Goal: Task Accomplishment & Management: Complete application form

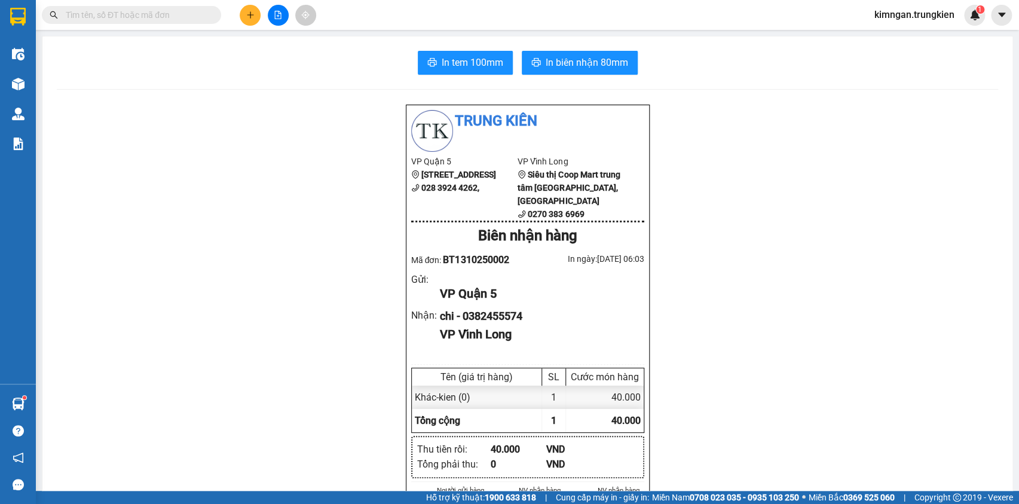
click at [146, 13] on input "text" at bounding box center [136, 14] width 141 height 13
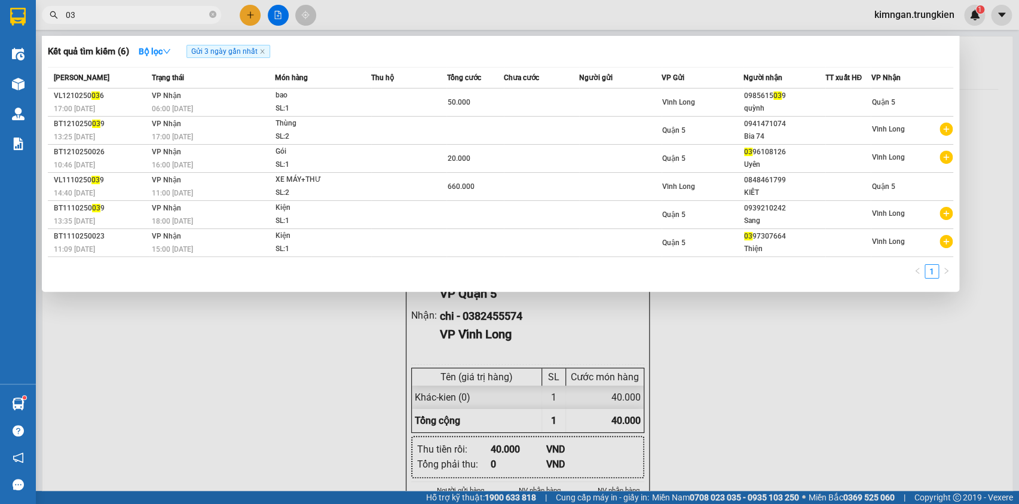
type input "0"
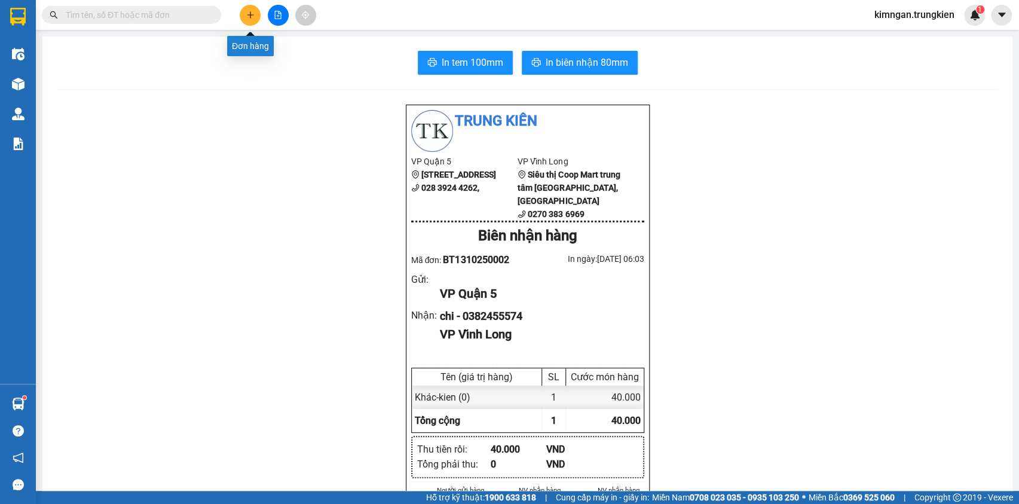
click at [252, 14] on icon "plus" at bounding box center [250, 15] width 8 height 8
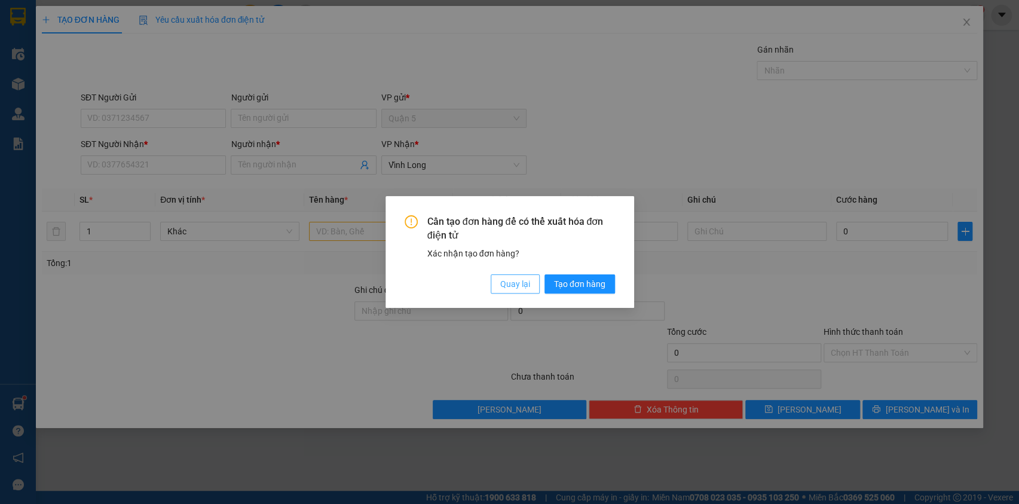
click at [519, 282] on span "Quay lại" at bounding box center [515, 283] width 30 height 13
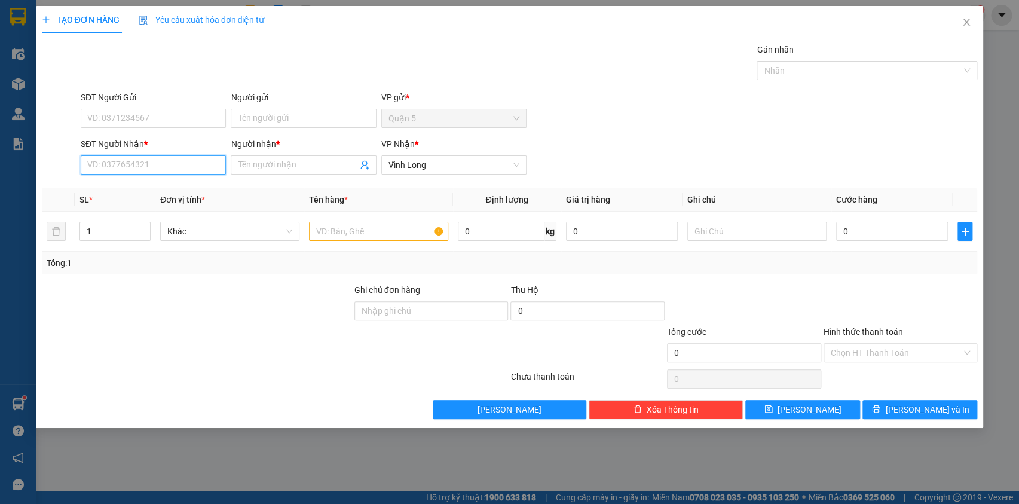
click at [100, 170] on input "SĐT Người Nhận *" at bounding box center [153, 164] width 145 height 19
type input "0"
type input "0933528050"
click at [276, 170] on input "Người nhận *" at bounding box center [297, 164] width 119 height 13
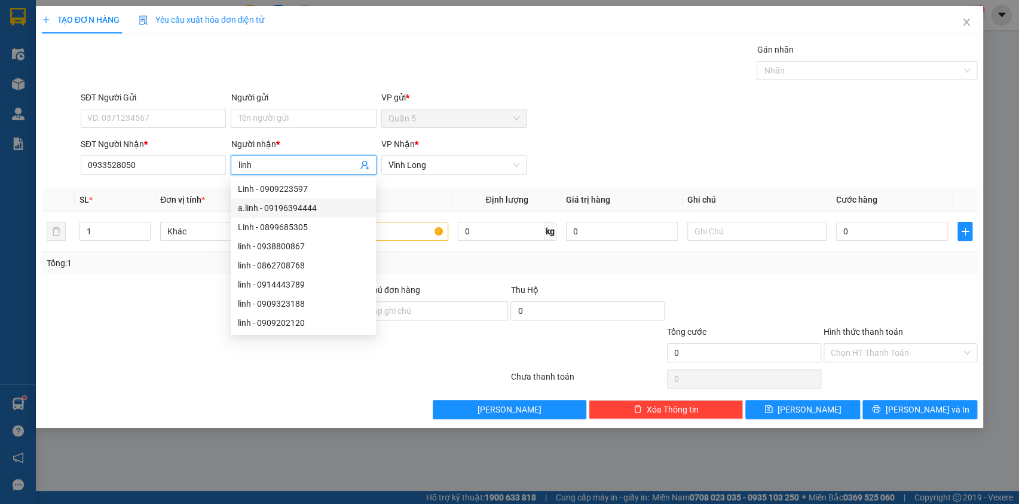
type input "linh"
click at [154, 274] on div "Transit Pickup Surcharge Ids Transit Deliver Surcharge Ids Transit Deliver Surc…" at bounding box center [510, 231] width 936 height 376
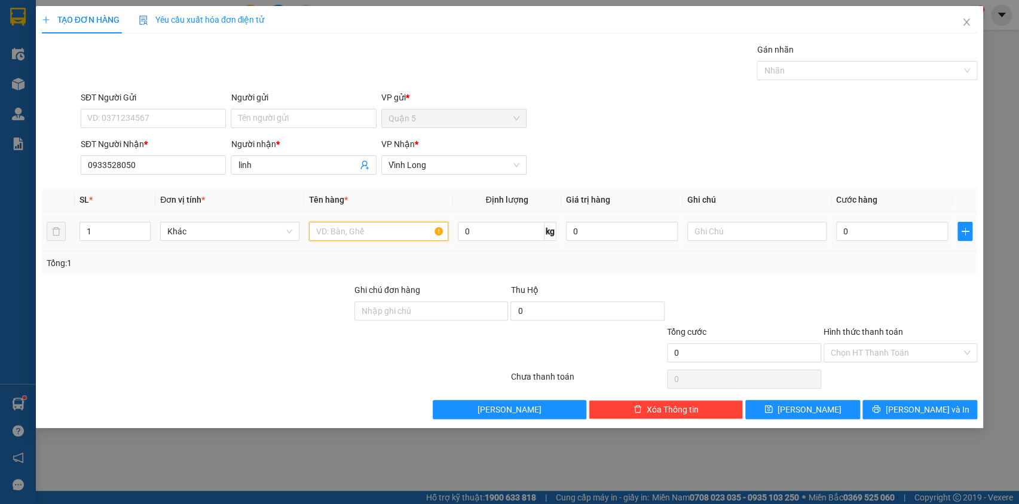
click at [329, 231] on input "text" at bounding box center [378, 231] width 139 height 19
type input "thu tien 1trieu"
click at [865, 229] on input "0" at bounding box center [892, 231] width 112 height 19
type input "2"
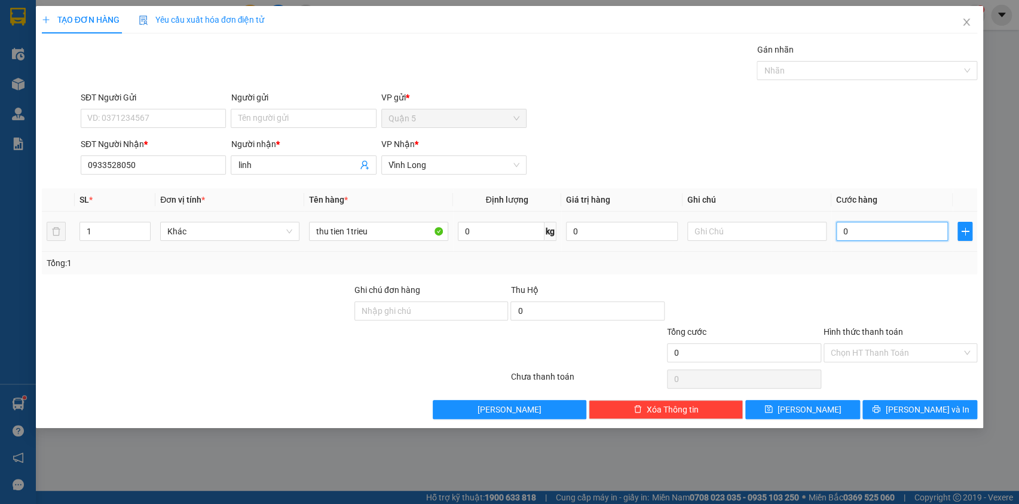
type input "2"
type input "20"
type input "20.000"
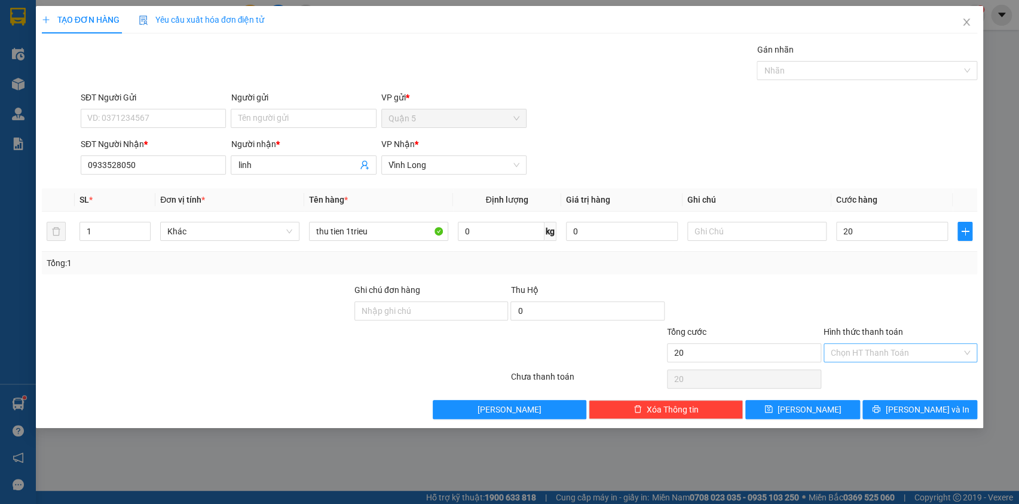
type input "20.000"
click at [842, 349] on input "Hình thức thanh toán" at bounding box center [897, 353] width 132 height 18
drag, startPoint x: 846, startPoint y: 378, endPoint x: 851, endPoint y: 385, distance: 8.3
click at [849, 383] on div "Tại văn phòng" at bounding box center [900, 375] width 154 height 19
type input "0"
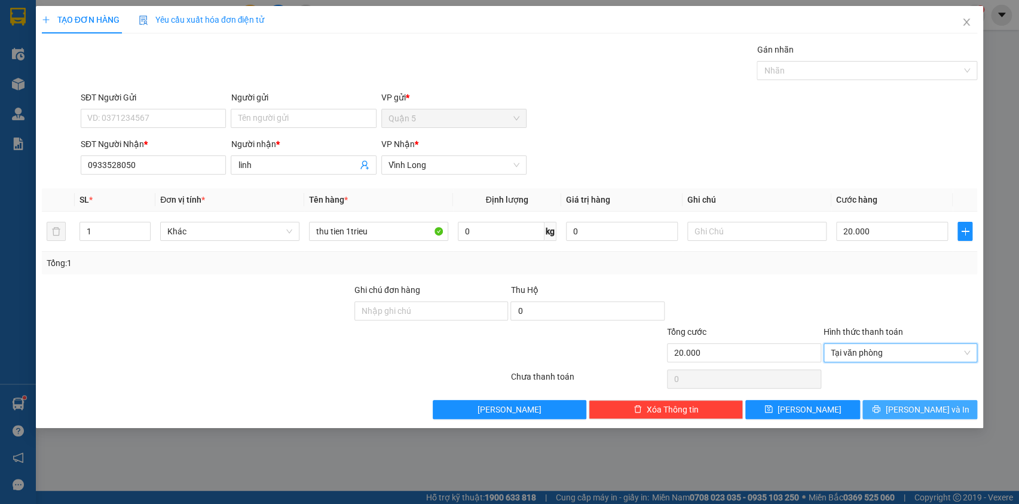
click at [927, 408] on span "[PERSON_NAME] và In" at bounding box center [927, 409] width 84 height 13
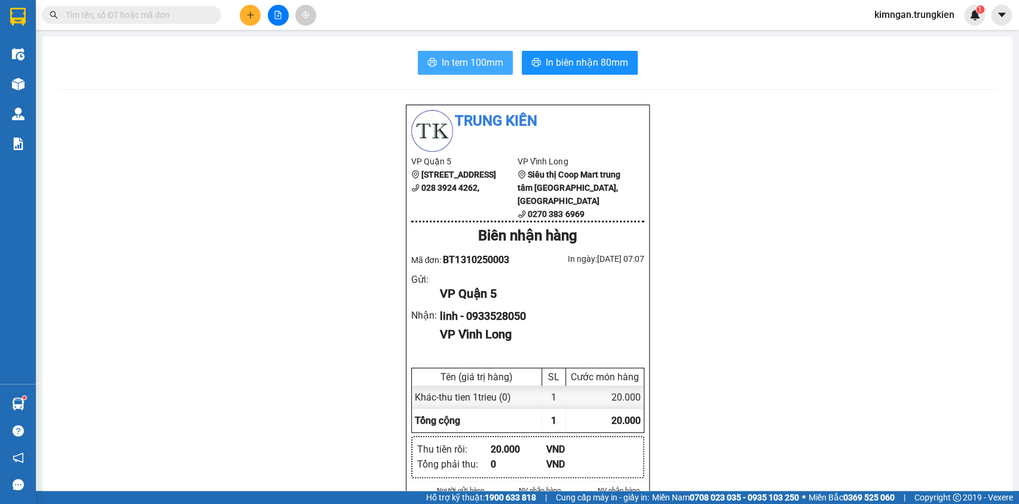
click at [472, 60] on span "In tem 100mm" at bounding box center [473, 62] width 62 height 15
click at [255, 13] on button at bounding box center [250, 15] width 21 height 21
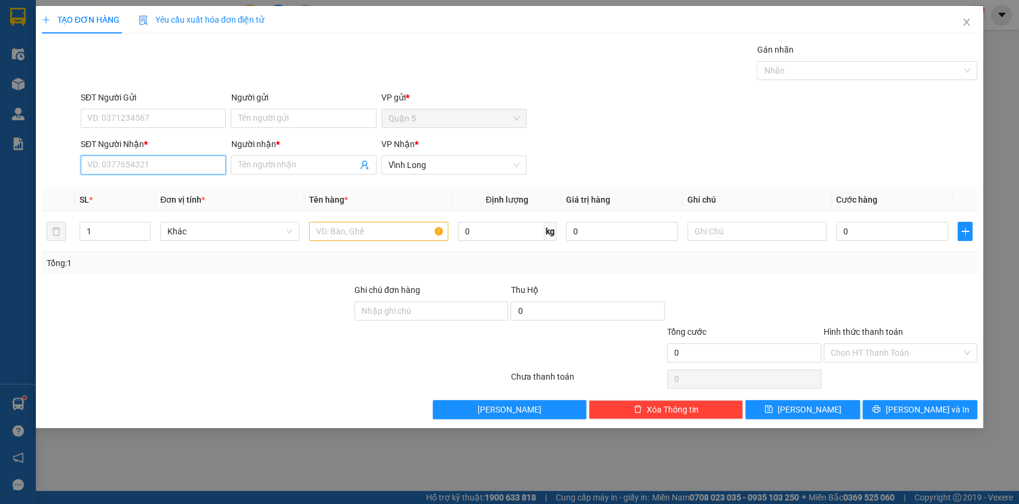
click at [114, 164] on input "SĐT Người Nhận *" at bounding box center [153, 164] width 145 height 19
click at [174, 188] on div "0822500018 - Vinh" at bounding box center [153, 188] width 131 height 13
type input "0822500018"
type input "Vinh"
type input "0822500018"
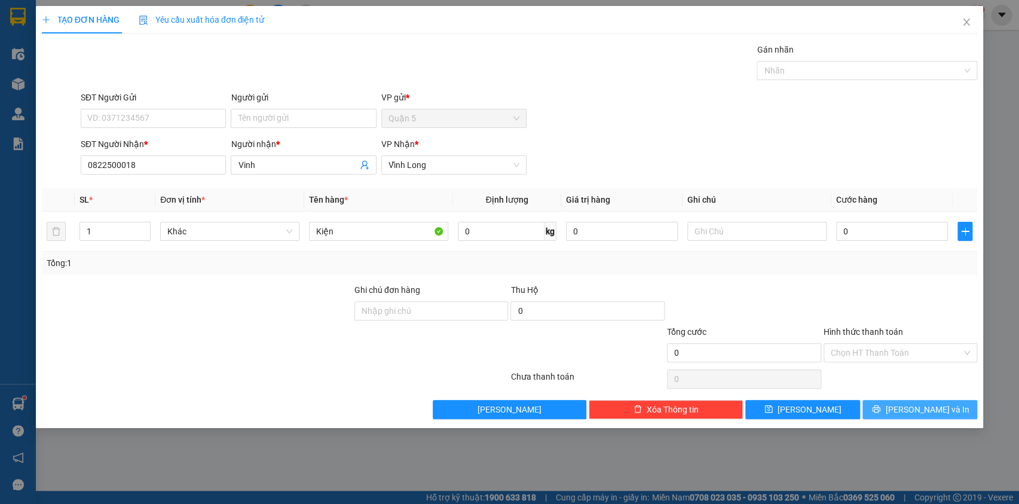
click at [910, 408] on span "[PERSON_NAME] và In" at bounding box center [927, 409] width 84 height 13
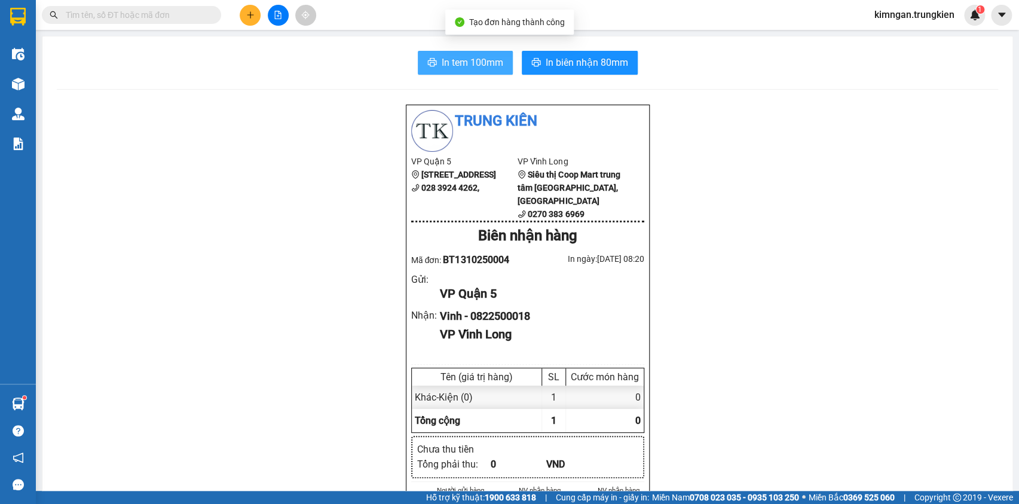
click at [453, 62] on span "In tem 100mm" at bounding box center [473, 62] width 62 height 15
click at [123, 17] on input "text" at bounding box center [136, 14] width 141 height 13
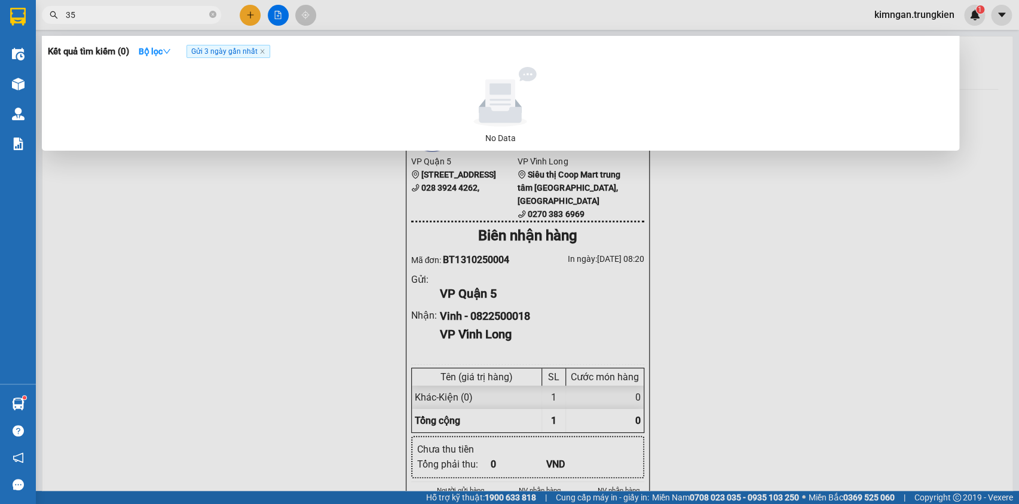
type input "3"
type input "0386202"
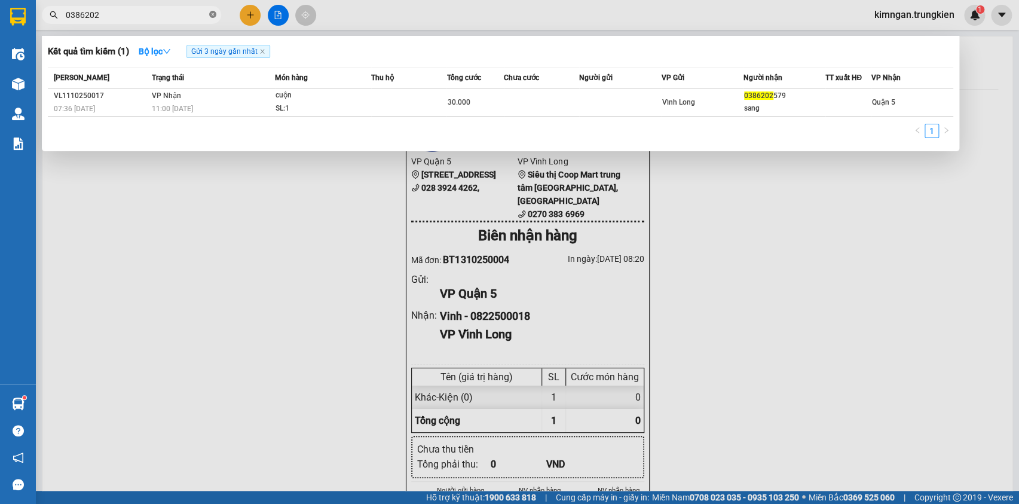
click at [215, 18] on span at bounding box center [212, 15] width 7 height 11
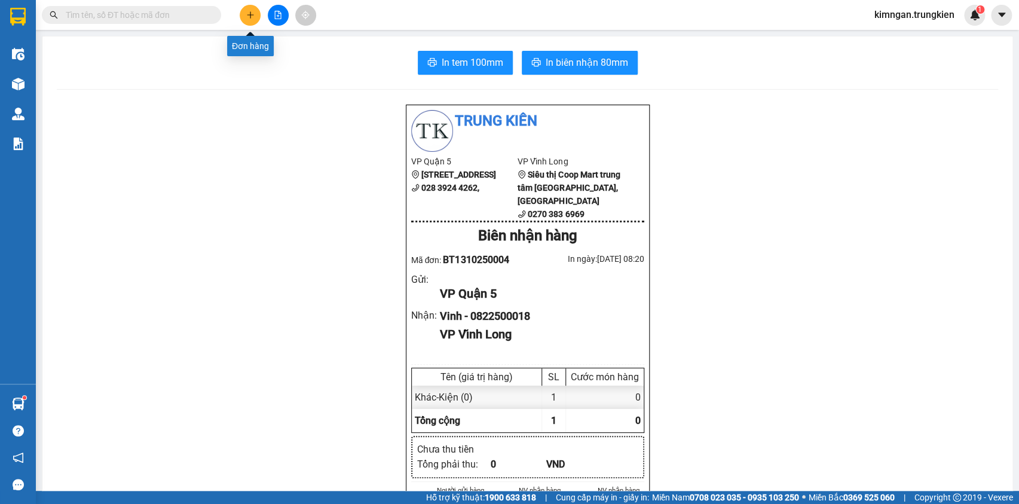
click at [251, 15] on icon "plus" at bounding box center [250, 14] width 7 height 1
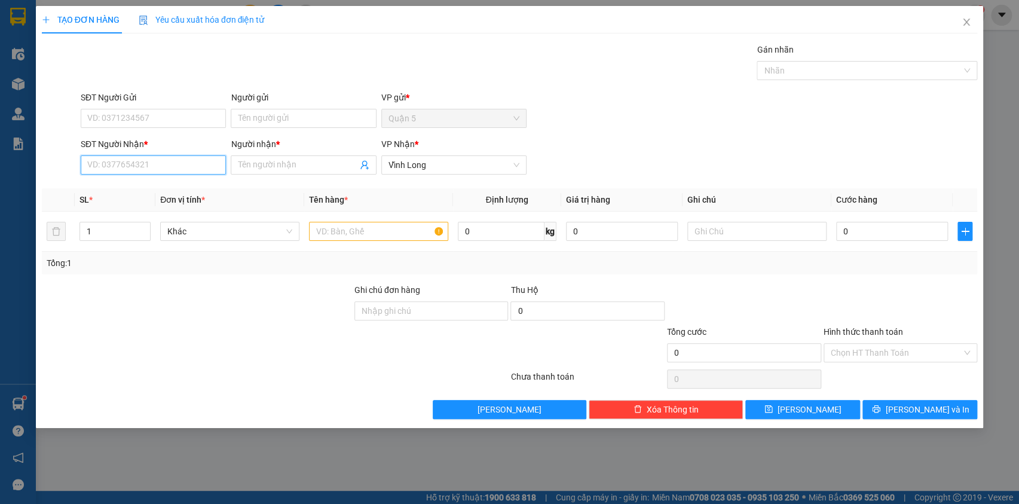
click at [143, 166] on input "SĐT Người Nhận *" at bounding box center [153, 164] width 145 height 19
click at [152, 201] on th "SL *" at bounding box center [115, 199] width 81 height 23
click at [155, 190] on th "Đơn vị tính *" at bounding box center [229, 199] width 149 height 23
click at [182, 165] on input "0934858" at bounding box center [153, 164] width 145 height 19
click at [164, 193] on div "0934858004 - VY" at bounding box center [153, 188] width 131 height 13
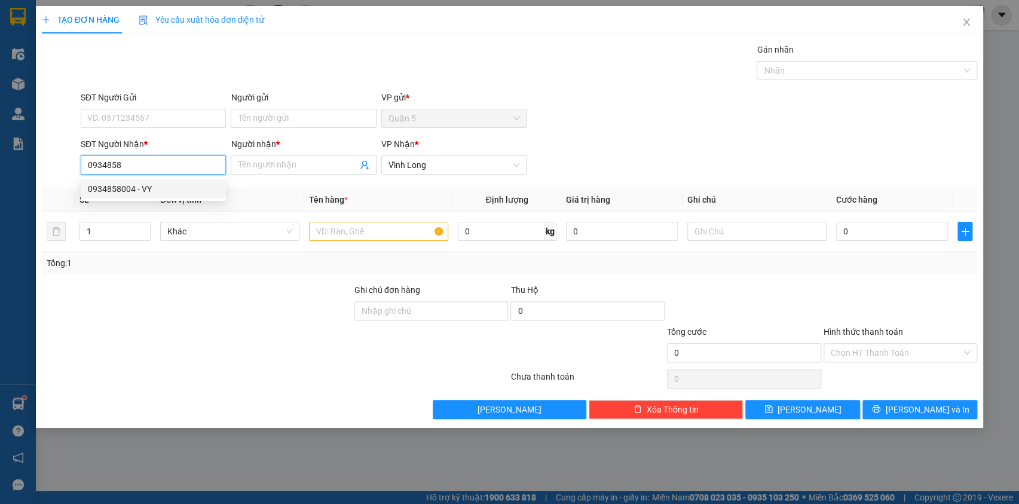
type input "0934858004"
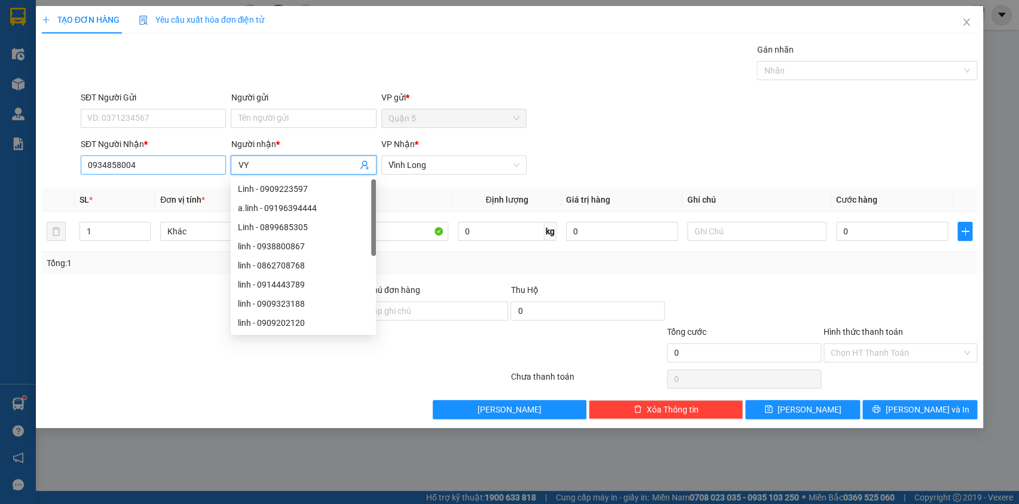
drag, startPoint x: 268, startPoint y: 162, endPoint x: 208, endPoint y: 161, distance: 60.4
click at [208, 161] on div "SĐT Người Nhận * 0934858004 Người nhận * VY VP Nhận * Vĩnh Long" at bounding box center [528, 158] width 901 height 42
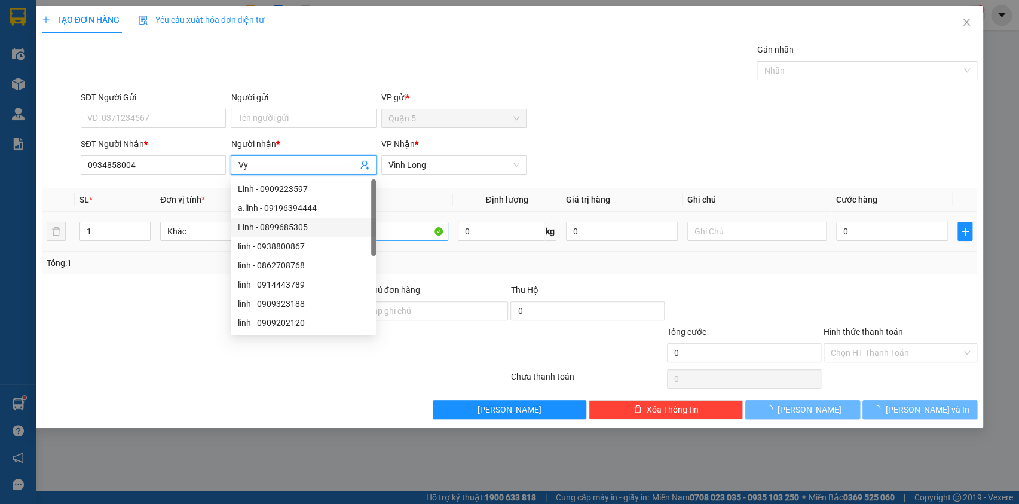
type input "Vy"
click at [414, 228] on input "KIEN" at bounding box center [378, 231] width 139 height 19
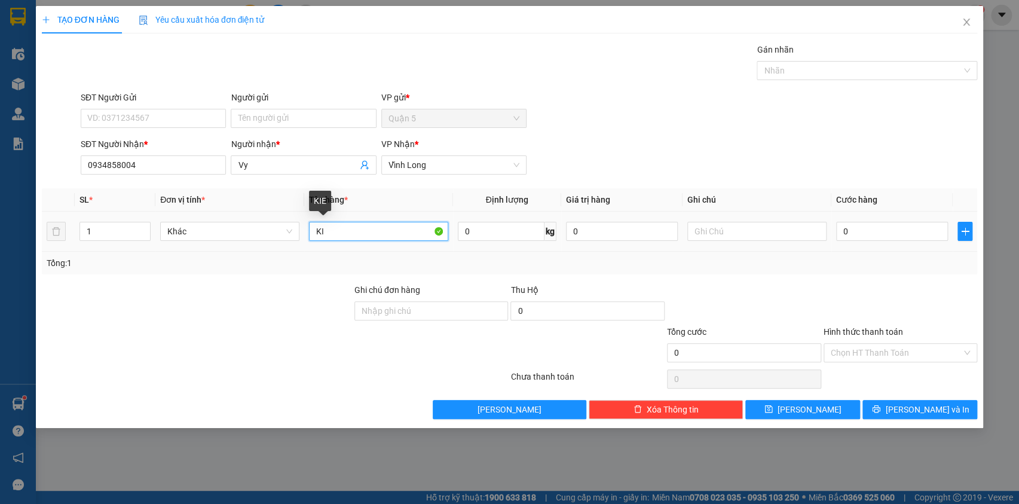
type input "K"
type input "Kiện"
click at [918, 408] on span "[PERSON_NAME] và In" at bounding box center [927, 409] width 84 height 13
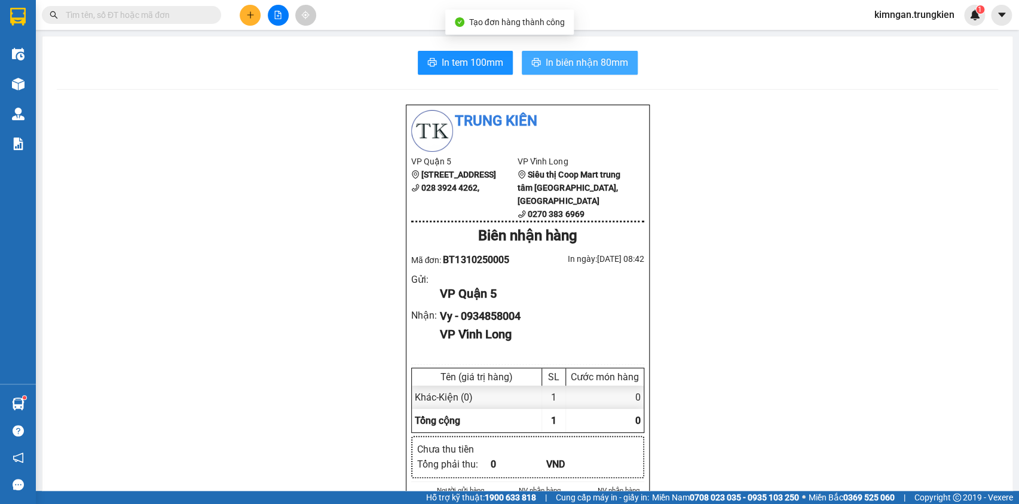
click at [572, 57] on span "In biên nhận 80mm" at bounding box center [587, 62] width 82 height 15
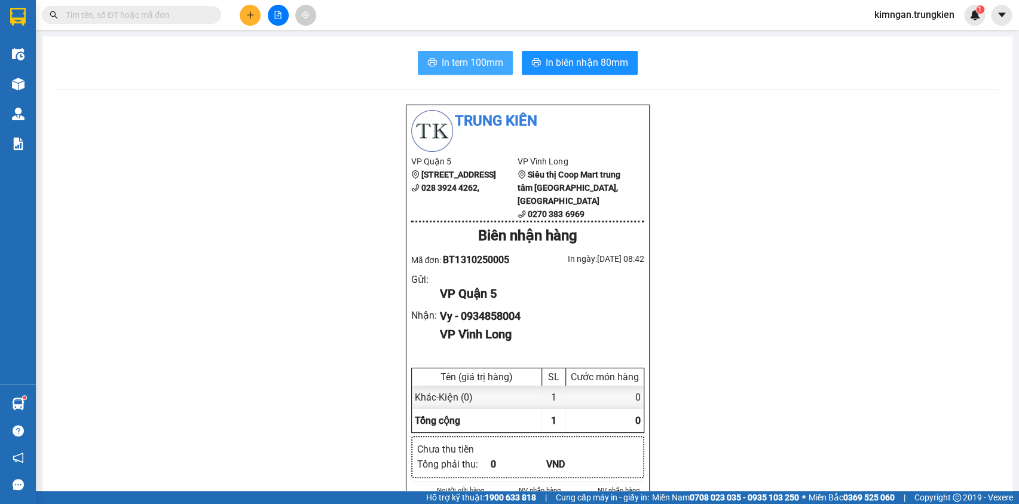
click at [459, 57] on span "In tem 100mm" at bounding box center [473, 62] width 62 height 15
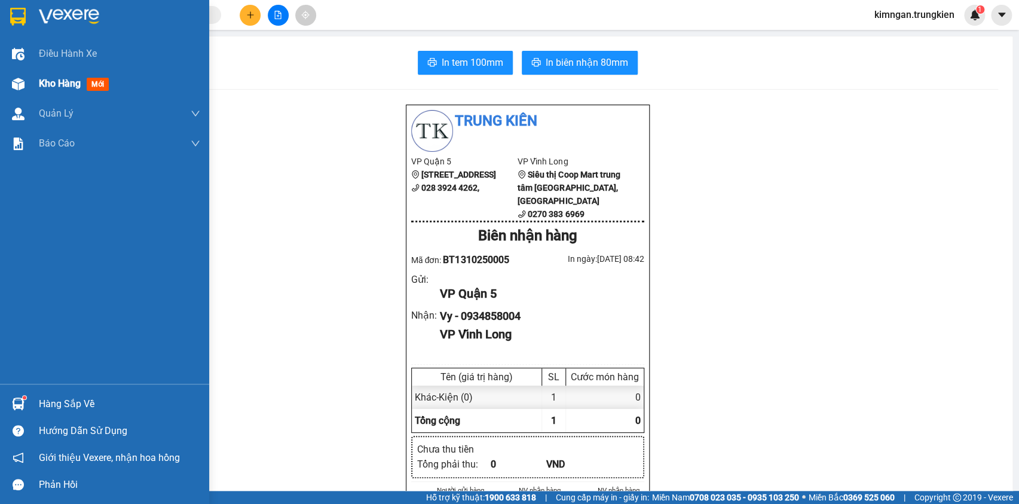
click at [61, 77] on div "Kho hàng mới" at bounding box center [76, 83] width 75 height 15
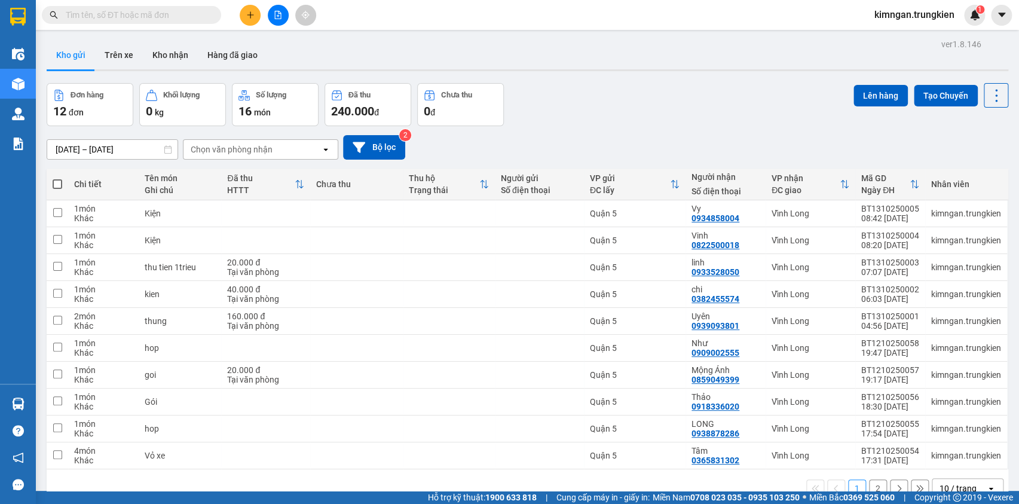
click at [59, 188] on span at bounding box center [58, 184] width 10 height 10
click at [57, 178] on input "checkbox" at bounding box center [57, 178] width 0 height 0
checkbox input "true"
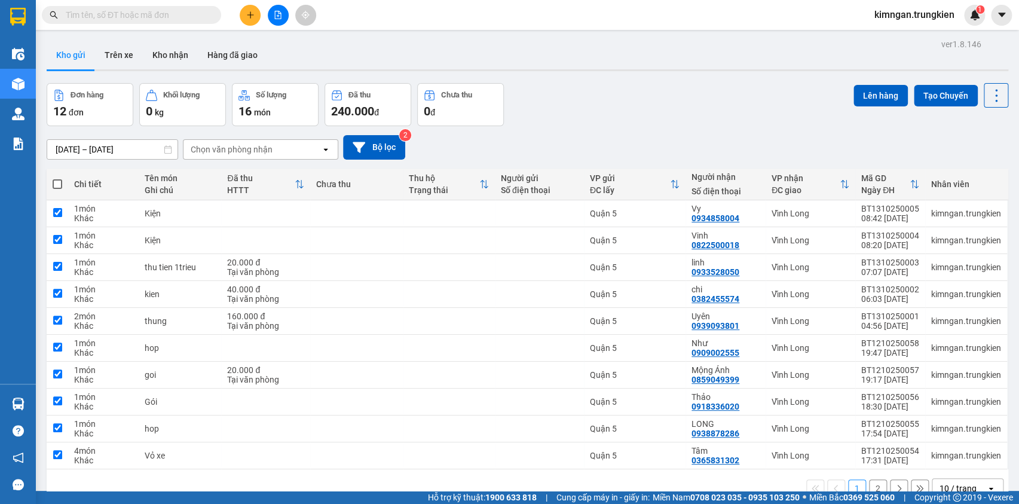
checkbox input "true"
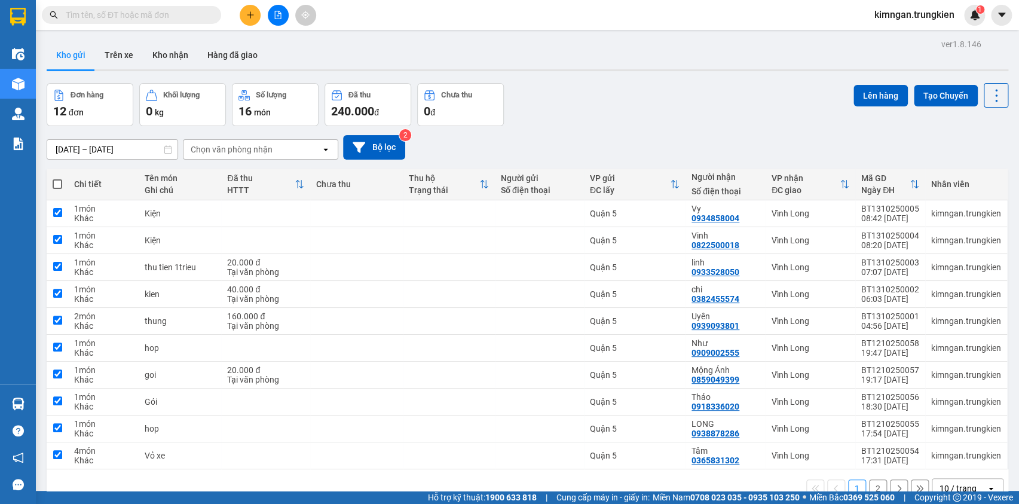
checkbox input "true"
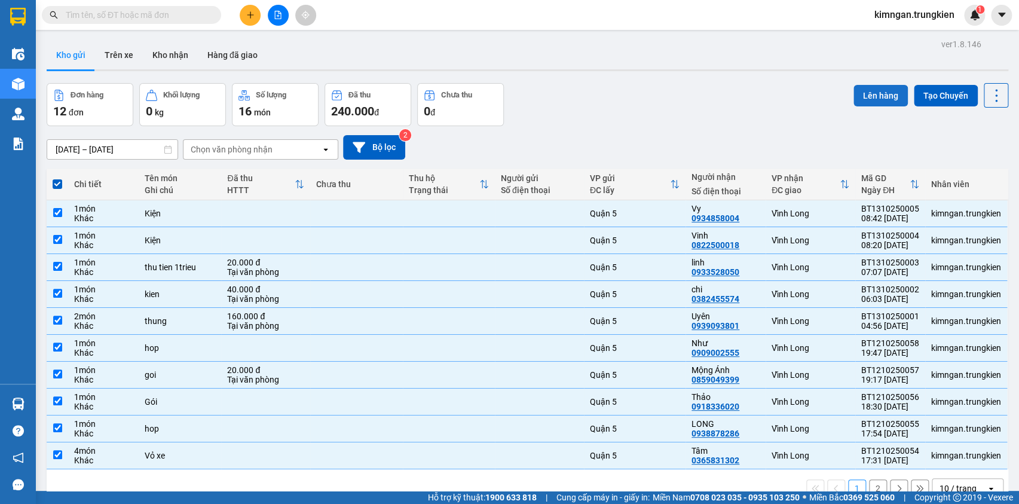
click at [878, 97] on button "Lên hàng" at bounding box center [881, 96] width 54 height 22
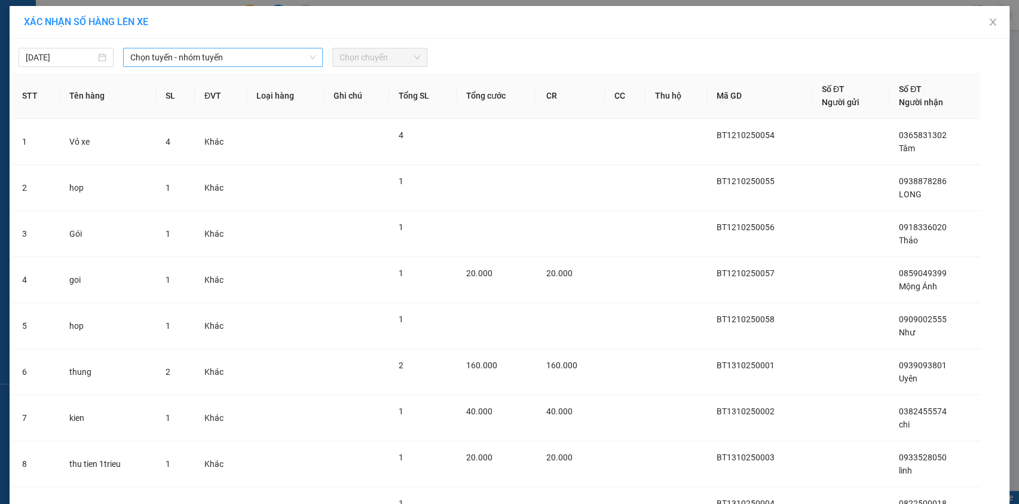
click at [210, 62] on span "Chọn tuyến - nhóm tuyến" at bounding box center [222, 57] width 185 height 18
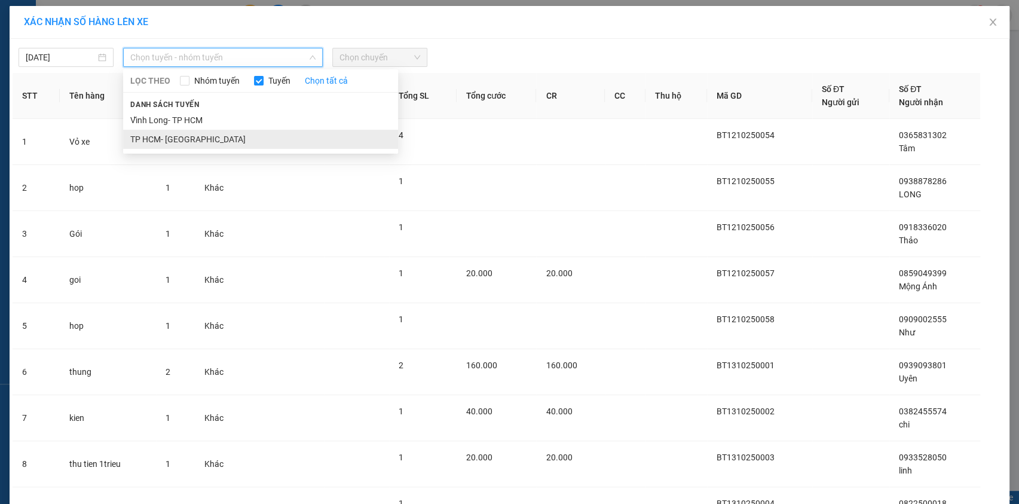
click at [200, 142] on li "TP HCM- [GEOGRAPHIC_DATA]" at bounding box center [260, 139] width 275 height 19
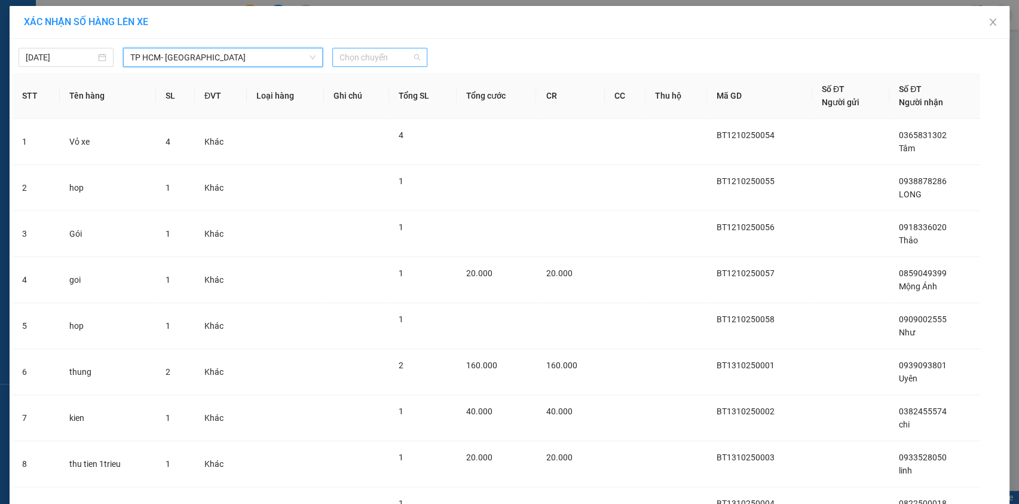
click at [369, 56] on span "Chọn chuyến" at bounding box center [380, 57] width 81 height 18
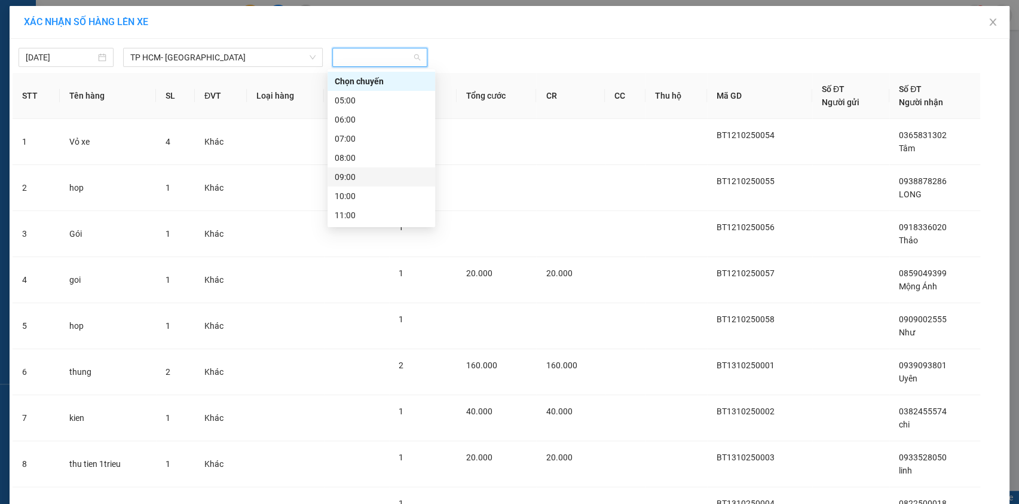
click at [366, 179] on div "09:00" at bounding box center [381, 176] width 93 height 13
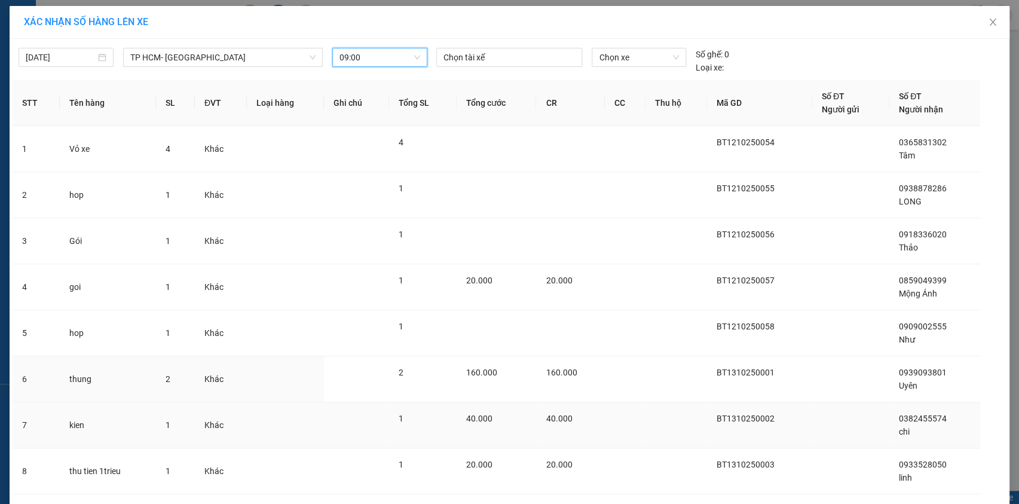
scroll to position [169, 0]
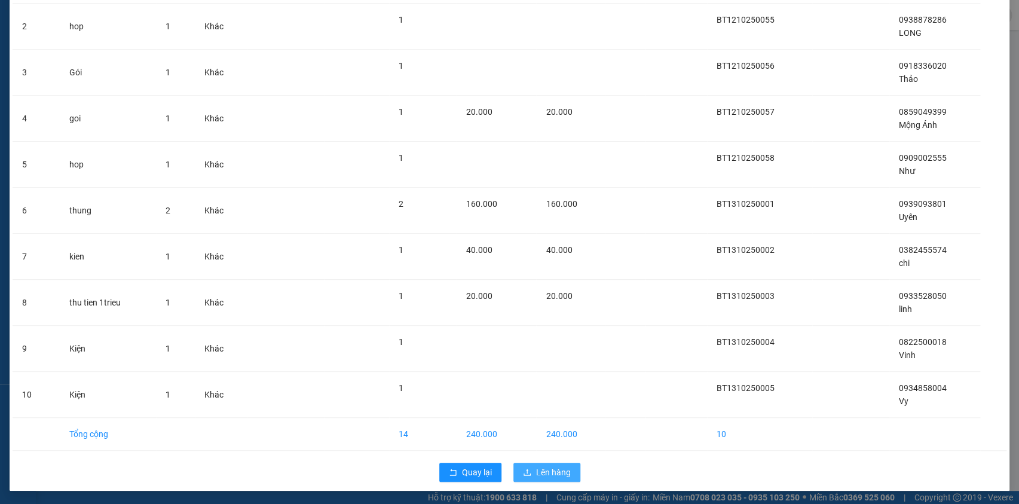
click at [537, 467] on span "Lên hàng" at bounding box center [553, 472] width 35 height 13
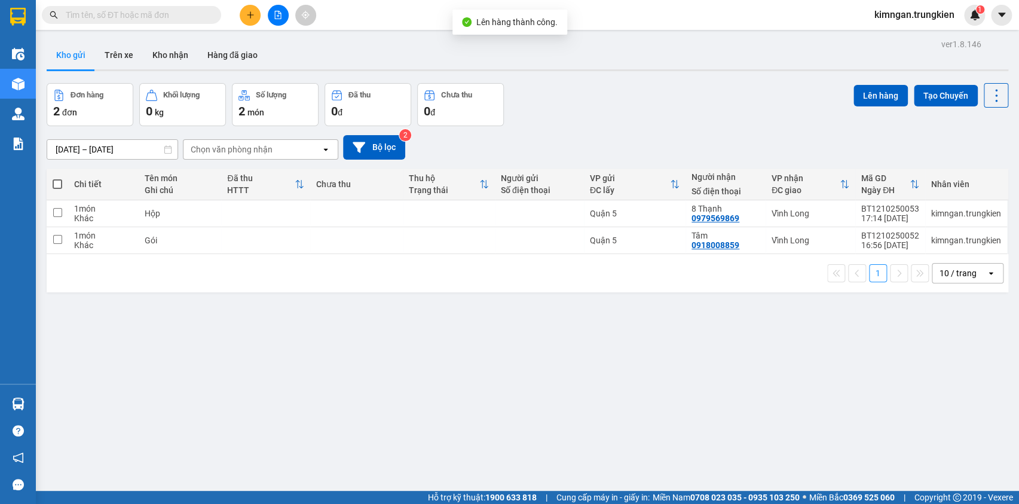
drag, startPoint x: 60, startPoint y: 184, endPoint x: 65, endPoint y: 179, distance: 6.8
click at [59, 185] on span at bounding box center [58, 184] width 10 height 10
click at [57, 178] on input "checkbox" at bounding box center [57, 178] width 0 height 0
checkbox input "true"
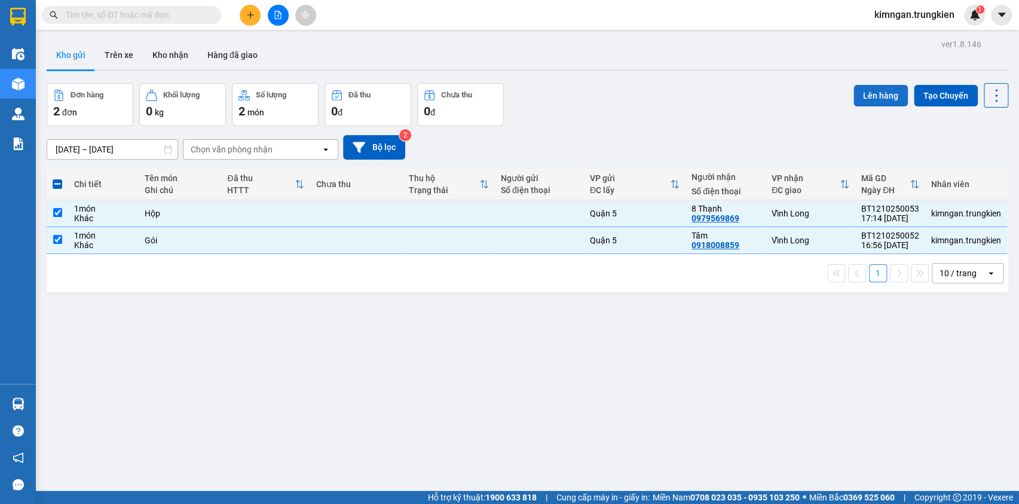
click at [856, 101] on button "Lên hàng" at bounding box center [881, 96] width 54 height 22
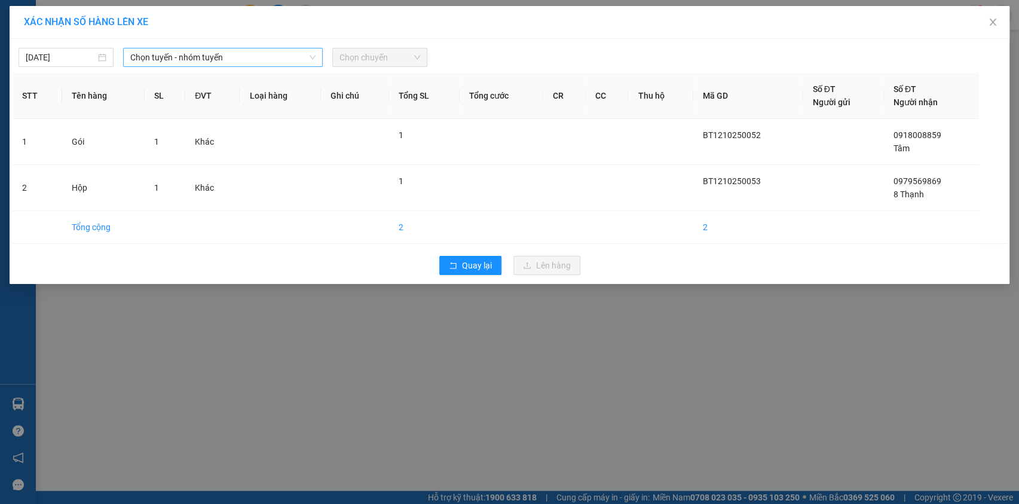
click at [251, 61] on span "Chọn tuyến - nhóm tuyến" at bounding box center [222, 57] width 185 height 18
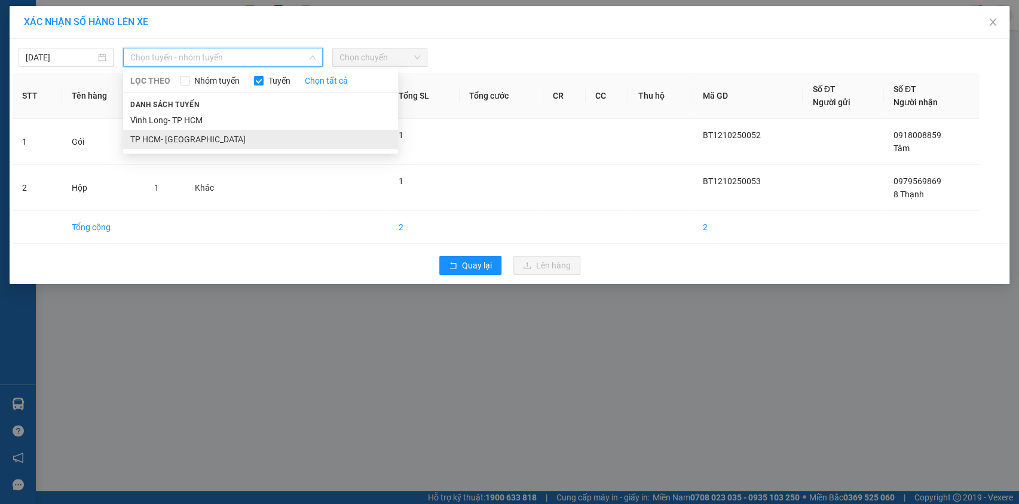
click at [228, 136] on li "TP HCM- [GEOGRAPHIC_DATA]" at bounding box center [260, 139] width 275 height 19
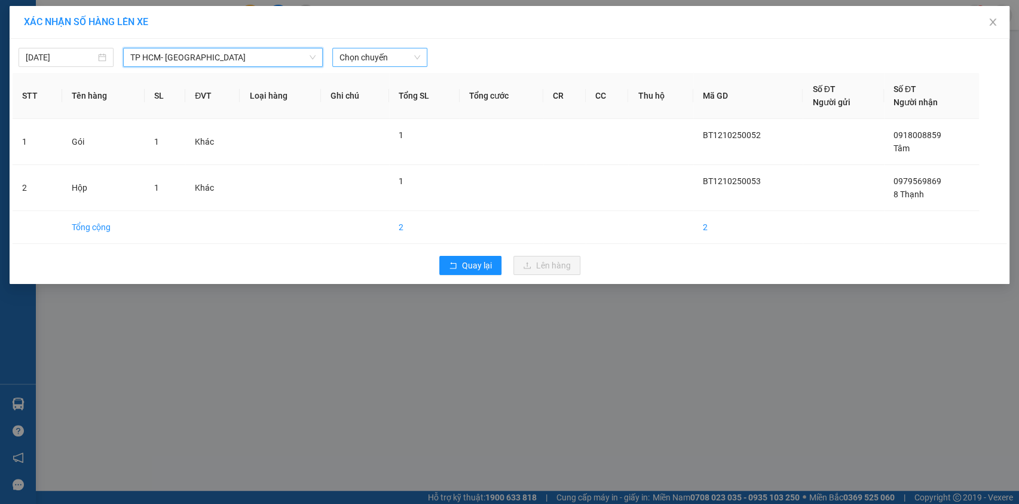
click at [375, 54] on span "Chọn chuyến" at bounding box center [380, 57] width 81 height 18
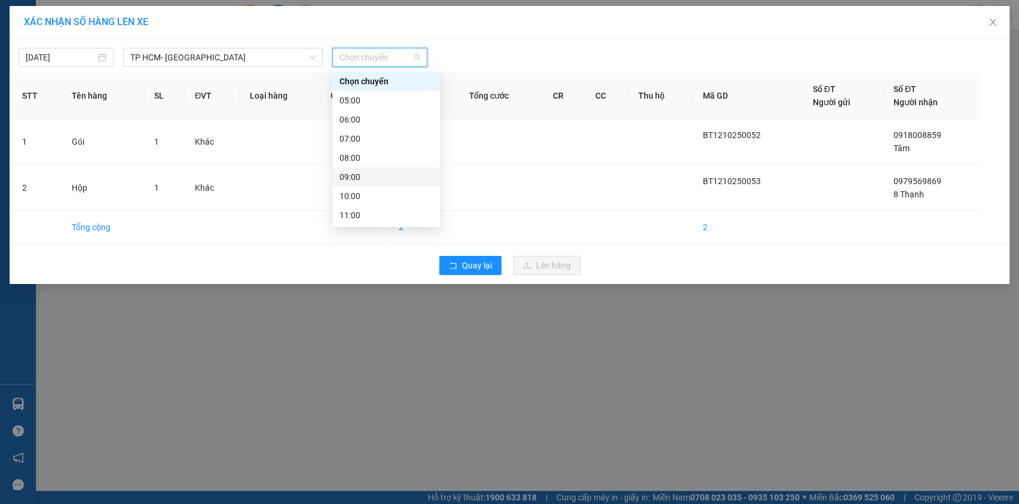
click at [395, 173] on div "09:00" at bounding box center [386, 176] width 93 height 13
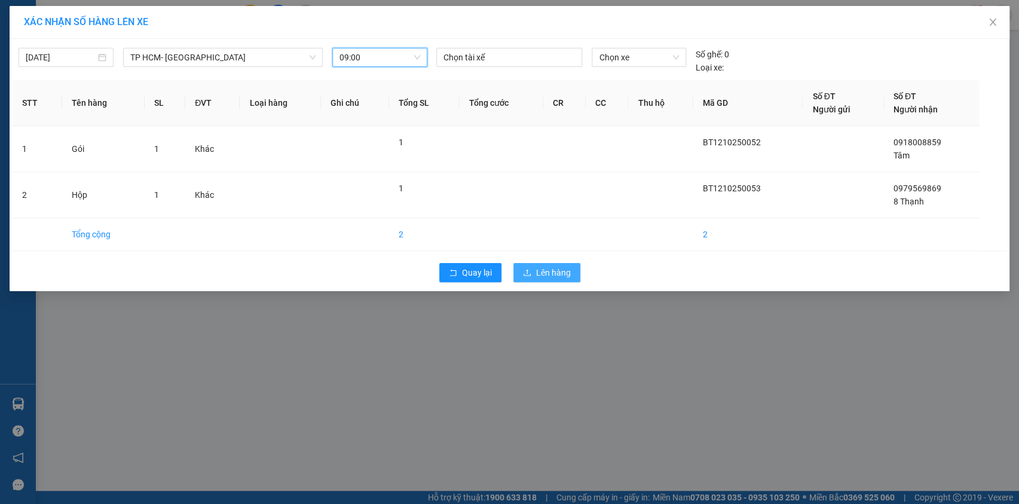
click at [540, 269] on span "Lên hàng" at bounding box center [553, 272] width 35 height 13
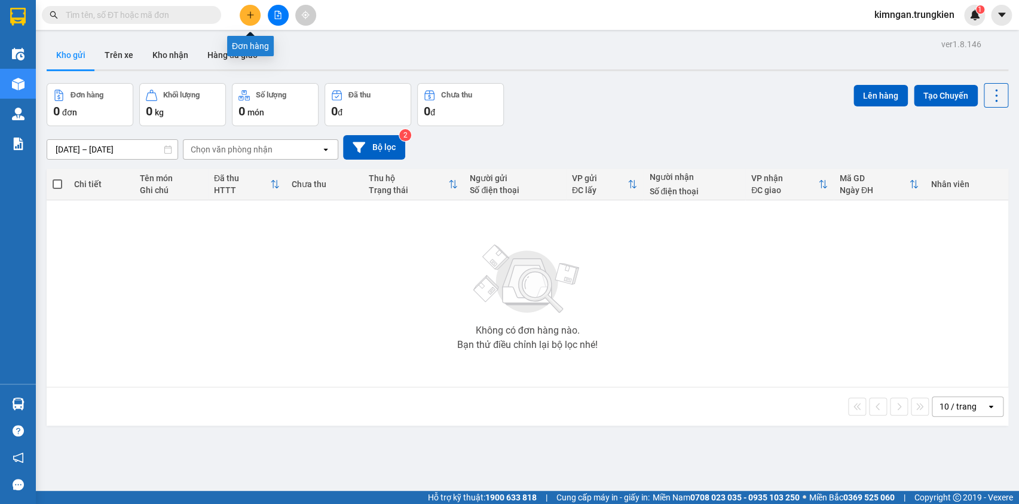
click at [246, 11] on icon "plus" at bounding box center [250, 15] width 8 height 8
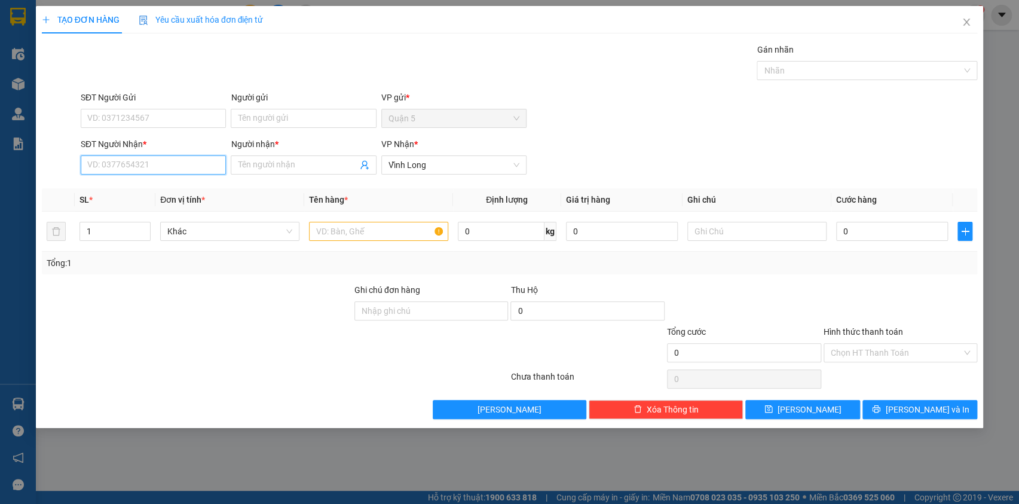
click at [187, 161] on input "SĐT Người Nhận *" at bounding box center [153, 164] width 145 height 19
click at [968, 22] on icon "close" at bounding box center [967, 22] width 7 height 7
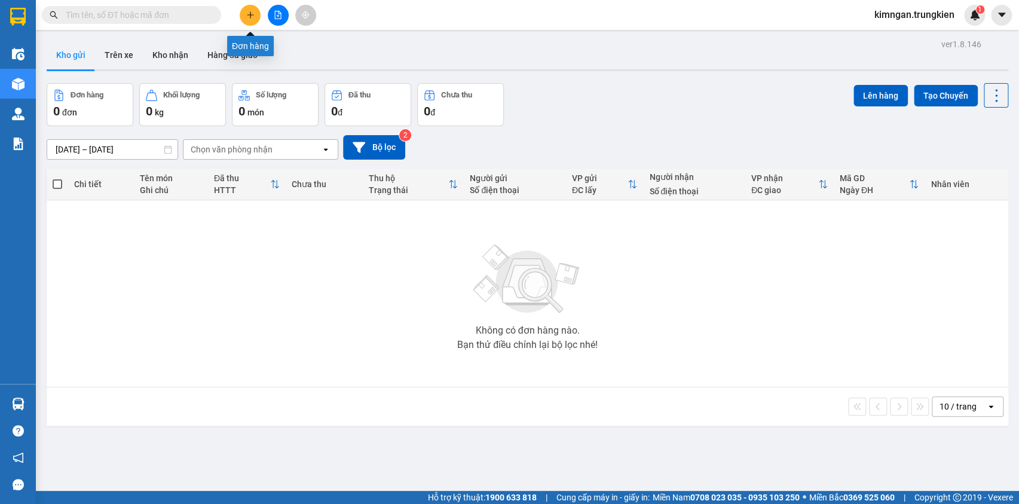
click at [244, 13] on button at bounding box center [250, 15] width 21 height 21
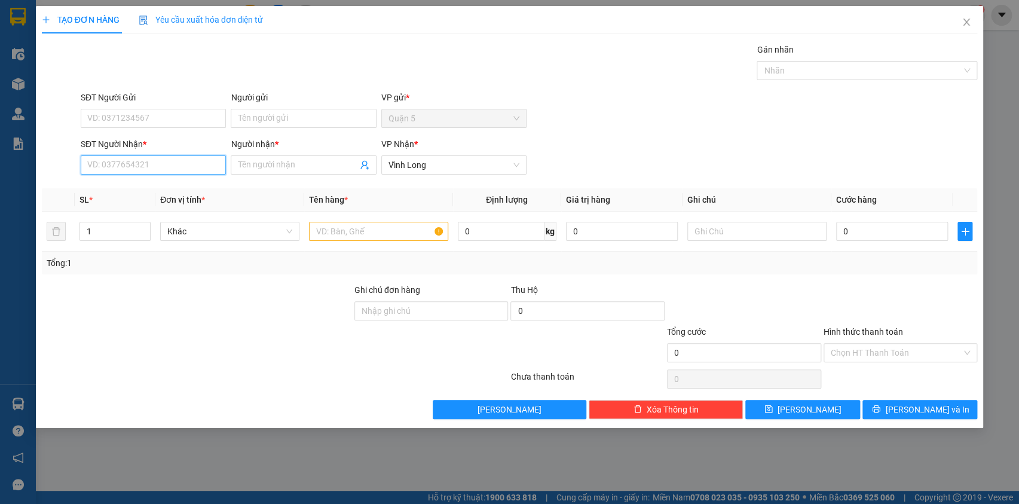
click at [160, 158] on input "SĐT Người Nhận *" at bounding box center [153, 164] width 145 height 19
click at [194, 193] on div "0939686950 - [PERSON_NAME]" at bounding box center [153, 188] width 131 height 13
type input "0939686950"
type input "Anh Tâm"
type input "0939686155"
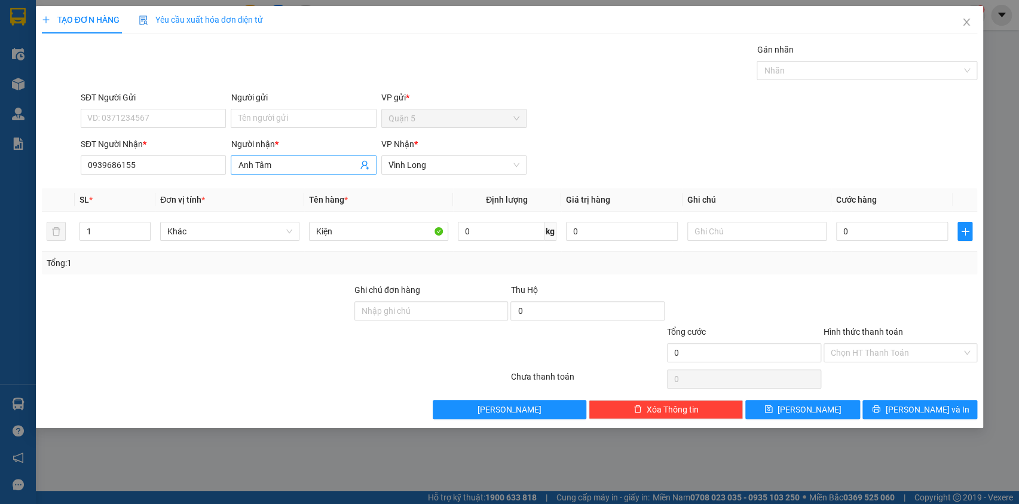
click at [272, 167] on input "Anh Tâm" at bounding box center [297, 164] width 119 height 13
type input "A"
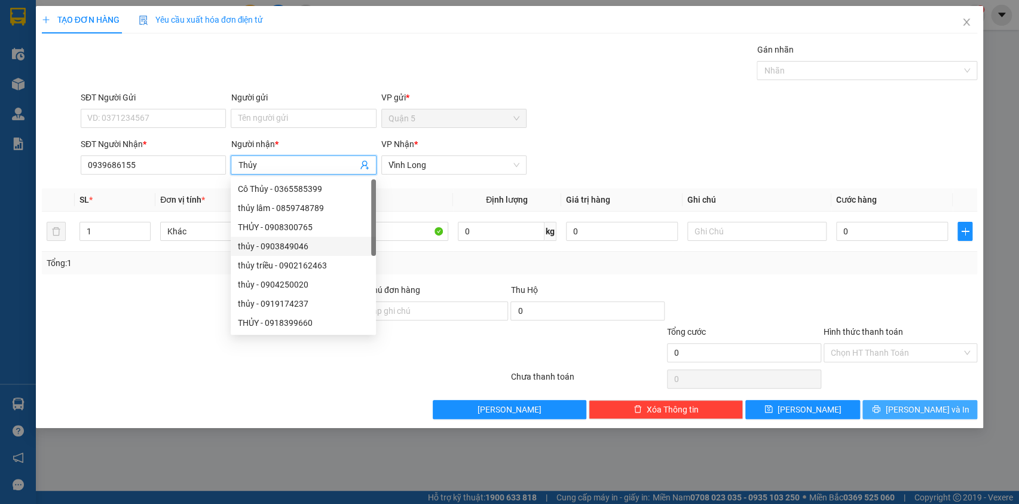
type input "Thủy"
click at [907, 411] on button "[PERSON_NAME] và In" at bounding box center [920, 409] width 115 height 19
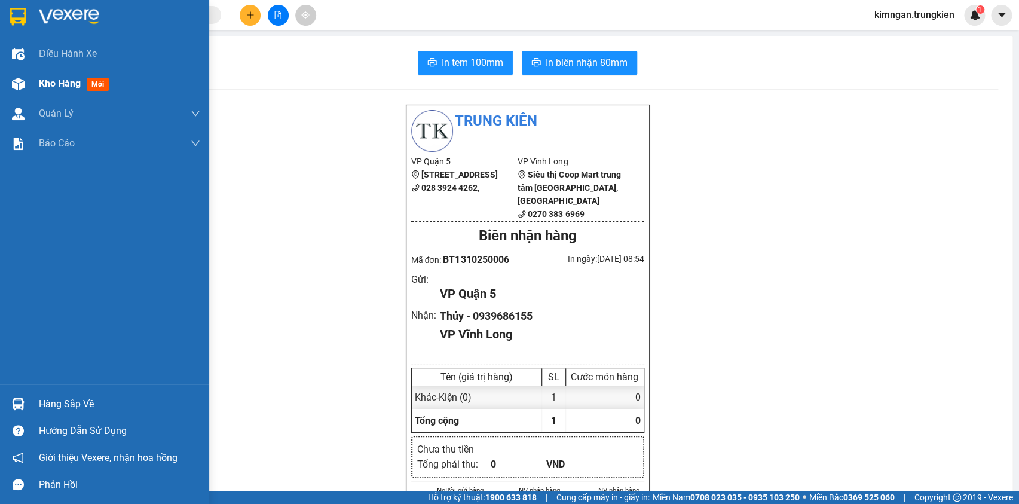
click at [57, 84] on span "Kho hàng" at bounding box center [60, 83] width 42 height 11
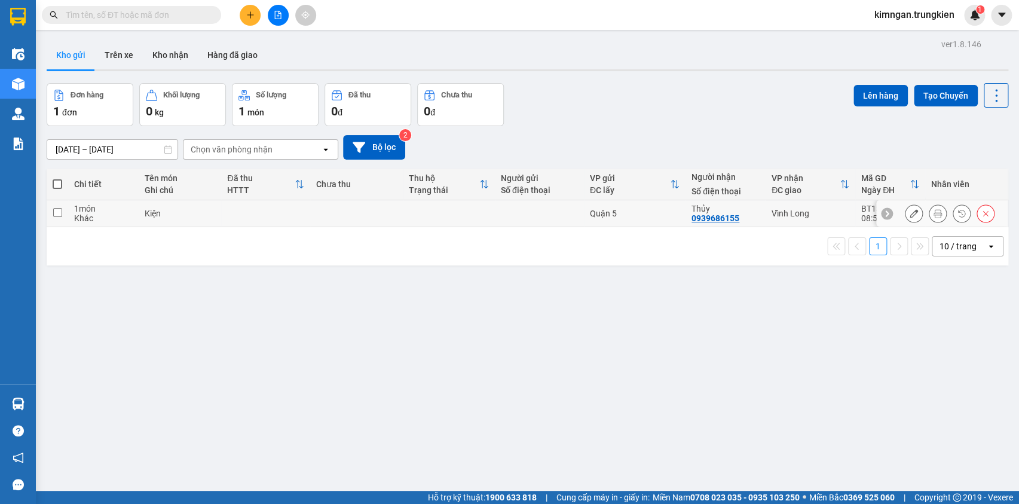
click at [910, 215] on icon at bounding box center [914, 213] width 8 height 8
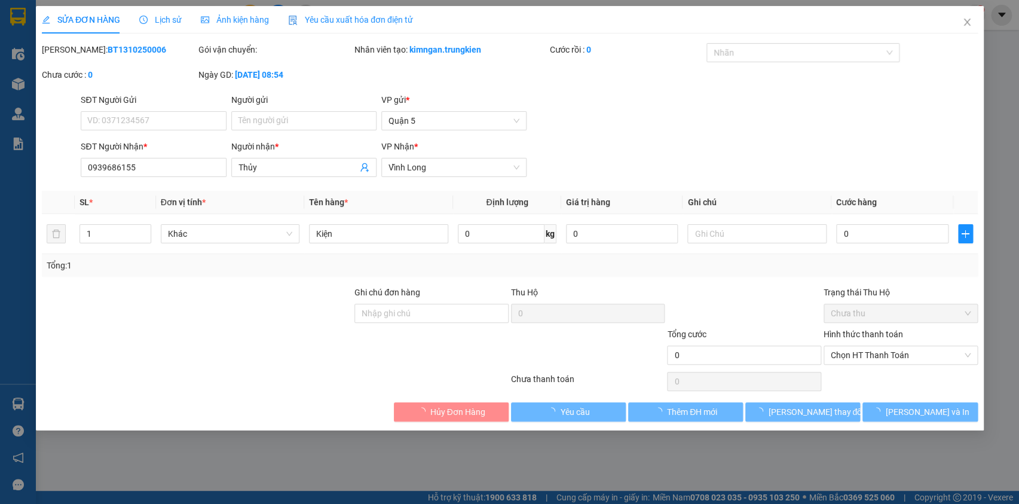
type input "0939686155"
type input "Thủy"
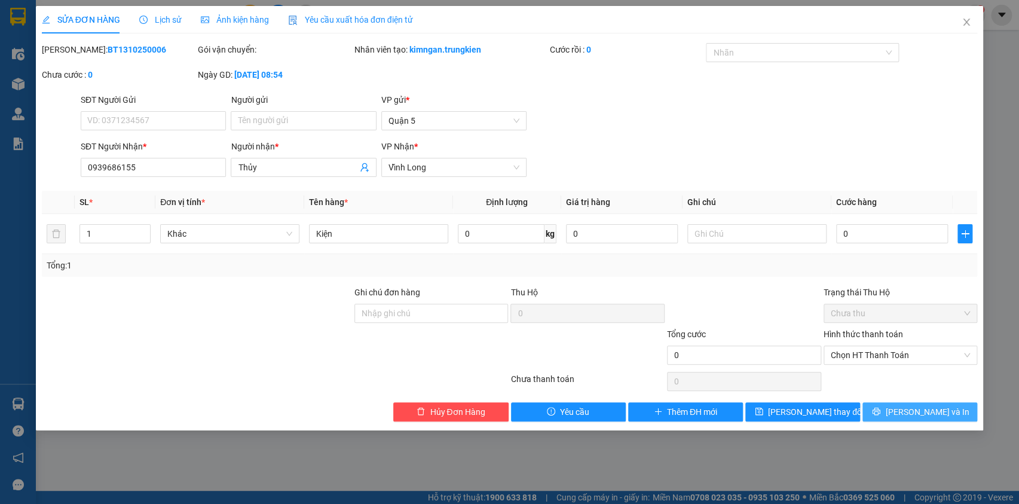
click at [912, 411] on span "[PERSON_NAME] và In" at bounding box center [927, 411] width 84 height 13
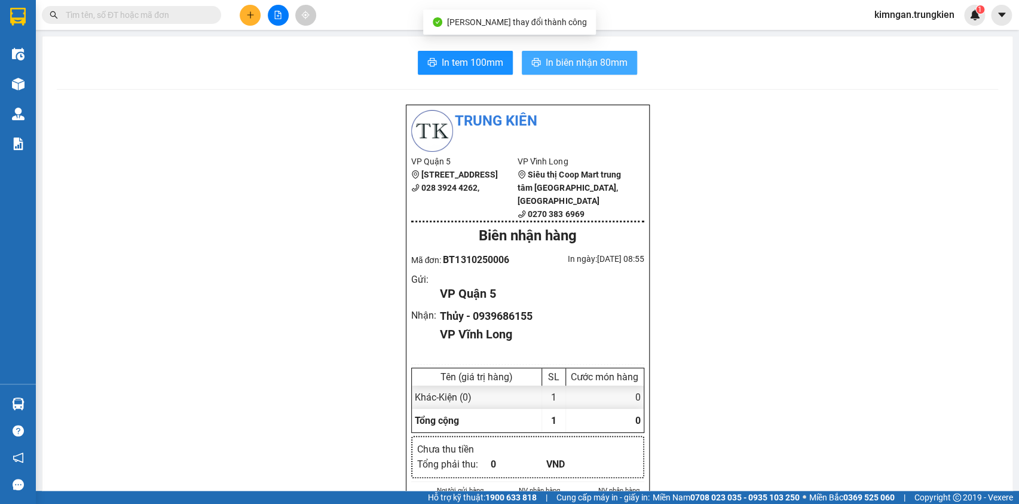
click at [557, 62] on span "In biên nhận 80mm" at bounding box center [587, 62] width 82 height 15
click at [459, 63] on span "In tem 100mm" at bounding box center [473, 62] width 62 height 15
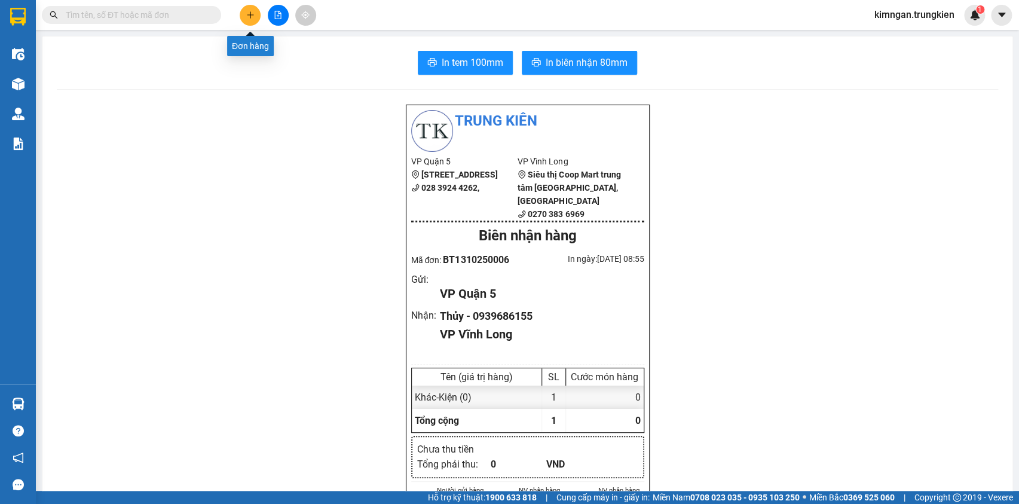
click at [249, 17] on icon "plus" at bounding box center [250, 15] width 8 height 8
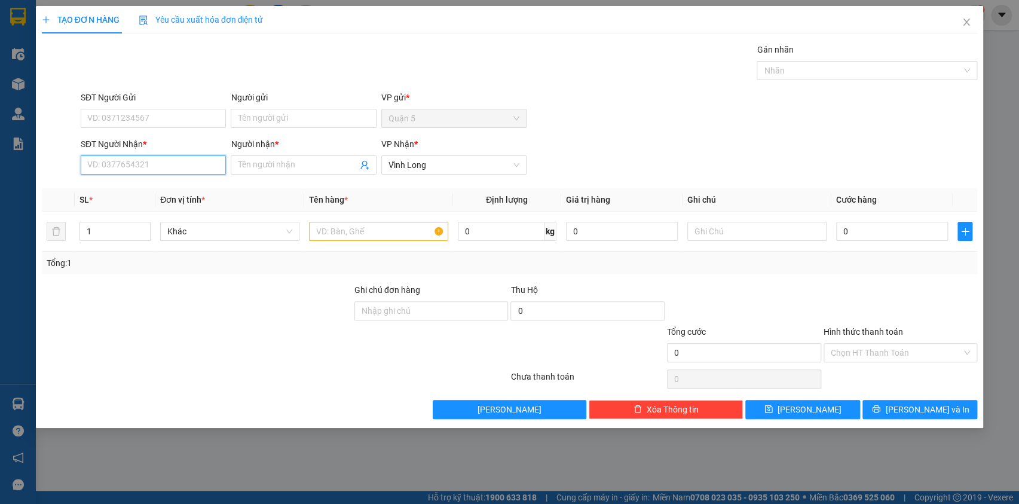
click at [160, 164] on input "SĐT Người Nhận *" at bounding box center [153, 164] width 145 height 19
click at [161, 189] on div "0907734237 - Được" at bounding box center [153, 188] width 131 height 13
type input "0907734237"
type input "Được"
type input "0907734237"
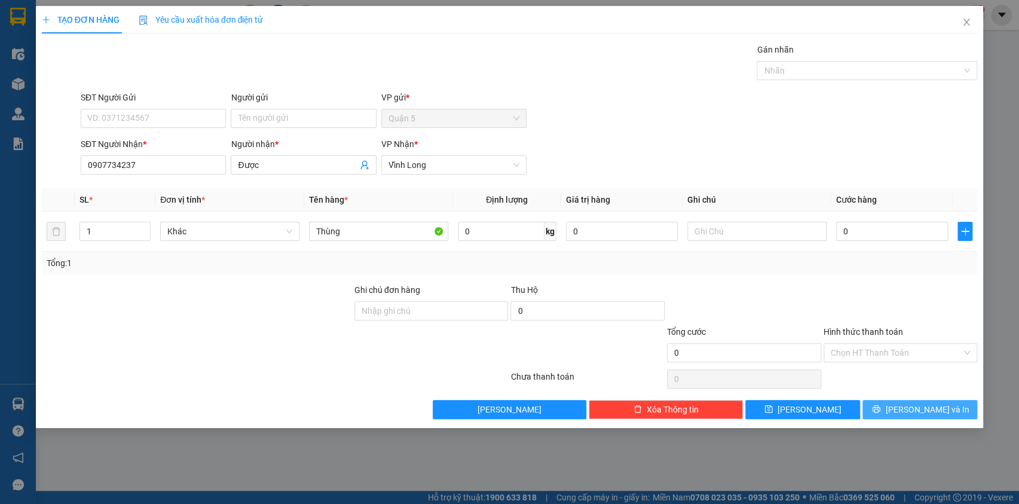
click at [945, 405] on button "[PERSON_NAME] và In" at bounding box center [920, 409] width 115 height 19
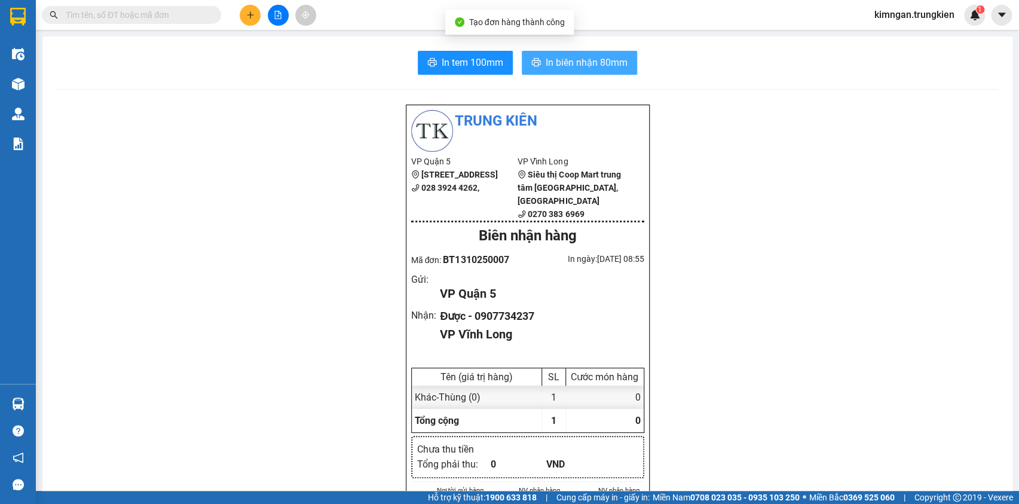
click at [561, 60] on span "In biên nhận 80mm" at bounding box center [587, 62] width 82 height 15
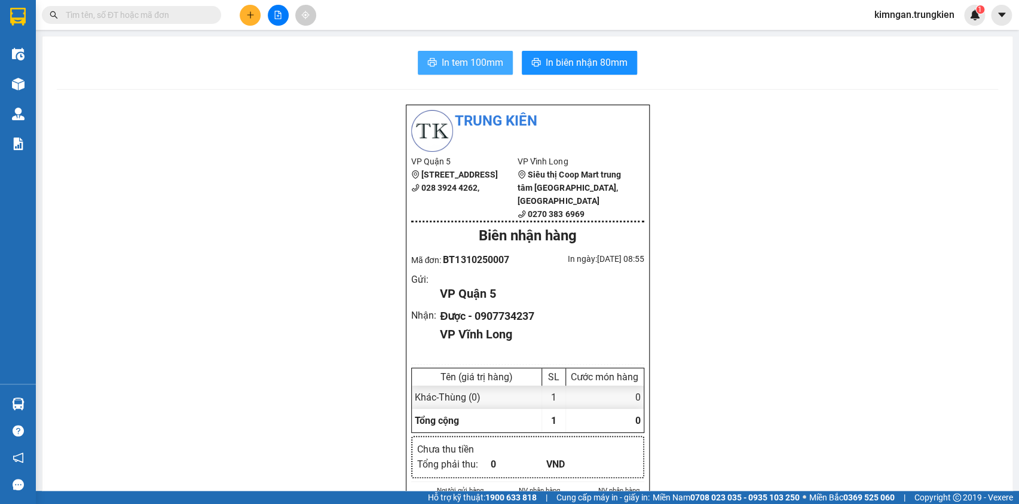
click at [460, 60] on span "In tem 100mm" at bounding box center [473, 62] width 62 height 15
click at [250, 16] on icon "plus" at bounding box center [250, 14] width 1 height 7
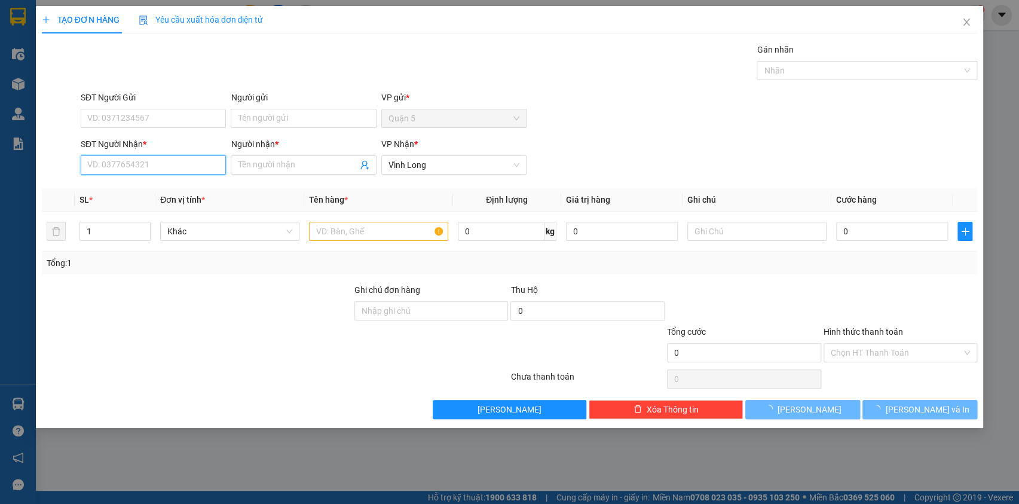
click at [149, 167] on input "SĐT Người Nhận *" at bounding box center [153, 164] width 145 height 19
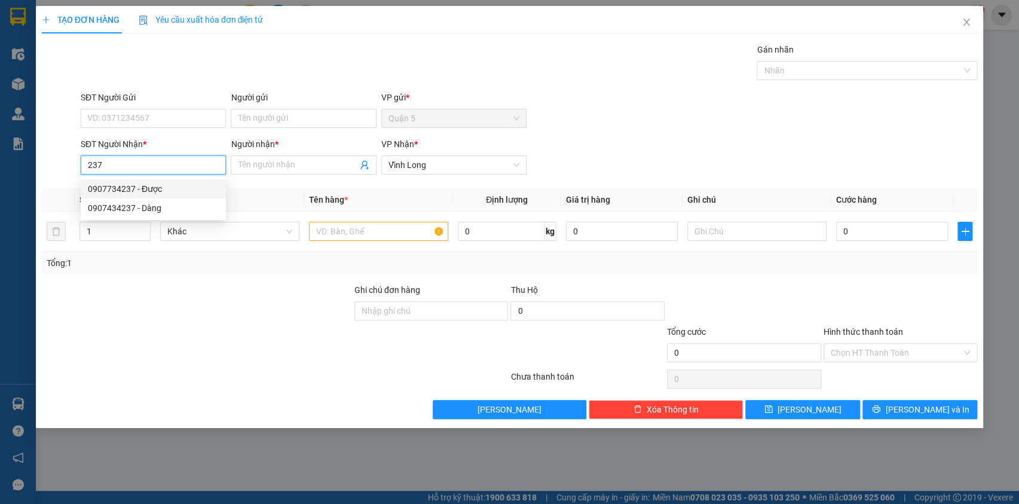
click at [176, 192] on div "0907734237 - Được" at bounding box center [153, 188] width 131 height 13
type input "0907734237"
type input "Được"
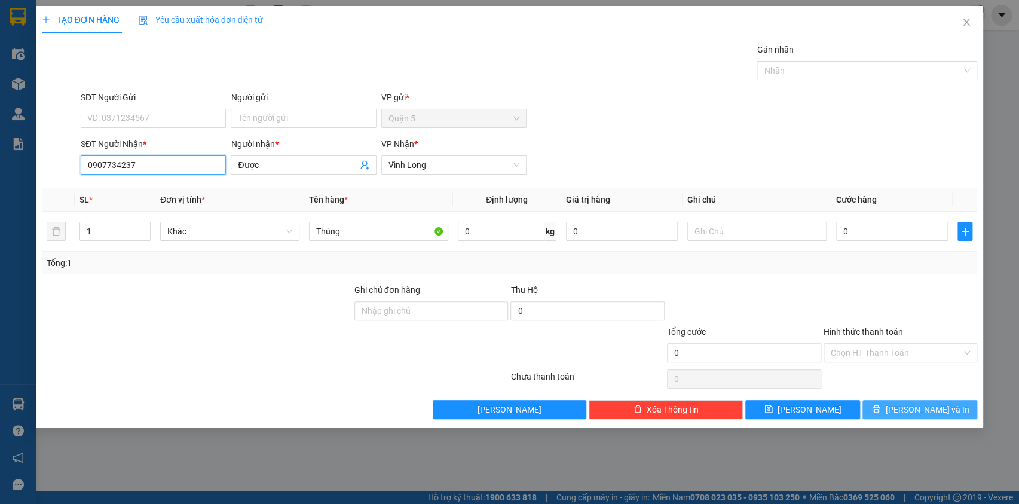
type input "0907734237"
click at [912, 414] on div "TẠO ĐƠN HÀNG Yêu cầu xuất hóa đơn điện tử Transit Pickup Surcharge Ids Transit …" at bounding box center [510, 217] width 948 height 422
click at [913, 411] on span "[PERSON_NAME] và In" at bounding box center [927, 409] width 84 height 13
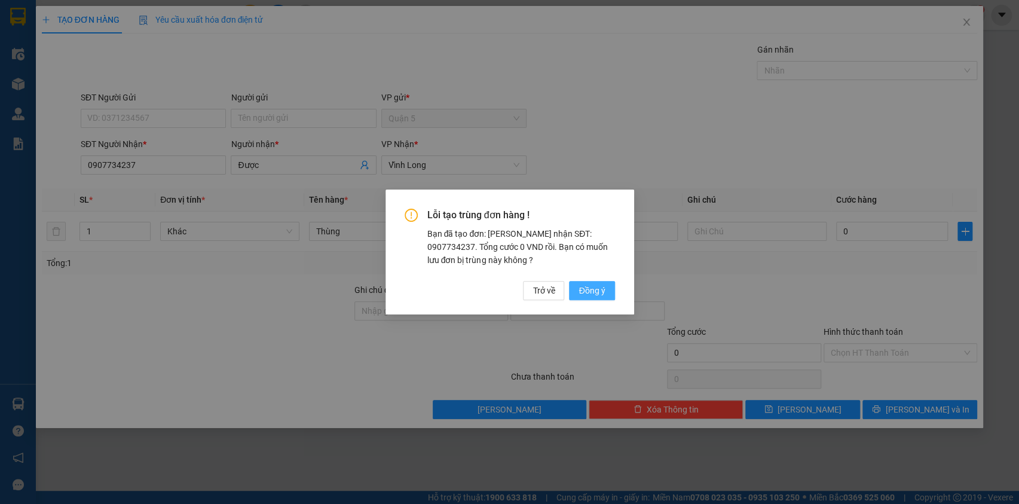
click at [592, 293] on span "Đồng ý" at bounding box center [592, 290] width 26 height 13
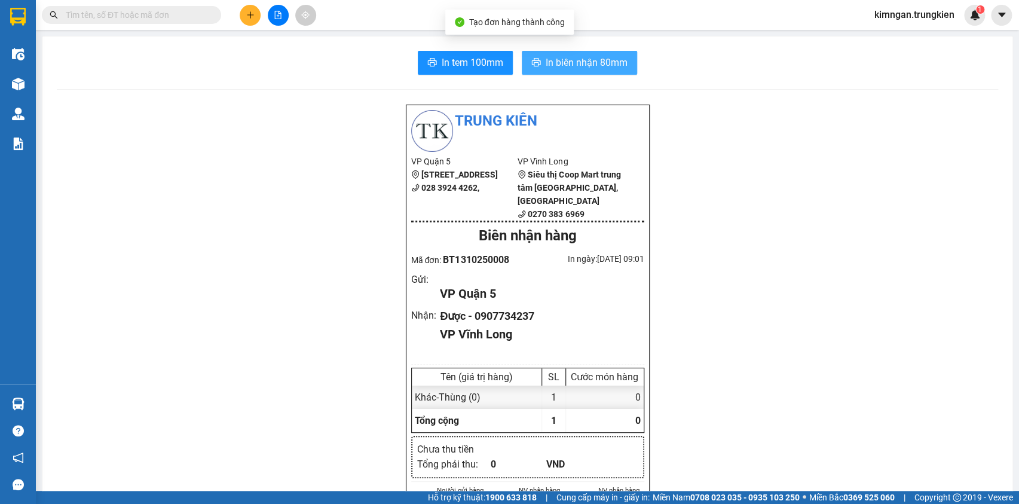
click at [567, 58] on span "In biên nhận 80mm" at bounding box center [587, 62] width 82 height 15
click at [473, 60] on span "In tem 100mm" at bounding box center [473, 62] width 62 height 15
click at [194, 19] on input "text" at bounding box center [136, 14] width 141 height 13
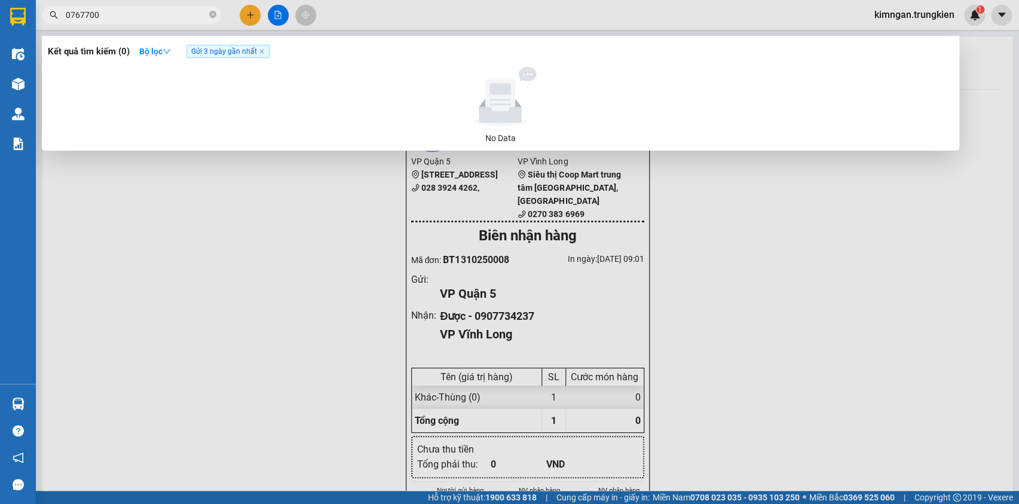
type input "0767700"
click at [261, 20] on div at bounding box center [509, 252] width 1019 height 504
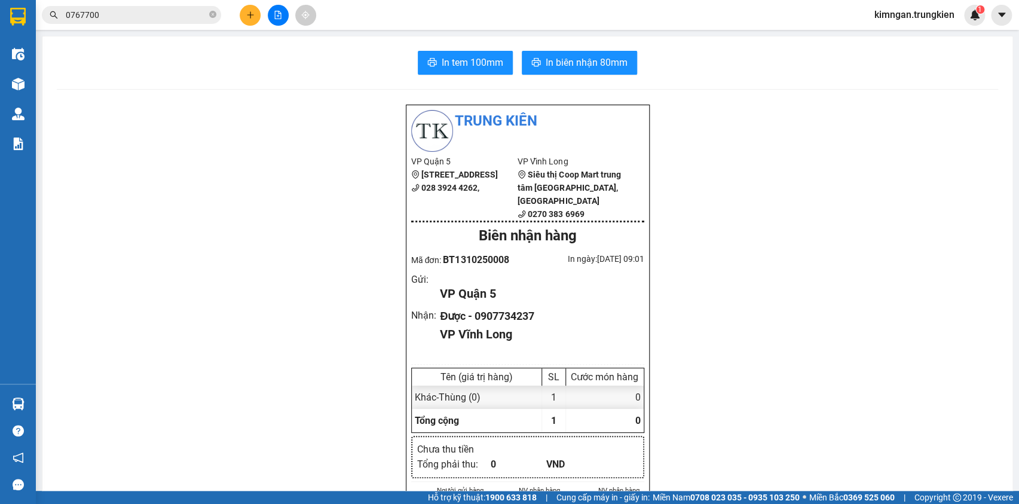
click at [248, 11] on icon "plus" at bounding box center [250, 15] width 8 height 8
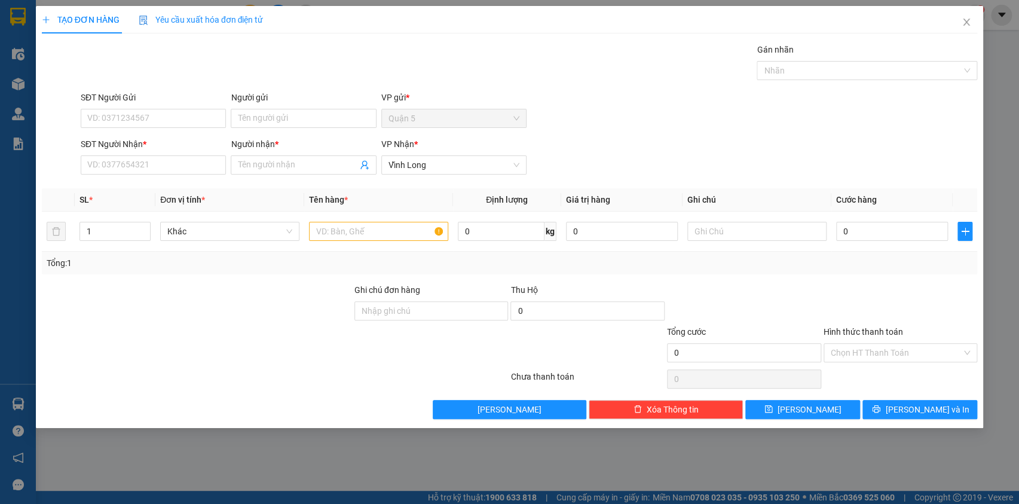
click at [167, 176] on div "SĐT Người Nhận * VD: 0377654321" at bounding box center [153, 158] width 145 height 42
drag, startPoint x: 167, startPoint y: 174, endPoint x: 170, endPoint y: 167, distance: 7.8
click at [169, 168] on div "SĐT Người Nhận * VD: 0377654321" at bounding box center [153, 158] width 145 height 42
click at [171, 166] on input "SĐT Người Nhận *" at bounding box center [153, 164] width 145 height 19
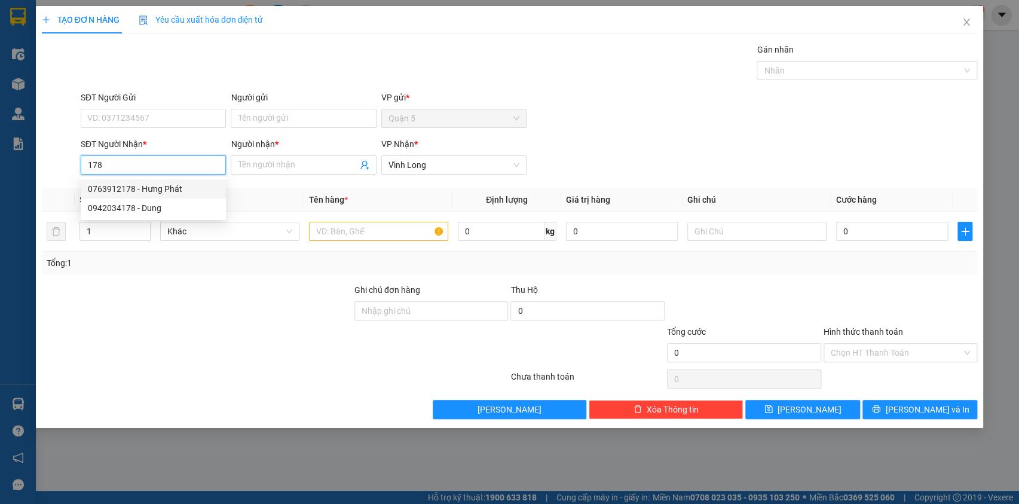
click at [184, 192] on div "0763912178 - Hưng Phát" at bounding box center [153, 188] width 131 height 13
type input "0763912178"
type input "Hưng Phát"
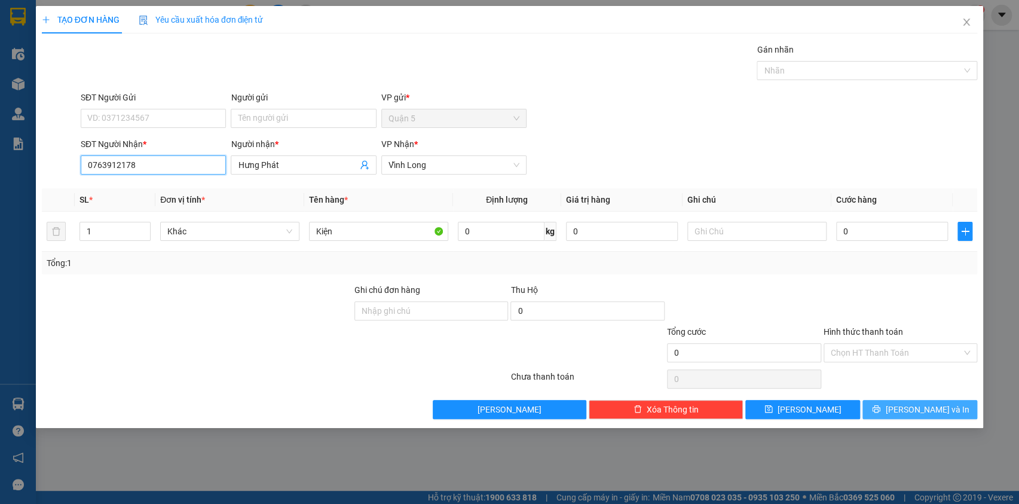
type input "0763912178"
click at [910, 414] on span "[PERSON_NAME] và In" at bounding box center [927, 409] width 84 height 13
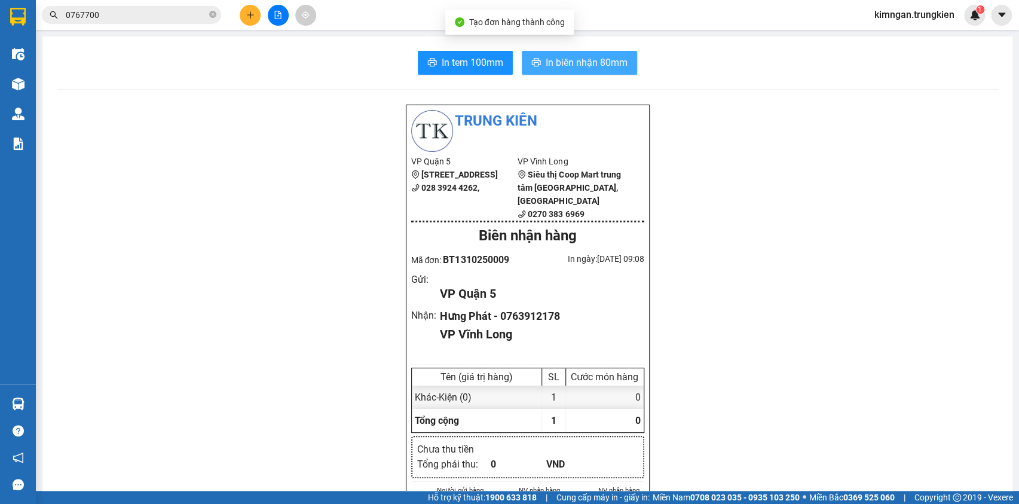
drag, startPoint x: 574, startPoint y: 51, endPoint x: 574, endPoint y: 59, distance: 7.8
click at [574, 59] on button "In biên nhận 80mm" at bounding box center [579, 63] width 115 height 24
click at [574, 59] on span "In biên nhận 80mm" at bounding box center [587, 62] width 82 height 15
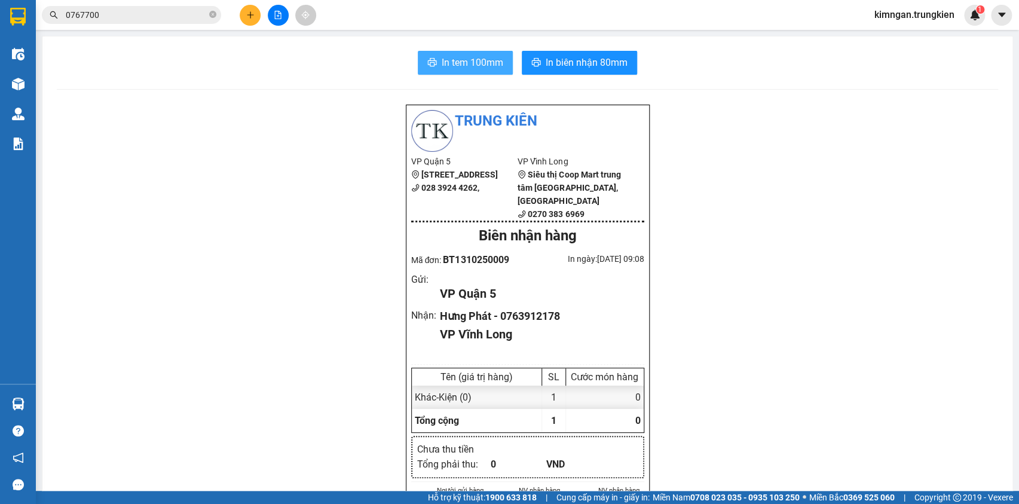
click at [479, 62] on span "In tem 100mm" at bounding box center [473, 62] width 62 height 15
click at [210, 15] on icon "close-circle" at bounding box center [212, 14] width 7 height 7
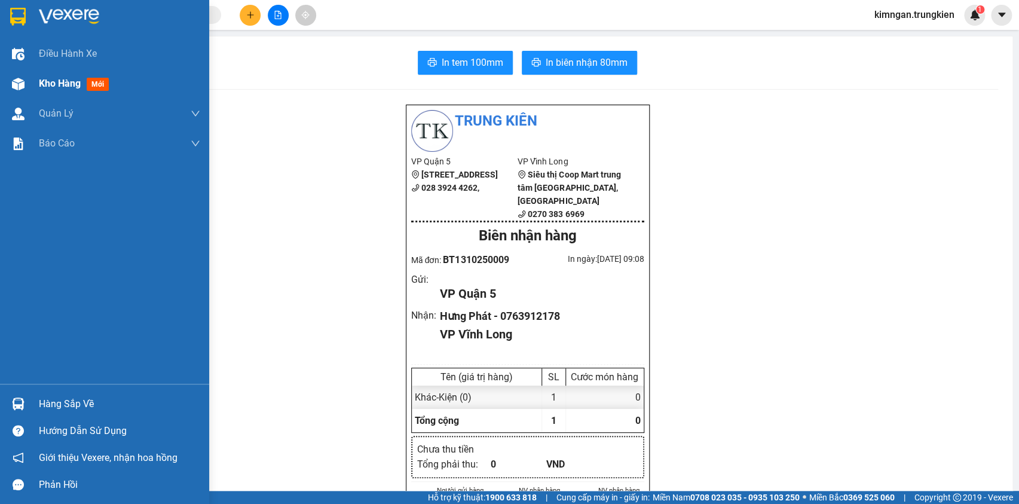
click at [31, 82] on div "Kho hàng mới" at bounding box center [104, 84] width 209 height 30
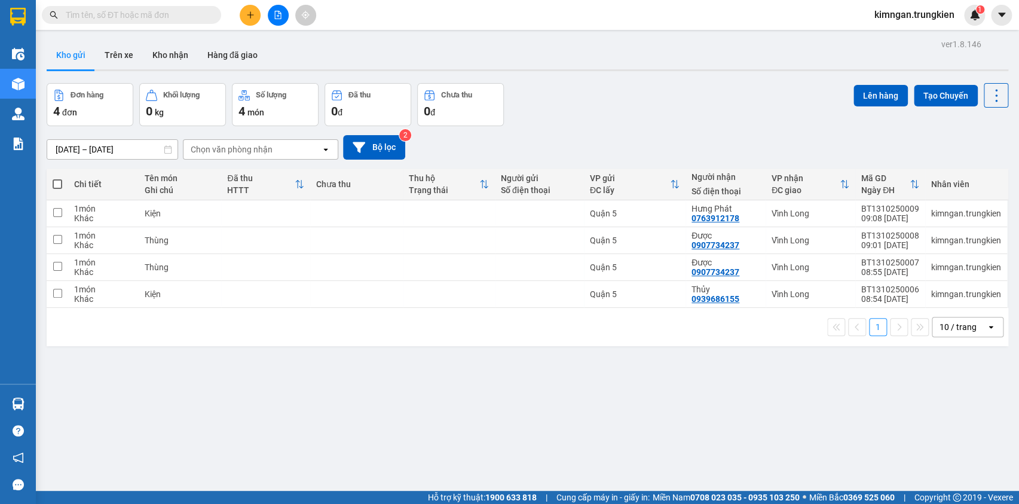
click at [248, 11] on icon "plus" at bounding box center [250, 15] width 8 height 8
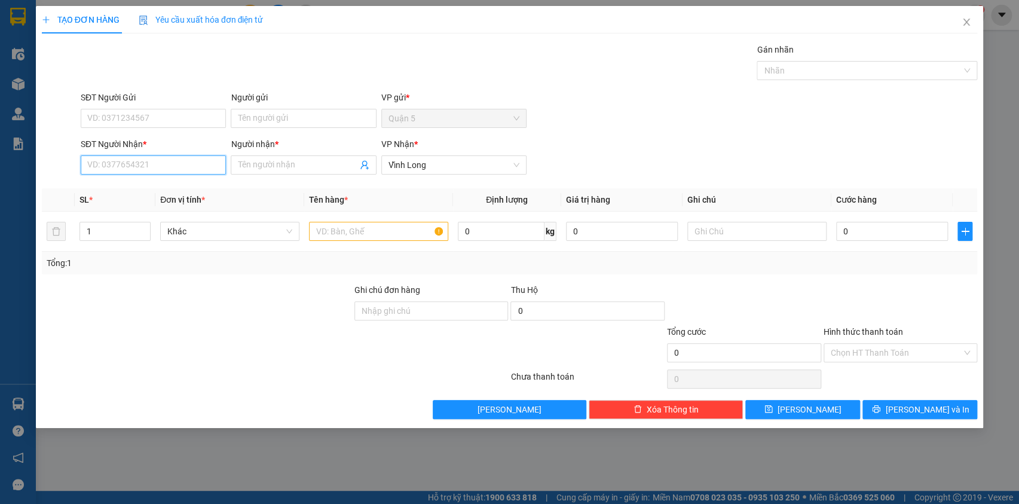
click at [195, 167] on input "SĐT Người Nhận *" at bounding box center [153, 164] width 145 height 19
click at [200, 185] on div "0908366754 - Phượng" at bounding box center [153, 188] width 131 height 13
type input "0908366754"
type input "Phượng"
type input "0908366754"
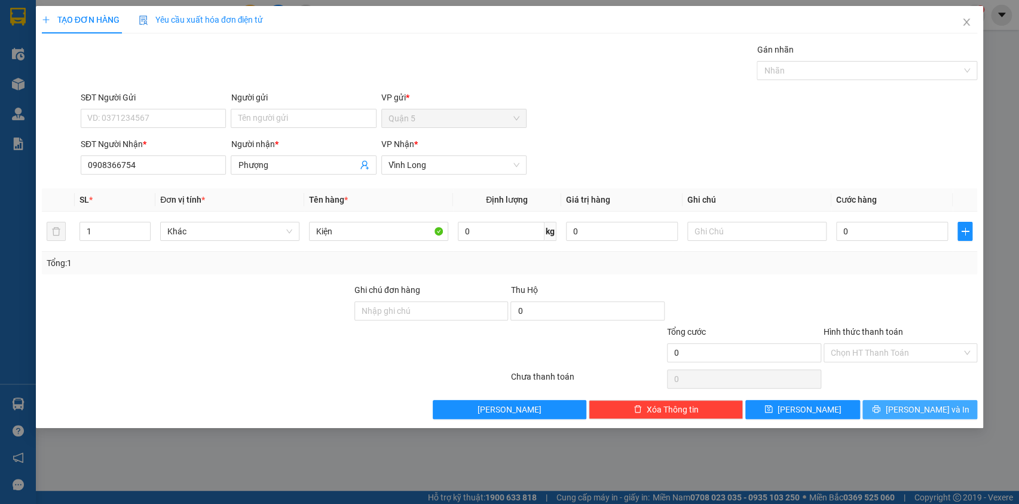
click at [912, 414] on span "[PERSON_NAME] và In" at bounding box center [927, 409] width 84 height 13
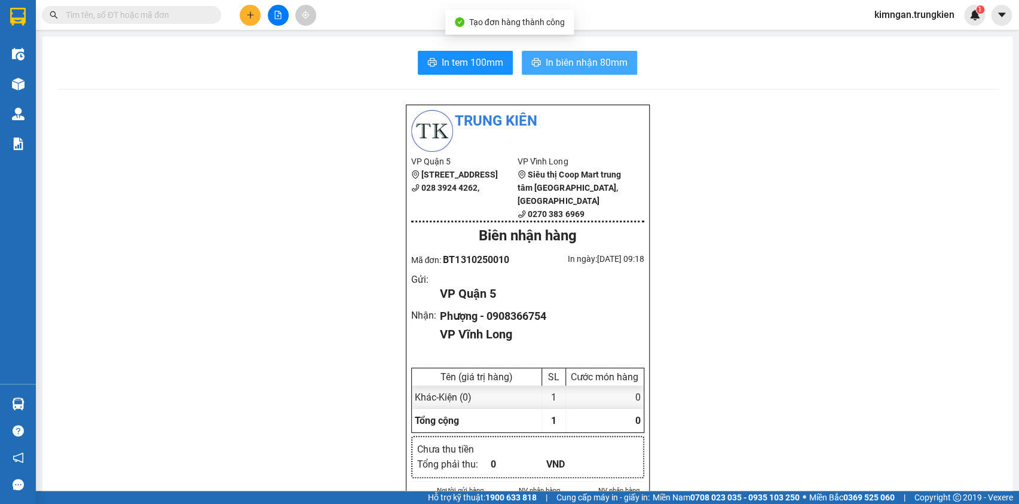
click at [586, 54] on button "In biên nhận 80mm" at bounding box center [579, 63] width 115 height 24
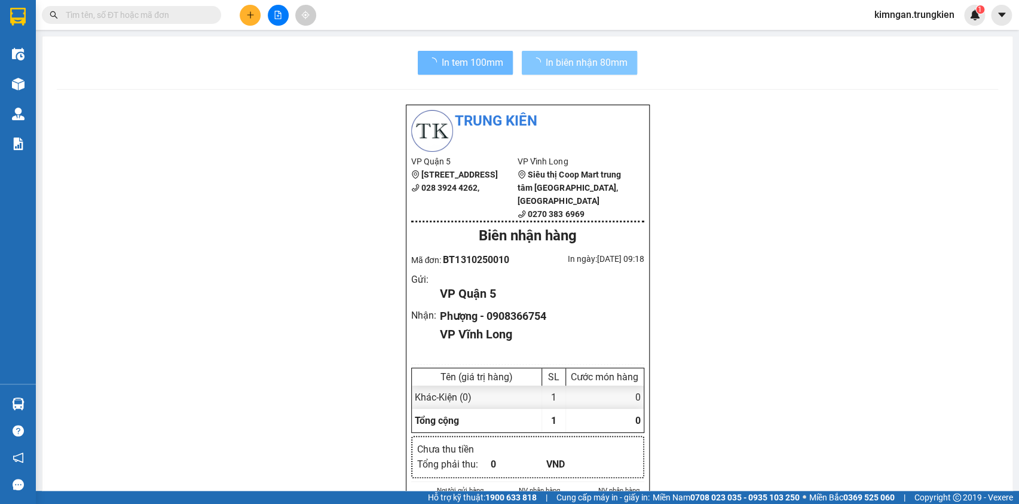
click at [477, 61] on span "In tem 100mm" at bounding box center [473, 62] width 62 height 15
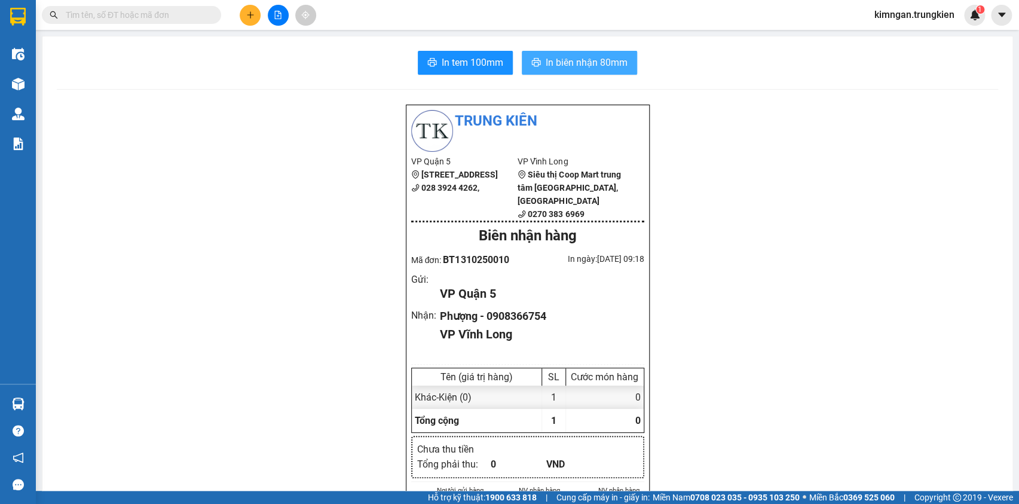
click at [477, 61] on span "In tem 100mm" at bounding box center [473, 62] width 62 height 15
click at [460, 60] on span "In tem 100mm" at bounding box center [473, 62] width 62 height 15
click at [247, 11] on icon "plus" at bounding box center [250, 15] width 8 height 8
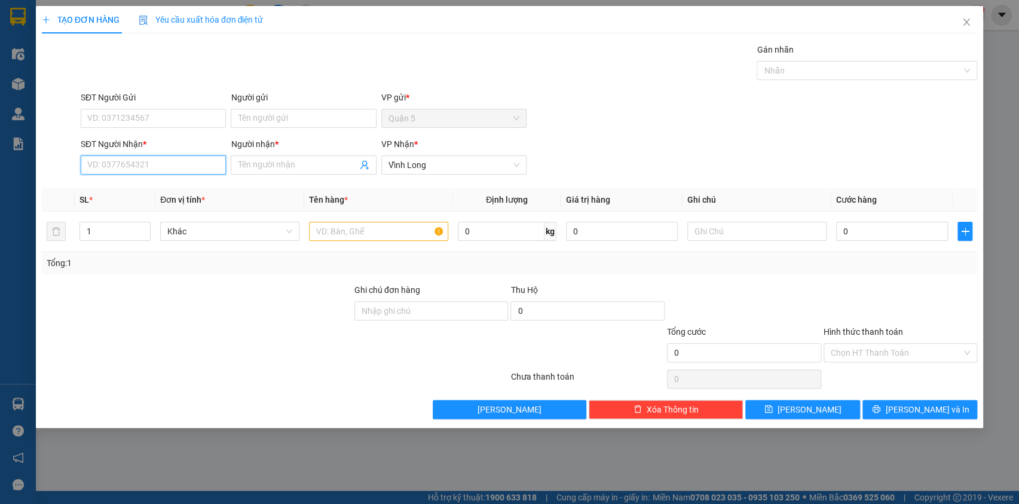
click at [190, 168] on input "SĐT Người Nhận *" at bounding box center [153, 164] width 145 height 19
click at [185, 194] on div "0939707822 - hanh" at bounding box center [153, 188] width 131 height 13
type input "0939707822"
type input "hanh"
type input "40.000"
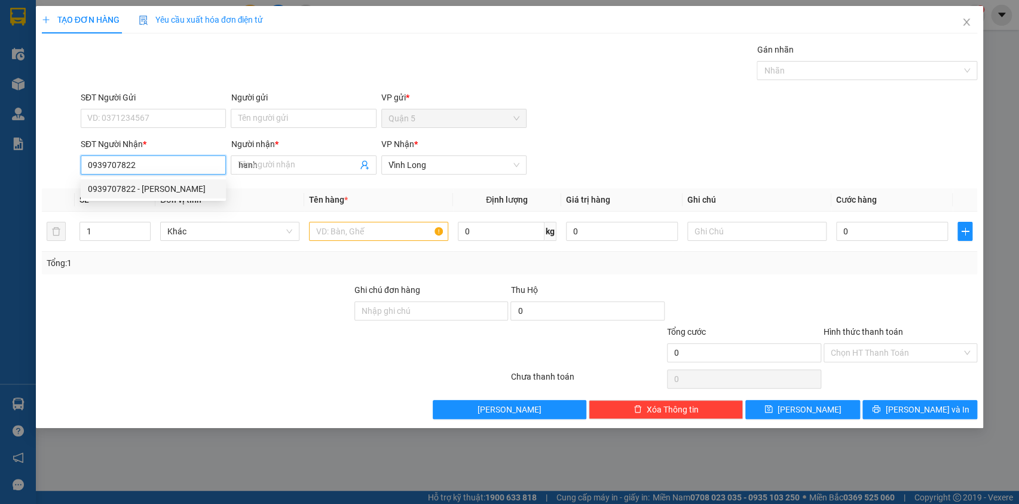
type input "40.000"
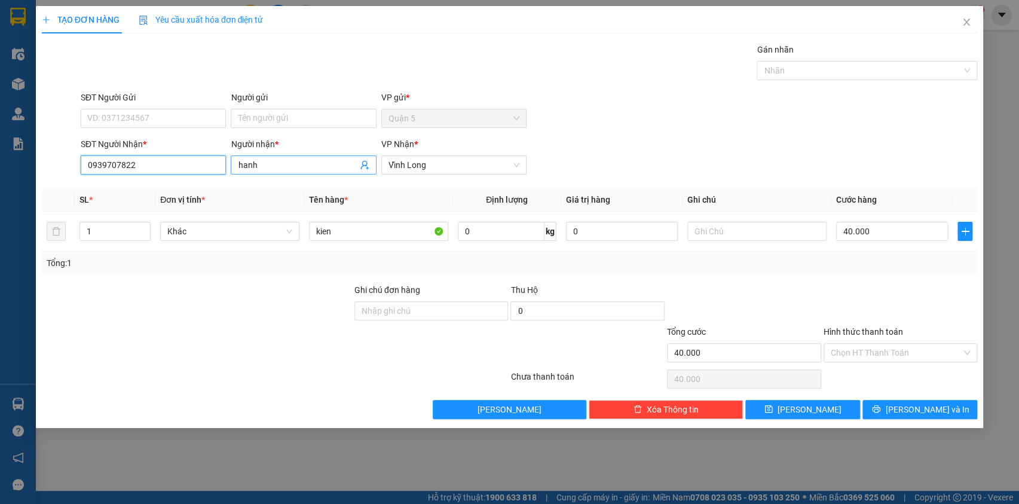
type input "0939707822"
drag, startPoint x: 271, startPoint y: 164, endPoint x: 213, endPoint y: 163, distance: 57.4
click at [213, 163] on div "SĐT Người Nhận * 0939707822 Người nhận * hanh VP Nhận * Vĩnh Long" at bounding box center [528, 158] width 901 height 42
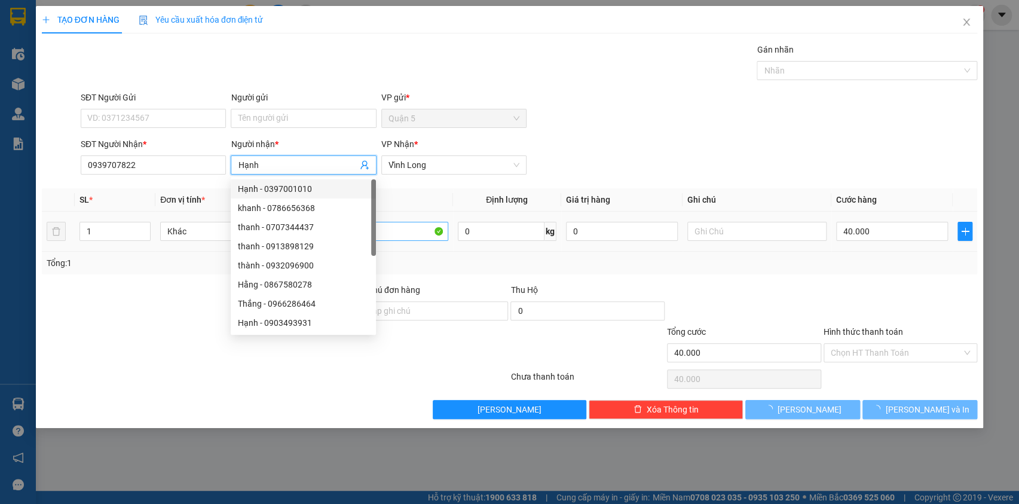
type input "Hạnh"
click at [407, 234] on input "kien" at bounding box center [378, 231] width 139 height 19
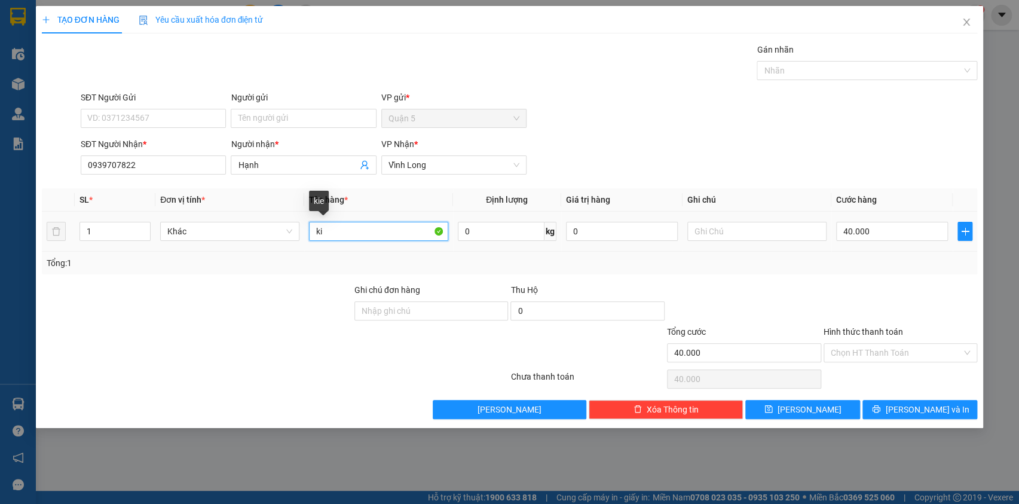
type input "k"
type input "Kiện"
type input "3"
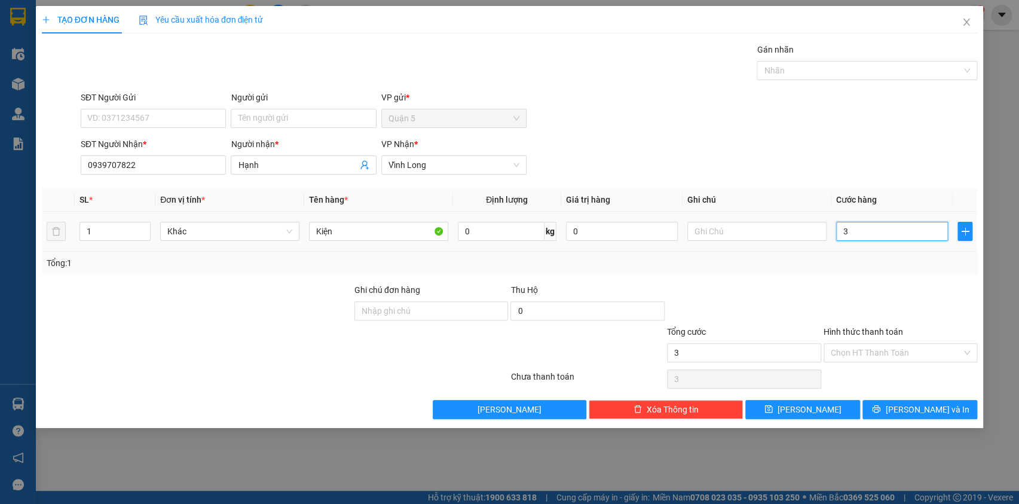
type input "30"
type input "30.000"
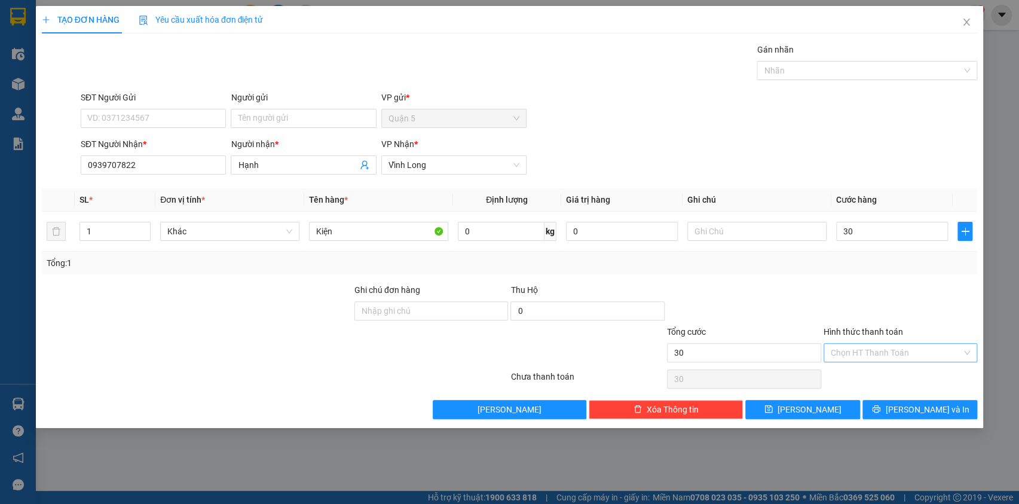
type input "30.000"
click at [897, 350] on input "Hình thức thanh toán" at bounding box center [897, 353] width 132 height 18
click at [891, 374] on div "Tại văn phòng" at bounding box center [900, 375] width 140 height 13
type input "0"
drag, startPoint x: 910, startPoint y: 406, endPoint x: 897, endPoint y: 387, distance: 22.7
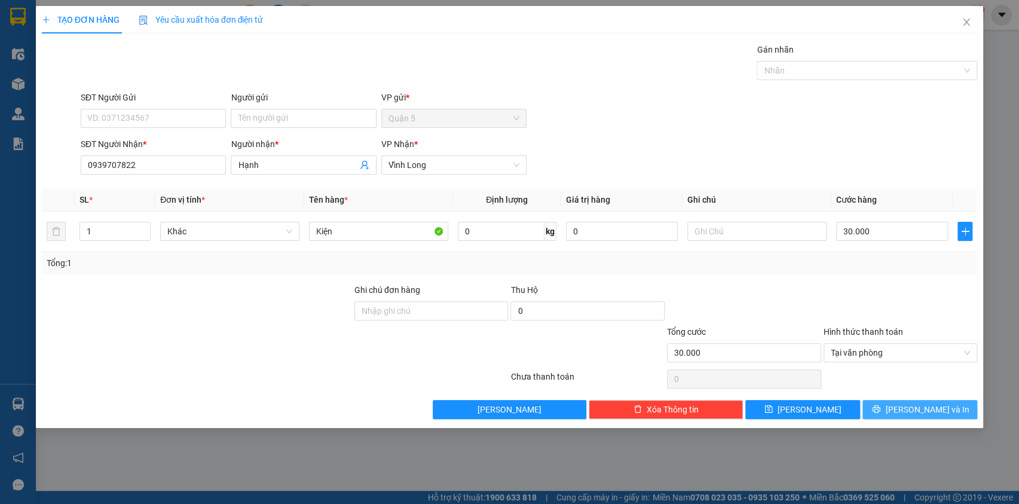
click at [907, 404] on button "[PERSON_NAME] và In" at bounding box center [920, 409] width 115 height 19
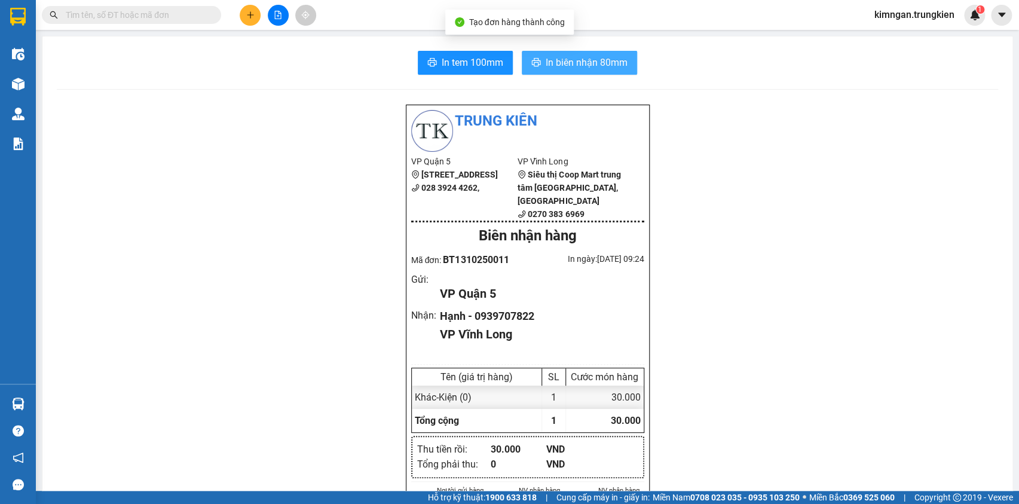
click at [586, 64] on span "In biên nhận 80mm" at bounding box center [587, 62] width 82 height 15
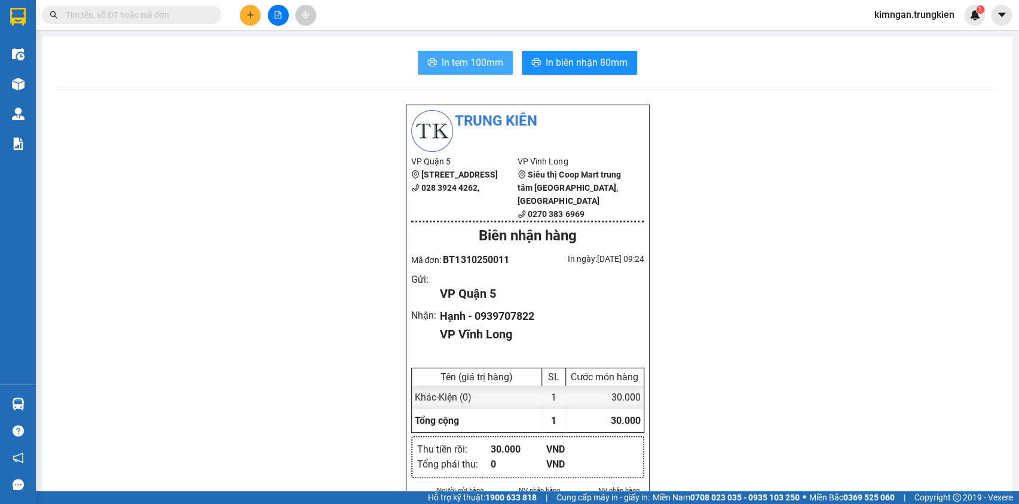
click at [477, 61] on span "In tem 100mm" at bounding box center [473, 62] width 62 height 15
click at [256, 10] on button at bounding box center [250, 15] width 21 height 21
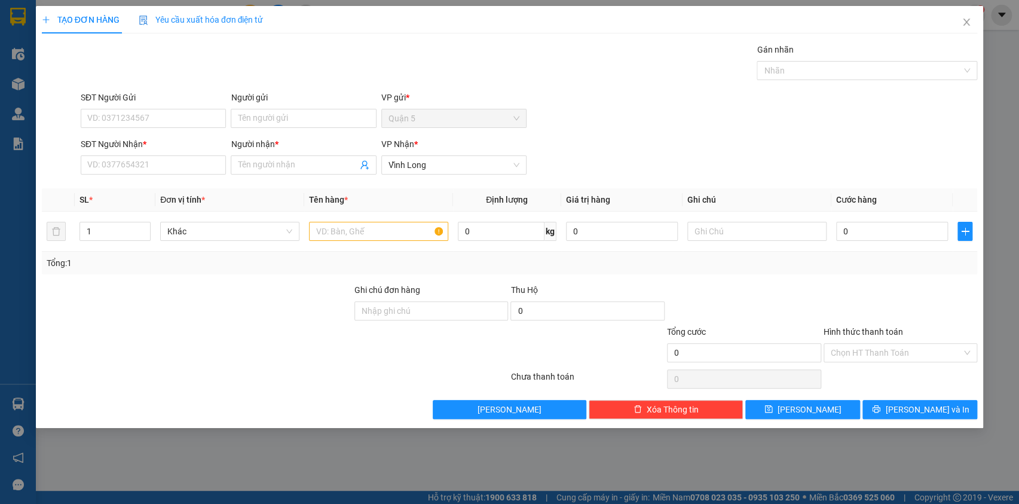
click at [165, 154] on div "SĐT Người Nhận *" at bounding box center [153, 146] width 145 height 18
click at [164, 155] on input "SĐT Người Nhận *" at bounding box center [153, 164] width 145 height 19
click at [164, 163] on input "SĐT Người Nhận *" at bounding box center [153, 164] width 145 height 19
type input "0906666044"
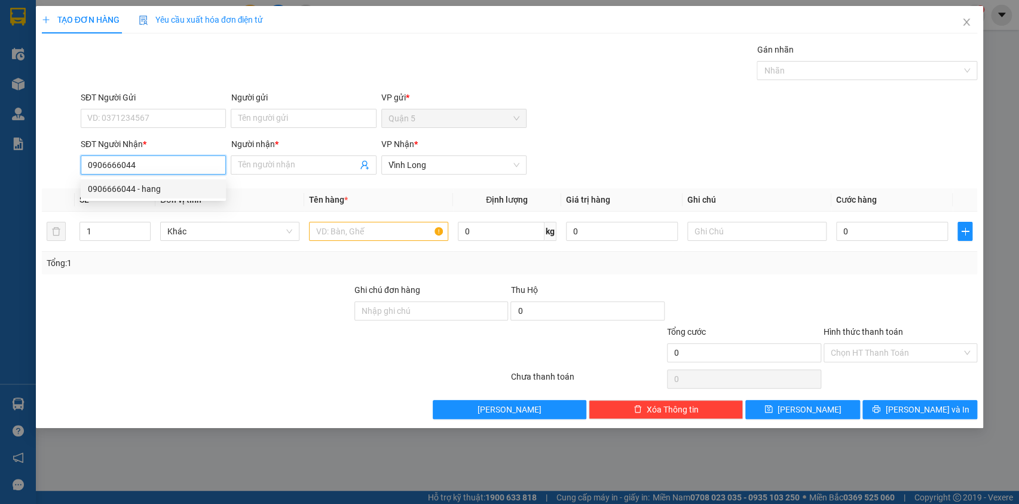
drag, startPoint x: 181, startPoint y: 190, endPoint x: 187, endPoint y: 187, distance: 7.5
click at [181, 190] on div "0906666044 - hang" at bounding box center [153, 188] width 131 height 13
type input "hang"
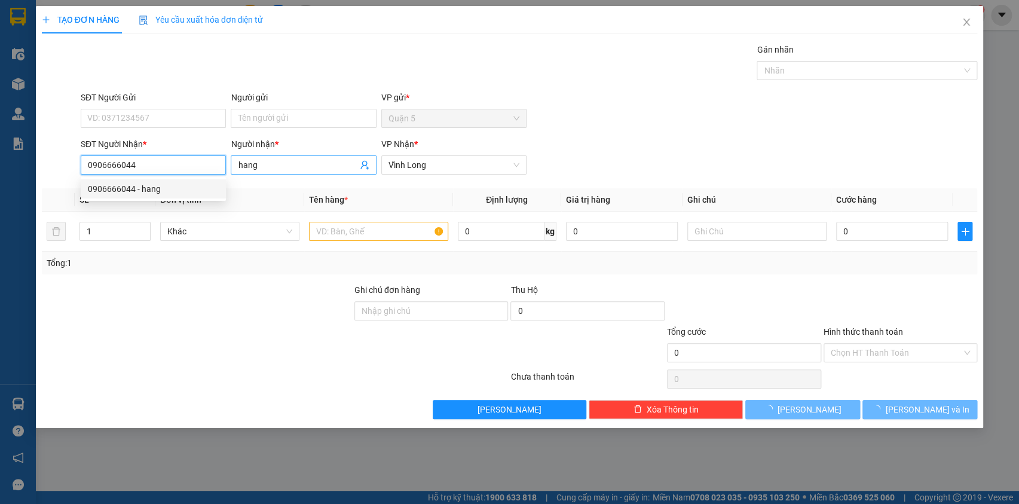
type input "40.000"
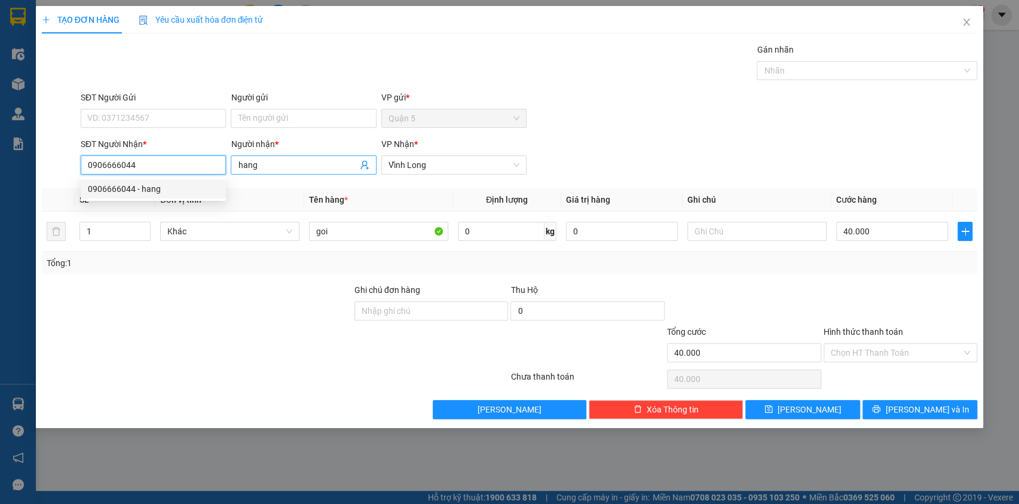
type input "0906666044"
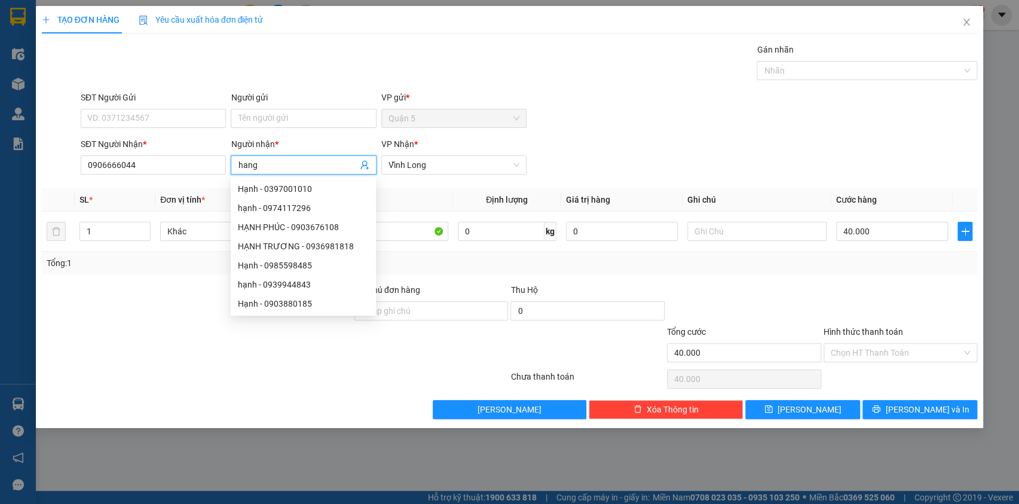
drag, startPoint x: 264, startPoint y: 164, endPoint x: 237, endPoint y: 162, distance: 27.0
click at [237, 162] on span "hang" at bounding box center [303, 164] width 145 height 19
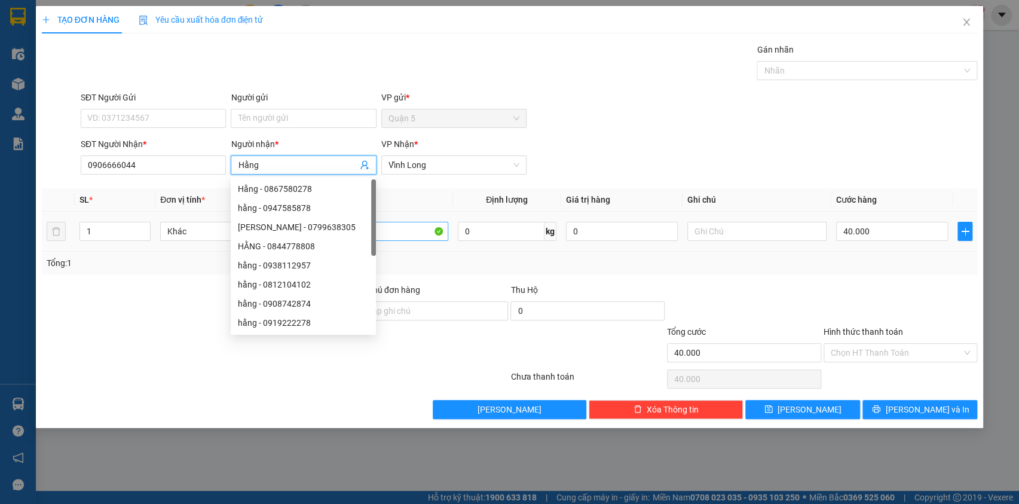
type input "Hằng"
click at [412, 229] on input "goi" at bounding box center [378, 231] width 139 height 19
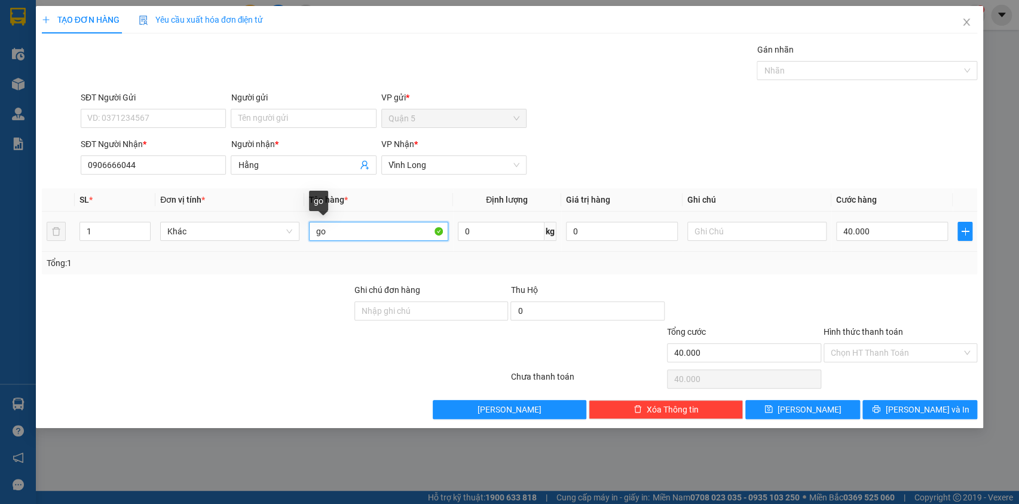
type input "g"
type input "Gói"
click at [918, 230] on input "40.000" at bounding box center [892, 231] width 112 height 19
type input "3"
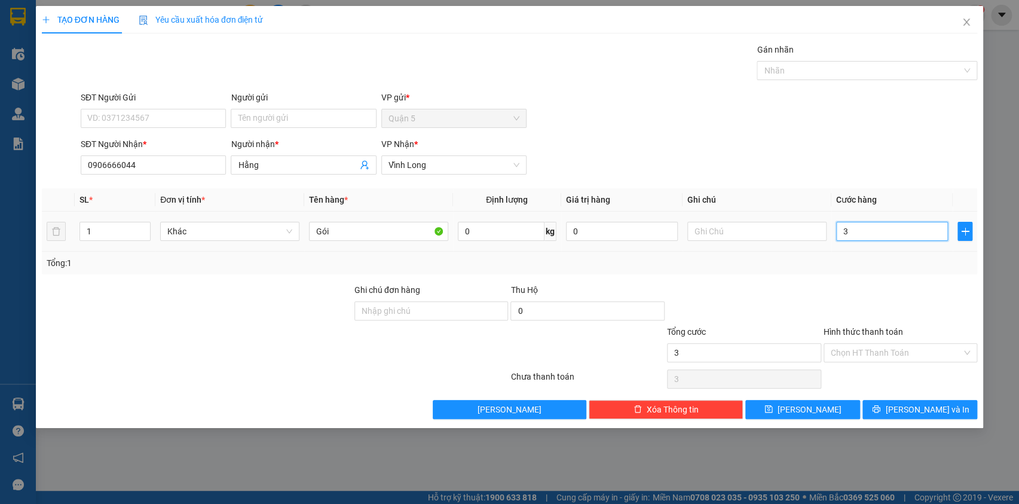
type input "30"
type input "30.000"
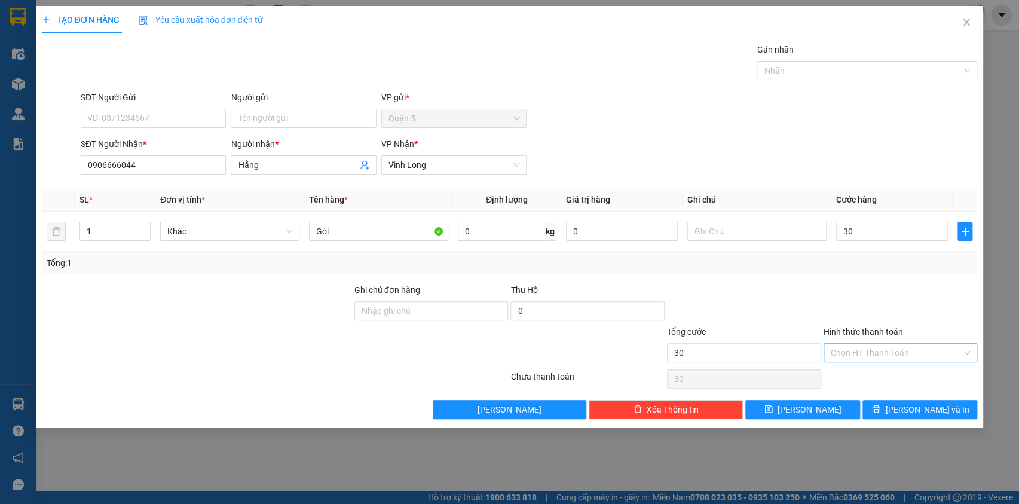
type input "30.000"
click at [897, 354] on input "Hình thức thanh toán" at bounding box center [897, 353] width 132 height 18
click at [897, 377] on div "Tại văn phòng" at bounding box center [900, 375] width 140 height 13
type input "0"
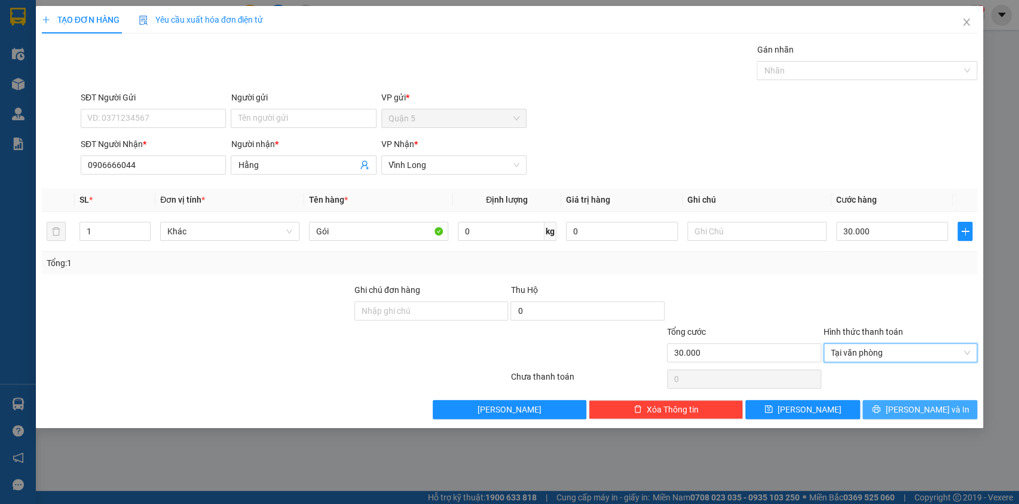
click at [907, 405] on button "[PERSON_NAME] và In" at bounding box center [920, 409] width 115 height 19
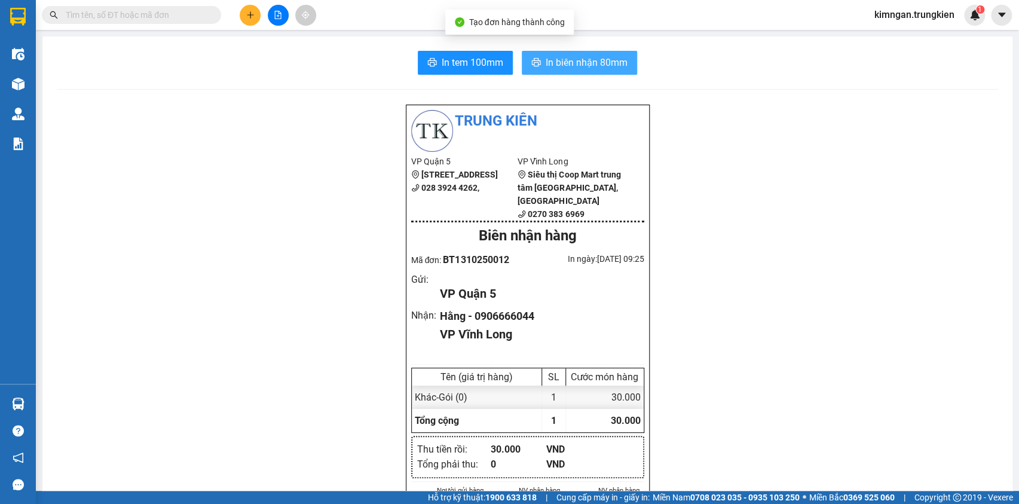
click at [566, 65] on span "In biên nhận 80mm" at bounding box center [587, 62] width 82 height 15
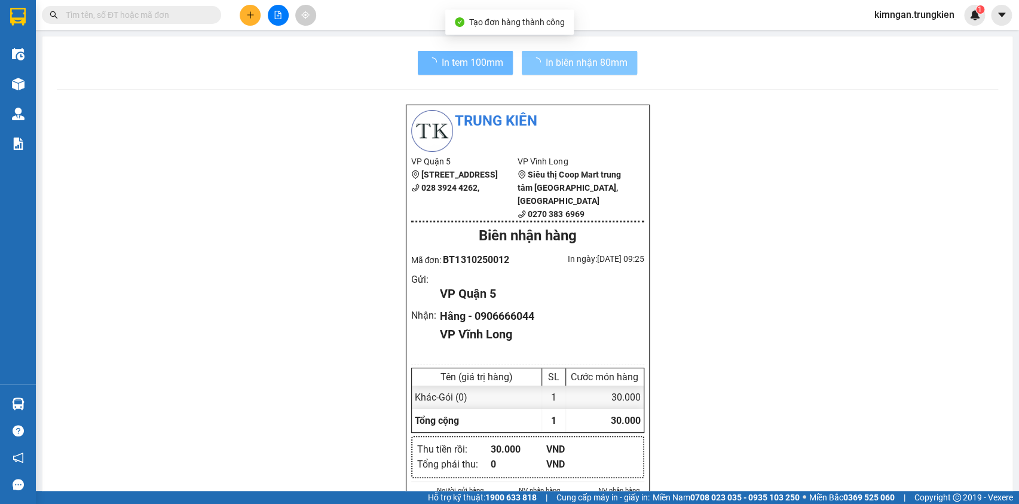
click at [456, 61] on span "In tem 100mm" at bounding box center [473, 62] width 62 height 15
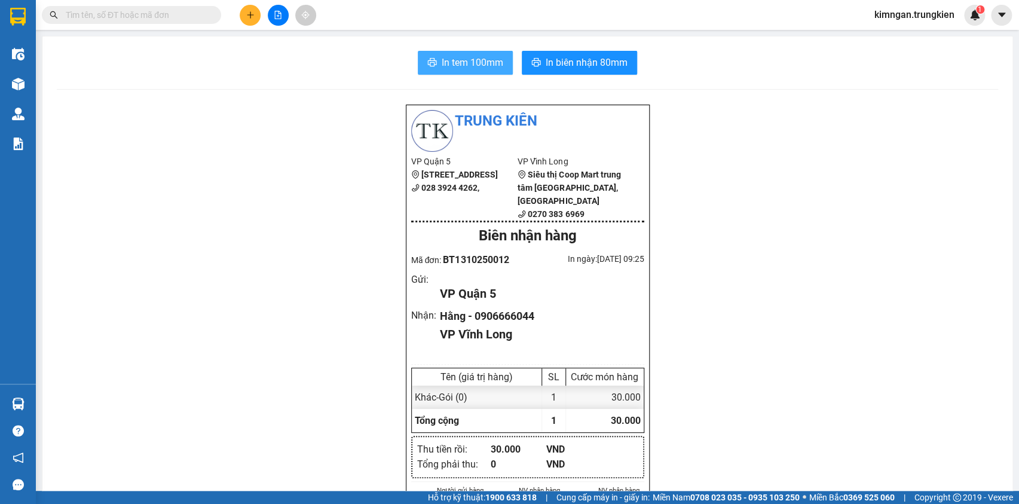
click at [455, 63] on span "In tem 100mm" at bounding box center [473, 62] width 62 height 15
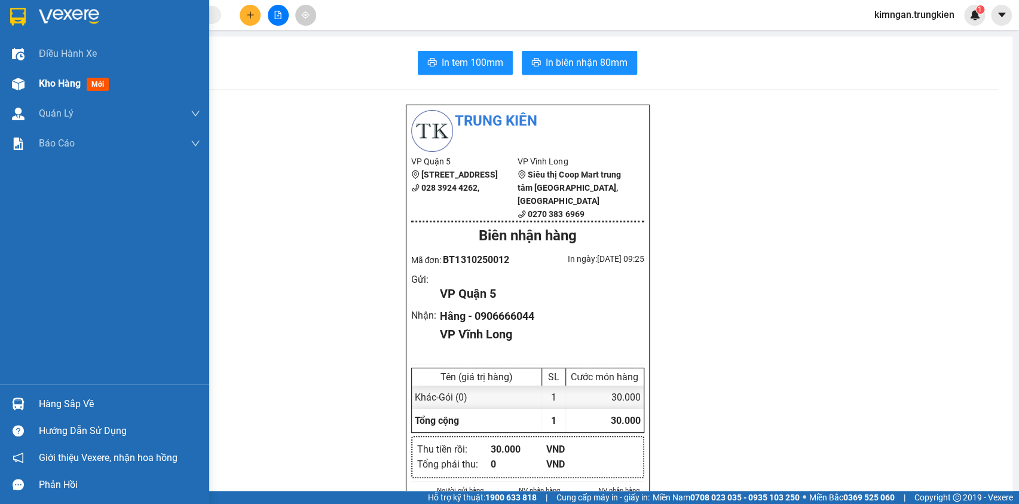
click at [39, 82] on span "Kho hàng" at bounding box center [60, 83] width 42 height 11
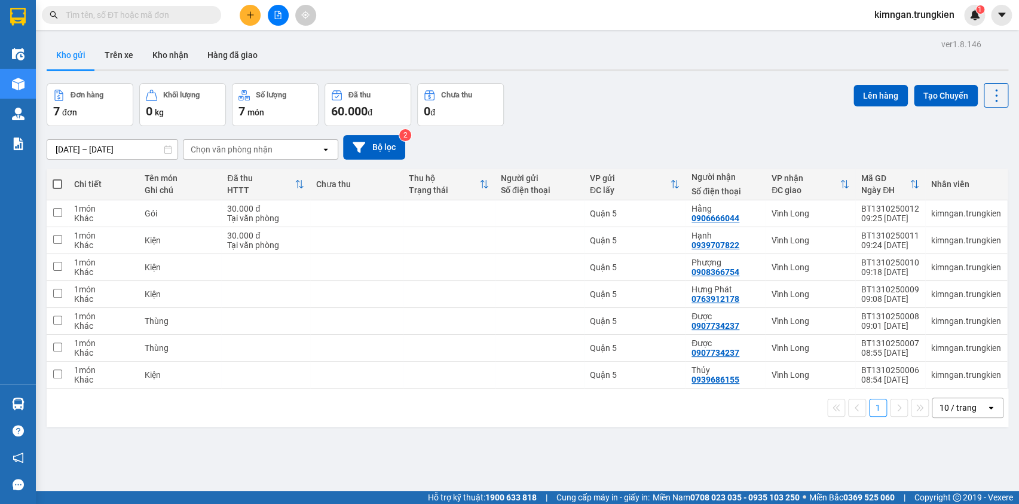
click at [56, 184] on span at bounding box center [58, 184] width 10 height 10
click at [57, 178] on input "checkbox" at bounding box center [57, 178] width 0 height 0
checkbox input "true"
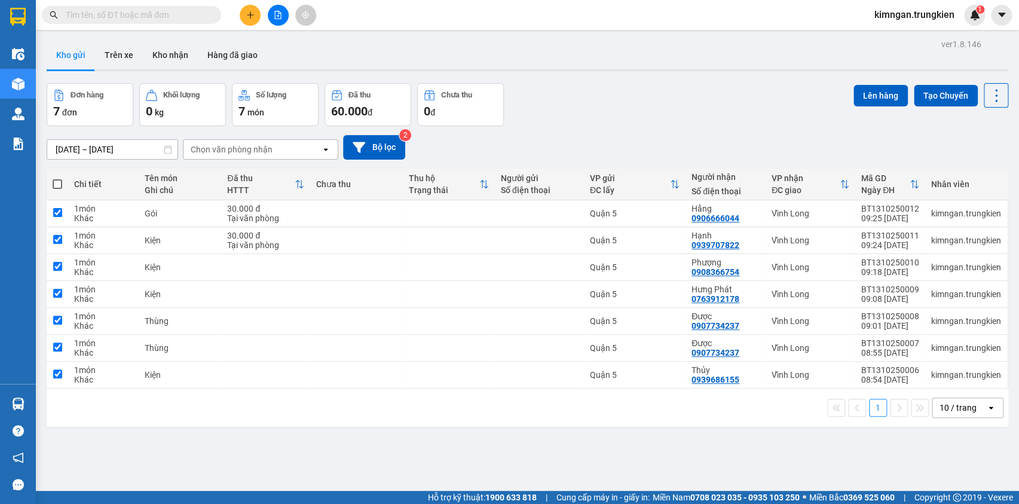
checkbox input "true"
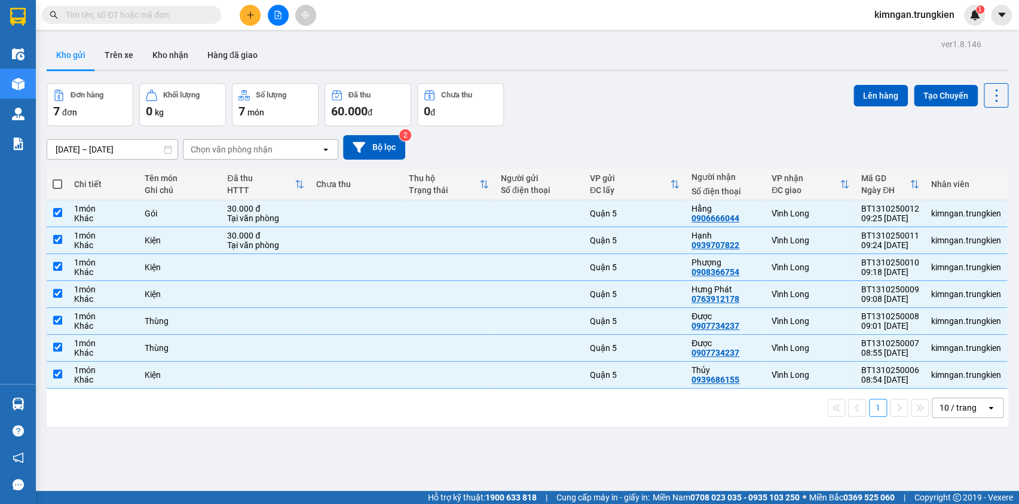
click at [54, 183] on span at bounding box center [58, 184] width 10 height 10
click at [57, 178] on input "checkbox" at bounding box center [57, 178] width 0 height 0
checkbox input "false"
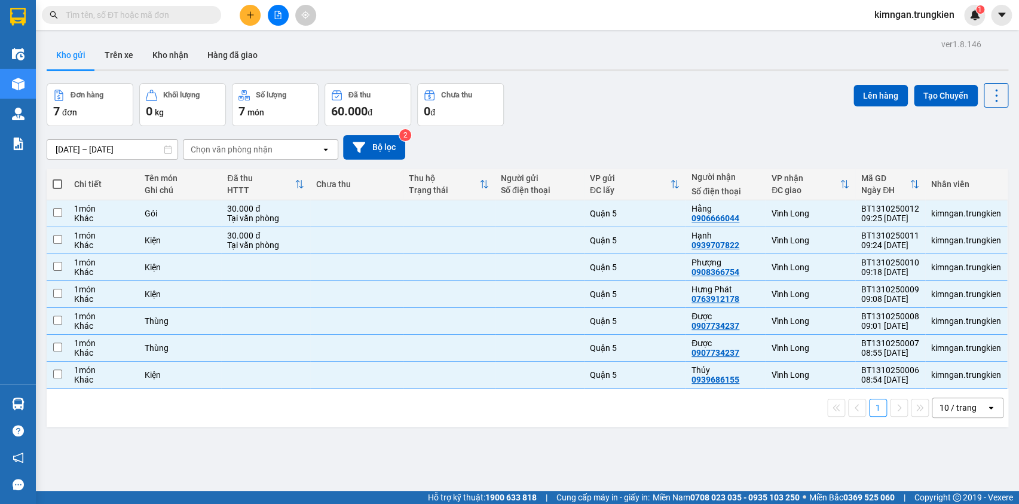
checkbox input "false"
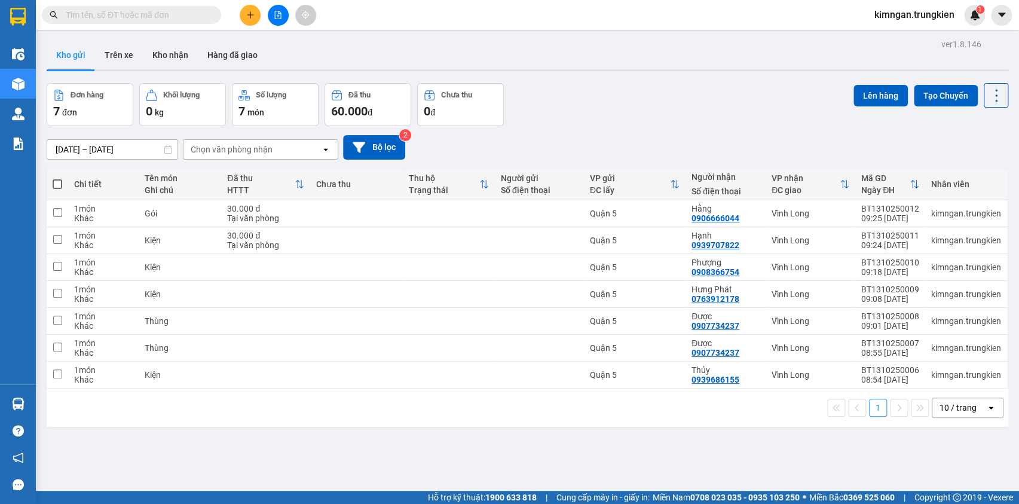
click at [644, 77] on div "ver 1.8.146 Kho gửi Trên xe Kho nhận Hàng đã giao Đơn hàng 7 đơn Khối lượng 0 k…" at bounding box center [527, 288] width 971 height 504
click at [191, 13] on input "text" at bounding box center [136, 14] width 141 height 13
click at [249, 19] on button at bounding box center [250, 15] width 21 height 21
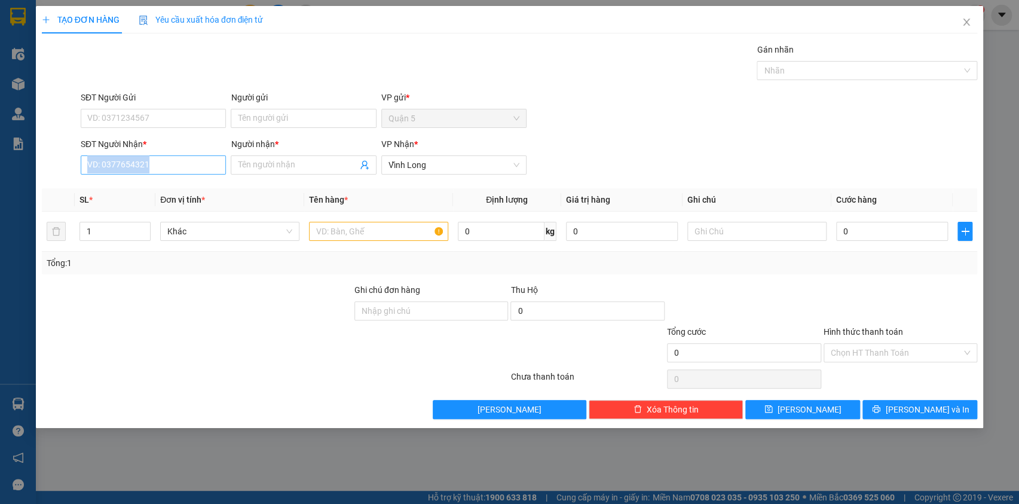
drag, startPoint x: 173, startPoint y: 173, endPoint x: 174, endPoint y: 164, distance: 9.0
click at [173, 166] on div "SĐT Người Nhận * VD: 0377654321" at bounding box center [153, 158] width 145 height 42
click at [175, 163] on input "SĐT Người Nhận *" at bounding box center [153, 164] width 145 height 19
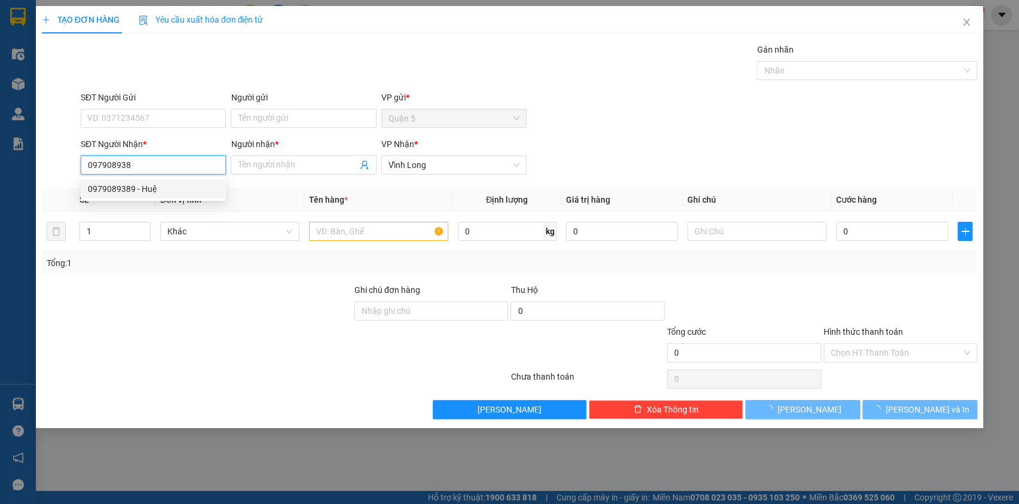
click at [161, 190] on div "0979089389 - Huệ" at bounding box center [153, 188] width 131 height 13
type input "0979089389"
type input "Huệ"
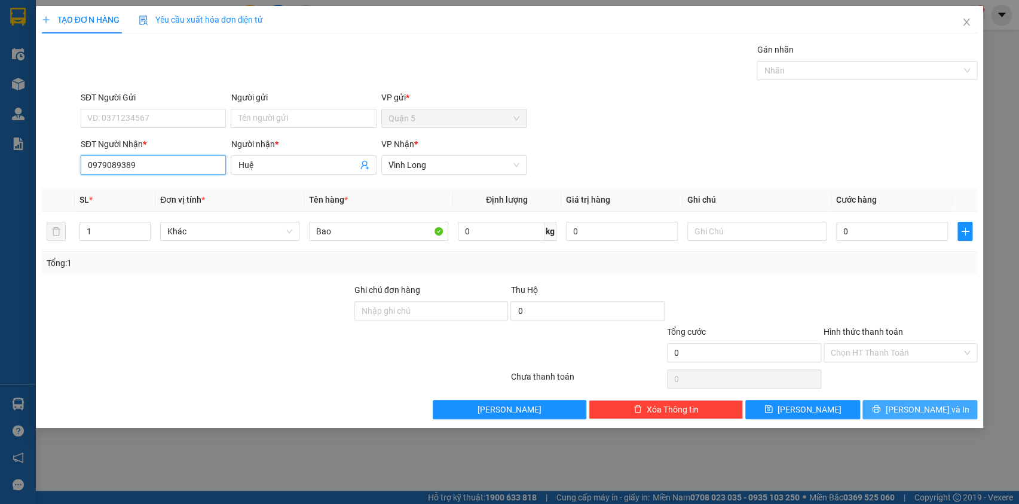
type input "0979089389"
click at [923, 408] on span "[PERSON_NAME] và In" at bounding box center [927, 409] width 84 height 13
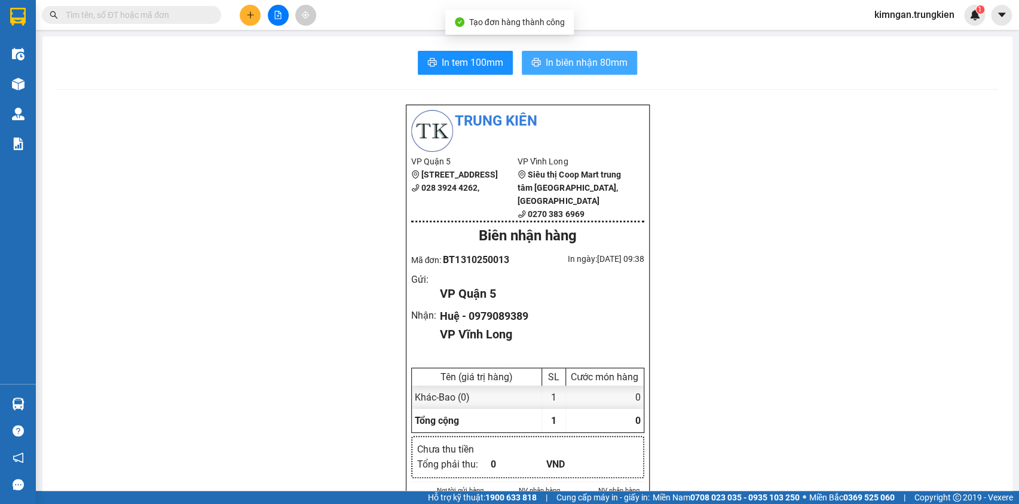
click at [575, 53] on button "In biên nhận 80mm" at bounding box center [579, 63] width 115 height 24
click at [460, 61] on span "In tem 100mm" at bounding box center [473, 62] width 62 height 15
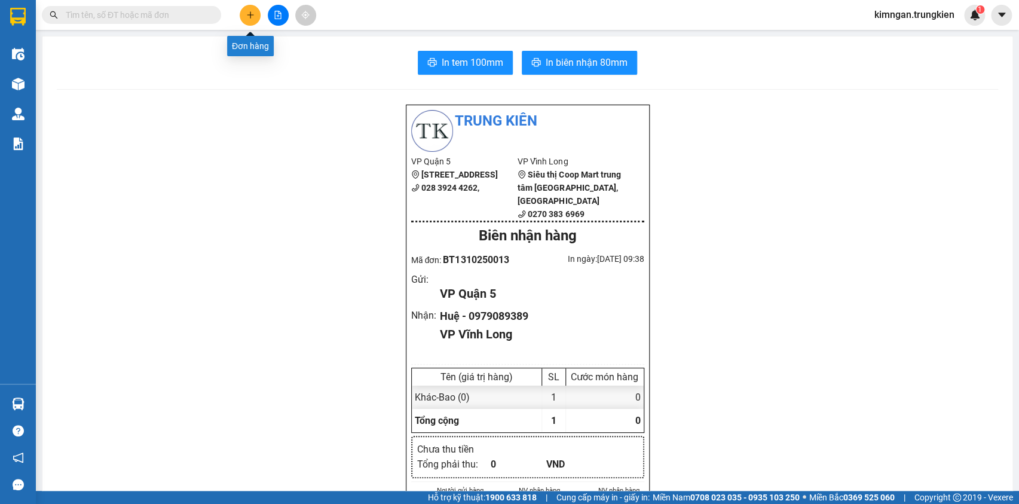
click at [251, 10] on button at bounding box center [250, 15] width 21 height 21
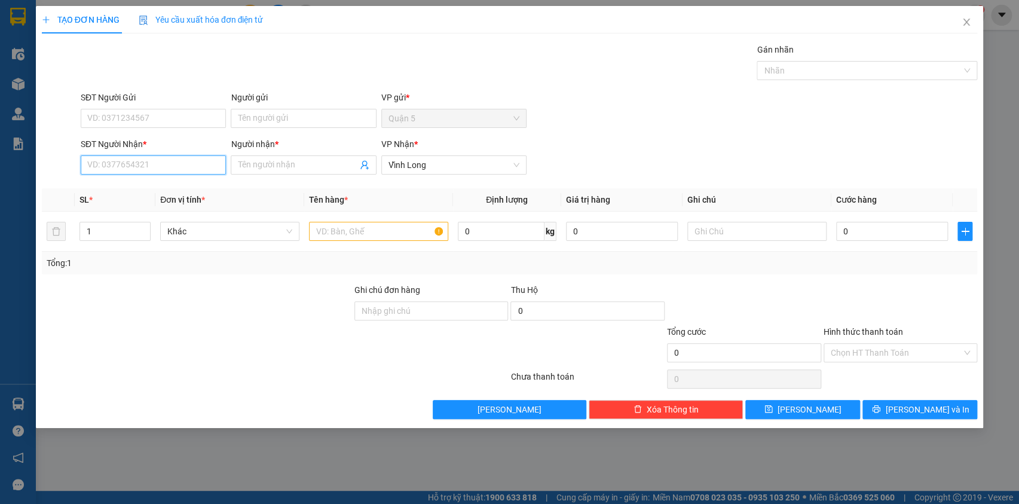
click at [130, 170] on input "SĐT Người Nhận *" at bounding box center [153, 164] width 145 height 19
click at [148, 187] on div "0767669925 - ngoc phu" at bounding box center [153, 188] width 131 height 13
type input "0767669925"
type input "ngoc phu"
type input "0767669925"
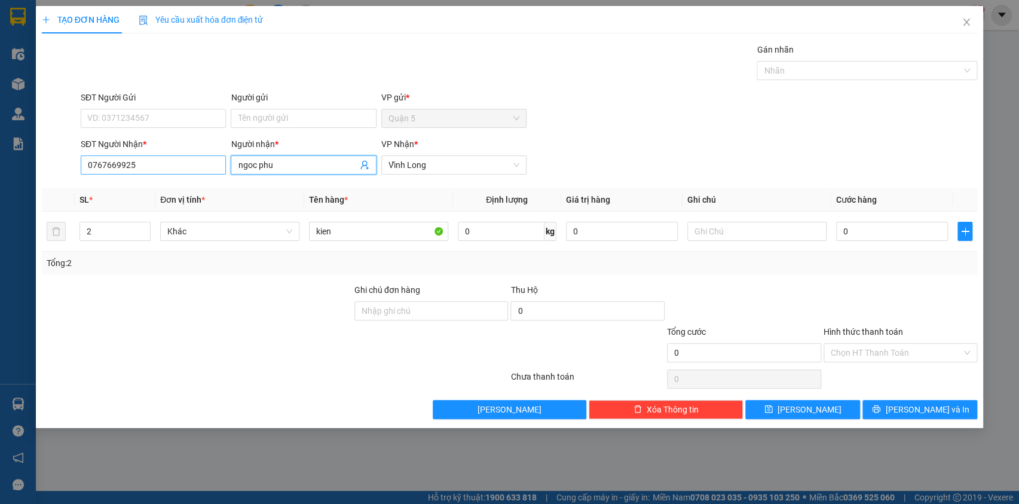
drag, startPoint x: 298, startPoint y: 167, endPoint x: 194, endPoint y: 167, distance: 104.0
click at [194, 167] on div "SĐT Người Nhận * 0767669925 Người nhận * ngoc phu ngoc phu VP Nhận * Vĩnh Long" at bounding box center [528, 158] width 901 height 42
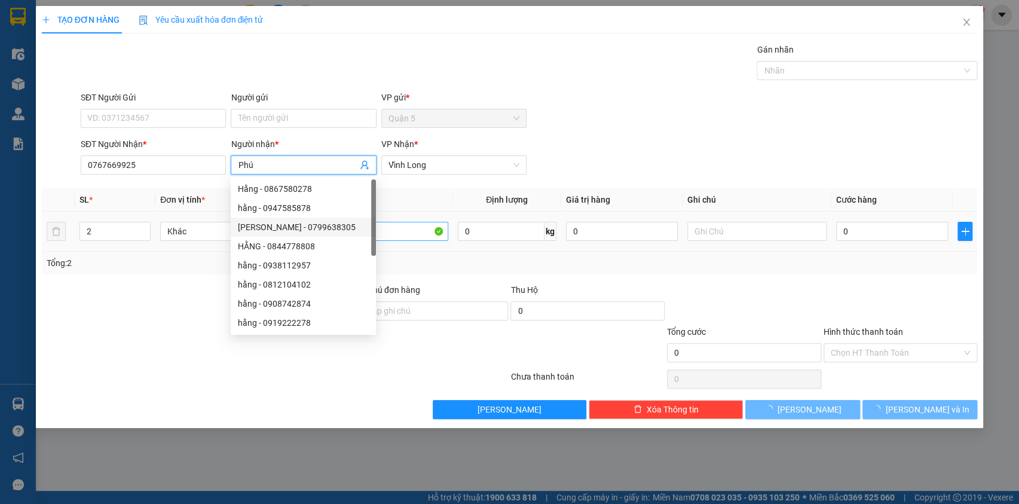
type input "Phú"
click at [404, 236] on input "kien" at bounding box center [378, 231] width 139 height 19
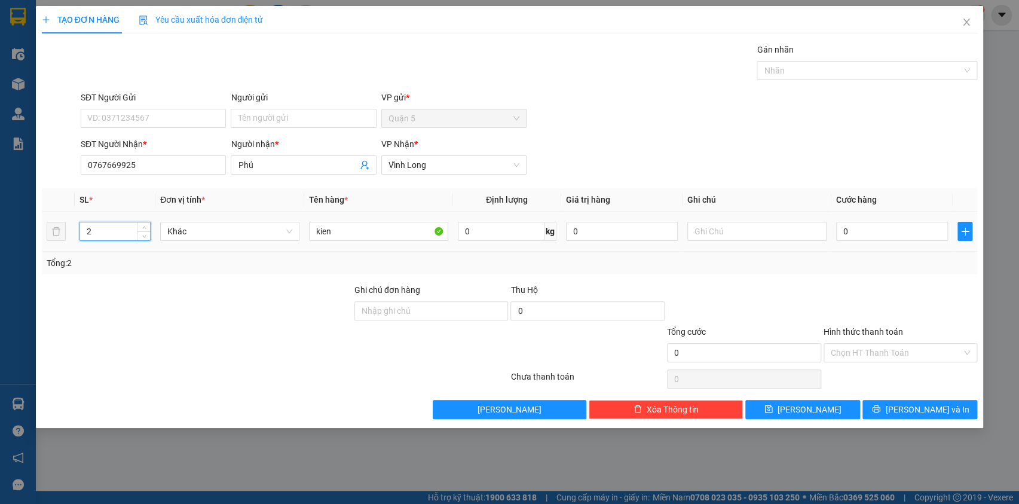
drag, startPoint x: 121, startPoint y: 228, endPoint x: 68, endPoint y: 233, distance: 53.5
click at [68, 233] on tr "2 Khác kien 0 kg 0 0" at bounding box center [510, 232] width 936 height 40
type input "1"
drag, startPoint x: 349, startPoint y: 233, endPoint x: 301, endPoint y: 225, distance: 49.0
click at [304, 228] on td "kien" at bounding box center [378, 232] width 149 height 40
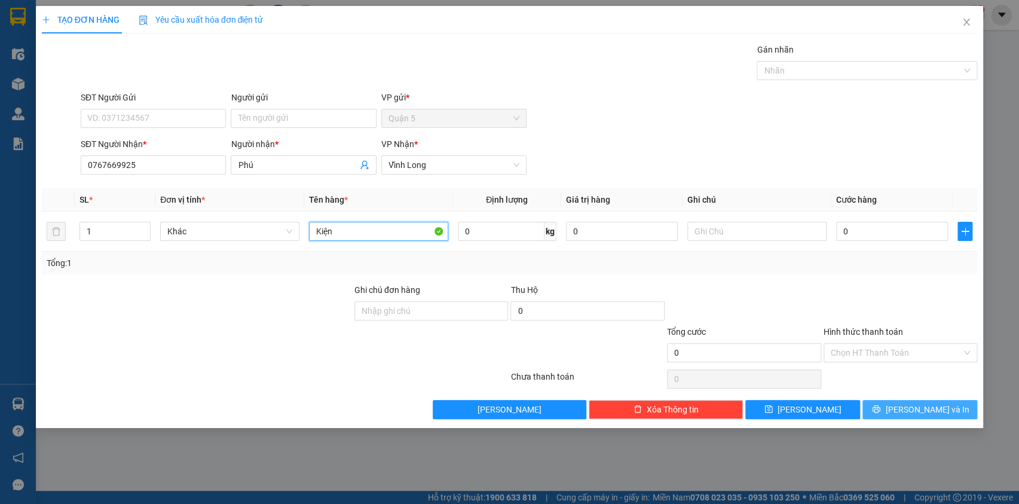
type input "Kiện"
click at [927, 412] on span "[PERSON_NAME] và In" at bounding box center [927, 409] width 84 height 13
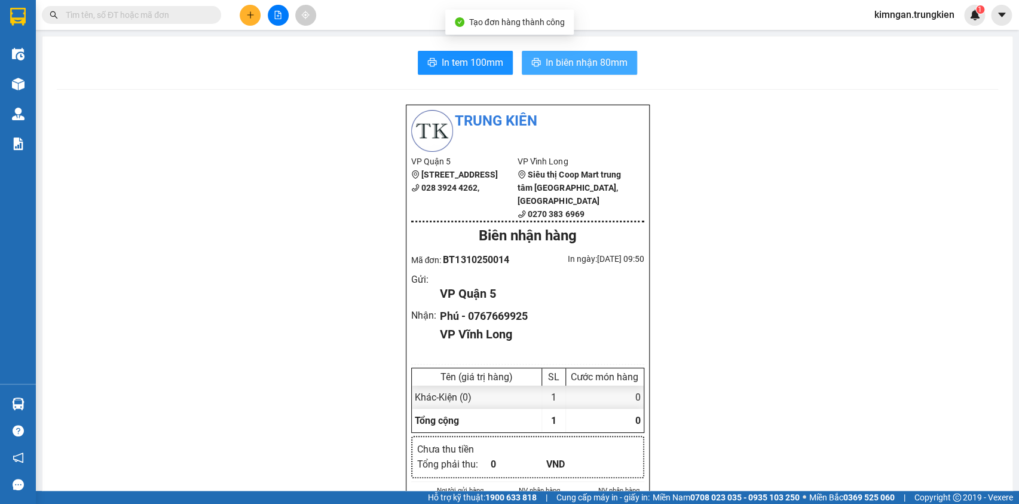
click at [565, 60] on span "In biên nhận 80mm" at bounding box center [587, 62] width 82 height 15
click at [551, 59] on span "In biên nhận 80mm" at bounding box center [587, 62] width 82 height 15
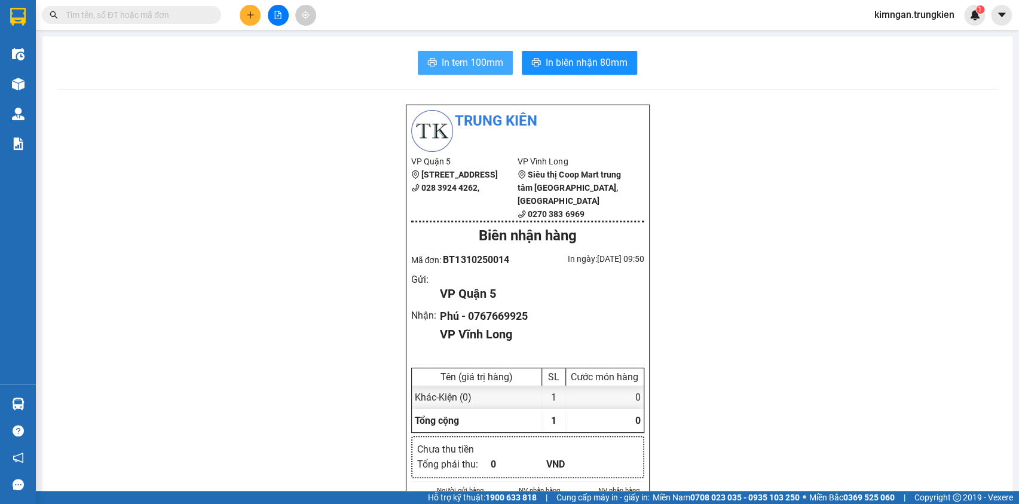
click at [472, 58] on span "In tem 100mm" at bounding box center [473, 62] width 62 height 15
click at [243, 14] on button at bounding box center [250, 15] width 21 height 21
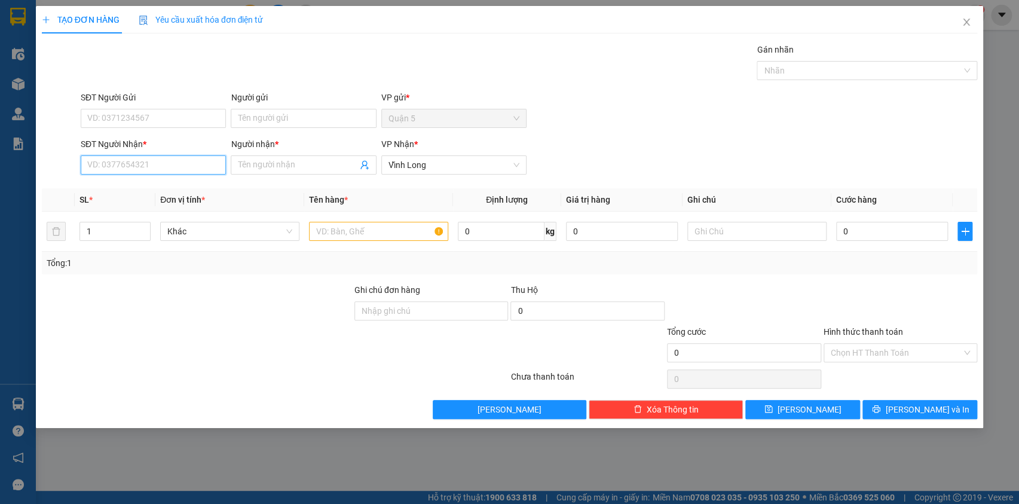
click at [174, 169] on input "SĐT Người Nhận *" at bounding box center [153, 164] width 145 height 19
click at [155, 188] on div "0396687133 - Hậu" at bounding box center [155, 188] width 135 height 13
type input "0396687133"
type input "Hậu"
type input "0396687133"
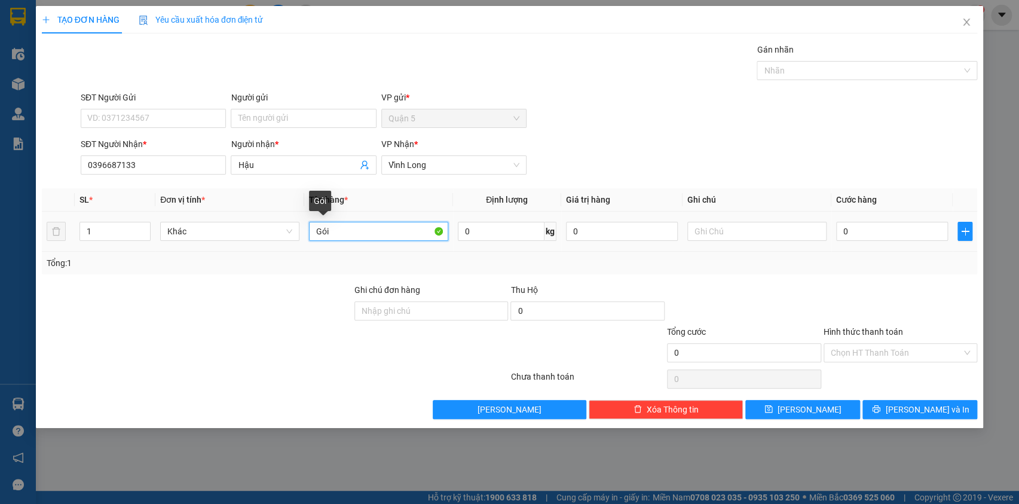
drag, startPoint x: 340, startPoint y: 227, endPoint x: 311, endPoint y: 231, distance: 28.9
click at [311, 231] on input "Gói" at bounding box center [378, 231] width 139 height 19
type input "Kiện"
drag, startPoint x: 896, startPoint y: 412, endPoint x: 896, endPoint y: 387, distance: 25.7
click at [881, 411] on icon "printer" at bounding box center [876, 409] width 8 height 8
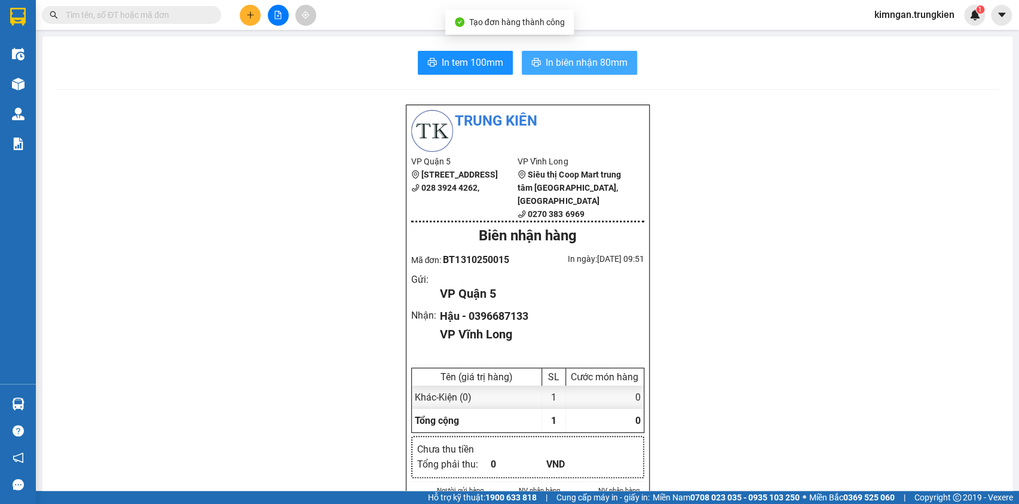
click at [589, 59] on span "In biên nhận 80mm" at bounding box center [587, 62] width 82 height 15
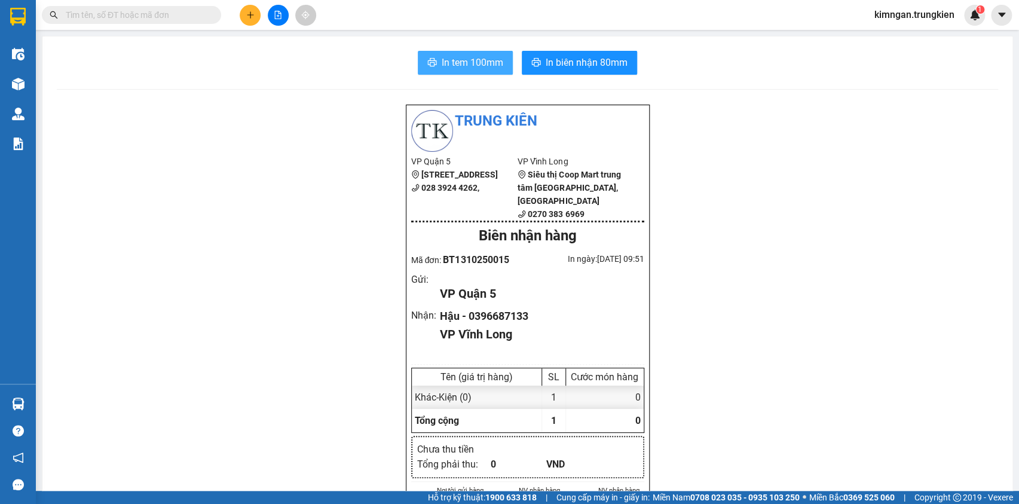
click at [442, 62] on span "In tem 100mm" at bounding box center [473, 62] width 62 height 15
click at [249, 13] on icon "plus" at bounding box center [250, 15] width 8 height 8
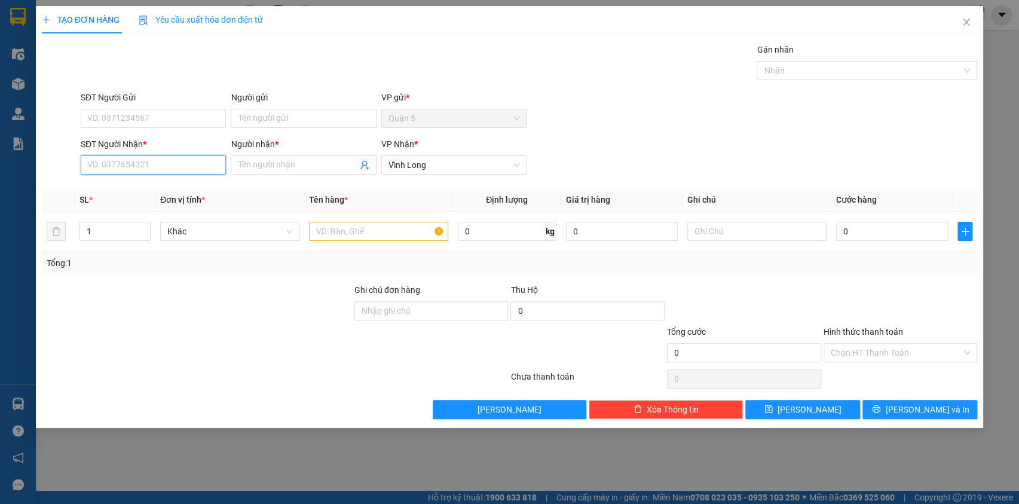
click at [141, 163] on input "SĐT Người Nhận *" at bounding box center [153, 164] width 145 height 19
click at [179, 185] on div "0971314175 - hiep" at bounding box center [153, 188] width 131 height 13
type input "0971314175"
type input "hiep"
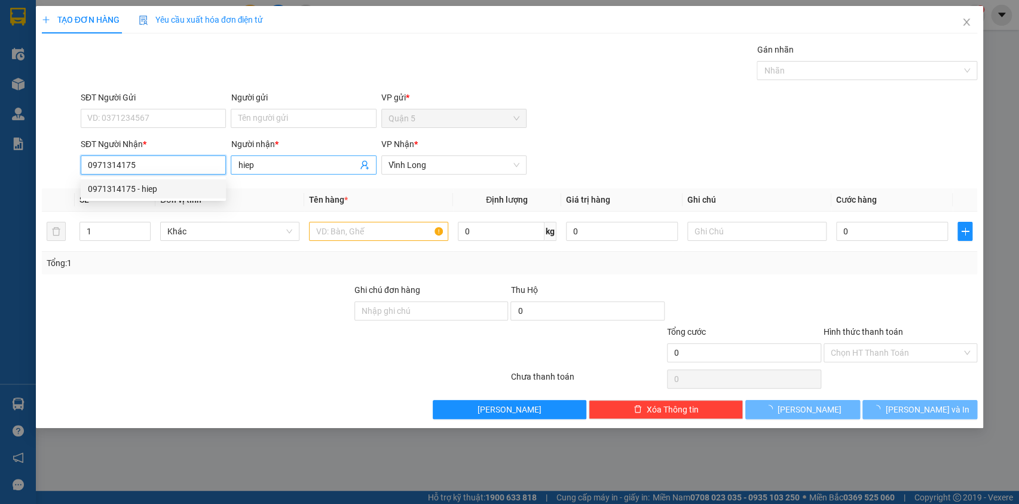
type input "30.000"
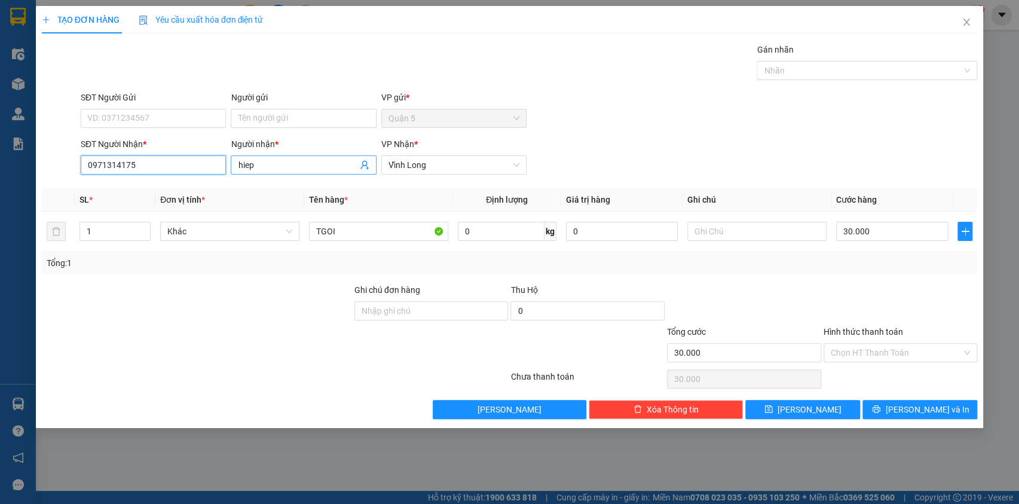
type input "0971314175"
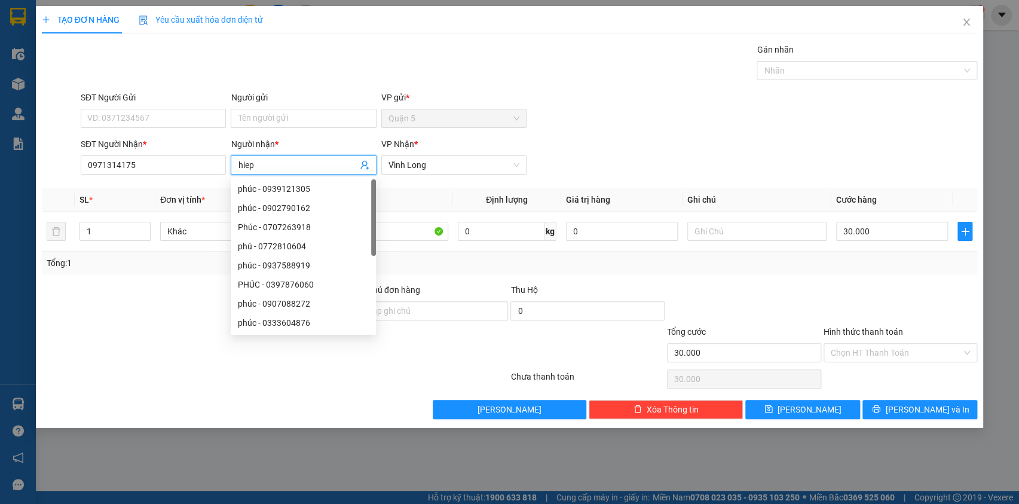
drag, startPoint x: 288, startPoint y: 161, endPoint x: 230, endPoint y: 164, distance: 58.1
click at [230, 164] on div "Người nhận * hiep" at bounding box center [303, 158] width 150 height 42
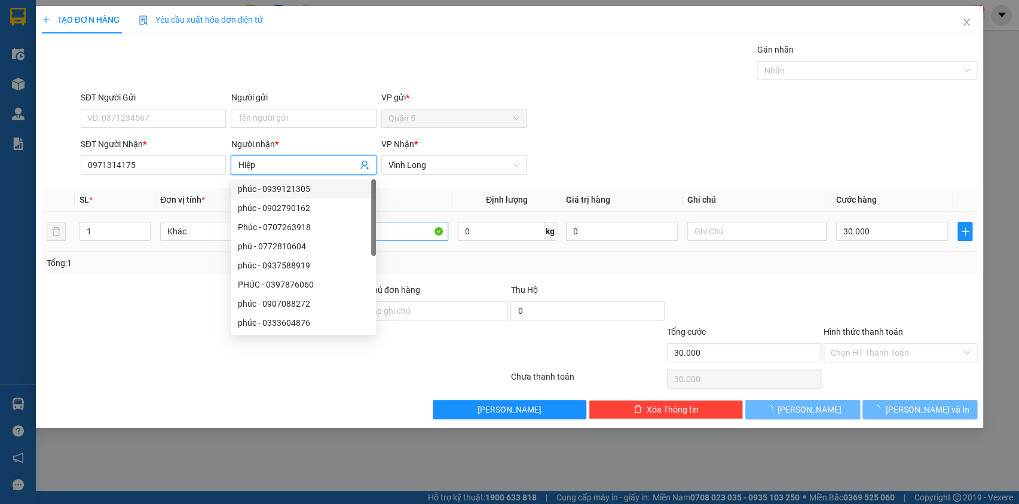
type input "Hiệp"
click at [423, 236] on input "TGOI" at bounding box center [378, 231] width 139 height 19
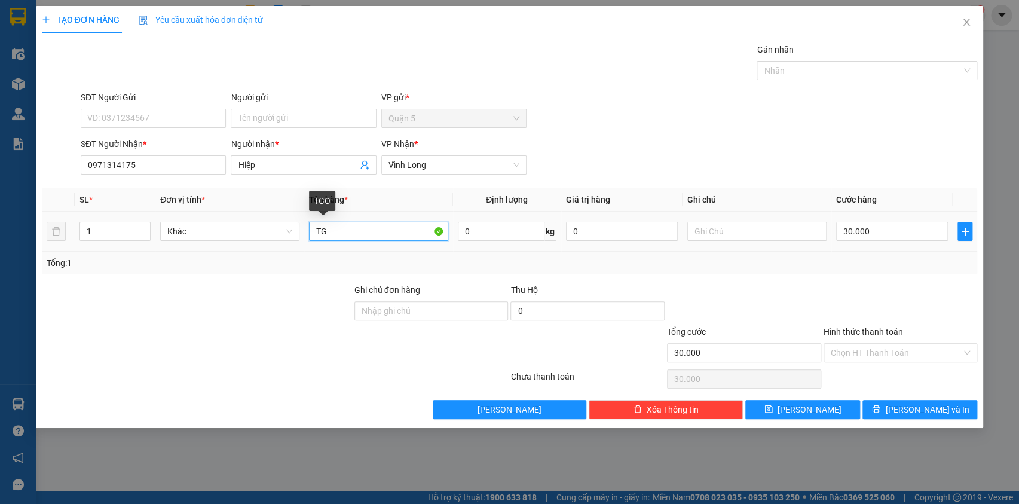
type input "T"
type input "Kiện+"
click at [875, 234] on input "30.000" at bounding box center [892, 231] width 112 height 19
click at [871, 359] on input "Hình thức thanh toán" at bounding box center [897, 353] width 132 height 18
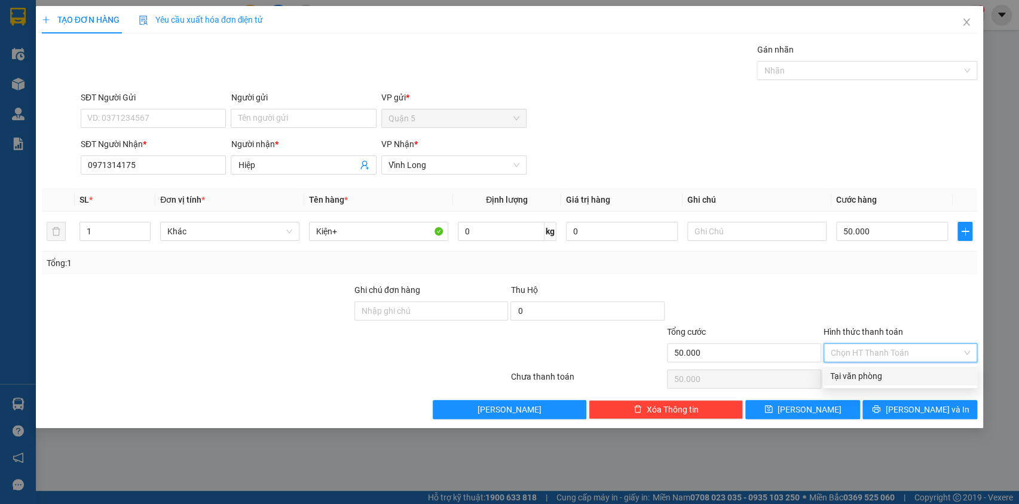
click at [890, 377] on div "Tại văn phòng" at bounding box center [900, 375] width 140 height 13
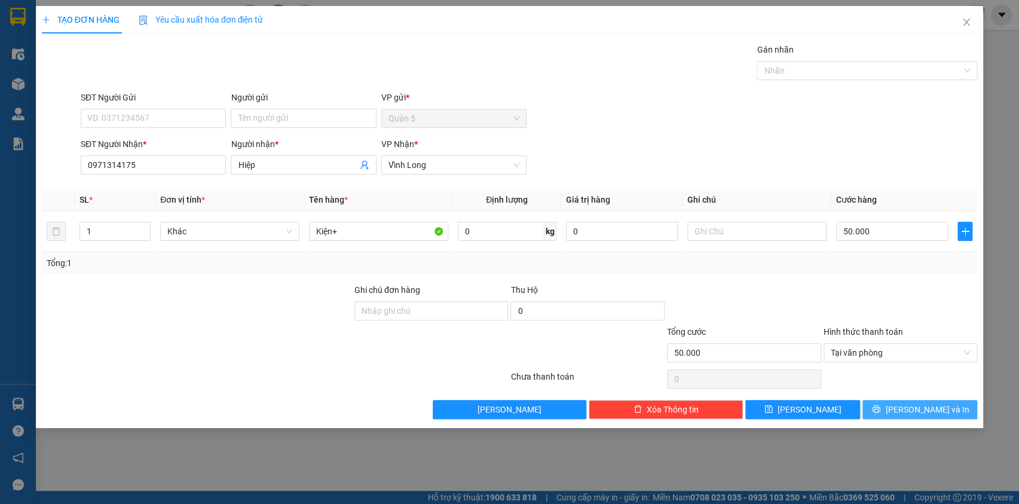
click at [912, 407] on span "[PERSON_NAME] và In" at bounding box center [927, 409] width 84 height 13
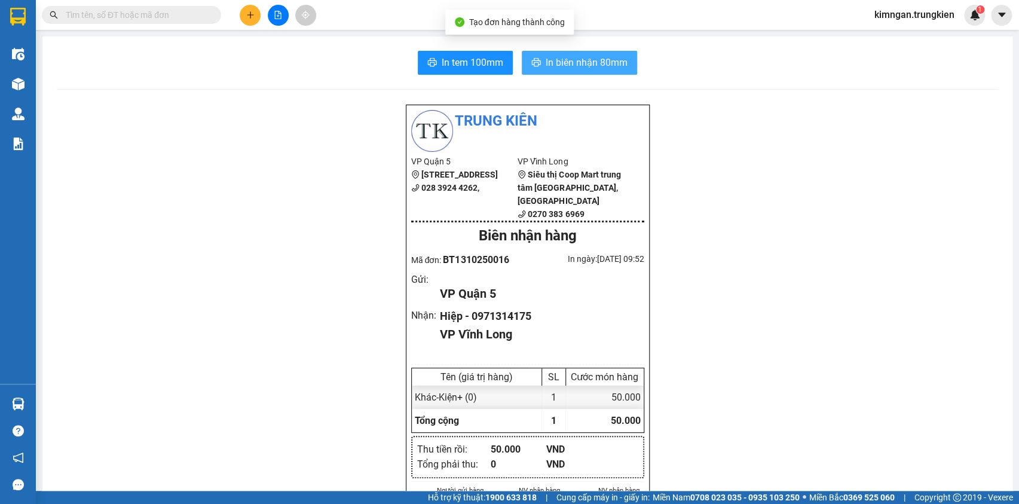
click at [572, 65] on span "In biên nhận 80mm" at bounding box center [587, 62] width 82 height 15
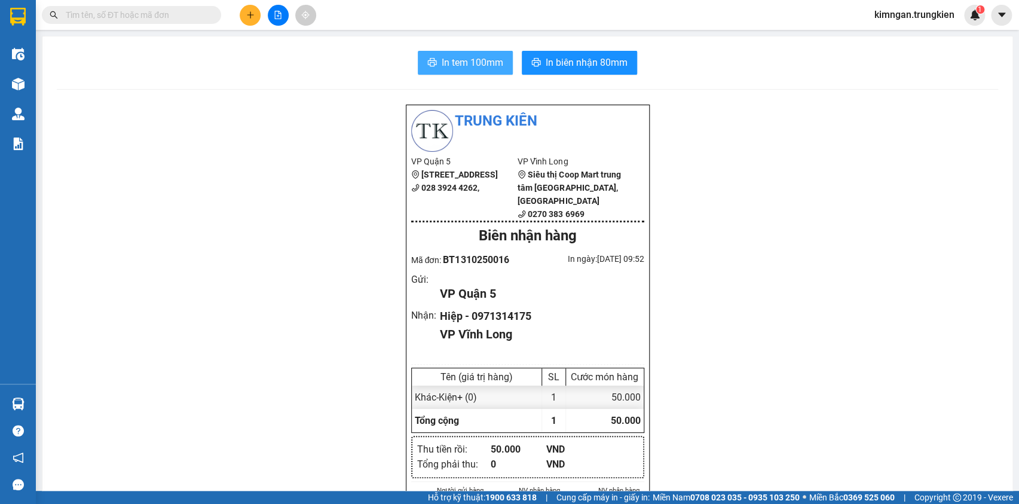
click at [473, 63] on span "In tem 100mm" at bounding box center [473, 62] width 62 height 15
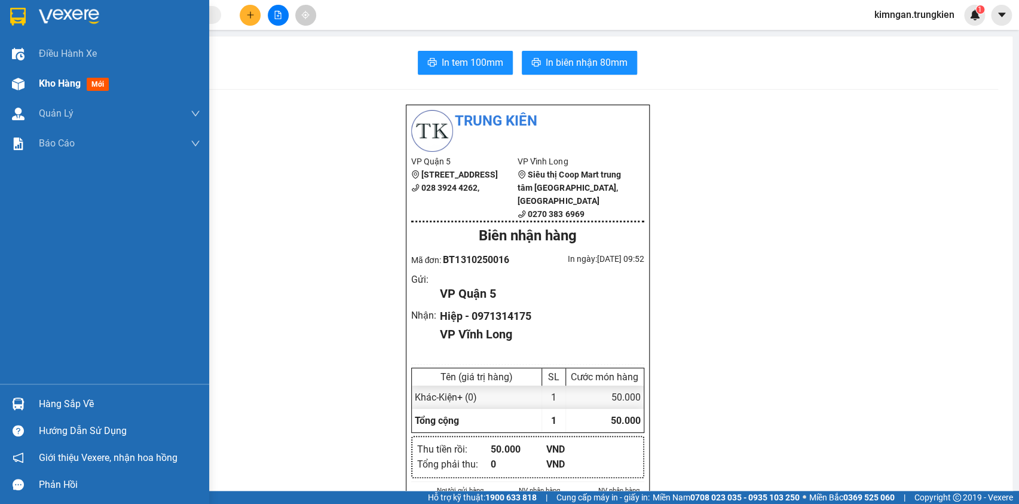
click at [47, 84] on span "Kho hàng" at bounding box center [60, 83] width 42 height 11
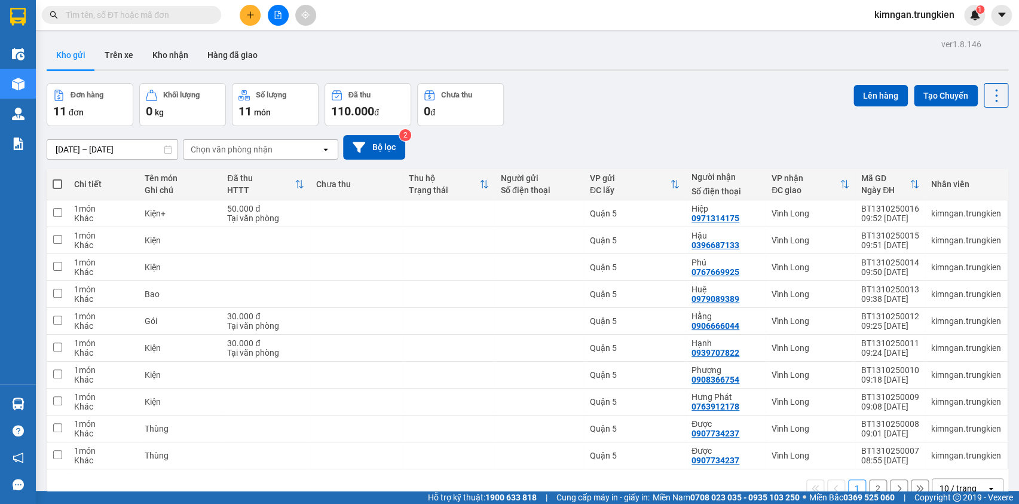
click at [59, 182] on span at bounding box center [58, 184] width 10 height 10
click at [57, 178] on input "checkbox" at bounding box center [57, 178] width 0 height 0
checkbox input "true"
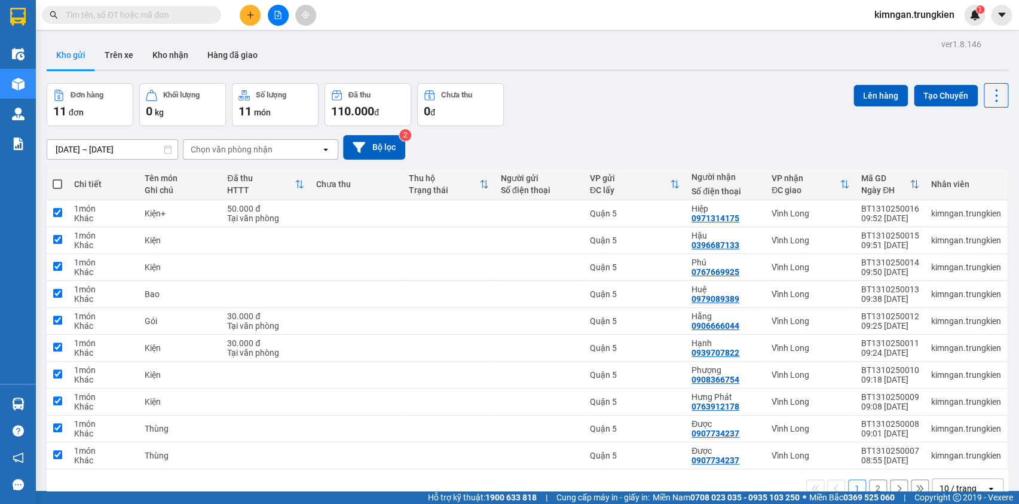
checkbox input "true"
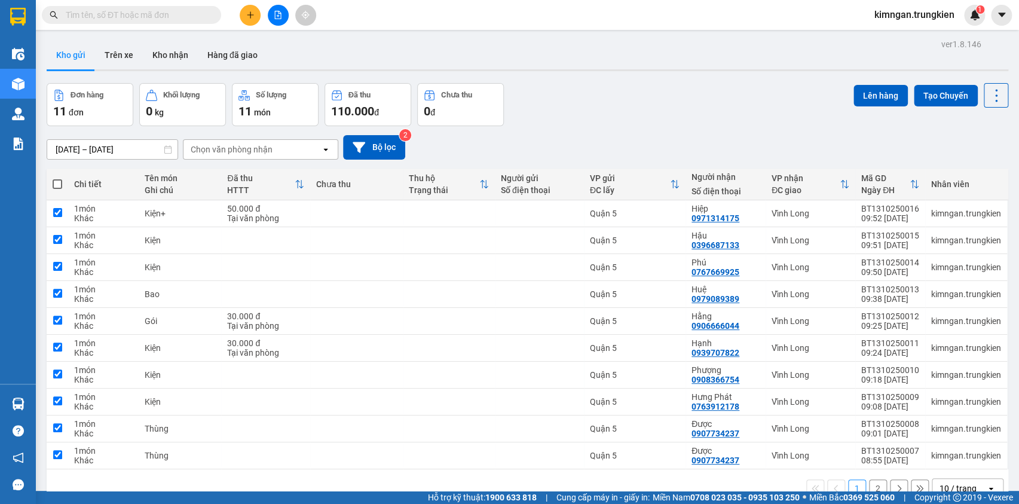
checkbox input "true"
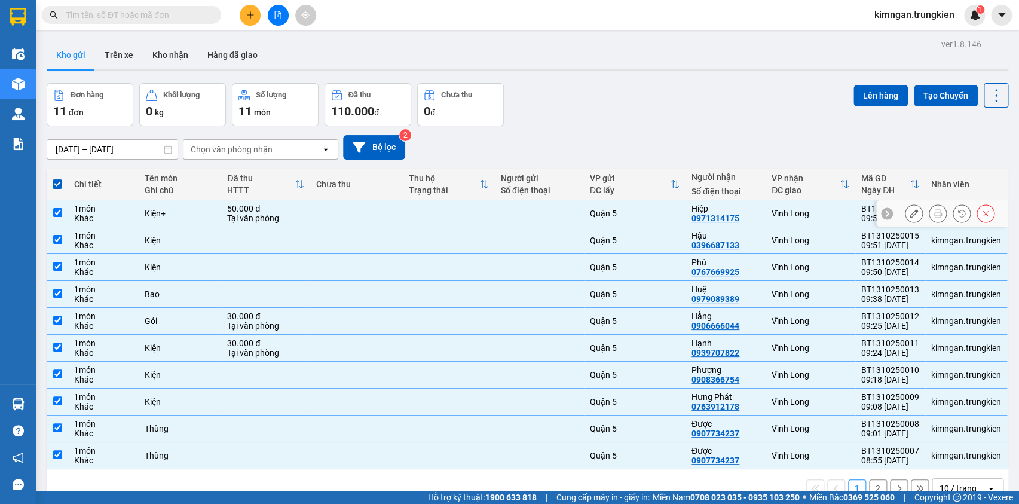
click at [692, 209] on div "Hiệp" at bounding box center [726, 209] width 68 height 10
checkbox input "false"
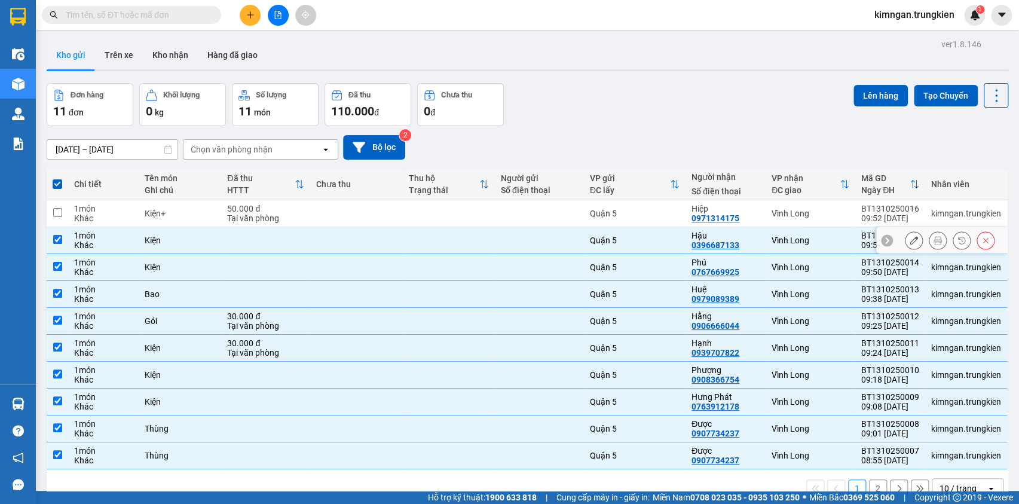
click at [692, 239] on div "Hậu 0396687133" at bounding box center [726, 240] width 68 height 19
checkbox input "false"
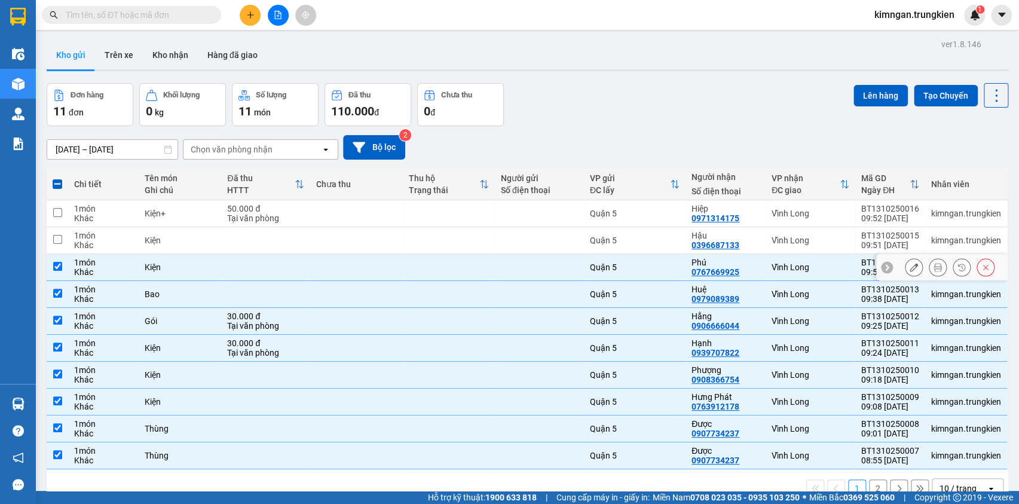
click at [692, 265] on div "Phú" at bounding box center [726, 263] width 68 height 10
checkbox input "false"
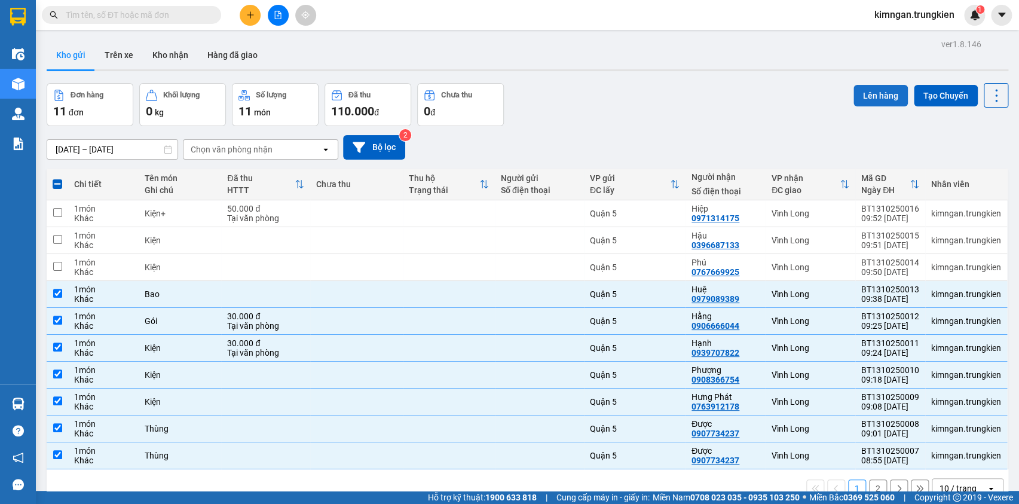
click at [878, 90] on button "Lên hàng" at bounding box center [881, 96] width 54 height 22
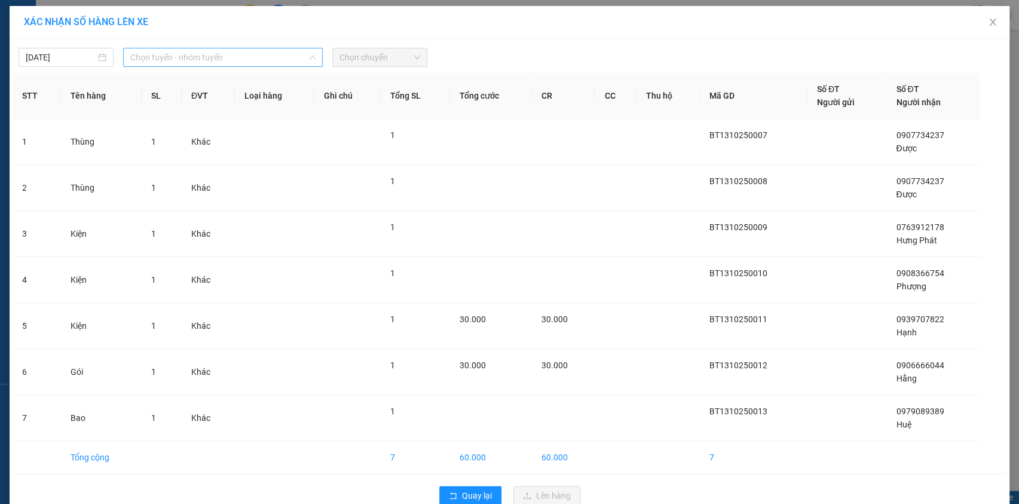
click at [216, 62] on span "Chọn tuyến - nhóm tuyến" at bounding box center [222, 57] width 185 height 18
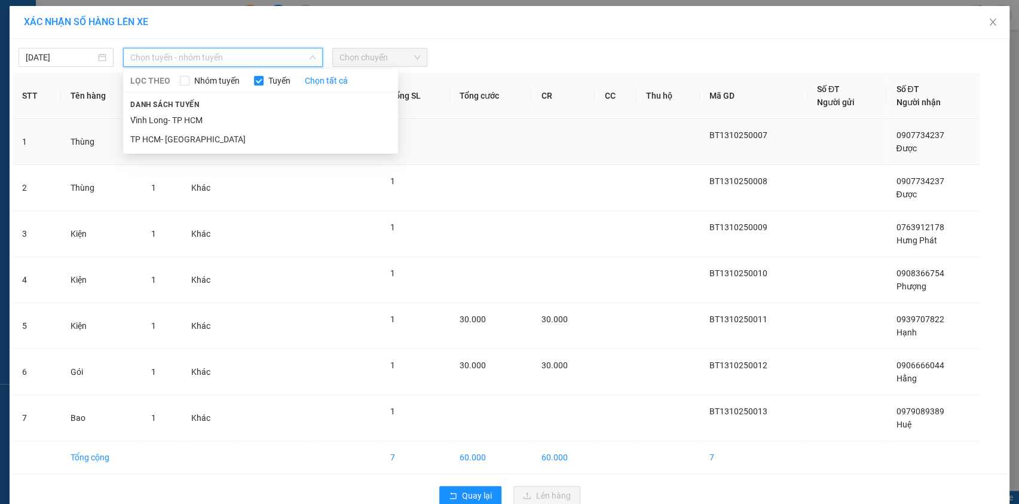
click at [214, 130] on li "TP HCM- [GEOGRAPHIC_DATA]" at bounding box center [260, 139] width 275 height 19
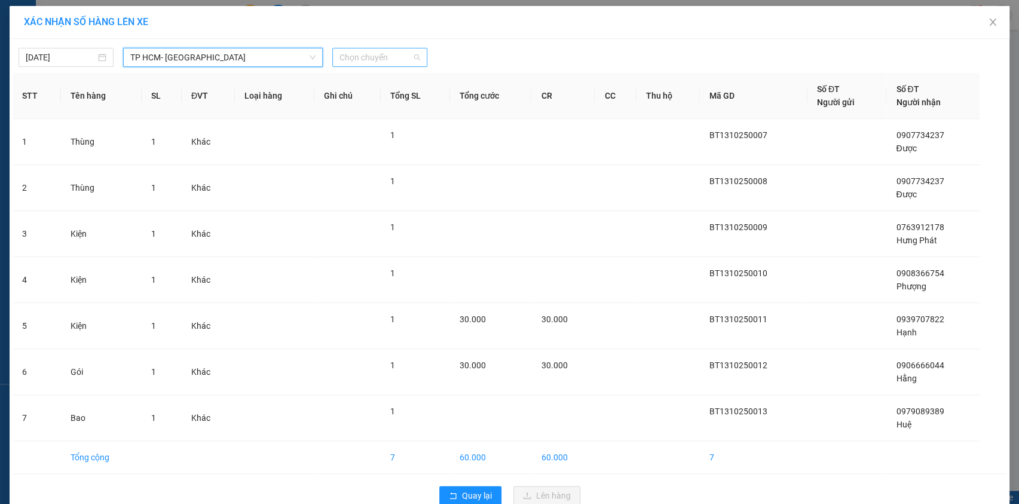
click at [367, 59] on span "Chọn chuyến" at bounding box center [380, 57] width 81 height 18
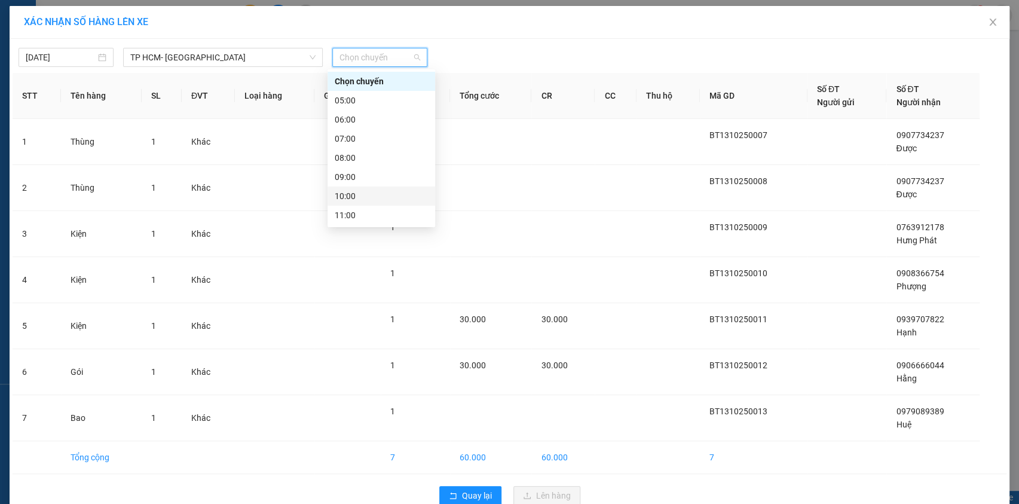
click at [371, 199] on div "10:00" at bounding box center [381, 196] width 93 height 13
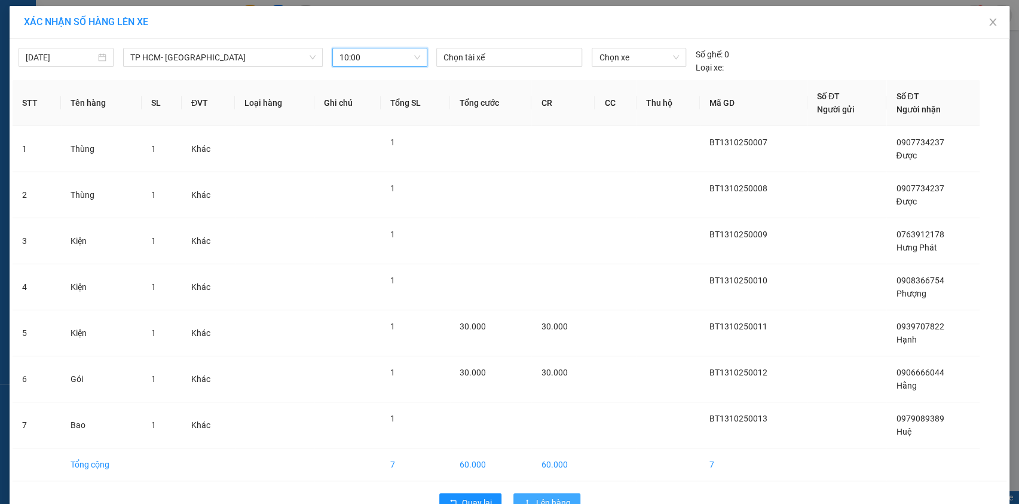
click at [536, 496] on span "Lên hàng" at bounding box center [553, 502] width 35 height 13
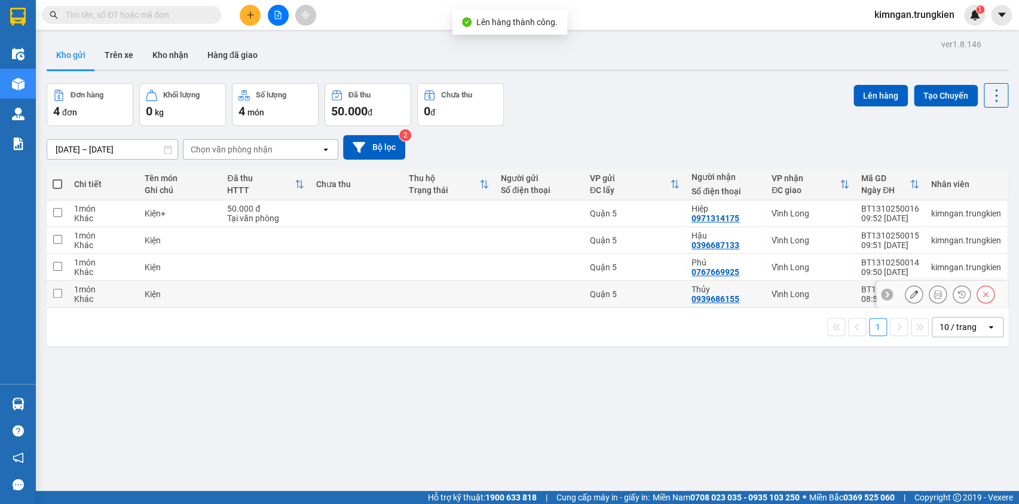
click at [717, 295] on div "0939686155" at bounding box center [716, 299] width 48 height 10
click at [419, 288] on td at bounding box center [449, 294] width 92 height 27
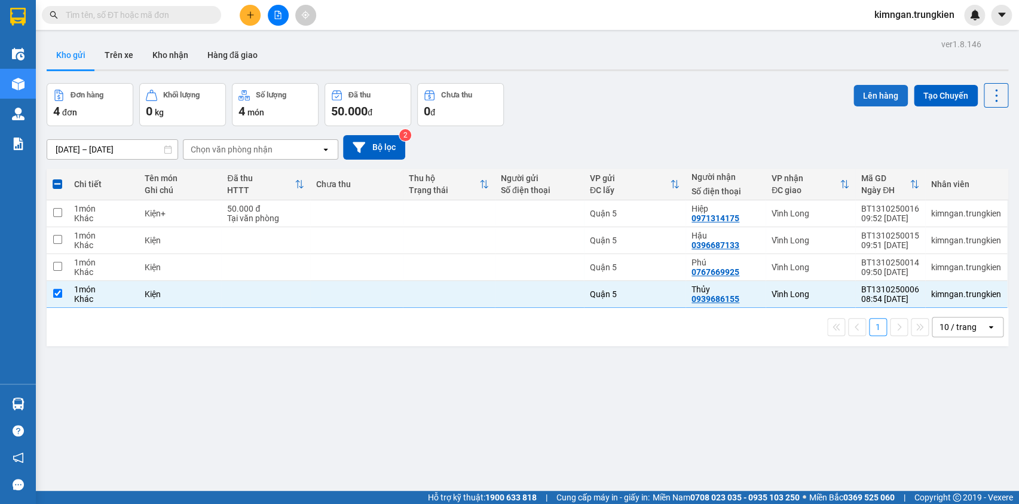
click at [868, 93] on button "Lên hàng" at bounding box center [881, 96] width 54 height 22
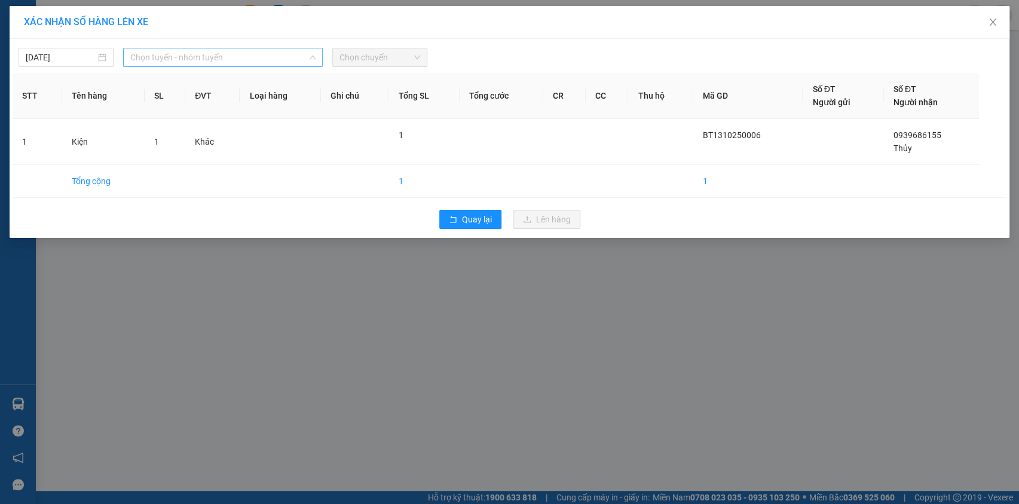
click at [221, 63] on span "Chọn tuyến - nhóm tuyến" at bounding box center [222, 57] width 185 height 18
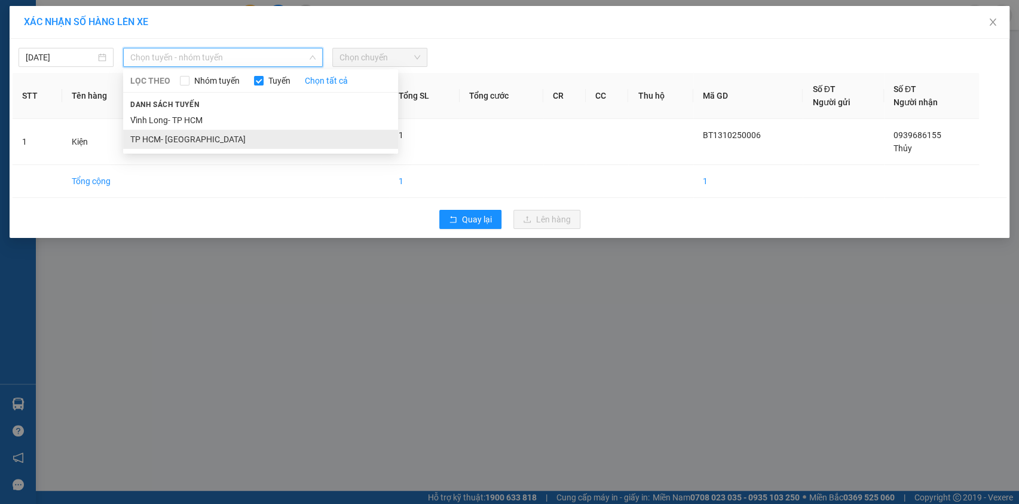
click at [215, 134] on li "TP HCM- [GEOGRAPHIC_DATA]" at bounding box center [260, 139] width 275 height 19
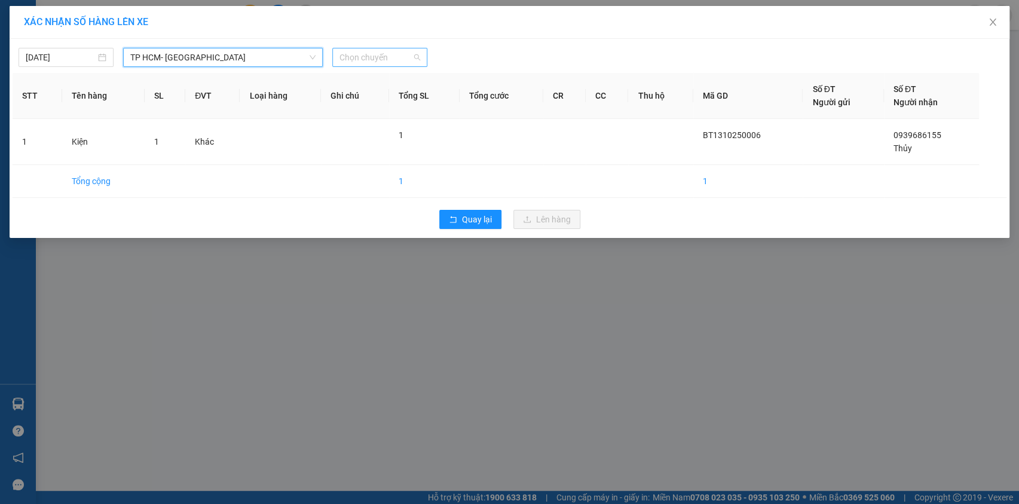
click at [401, 58] on span "Chọn chuyến" at bounding box center [380, 57] width 81 height 18
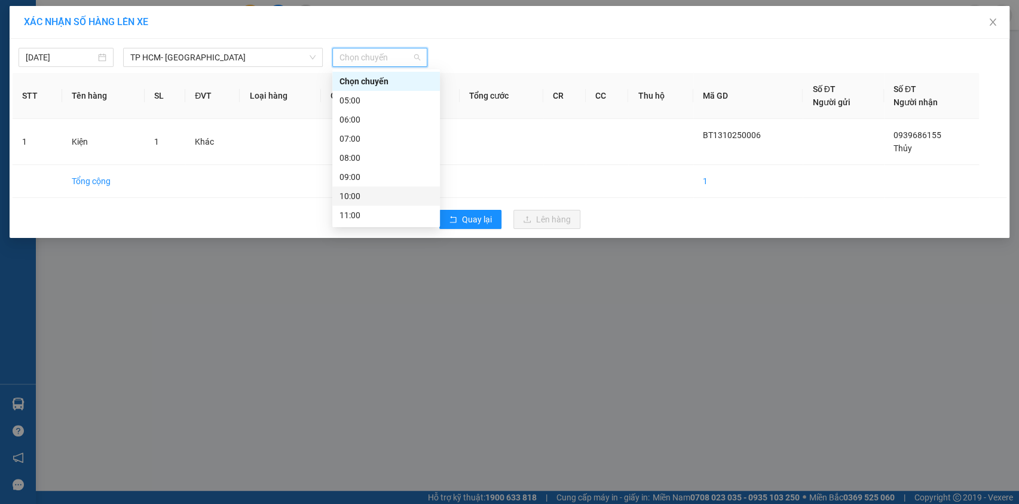
click at [372, 200] on div "10:00" at bounding box center [386, 196] width 93 height 13
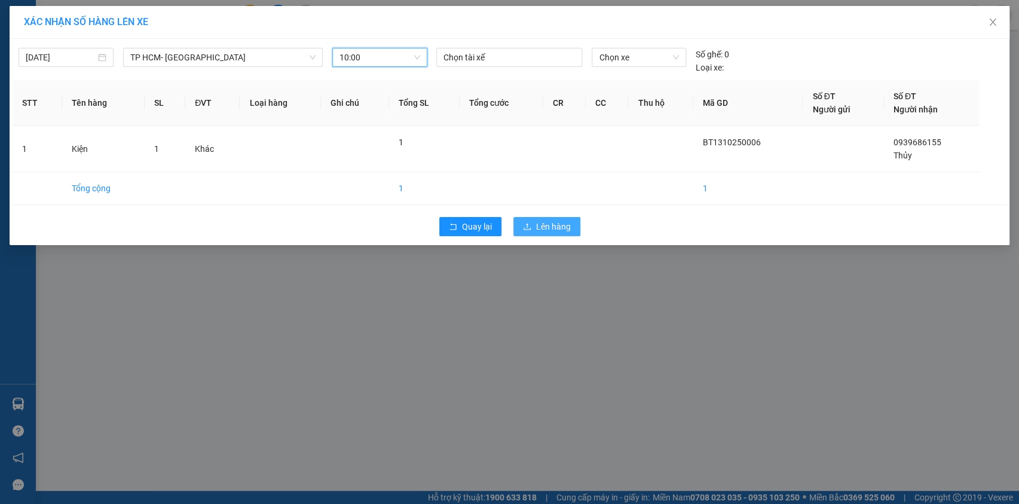
click at [555, 231] on span "Lên hàng" at bounding box center [553, 226] width 35 height 13
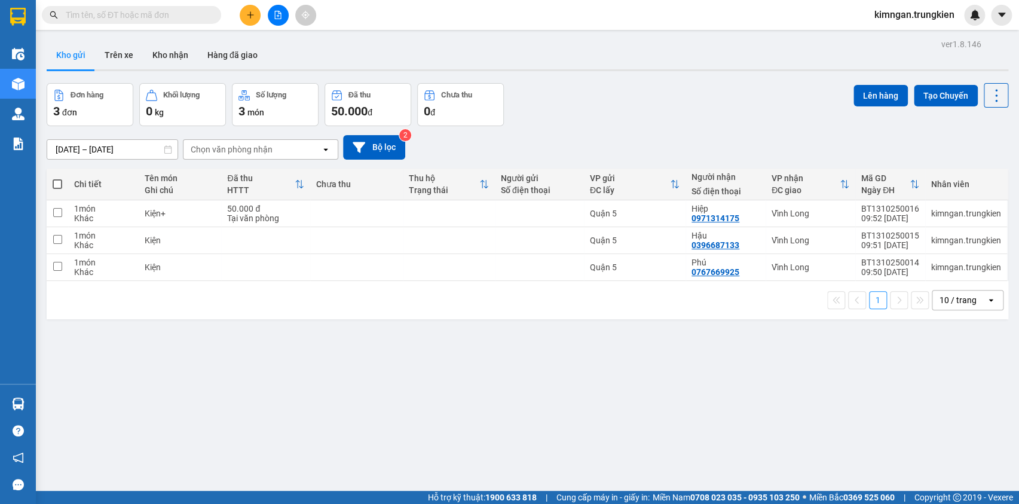
click at [150, 19] on input "text" at bounding box center [136, 14] width 141 height 13
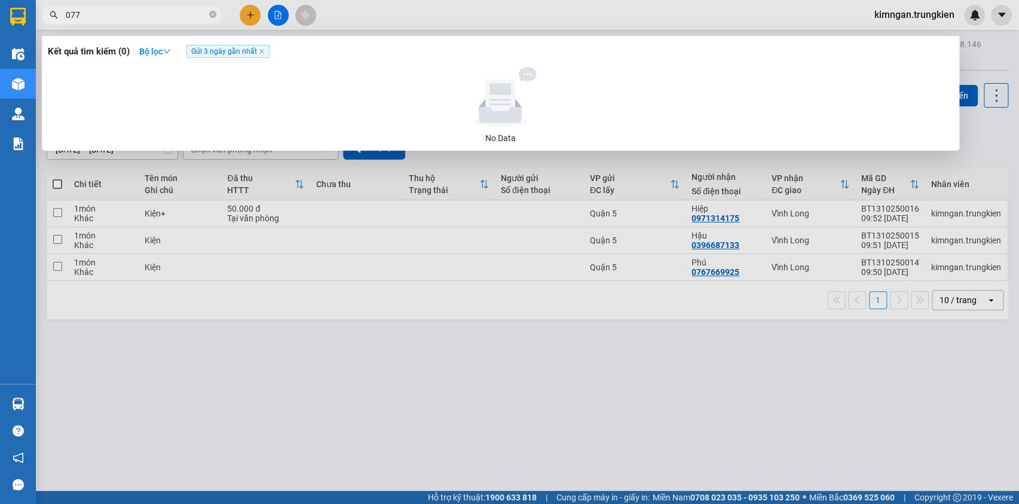
type input "0775"
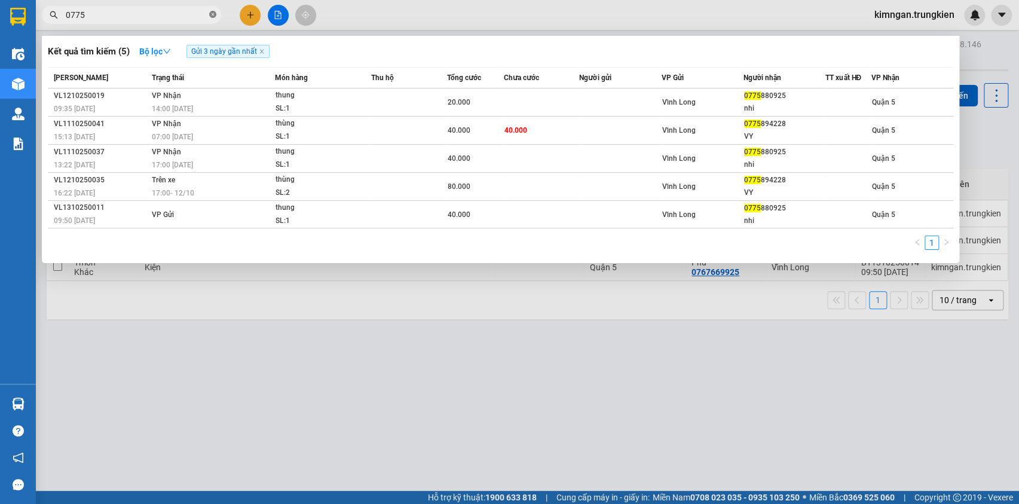
click at [211, 16] on icon "close-circle" at bounding box center [212, 14] width 7 height 7
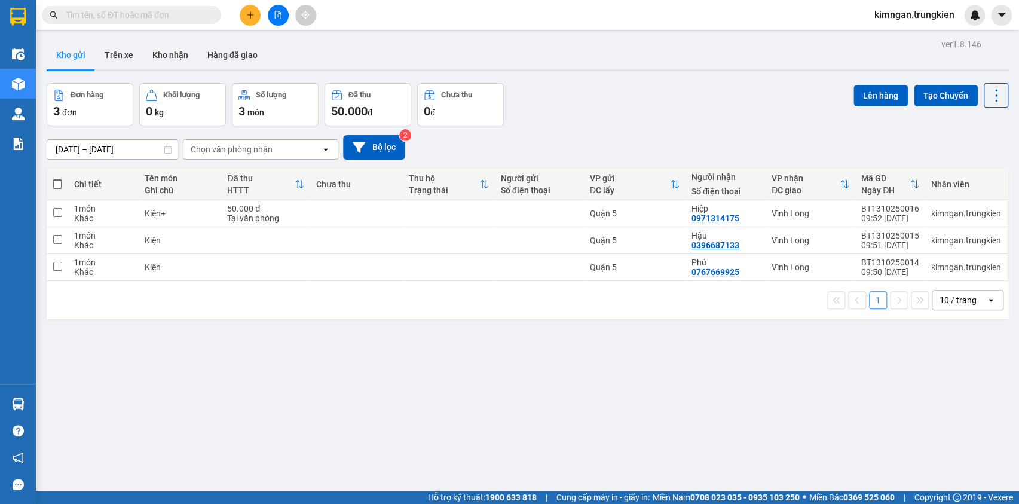
click at [253, 20] on button at bounding box center [250, 15] width 21 height 21
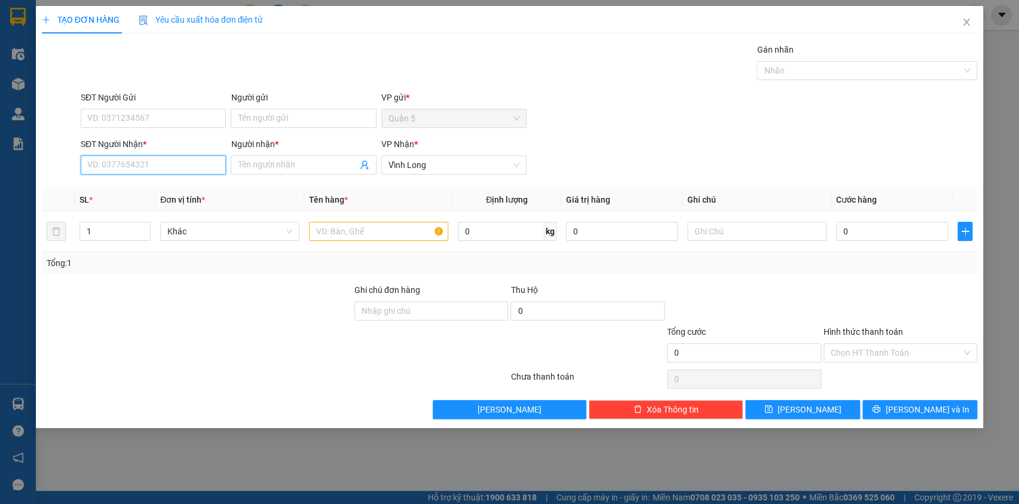
click at [180, 168] on input "SĐT Người Nhận *" at bounding box center [153, 164] width 145 height 19
click at [184, 187] on div "0766870879 - Viễn" at bounding box center [153, 188] width 131 height 13
type input "0766870879"
type input "Viễn"
type input "0766870879"
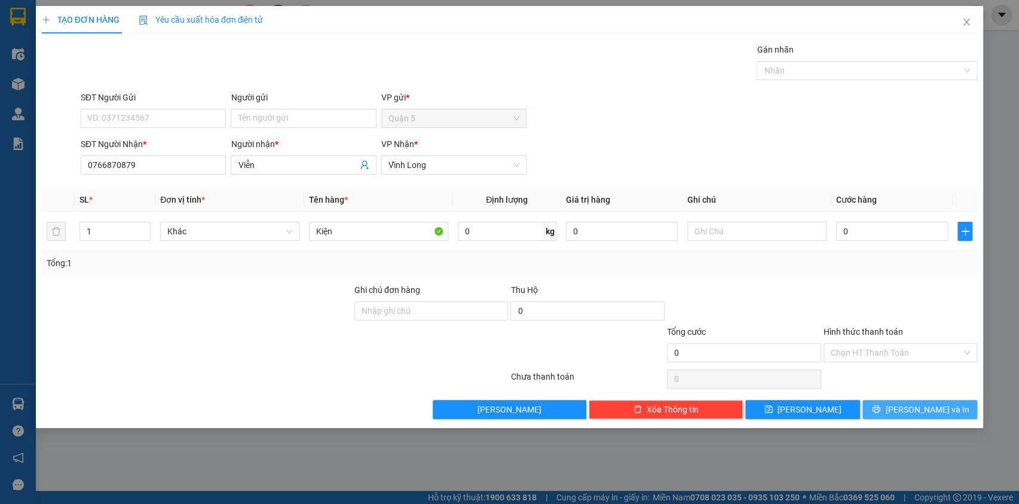
click at [939, 406] on span "[PERSON_NAME] và In" at bounding box center [927, 409] width 84 height 13
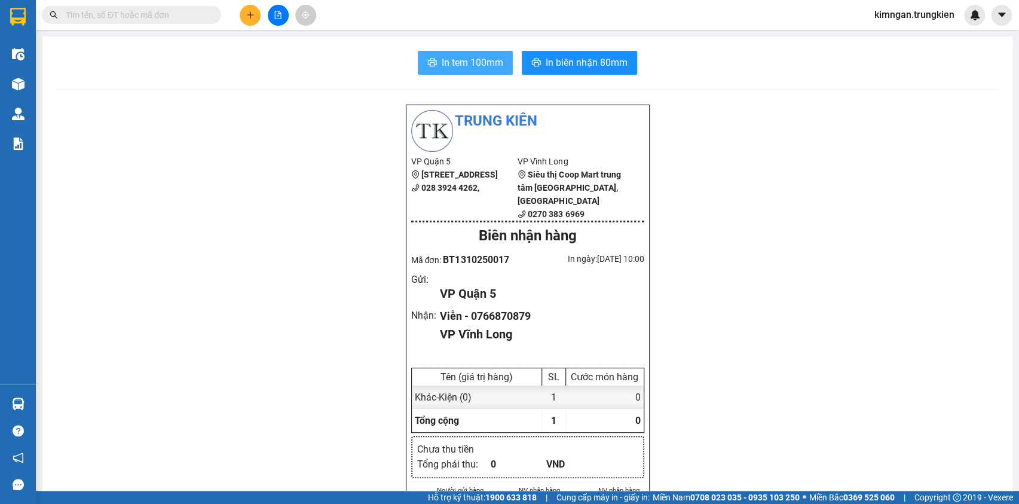
click at [449, 65] on span "In tem 100mm" at bounding box center [473, 62] width 62 height 15
click at [258, 14] on button at bounding box center [250, 15] width 21 height 21
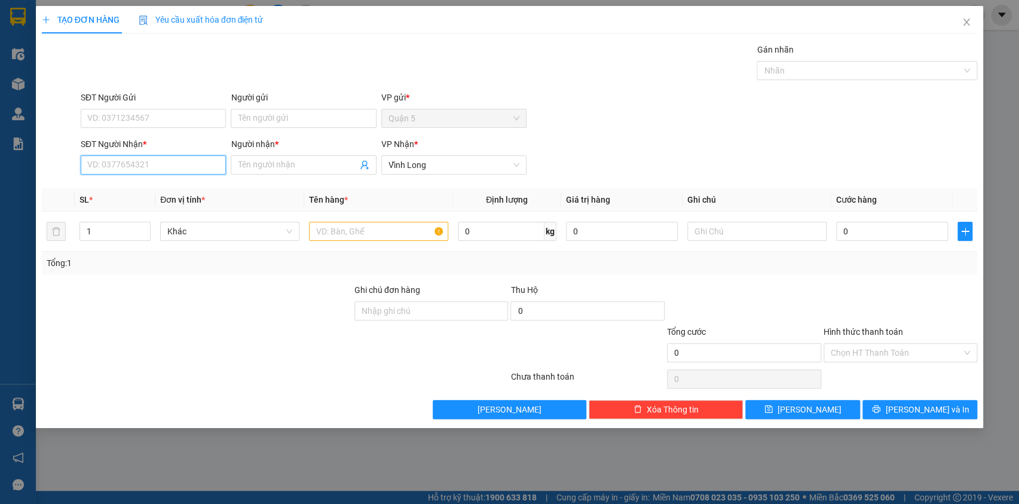
click at [162, 162] on input "SĐT Người Nhận *" at bounding box center [153, 164] width 145 height 19
type input "767"
click at [178, 191] on div "0977424767 - [PERSON_NAME]" at bounding box center [153, 188] width 131 height 13
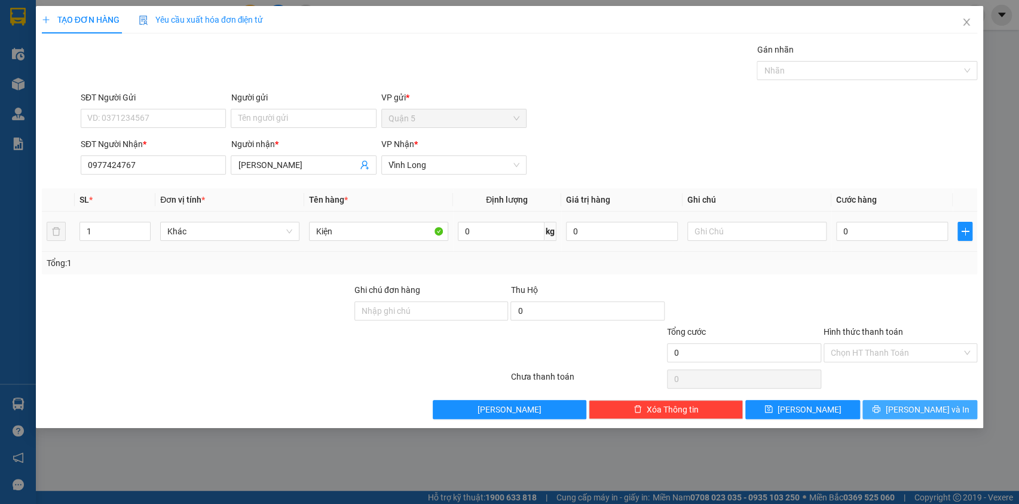
click at [906, 407] on button "[PERSON_NAME] và In" at bounding box center [920, 409] width 115 height 19
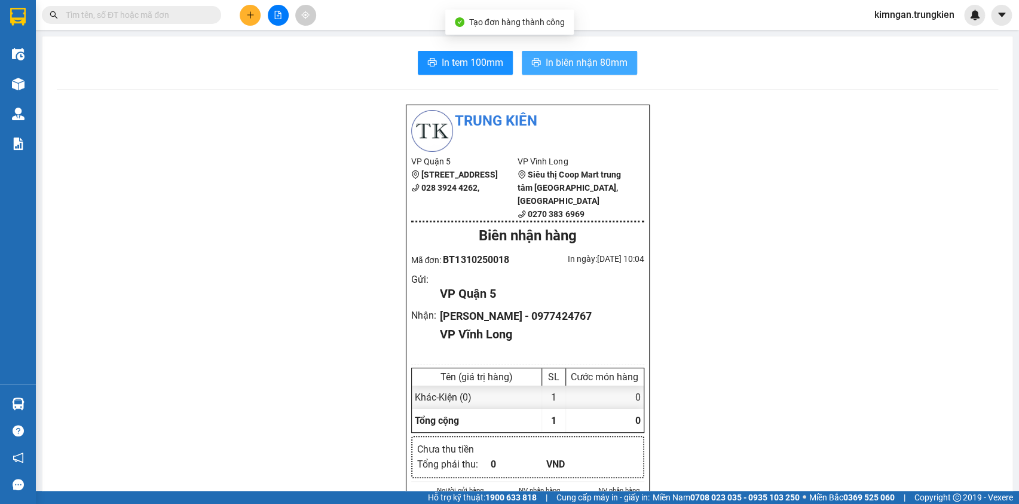
click at [582, 65] on span "In biên nhận 80mm" at bounding box center [587, 62] width 82 height 15
click at [579, 63] on span "In biên nhận 80mm" at bounding box center [587, 62] width 82 height 15
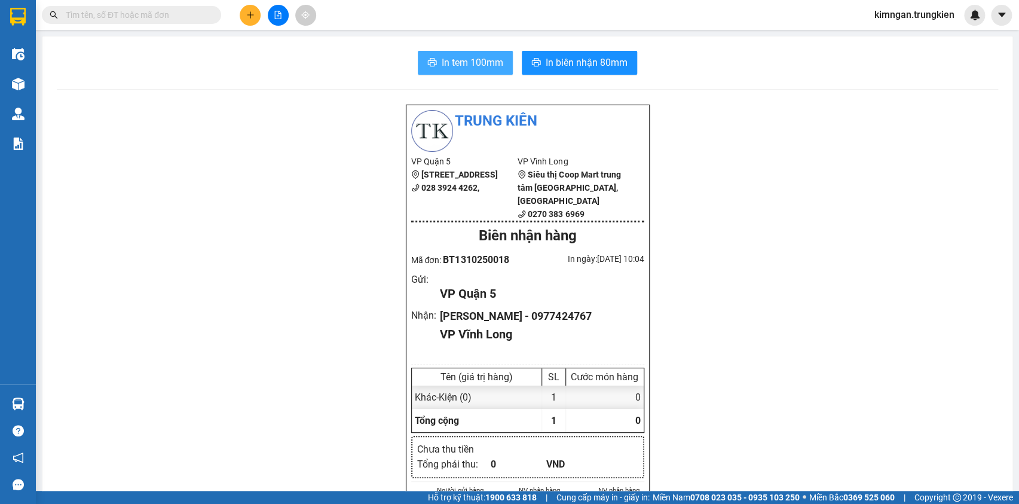
click at [459, 58] on span "In tem 100mm" at bounding box center [473, 62] width 62 height 15
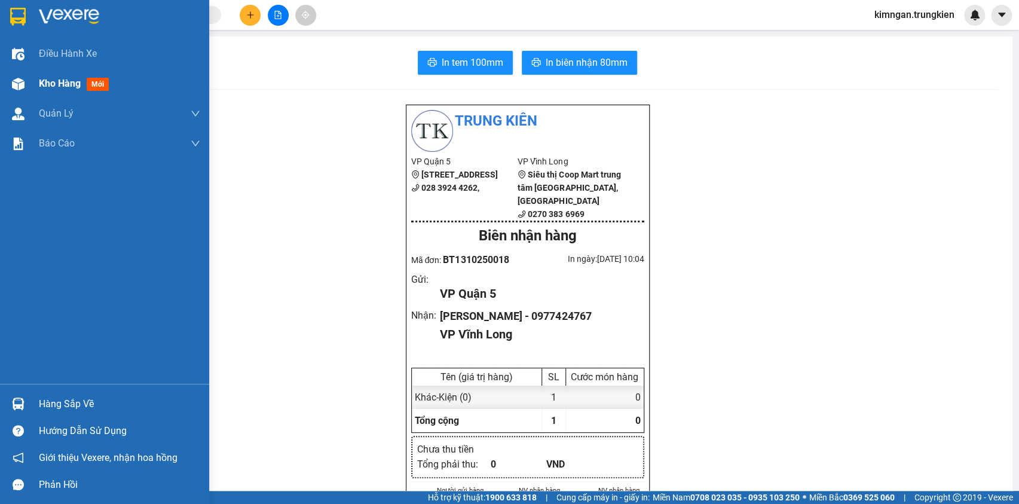
click at [54, 78] on span "Kho hàng" at bounding box center [60, 83] width 42 height 11
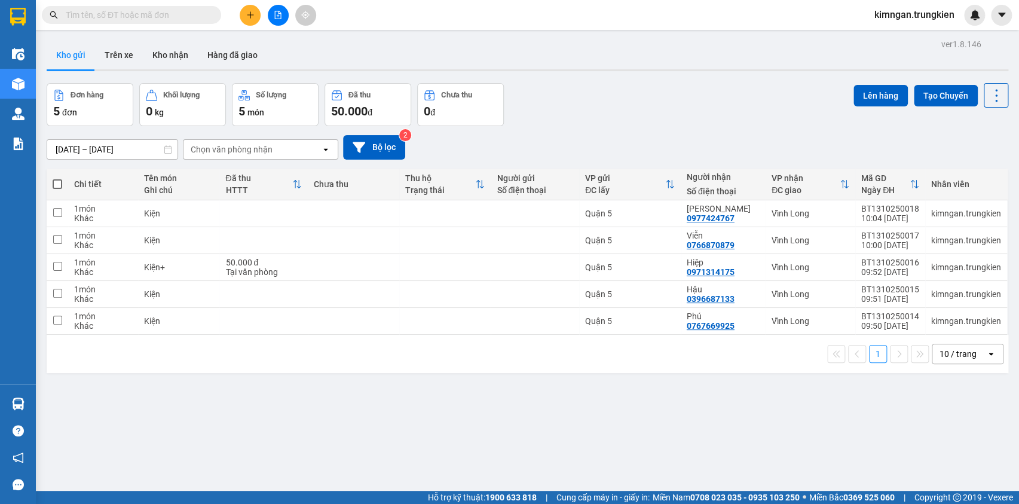
click at [250, 7] on button at bounding box center [250, 15] width 21 height 21
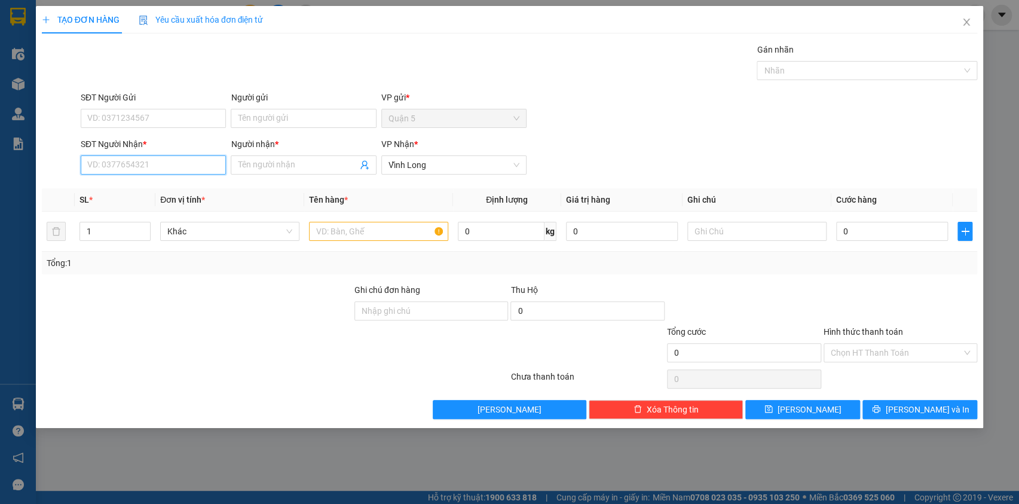
click at [183, 163] on input "SĐT Người Nhận *" at bounding box center [153, 164] width 145 height 19
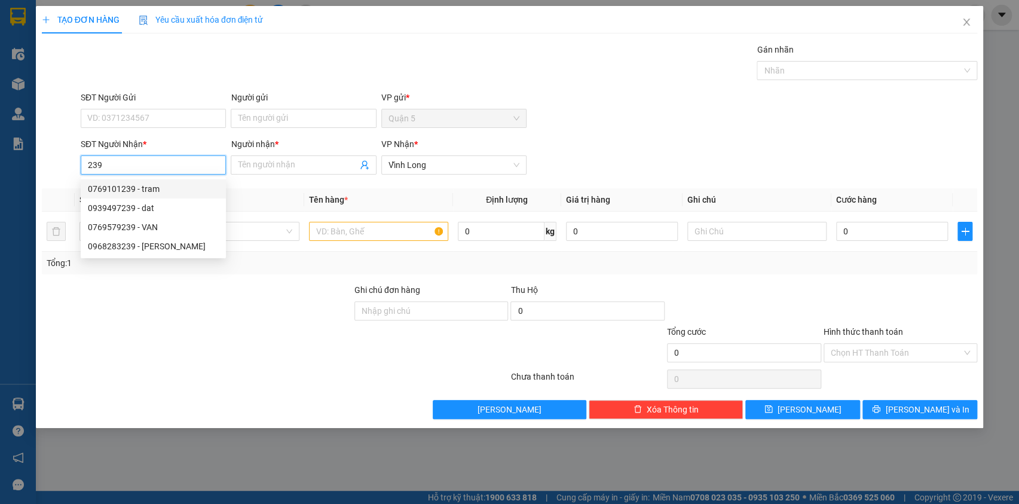
drag, startPoint x: 115, startPoint y: 163, endPoint x: 71, endPoint y: 161, distance: 44.3
click at [71, 161] on div "SĐT Người Nhận * 239 Người nhận * Tên người nhận VP Nhận * Vĩnh Long" at bounding box center [510, 158] width 939 height 42
drag, startPoint x: 146, startPoint y: 192, endPoint x: 147, endPoint y: 186, distance: 6.7
click at [146, 191] on div "0385761239 - nhi" at bounding box center [153, 188] width 131 height 13
type input "0385761239"
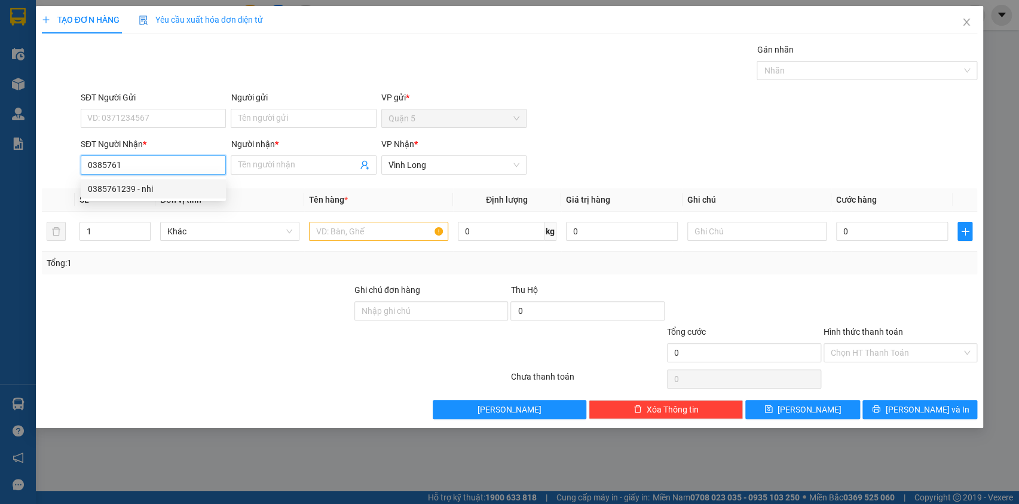
type input "nhi"
type input "0385761239"
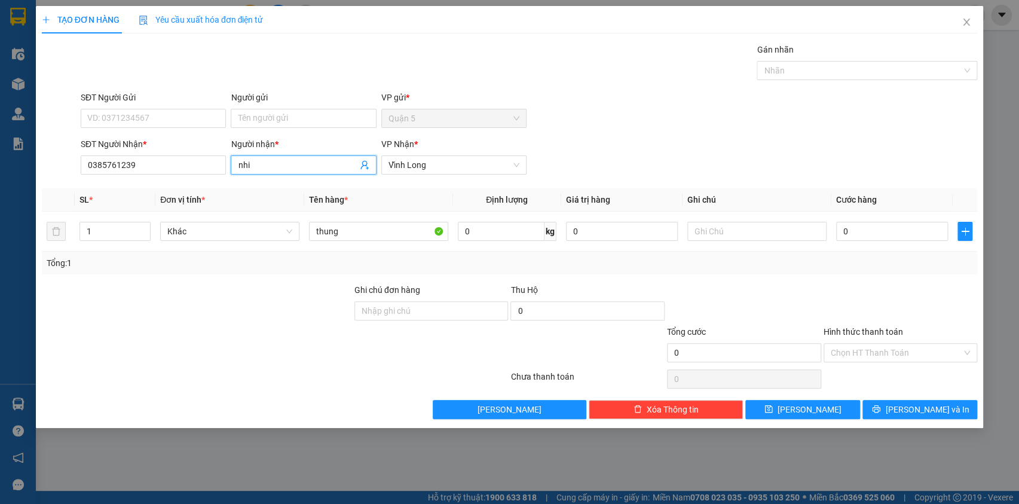
drag, startPoint x: 250, startPoint y: 160, endPoint x: 228, endPoint y: 162, distance: 21.6
click at [228, 162] on div "Người nhận * nhi" at bounding box center [303, 158] width 150 height 42
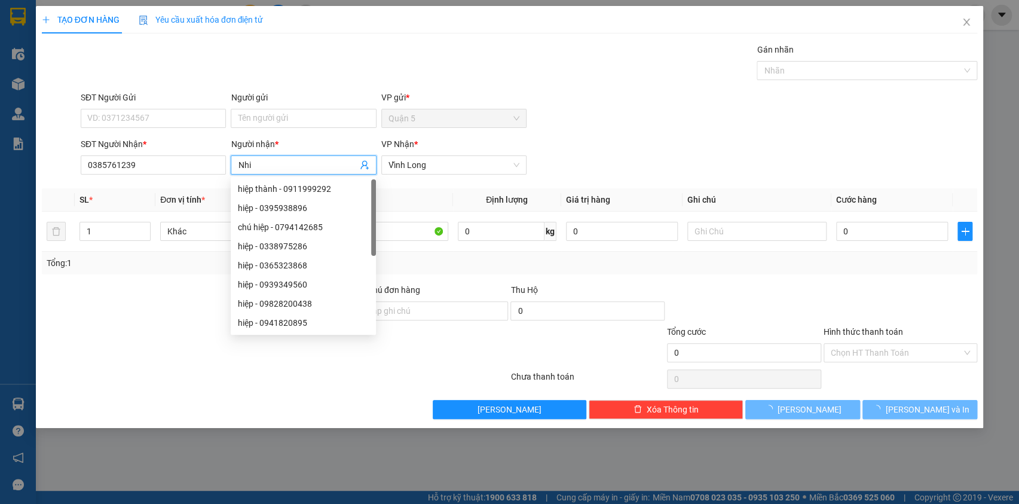
type input "Nhi"
click at [704, 125] on div "SĐT Người Gửi VD: 0371234567 Người gửi Tên người gửi VP gửi * Quận 5" at bounding box center [528, 112] width 901 height 42
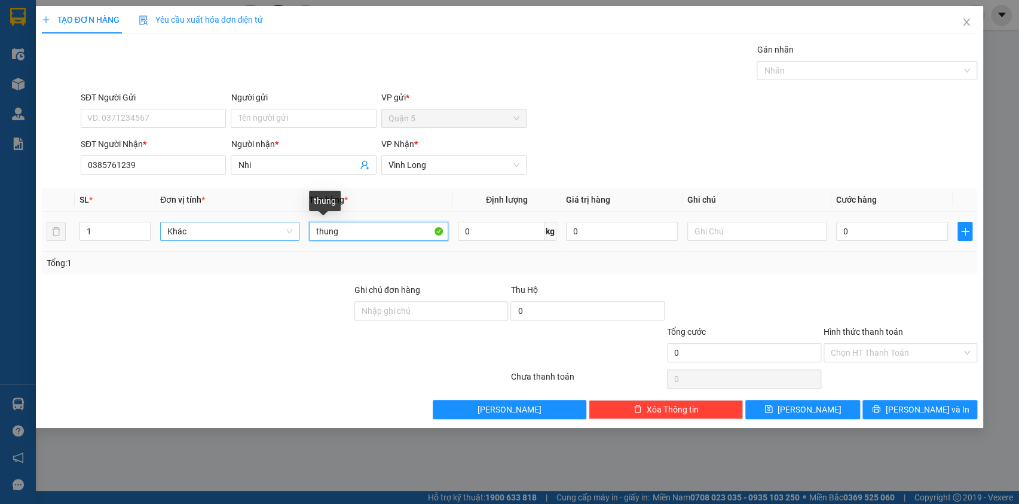
drag, startPoint x: 338, startPoint y: 228, endPoint x: 292, endPoint y: 231, distance: 46.1
click at [292, 231] on tr "1 Khác thung 0 kg 0 0" at bounding box center [510, 232] width 936 height 40
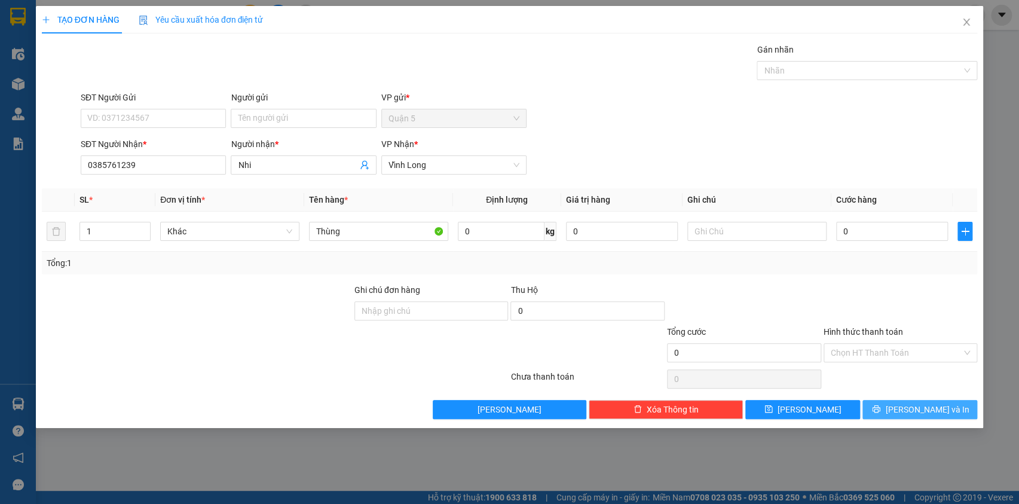
click at [890, 401] on button "[PERSON_NAME] và In" at bounding box center [920, 409] width 115 height 19
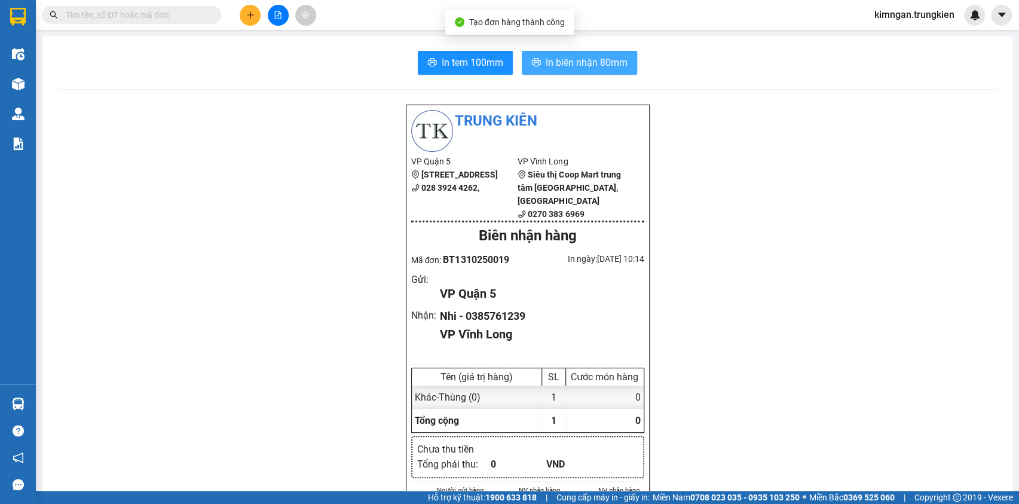
click at [592, 57] on span "In biên nhận 80mm" at bounding box center [587, 62] width 82 height 15
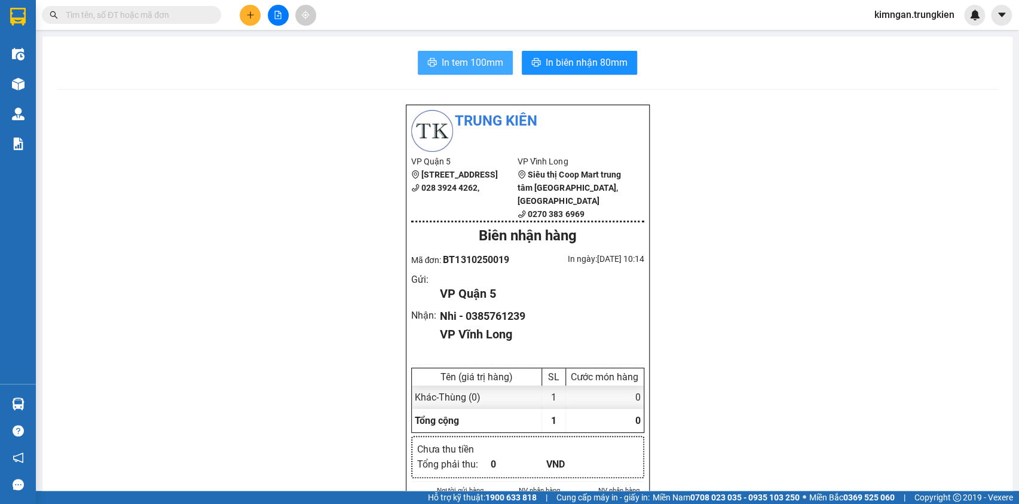
click at [477, 59] on span "In tem 100mm" at bounding box center [473, 62] width 62 height 15
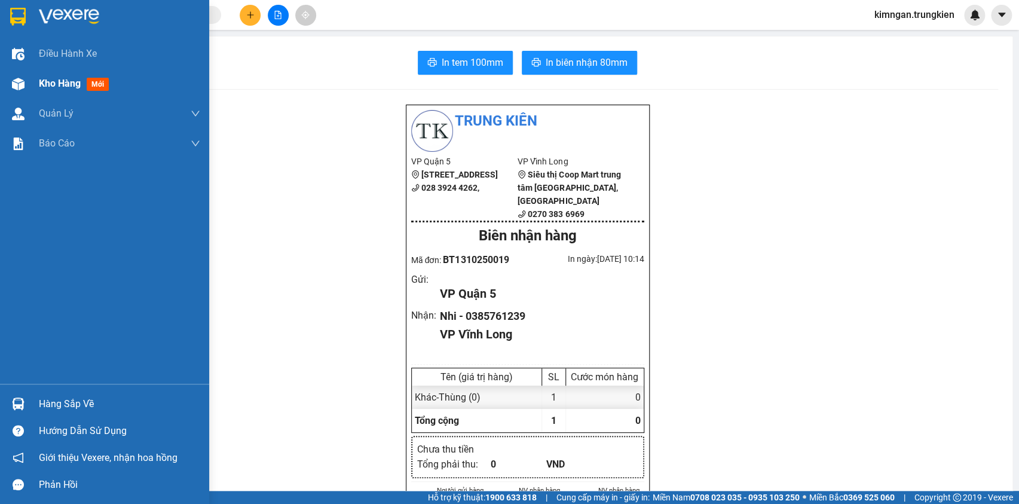
click at [71, 88] on span "Kho hàng" at bounding box center [60, 83] width 42 height 11
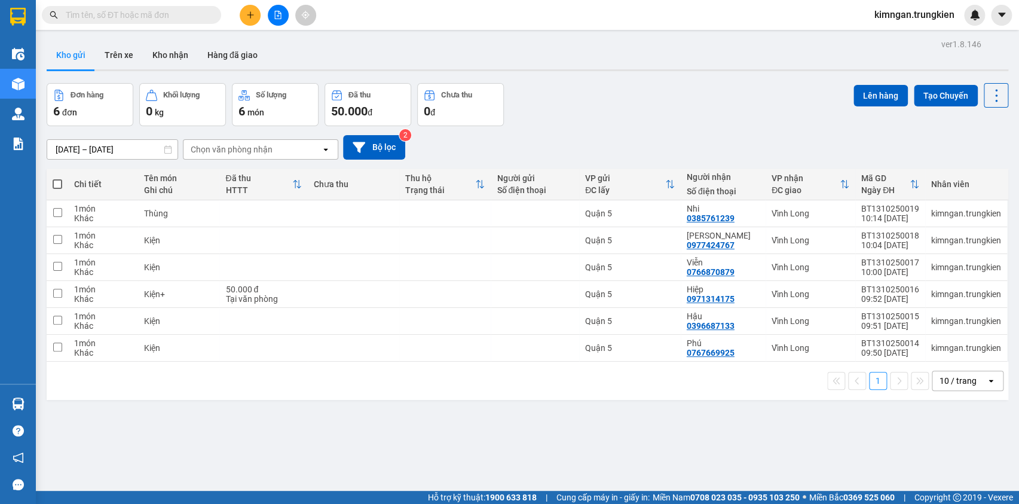
click at [252, 19] on button at bounding box center [250, 15] width 21 height 21
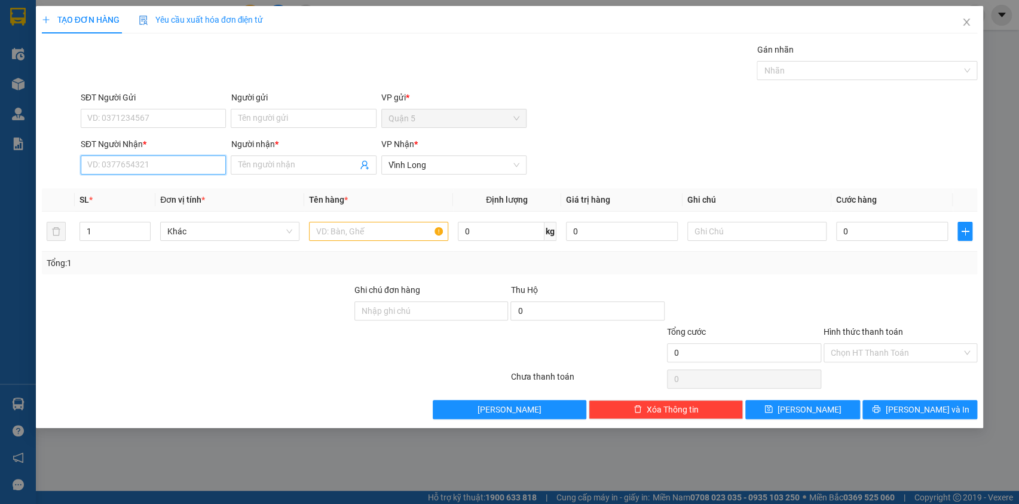
click at [216, 163] on input "SĐT Người Nhận *" at bounding box center [153, 164] width 145 height 19
click at [204, 185] on div "0763912178 - Hưng Phát" at bounding box center [153, 188] width 131 height 13
type input "0763912178"
type input "Hưng Phát"
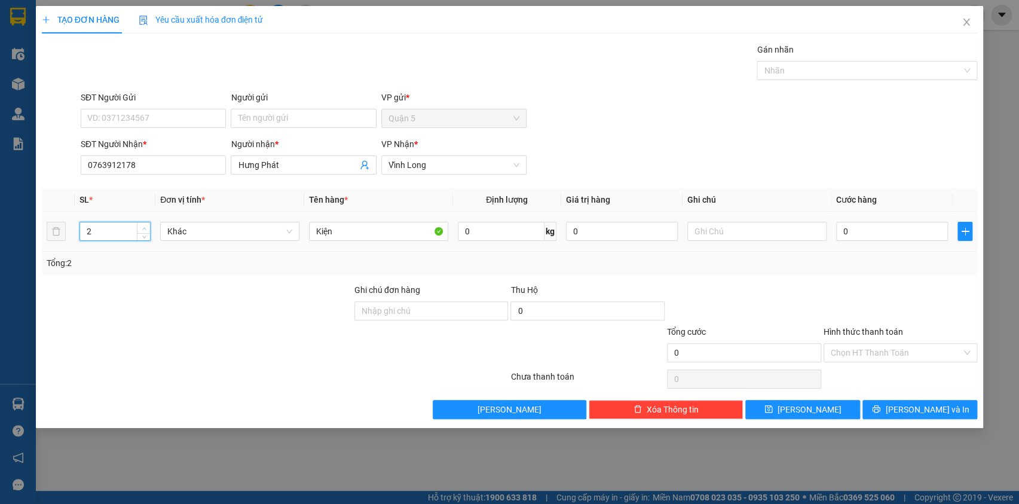
click at [146, 227] on span "up" at bounding box center [143, 228] width 7 height 7
click at [884, 409] on button "[PERSON_NAME] và In" at bounding box center [920, 409] width 115 height 19
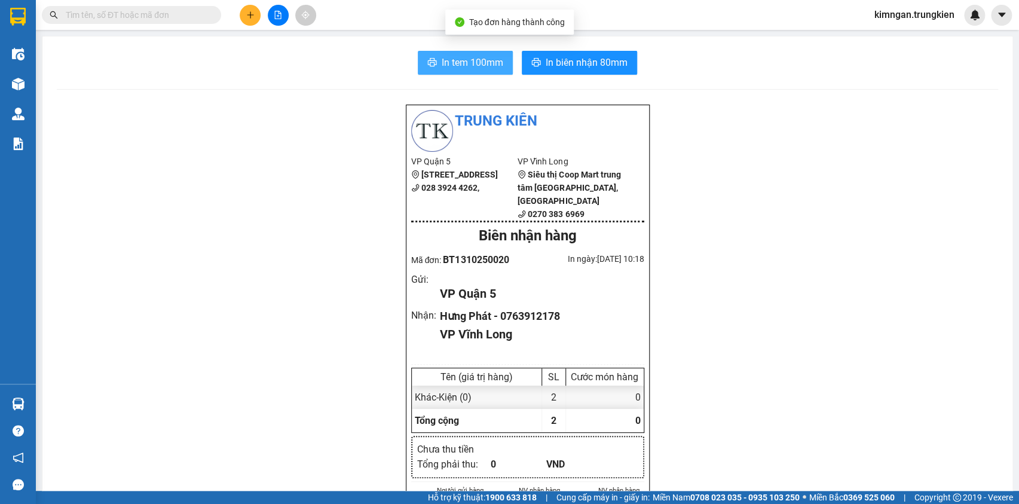
click at [462, 59] on span "In tem 100mm" at bounding box center [473, 62] width 62 height 15
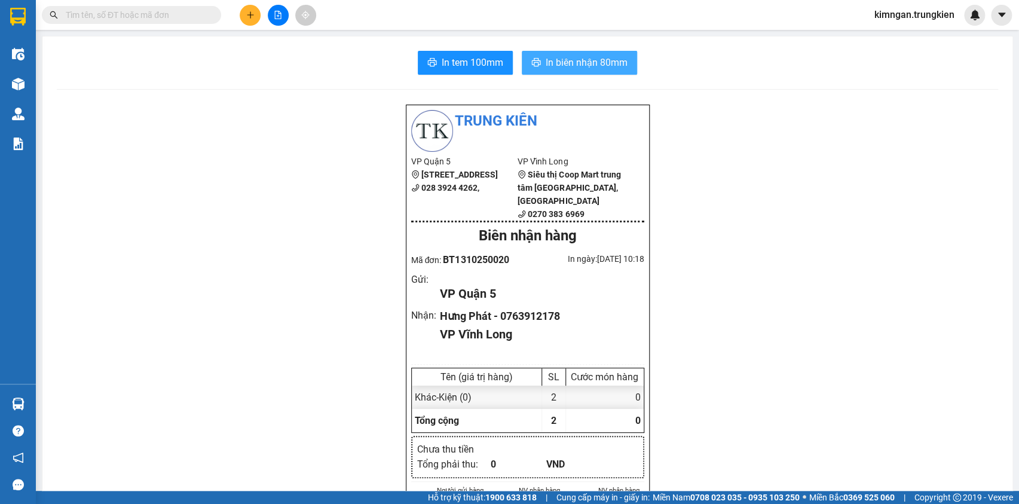
click at [597, 65] on span "In biên nhận 80mm" at bounding box center [587, 62] width 82 height 15
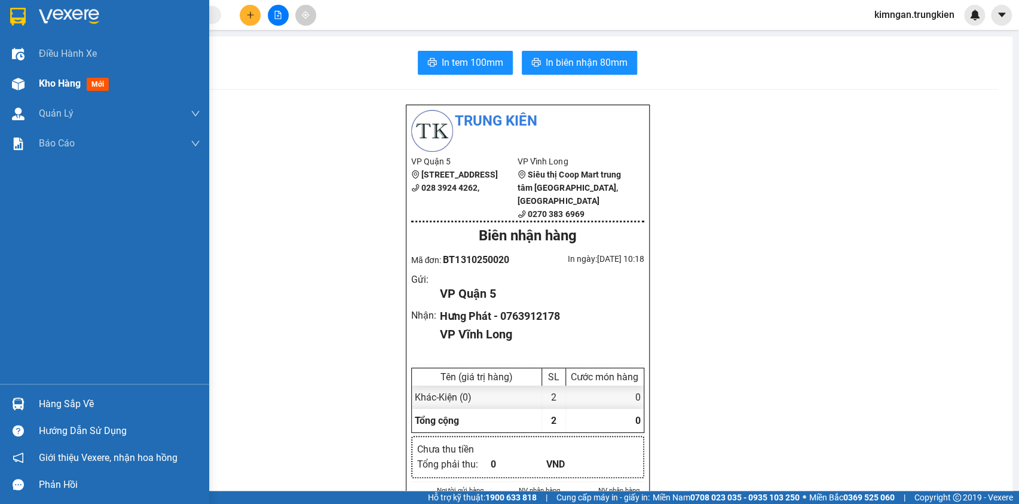
click at [84, 90] on div "Kho hàng mới" at bounding box center [76, 83] width 75 height 15
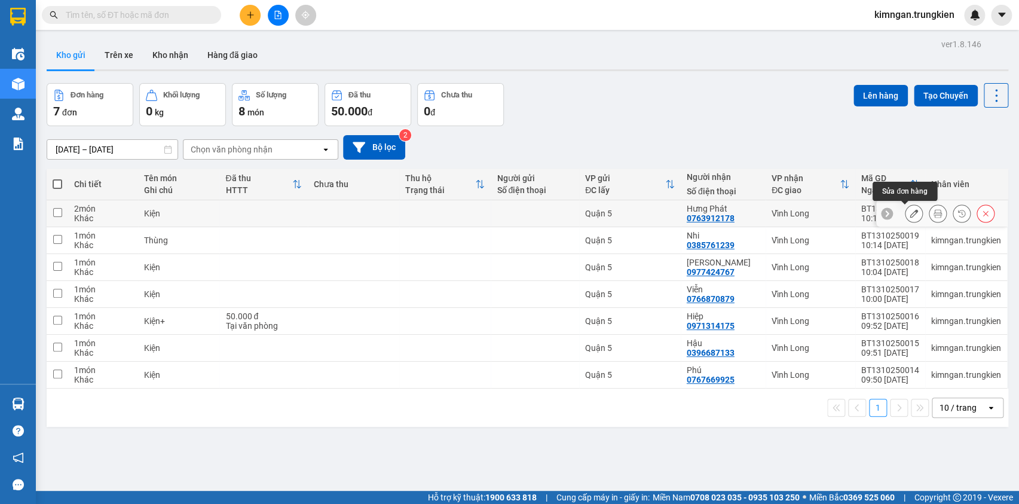
click at [910, 211] on icon at bounding box center [914, 213] width 8 height 8
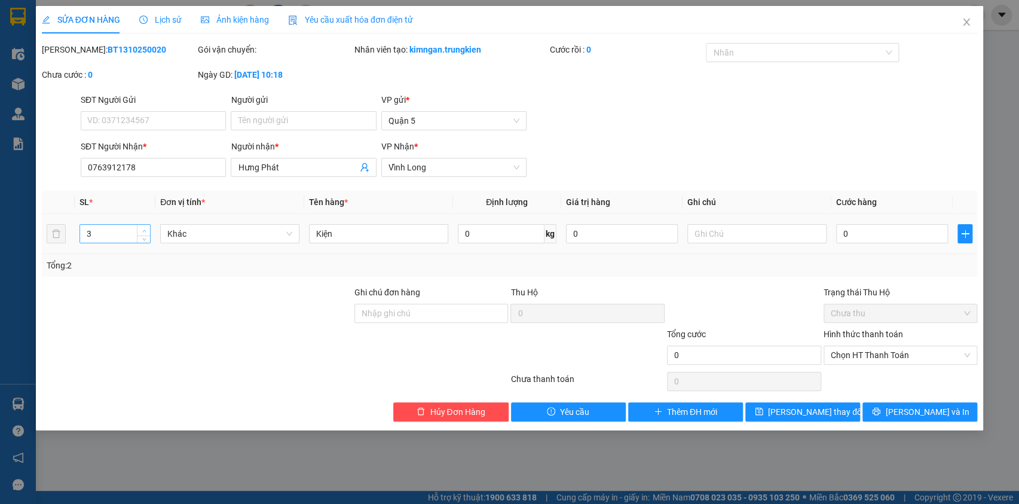
click at [140, 229] on span "up" at bounding box center [143, 230] width 7 height 7
click at [894, 404] on button "[PERSON_NAME] và In" at bounding box center [920, 411] width 115 height 19
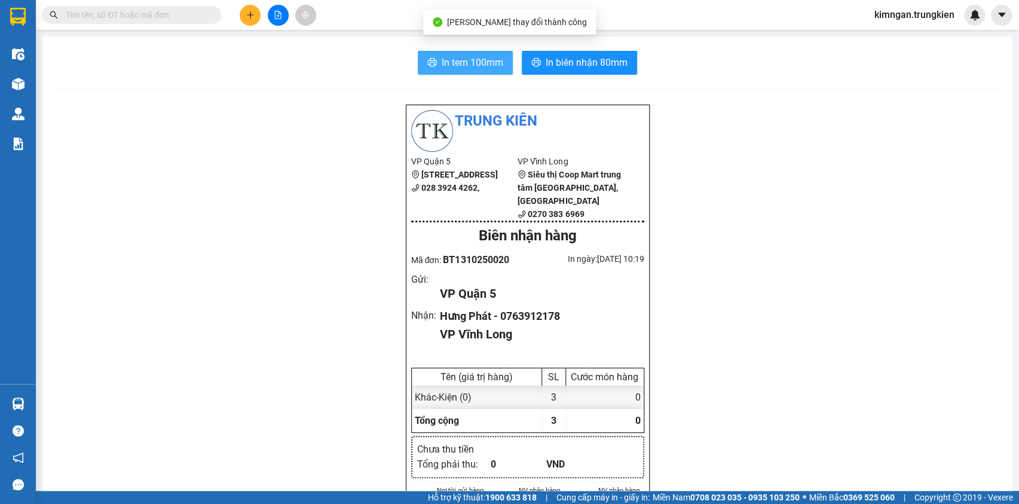
click at [436, 62] on button "In tem 100mm" at bounding box center [465, 63] width 95 height 24
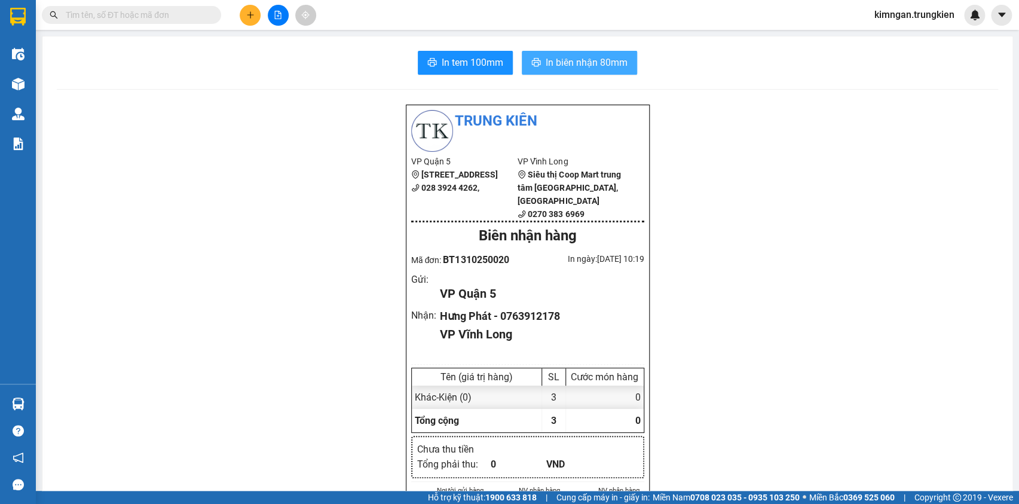
click at [580, 63] on span "In biên nhận 80mm" at bounding box center [587, 62] width 82 height 15
click at [491, 60] on span "In tem 100mm" at bounding box center [473, 62] width 62 height 15
click at [253, 11] on icon "plus" at bounding box center [250, 15] width 8 height 8
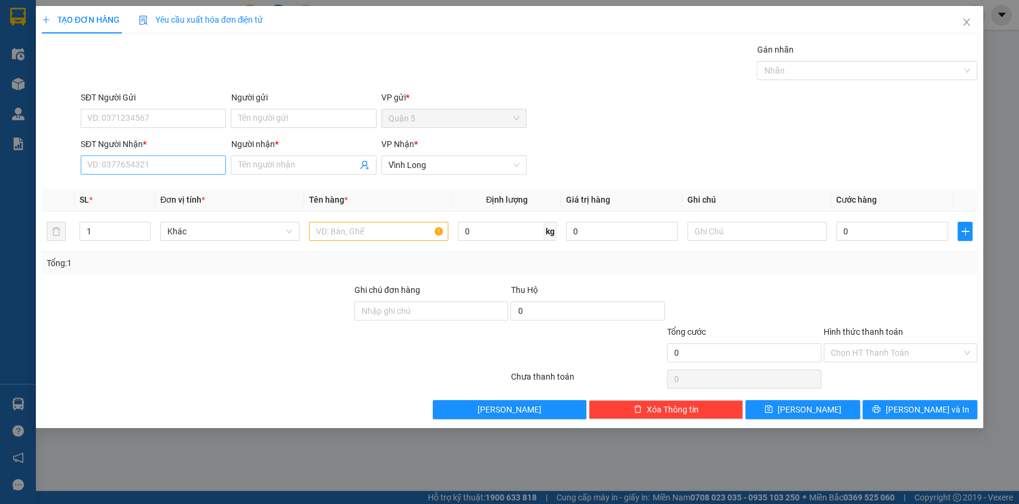
drag, startPoint x: 191, startPoint y: 180, endPoint x: 199, endPoint y: 170, distance: 12.8
click at [196, 175] on div "Transit Pickup Surcharge Ids Transit Deliver Surcharge Ids Transit Deliver Surc…" at bounding box center [510, 231] width 936 height 376
click at [200, 169] on input "SĐT Người Nhận *" at bounding box center [153, 164] width 145 height 19
click at [178, 187] on div "0763912178 - Hưng Phát" at bounding box center [153, 188] width 131 height 13
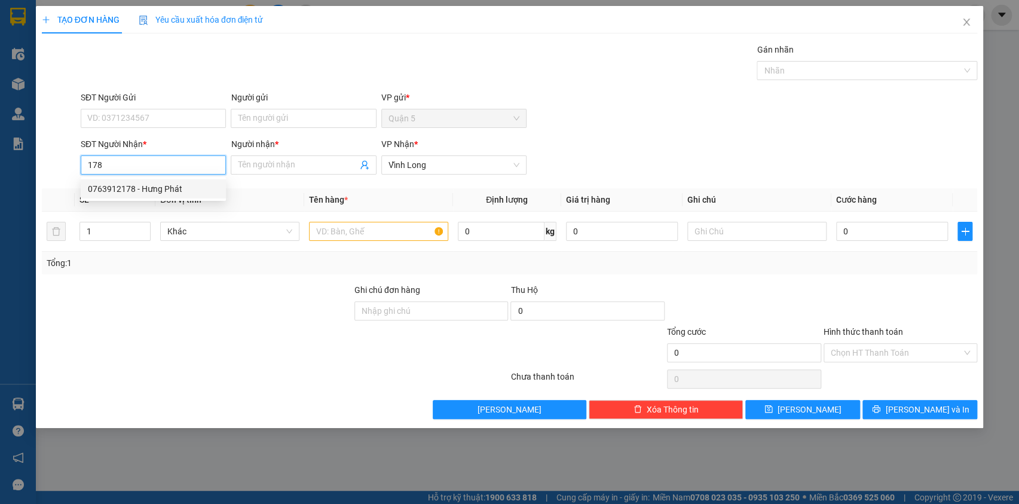
type input "0763912178"
type input "Hưng Phát"
type input "0763912178"
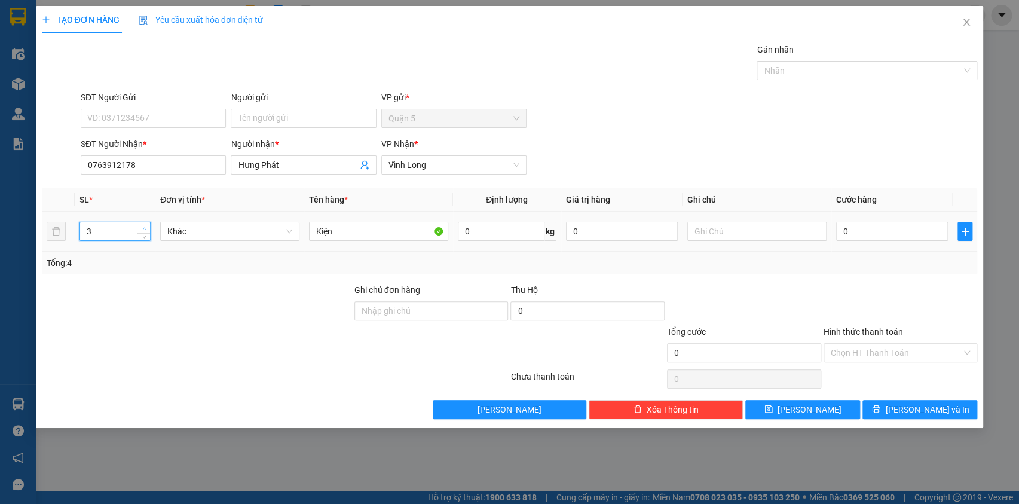
type input "4"
click at [145, 227] on icon "up" at bounding box center [144, 229] width 4 height 4
click at [896, 400] on button "[PERSON_NAME] và In" at bounding box center [920, 409] width 115 height 19
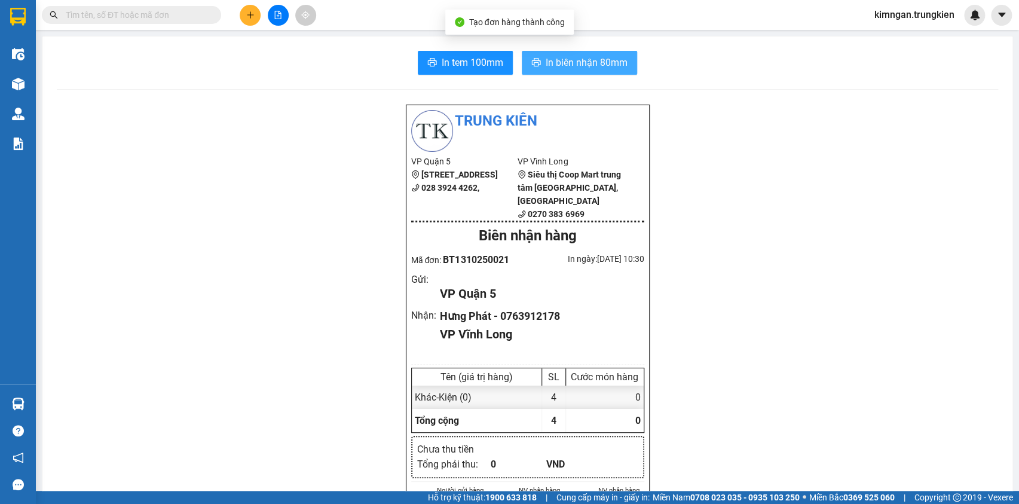
click at [583, 60] on span "In biên nhận 80mm" at bounding box center [587, 62] width 82 height 15
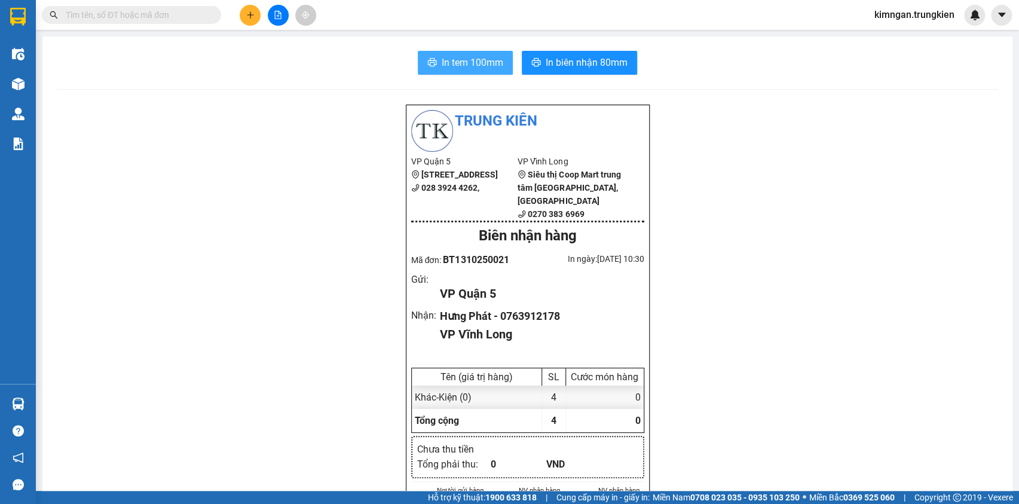
click at [473, 72] on button "In tem 100mm" at bounding box center [465, 63] width 95 height 24
click at [248, 11] on button at bounding box center [250, 15] width 21 height 21
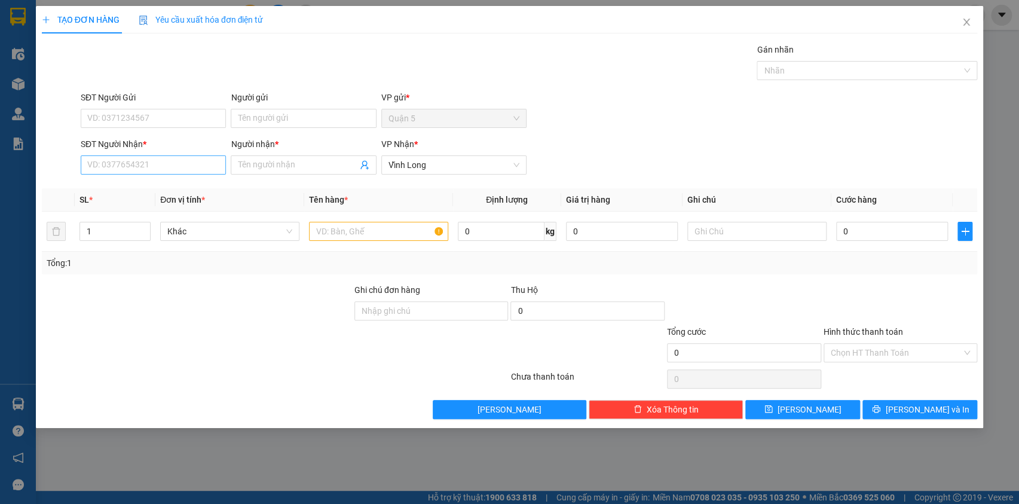
drag, startPoint x: 139, startPoint y: 179, endPoint x: 145, endPoint y: 170, distance: 10.8
click at [139, 178] on div "SĐT Người Nhận * VD: 0377654321" at bounding box center [153, 158] width 145 height 42
click at [145, 170] on input "SĐT Người Nhận *" at bounding box center [153, 164] width 145 height 19
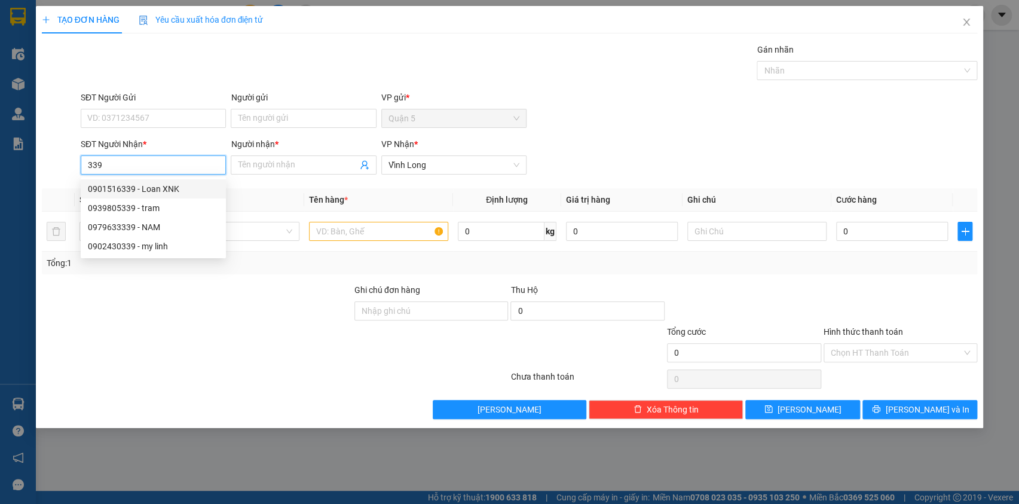
click at [187, 187] on div "0901516339 - Loan XNK" at bounding box center [153, 188] width 131 height 13
type input "0901516339"
type input "Loan XNK"
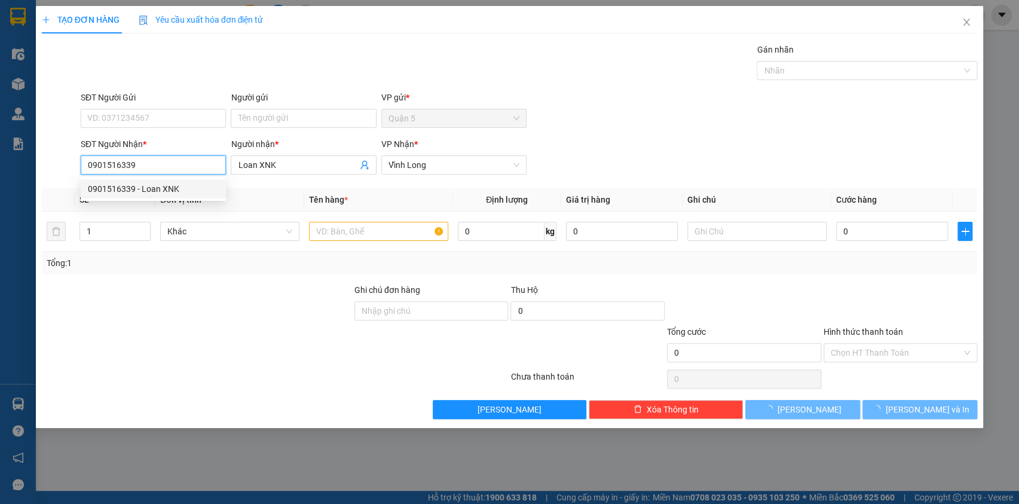
type input "20.000"
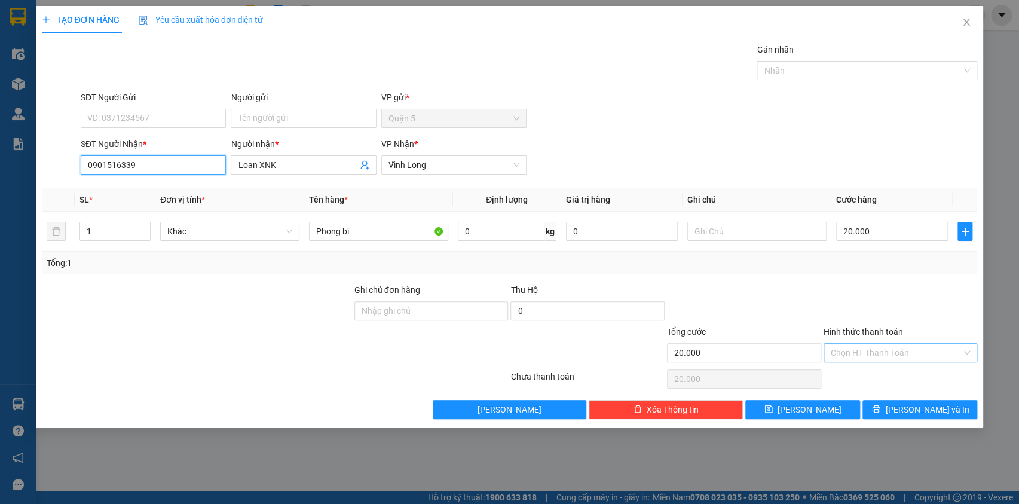
type input "0901516339"
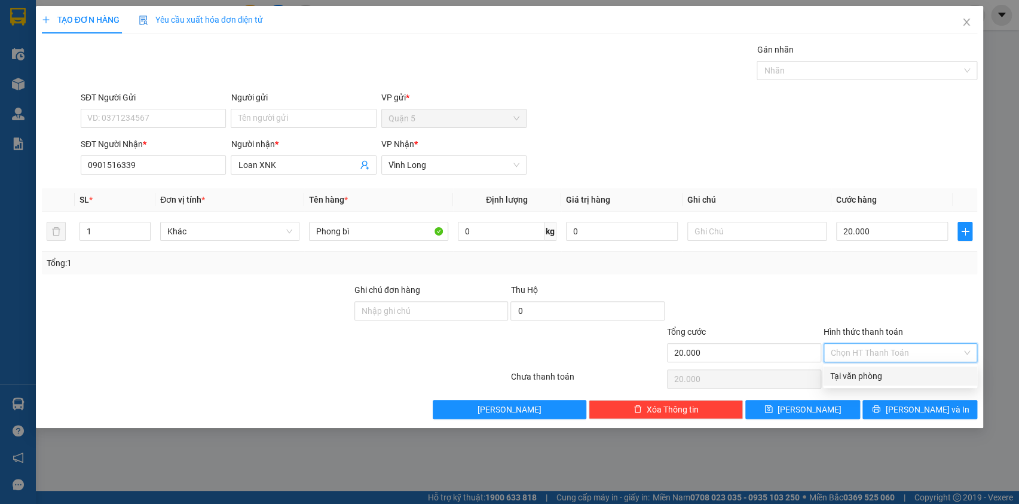
click at [894, 348] on input "Hình thức thanh toán" at bounding box center [897, 353] width 132 height 18
click at [885, 378] on div "Tại văn phòng" at bounding box center [900, 375] width 140 height 13
type input "0"
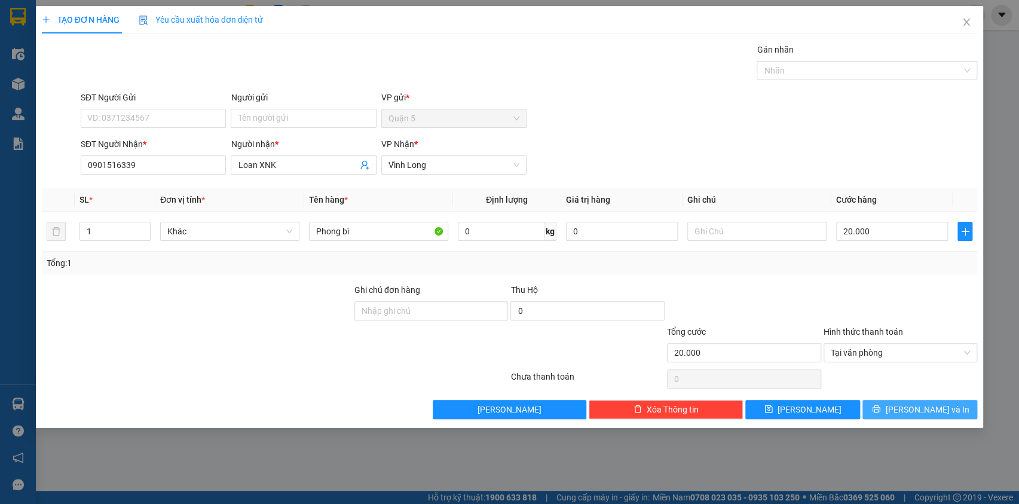
click at [881, 408] on icon "printer" at bounding box center [876, 409] width 8 height 8
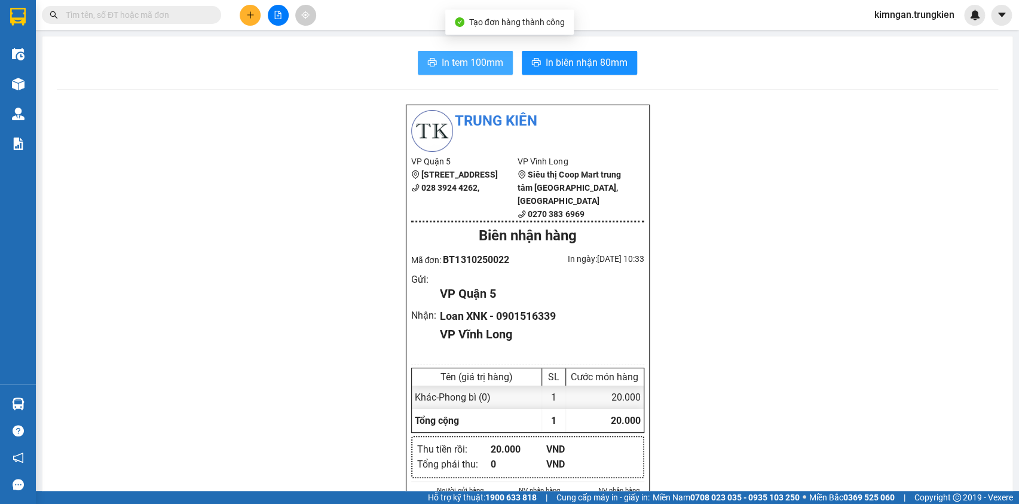
click at [487, 62] on span "In tem 100mm" at bounding box center [473, 62] width 62 height 15
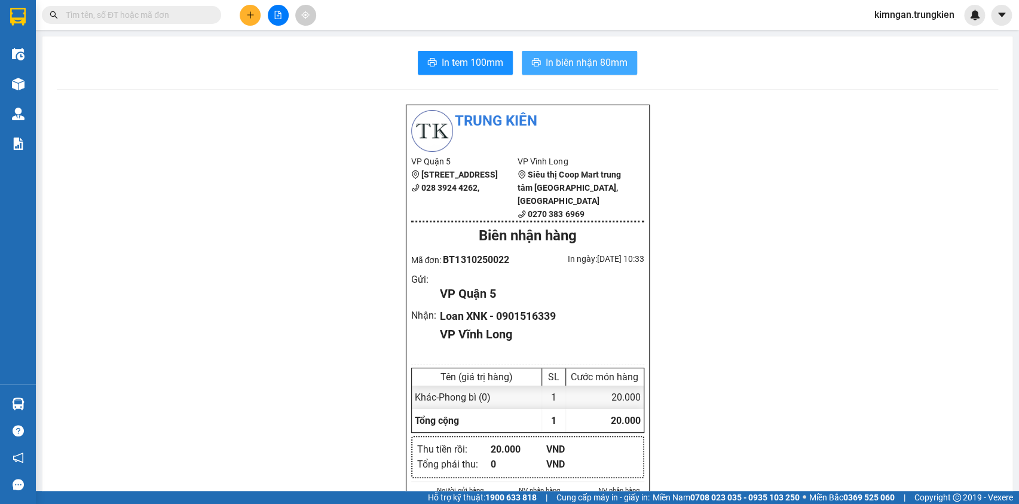
click at [601, 59] on span "In biên nhận 80mm" at bounding box center [587, 62] width 82 height 15
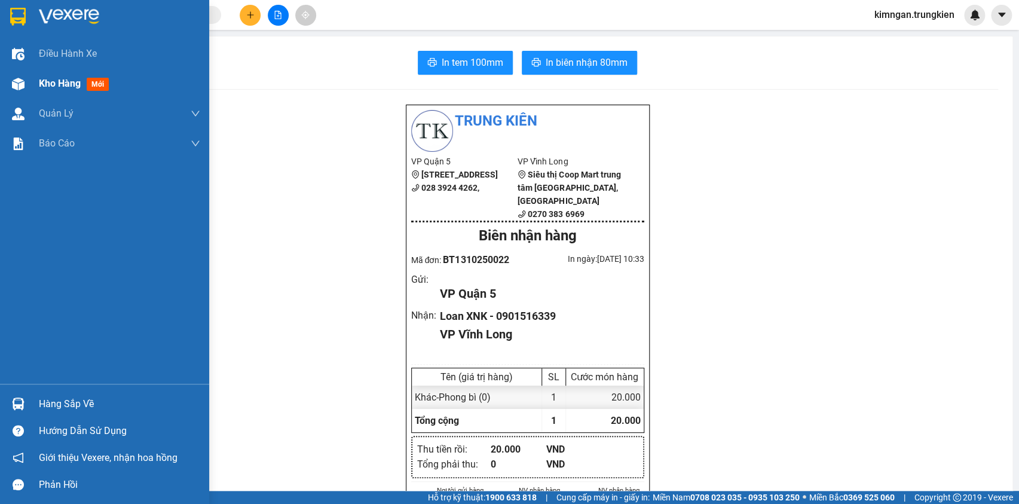
click at [54, 82] on span "Kho hàng" at bounding box center [60, 83] width 42 height 11
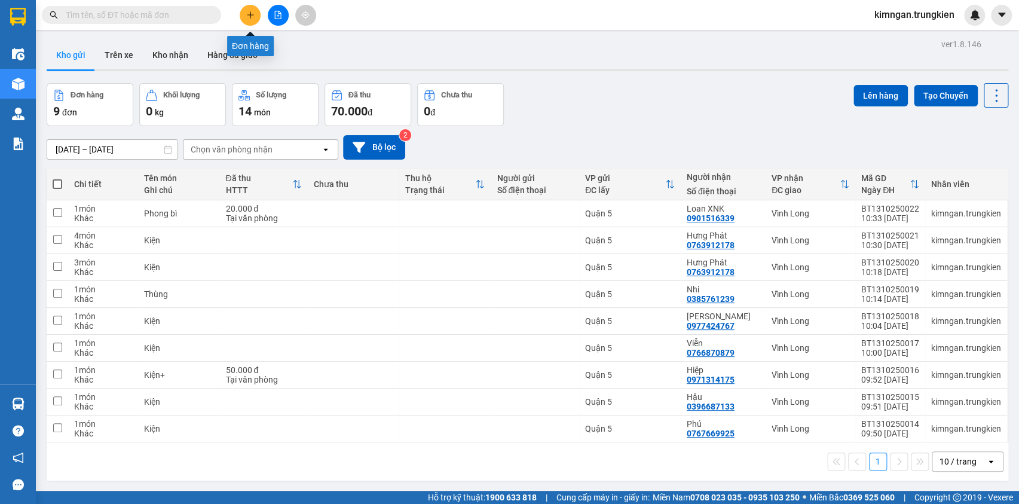
click at [240, 6] on div at bounding box center [278, 15] width 90 height 21
click at [249, 17] on icon "plus" at bounding box center [250, 15] width 8 height 8
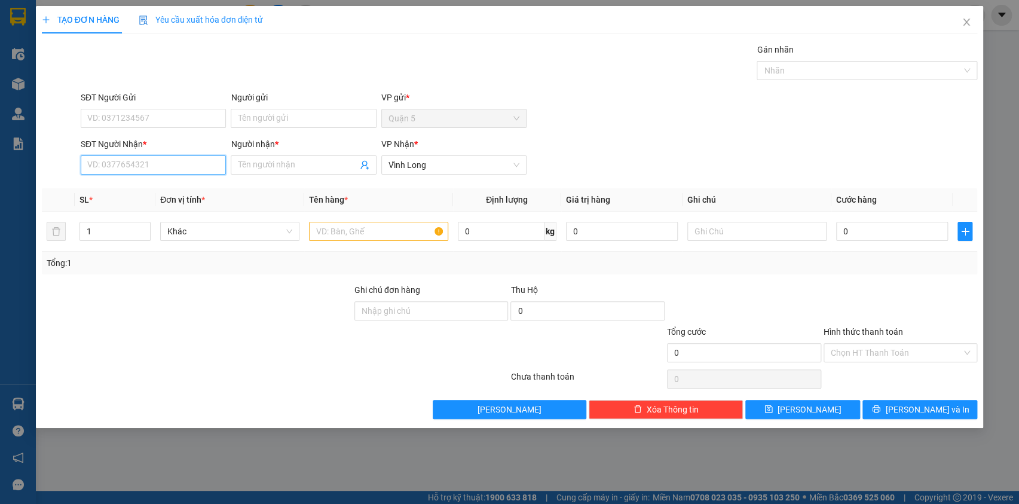
click at [155, 166] on input "SĐT Người Nhận *" at bounding box center [153, 164] width 145 height 19
click at [178, 185] on div "0913748203 - Kim Liên Đường" at bounding box center [153, 188] width 131 height 13
type input "0913748203"
type input "Kim Liên Đường"
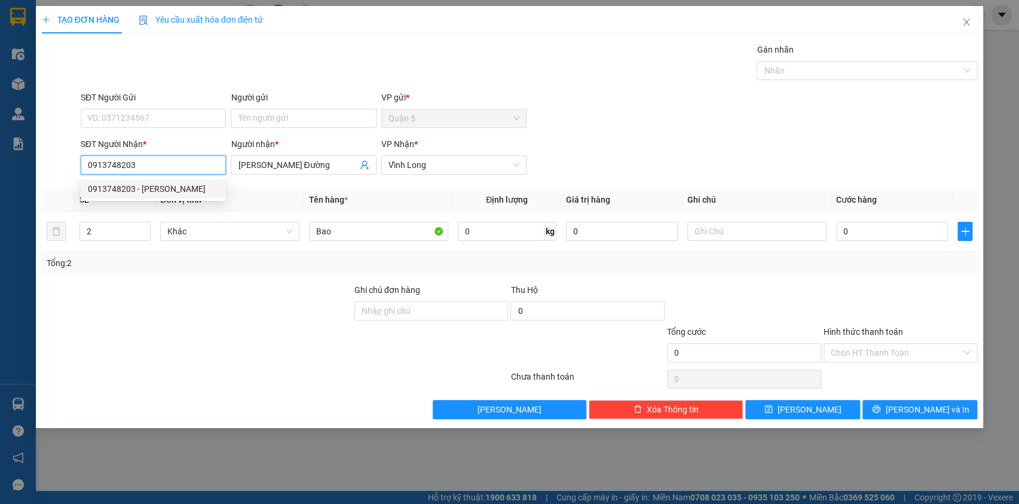
drag, startPoint x: 146, startPoint y: 167, endPoint x: 79, endPoint y: 160, distance: 67.3
click at [79, 160] on div "SĐT Người Nhận * 0913748203" at bounding box center [153, 158] width 150 height 42
click at [180, 197] on div "0365831302 - Tâm" at bounding box center [153, 188] width 145 height 19
type input "0365831302"
type input "Tâm"
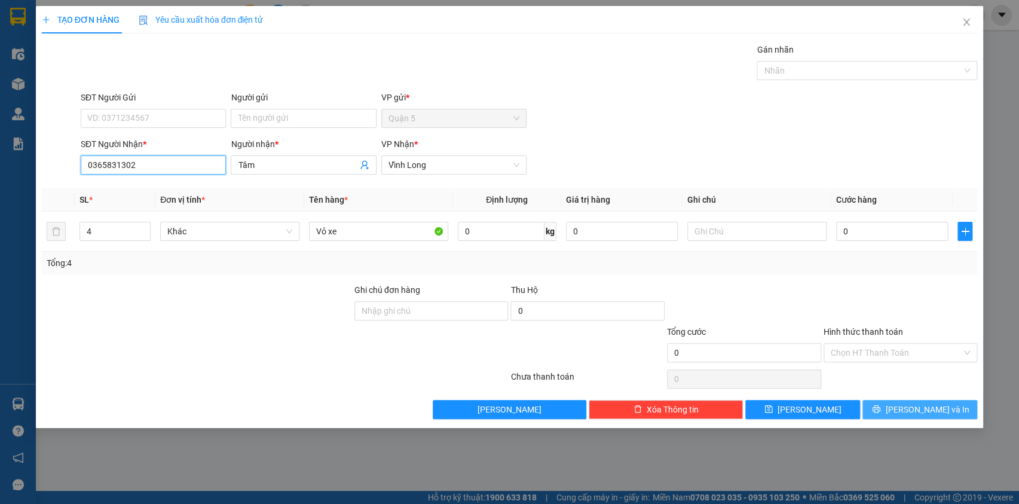
type input "0365831302"
drag, startPoint x: 936, startPoint y: 408, endPoint x: 894, endPoint y: 362, distance: 62.7
click at [935, 408] on span "[PERSON_NAME] và In" at bounding box center [927, 409] width 84 height 13
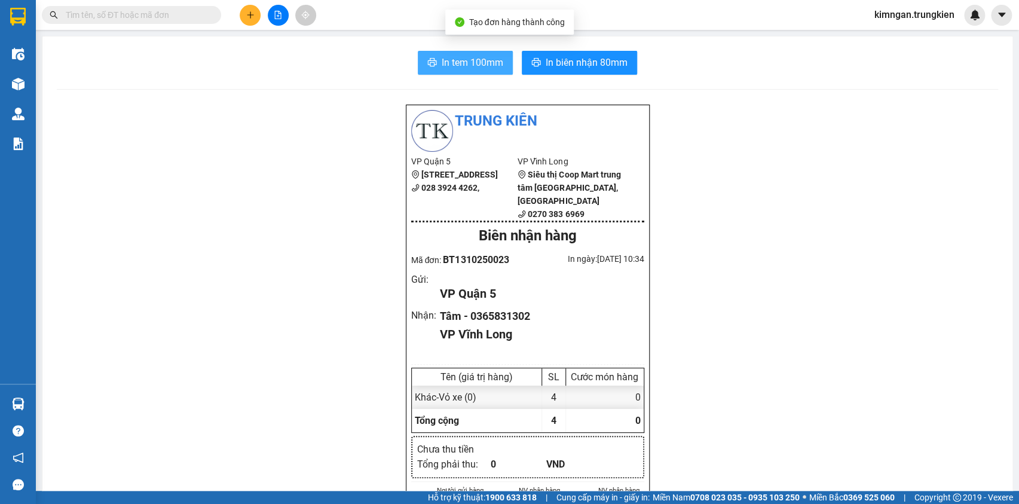
click at [432, 60] on button "In tem 100mm" at bounding box center [465, 63] width 95 height 24
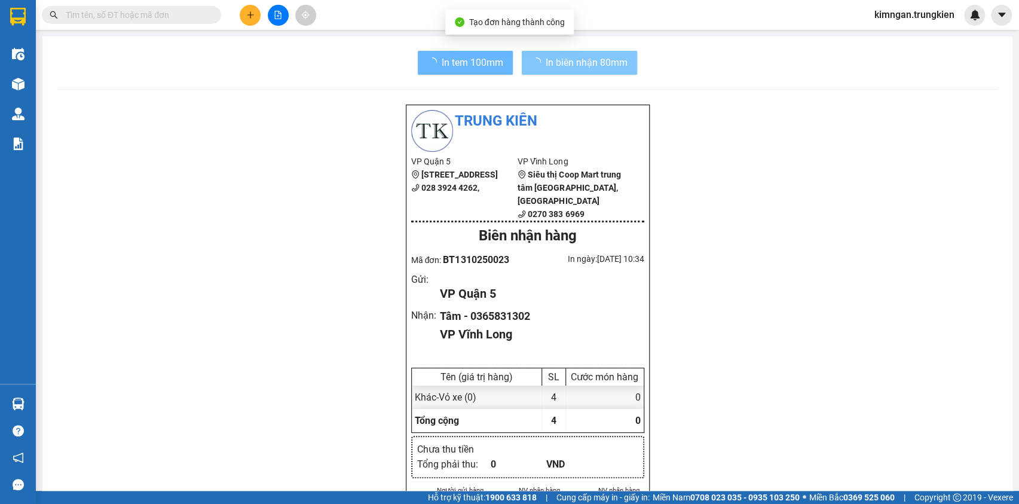
click at [588, 68] on span "In biên nhận 80mm" at bounding box center [587, 62] width 82 height 15
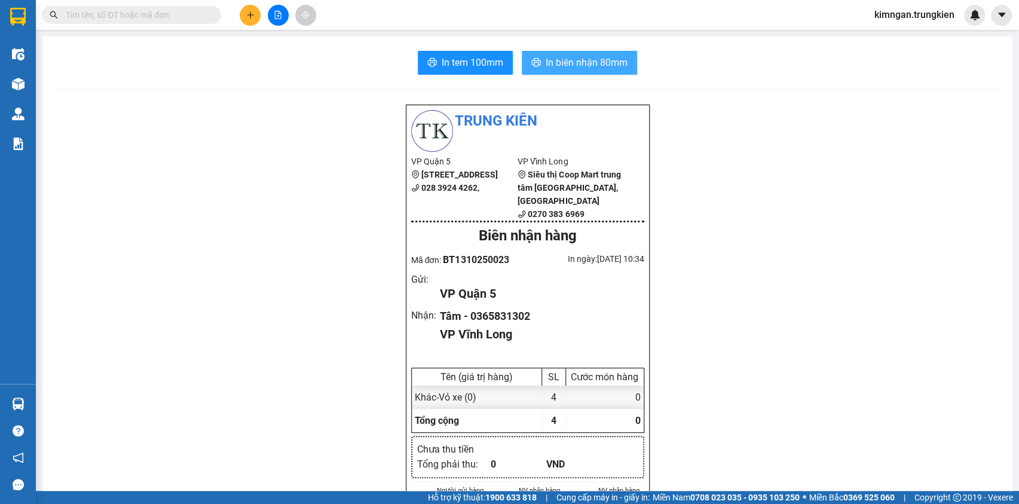
click at [587, 63] on span "In biên nhận 80mm" at bounding box center [587, 62] width 82 height 15
click at [183, 17] on input "text" at bounding box center [136, 14] width 141 height 13
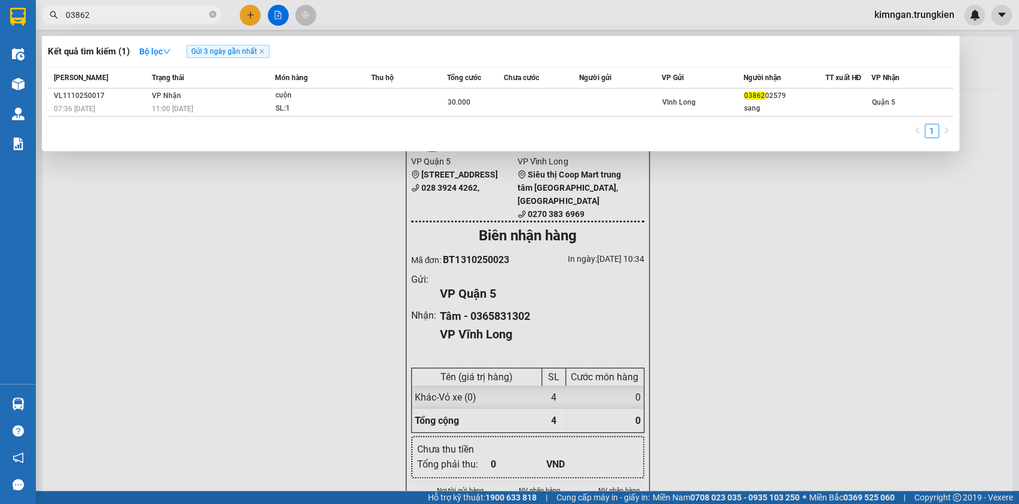
type input "03862"
click at [210, 209] on div at bounding box center [509, 252] width 1019 height 504
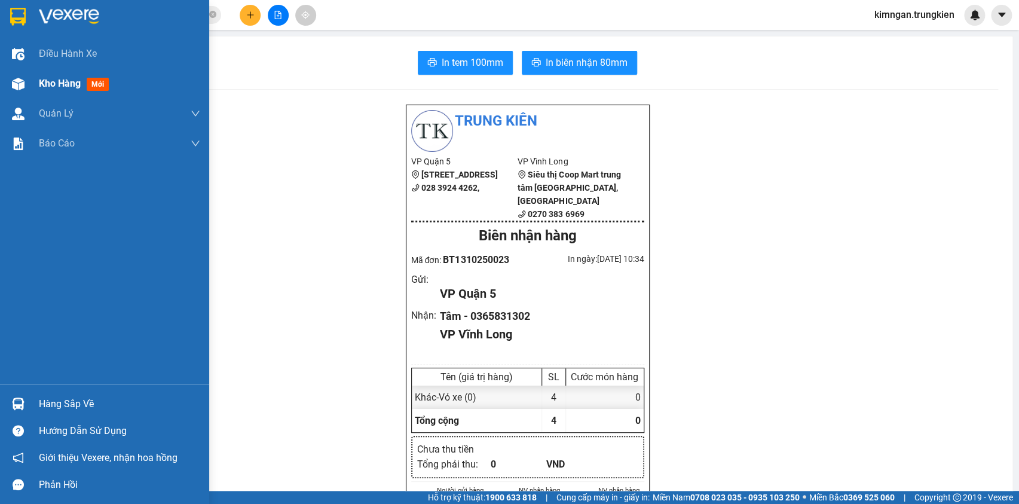
click at [74, 82] on span "Kho hàng" at bounding box center [60, 83] width 42 height 11
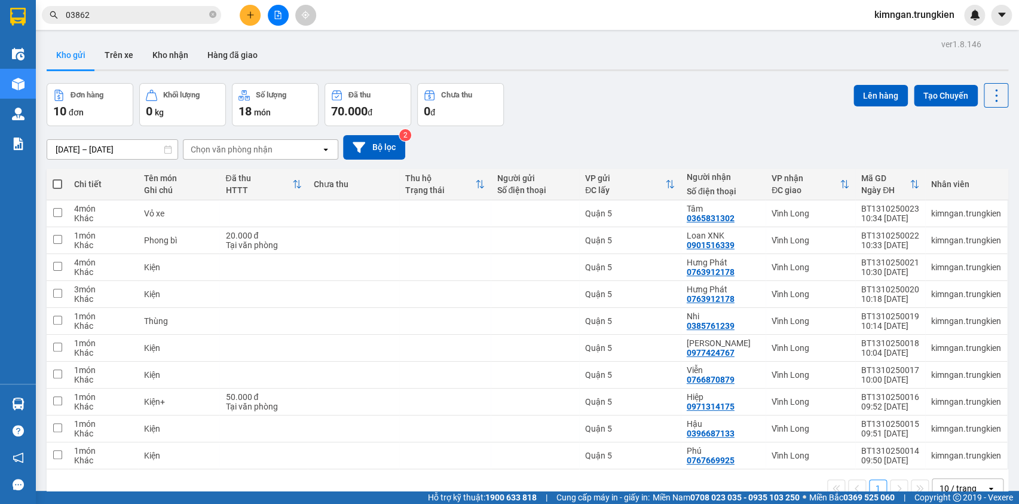
click at [665, 146] on div "11/10/2025 – 13/10/2025 Press the down arrow key to interact with the calendar …" at bounding box center [528, 147] width 962 height 25
click at [881, 97] on button "Lên hàng" at bounding box center [881, 96] width 54 height 22
click at [57, 185] on span at bounding box center [58, 184] width 10 height 10
click at [57, 178] on input "checkbox" at bounding box center [57, 178] width 0 height 0
checkbox input "true"
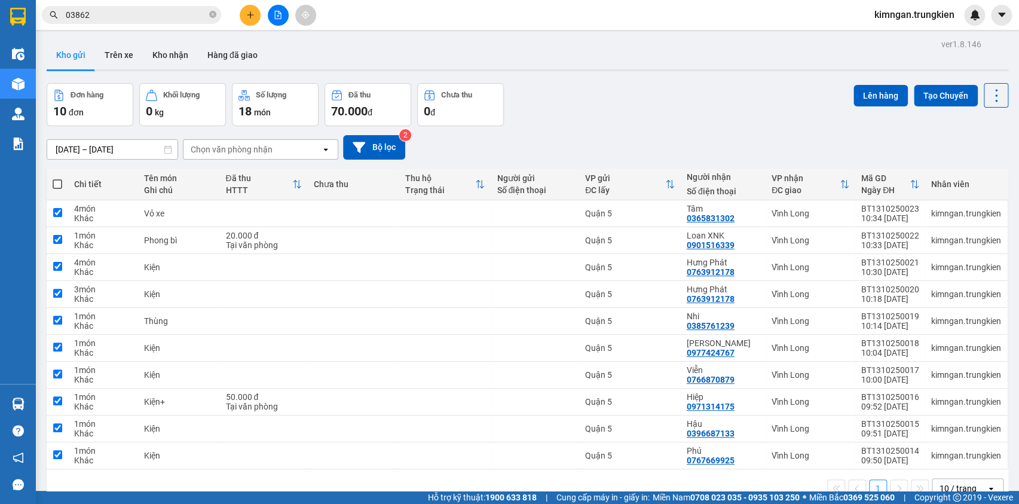
checkbox input "true"
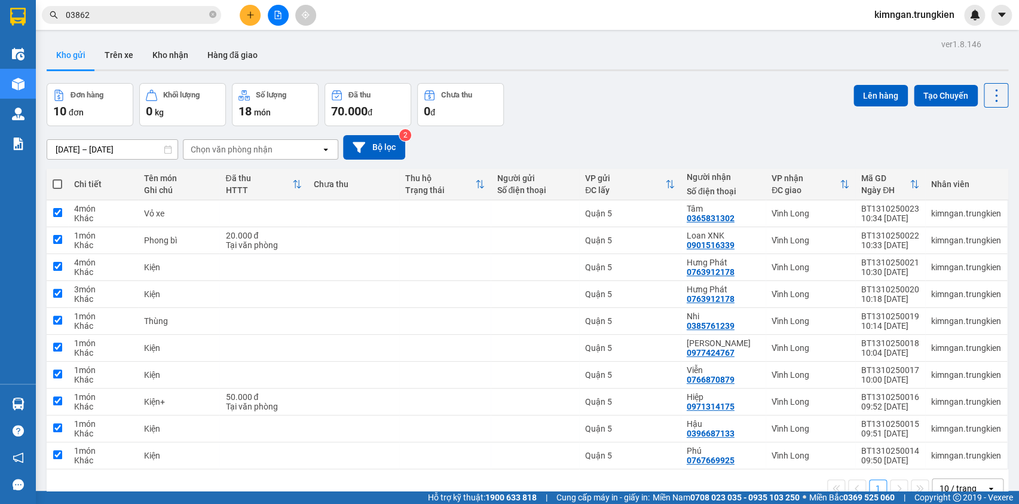
checkbox input "true"
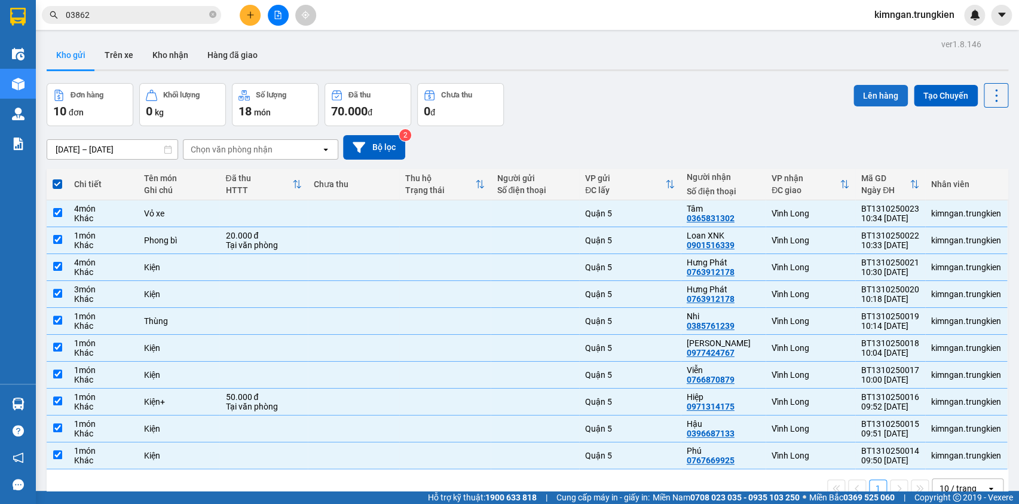
click at [869, 93] on button "Lên hàng" at bounding box center [881, 96] width 54 height 22
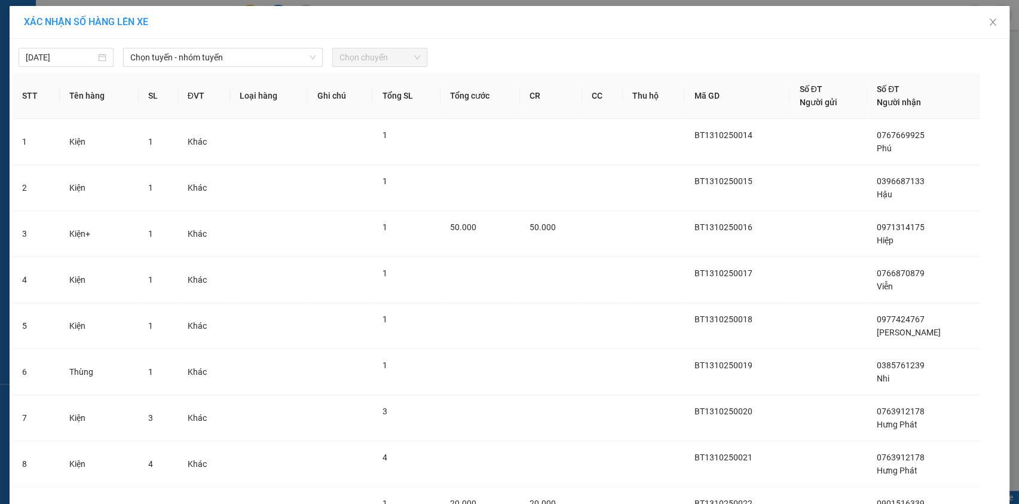
click at [259, 46] on div "13/10/2025 Chọn tuyến - nhóm tuyến Chọn chuyến" at bounding box center [510, 54] width 994 height 25
click at [257, 56] on span "Chọn tuyến - nhóm tuyến" at bounding box center [222, 57] width 185 height 18
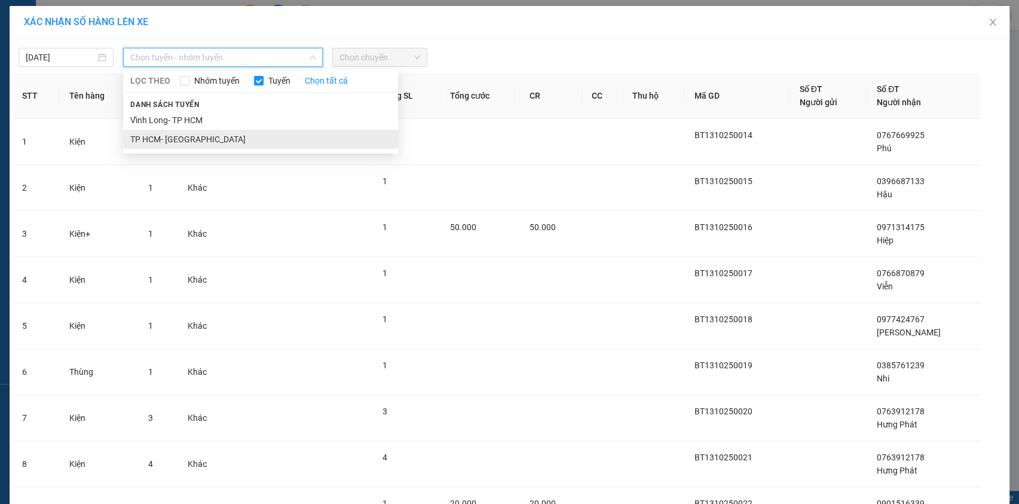
click at [243, 132] on li "TP HCM- [PERSON_NAME][GEOGRAPHIC_DATA]" at bounding box center [260, 139] width 275 height 19
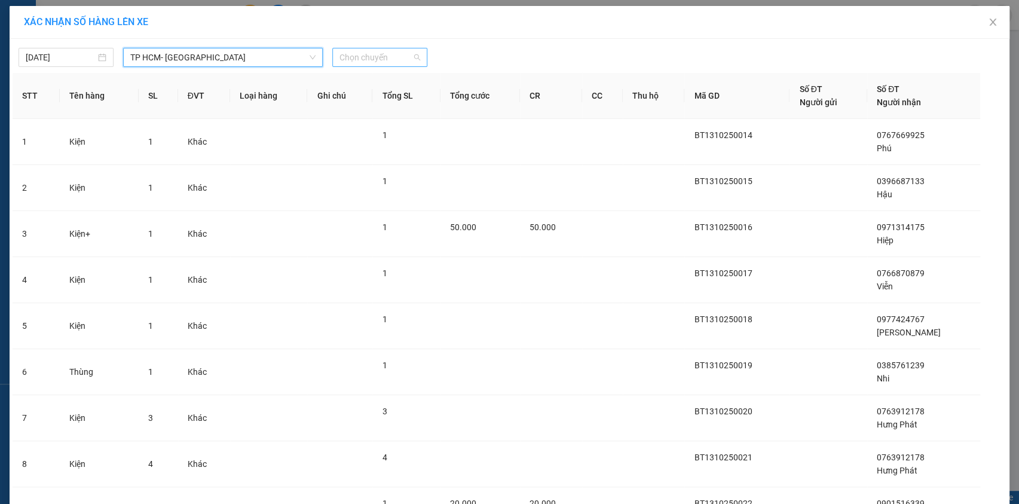
click at [395, 59] on span "Chọn chuyến" at bounding box center [380, 57] width 81 height 18
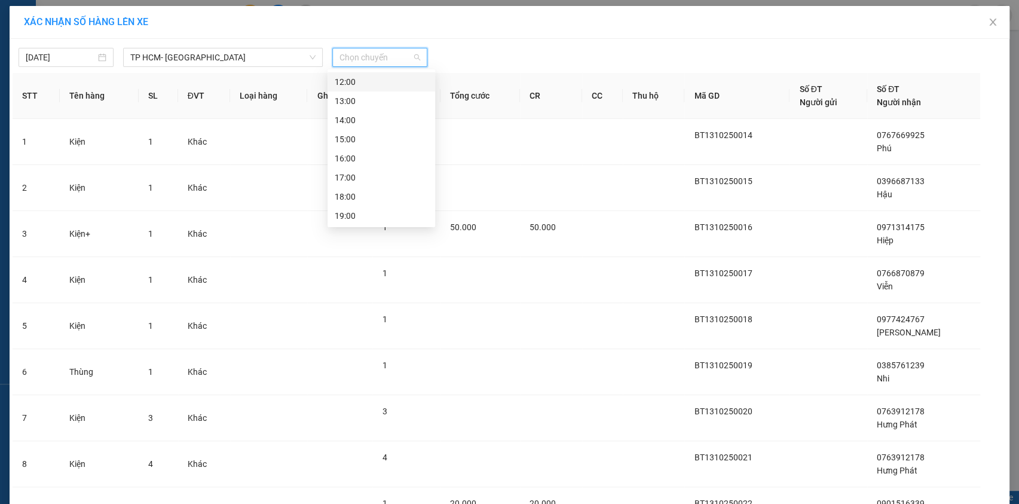
scroll to position [98, 0]
click at [394, 120] on div "11:00" at bounding box center [381, 117] width 93 height 13
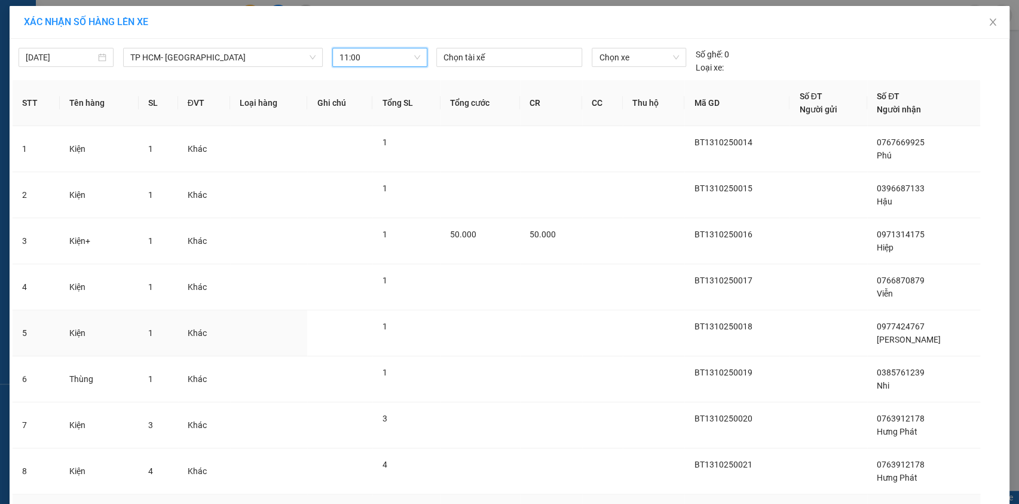
scroll to position [169, 0]
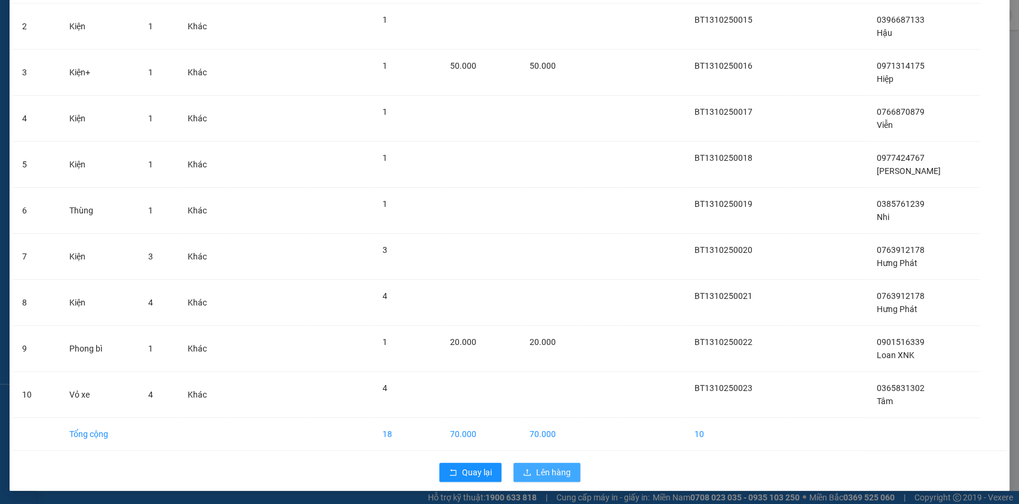
click at [527, 470] on button "Lên hàng" at bounding box center [547, 472] width 67 height 19
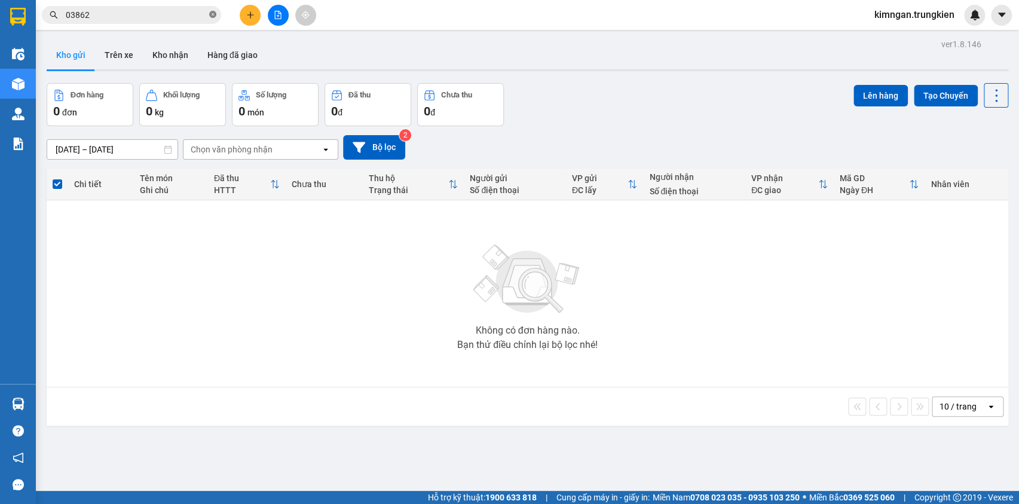
click at [213, 17] on icon "close-circle" at bounding box center [212, 14] width 7 height 7
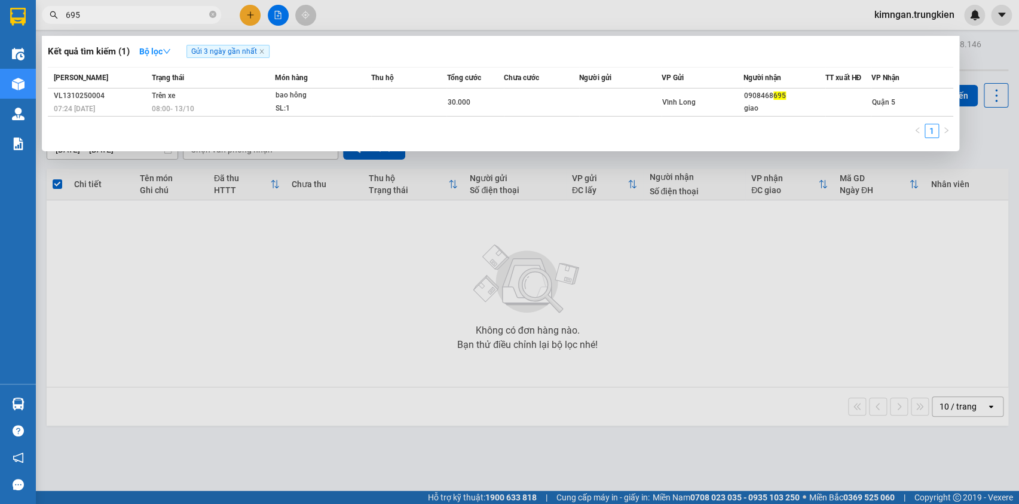
type input "695"
click at [250, 14] on div at bounding box center [509, 252] width 1019 height 504
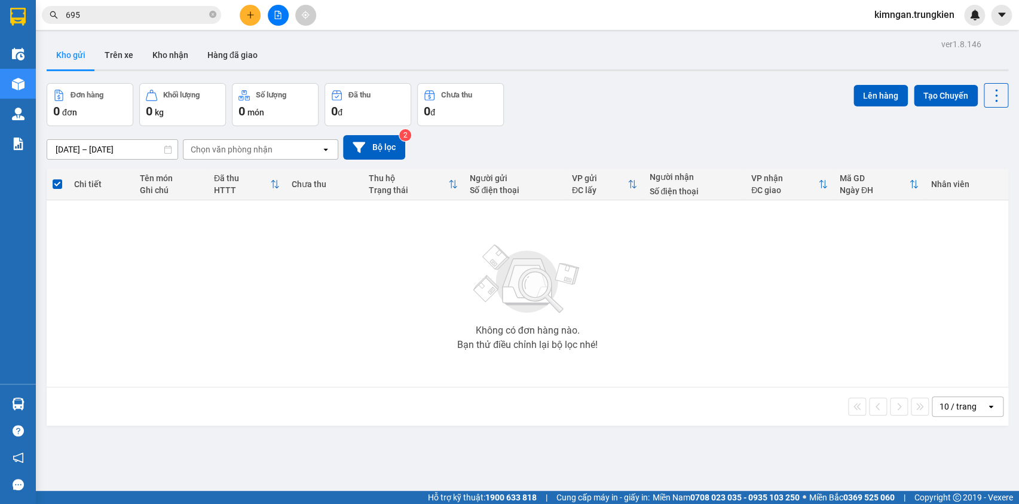
click at [251, 14] on icon "plus" at bounding box center [250, 15] width 8 height 8
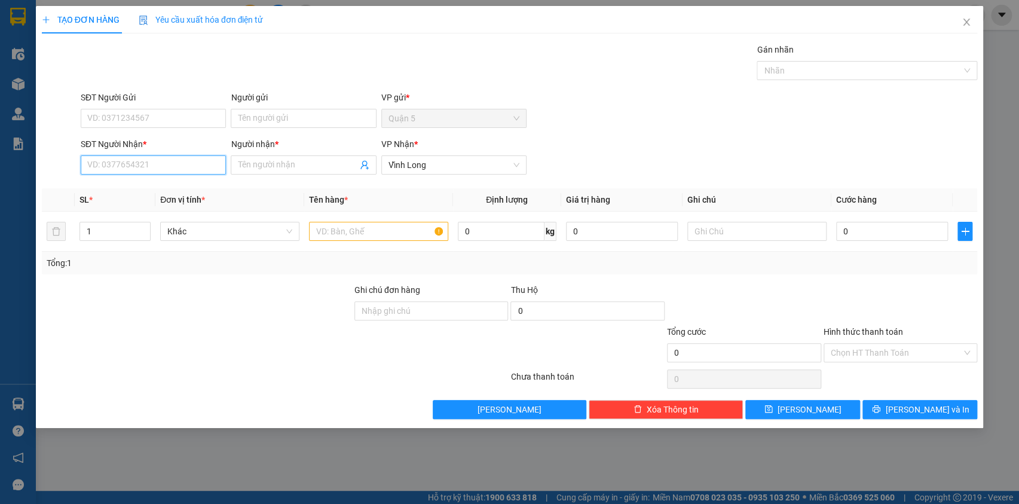
click at [184, 160] on input "SĐT Người Nhận *" at bounding box center [153, 164] width 145 height 19
click at [175, 191] on div "0945815559 - Thanh" at bounding box center [153, 188] width 131 height 13
type input "0945815559"
type input "Thanh"
type input "0945815559"
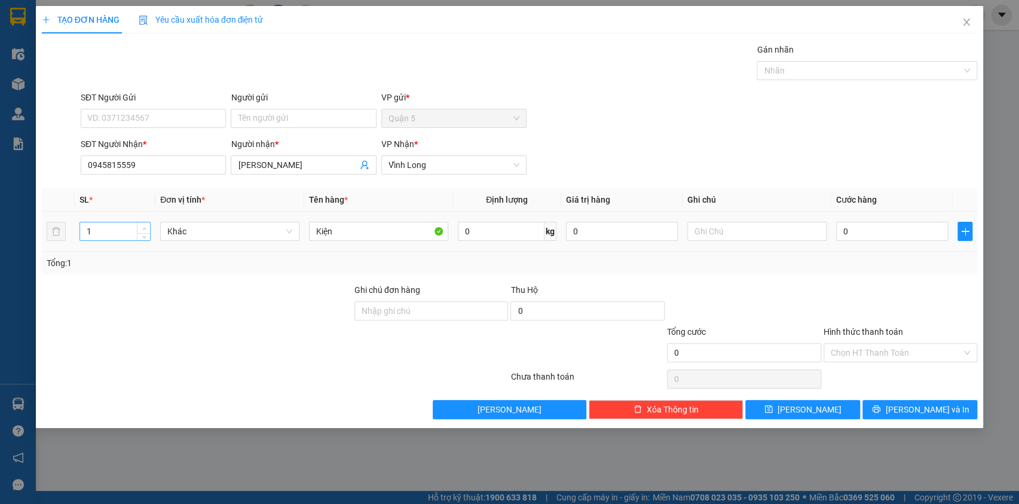
type input "2"
click at [140, 225] on span "up" at bounding box center [143, 228] width 7 height 7
drag, startPoint x: 874, startPoint y: 409, endPoint x: 871, endPoint y: 401, distance: 8.9
click at [873, 407] on button "[PERSON_NAME] và In" at bounding box center [920, 409] width 115 height 19
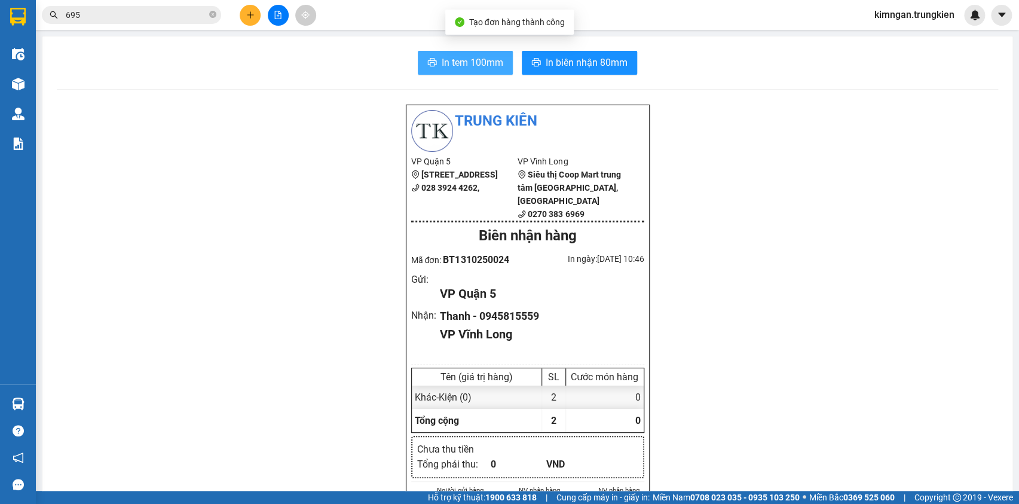
click at [497, 63] on span "In tem 100mm" at bounding box center [473, 62] width 62 height 15
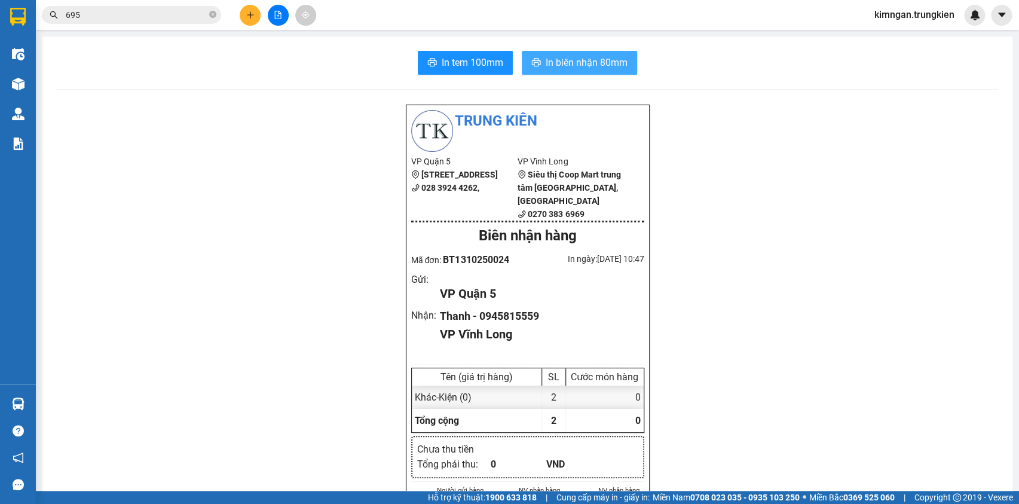
click at [588, 62] on span "In biên nhận 80mm" at bounding box center [587, 62] width 82 height 15
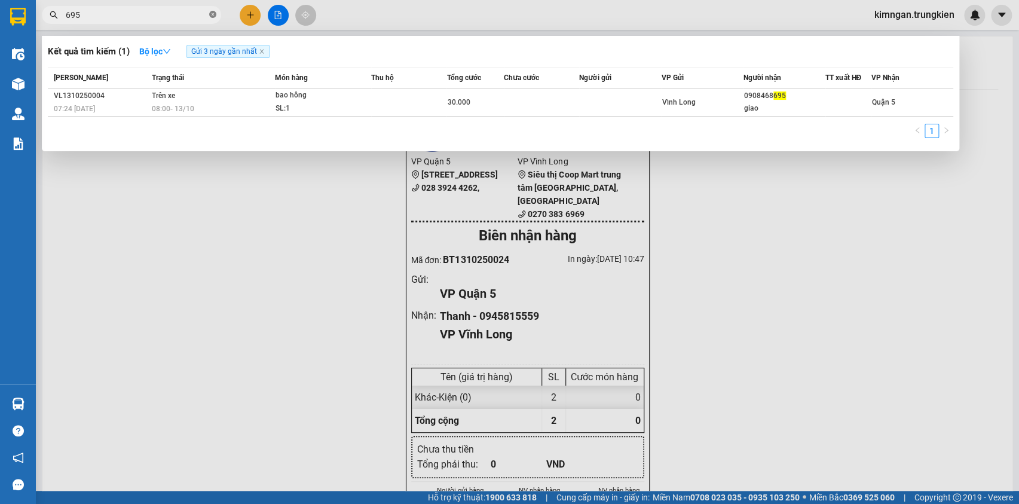
click at [215, 16] on icon "close-circle" at bounding box center [212, 14] width 7 height 7
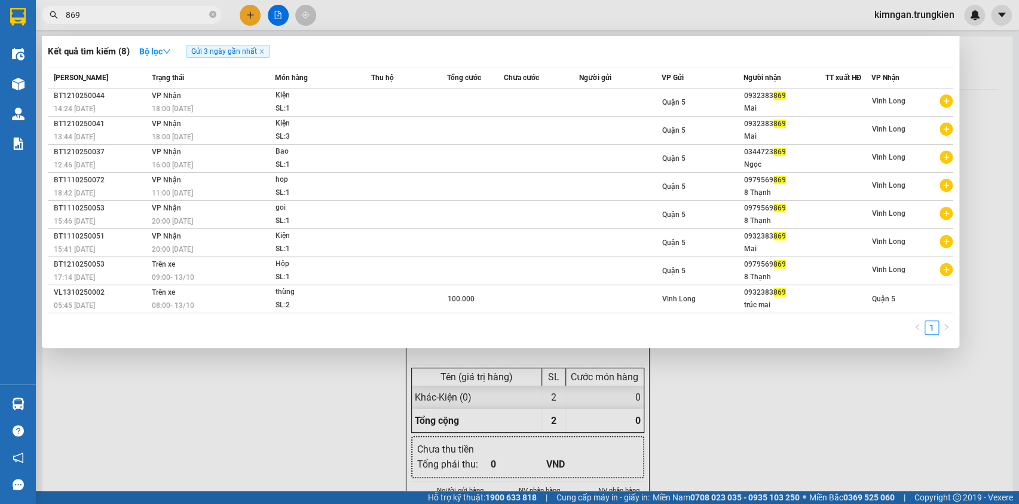
type input "869"
click at [249, 16] on div at bounding box center [509, 252] width 1019 height 504
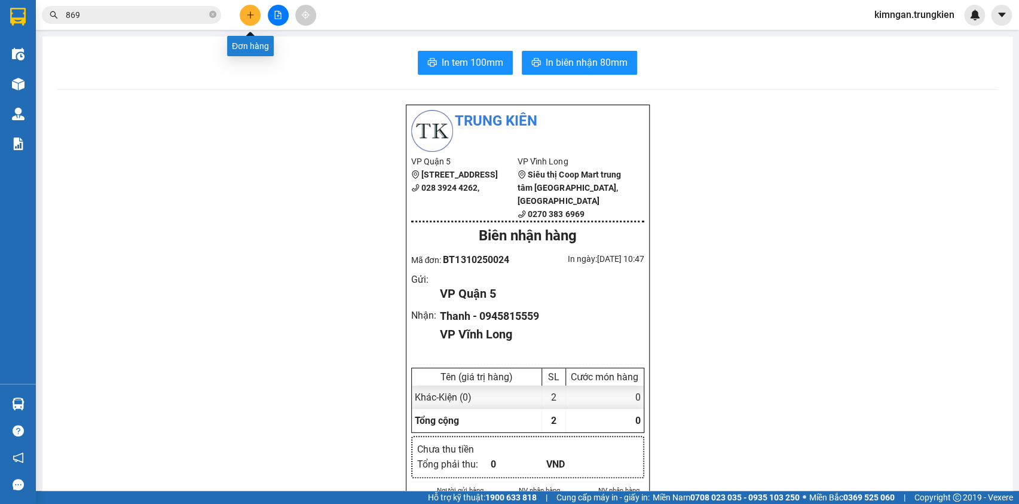
click at [249, 16] on icon "plus" at bounding box center [250, 15] width 8 height 8
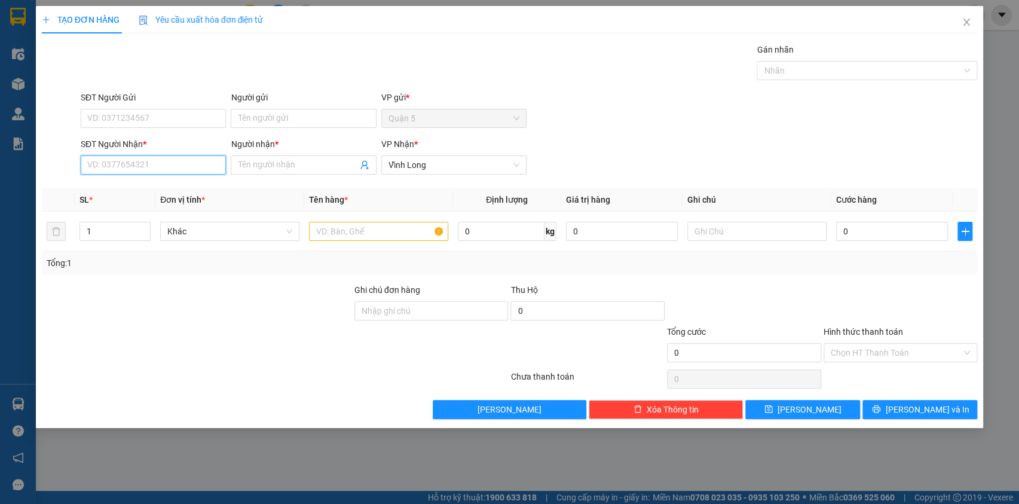
click at [190, 159] on input "SĐT Người Nhận *" at bounding box center [153, 164] width 145 height 19
click at [175, 189] on div "0708776483 - a 4 phong" at bounding box center [153, 188] width 131 height 13
type input "0708776483"
type input "a 4 phong"
type input "20.000"
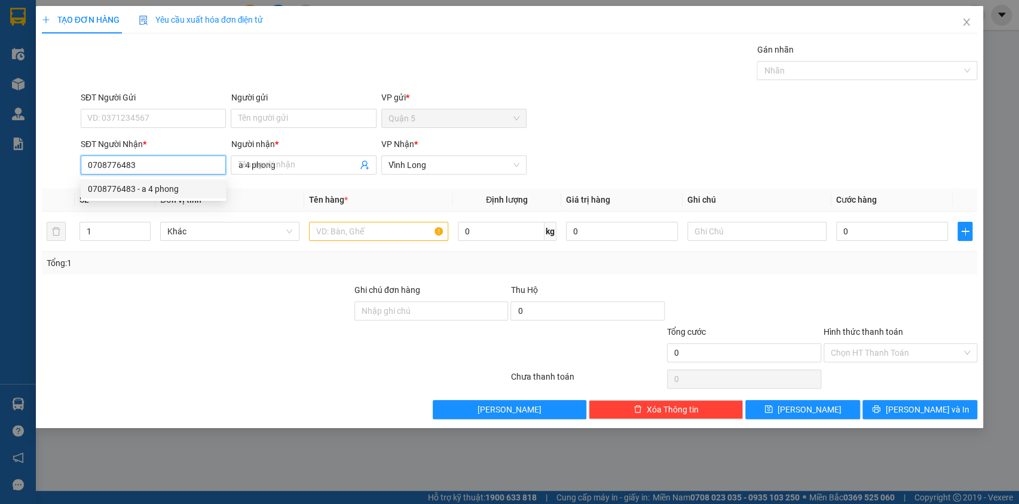
type input "20.000"
type input "0708776483"
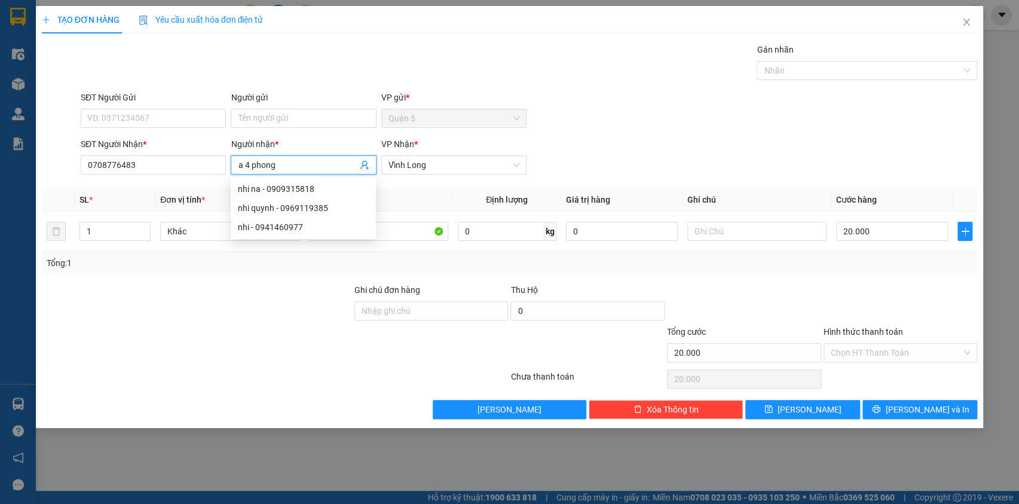
drag, startPoint x: 281, startPoint y: 165, endPoint x: 228, endPoint y: 163, distance: 52.7
click at [228, 163] on div "Người nhận * a 4 phong" at bounding box center [303, 158] width 150 height 42
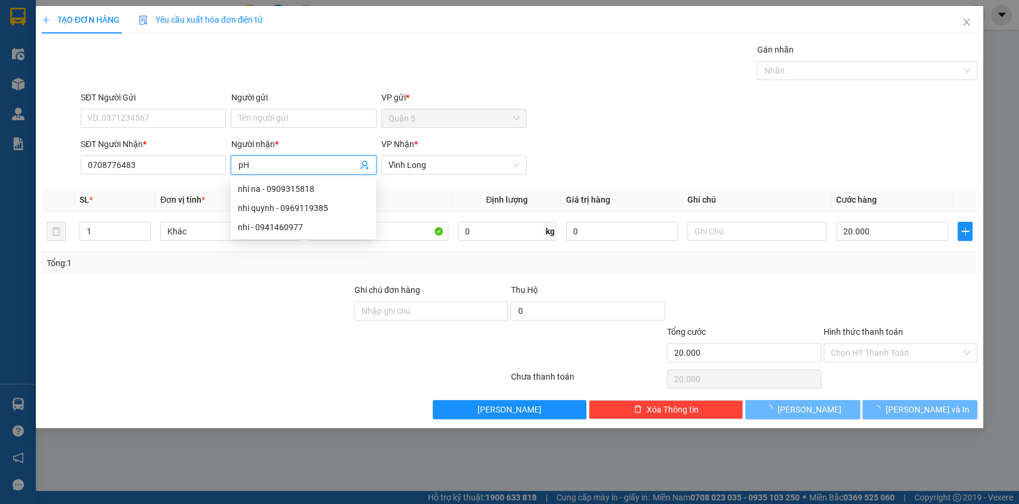
type input "p"
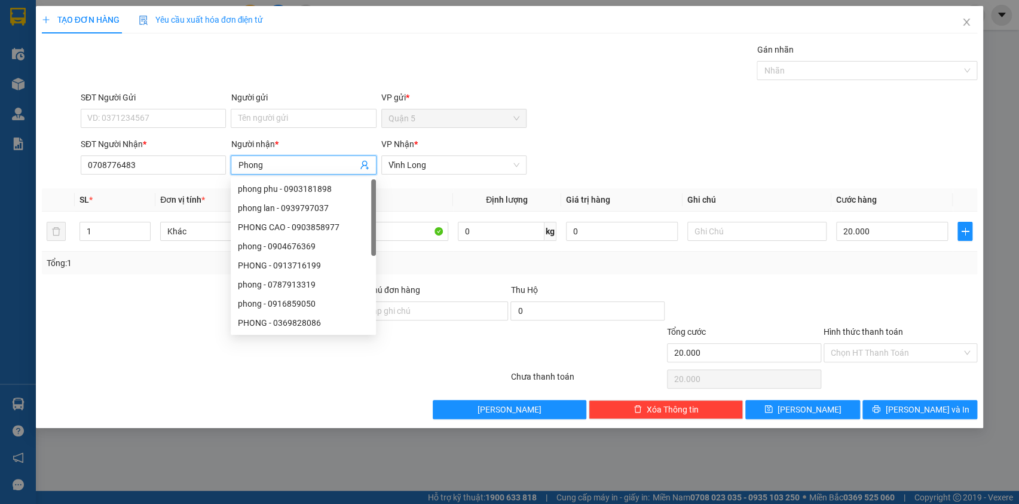
type input "Phong"
click at [631, 105] on div "SĐT Người Gửi VD: 0371234567 Người gửi Tên người gửi VP gửi * Quận 5" at bounding box center [528, 112] width 901 height 42
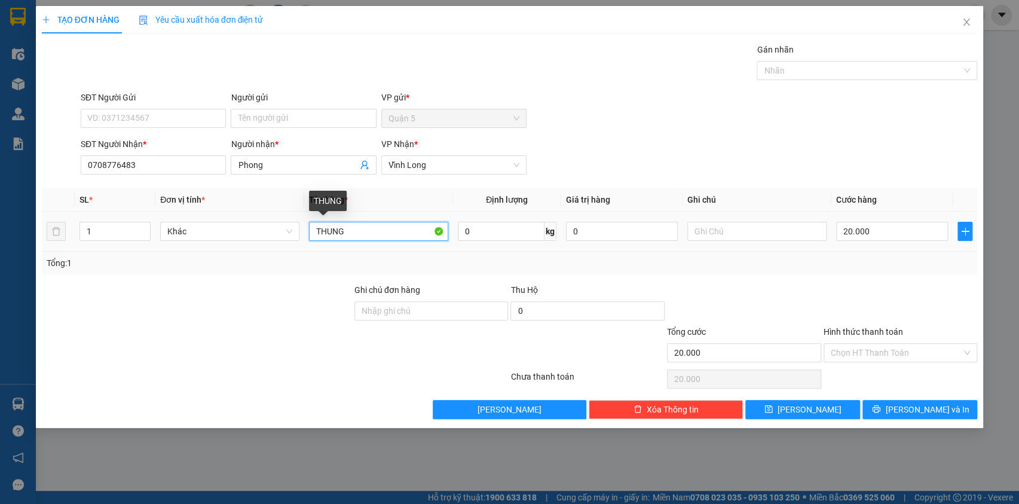
drag, startPoint x: 341, startPoint y: 227, endPoint x: 314, endPoint y: 230, distance: 26.4
click at [314, 230] on input "THUNG" at bounding box center [378, 231] width 139 height 19
type input "Gói"
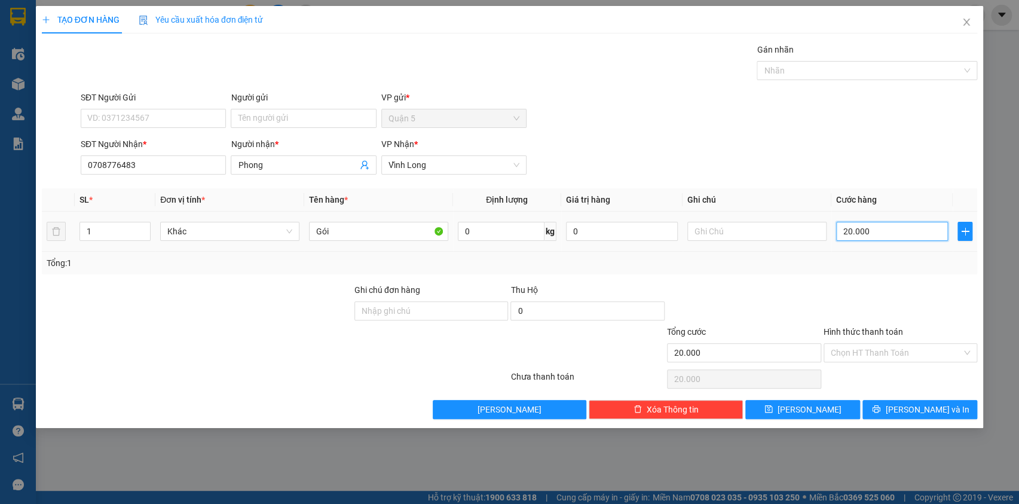
click at [865, 228] on input "20.000" at bounding box center [892, 231] width 112 height 19
type input "3"
type input "30"
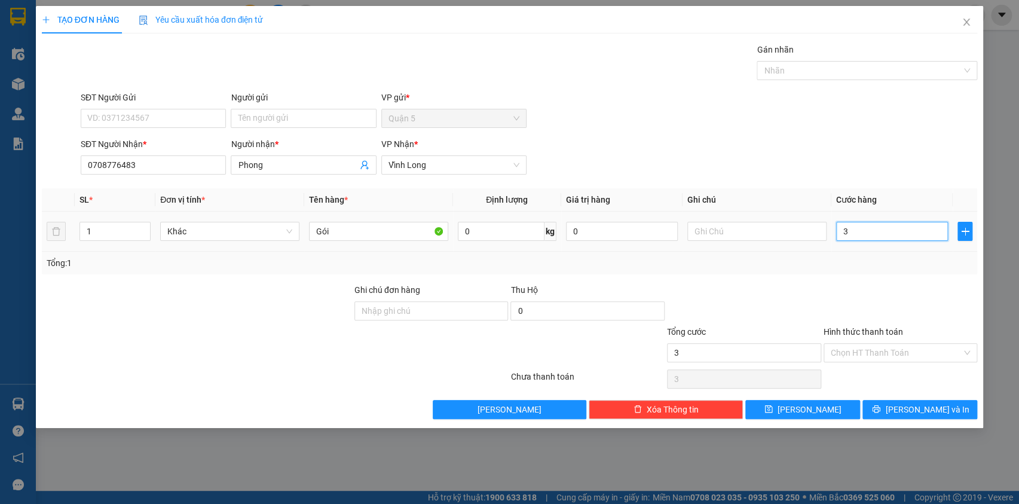
type input "30"
type input "30.000"
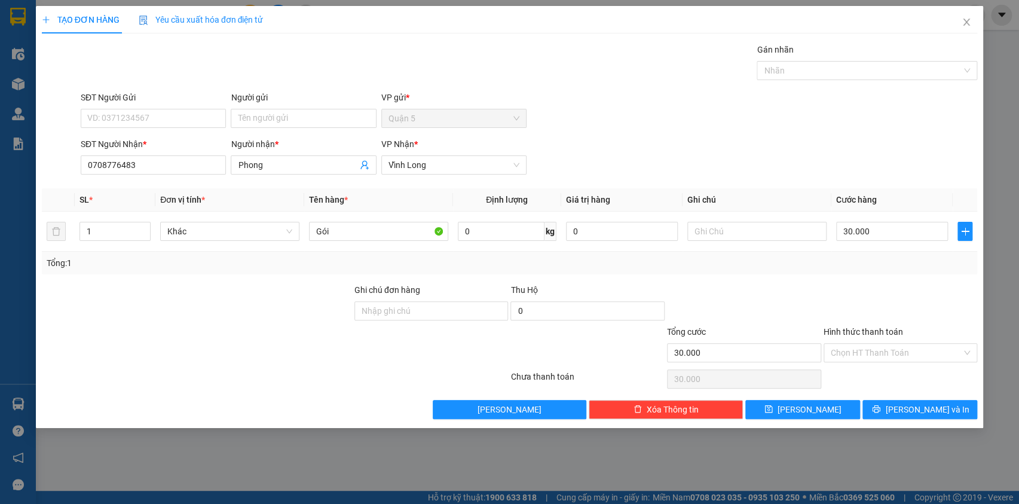
drag, startPoint x: 886, startPoint y: 353, endPoint x: 885, endPoint y: 362, distance: 8.5
click at [887, 353] on input "Hình thức thanh toán" at bounding box center [897, 353] width 132 height 18
click at [885, 374] on div "Tại văn phòng" at bounding box center [900, 375] width 140 height 13
type input "0"
click at [888, 409] on button "[PERSON_NAME] và In" at bounding box center [920, 409] width 115 height 19
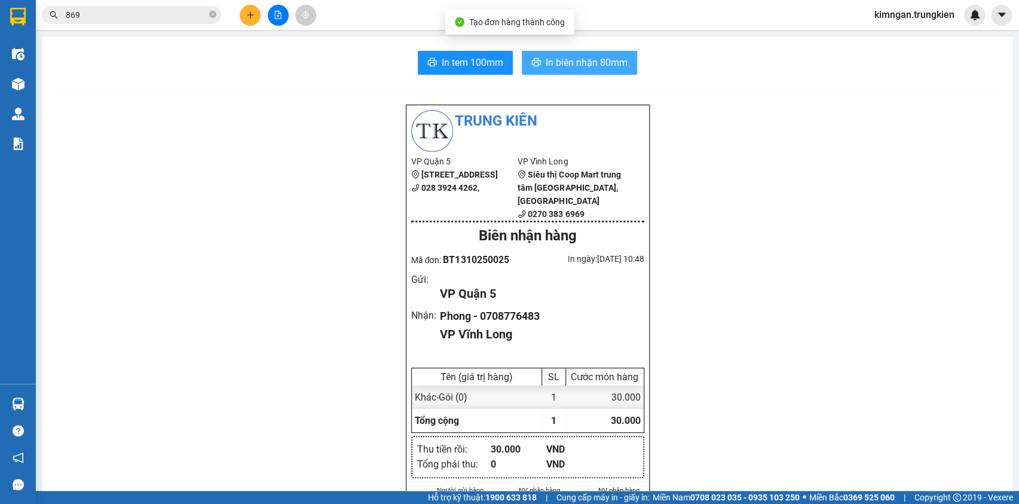
click at [564, 65] on span "In biên nhận 80mm" at bounding box center [587, 62] width 82 height 15
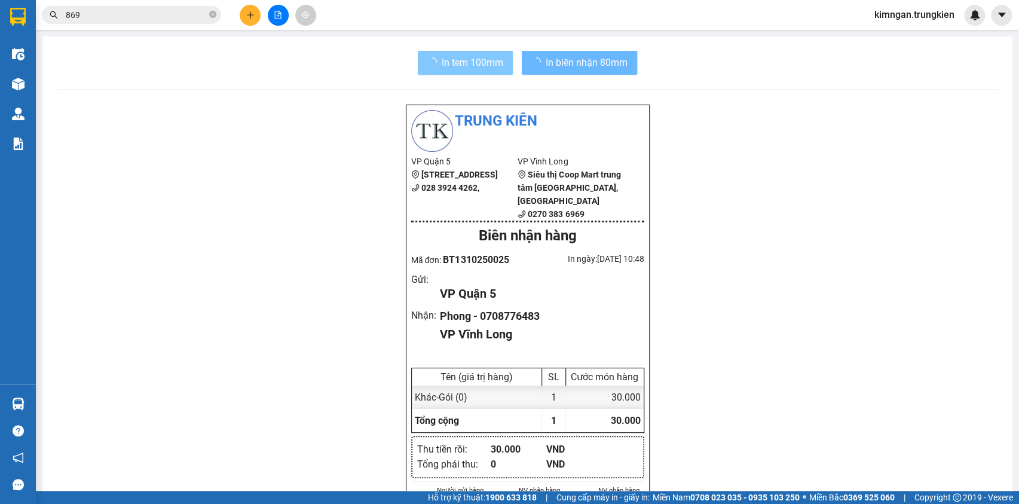
click at [484, 66] on span "In tem 100mm" at bounding box center [473, 62] width 62 height 15
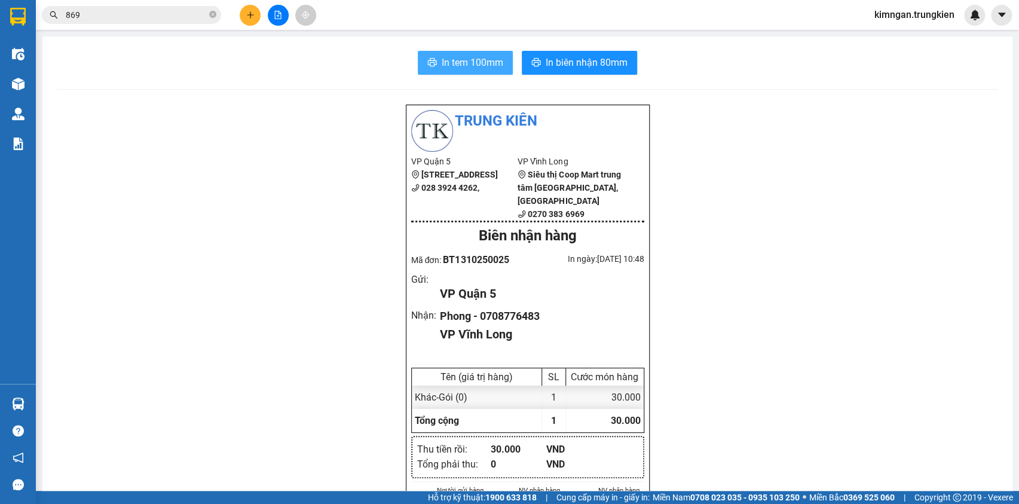
click at [485, 62] on span "In tem 100mm" at bounding box center [473, 62] width 62 height 15
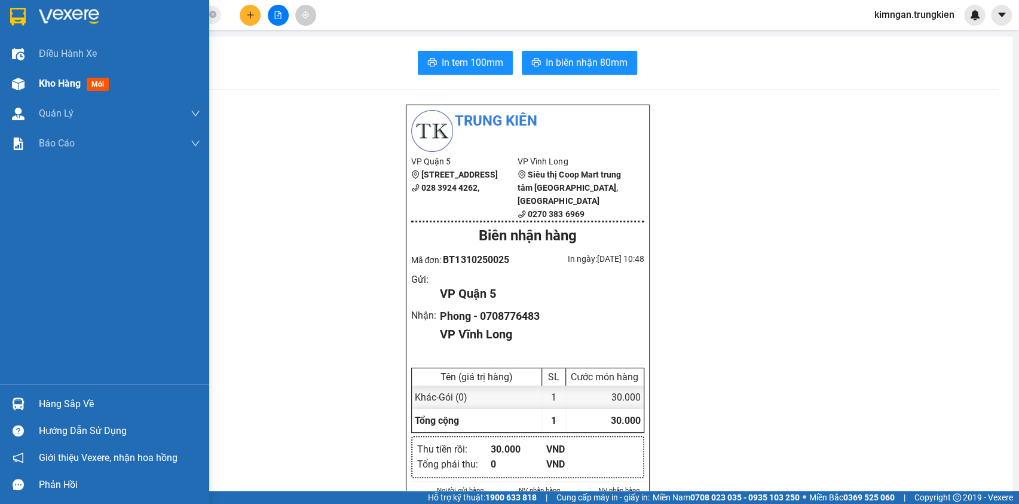
click at [33, 83] on div "Kho hàng mới" at bounding box center [104, 84] width 209 height 30
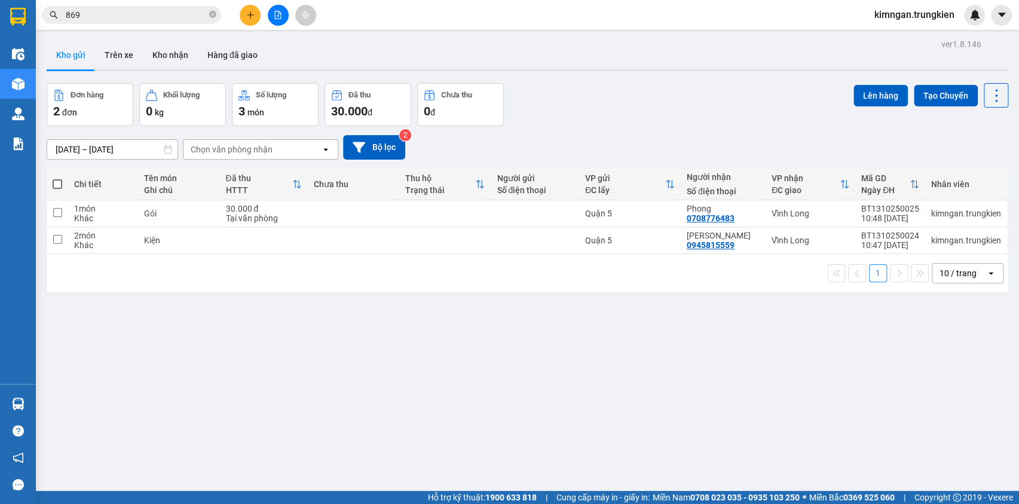
click at [251, 20] on button at bounding box center [250, 15] width 21 height 21
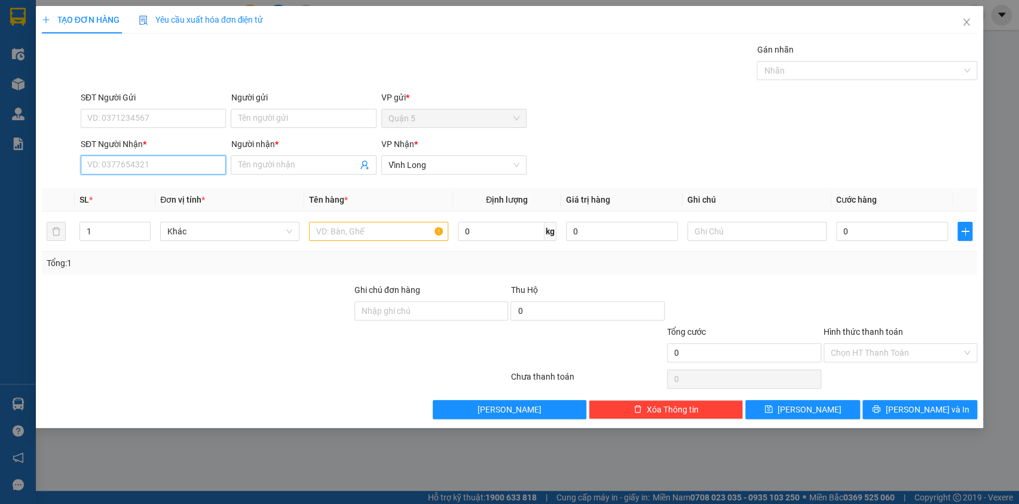
drag, startPoint x: 167, startPoint y: 167, endPoint x: 173, endPoint y: 163, distance: 7.7
click at [170, 166] on input "SĐT Người Nhận *" at bounding box center [153, 164] width 145 height 19
click at [187, 187] on div "0789651679 - Lan" at bounding box center [153, 188] width 131 height 13
type input "0789651679"
type input "Lan"
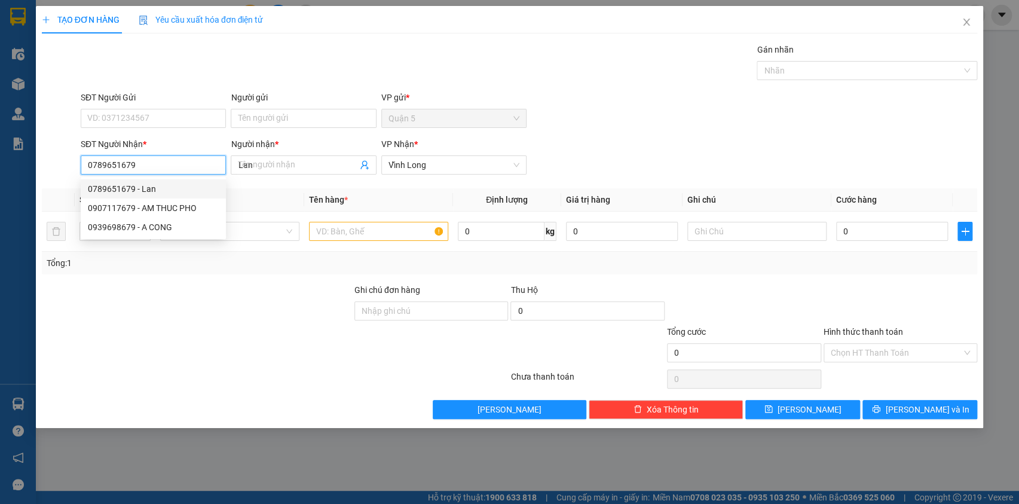
type input "20.000"
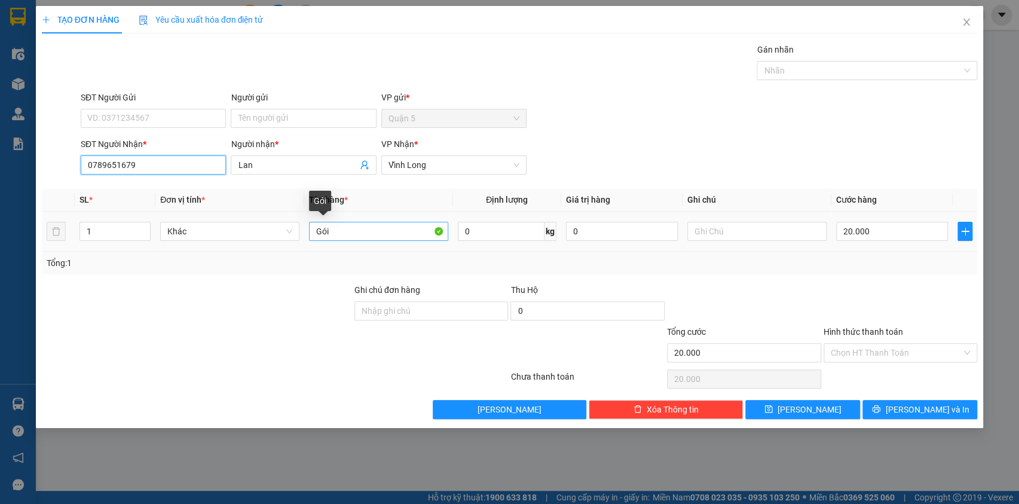
type input "0789651679"
drag, startPoint x: 335, startPoint y: 229, endPoint x: 290, endPoint y: 239, distance: 46.0
click at [290, 239] on tr "1 Khác Gói 0 kg 0 20.000" at bounding box center [510, 232] width 936 height 40
type input "2"
click at [142, 228] on span "up" at bounding box center [143, 228] width 7 height 7
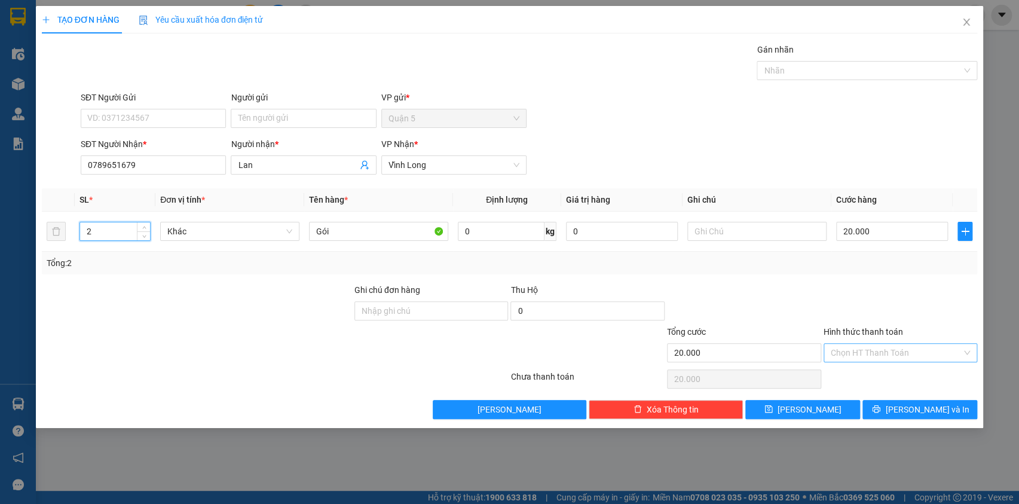
click at [862, 352] on input "Hình thức thanh toán" at bounding box center [897, 353] width 132 height 18
click at [864, 377] on div "Tại văn phòng" at bounding box center [900, 375] width 140 height 13
type input "0"
click at [888, 406] on button "[PERSON_NAME] và In" at bounding box center [920, 409] width 115 height 19
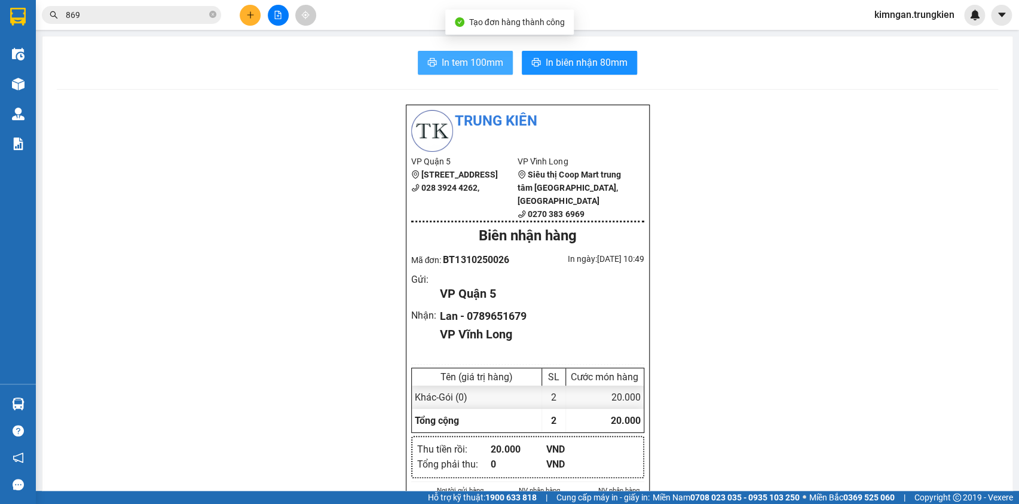
click at [502, 65] on button "In tem 100mm" at bounding box center [465, 63] width 95 height 24
click at [477, 58] on span "In tem 100mm" at bounding box center [473, 62] width 62 height 15
click at [478, 61] on span "In tem 100mm" at bounding box center [473, 62] width 62 height 15
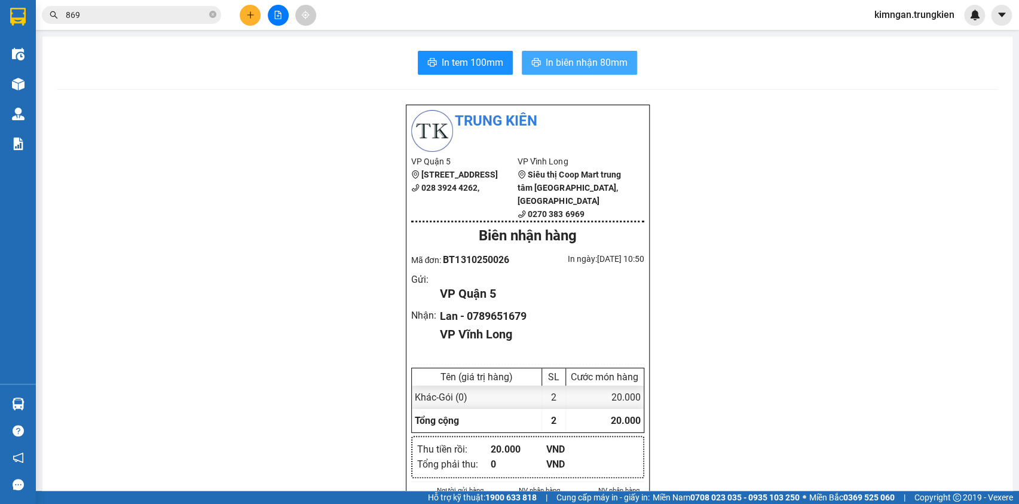
click at [596, 59] on span "In biên nhận 80mm" at bounding box center [587, 62] width 82 height 15
click at [247, 6] on button at bounding box center [250, 15] width 21 height 21
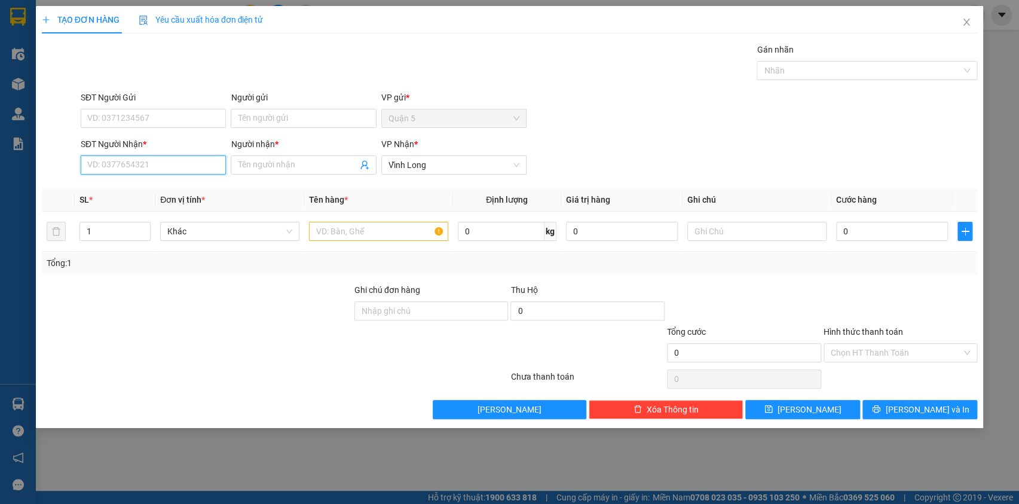
click at [198, 170] on input "SĐT Người Nhận *" at bounding box center [153, 164] width 145 height 19
type input "0915598161"
click at [113, 185] on div "0915598161 - Thủy" at bounding box center [153, 188] width 131 height 13
type input "Thủy"
type input "0915598161"
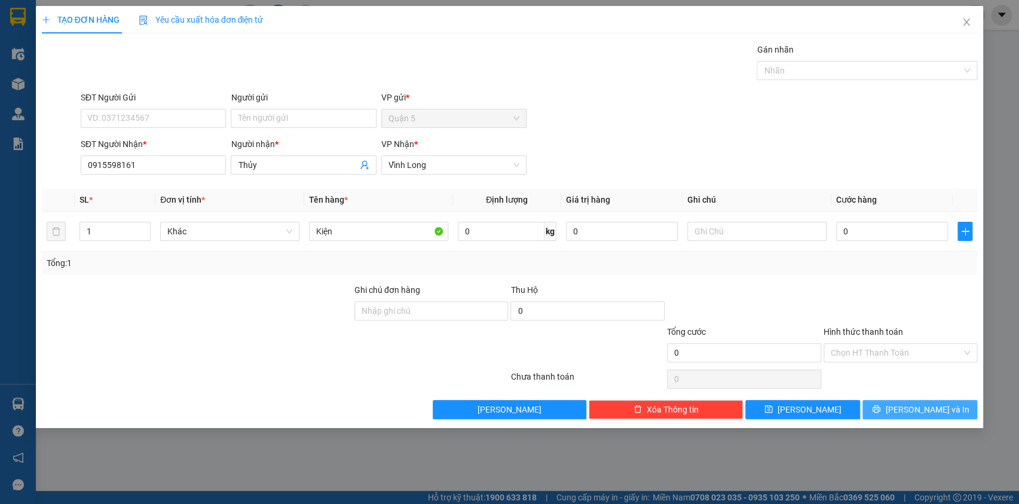
click at [916, 404] on span "[PERSON_NAME] và In" at bounding box center [927, 409] width 84 height 13
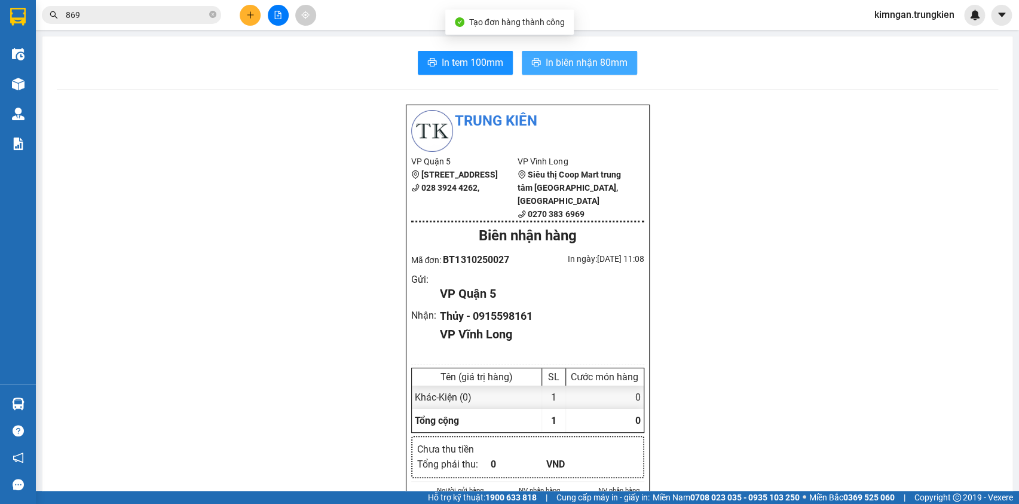
click at [547, 64] on span "In biên nhận 80mm" at bounding box center [587, 62] width 82 height 15
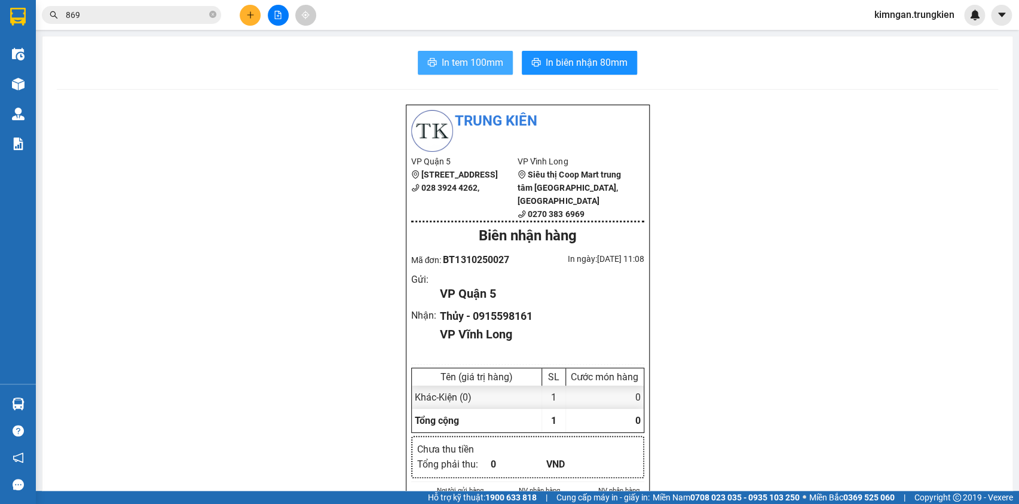
drag, startPoint x: 477, startPoint y: 59, endPoint x: 476, endPoint y: 53, distance: 6.1
click at [476, 53] on button "In tem 100mm" at bounding box center [465, 63] width 95 height 24
click at [252, 13] on icon "plus" at bounding box center [250, 15] width 8 height 8
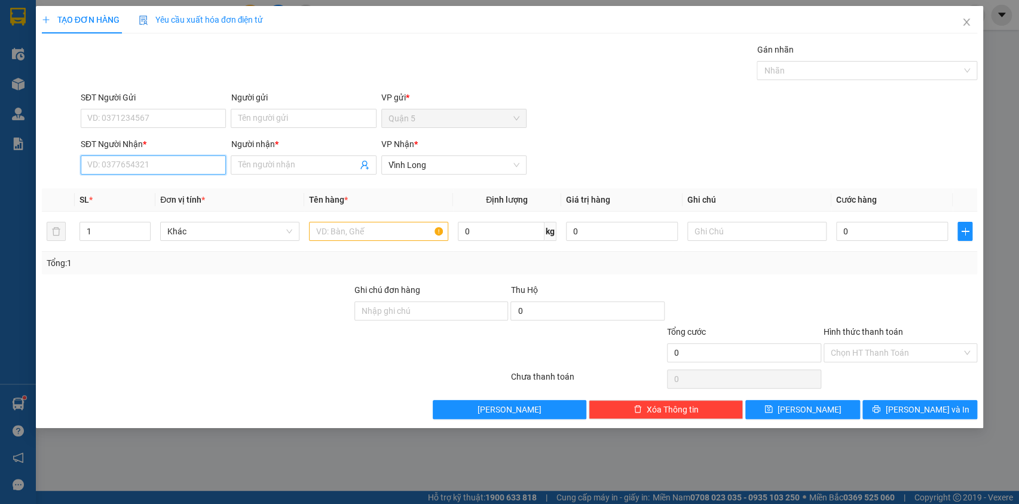
click at [198, 173] on input "SĐT Người Nhận *" at bounding box center [153, 164] width 145 height 19
click at [167, 187] on div "0936407417 - Đa Phát" at bounding box center [153, 188] width 131 height 13
type input "0936407417"
type input "Đa Phát"
type input "0936407417"
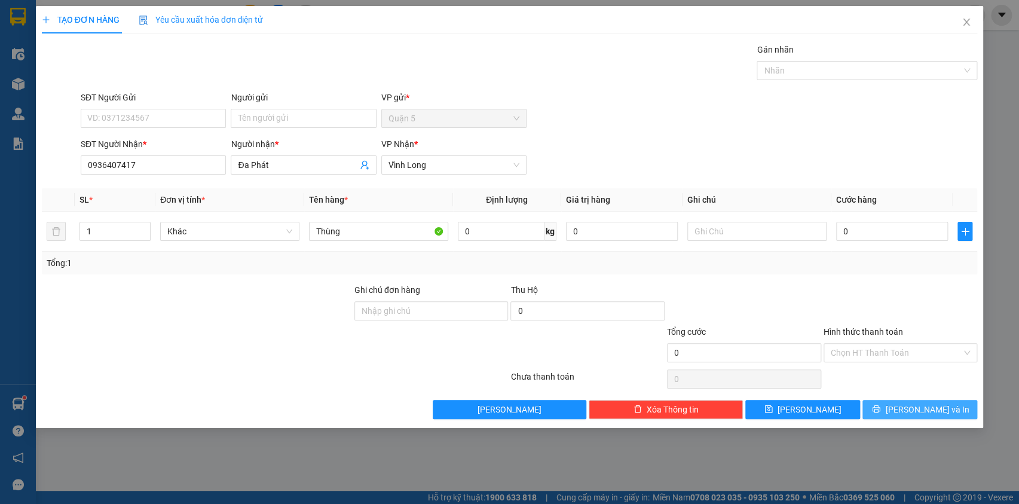
click at [912, 407] on span "[PERSON_NAME] và In" at bounding box center [927, 409] width 84 height 13
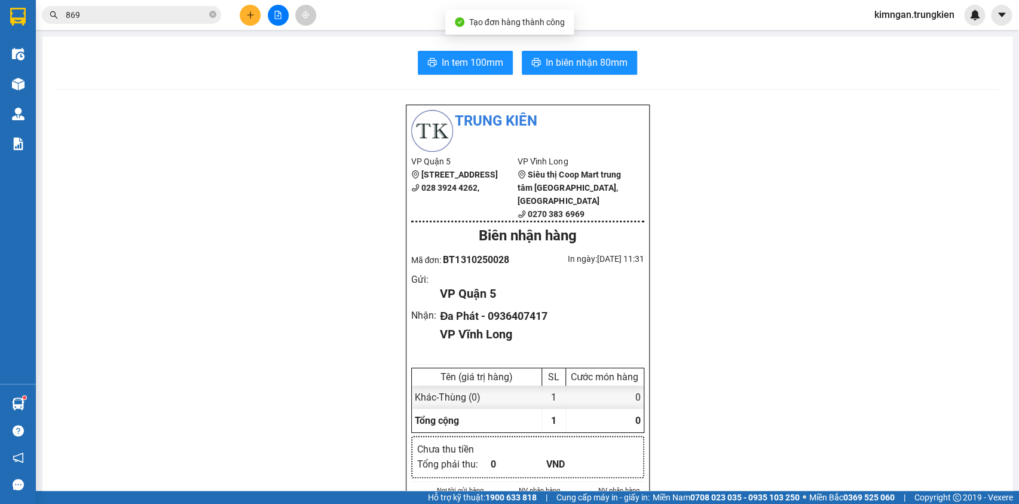
drag, startPoint x: 542, startPoint y: 131, endPoint x: 412, endPoint y: 63, distance: 146.8
click at [412, 63] on div "In tem 100mm In biên nhận 80mm" at bounding box center [528, 63] width 942 height 24
click at [451, 60] on span "In tem 100mm" at bounding box center [473, 62] width 62 height 15
click at [585, 55] on span "In biên nhận 80mm" at bounding box center [587, 62] width 82 height 15
click at [250, 11] on icon "plus" at bounding box center [250, 15] width 8 height 8
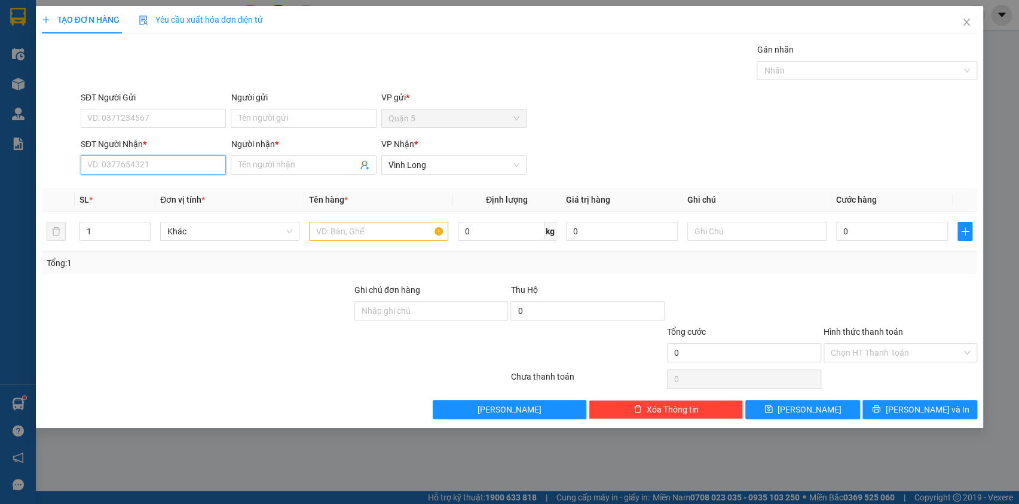
click at [166, 172] on input "SĐT Người Nhận *" at bounding box center [153, 164] width 145 height 19
click at [163, 185] on div "0365831302 - Tâm" at bounding box center [153, 188] width 131 height 13
type input "0365831302"
type input "Tâm"
type input "0365831302"
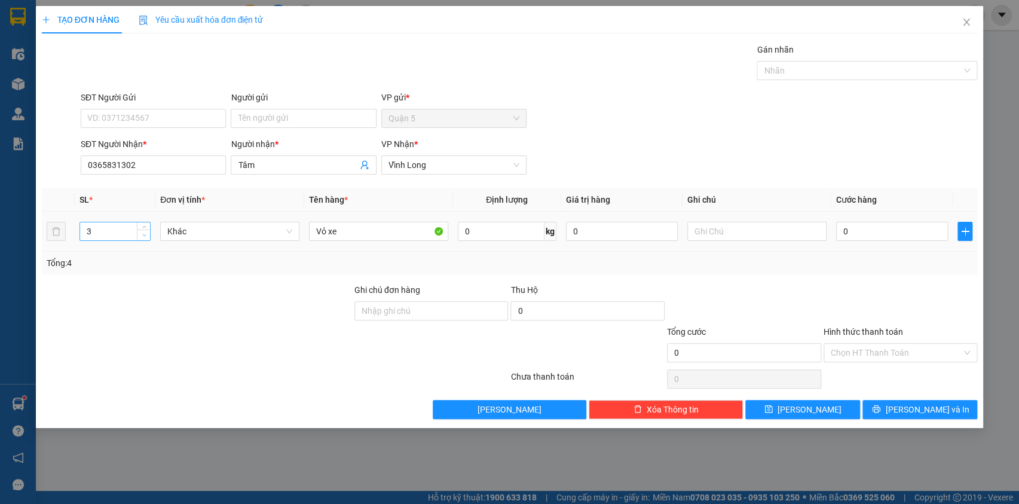
click at [145, 233] on icon "down" at bounding box center [144, 235] width 4 height 4
type input "2"
click at [145, 233] on icon "down" at bounding box center [144, 235] width 4 height 4
click at [928, 406] on span "[PERSON_NAME] và In" at bounding box center [927, 409] width 84 height 13
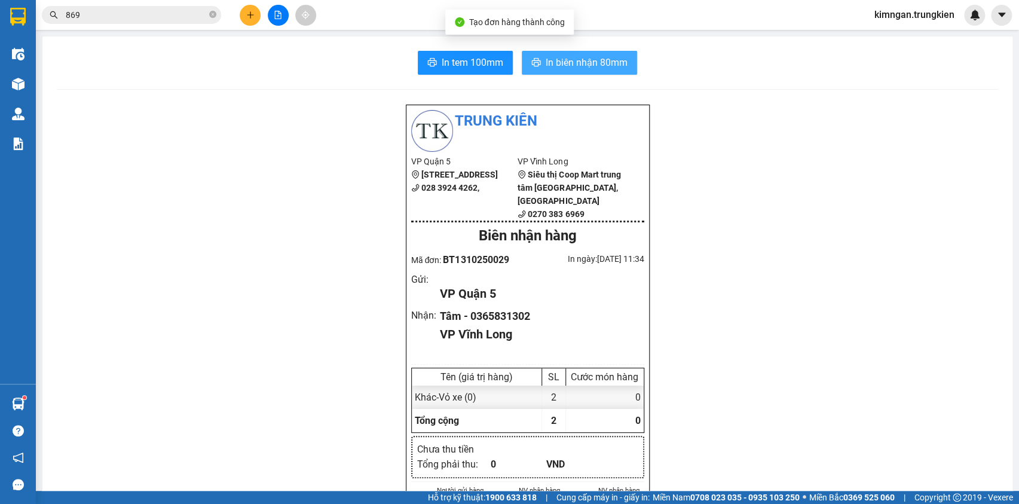
click at [574, 63] on span "In biên nhận 80mm" at bounding box center [587, 62] width 82 height 15
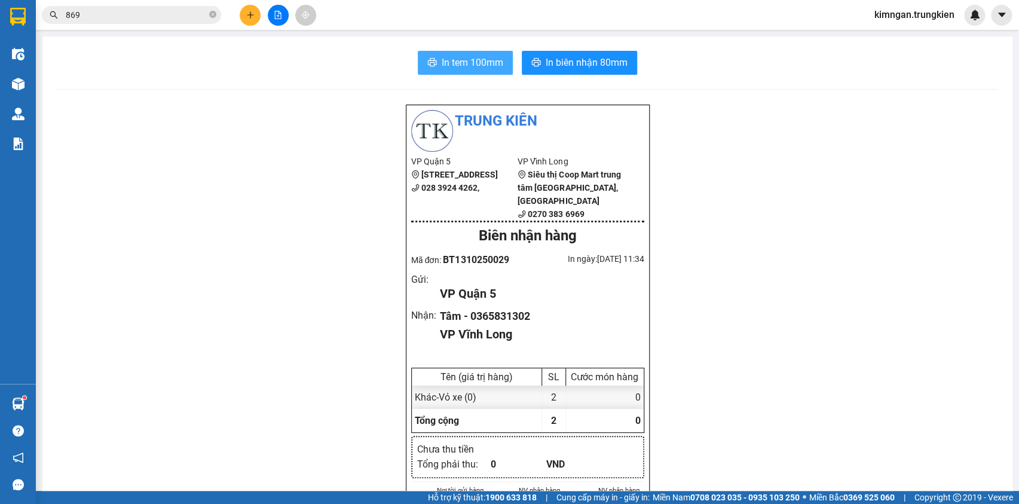
click at [460, 63] on span "In tem 100mm" at bounding box center [473, 62] width 62 height 15
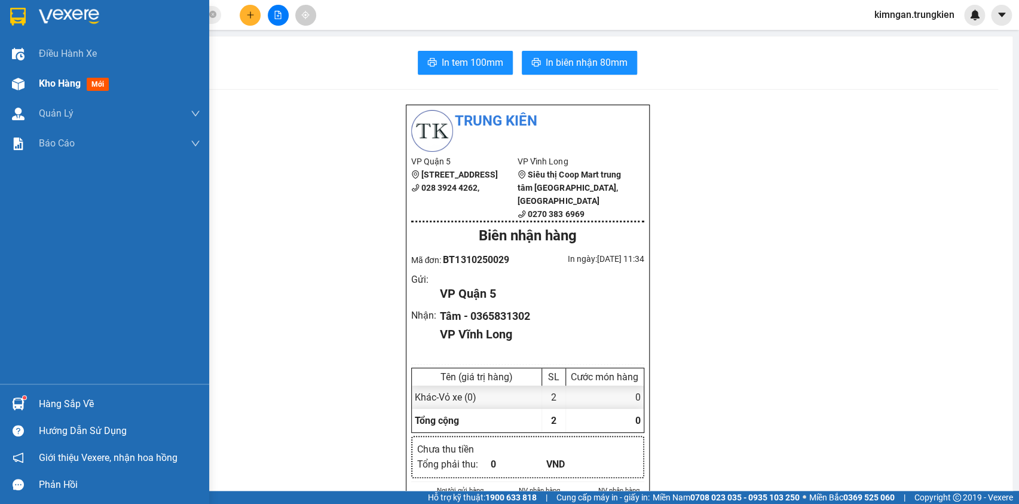
click at [41, 84] on span "Kho hàng" at bounding box center [60, 83] width 42 height 11
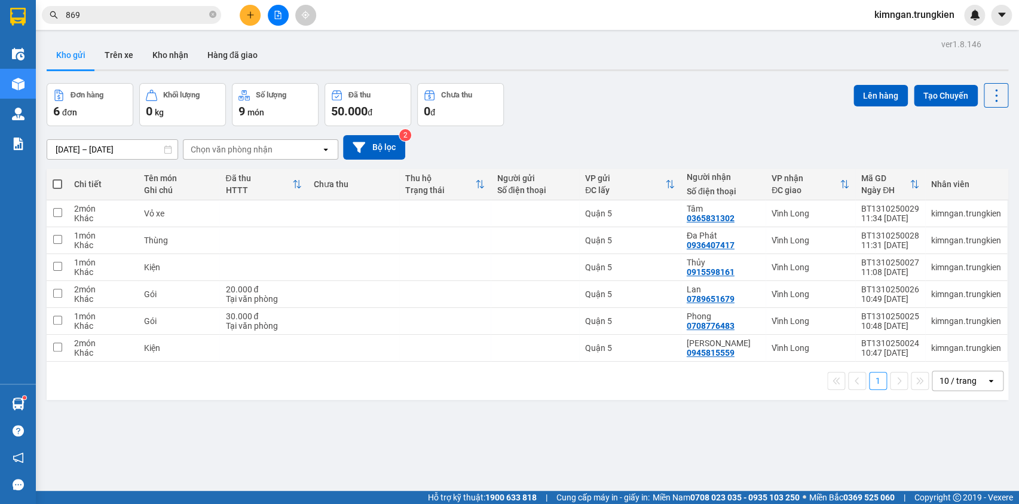
click at [51, 184] on th at bounding box center [58, 185] width 22 height 32
click at [56, 185] on span at bounding box center [58, 184] width 10 height 10
click at [57, 178] on input "checkbox" at bounding box center [57, 178] width 0 height 0
checkbox input "true"
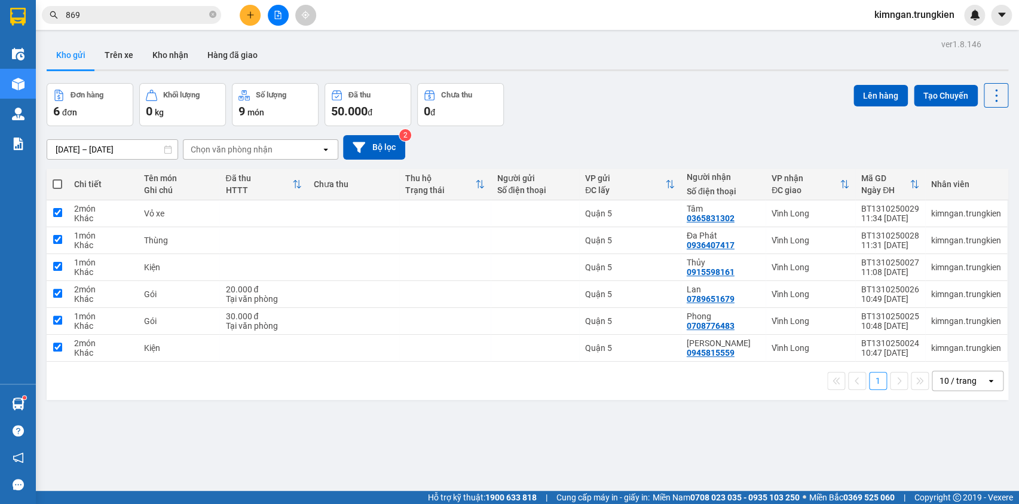
checkbox input "true"
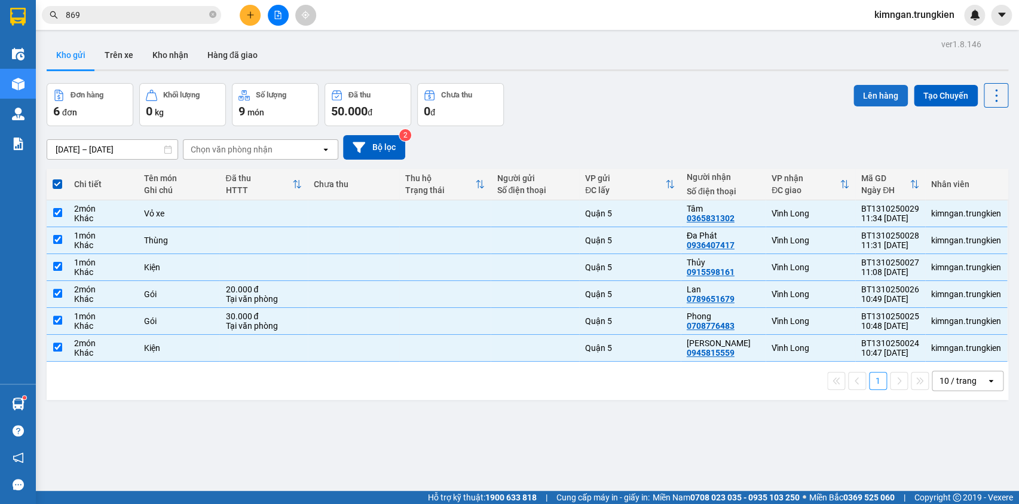
click at [867, 99] on button "Lên hàng" at bounding box center [881, 96] width 54 height 22
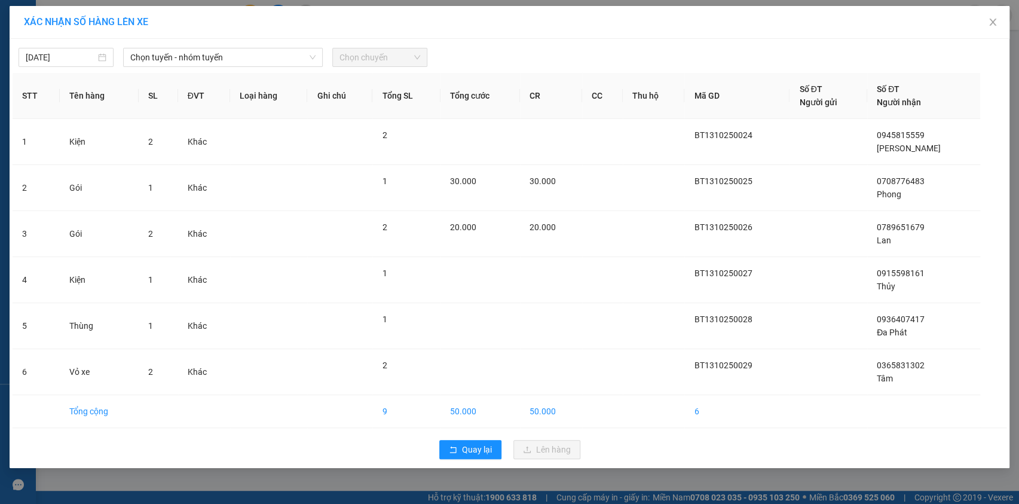
drag, startPoint x: 289, startPoint y: 59, endPoint x: 288, endPoint y: 68, distance: 9.1
click at [289, 62] on span "Chọn tuyến - nhóm tuyến" at bounding box center [222, 57] width 185 height 18
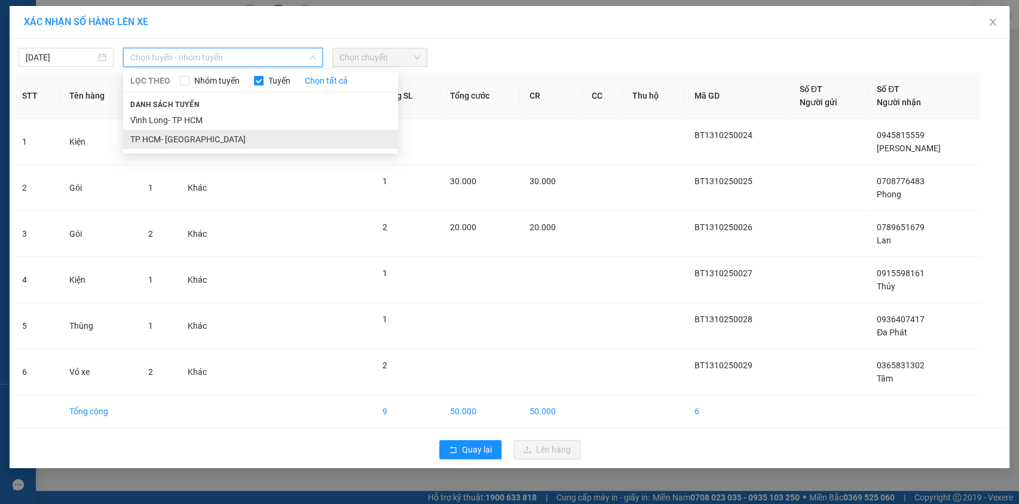
click at [250, 133] on li "TP HCM- [PERSON_NAME][GEOGRAPHIC_DATA]" at bounding box center [260, 139] width 275 height 19
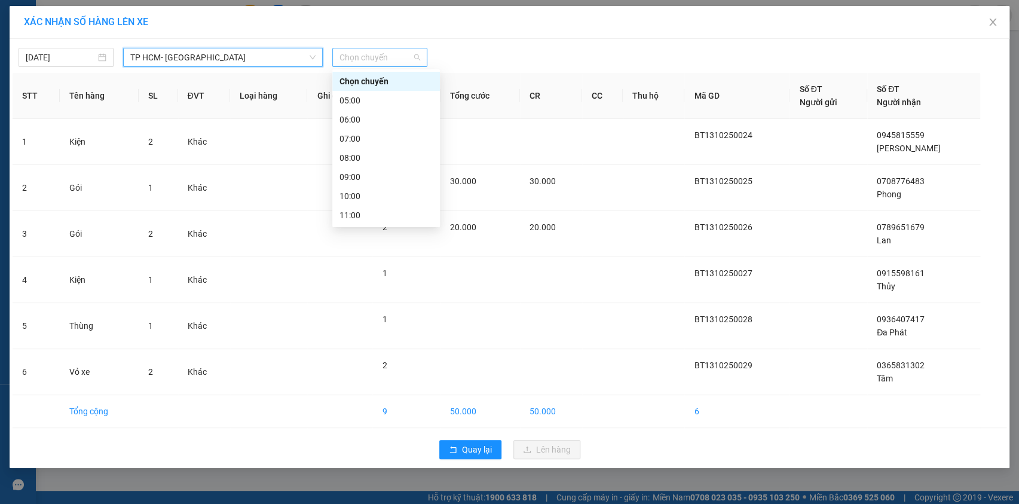
click at [421, 51] on div "Chọn chuyến" at bounding box center [379, 57] width 95 height 19
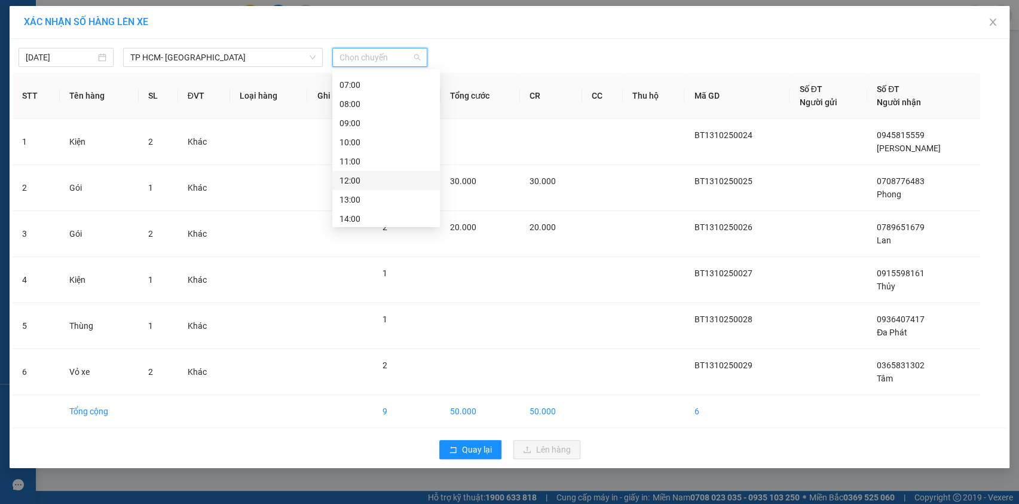
click at [373, 175] on div "12:00" at bounding box center [386, 180] width 93 height 13
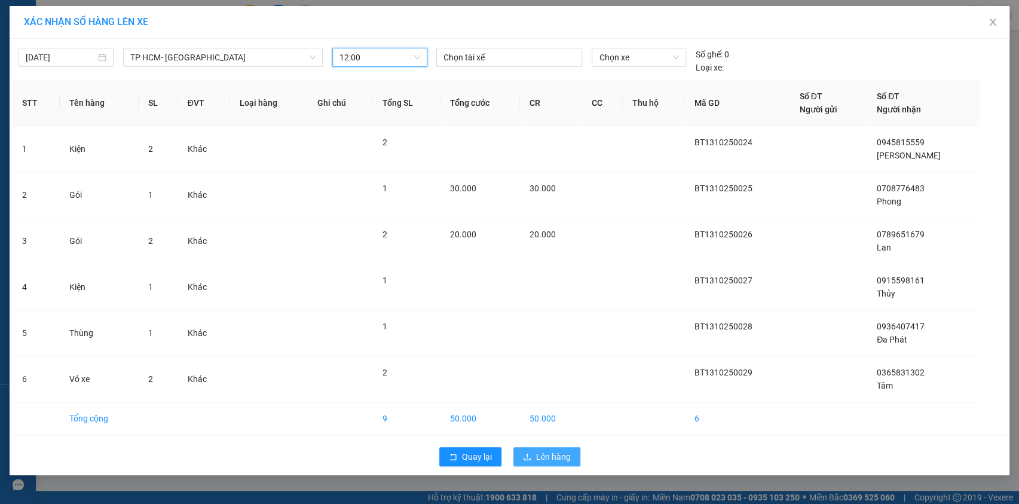
click at [538, 456] on span "Lên hàng" at bounding box center [553, 456] width 35 height 13
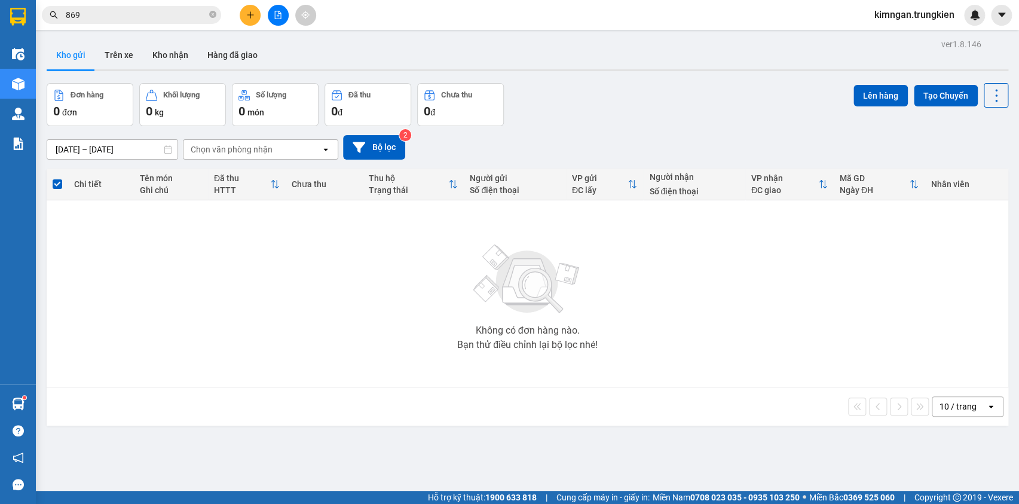
click at [242, 22] on button at bounding box center [250, 15] width 21 height 21
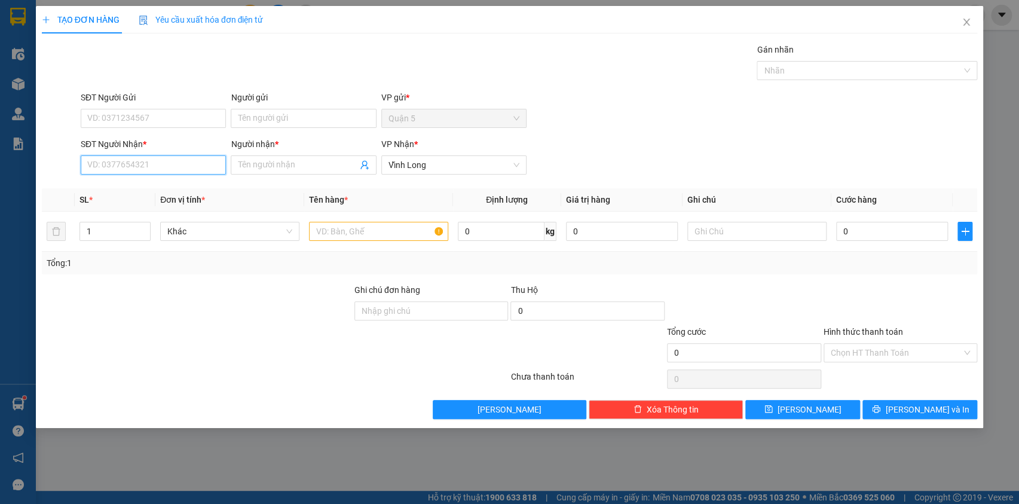
click at [185, 172] on input "SĐT Người Nhận *" at bounding box center [153, 164] width 145 height 19
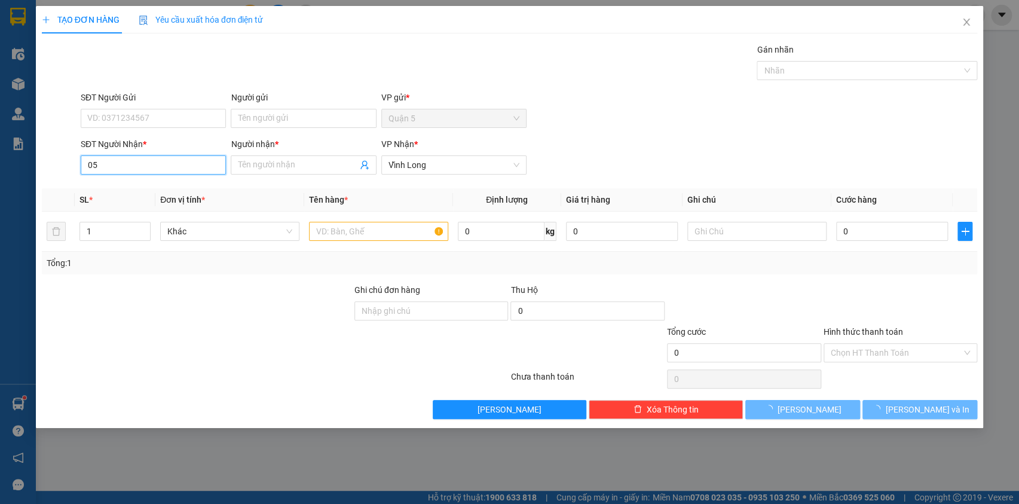
type input "0"
click at [446, 87] on div "Transit Pickup Surcharge Ids Transit Deliver Surcharge Ids Transit Deliver Surc…" at bounding box center [510, 231] width 936 height 376
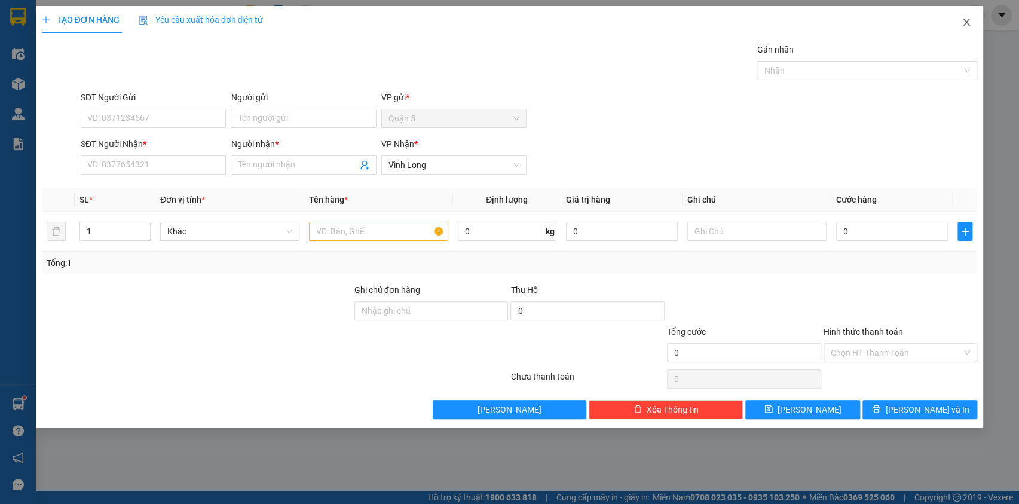
drag, startPoint x: 970, startPoint y: 24, endPoint x: 786, endPoint y: 22, distance: 183.5
click at [968, 23] on icon "close" at bounding box center [967, 22] width 10 height 10
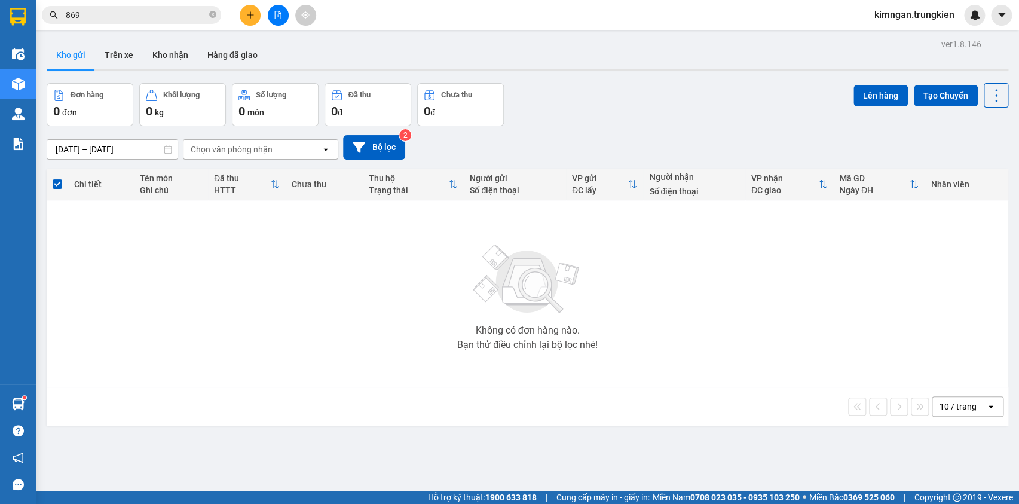
click at [210, 16] on icon "close-circle" at bounding box center [212, 14] width 7 height 7
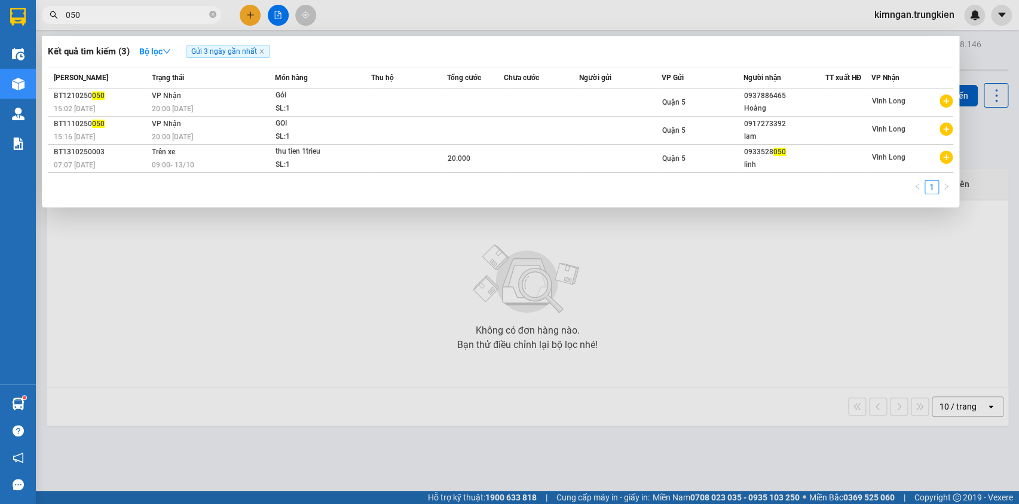
type input "050"
click at [182, 251] on div at bounding box center [509, 252] width 1019 height 504
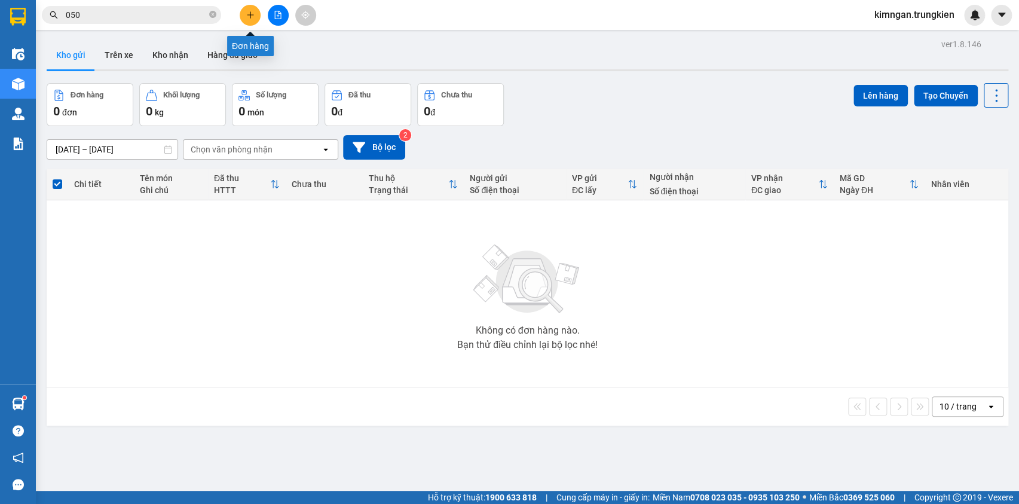
click at [249, 13] on icon "plus" at bounding box center [250, 15] width 8 height 8
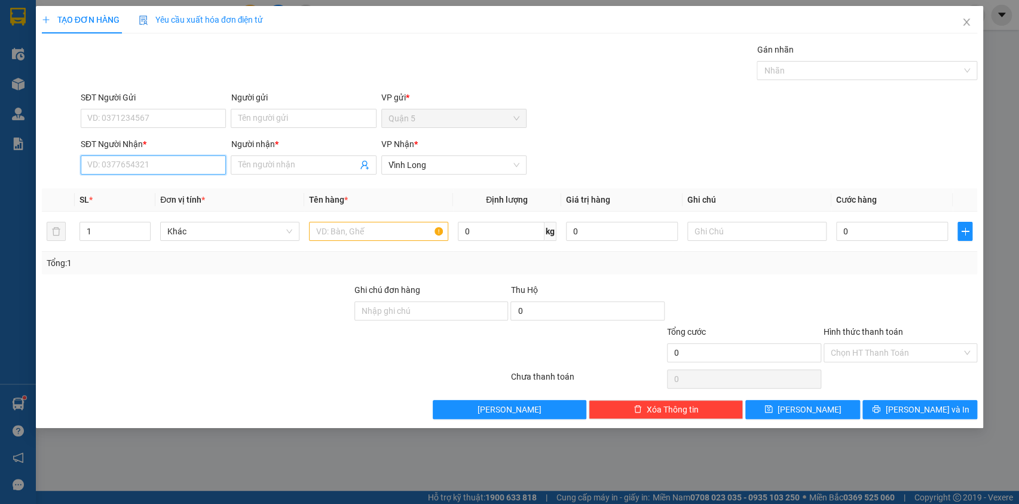
click at [179, 155] on input "SĐT Người Nhận *" at bounding box center [153, 164] width 145 height 19
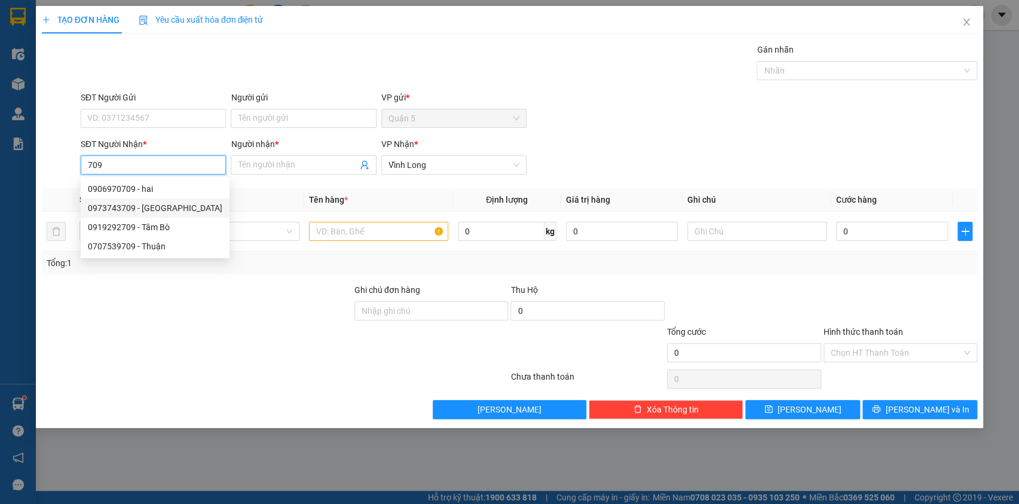
click at [167, 207] on div "0973743709 - Hằng Hải" at bounding box center [155, 207] width 135 height 13
type input "0973743709"
type input "Hằng Hải"
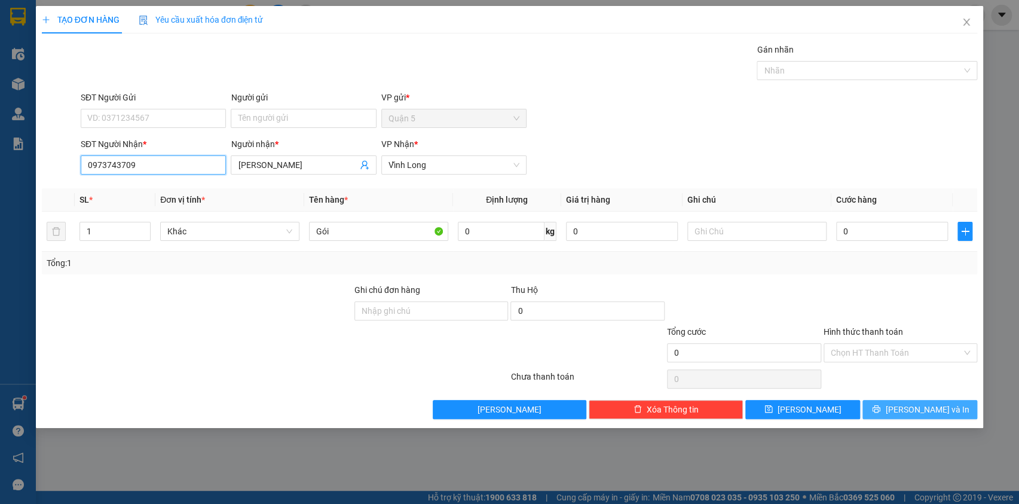
type input "0973743709"
click at [894, 405] on button "[PERSON_NAME] và In" at bounding box center [920, 409] width 115 height 19
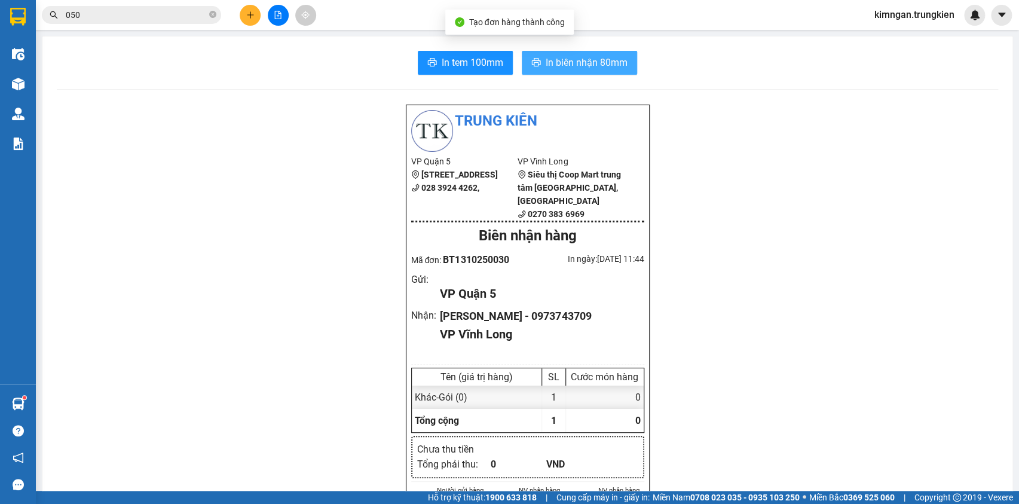
click at [580, 54] on button "In biên nhận 80mm" at bounding box center [579, 63] width 115 height 24
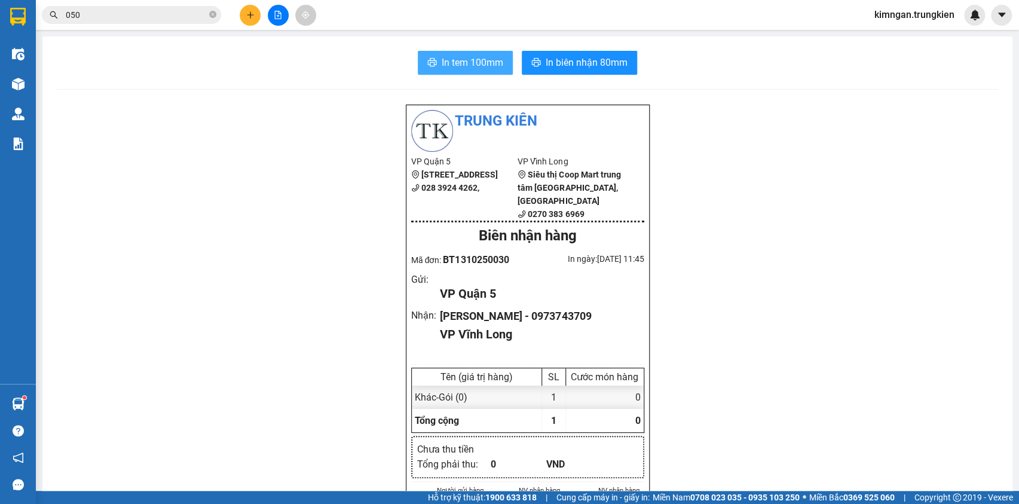
click at [478, 59] on span "In tem 100mm" at bounding box center [473, 62] width 62 height 15
click at [246, 12] on icon "plus" at bounding box center [250, 15] width 8 height 8
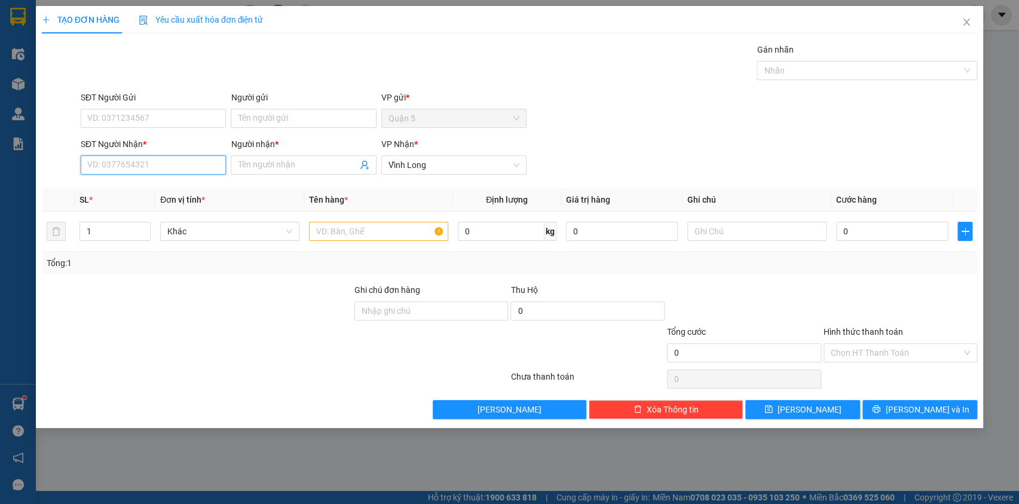
click at [201, 166] on input "SĐT Người Nhận *" at bounding box center [153, 164] width 145 height 19
click at [192, 191] on div "0908366754 - Phượng" at bounding box center [153, 188] width 131 height 13
type input "0908366754"
type input "Phượng"
type input "0908366754"
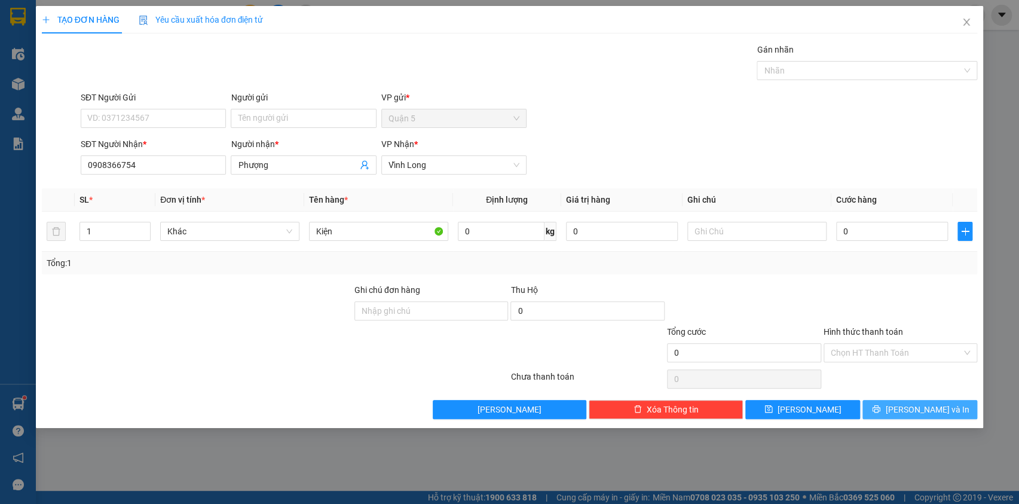
click at [884, 403] on button "[PERSON_NAME] và In" at bounding box center [920, 409] width 115 height 19
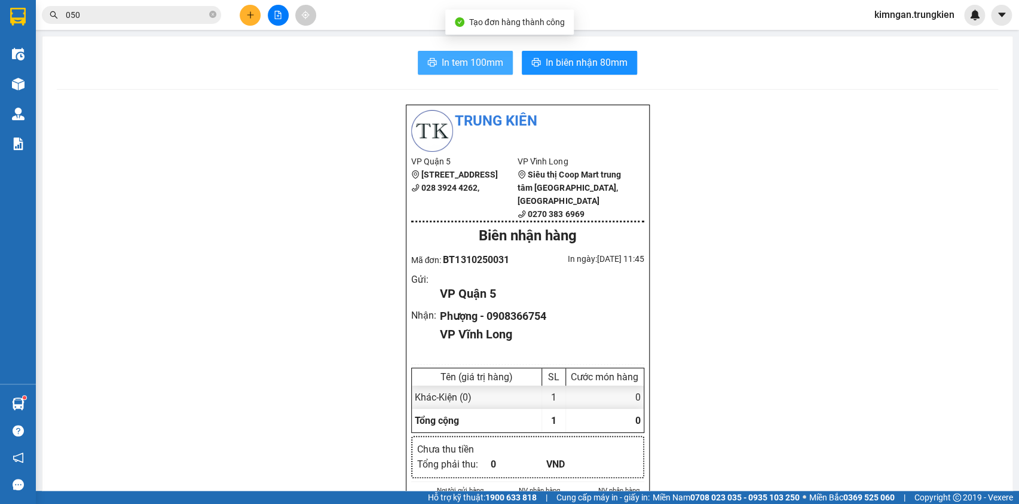
click at [451, 60] on span "In tem 100mm" at bounding box center [473, 62] width 62 height 15
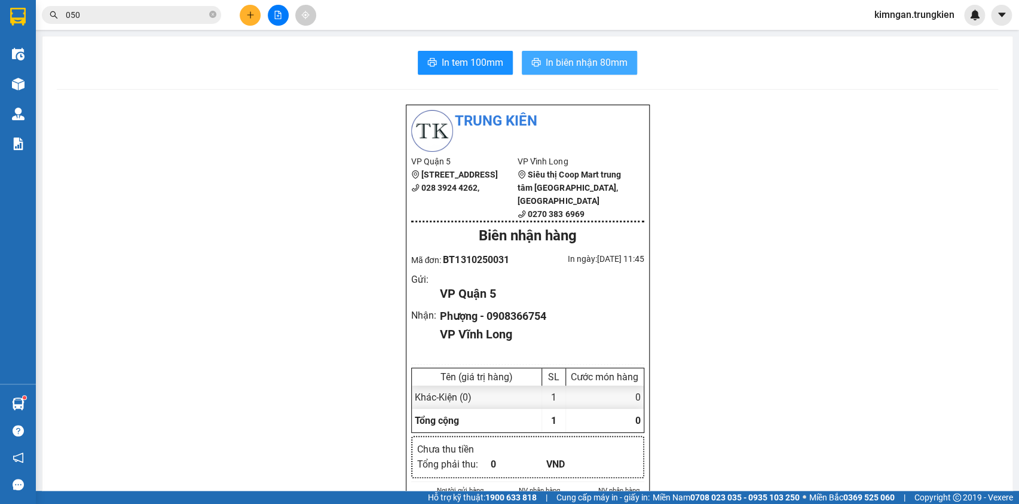
click at [567, 65] on span "In biên nhận 80mm" at bounding box center [587, 62] width 82 height 15
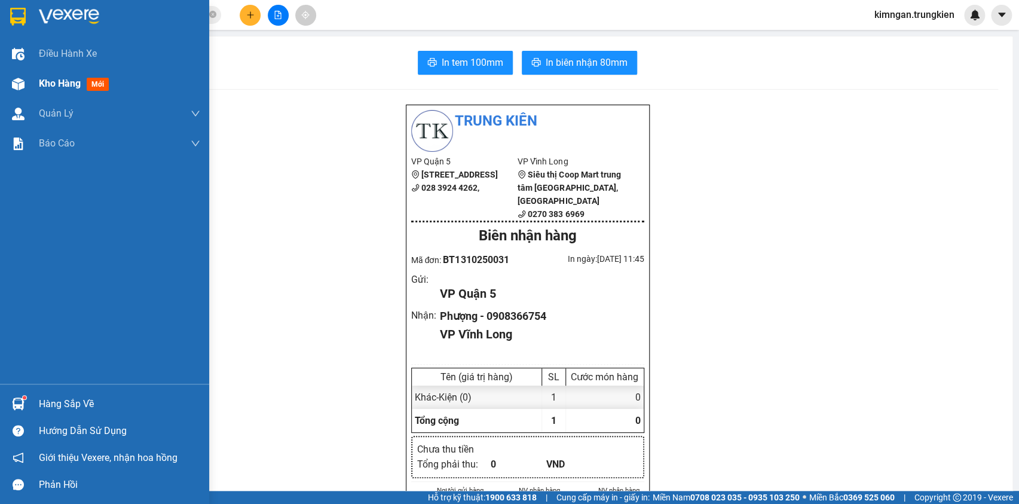
click at [83, 85] on div "Kho hàng mới" at bounding box center [76, 83] width 75 height 15
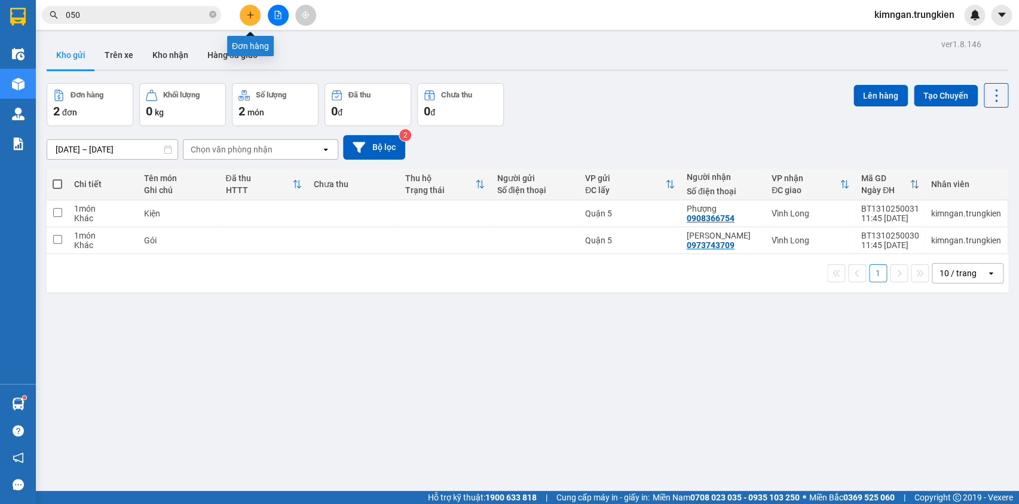
click at [243, 12] on button at bounding box center [250, 15] width 21 height 21
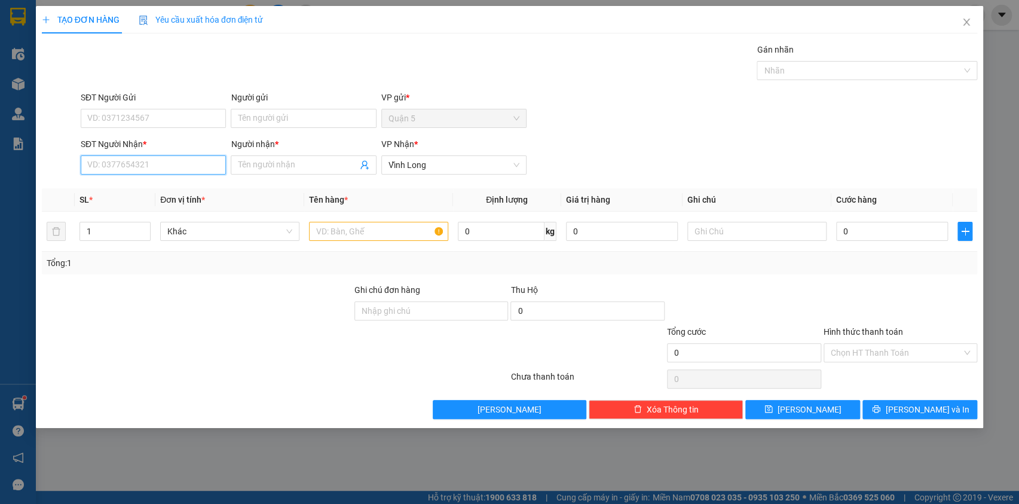
click at [205, 156] on input "SĐT Người Nhận *" at bounding box center [153, 164] width 145 height 19
click at [198, 184] on div "0979569869 - 8 Thạnh" at bounding box center [153, 188] width 131 height 13
type input "0979569869"
type input "8 Thạnh"
type input "0979569869"
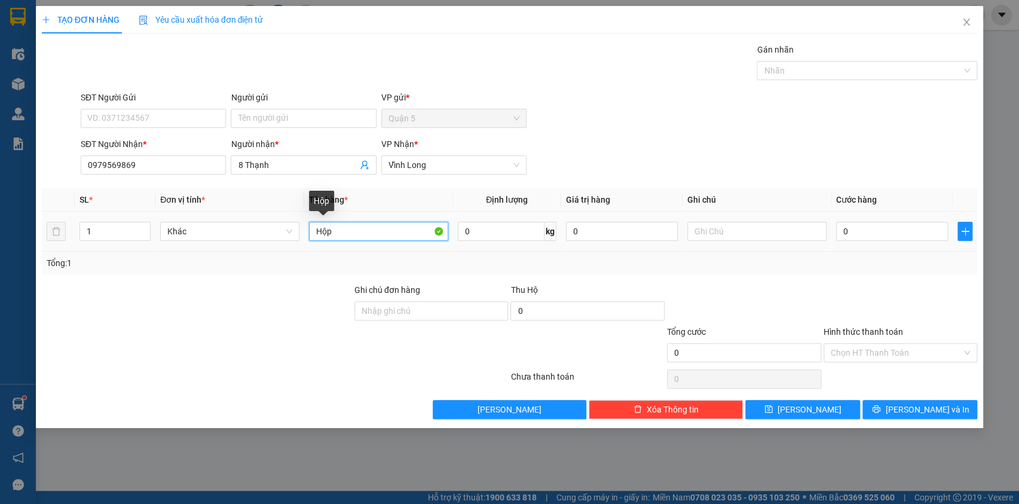
drag, startPoint x: 322, startPoint y: 230, endPoint x: 310, endPoint y: 230, distance: 12.0
click at [310, 230] on input "Hộp" at bounding box center [378, 231] width 139 height 19
type input "Gói"
click at [921, 410] on span "[PERSON_NAME] và In" at bounding box center [927, 409] width 84 height 13
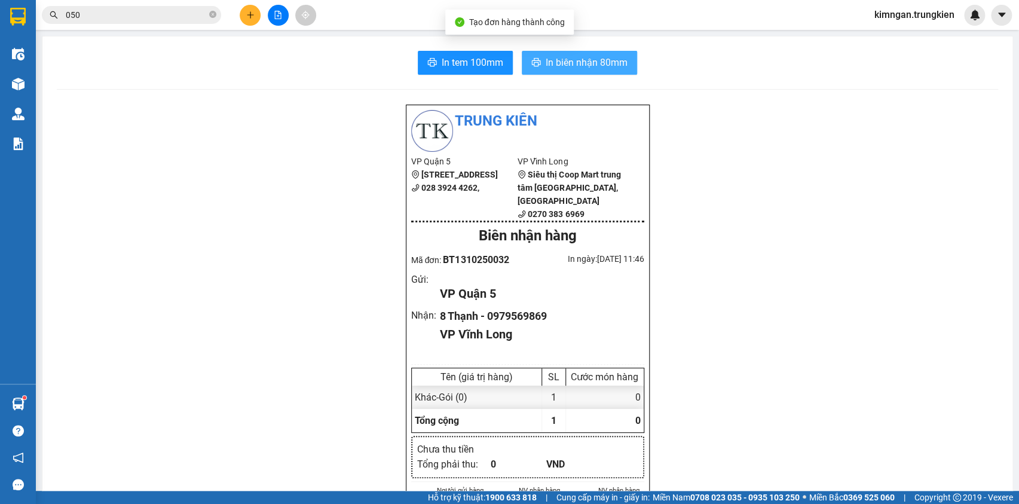
click at [559, 63] on span "In biên nhận 80mm" at bounding box center [587, 62] width 82 height 15
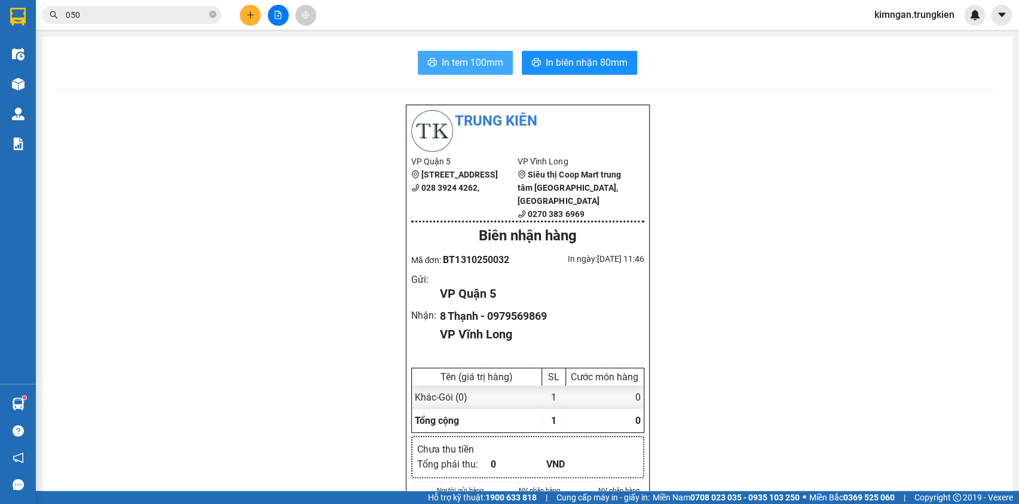
click at [456, 65] on span "In tem 100mm" at bounding box center [473, 62] width 62 height 15
click at [249, 22] on button at bounding box center [250, 15] width 21 height 21
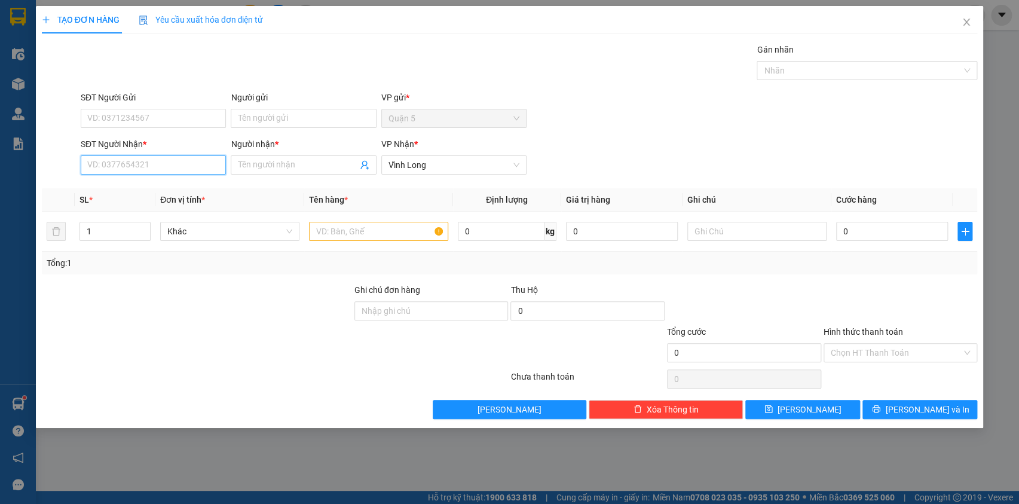
click at [173, 161] on input "SĐT Người Nhận *" at bounding box center [153, 164] width 145 height 19
click at [172, 206] on div "0907615316 - TUNG" at bounding box center [153, 207] width 131 height 13
type input "0907615316"
type input "TUNG"
type input "0907615316"
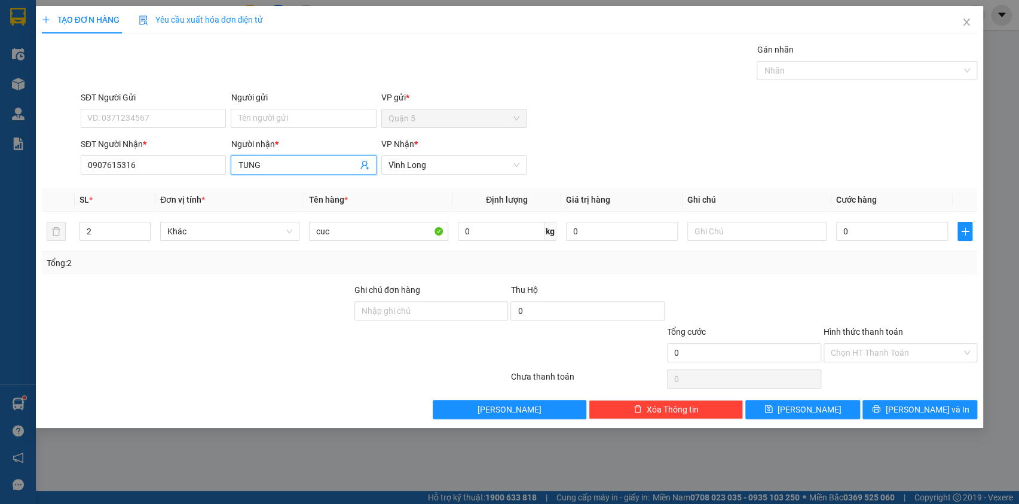
drag, startPoint x: 284, startPoint y: 161, endPoint x: 213, endPoint y: 141, distance: 74.0
click at [213, 141] on div "SĐT Người Nhận * 0907615316 Người nhận * TUNG TUNG VP Nhận * Vĩnh Long" at bounding box center [528, 158] width 901 height 42
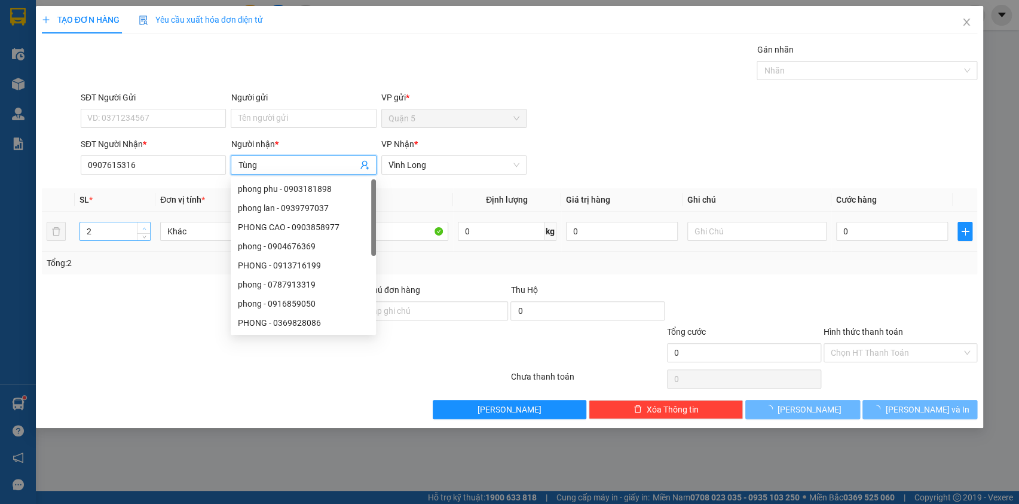
type input "Tùng"
click at [142, 227] on icon "up" at bounding box center [144, 229] width 4 height 4
type input "4"
click at [142, 227] on icon "up" at bounding box center [144, 229] width 4 height 4
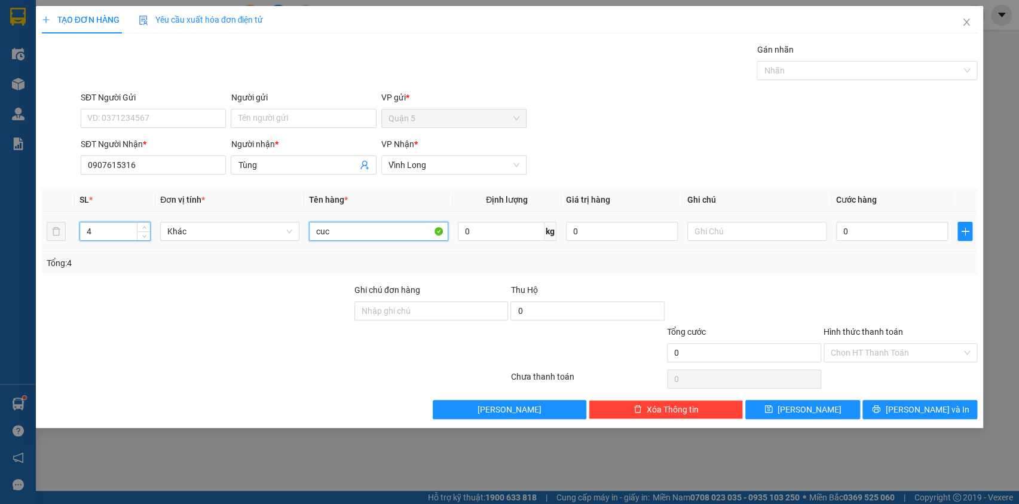
click at [406, 231] on input "cuc" at bounding box center [378, 231] width 139 height 19
click at [319, 230] on input "cMón" at bounding box center [378, 231] width 139 height 19
type input "[PERSON_NAME]"
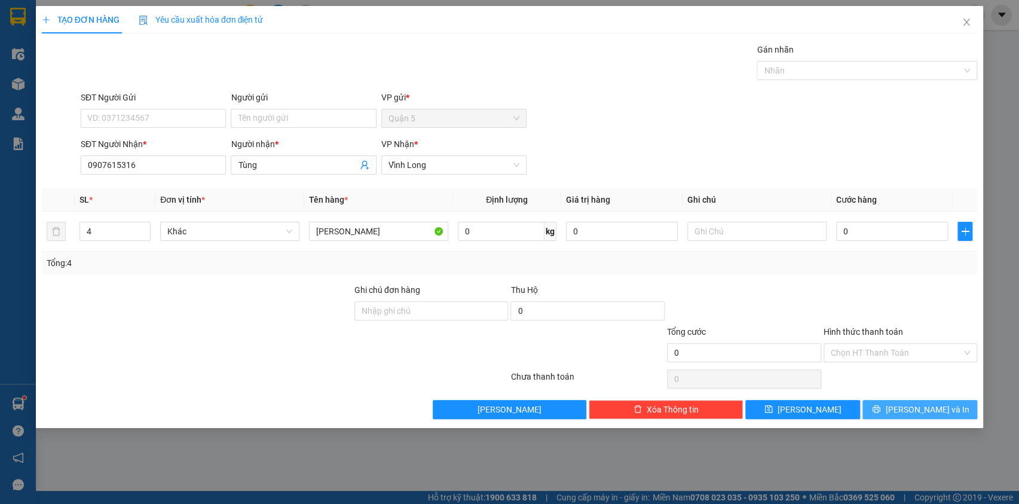
click at [885, 404] on button "[PERSON_NAME] và In" at bounding box center [920, 409] width 115 height 19
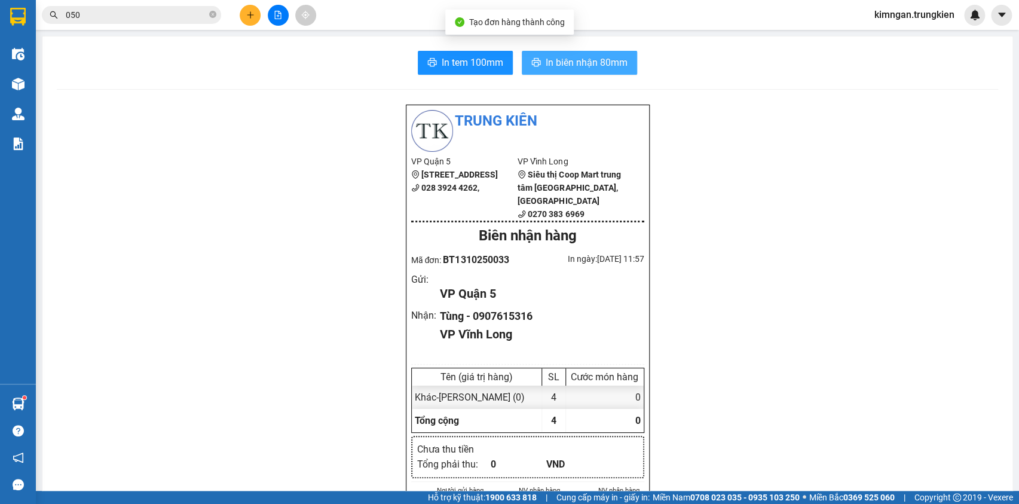
click at [596, 66] on span "In biên nhận 80mm" at bounding box center [587, 62] width 82 height 15
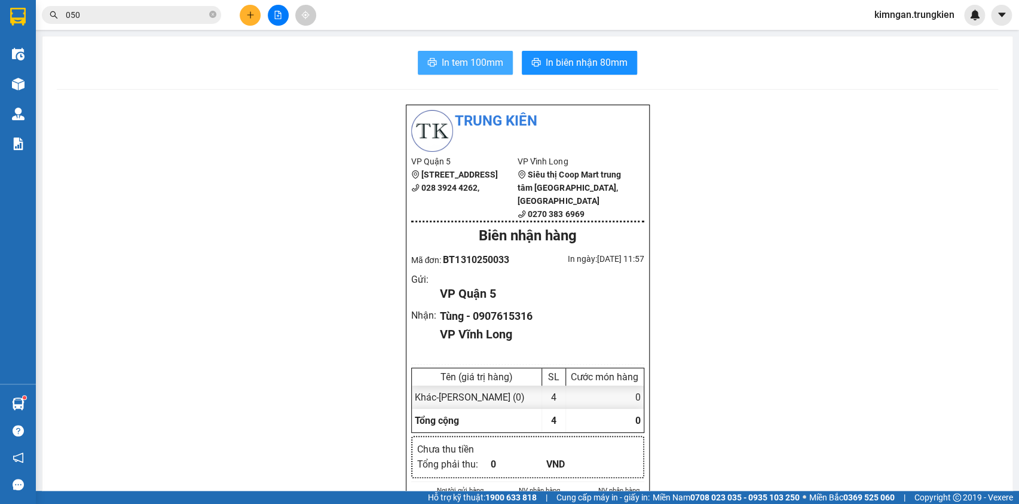
click at [455, 60] on span "In tem 100mm" at bounding box center [473, 62] width 62 height 15
click at [443, 58] on span "In tem 100mm" at bounding box center [473, 62] width 62 height 15
click at [254, 10] on button at bounding box center [250, 15] width 21 height 21
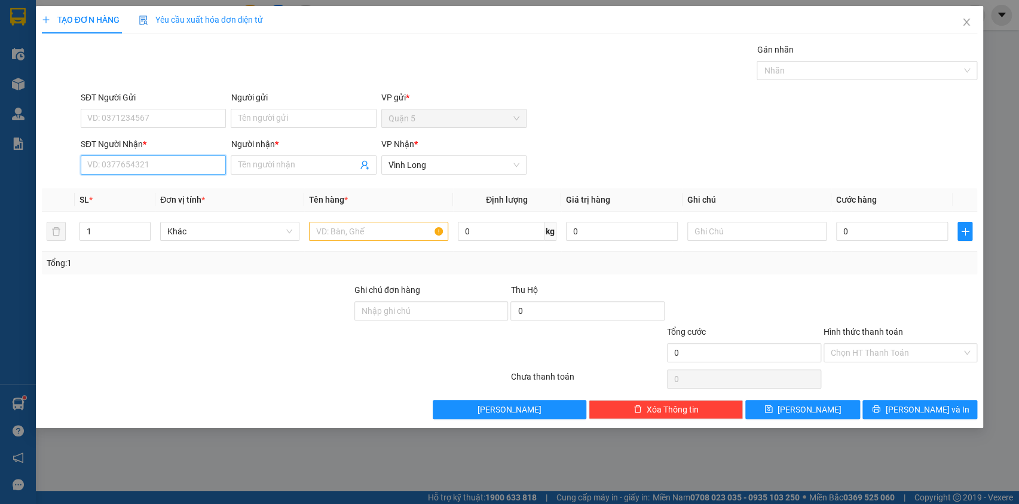
click at [200, 164] on input "SĐT Người Nhận *" at bounding box center [153, 164] width 145 height 19
drag, startPoint x: 167, startPoint y: 188, endPoint x: 236, endPoint y: 170, distance: 71.5
click at [167, 188] on div "0936254354 - hieu" at bounding box center [153, 188] width 131 height 13
type input "0936254354"
type input "hieu"
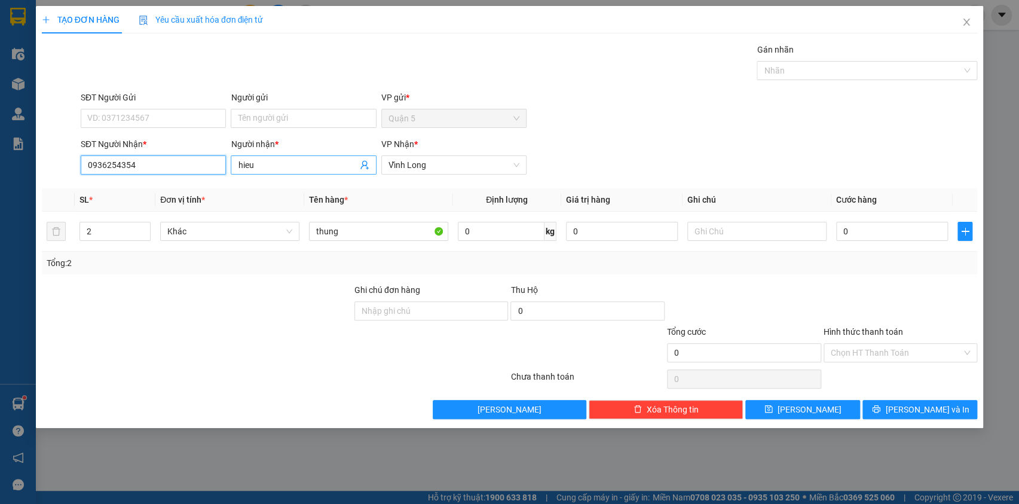
type input "0936254354"
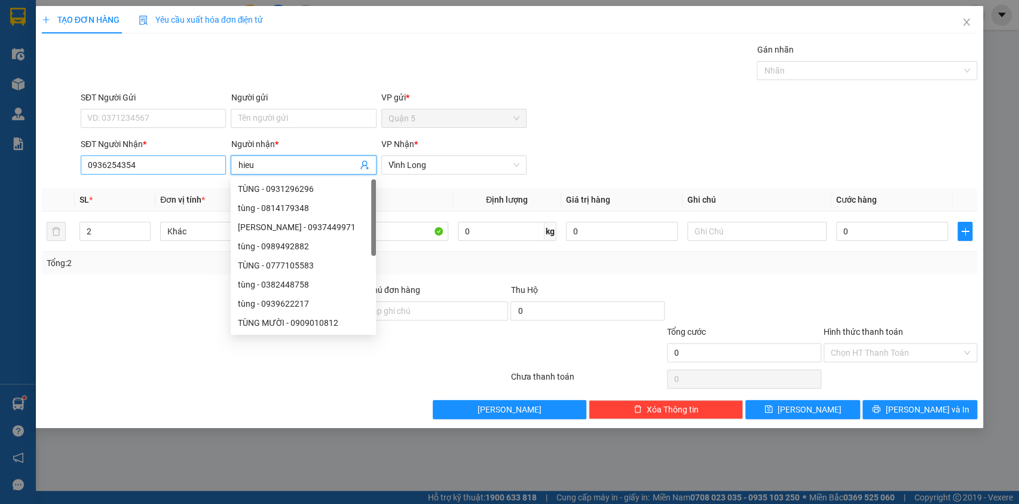
drag, startPoint x: 292, startPoint y: 166, endPoint x: 217, endPoint y: 157, distance: 75.8
click at [217, 157] on div "SĐT Người Nhận * 0936254354 Người nhận * hieu VP Nhận * Vĩnh Long" at bounding box center [528, 158] width 901 height 42
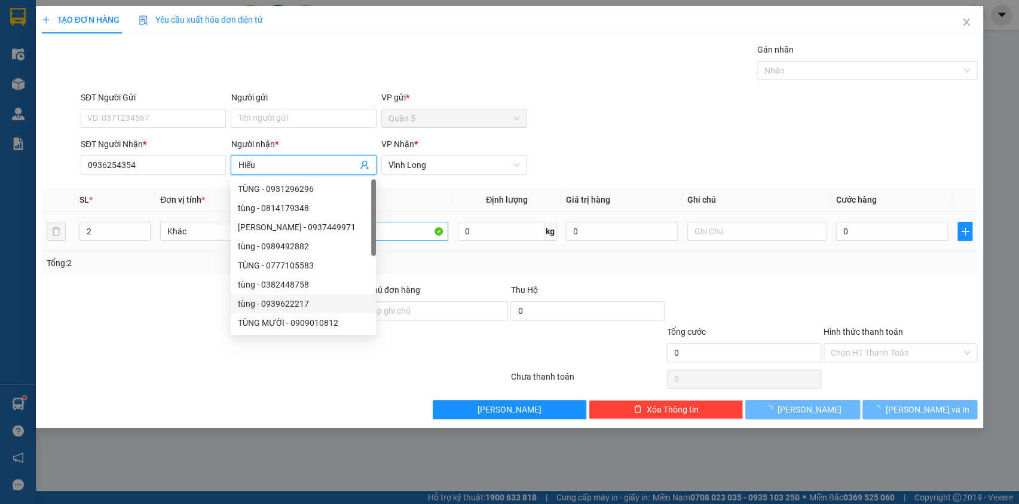
type input "Hiếu"
click at [395, 234] on input "thung" at bounding box center [378, 231] width 139 height 19
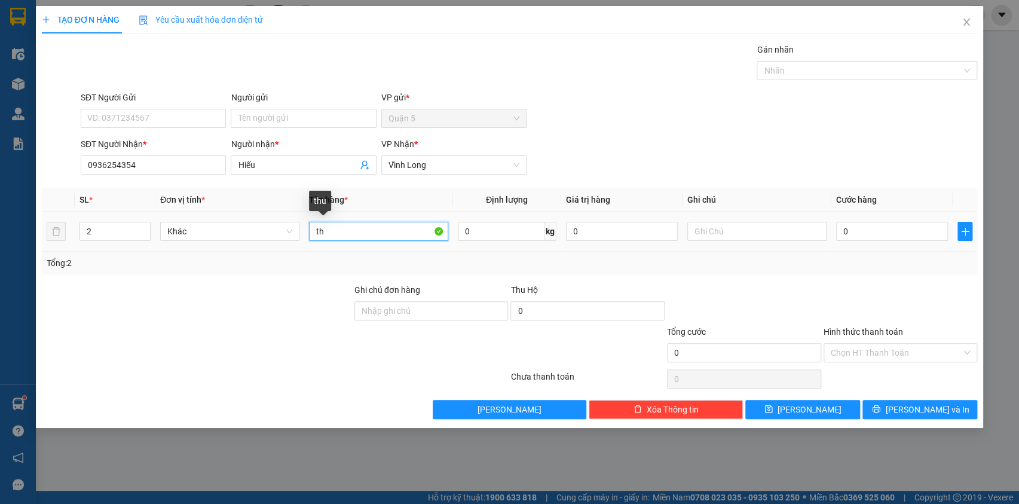
type input "t"
type input "K"
click at [906, 407] on button "[PERSON_NAME] và In" at bounding box center [920, 409] width 115 height 19
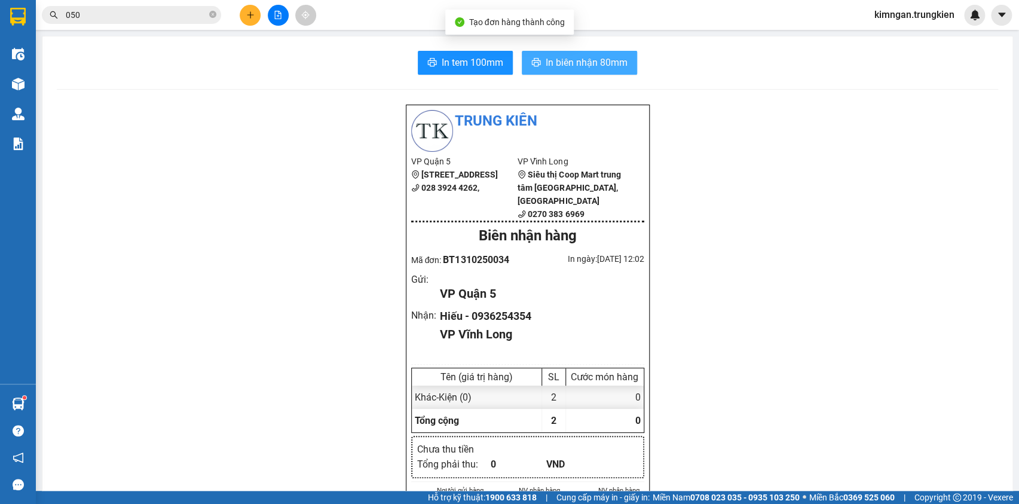
click at [556, 62] on span "In biên nhận 80mm" at bounding box center [587, 62] width 82 height 15
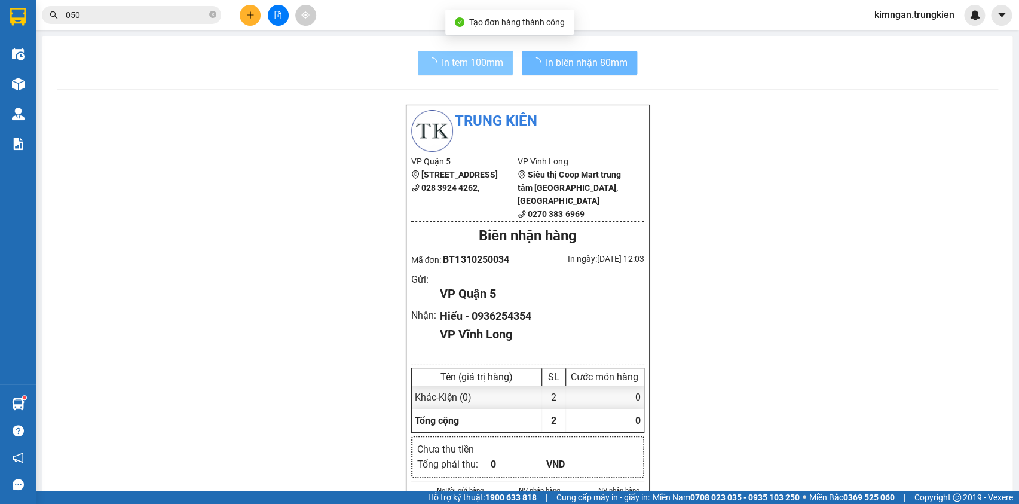
click at [477, 51] on button "In tem 100mm" at bounding box center [465, 63] width 95 height 24
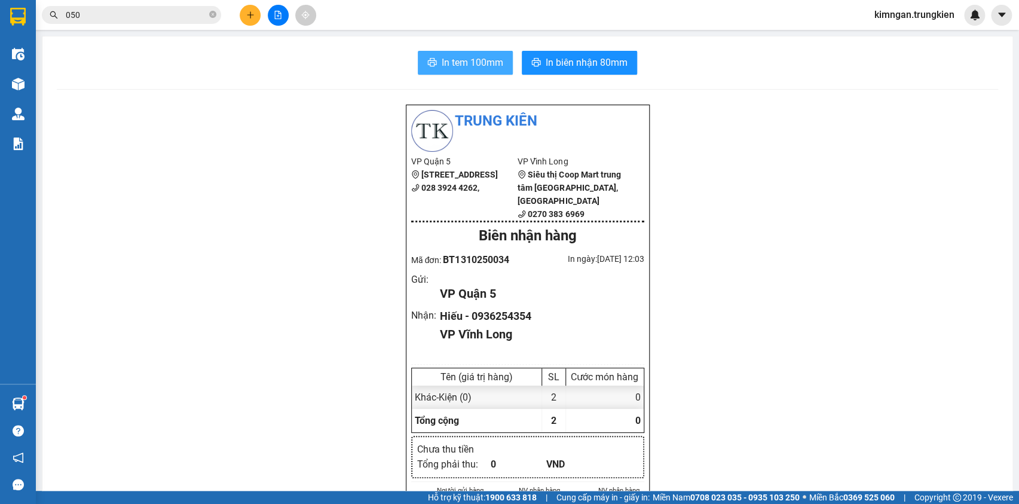
click at [478, 57] on span "In tem 100mm" at bounding box center [473, 62] width 62 height 15
click at [256, 16] on button at bounding box center [250, 15] width 21 height 21
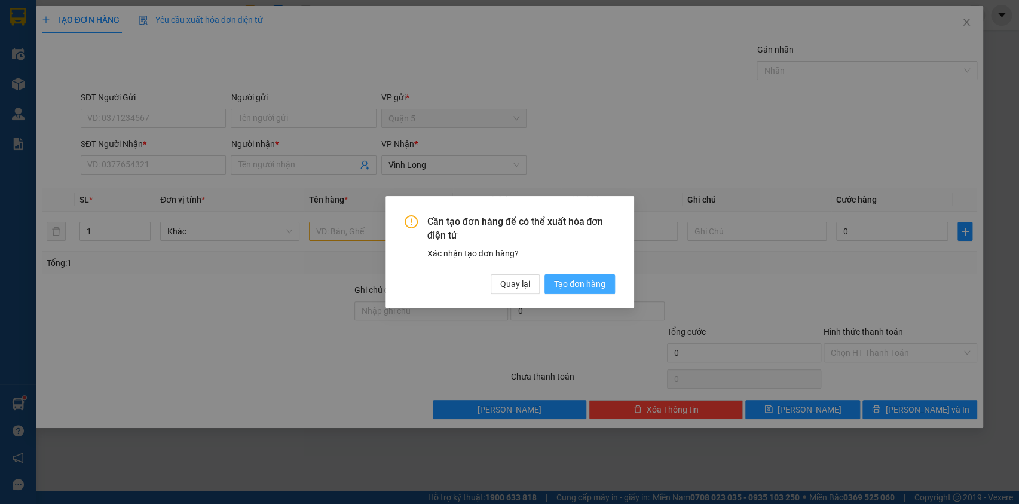
click at [597, 287] on span "Tạo đơn hàng" at bounding box center [579, 283] width 51 height 13
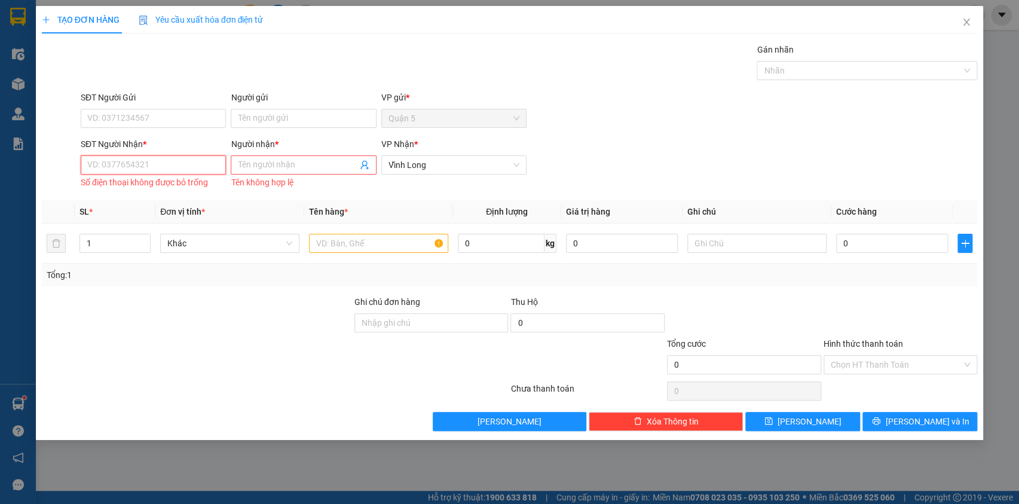
click at [120, 161] on input "SĐT Người Nhận *" at bounding box center [153, 164] width 145 height 19
type input "859"
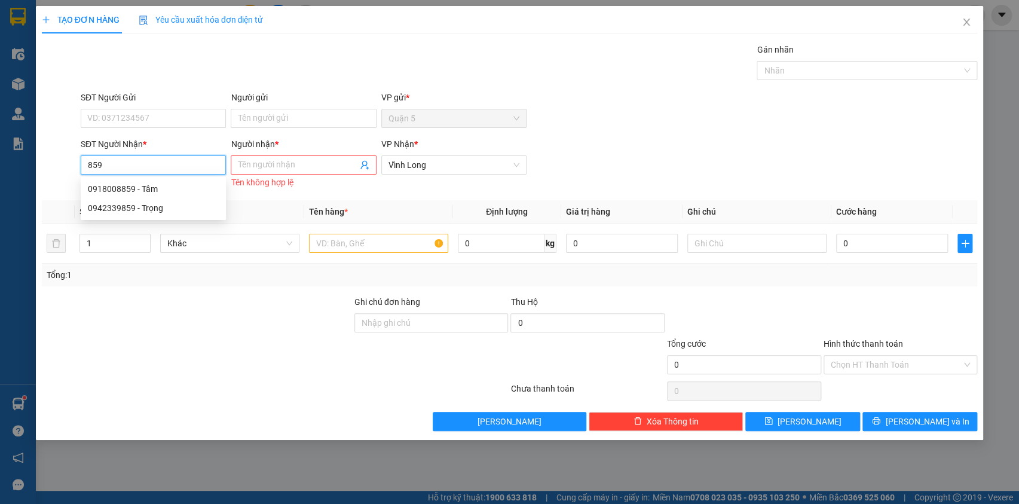
click at [151, 185] on div "0918008859 - Tâm" at bounding box center [153, 188] width 131 height 13
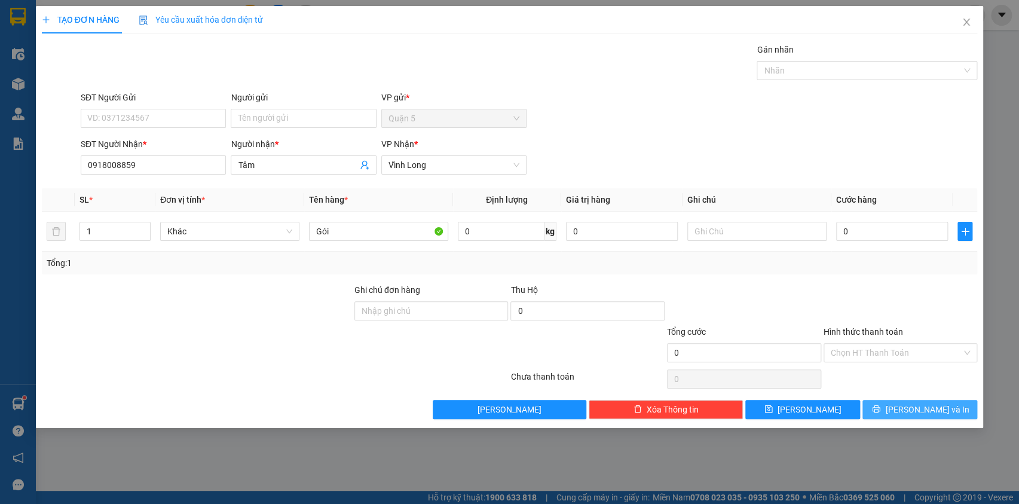
click at [904, 400] on button "[PERSON_NAME] và In" at bounding box center [920, 409] width 115 height 19
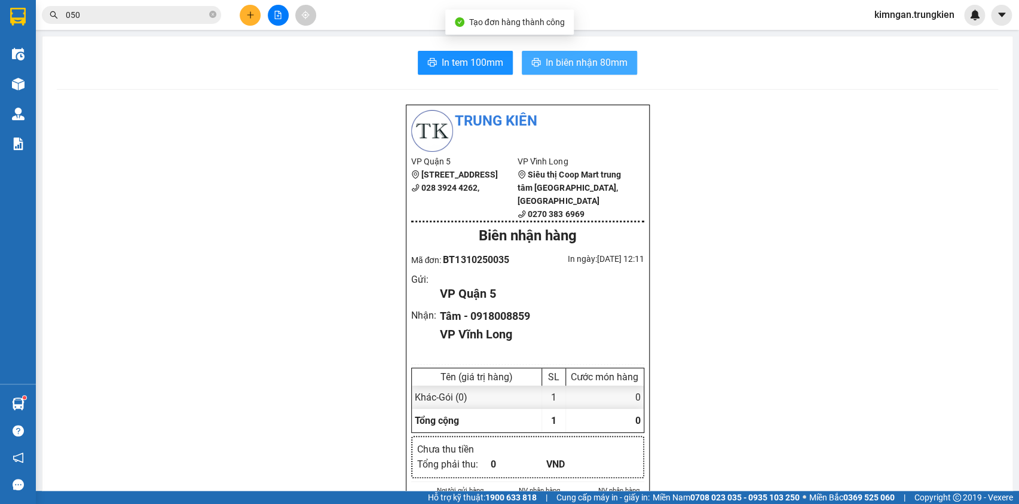
click at [591, 68] on span "In biên nhận 80mm" at bounding box center [587, 62] width 82 height 15
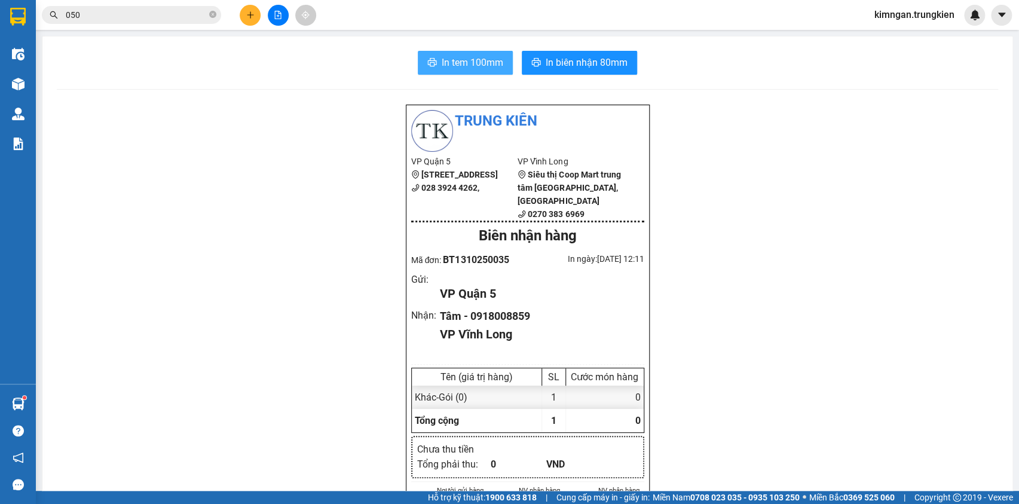
click at [479, 62] on span "In tem 100mm" at bounding box center [473, 62] width 62 height 15
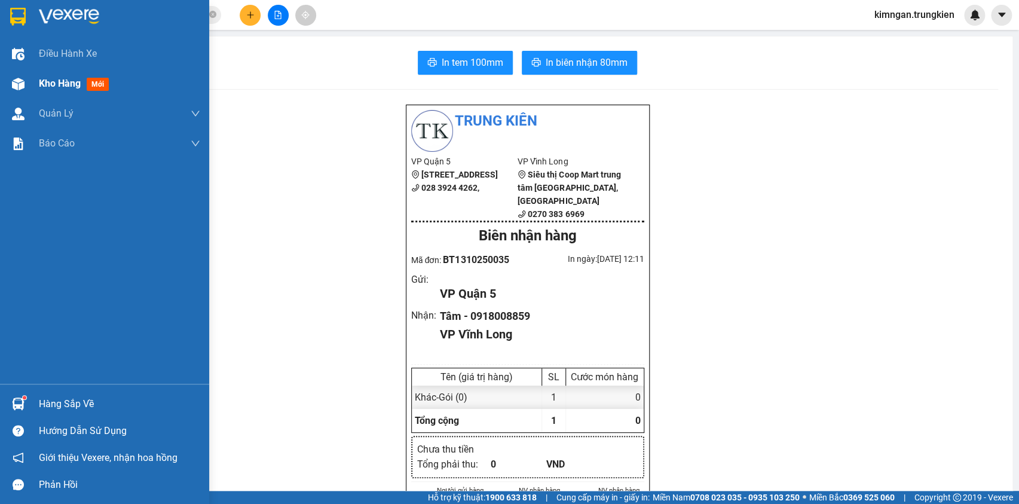
click at [34, 78] on div "Kho hàng mới" at bounding box center [104, 84] width 209 height 30
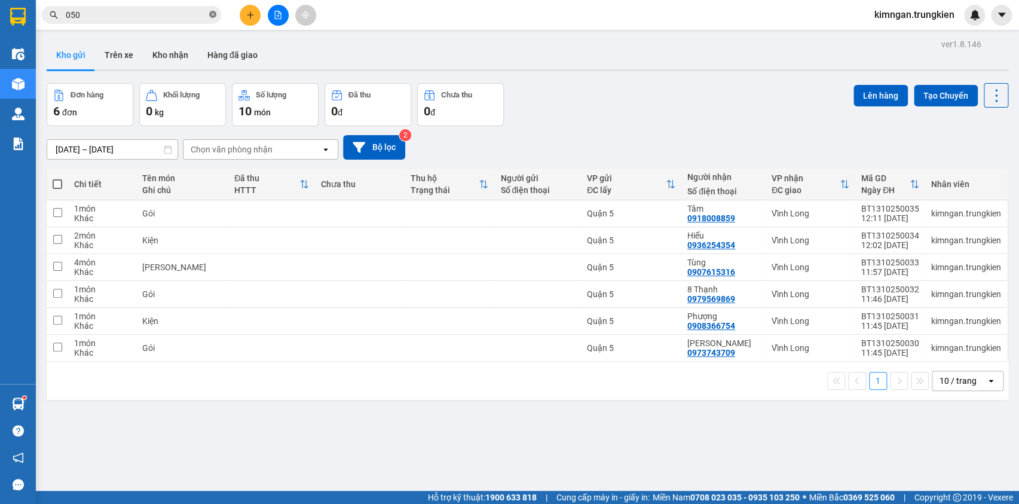
click at [215, 16] on icon "close-circle" at bounding box center [212, 14] width 7 height 7
click at [250, 16] on icon "plus" at bounding box center [250, 14] width 1 height 7
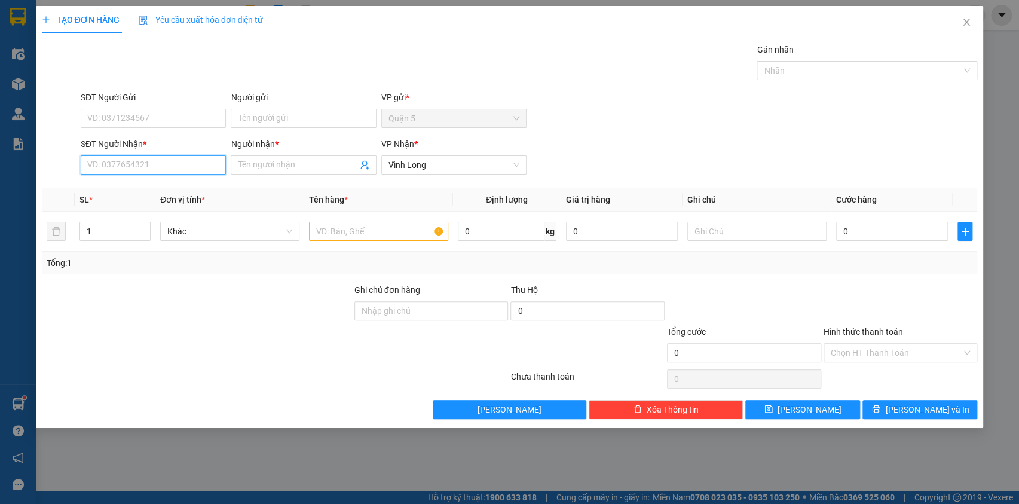
click at [201, 167] on input "SĐT Người Nhận *" at bounding box center [153, 164] width 145 height 19
click at [965, 26] on icon "close" at bounding box center [967, 22] width 10 height 10
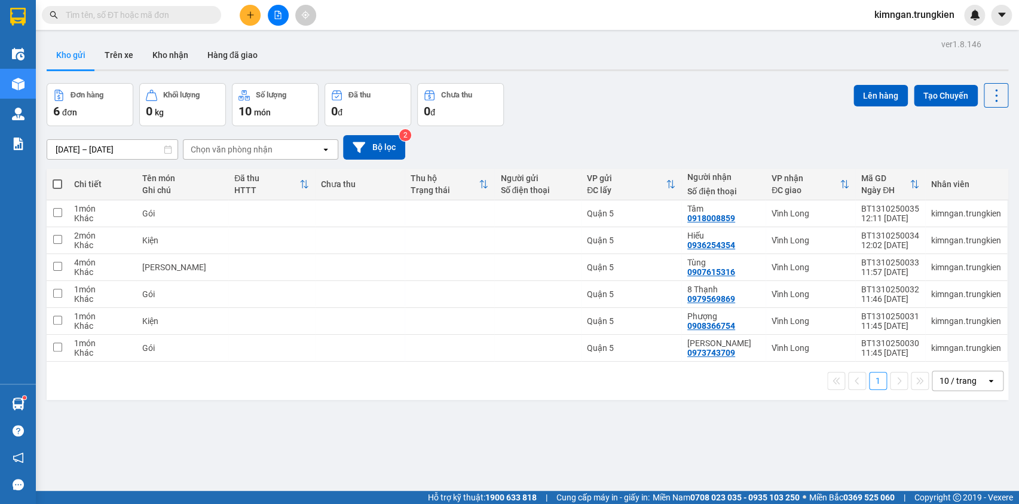
click at [176, 14] on input "text" at bounding box center [136, 14] width 141 height 13
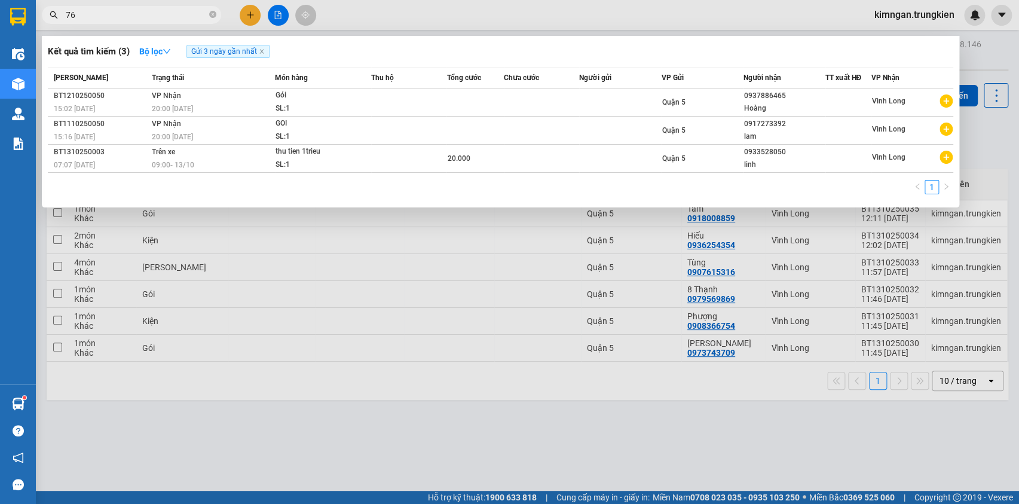
type input "766"
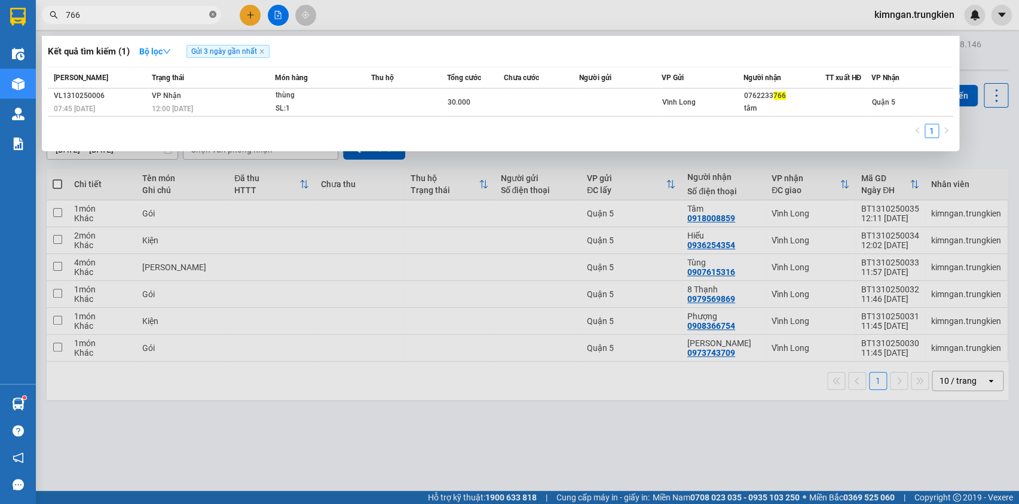
click at [215, 13] on icon "close-circle" at bounding box center [212, 14] width 7 height 7
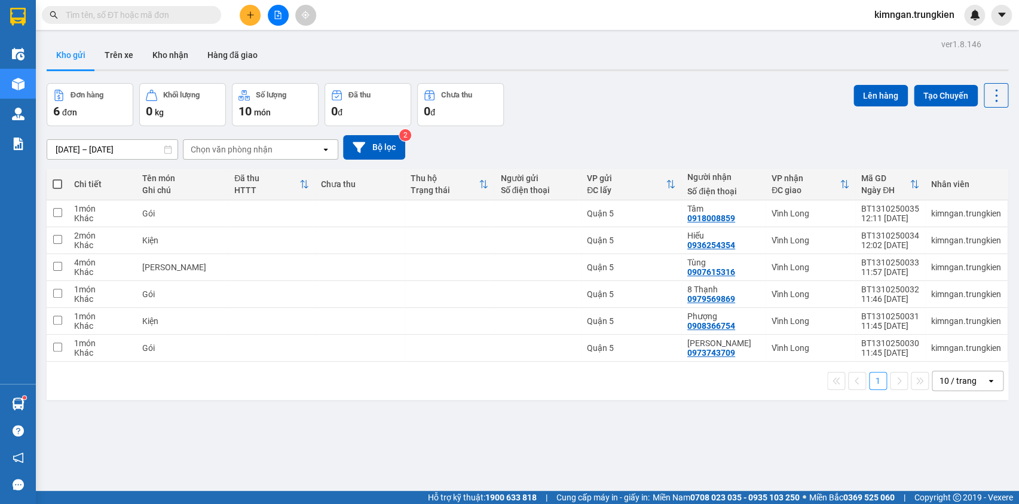
click at [183, 15] on input "text" at bounding box center [136, 14] width 141 height 13
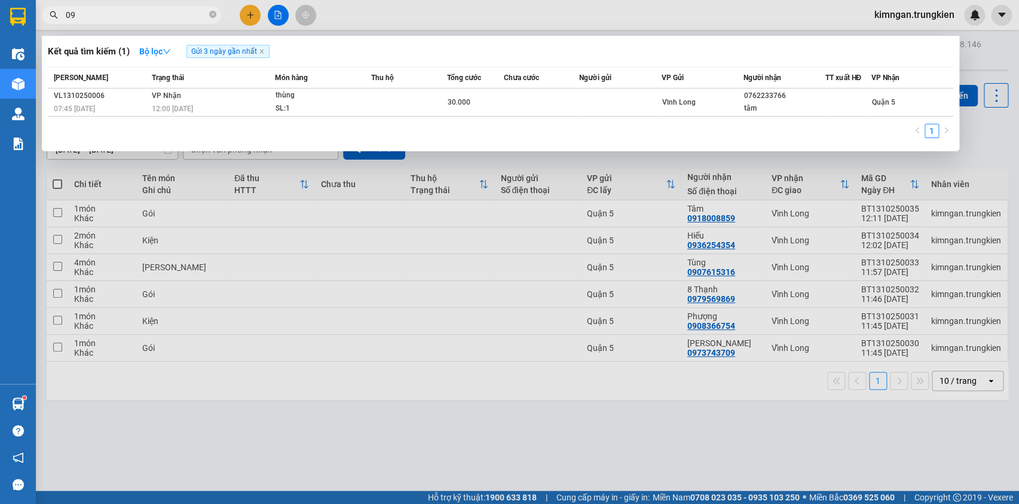
type input "097"
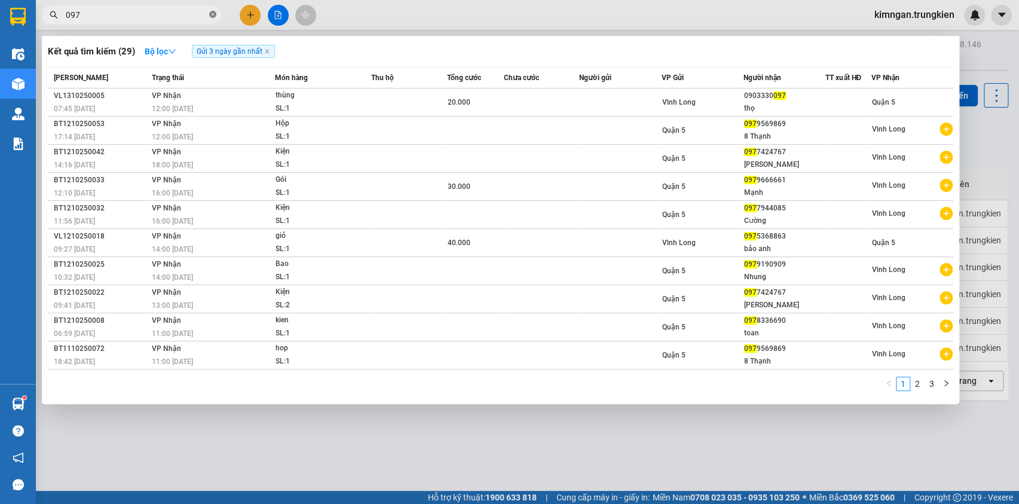
click at [214, 13] on icon "close-circle" at bounding box center [212, 14] width 7 height 7
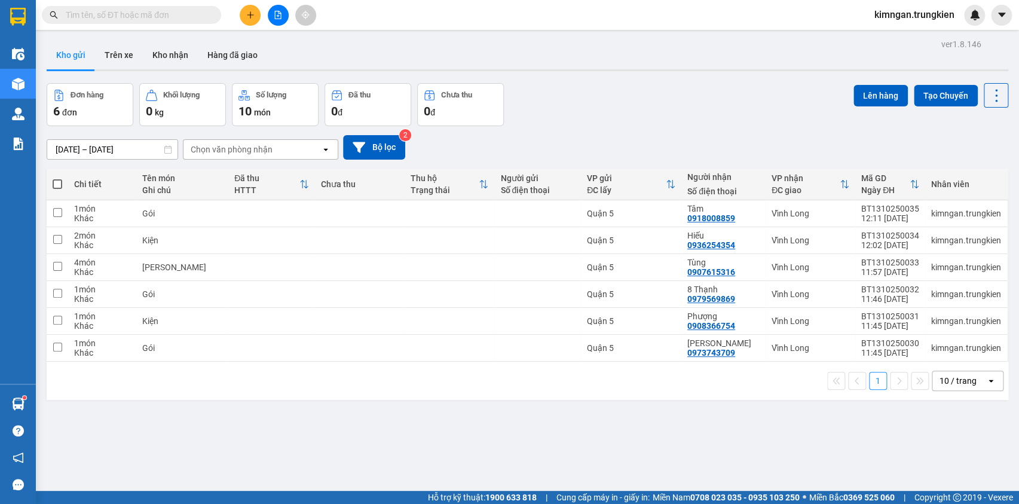
click at [185, 17] on input "text" at bounding box center [136, 14] width 141 height 13
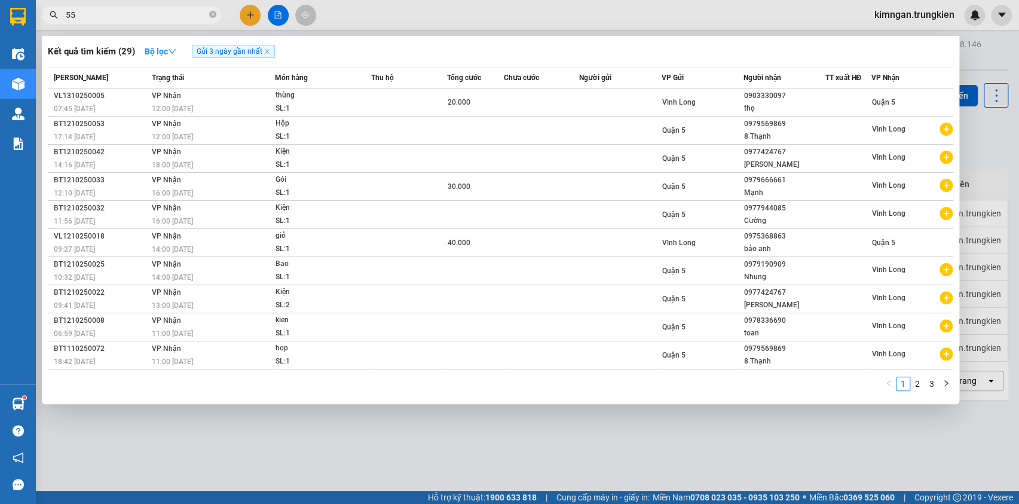
type input "559"
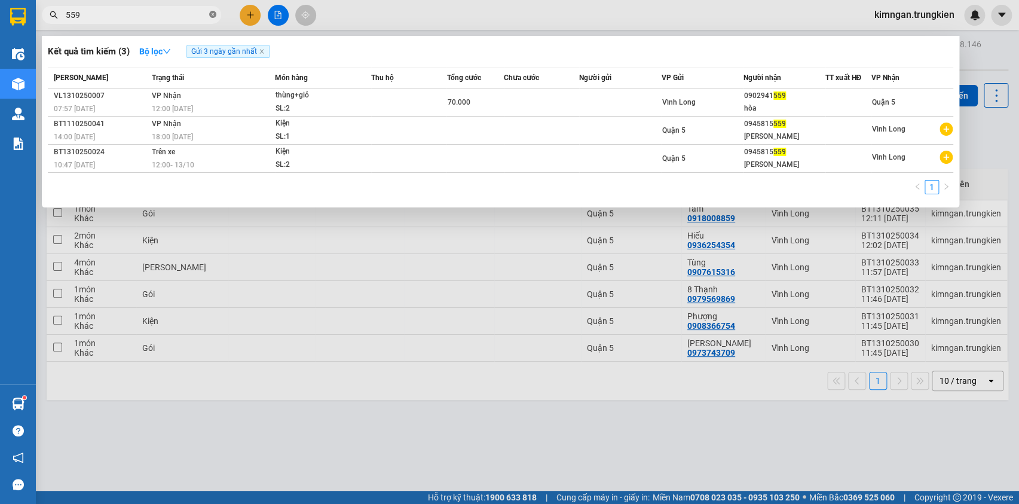
click at [210, 13] on icon "close-circle" at bounding box center [212, 14] width 7 height 7
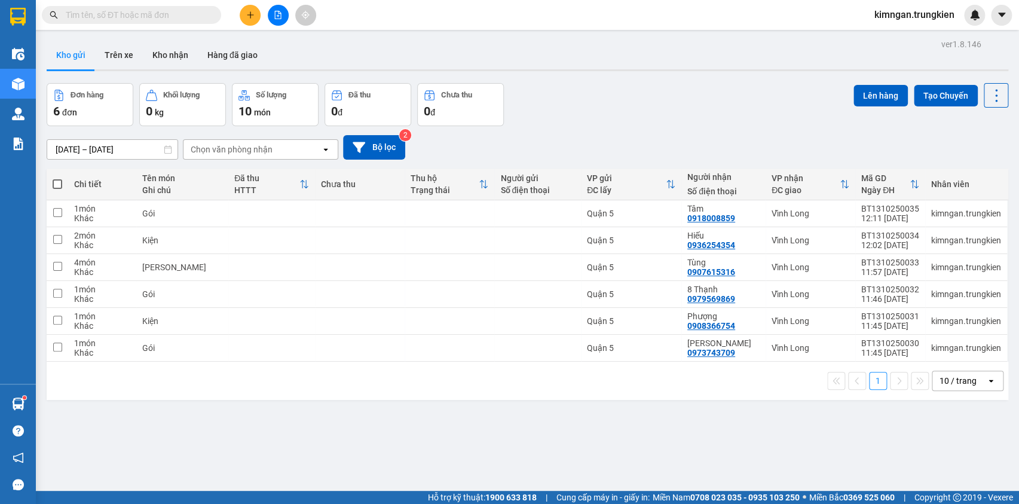
click at [202, 14] on input "text" at bounding box center [136, 14] width 141 height 13
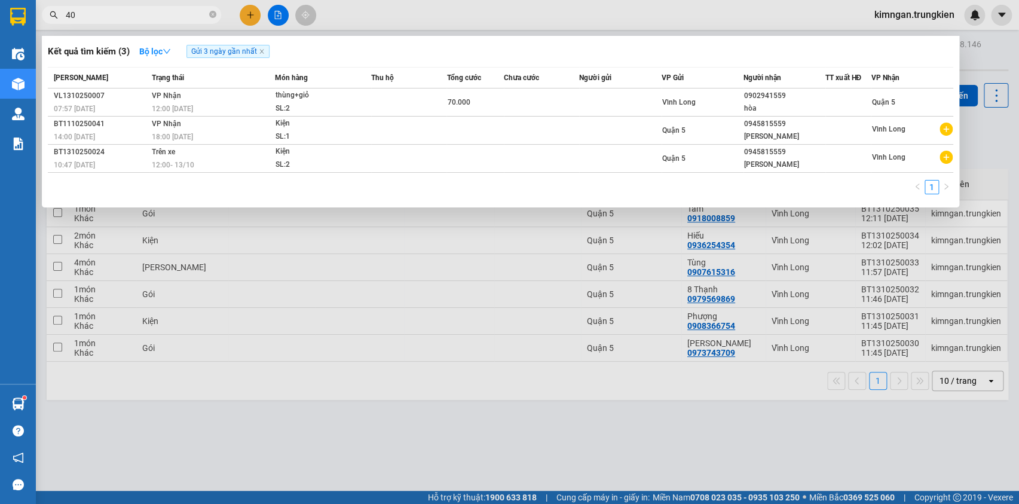
type input "401"
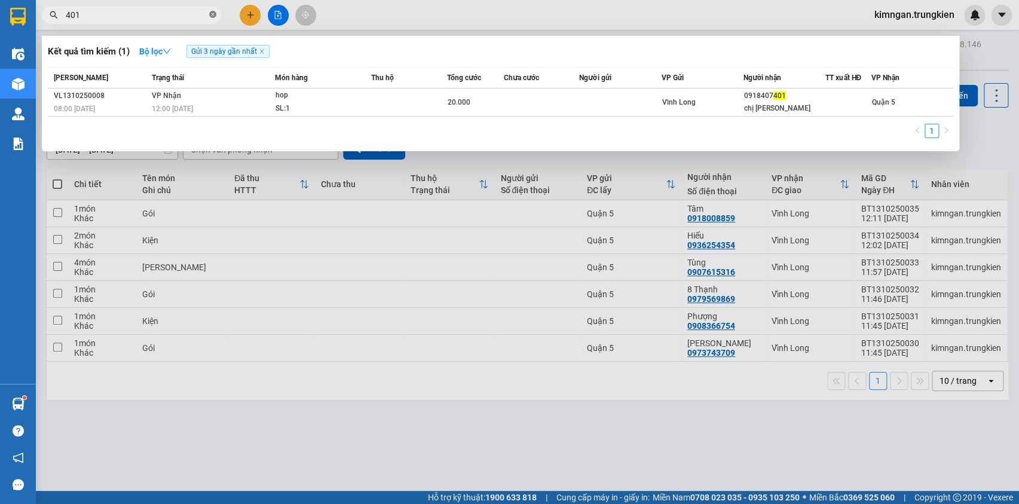
click at [213, 12] on icon "close-circle" at bounding box center [212, 14] width 7 height 7
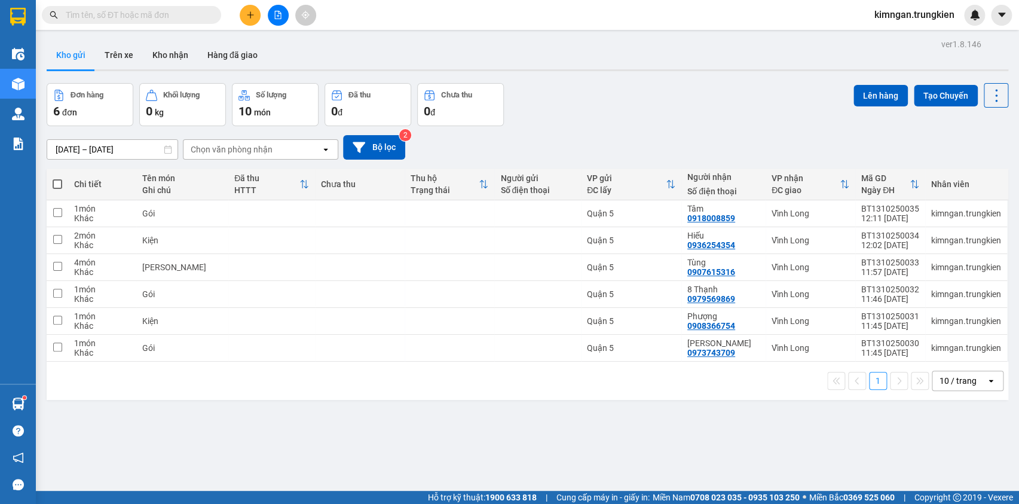
click at [176, 15] on input "text" at bounding box center [136, 14] width 141 height 13
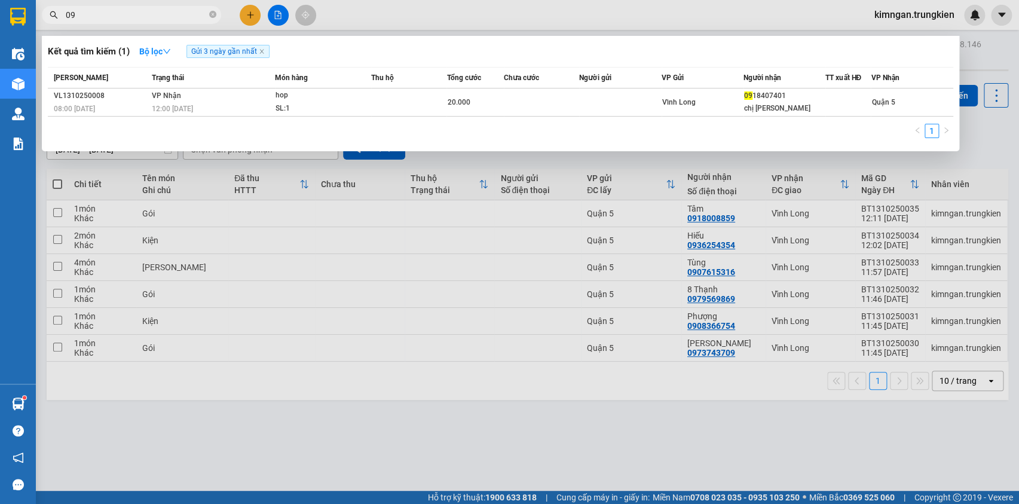
type input "099"
click at [212, 11] on icon "close-circle" at bounding box center [212, 14] width 7 height 7
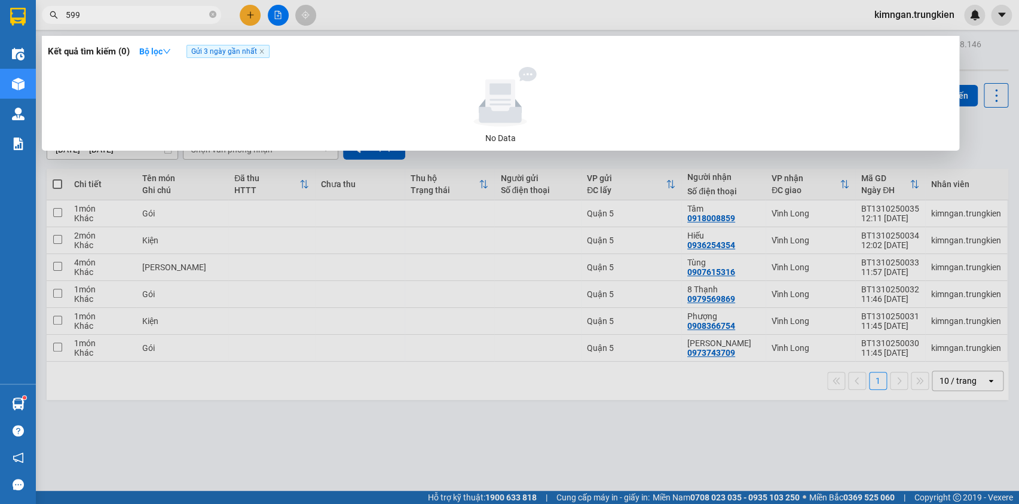
click at [190, 10] on input "599" at bounding box center [136, 14] width 141 height 13
type input "5"
type input "559"
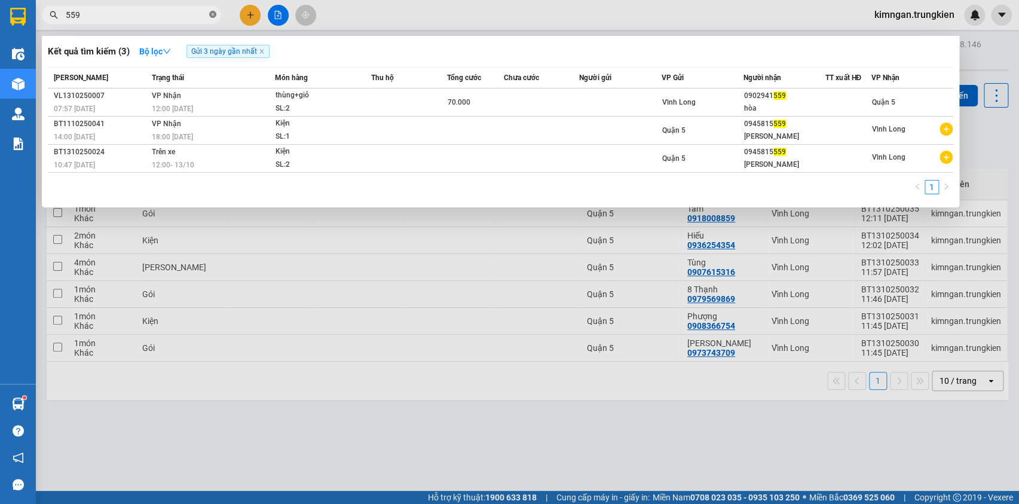
click at [214, 16] on icon "close-circle" at bounding box center [212, 14] width 7 height 7
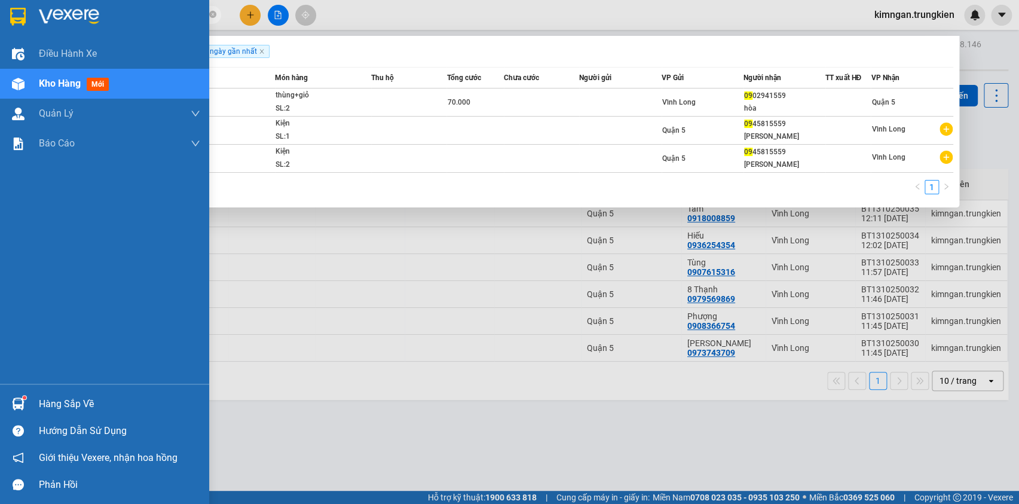
type input "099"
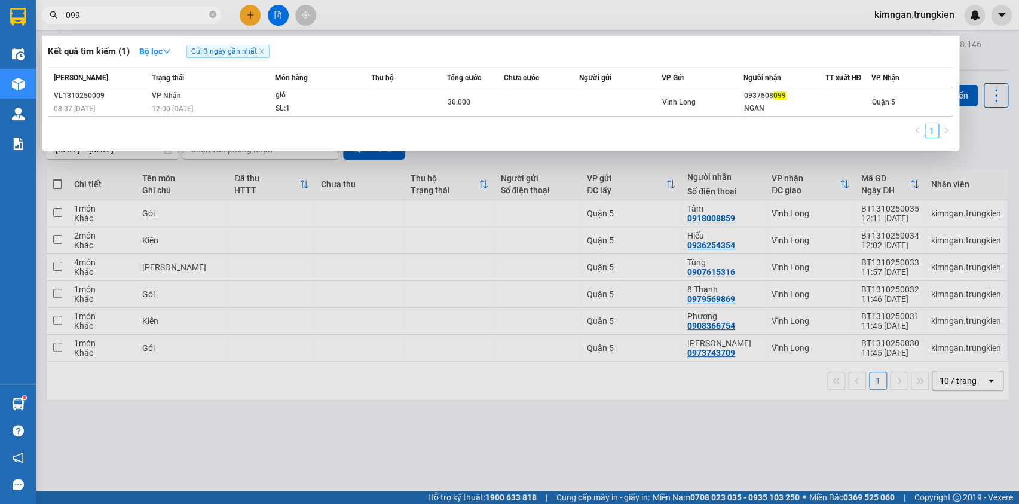
click at [213, 14] on icon "close-circle" at bounding box center [212, 14] width 7 height 7
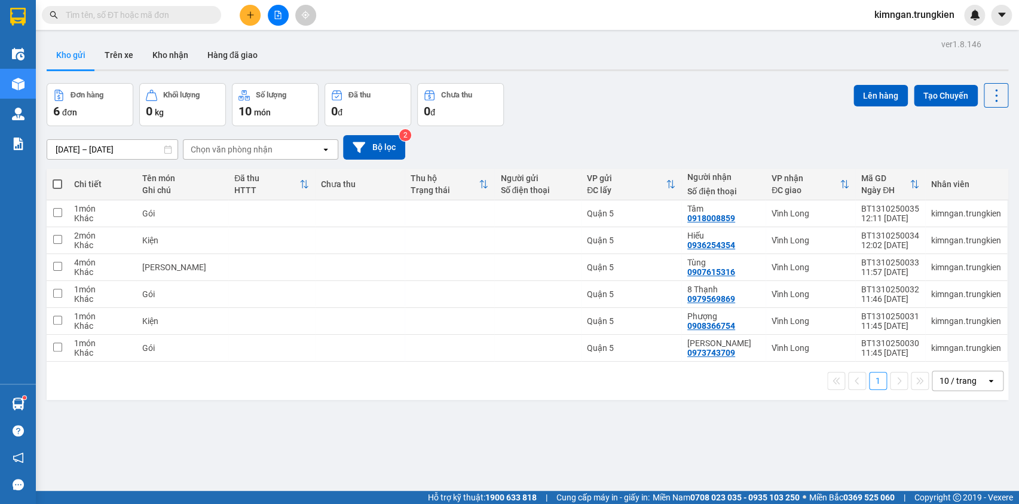
click at [57, 179] on span at bounding box center [58, 184] width 10 height 10
click at [57, 178] on input "checkbox" at bounding box center [57, 178] width 0 height 0
checkbox input "true"
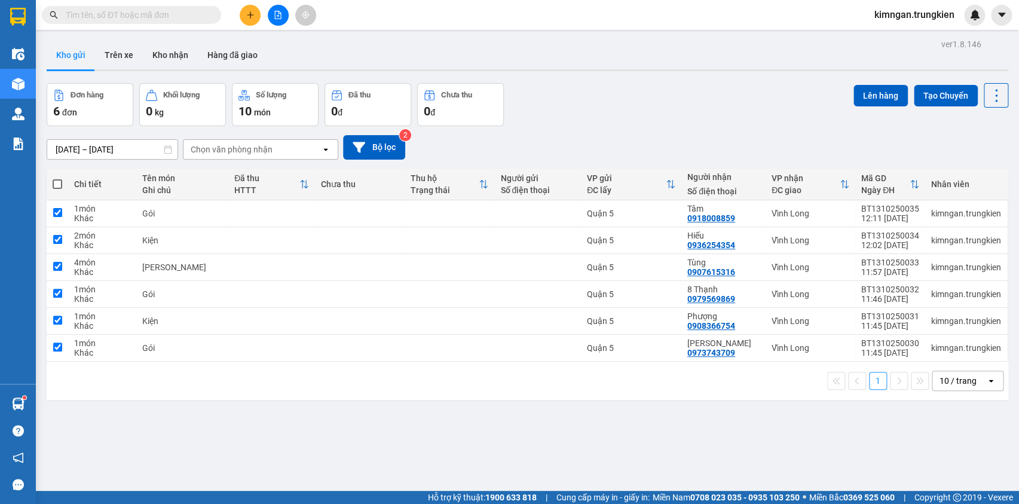
checkbox input "true"
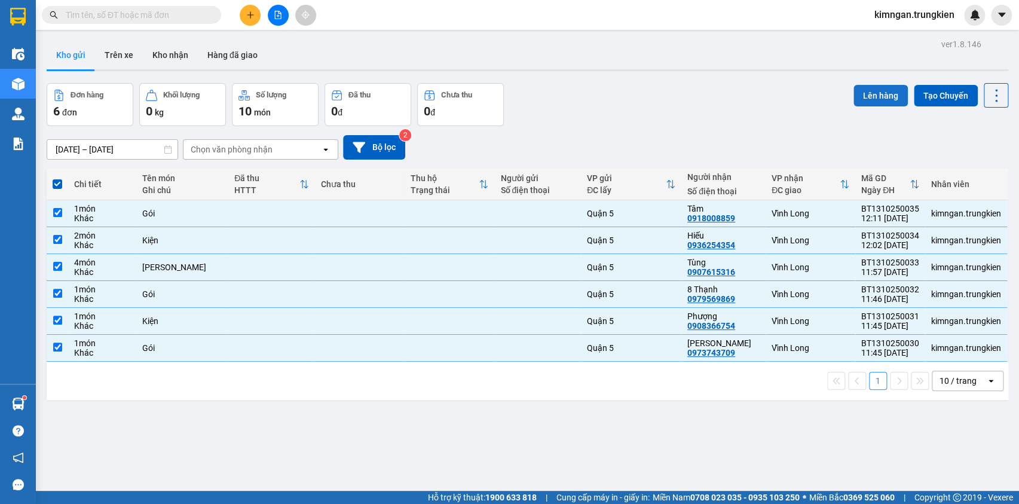
click at [855, 90] on button "Lên hàng" at bounding box center [881, 96] width 54 height 22
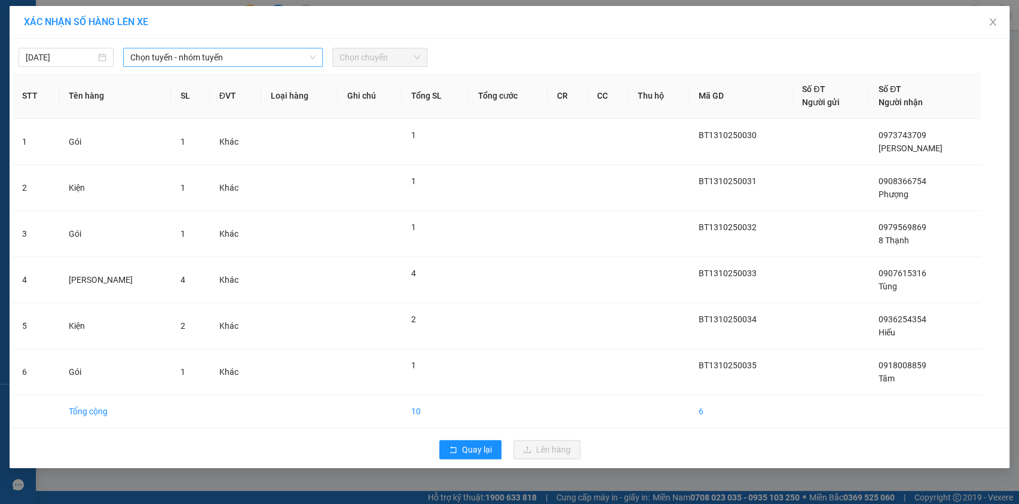
click at [258, 54] on span "Chọn tuyến - nhóm tuyến" at bounding box center [222, 57] width 185 height 18
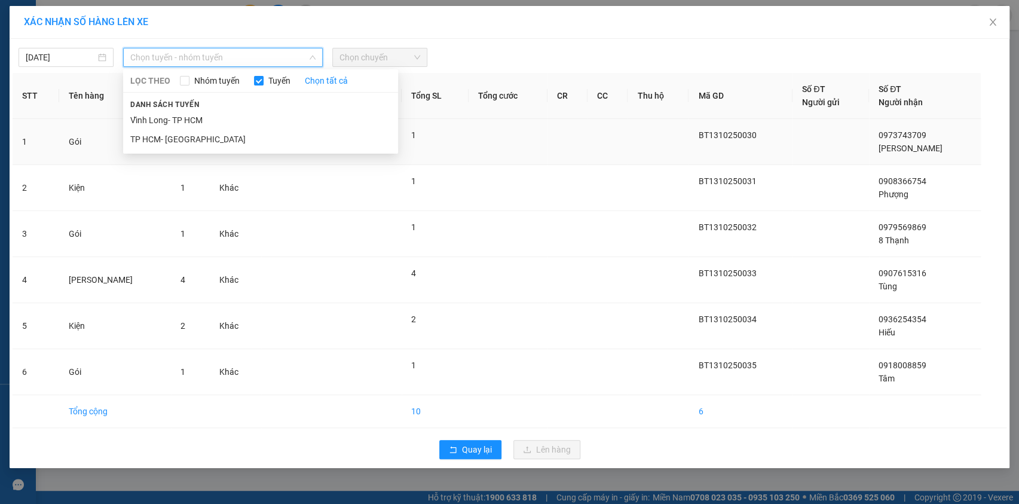
click at [246, 134] on li "TP HCM- [GEOGRAPHIC_DATA]" at bounding box center [260, 139] width 275 height 19
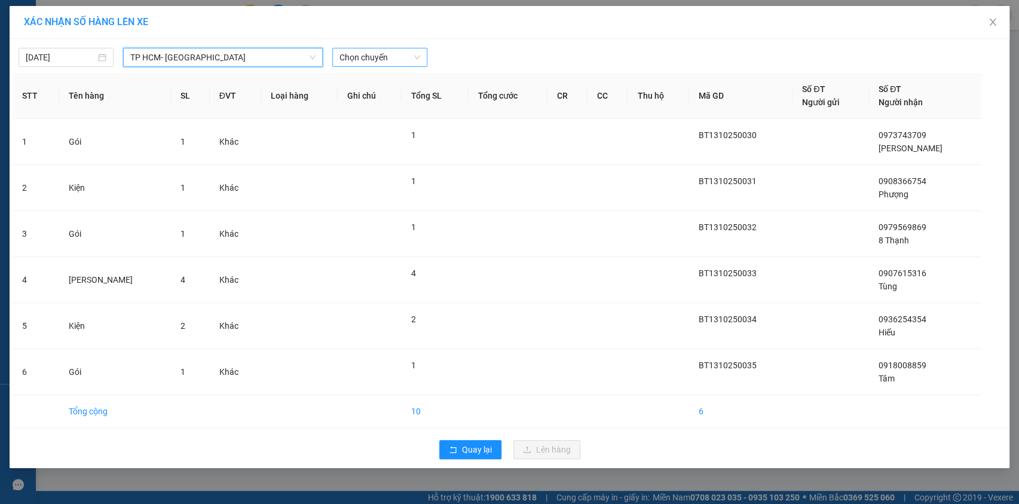
click at [357, 60] on span "Chọn chuyến" at bounding box center [380, 57] width 81 height 18
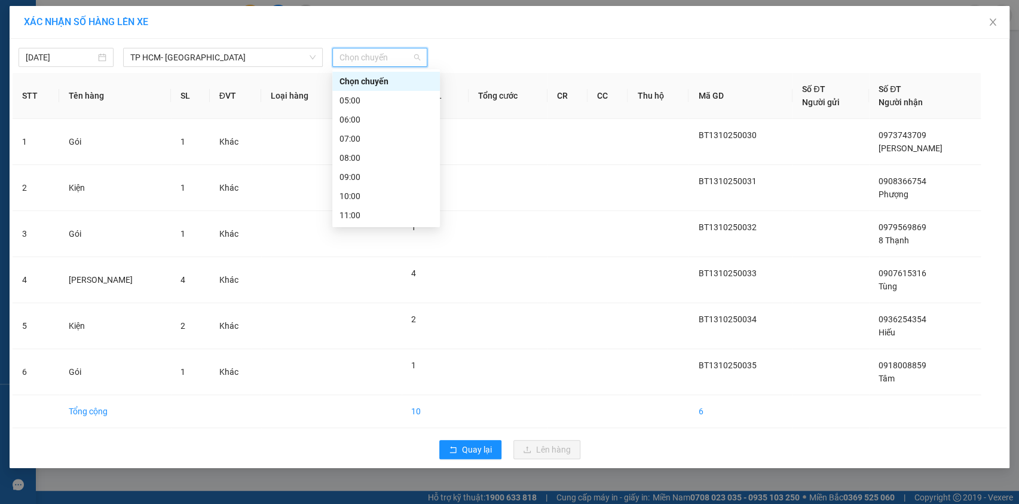
click at [416, 247] on div "13:00" at bounding box center [386, 253] width 93 height 13
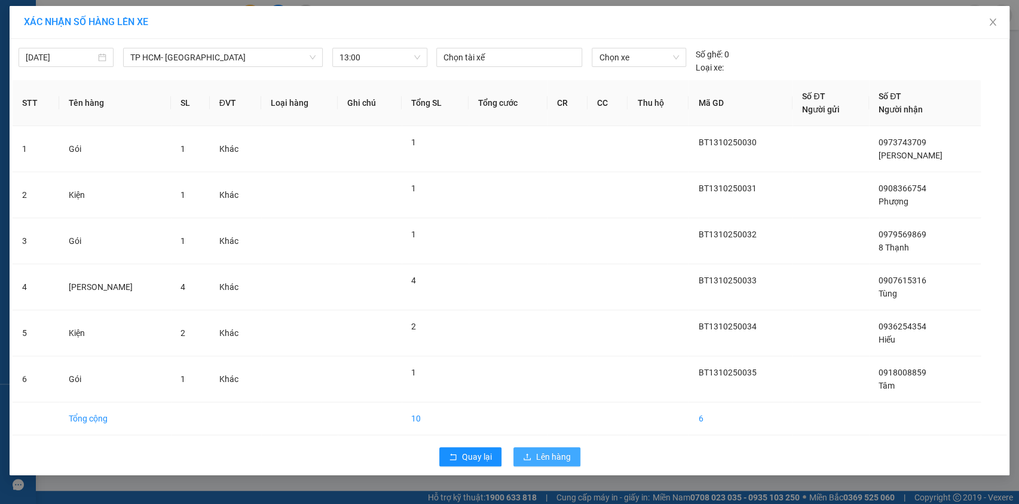
click at [541, 458] on span "Lên hàng" at bounding box center [553, 456] width 35 height 13
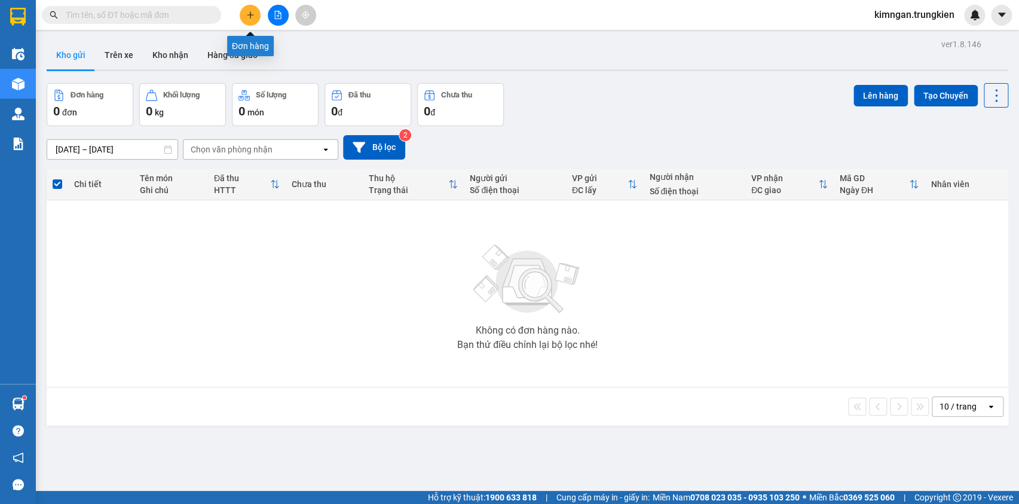
click at [256, 16] on button at bounding box center [250, 15] width 21 height 21
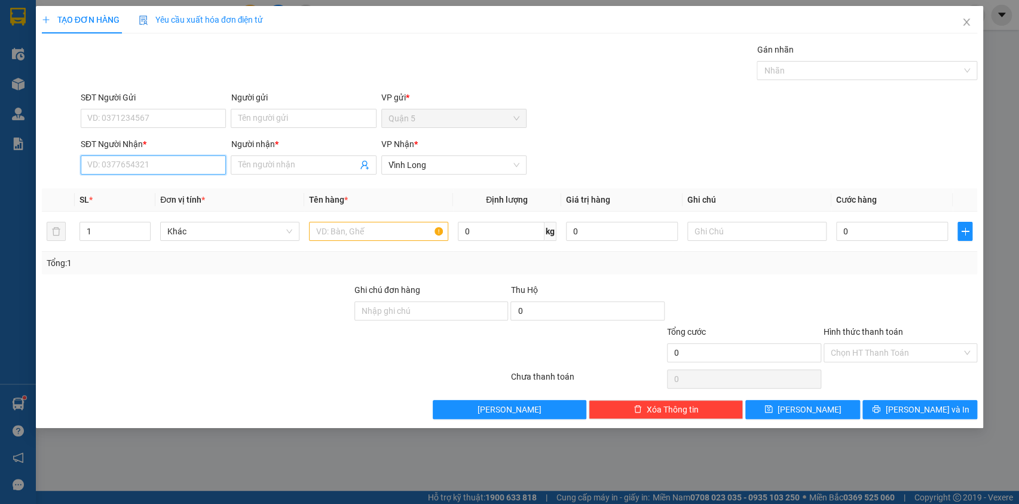
click at [209, 165] on input "SĐT Người Nhận *" at bounding box center [153, 164] width 145 height 19
type input "3"
click at [176, 166] on input "787" at bounding box center [153, 164] width 145 height 19
type input "7"
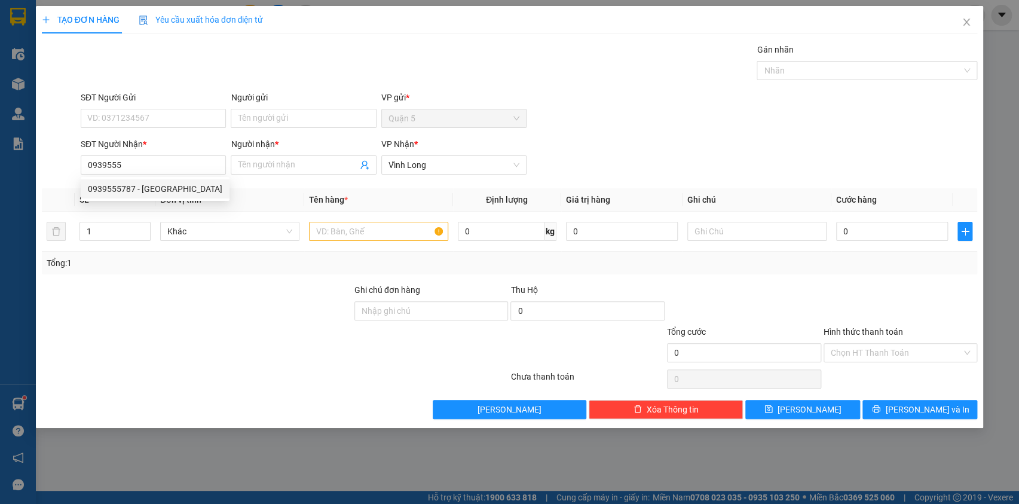
click at [168, 185] on div "0939555787 - Hồng Cúc" at bounding box center [155, 188] width 135 height 13
type input "0939555787"
type input "Hồng Cúc"
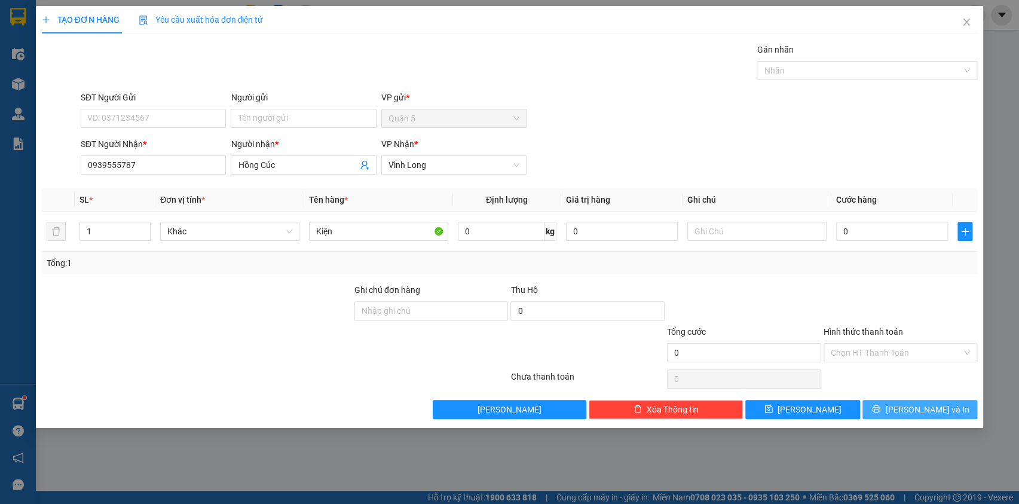
type input "0939555787"
click at [916, 408] on span "[PERSON_NAME] và In" at bounding box center [927, 409] width 84 height 13
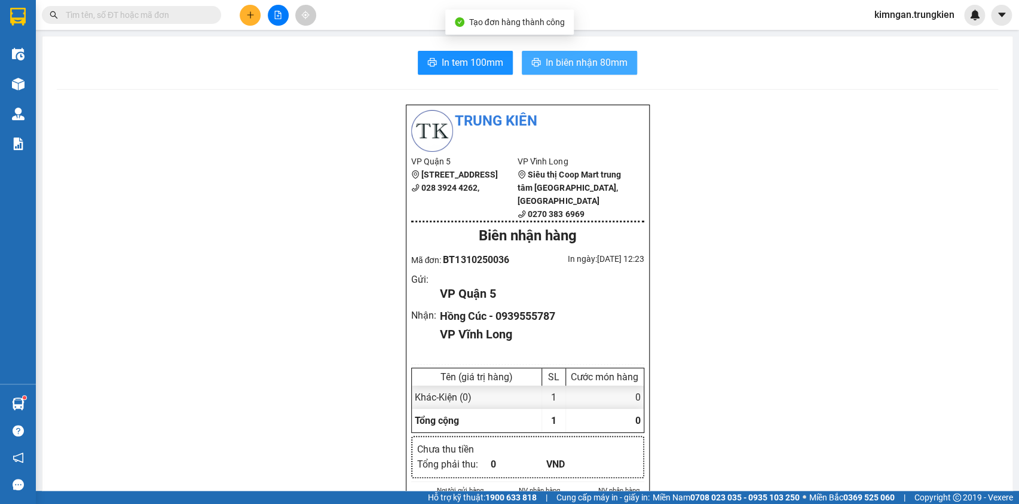
click at [574, 61] on span "In biên nhận 80mm" at bounding box center [587, 62] width 82 height 15
click at [485, 72] on button "In tem 100mm" at bounding box center [465, 63] width 95 height 24
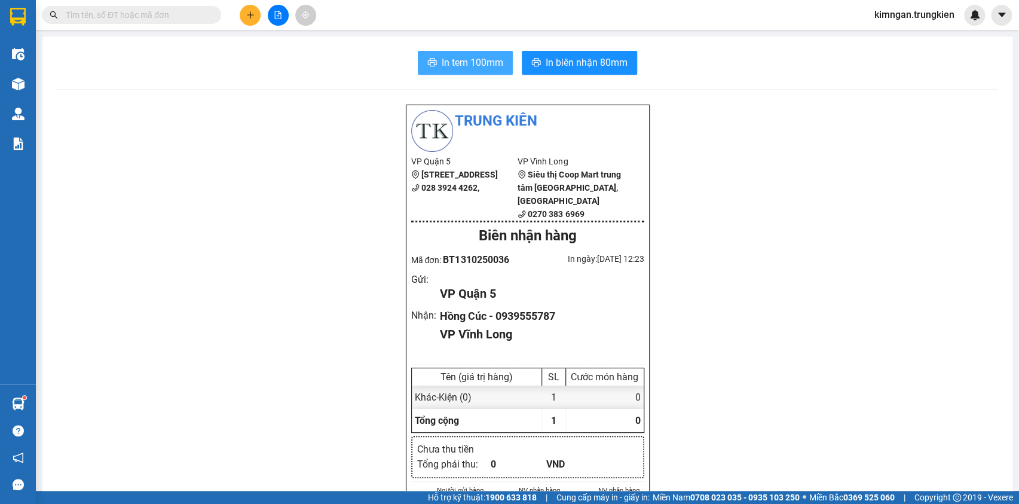
click at [493, 68] on span "In tem 100mm" at bounding box center [473, 62] width 62 height 15
click at [252, 21] on button at bounding box center [250, 15] width 21 height 21
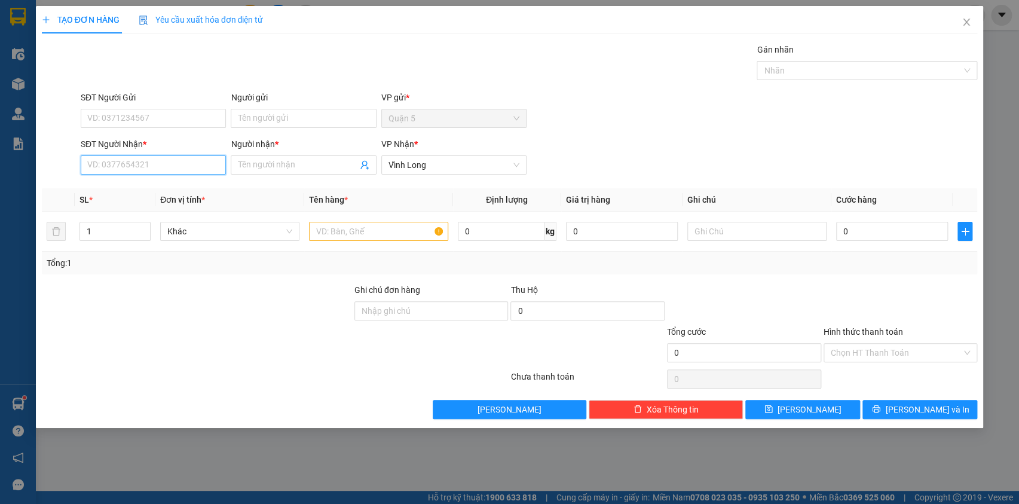
click at [185, 166] on input "SĐT Người Nhận *" at bounding box center [153, 164] width 145 height 19
click at [968, 22] on icon "close" at bounding box center [967, 22] width 7 height 7
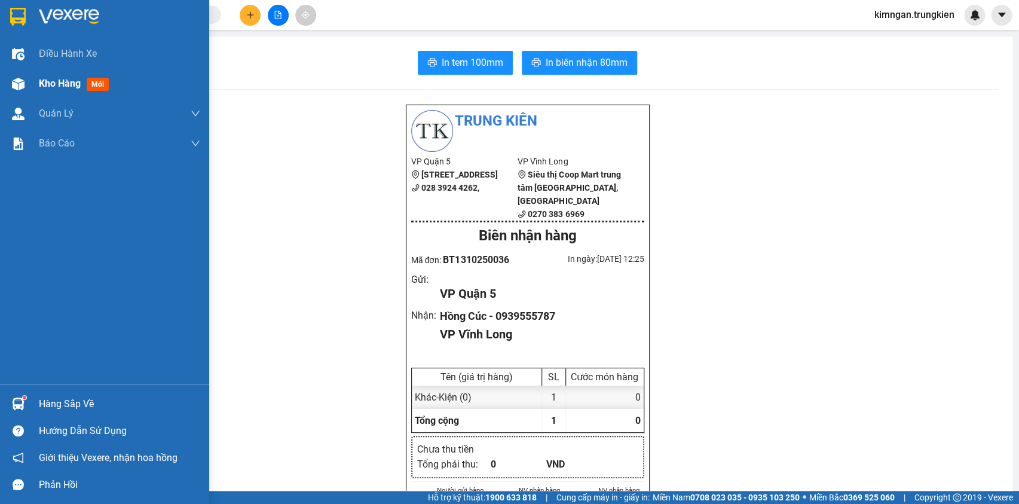
click at [48, 87] on span "Kho hàng" at bounding box center [60, 83] width 42 height 11
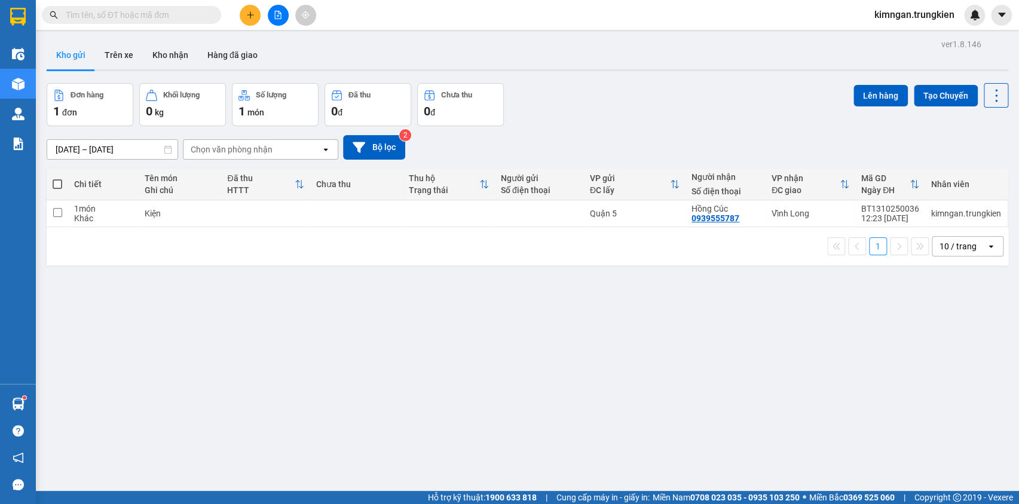
click at [169, 17] on input "text" at bounding box center [136, 14] width 141 height 13
click at [251, 11] on icon "plus" at bounding box center [250, 15] width 8 height 8
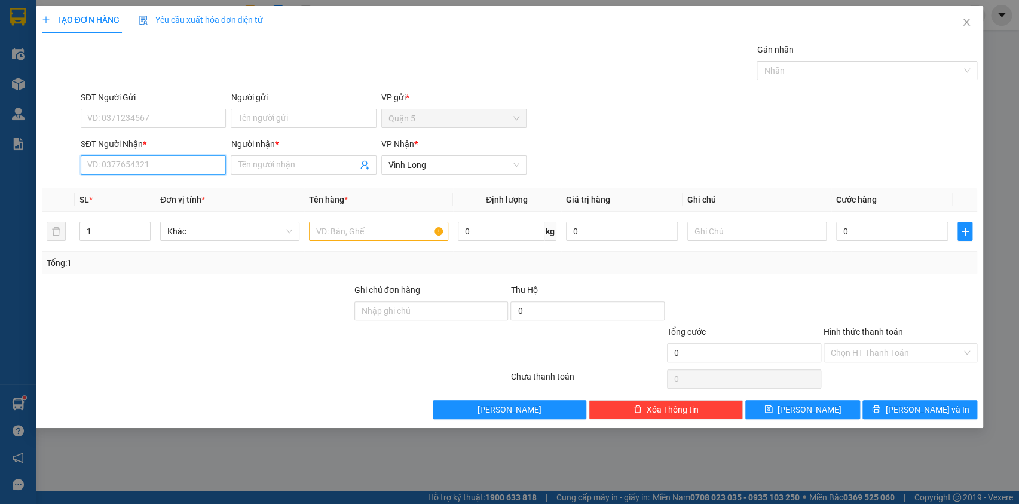
click at [194, 165] on input "SĐT Người Nhận *" at bounding box center [153, 164] width 145 height 19
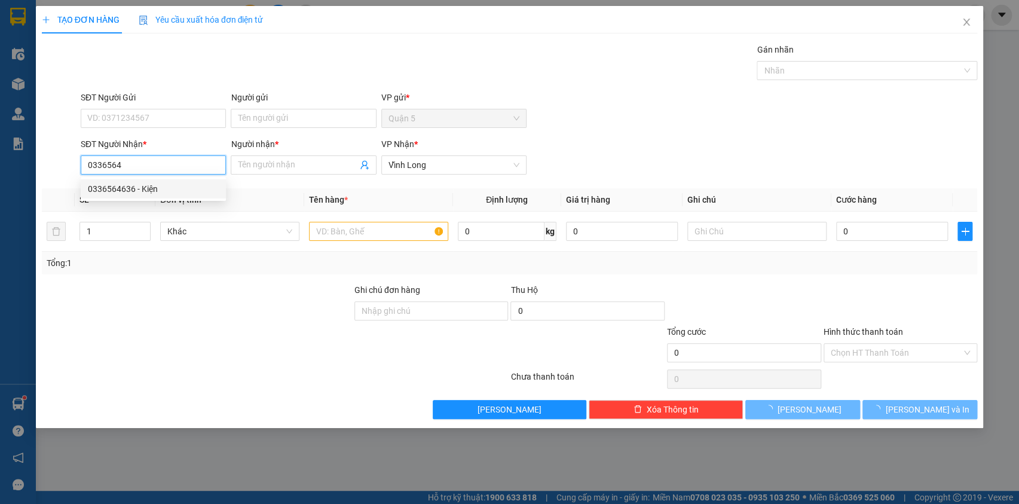
click at [168, 191] on div "0336564636 - Kiện" at bounding box center [153, 188] width 131 height 13
type input "0336564636"
type input "Kiện"
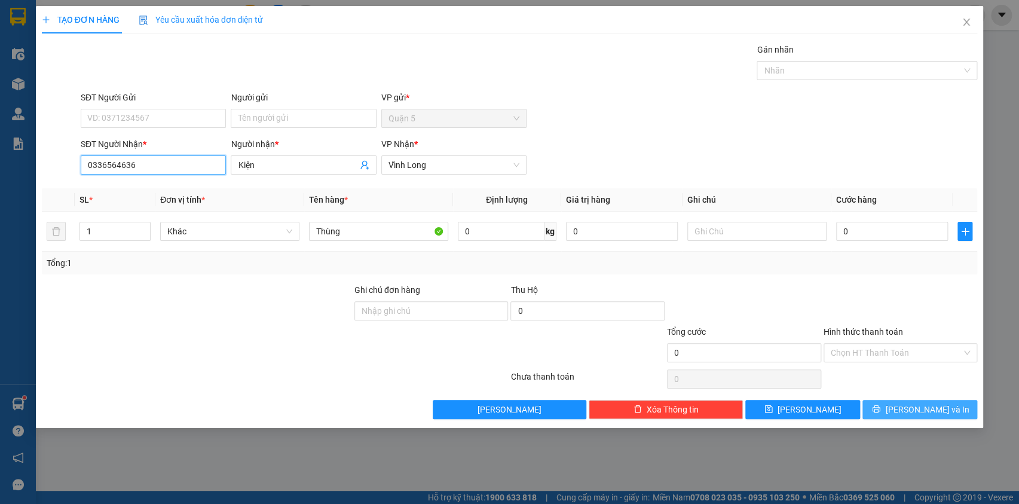
type input "0336564636"
click at [906, 412] on button "[PERSON_NAME] và In" at bounding box center [920, 409] width 115 height 19
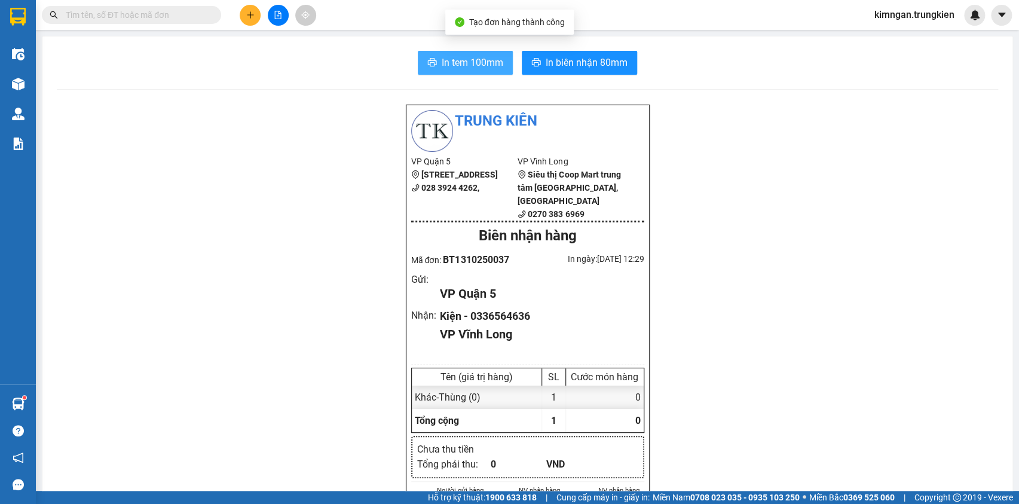
click at [454, 59] on span "In tem 100mm" at bounding box center [473, 62] width 62 height 15
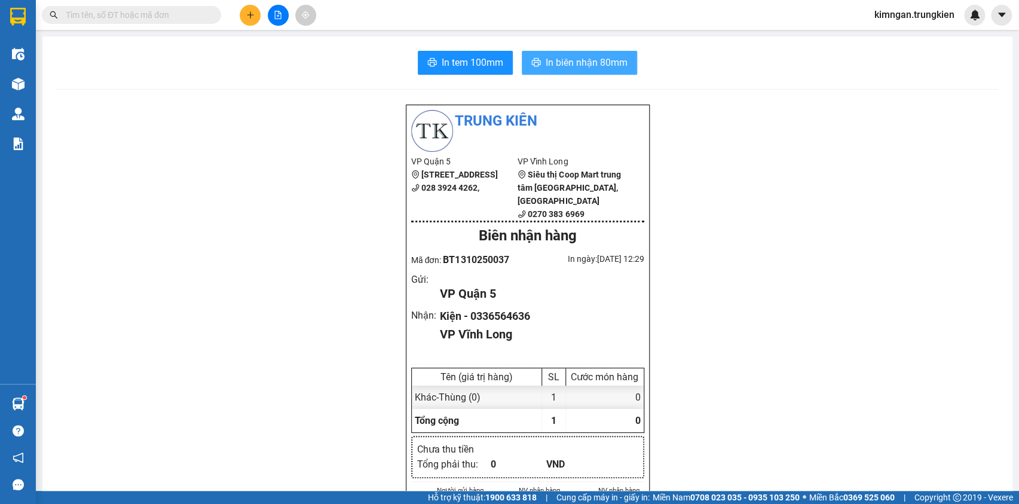
click at [609, 66] on span "In biên nhận 80mm" at bounding box center [587, 62] width 82 height 15
click at [572, 63] on span "In biên nhận 80mm" at bounding box center [587, 62] width 82 height 15
click at [184, 15] on input "text" at bounding box center [136, 14] width 141 height 13
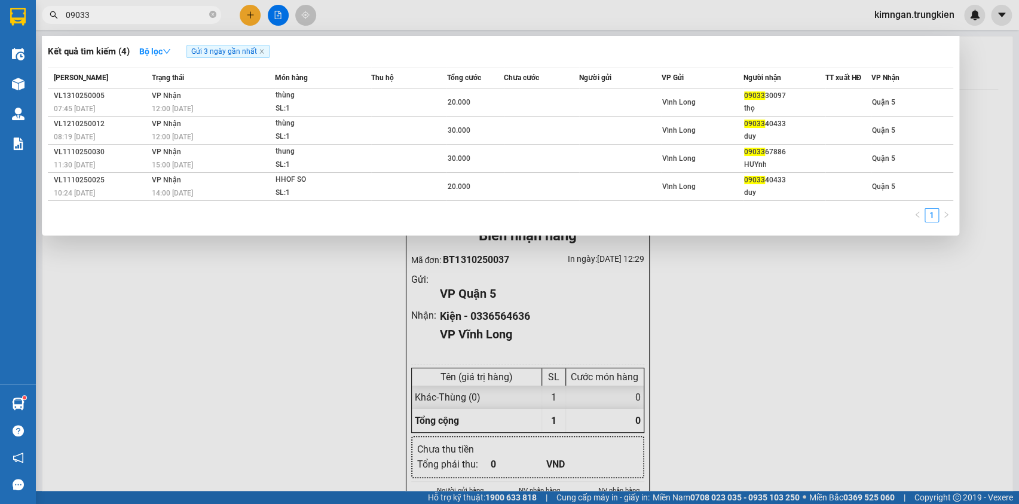
type input "09033"
click at [248, 14] on div at bounding box center [509, 252] width 1019 height 504
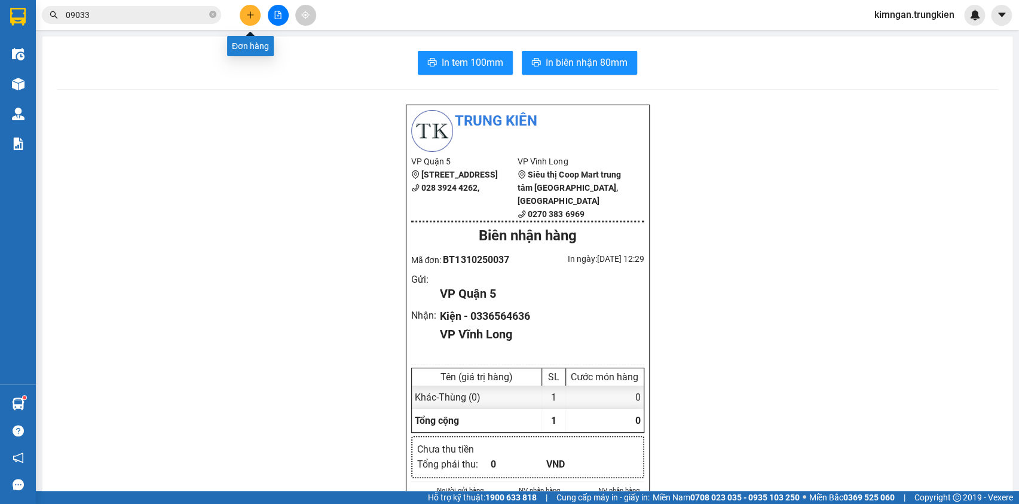
click at [247, 15] on icon "plus" at bounding box center [250, 14] width 7 height 1
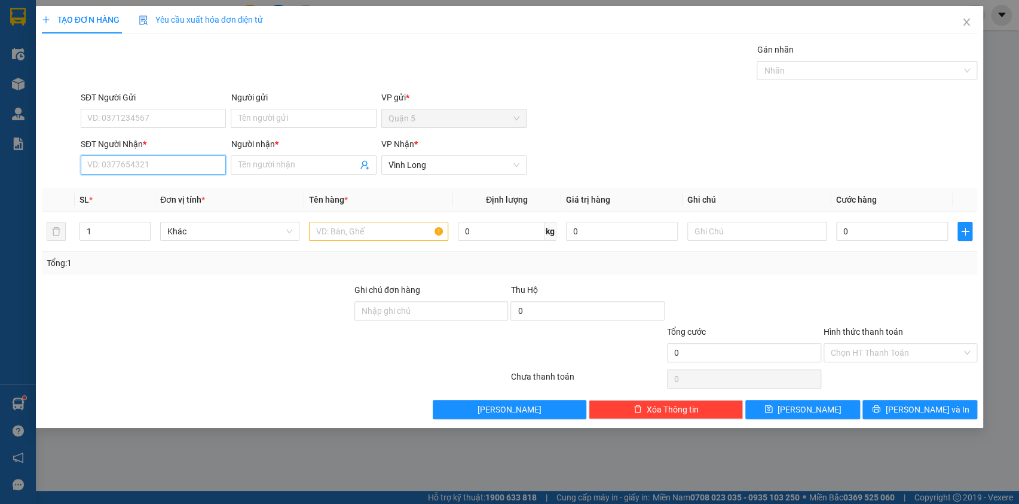
click at [139, 155] on input "SĐT Người Nhận *" at bounding box center [153, 164] width 145 height 19
click at [162, 191] on div "0987446363 - Phong" at bounding box center [153, 188] width 131 height 13
type input "0987446363"
type input "Phong"
type input "0987446363"
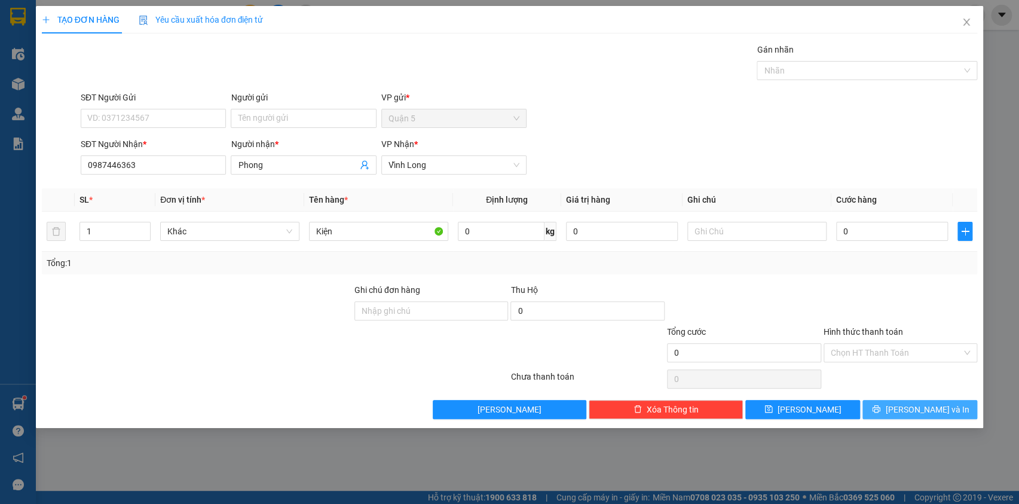
drag, startPoint x: 895, startPoint y: 411, endPoint x: 893, endPoint y: 404, distance: 8.0
click at [892, 408] on button "[PERSON_NAME] và In" at bounding box center [920, 409] width 115 height 19
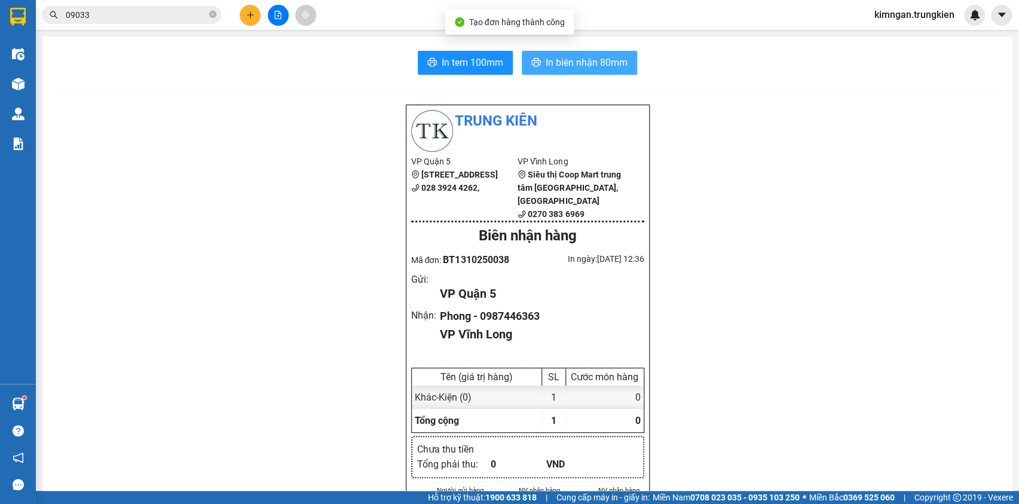
click at [539, 62] on button "In biên nhận 80mm" at bounding box center [579, 63] width 115 height 24
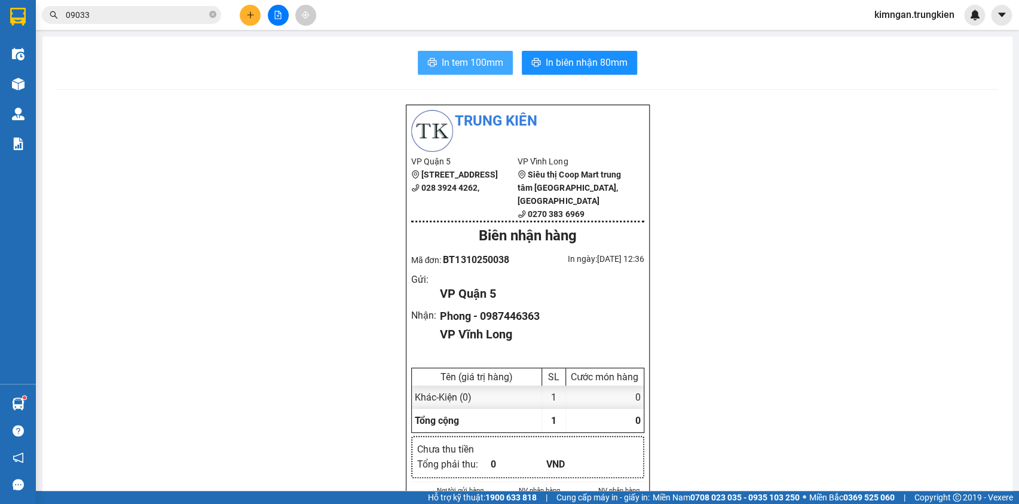
click at [484, 63] on span "In tem 100mm" at bounding box center [473, 62] width 62 height 15
click at [247, 18] on icon "plus" at bounding box center [250, 15] width 8 height 8
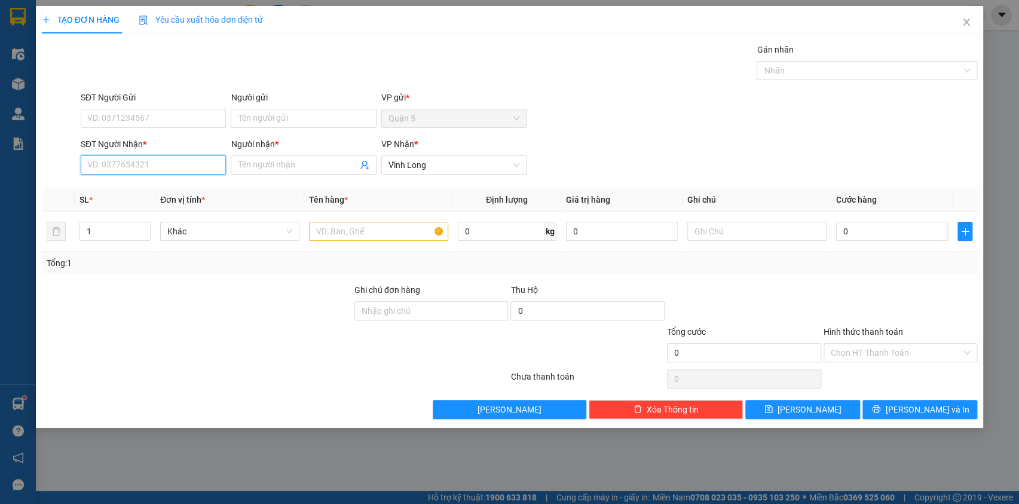
click at [206, 160] on input "SĐT Người Nhận *" at bounding box center [153, 164] width 145 height 19
type input "0906442261"
click at [195, 183] on div "0906442261 - bao" at bounding box center [153, 188] width 131 height 13
type input "bao"
type input "0906442261"
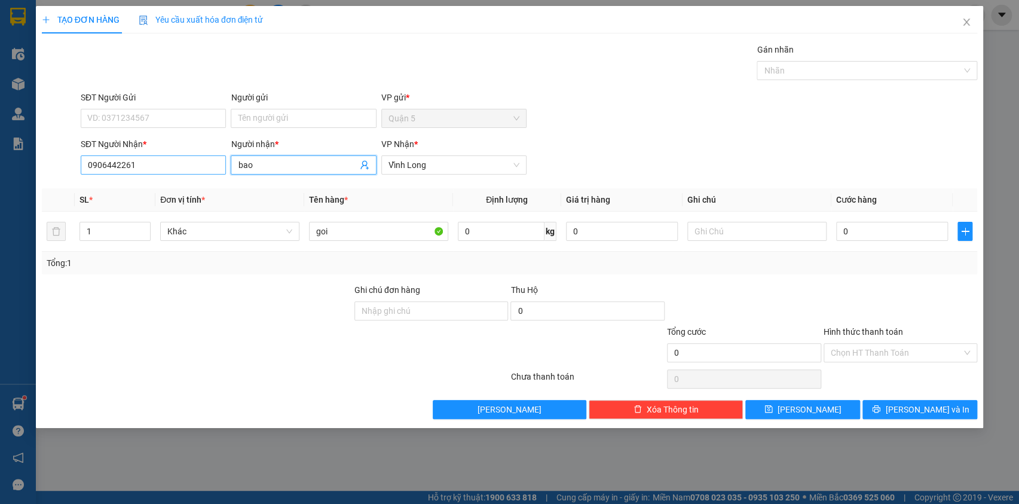
drag, startPoint x: 256, startPoint y: 166, endPoint x: 225, endPoint y: 166, distance: 31.7
click at [225, 166] on div "SĐT Người Nhận * 0906442261 Người nhận * bao bao VP Nhận * Vĩnh Long" at bounding box center [528, 158] width 901 height 42
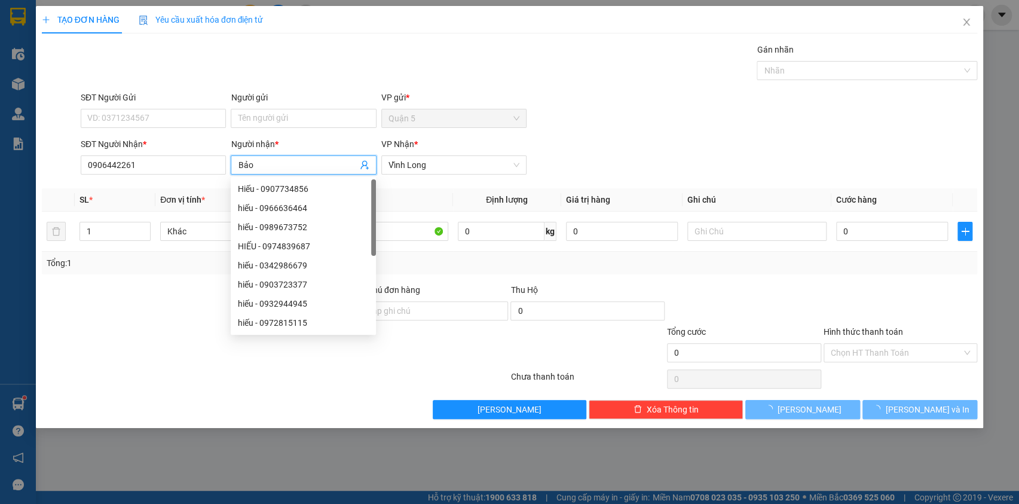
type input "Bảo"
click at [575, 120] on div "SĐT Người Gửi VD: 0371234567 Người gửi Tên người gửi VP gửi * Quận 5" at bounding box center [528, 112] width 901 height 42
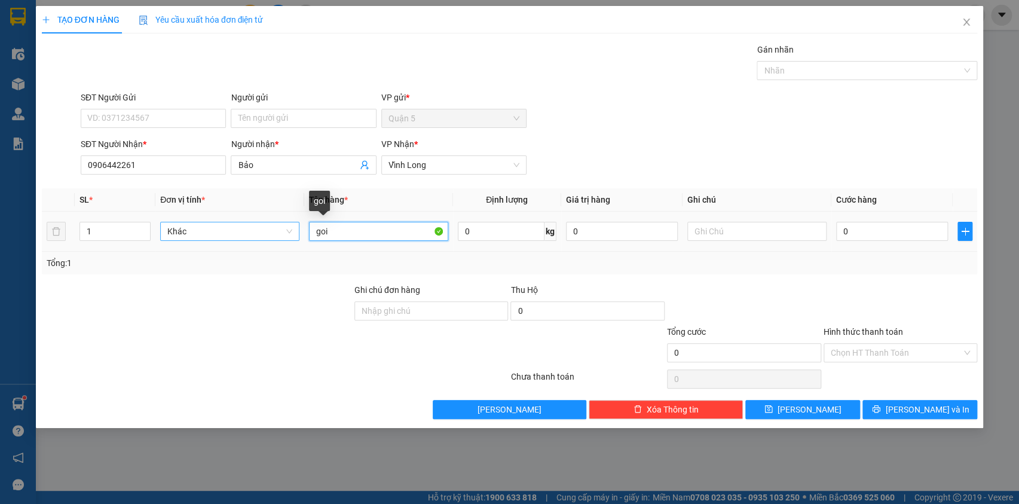
drag, startPoint x: 347, startPoint y: 231, endPoint x: 293, endPoint y: 229, distance: 53.8
click at [293, 229] on tr "1 Khác goi 0 kg 0 0" at bounding box center [510, 232] width 936 height 40
type input "Gói"
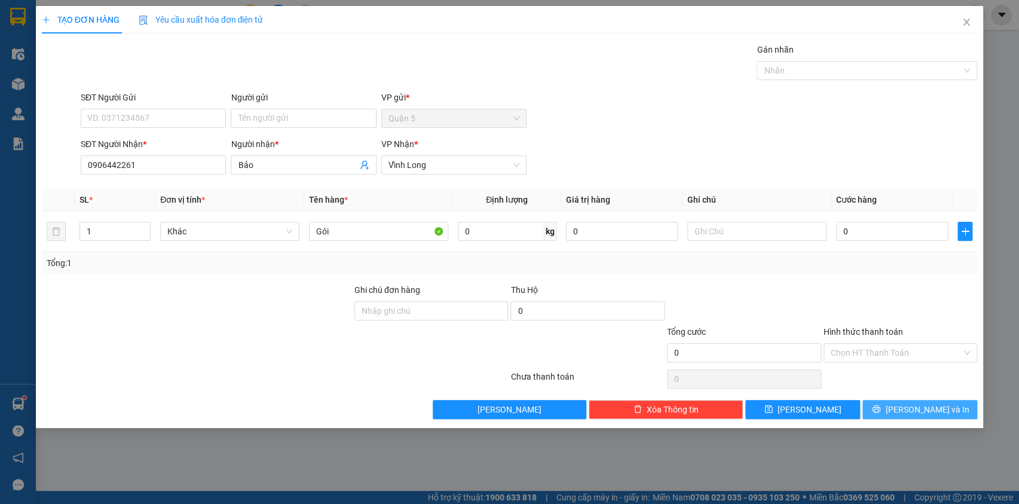
click at [881, 410] on icon "printer" at bounding box center [876, 409] width 8 height 8
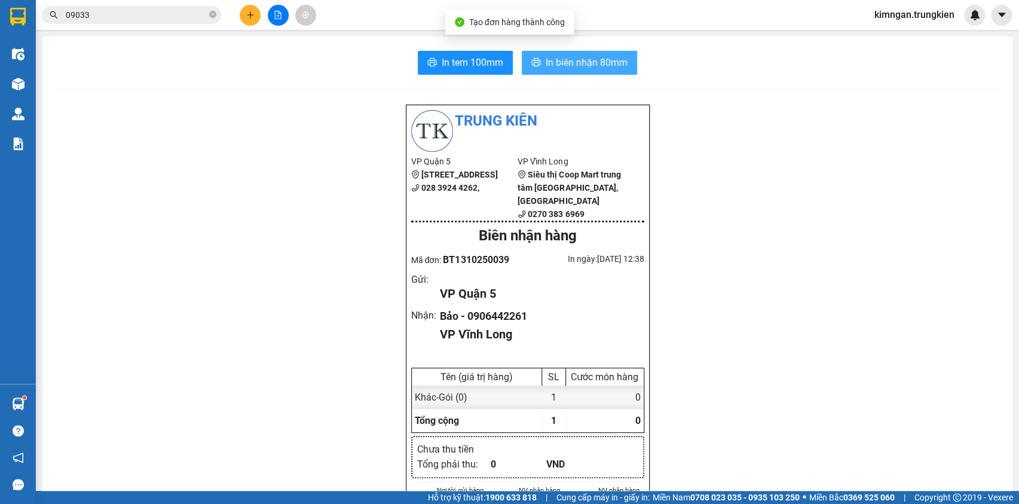
click at [546, 62] on span "In biên nhận 80mm" at bounding box center [587, 62] width 82 height 15
click at [453, 63] on span "In tem 100mm" at bounding box center [473, 62] width 62 height 15
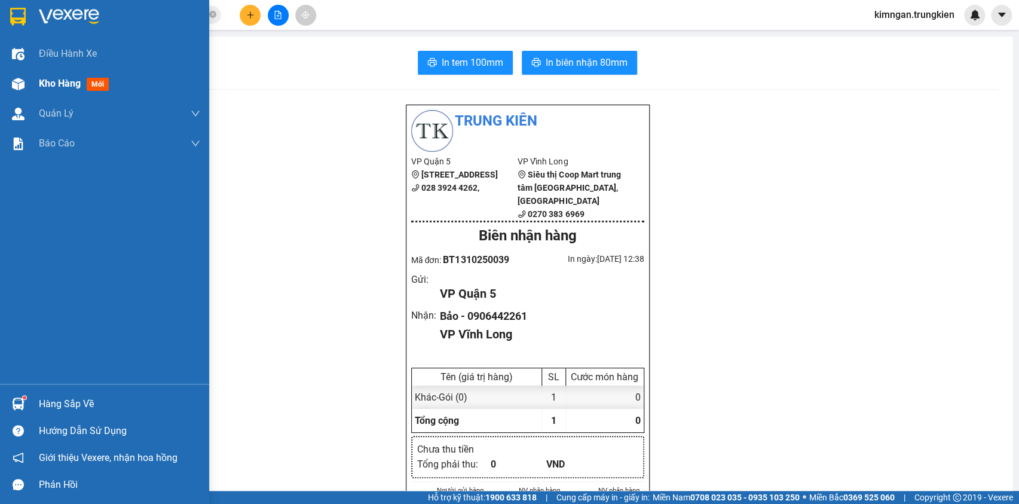
click at [86, 82] on div "Kho hàng mới" at bounding box center [76, 83] width 75 height 15
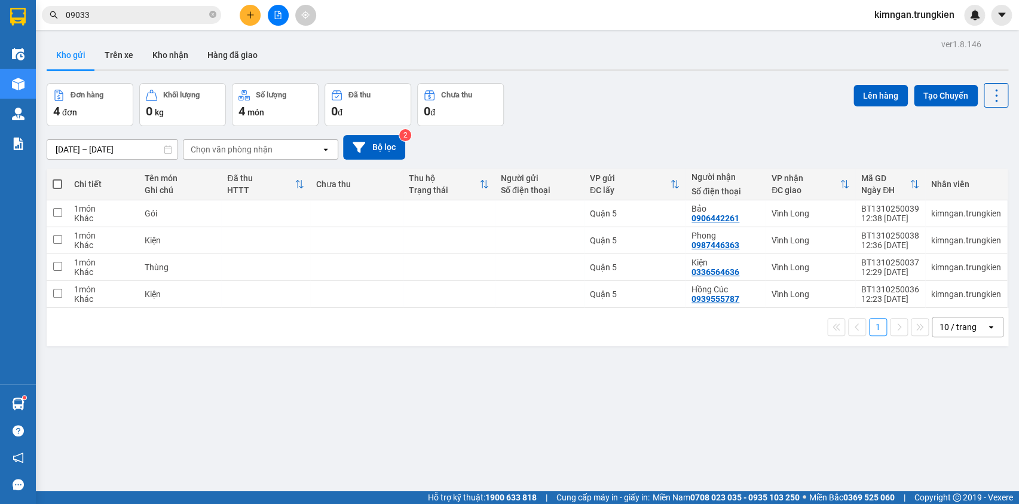
click at [56, 180] on span at bounding box center [58, 184] width 10 height 10
click at [57, 178] on input "checkbox" at bounding box center [57, 178] width 0 height 0
checkbox input "true"
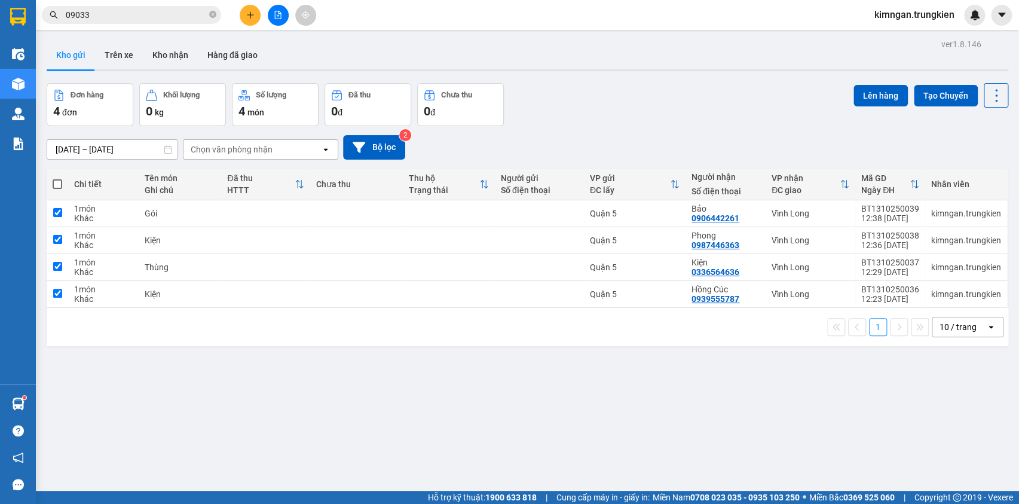
checkbox input "true"
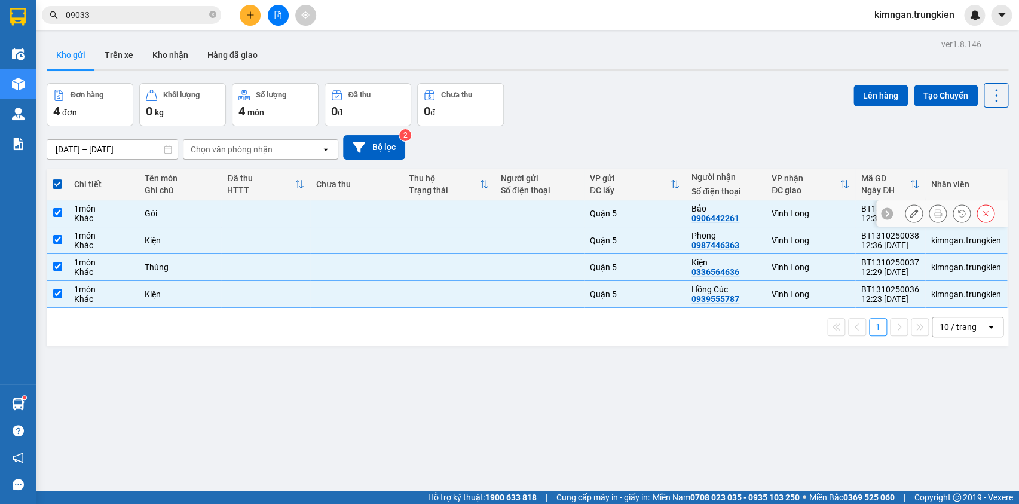
click at [52, 219] on td at bounding box center [58, 213] width 22 height 27
checkbox input "false"
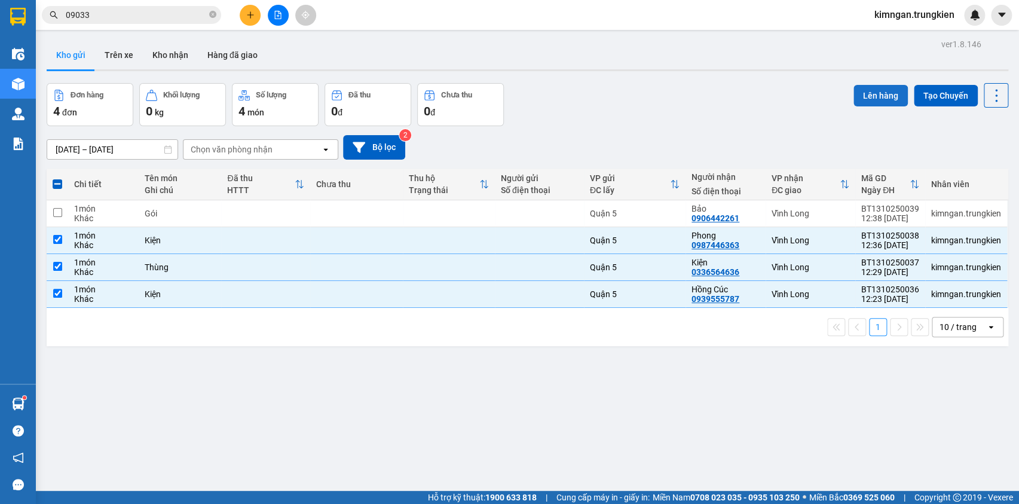
click at [869, 103] on button "Lên hàng" at bounding box center [881, 96] width 54 height 22
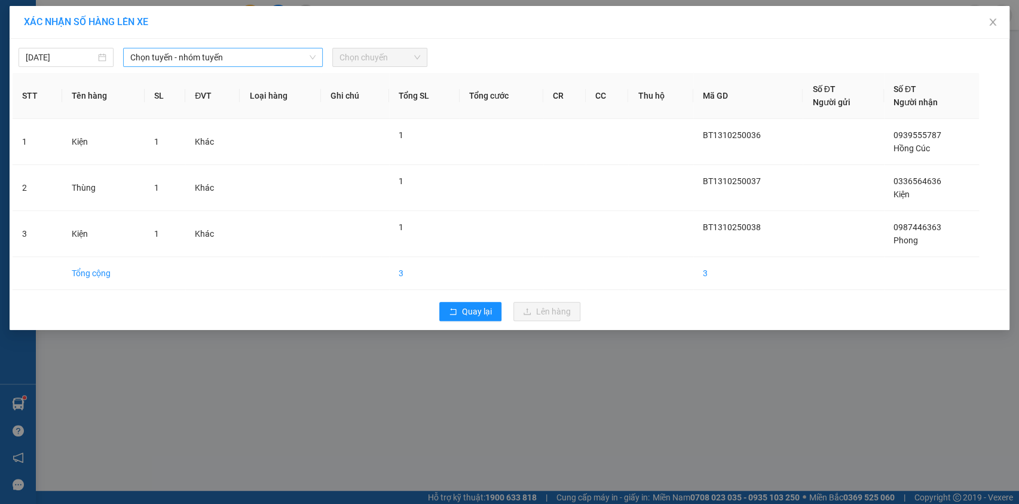
click at [293, 59] on span "Chọn tuyến - nhóm tuyến" at bounding box center [222, 57] width 185 height 18
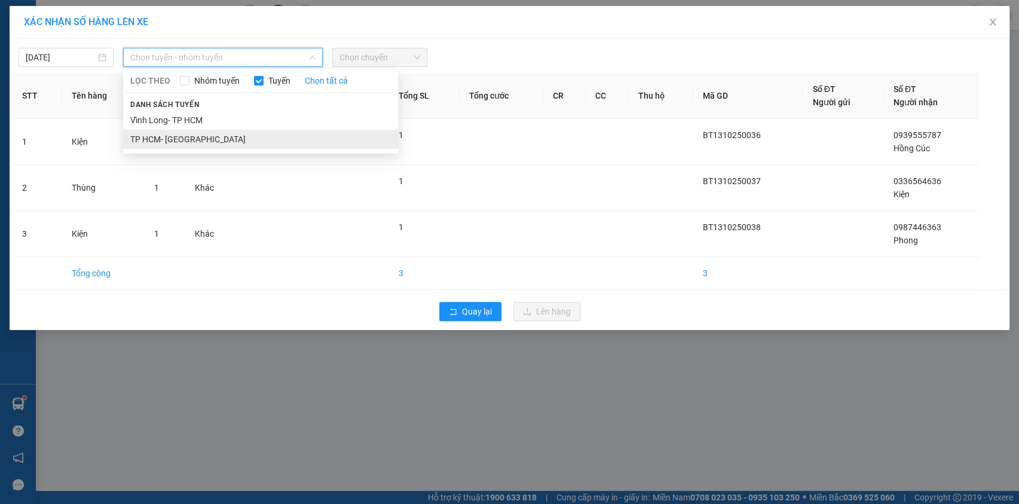
click at [259, 137] on li "TP HCM- [GEOGRAPHIC_DATA]" at bounding box center [260, 139] width 275 height 19
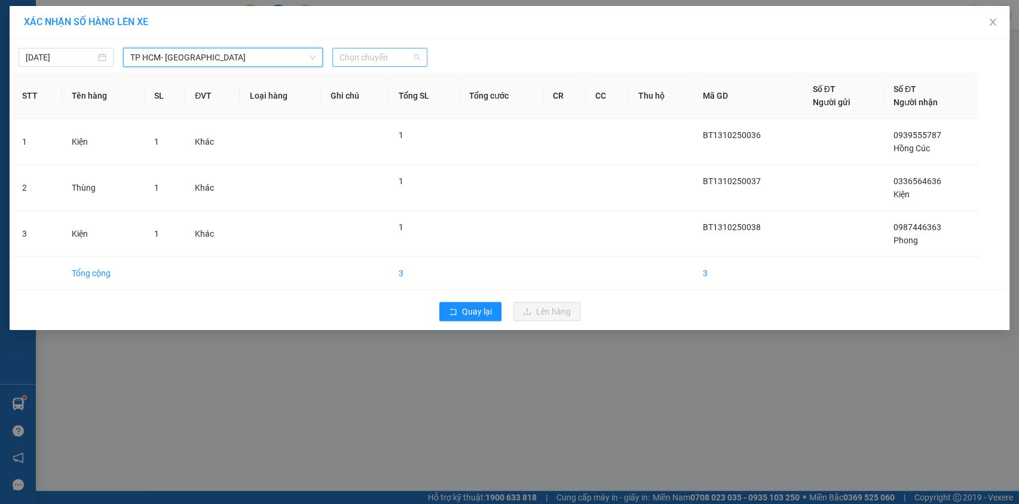
click at [394, 56] on span "Chọn chuyến" at bounding box center [380, 57] width 81 height 18
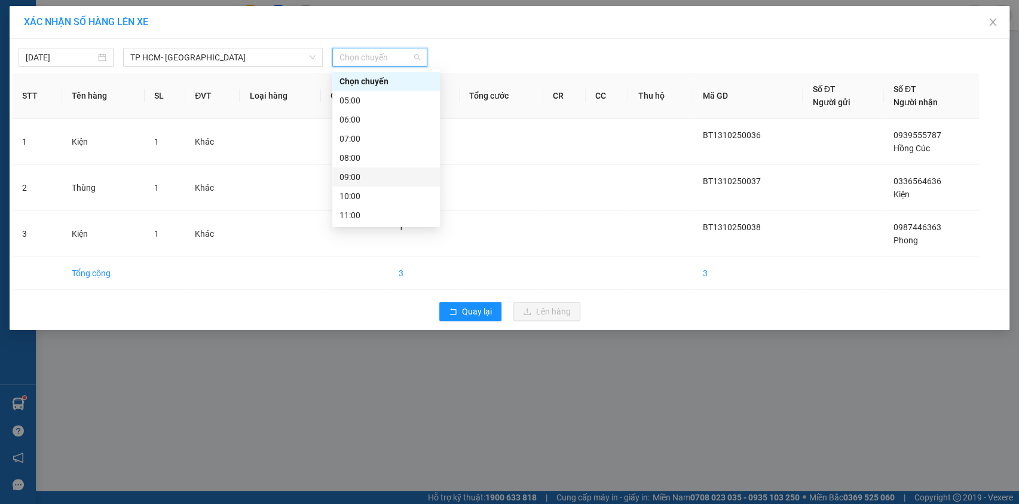
scroll to position [54, 0]
click at [409, 196] on div "13:00" at bounding box center [386, 199] width 93 height 13
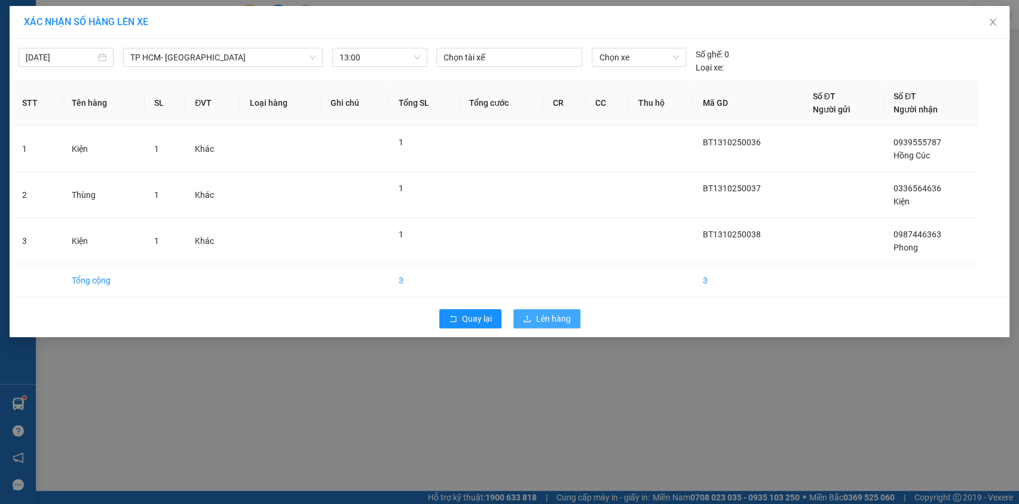
click at [559, 309] on button "Lên hàng" at bounding box center [547, 318] width 67 height 19
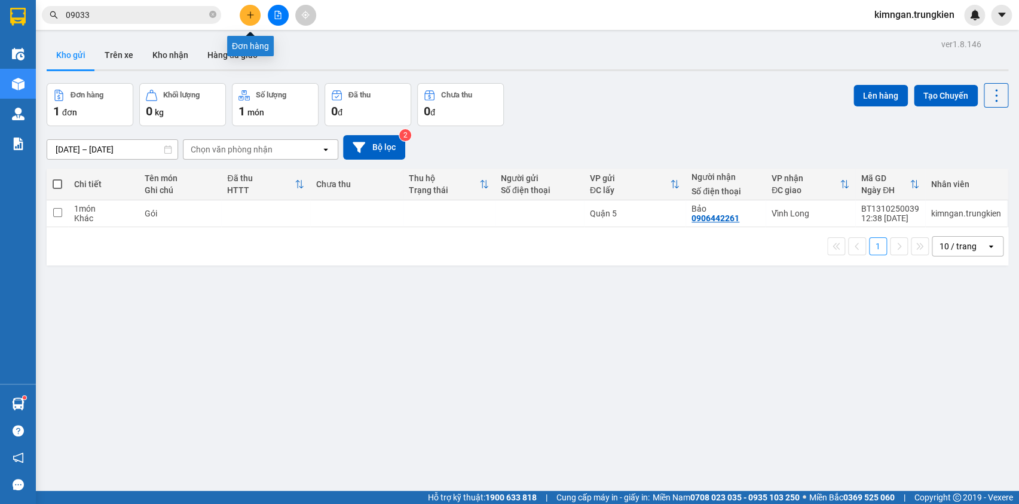
click at [242, 17] on button at bounding box center [250, 15] width 21 height 21
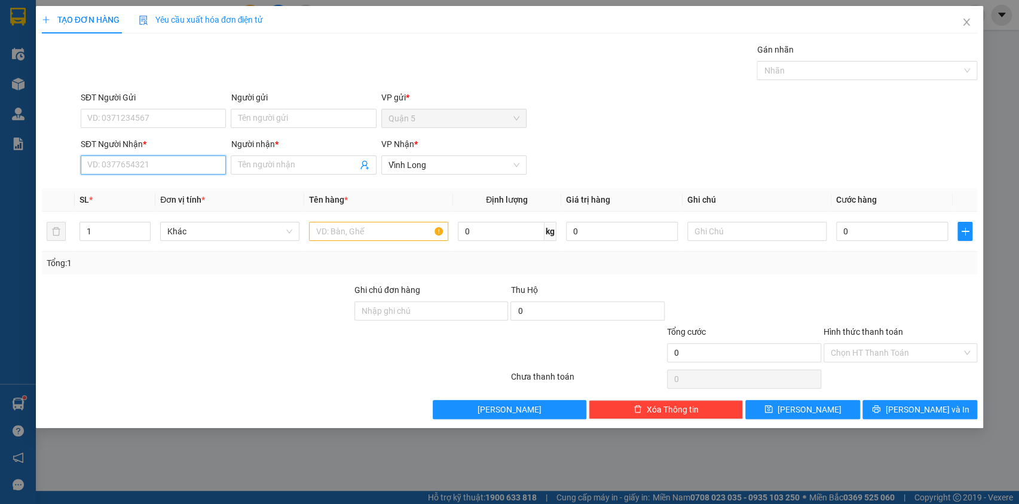
click at [161, 167] on input "SĐT Người Nhận *" at bounding box center [153, 164] width 145 height 19
click at [152, 195] on div "0703306306 - Bình 306" at bounding box center [153, 188] width 131 height 13
type input "0703306306"
type input "Bình 306"
type input "0703306306"
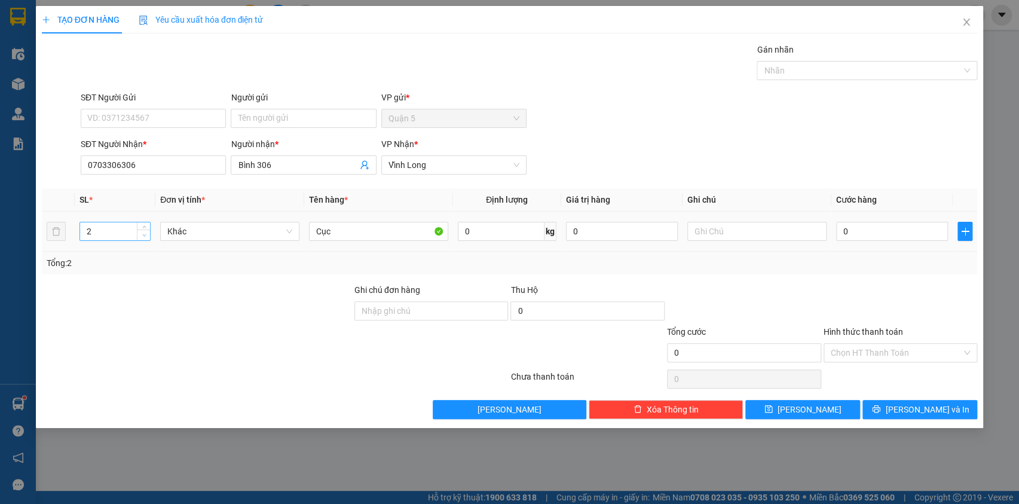
type input "1"
click at [146, 233] on span "down" at bounding box center [143, 235] width 7 height 7
click at [930, 403] on span "[PERSON_NAME] và In" at bounding box center [927, 409] width 84 height 13
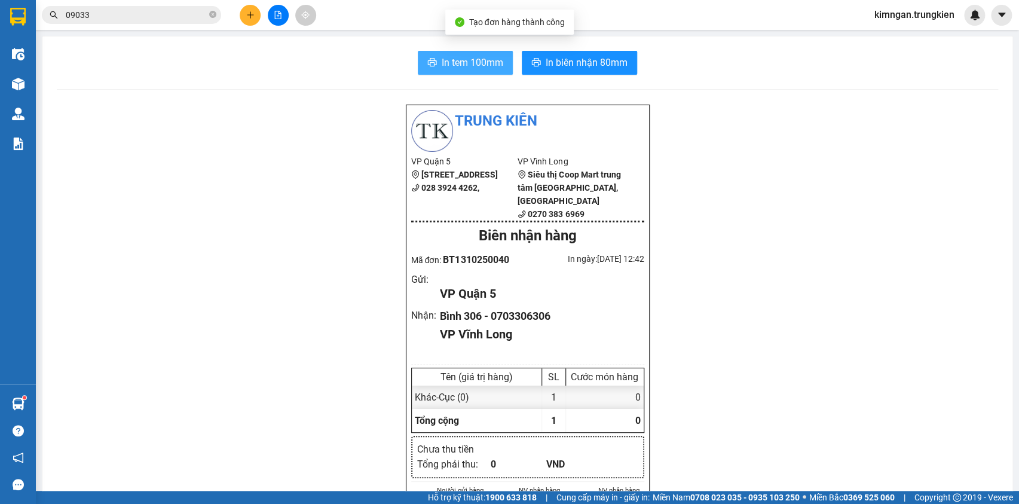
click at [442, 63] on span "In tem 100mm" at bounding box center [473, 62] width 62 height 15
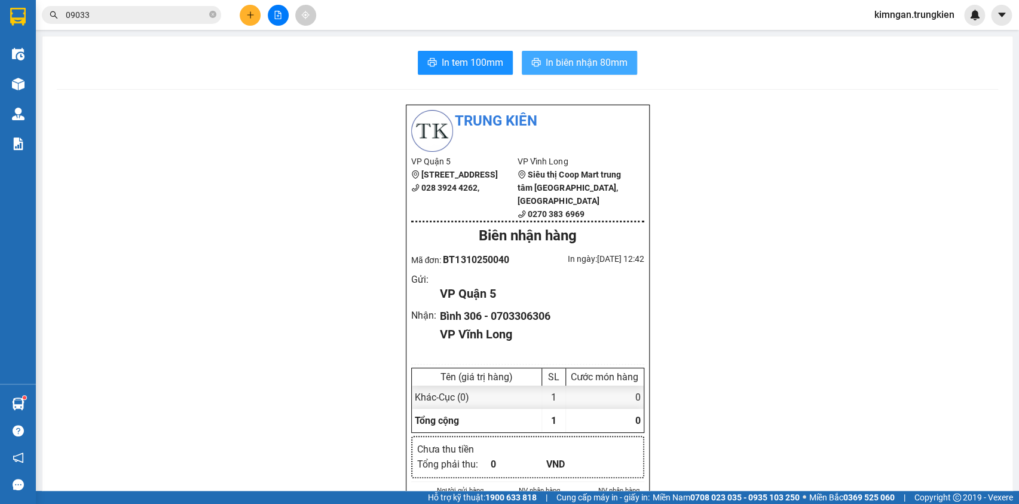
click at [559, 67] on span "In biên nhận 80mm" at bounding box center [587, 62] width 82 height 15
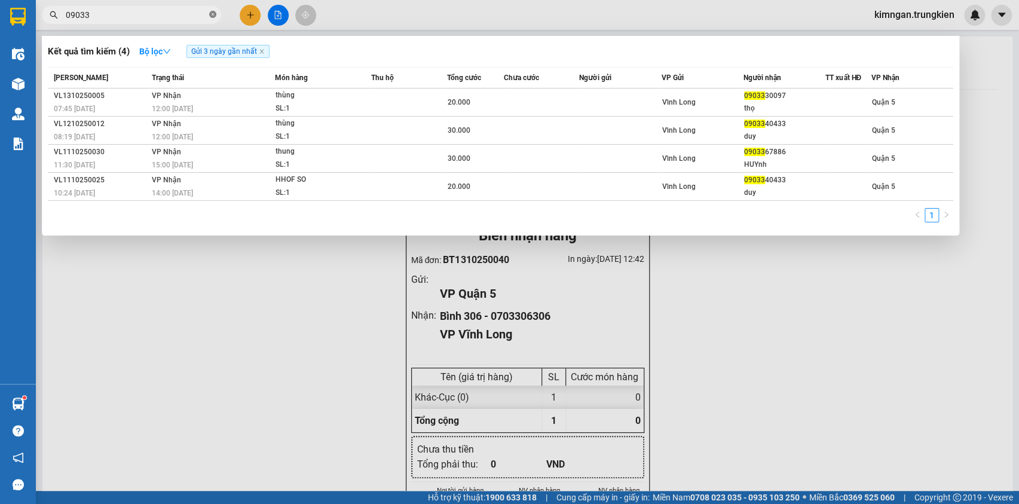
click at [215, 12] on icon "close-circle" at bounding box center [212, 14] width 7 height 7
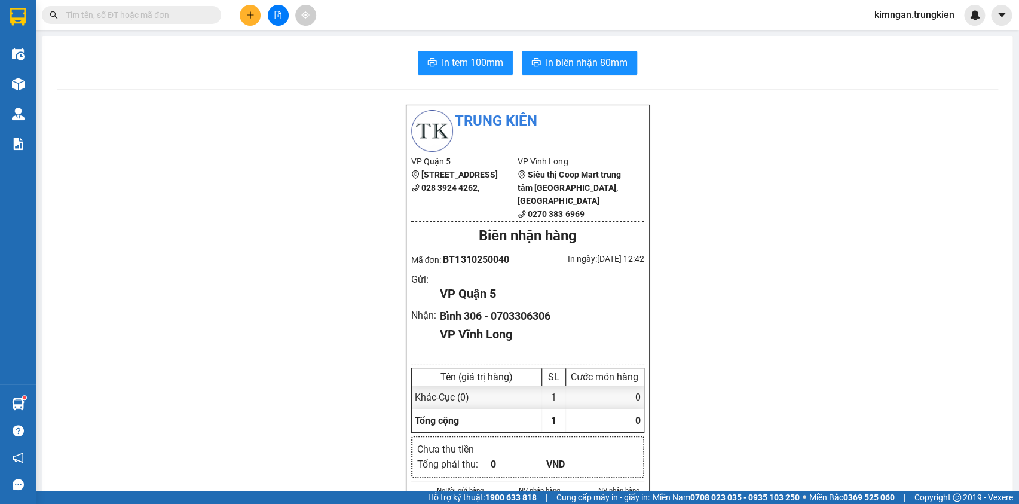
click at [195, 15] on input "text" at bounding box center [136, 14] width 141 height 13
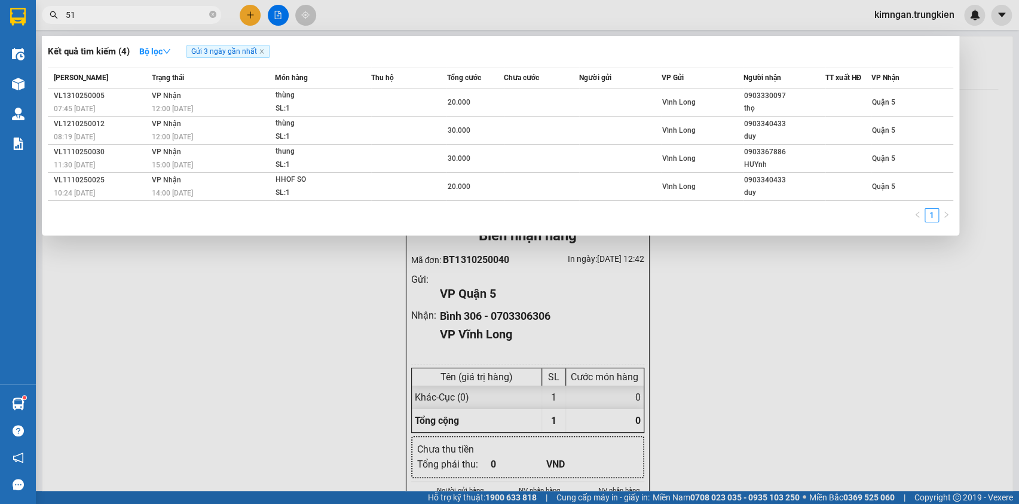
type input "518"
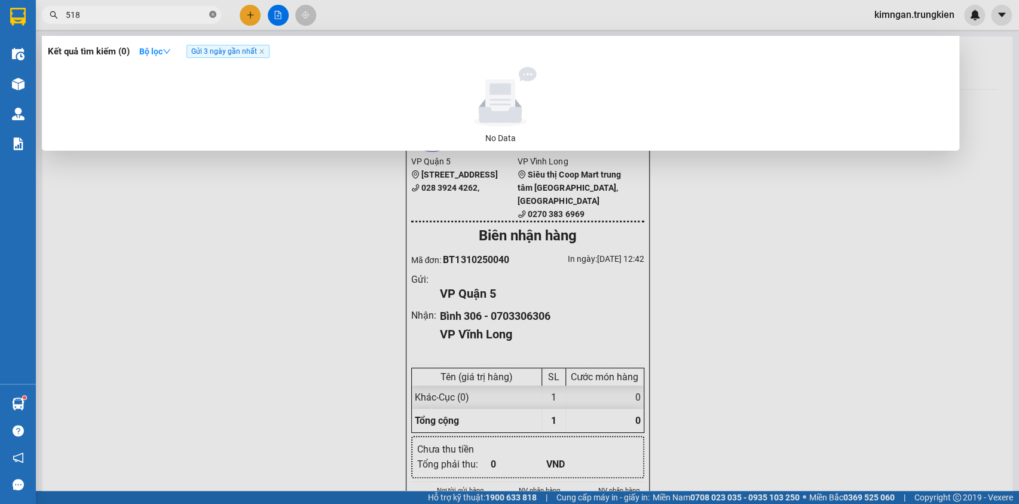
click at [213, 17] on icon "close-circle" at bounding box center [212, 14] width 7 height 7
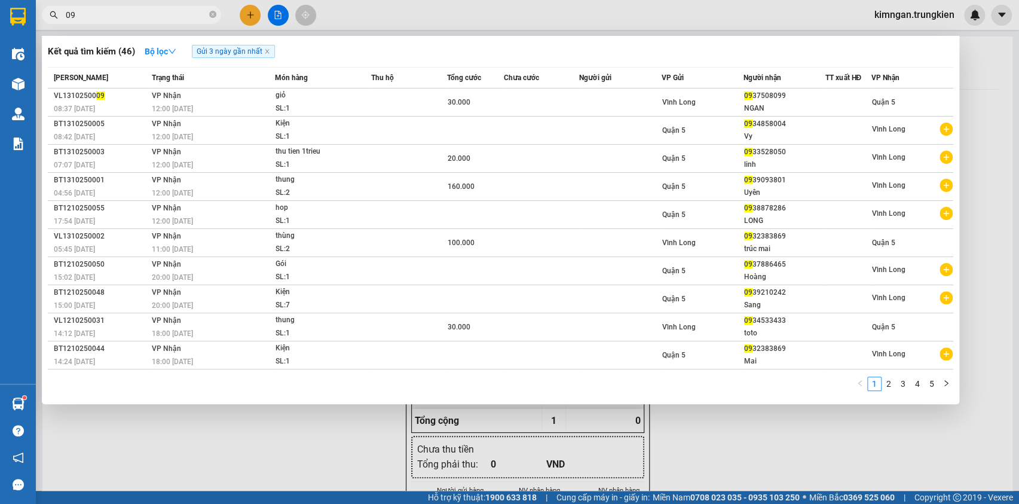
type input "0"
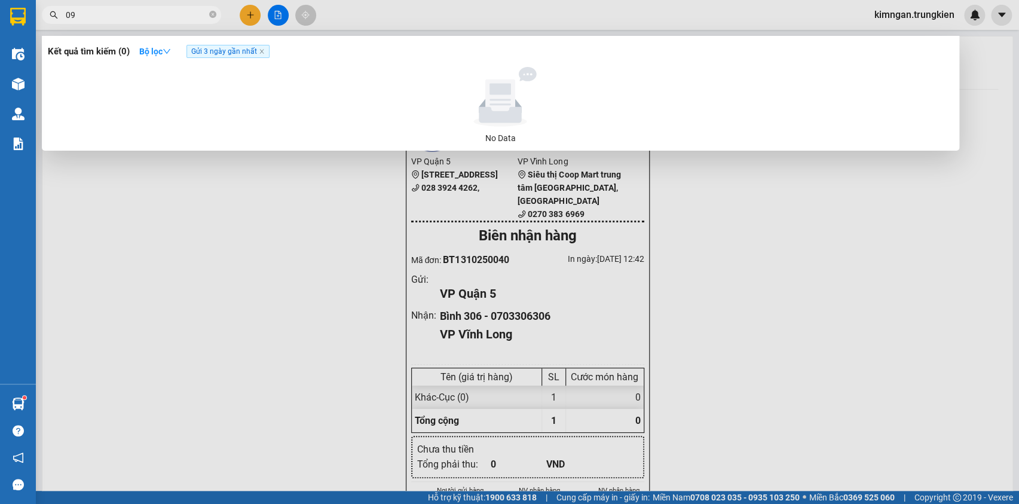
type input "0"
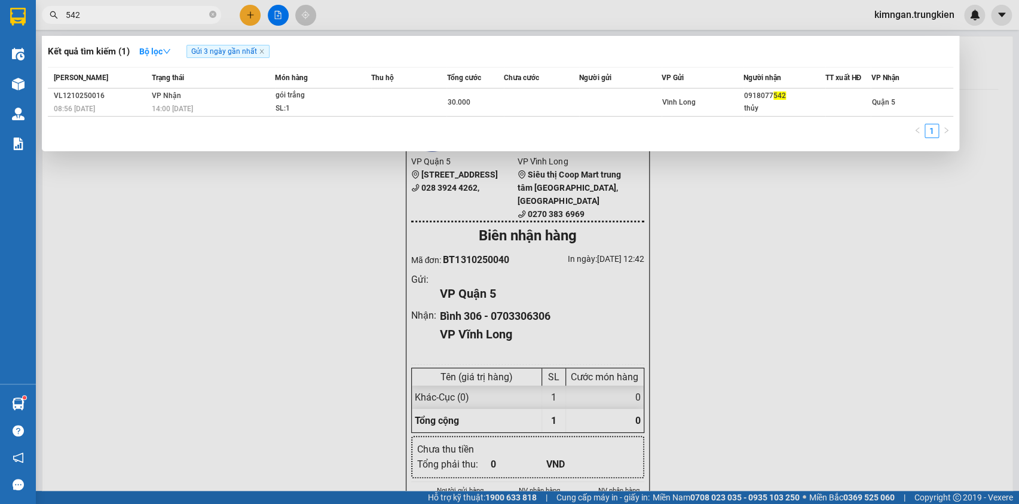
type input "542"
click at [244, 18] on div at bounding box center [509, 252] width 1019 height 504
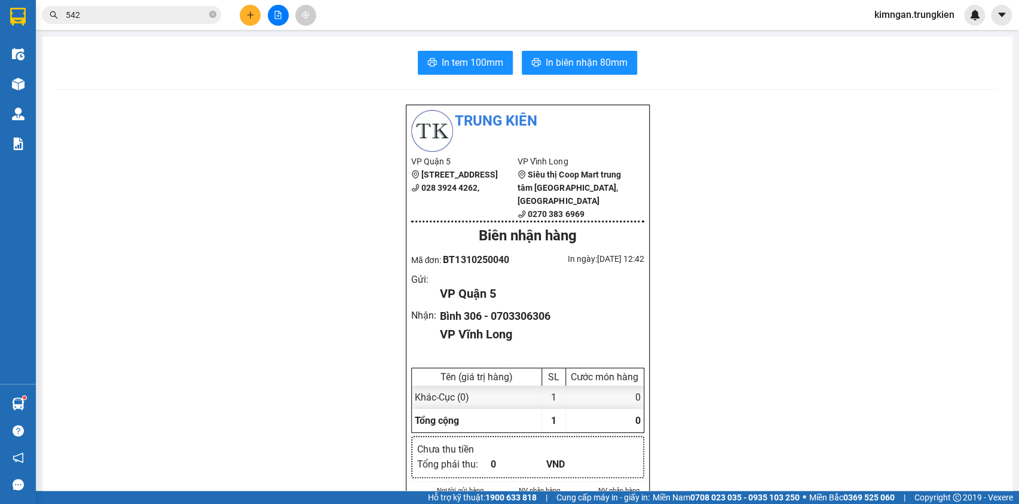
click at [244, 6] on button at bounding box center [250, 15] width 21 height 21
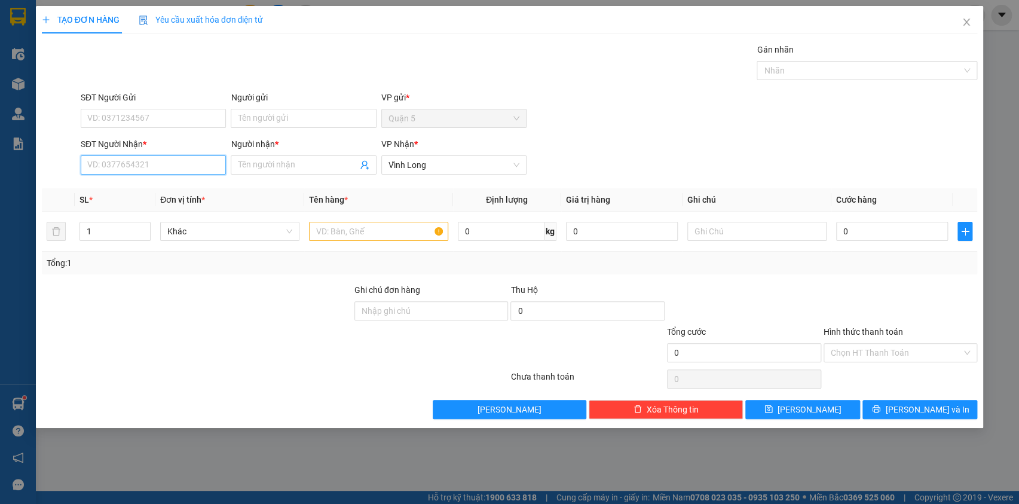
click at [139, 161] on input "SĐT Người Nhận *" at bounding box center [153, 164] width 145 height 19
click at [139, 189] on div "0908366754 - Phượng" at bounding box center [153, 188] width 131 height 13
type input "0908366754"
type input "Phượng"
type input "0908366754"
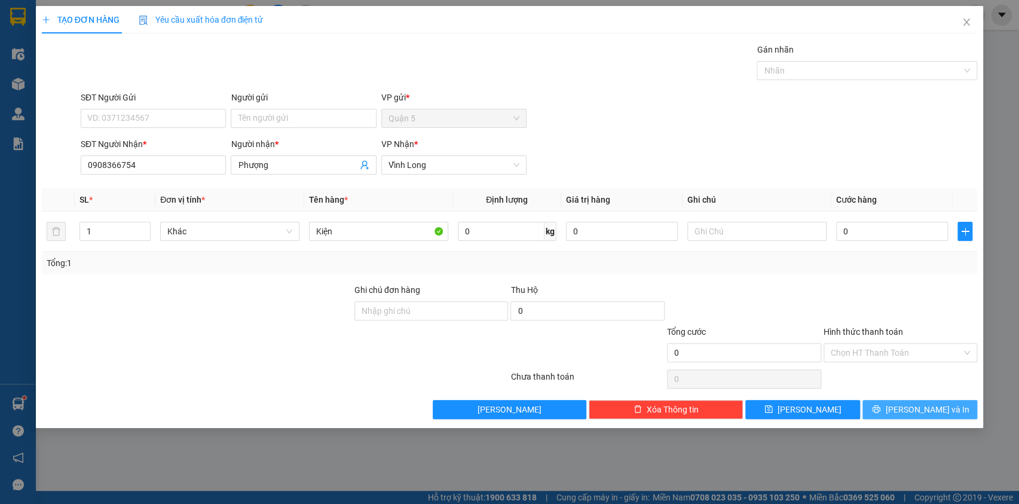
click at [894, 409] on button "[PERSON_NAME] và In" at bounding box center [920, 409] width 115 height 19
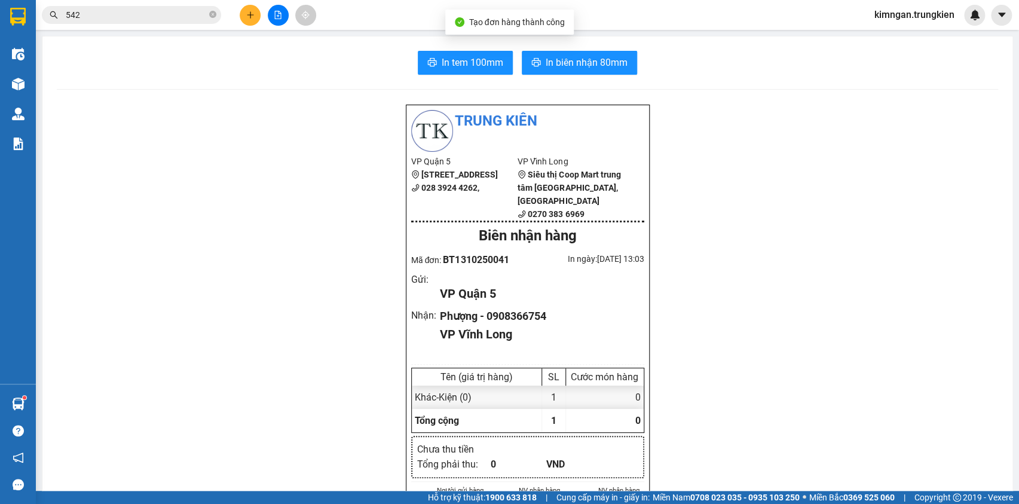
click at [597, 57] on span "In biên nhận 80mm" at bounding box center [587, 62] width 82 height 15
click at [478, 55] on span "In tem 100mm" at bounding box center [473, 62] width 62 height 15
click at [214, 16] on icon "close-circle" at bounding box center [212, 14] width 7 height 7
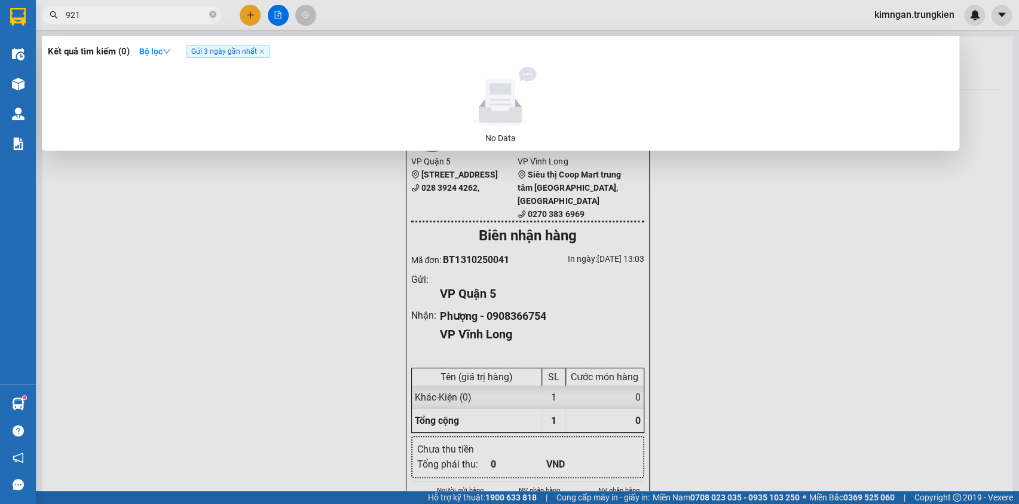
type input "921"
click at [257, 16] on div at bounding box center [509, 252] width 1019 height 504
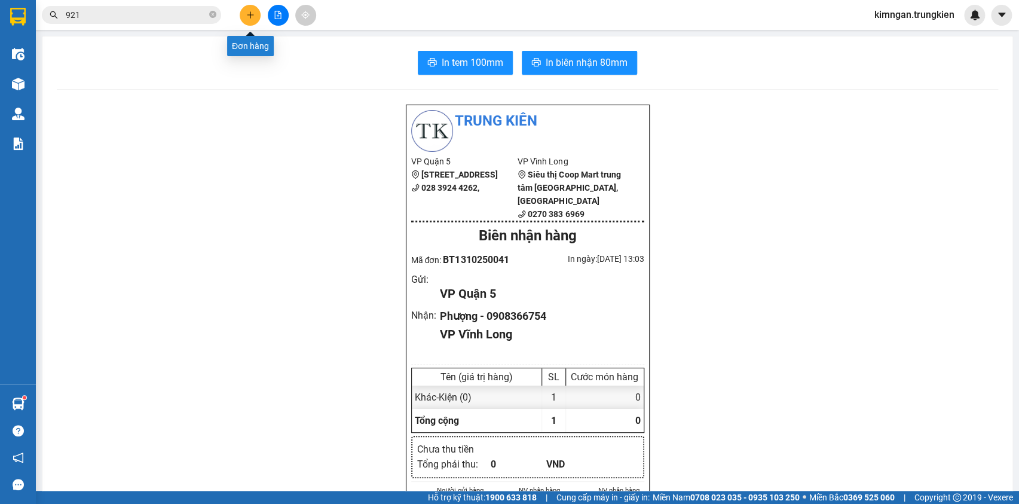
click at [257, 16] on button at bounding box center [250, 15] width 21 height 21
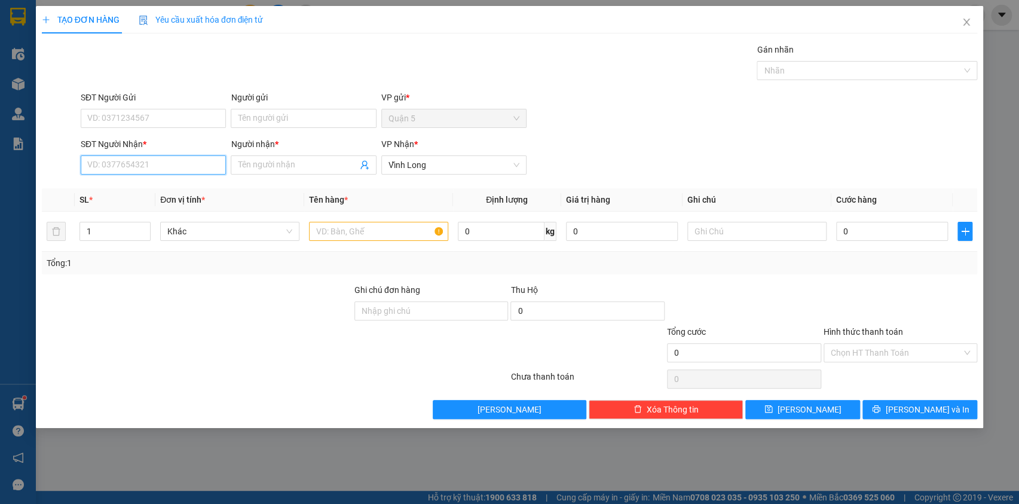
click at [153, 155] on input "SĐT Người Nhận *" at bounding box center [153, 164] width 145 height 19
click at [169, 185] on div "0983915985 - Thắng" at bounding box center [153, 188] width 131 height 13
type input "0983915985"
type input "Thắng"
type input "0983915985"
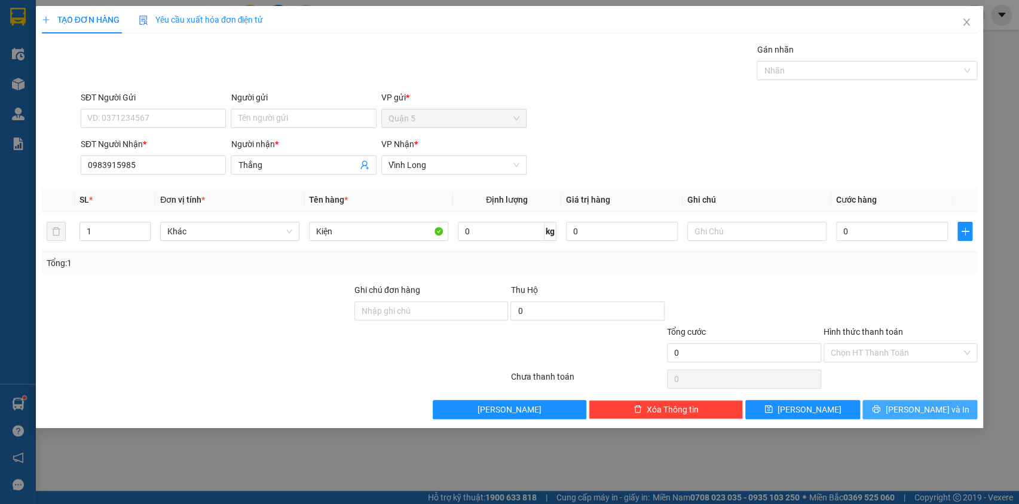
drag, startPoint x: 881, startPoint y: 404, endPoint x: 883, endPoint y: 398, distance: 6.4
click at [882, 403] on button "[PERSON_NAME] và In" at bounding box center [920, 409] width 115 height 19
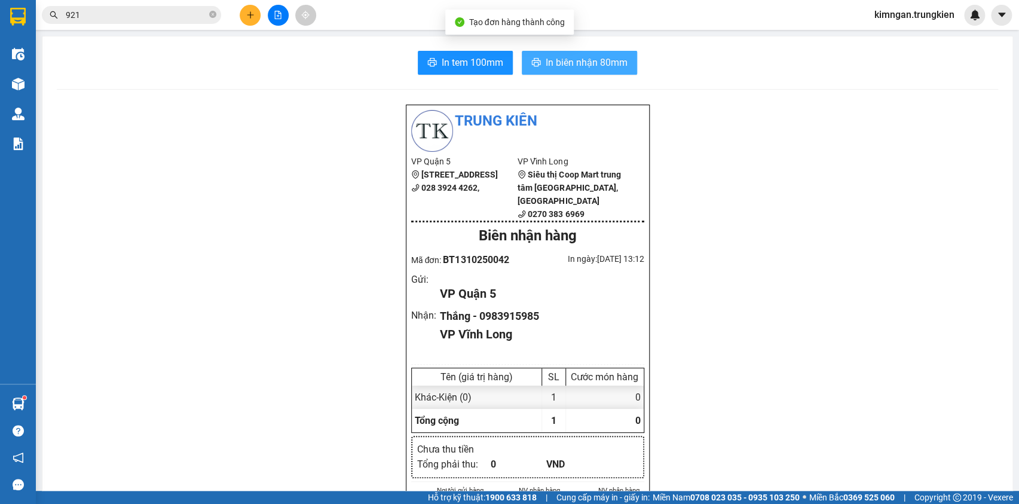
click at [578, 59] on span "In biên nhận 80mm" at bounding box center [587, 62] width 82 height 15
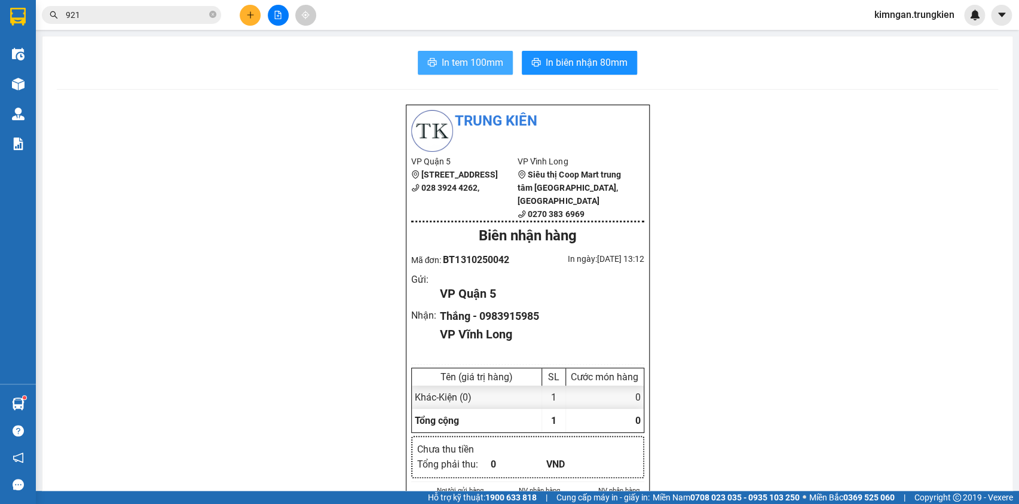
click at [475, 64] on span "In tem 100mm" at bounding box center [473, 62] width 62 height 15
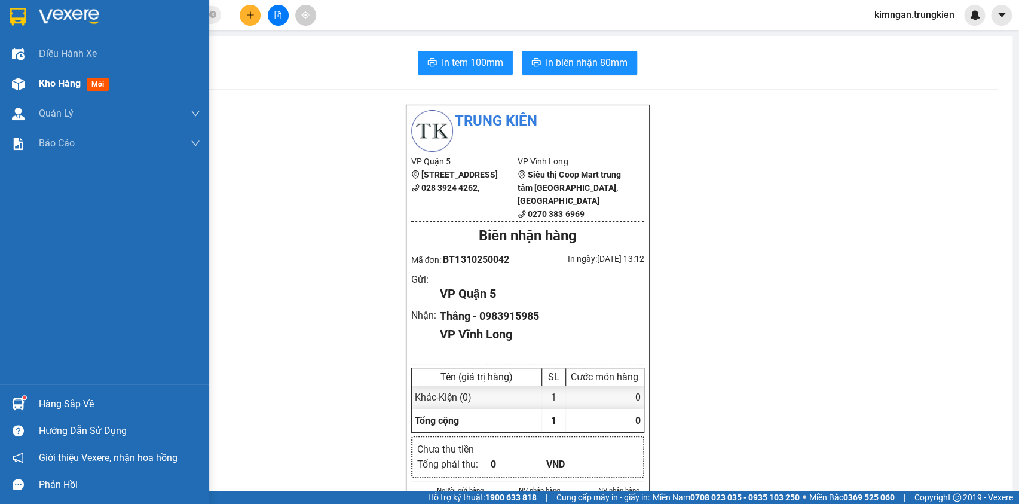
click at [48, 84] on span "Kho hàng" at bounding box center [60, 83] width 42 height 11
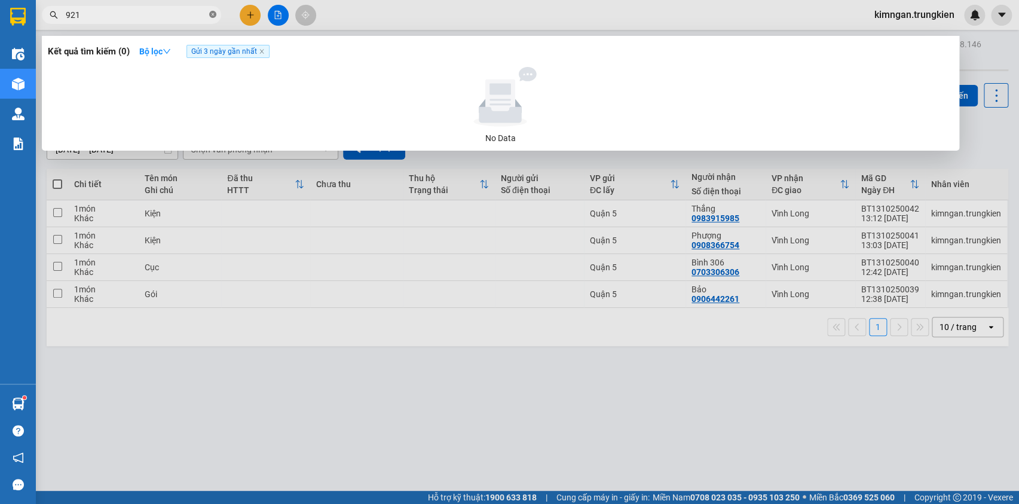
click at [213, 14] on icon "close-circle" at bounding box center [212, 14] width 7 height 7
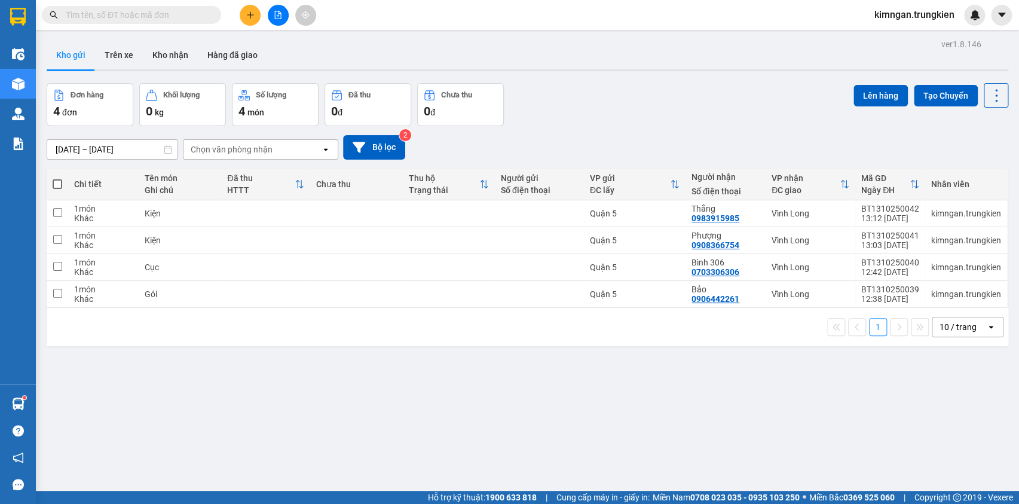
type input "0"
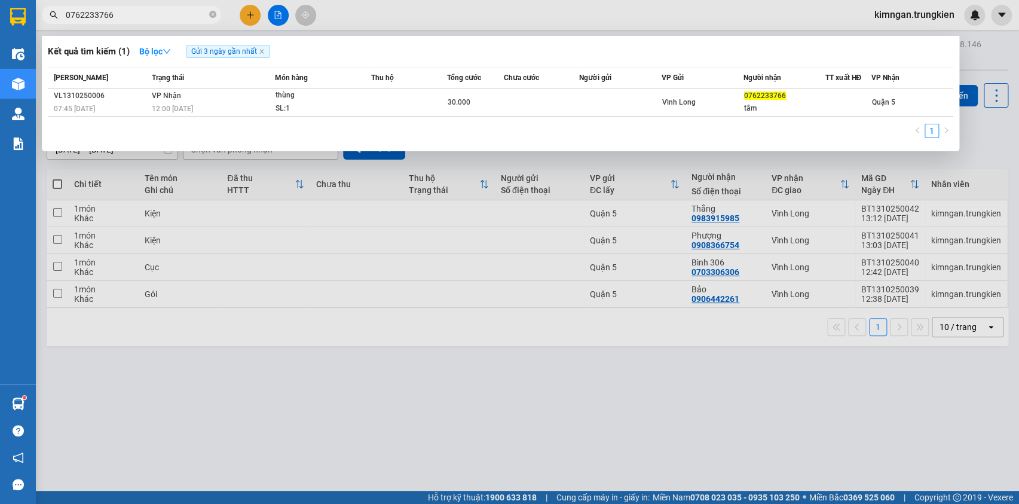
type input "0762233766"
click at [502, 453] on div at bounding box center [509, 252] width 1019 height 504
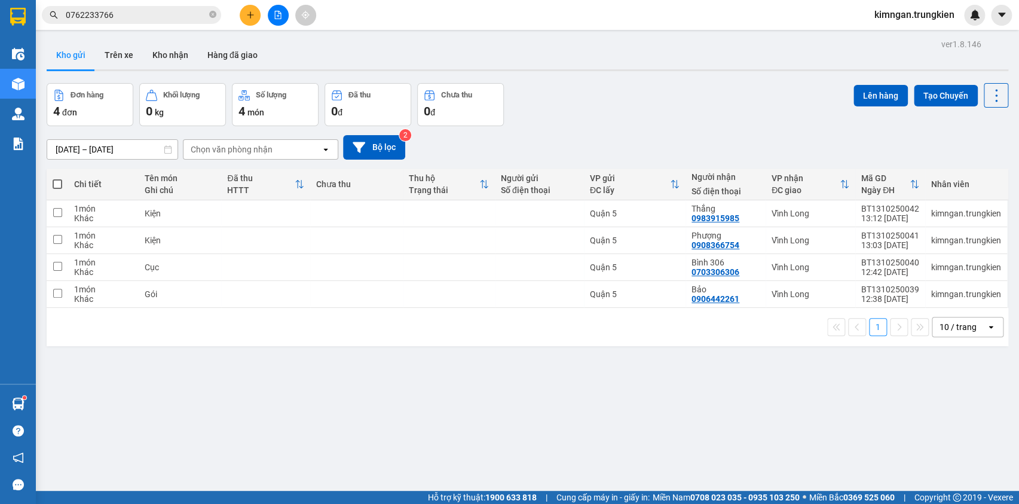
click at [61, 179] on th at bounding box center [58, 185] width 22 height 32
click at [57, 181] on span at bounding box center [58, 184] width 10 height 10
click at [57, 178] on input "checkbox" at bounding box center [57, 178] width 0 height 0
checkbox input "true"
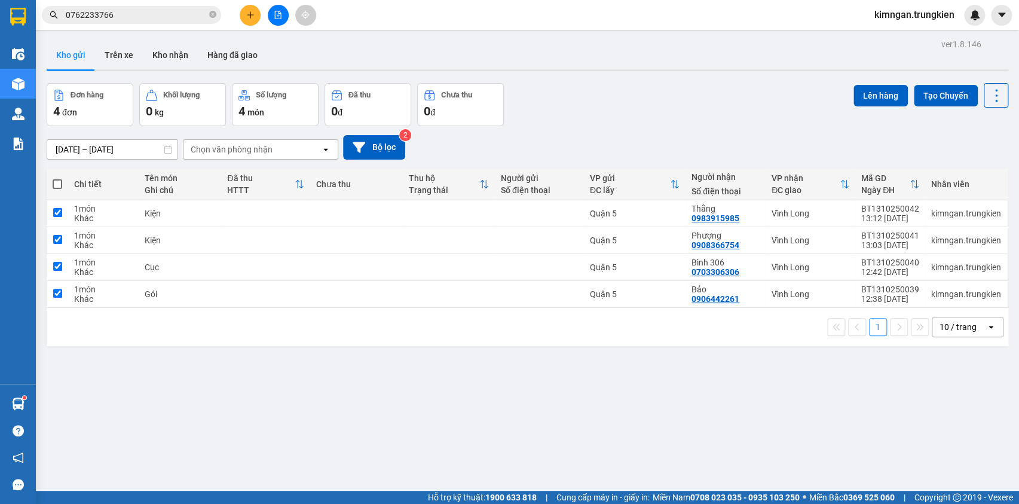
checkbox input "true"
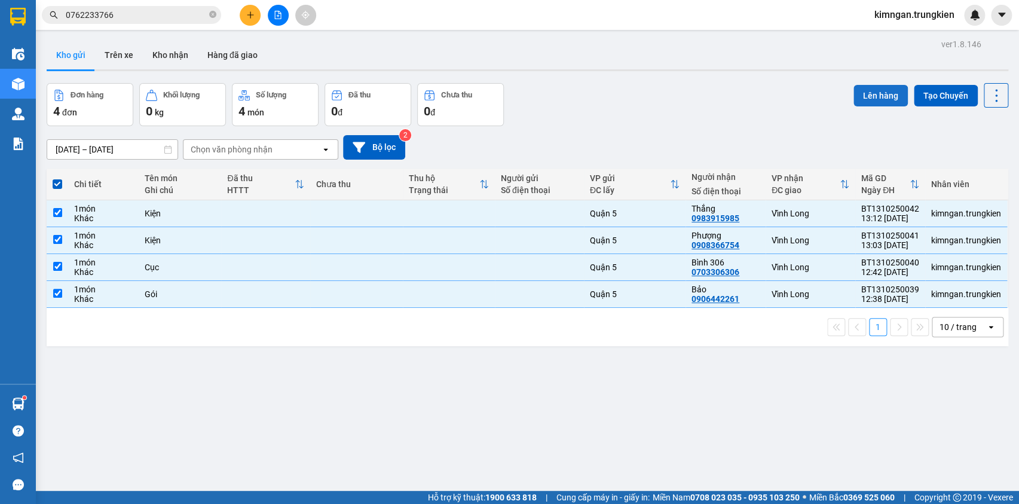
click at [872, 95] on button "Lên hàng" at bounding box center [881, 96] width 54 height 22
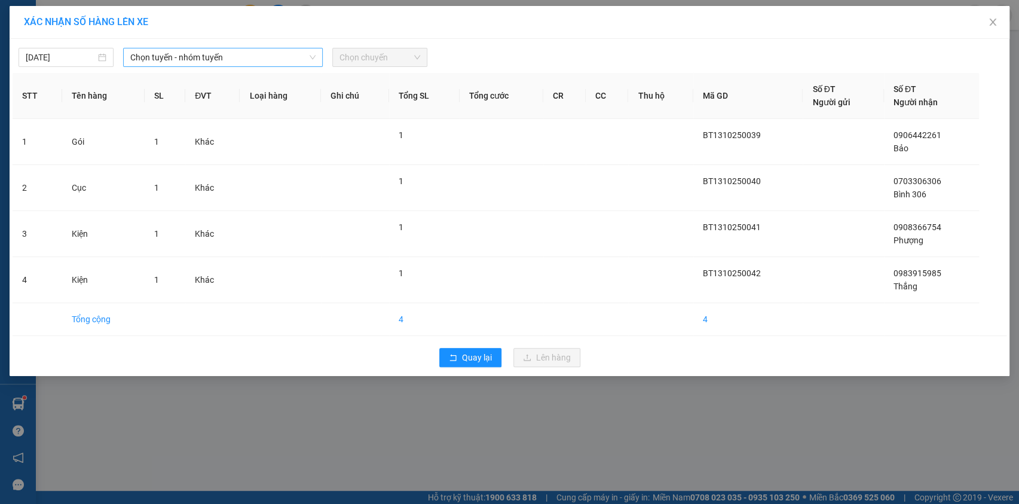
click at [301, 59] on span "Chọn tuyến - nhóm tuyến" at bounding box center [222, 57] width 185 height 18
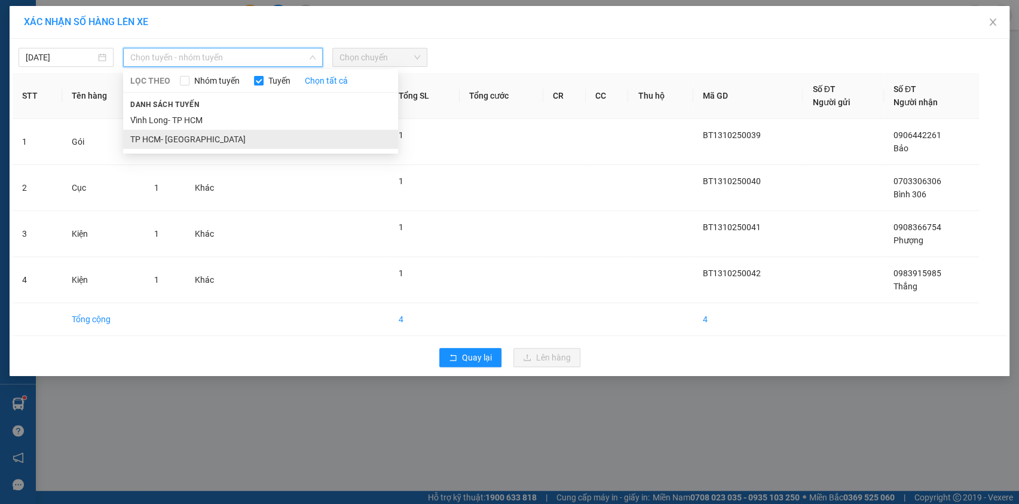
click at [270, 139] on li "TP HCM- [PERSON_NAME][GEOGRAPHIC_DATA]" at bounding box center [260, 139] width 275 height 19
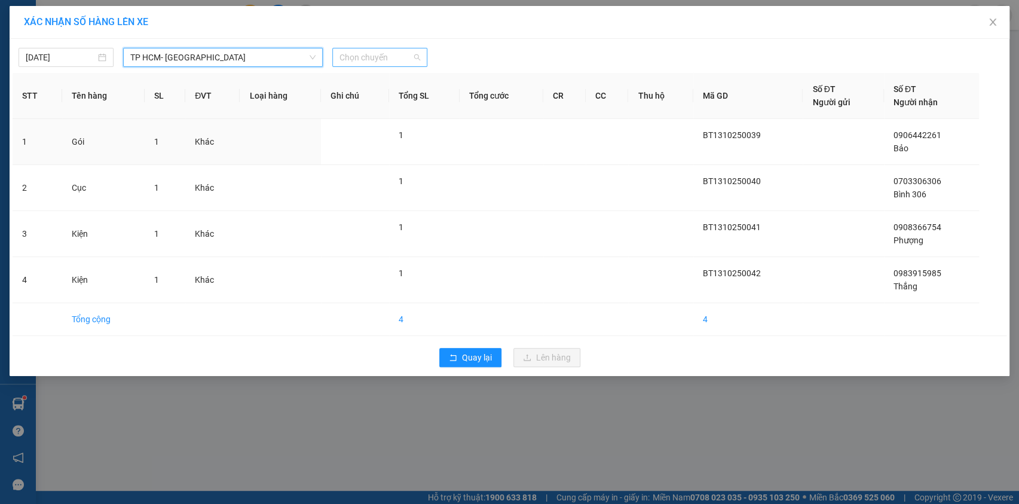
click at [397, 55] on span "Chọn chuyến" at bounding box center [380, 57] width 81 height 18
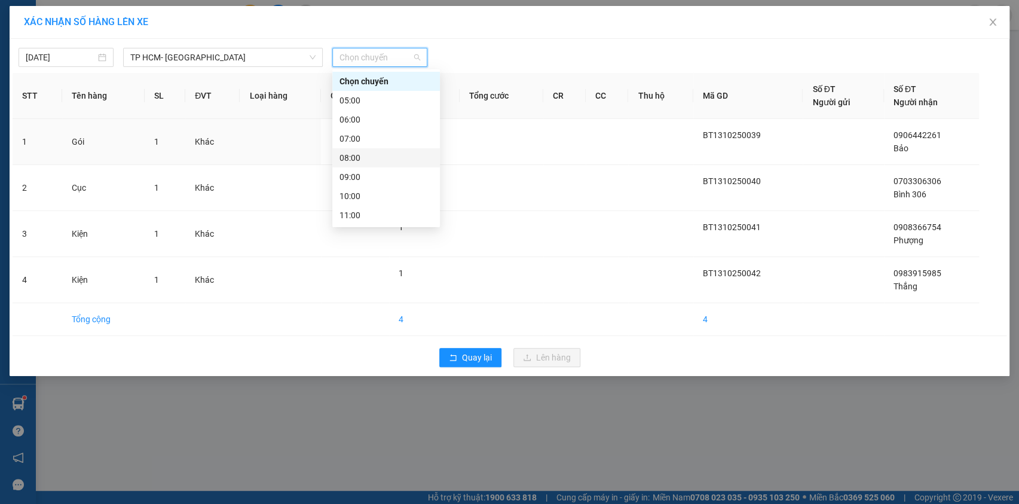
scroll to position [54, 0]
click at [389, 212] on div "14:00" at bounding box center [386, 218] width 93 height 13
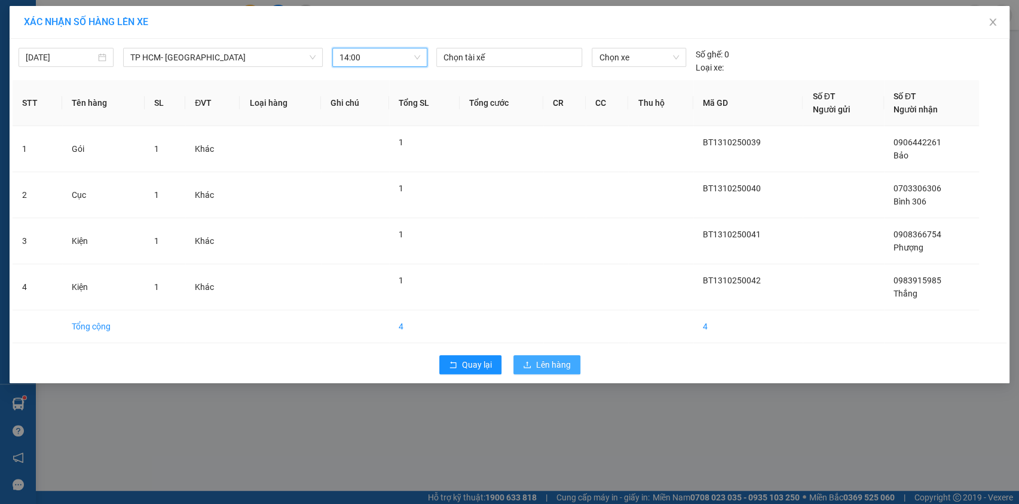
click at [533, 359] on button "Lên hàng" at bounding box center [547, 364] width 67 height 19
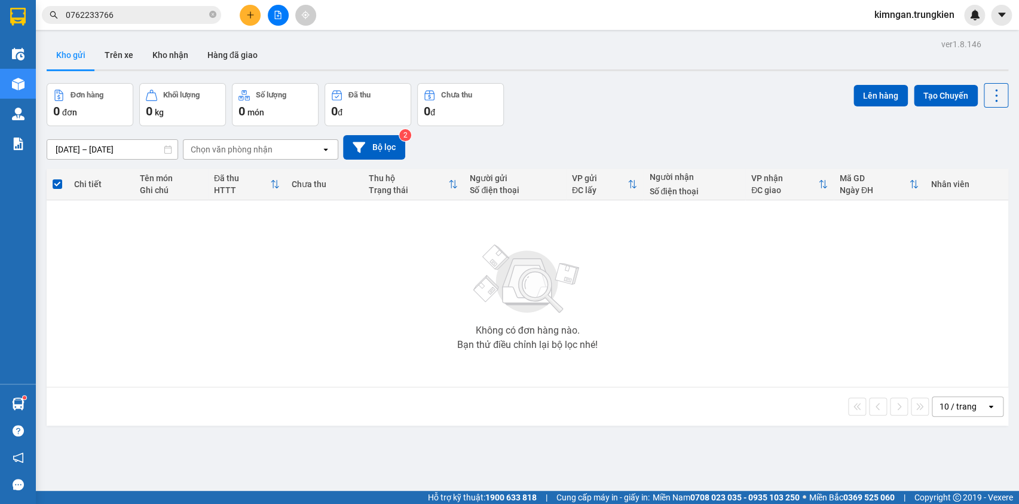
scroll to position [54, 0]
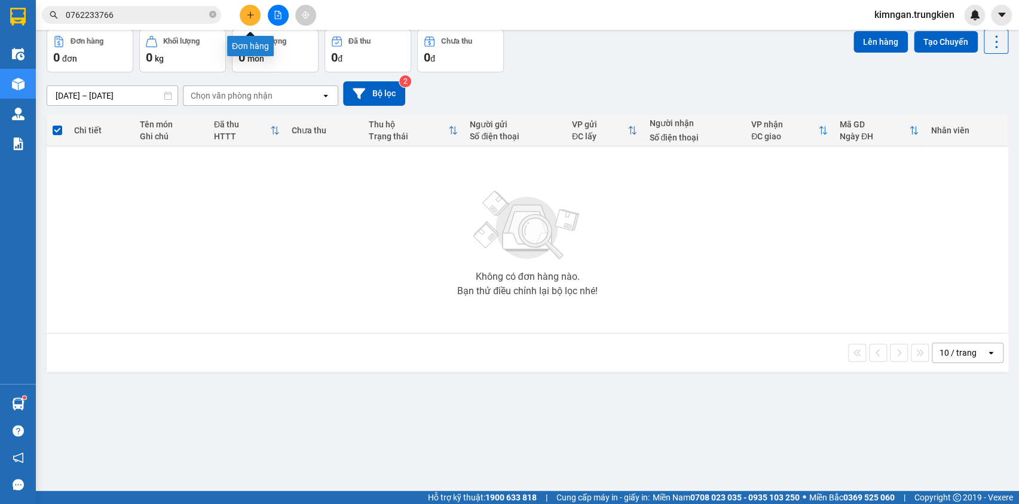
click at [246, 14] on icon "plus" at bounding box center [250, 15] width 8 height 8
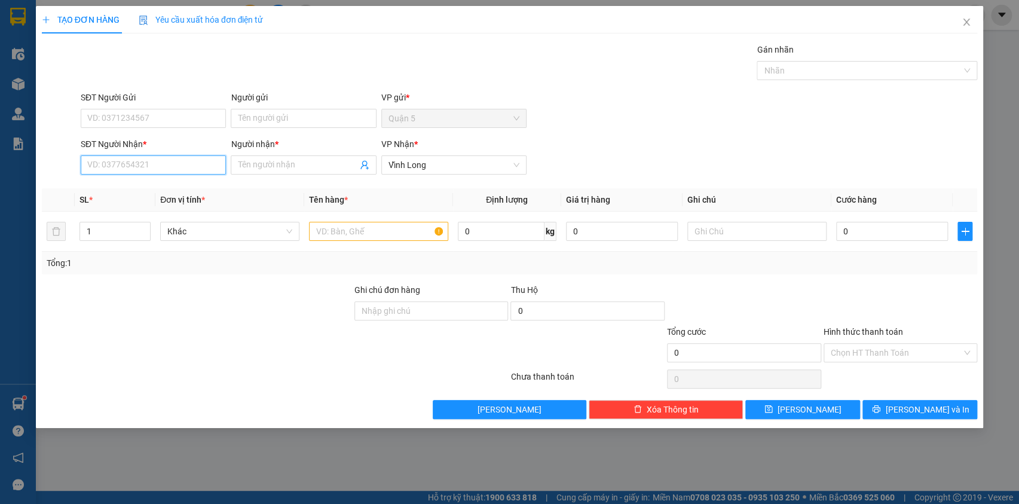
click at [137, 170] on input "SĐT Người Nhận *" at bounding box center [153, 164] width 145 height 19
type input "0906798447"
click at [297, 166] on input "Người nhận *" at bounding box center [297, 164] width 119 height 13
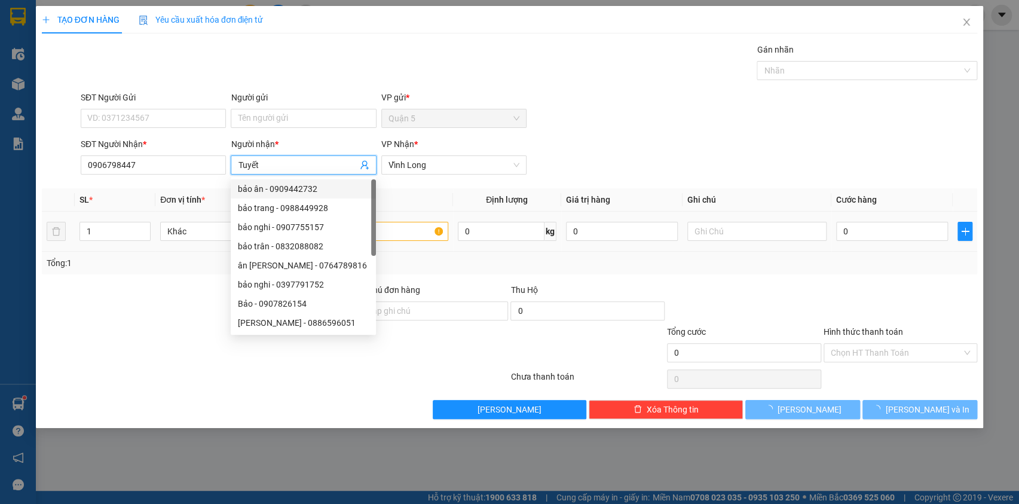
drag, startPoint x: 372, startPoint y: 229, endPoint x: 418, endPoint y: 225, distance: 45.6
click at [386, 229] on body "Kết quả tìm kiếm ( 1 ) Bộ lọc Gửi 3 ngày gần nhất Mã ĐH Trạng thái Món hàng Thu…" at bounding box center [509, 252] width 1019 height 504
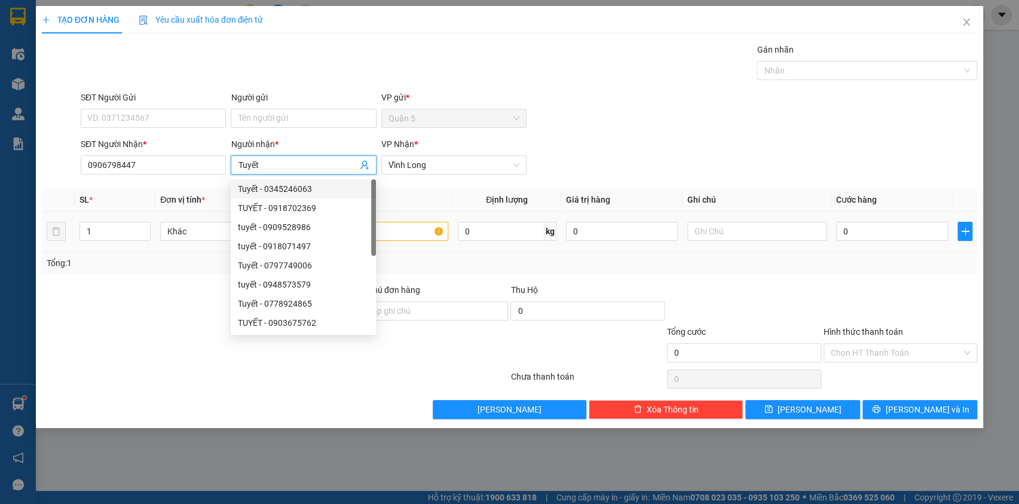
type input "Tuyết"
click at [418, 225] on input "text" at bounding box center [378, 231] width 139 height 19
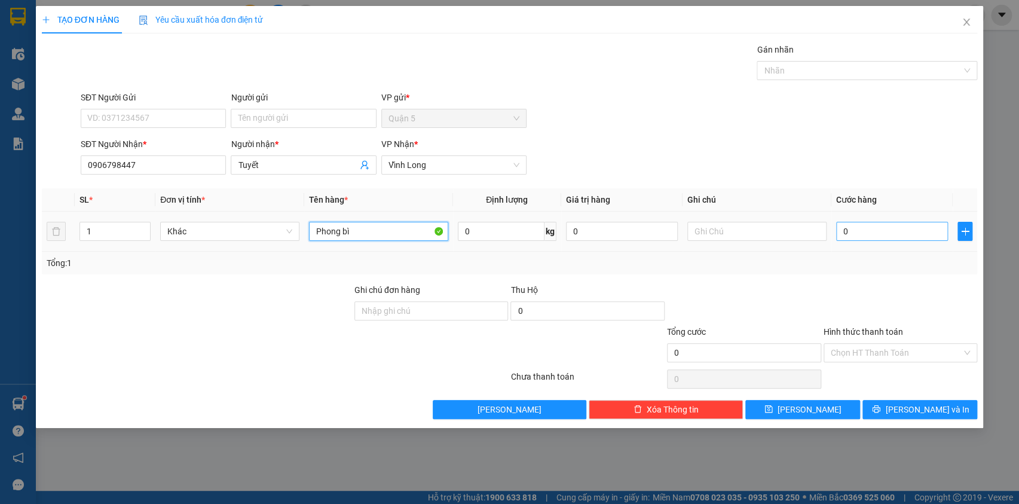
type input "Phong bì"
type input "2"
type input "20"
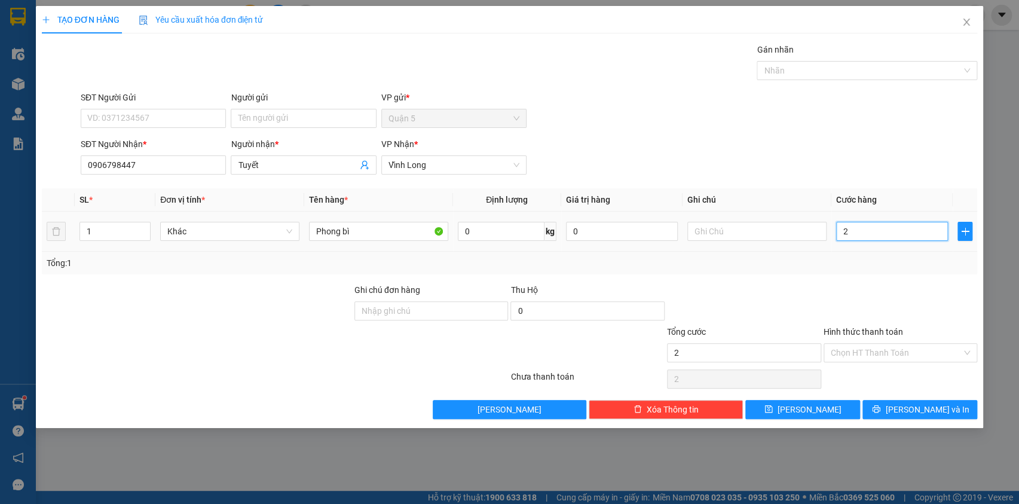
type input "20"
click at [882, 348] on input "Hình thức thanh toán" at bounding box center [897, 353] width 132 height 18
type input "20.000"
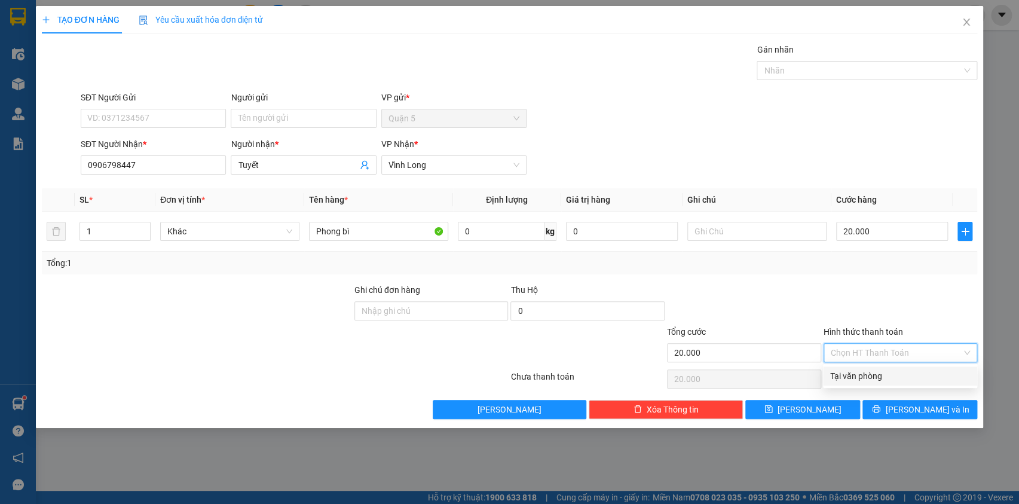
click at [873, 366] on div "Tại văn phòng" at bounding box center [900, 375] width 154 height 19
type input "0"
click at [901, 418] on div "TẠO ĐƠN HÀNG Yêu cầu xuất hóa đơn điện tử Transit Pickup Surcharge Ids Transit …" at bounding box center [510, 217] width 948 height 422
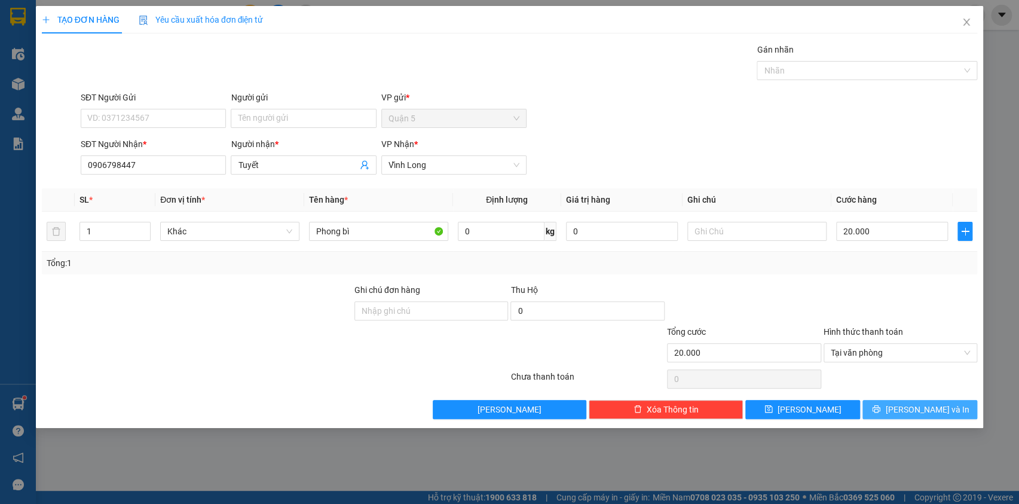
drag, startPoint x: 907, startPoint y: 412, endPoint x: 904, endPoint y: 405, distance: 7.2
click at [906, 408] on button "[PERSON_NAME] và In" at bounding box center [920, 409] width 115 height 19
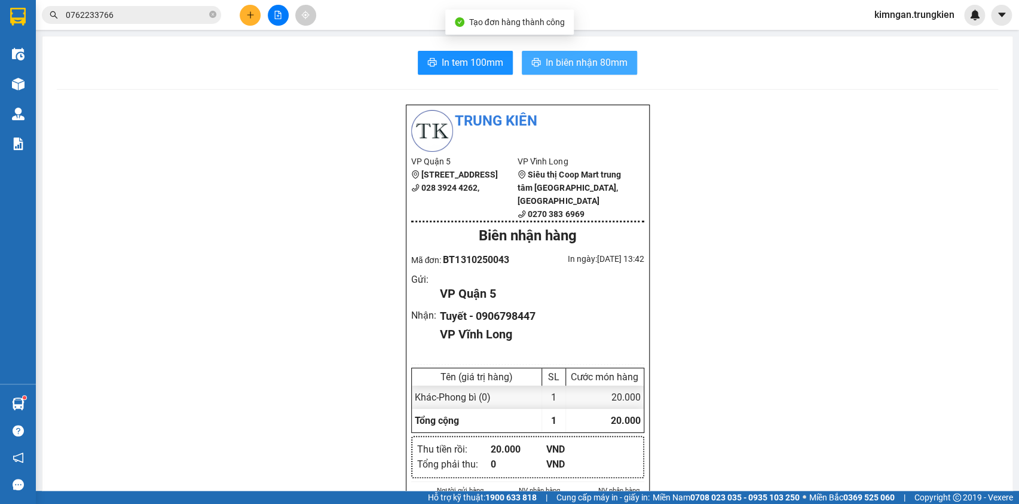
click at [545, 53] on button "In biên nhận 80mm" at bounding box center [579, 63] width 115 height 24
click at [472, 61] on span "In tem 100mm" at bounding box center [473, 62] width 62 height 15
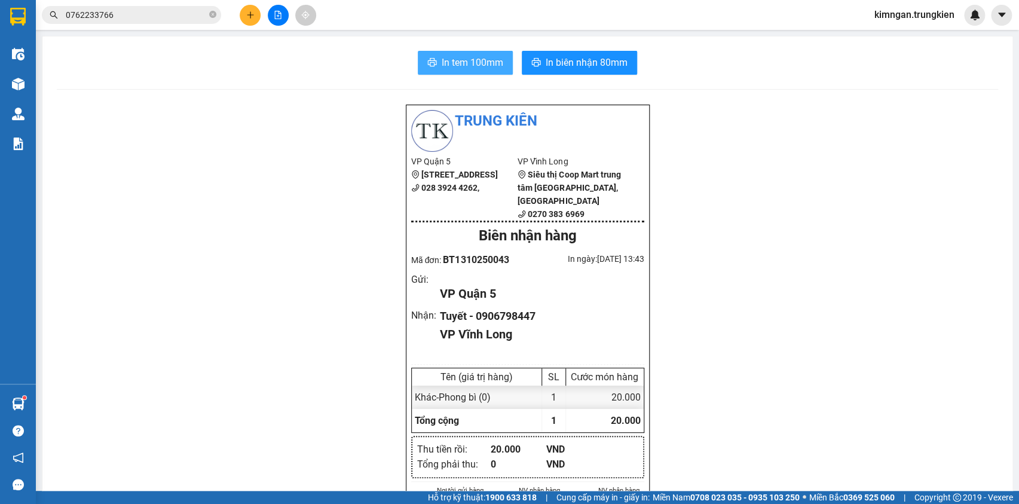
click at [472, 62] on span "In tem 100mm" at bounding box center [473, 62] width 62 height 15
click at [254, 19] on icon "plus" at bounding box center [250, 15] width 8 height 8
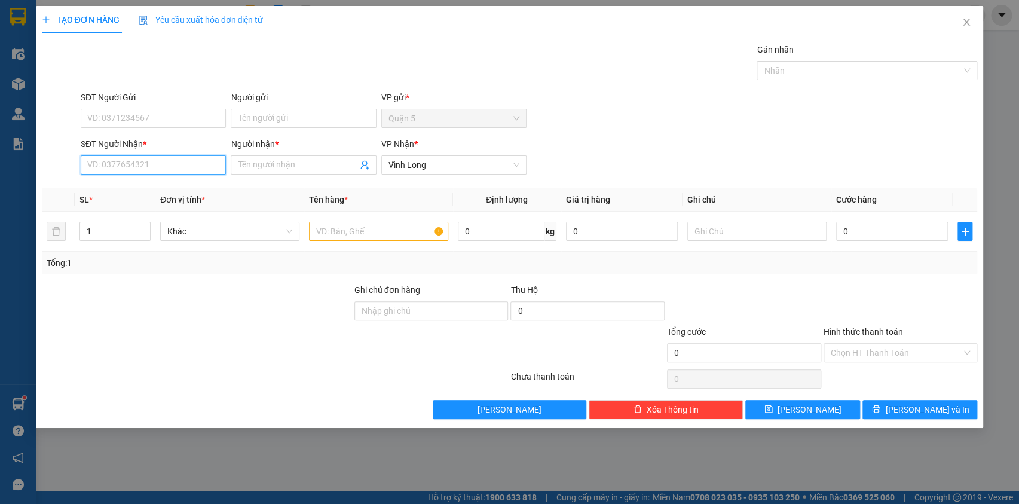
click at [145, 164] on input "SĐT Người Nhận *" at bounding box center [153, 164] width 145 height 19
click at [192, 187] on div "0977424767 - Phương Thảo" at bounding box center [153, 188] width 131 height 13
type input "0977424767"
type input "[PERSON_NAME]"
type input "0977424767"
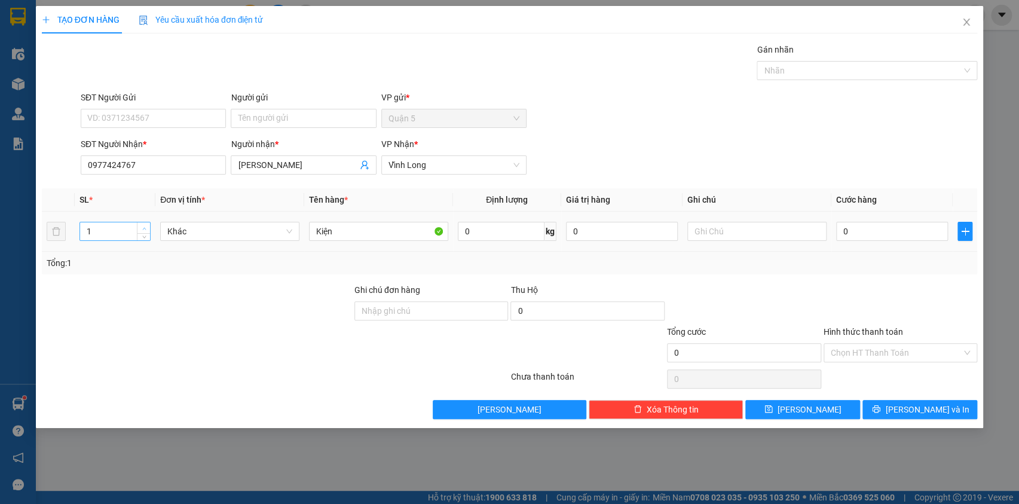
type input "2"
click at [144, 227] on icon "up" at bounding box center [144, 229] width 4 height 4
drag, startPoint x: 909, startPoint y: 405, endPoint x: 898, endPoint y: 407, distance: 10.8
click at [908, 406] on button "[PERSON_NAME] và In" at bounding box center [920, 409] width 115 height 19
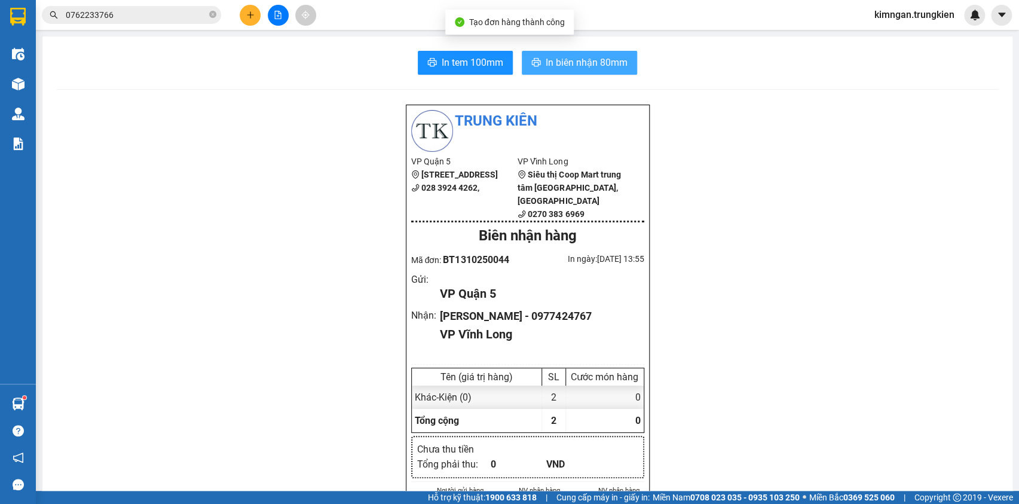
click at [600, 57] on span "In biên nhận 80mm" at bounding box center [587, 62] width 82 height 15
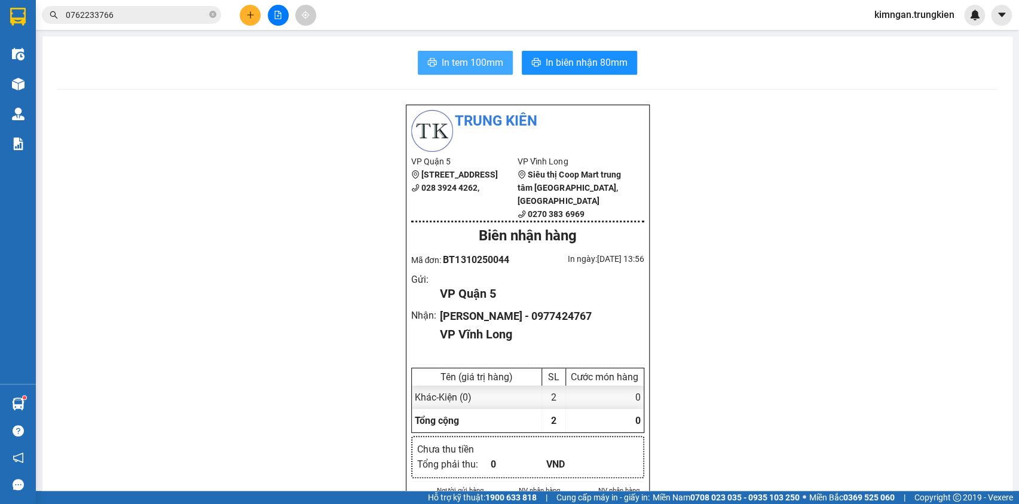
click at [464, 62] on span "In tem 100mm" at bounding box center [473, 62] width 62 height 15
click at [243, 16] on button at bounding box center [250, 15] width 21 height 21
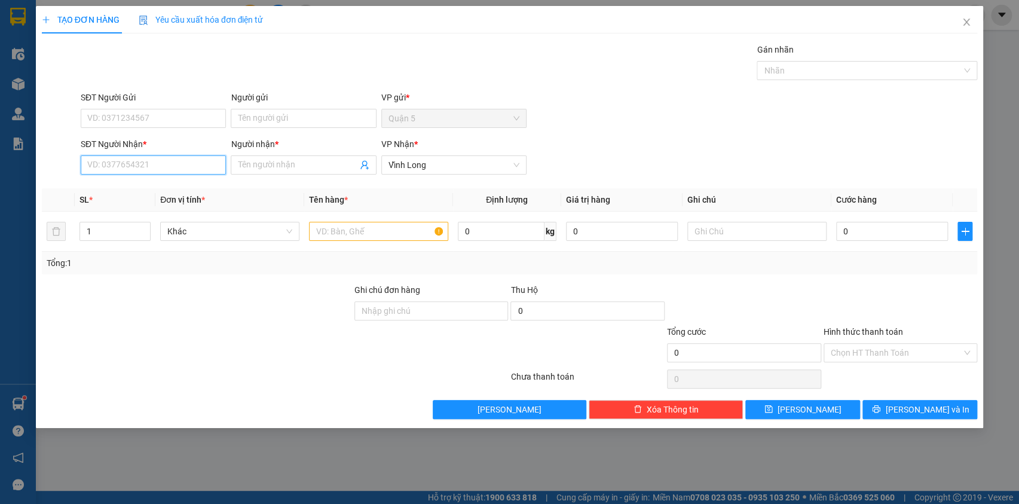
click at [119, 168] on input "SĐT Người Nhận *" at bounding box center [153, 164] width 145 height 19
click at [191, 161] on input "SĐT Người Nhận *" at bounding box center [153, 164] width 145 height 19
click at [184, 192] on div "0907124479 - hung" at bounding box center [153, 188] width 131 height 13
type input "0907124479"
type input "hung"
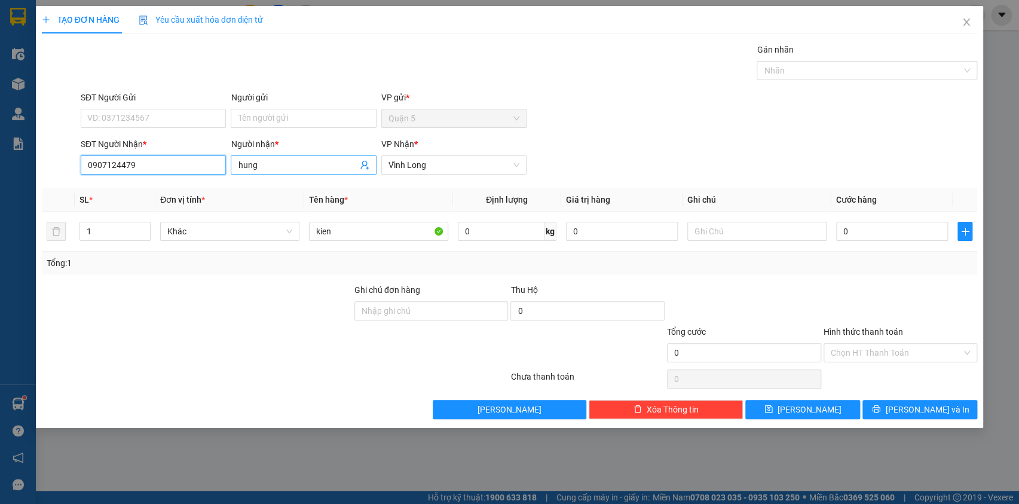
type input "0907124479"
drag, startPoint x: 256, startPoint y: 166, endPoint x: 231, endPoint y: 167, distance: 25.2
click at [231, 167] on span "hung" at bounding box center [303, 164] width 145 height 19
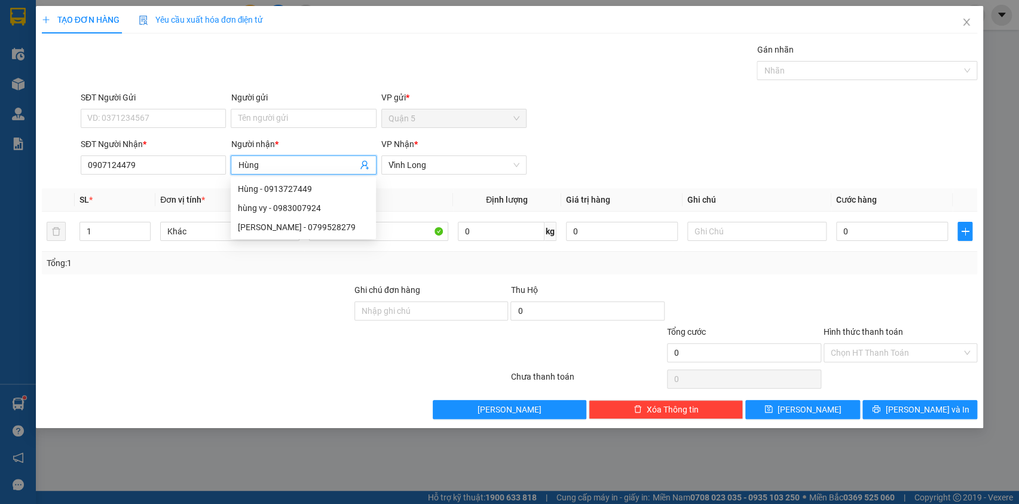
type input "Hùng"
click at [595, 119] on div "SĐT Người Gửi VD: 0371234567 Người gửi Tên người gửi VP gửi * Quận 5" at bounding box center [528, 112] width 901 height 42
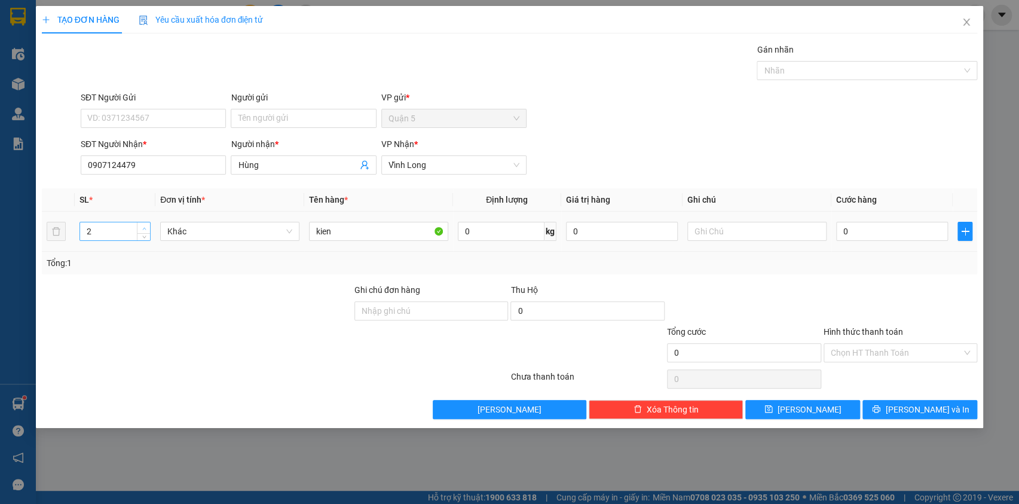
click at [146, 226] on span "up" at bounding box center [143, 228] width 7 height 7
type input "3"
click at [146, 226] on span "up" at bounding box center [143, 228] width 7 height 7
drag, startPoint x: 337, startPoint y: 236, endPoint x: 307, endPoint y: 227, distance: 30.5
click at [309, 234] on input "kien" at bounding box center [378, 231] width 139 height 19
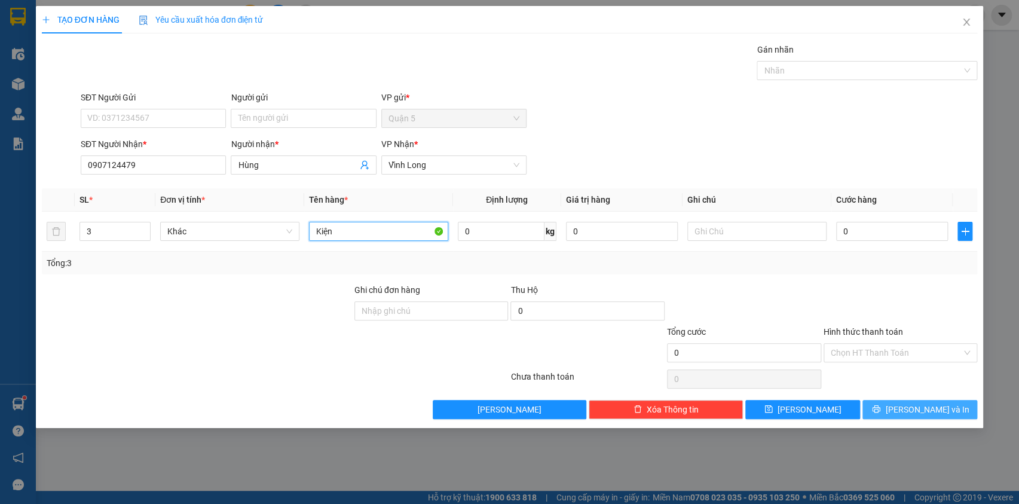
type input "Kiện"
click at [881, 405] on icon "printer" at bounding box center [876, 409] width 8 height 8
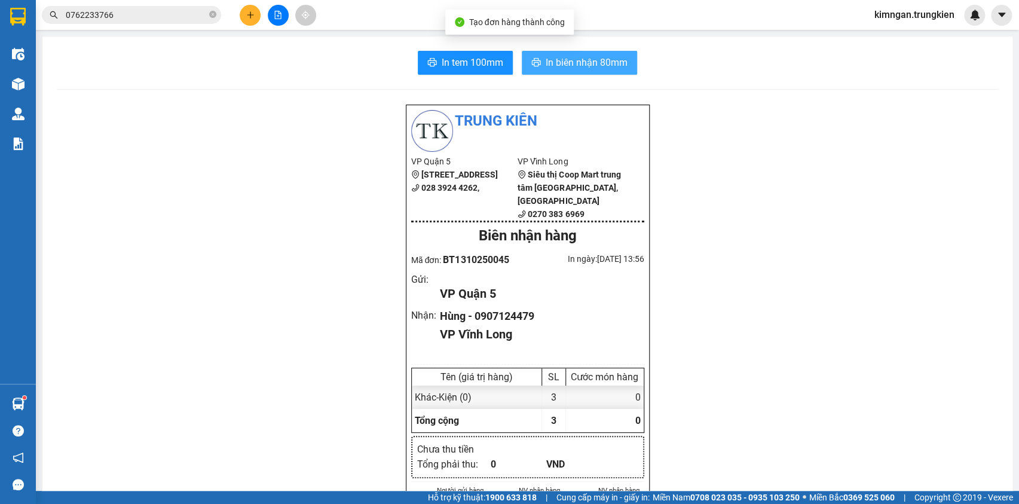
click at [562, 57] on span "In biên nhận 80mm" at bounding box center [587, 62] width 82 height 15
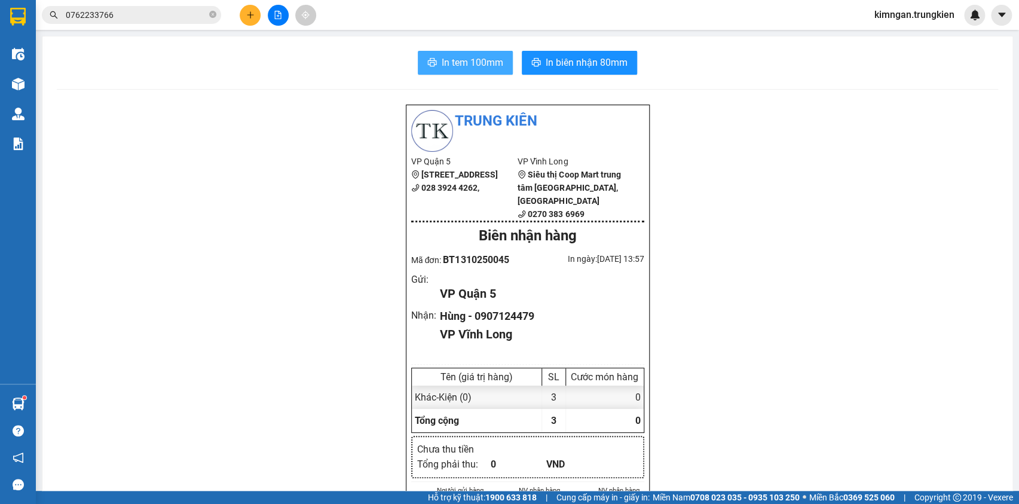
click at [481, 65] on span "In tem 100mm" at bounding box center [473, 62] width 62 height 15
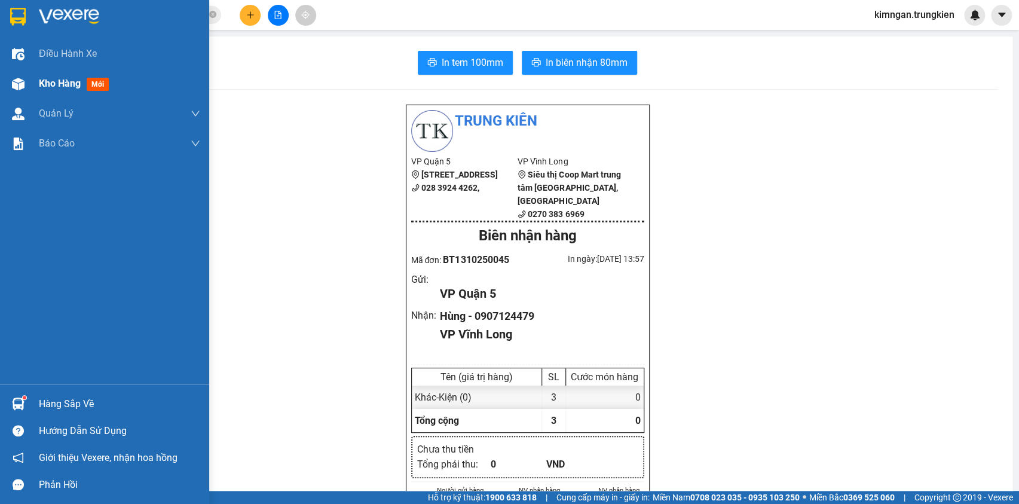
click at [51, 82] on span "Kho hàng" at bounding box center [60, 83] width 42 height 11
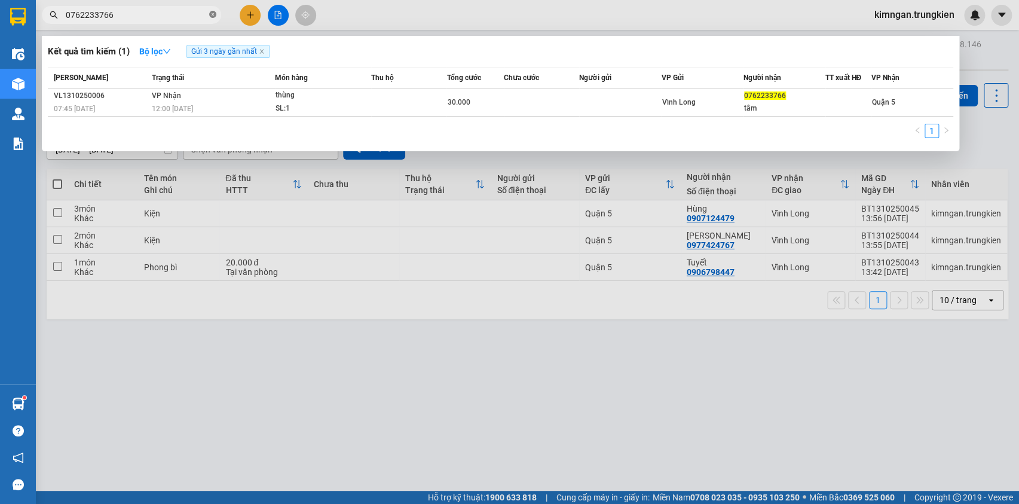
click at [215, 17] on icon "close-circle" at bounding box center [212, 14] width 7 height 7
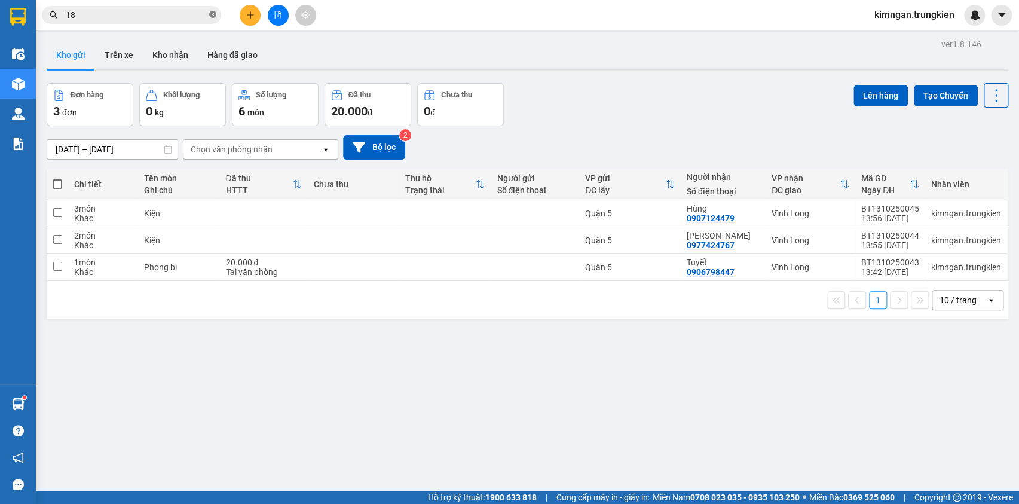
type input "188"
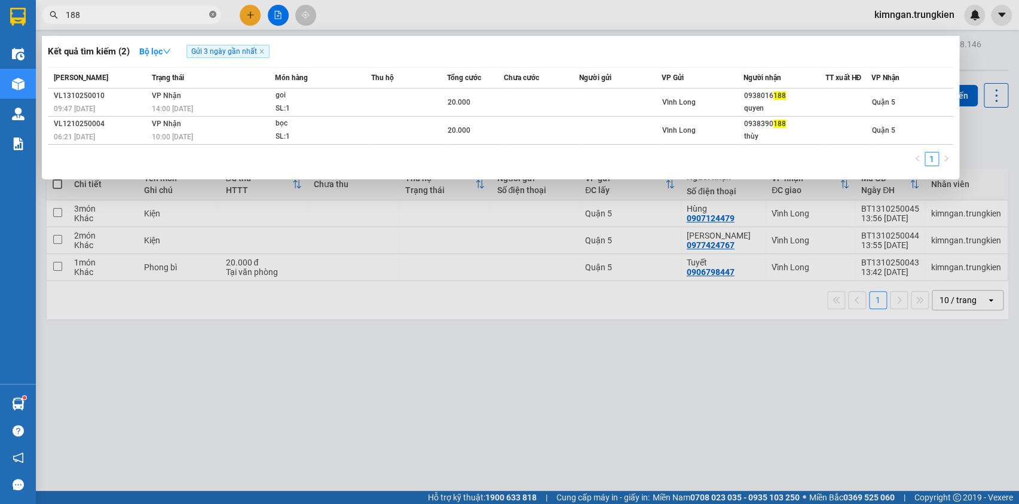
click at [215, 14] on icon "close-circle" at bounding box center [212, 14] width 7 height 7
type input "925"
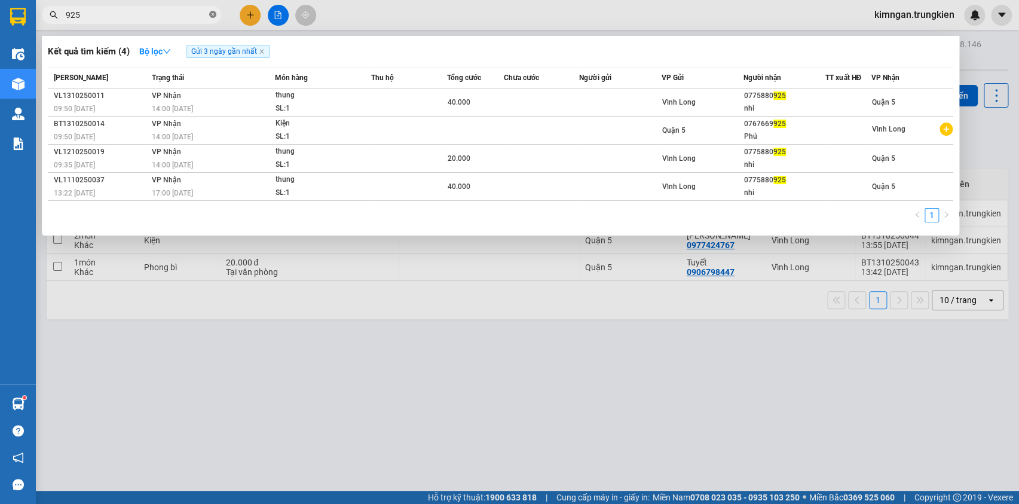
click at [212, 15] on icon "close-circle" at bounding box center [212, 14] width 7 height 7
type input "474"
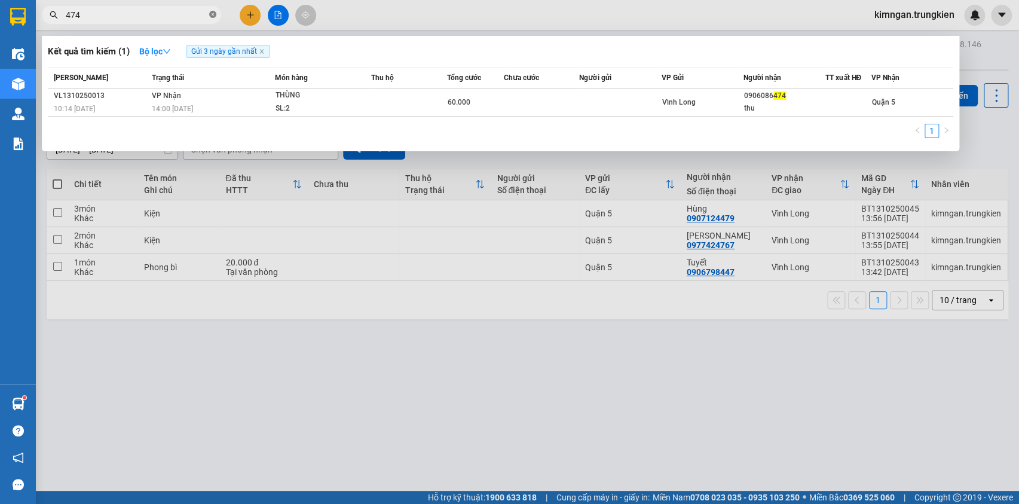
click at [212, 16] on icon "close-circle" at bounding box center [212, 14] width 7 height 7
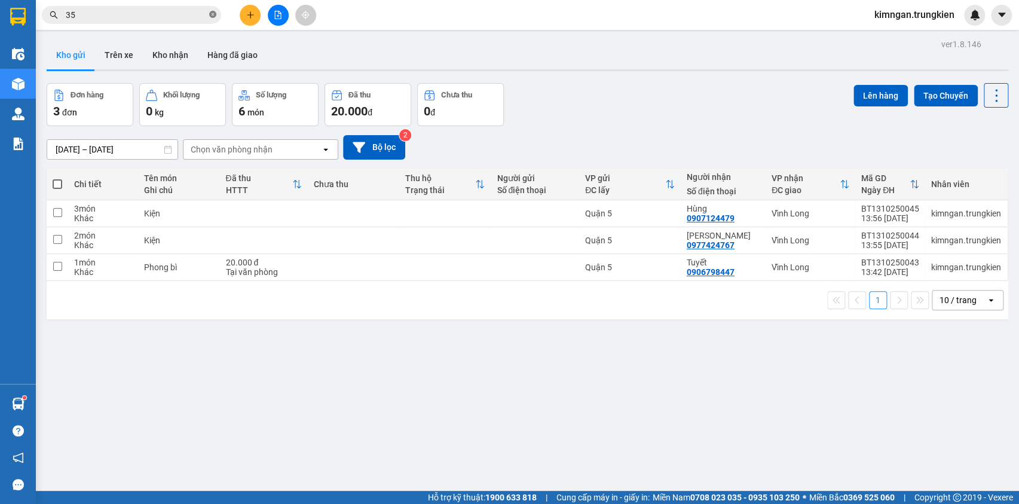
type input "359"
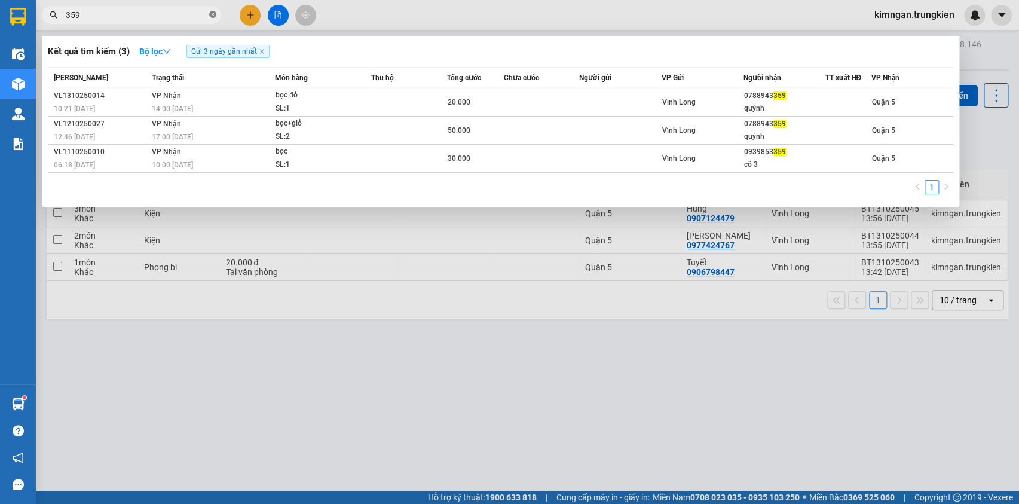
click at [212, 15] on icon "close-circle" at bounding box center [212, 14] width 7 height 7
type input "773"
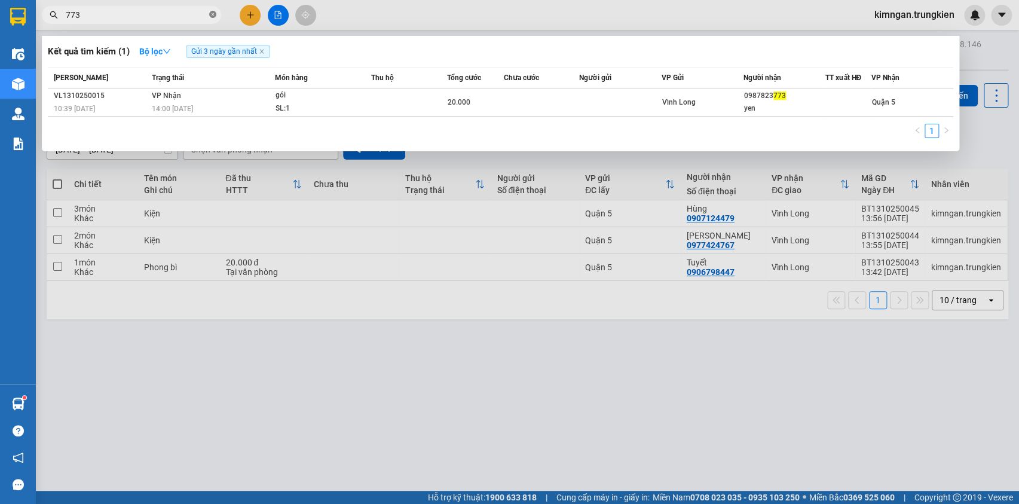
click at [210, 15] on icon "close-circle" at bounding box center [212, 14] width 7 height 7
type input "211"
click at [215, 17] on icon "close-circle" at bounding box center [212, 14] width 7 height 7
type input "665"
click at [250, 16] on div at bounding box center [509, 252] width 1019 height 504
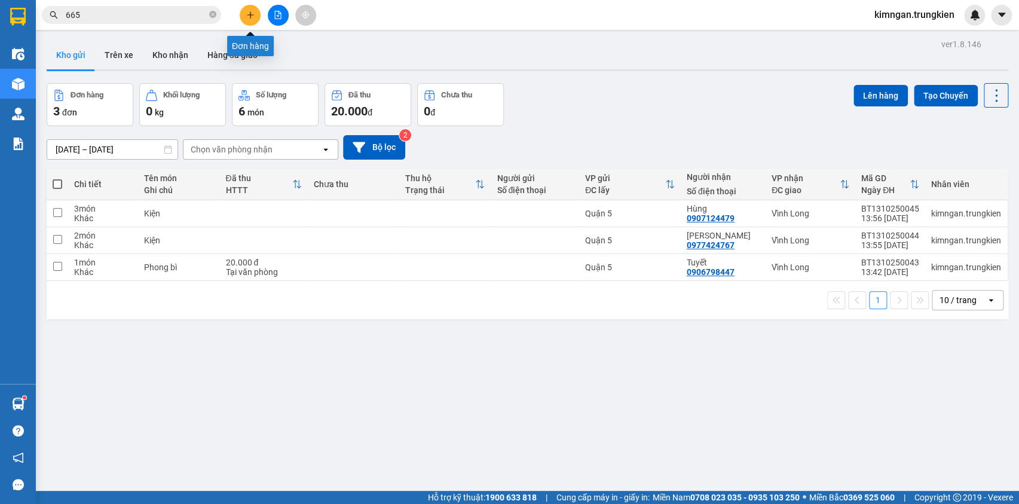
click at [250, 16] on icon "plus" at bounding box center [250, 14] width 1 height 7
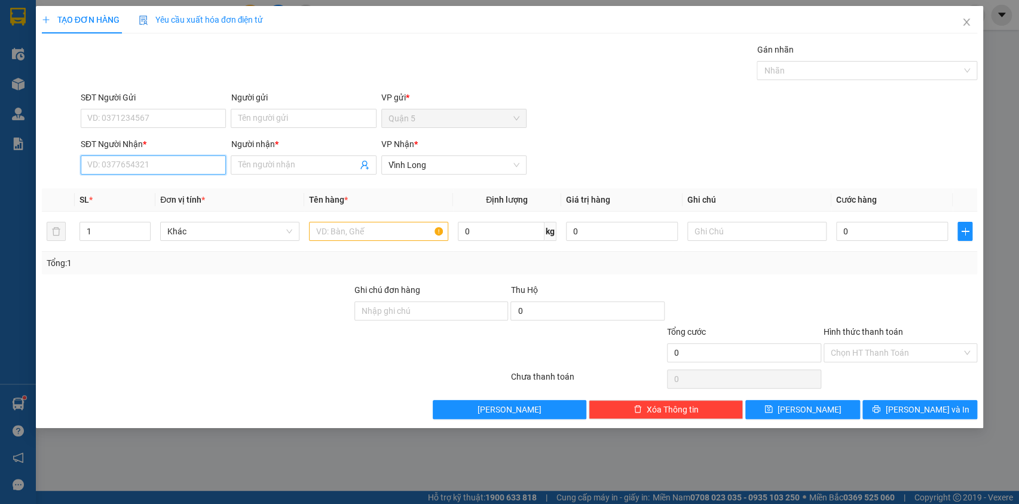
click at [165, 158] on input "SĐT Người Nhận *" at bounding box center [153, 164] width 145 height 19
click at [167, 186] on div "0936407417 - Đa Phát" at bounding box center [153, 188] width 131 height 13
type input "0936407417"
type input "Đa Phát"
type input "0936407417"
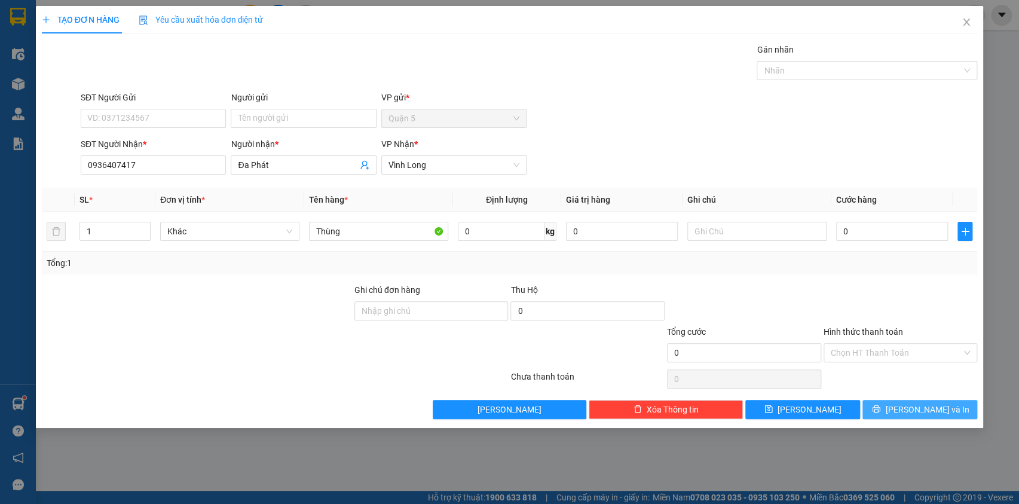
click at [907, 414] on button "[PERSON_NAME] và In" at bounding box center [920, 409] width 115 height 19
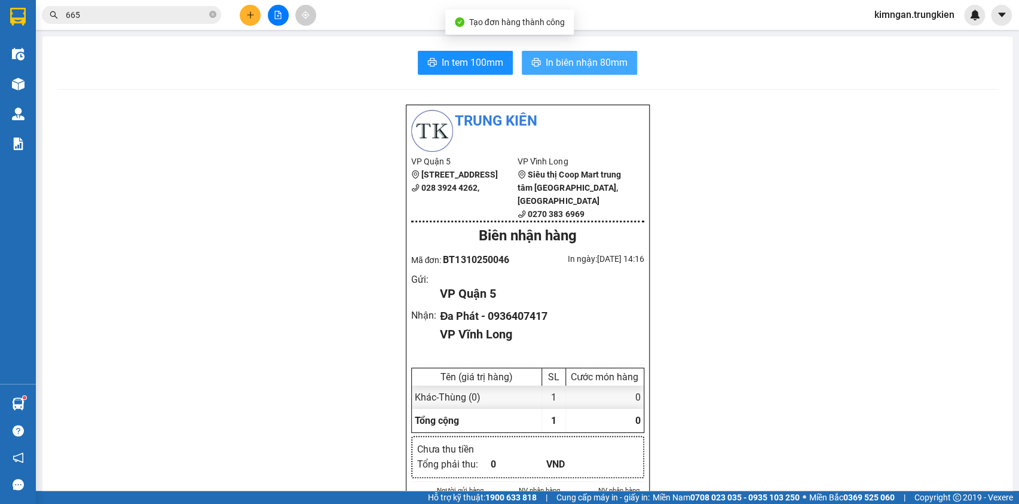
click at [598, 67] on span "In biên nhận 80mm" at bounding box center [587, 62] width 82 height 15
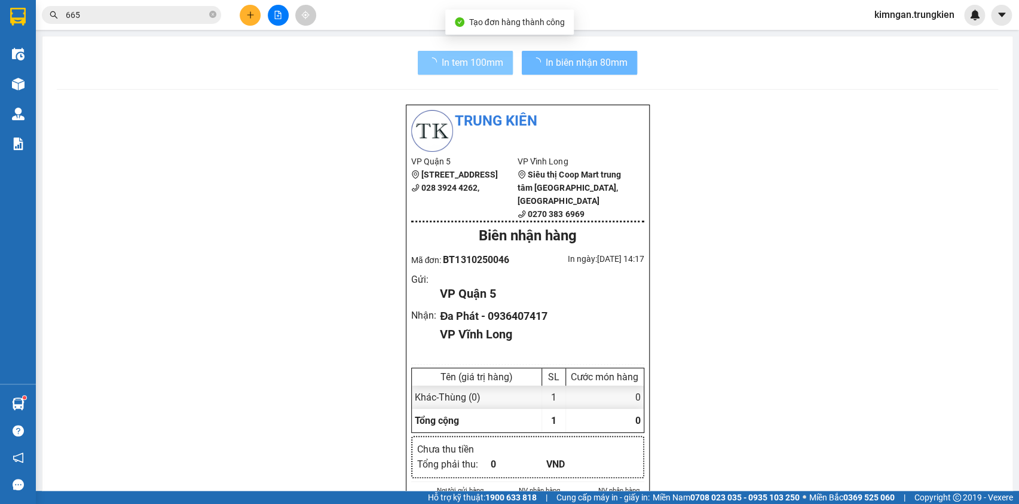
click at [458, 57] on span "In tem 100mm" at bounding box center [473, 62] width 62 height 15
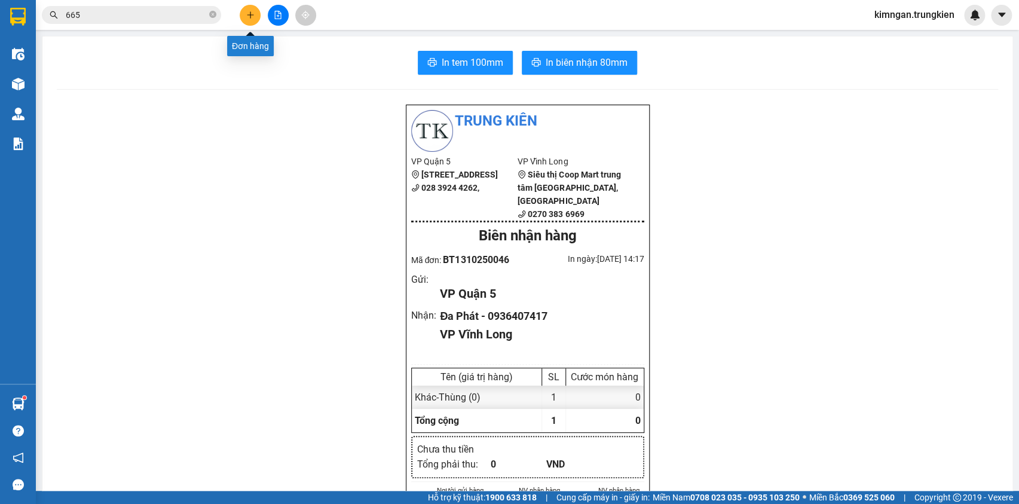
click at [251, 11] on icon "plus" at bounding box center [250, 15] width 8 height 8
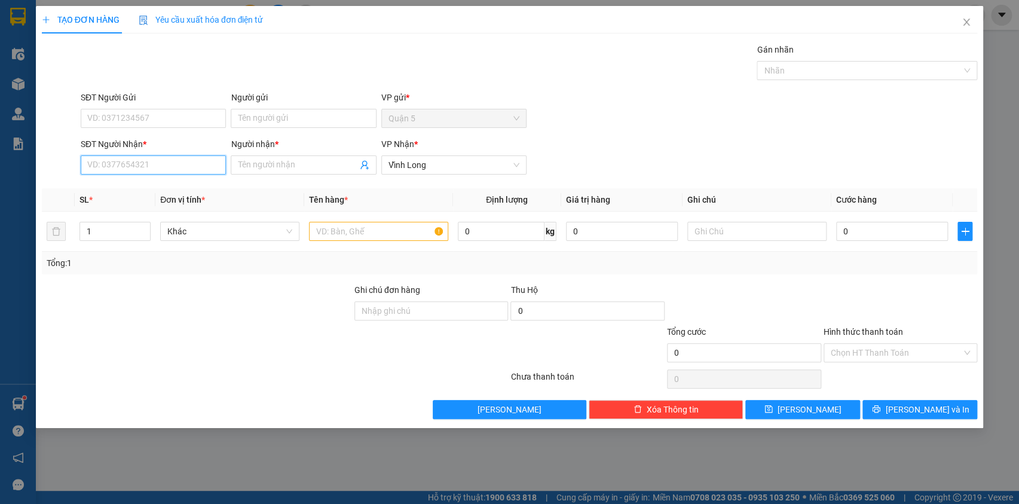
click at [191, 166] on input "SĐT Người Nhận *" at bounding box center [153, 164] width 145 height 19
type input "6"
click at [190, 184] on div "0962477583 - Thắm Điện" at bounding box center [153, 188] width 131 height 13
type input "0962477583"
type input "Thắm Điện"
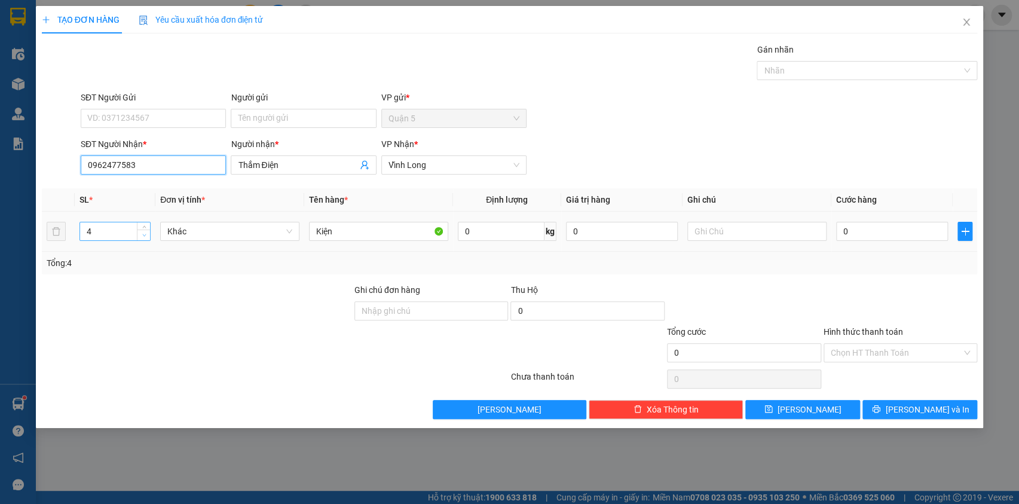
type input "0962477583"
click at [143, 239] on span "Decrease Value" at bounding box center [143, 235] width 13 height 11
type input "1"
click at [143, 239] on span "Decrease Value" at bounding box center [143, 235] width 13 height 11
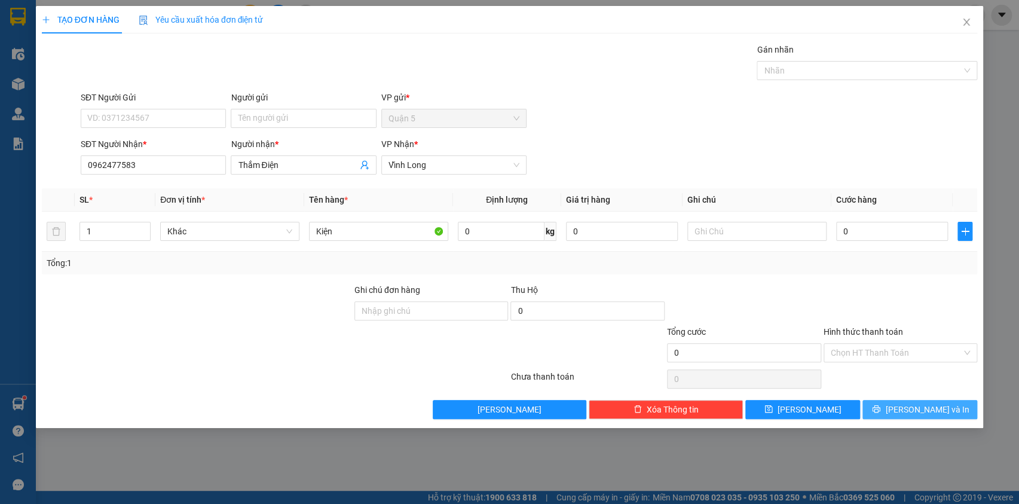
click at [867, 411] on button "[PERSON_NAME] và In" at bounding box center [920, 409] width 115 height 19
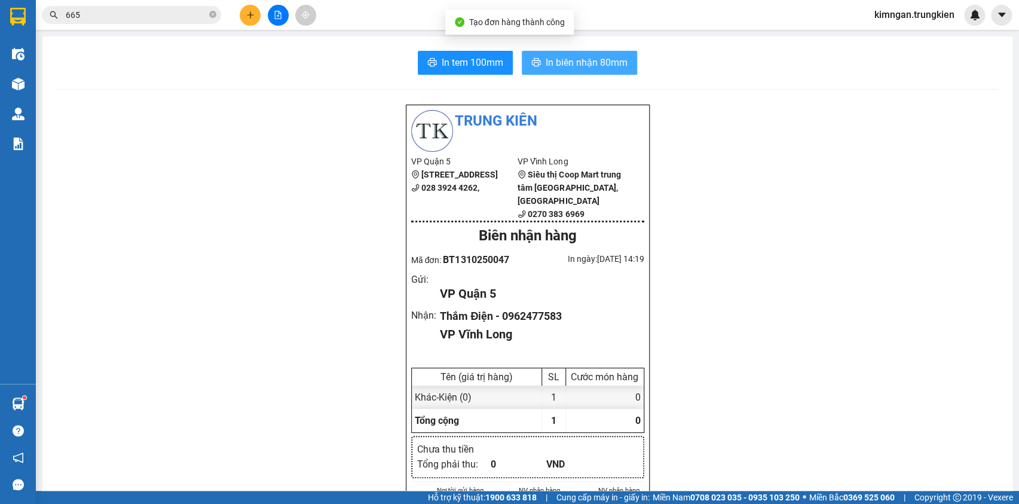
click at [546, 58] on span "In biên nhận 80mm" at bounding box center [587, 62] width 82 height 15
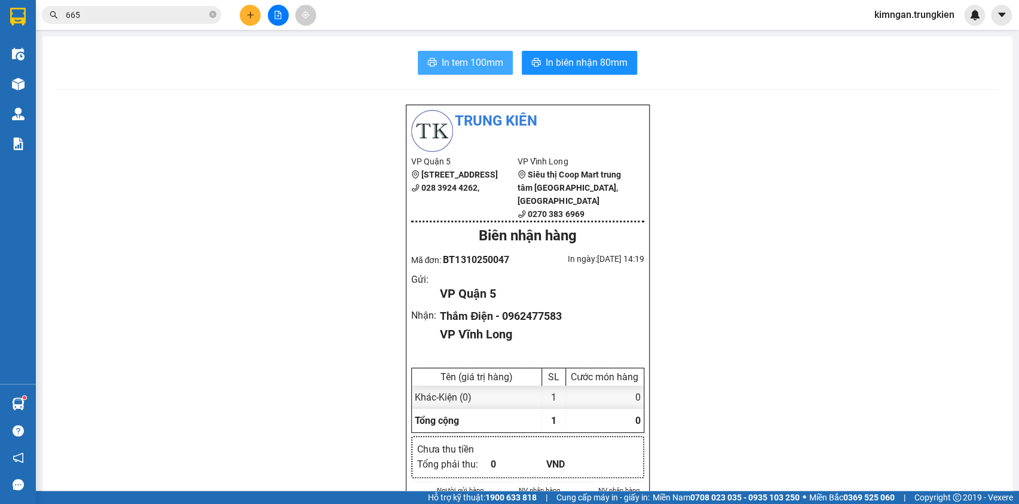
click at [485, 59] on span "In tem 100mm" at bounding box center [473, 62] width 62 height 15
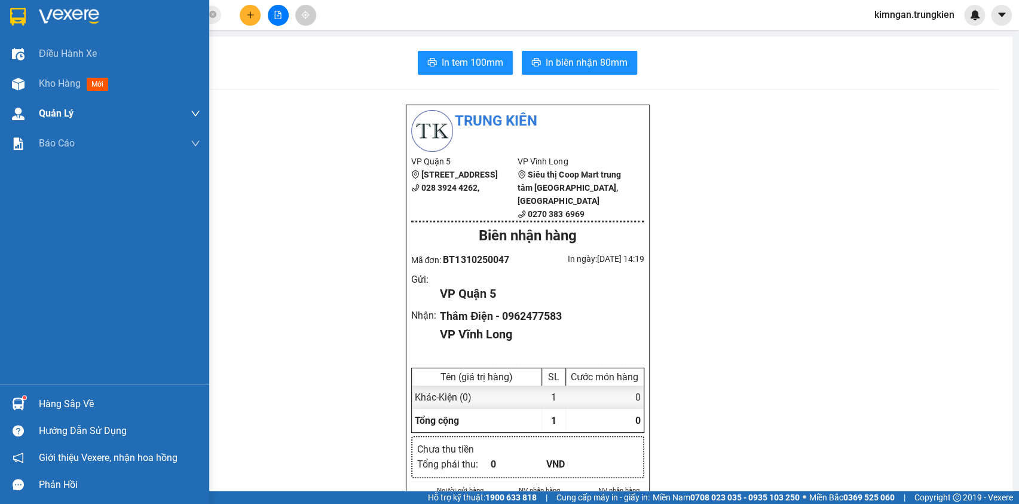
click at [59, 91] on div "Kho hàng mới" at bounding box center [119, 84] width 161 height 30
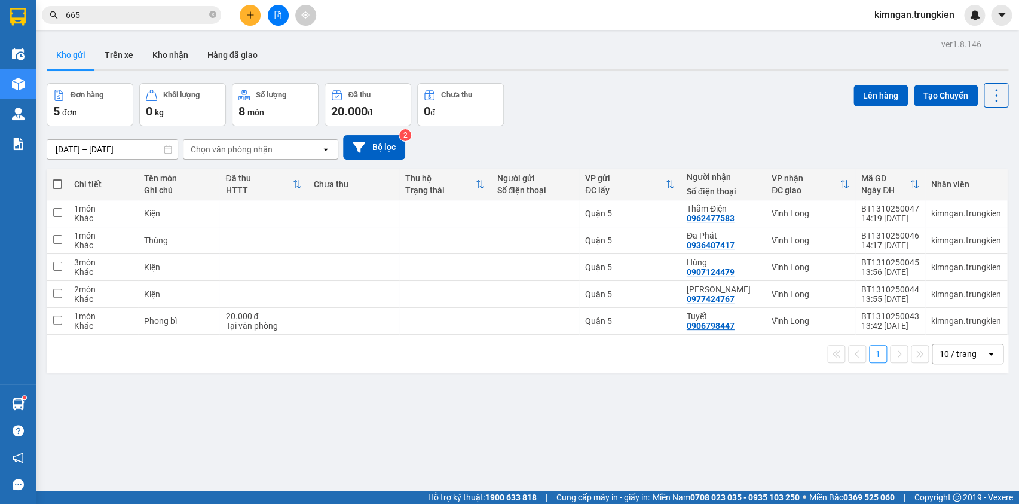
drag, startPoint x: 264, startPoint y: 13, endPoint x: 255, endPoint y: 11, distance: 8.5
click at [260, 11] on div at bounding box center [278, 15] width 90 height 21
click at [252, 11] on icon "plus" at bounding box center [250, 15] width 8 height 8
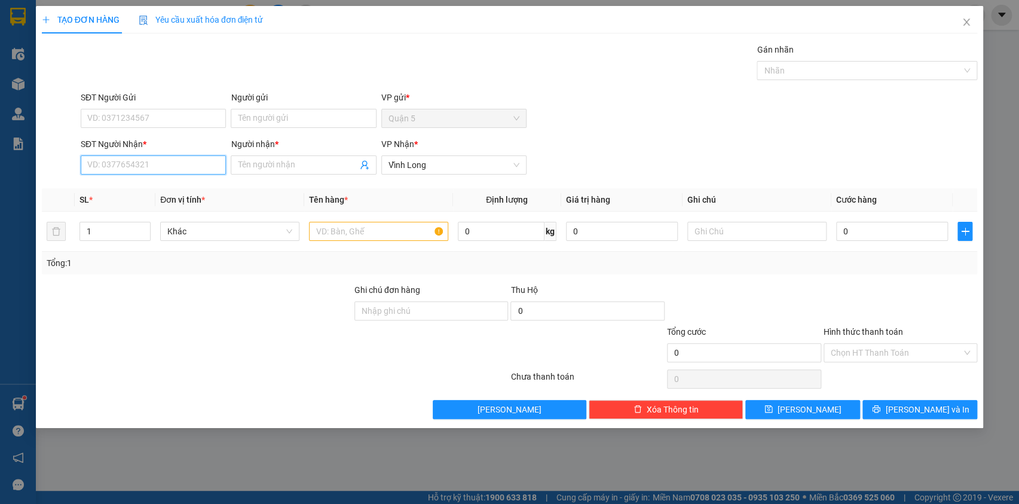
click at [164, 163] on input "SĐT Người Nhận *" at bounding box center [153, 164] width 145 height 19
click at [159, 191] on div "0906644797 - THANH VŨ" at bounding box center [155, 188] width 135 height 13
type input "0906644797"
type input "[PERSON_NAME]"
type input "0906644797"
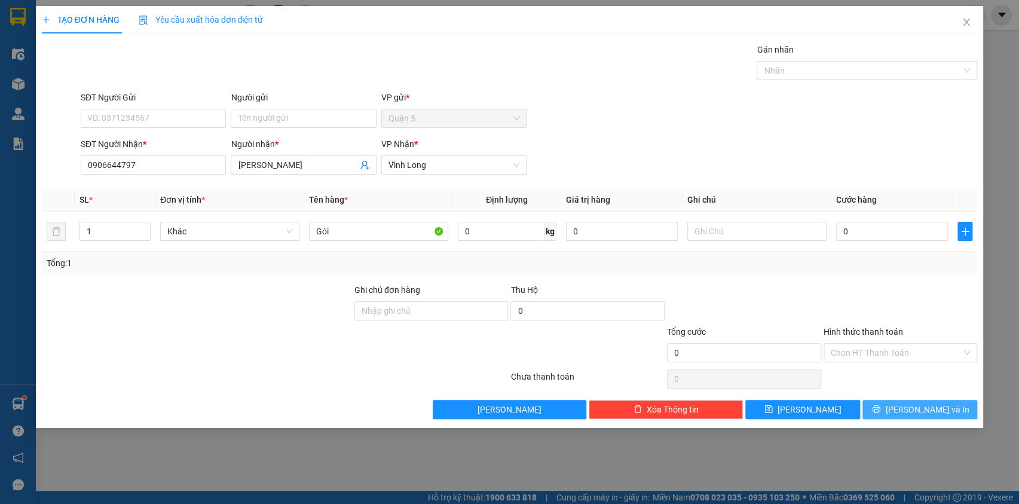
click at [886, 404] on button "[PERSON_NAME] và In" at bounding box center [920, 409] width 115 height 19
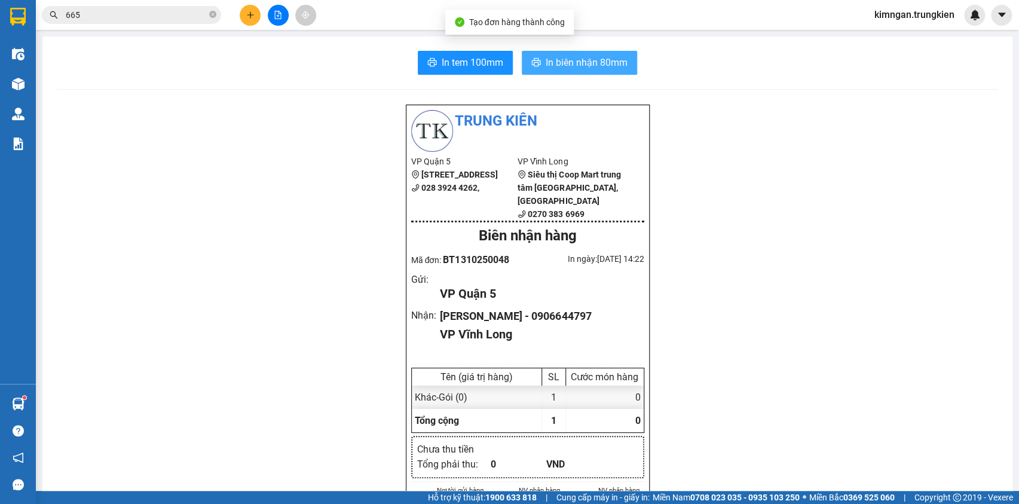
click at [554, 68] on span "In biên nhận 80mm" at bounding box center [587, 62] width 82 height 15
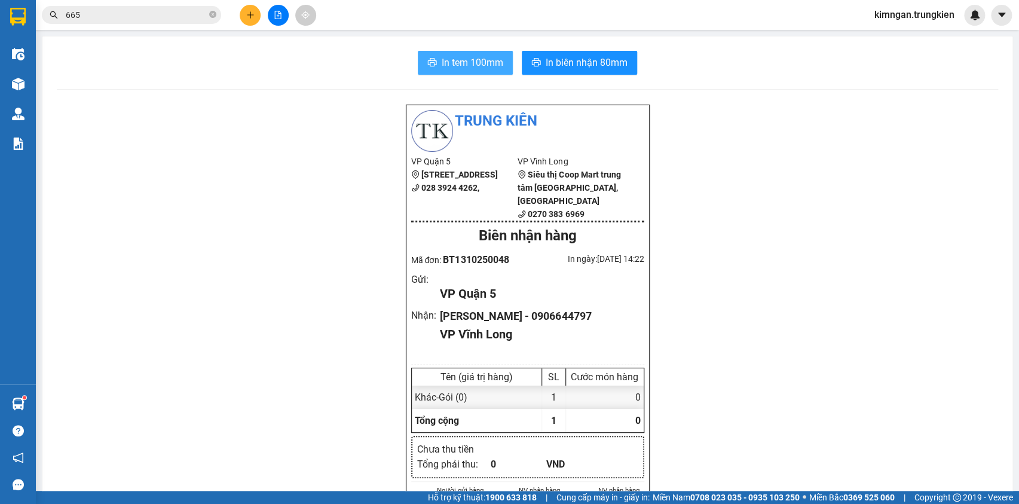
click at [490, 60] on span "In tem 100mm" at bounding box center [473, 62] width 62 height 15
click at [248, 17] on icon "plus" at bounding box center [250, 15] width 8 height 8
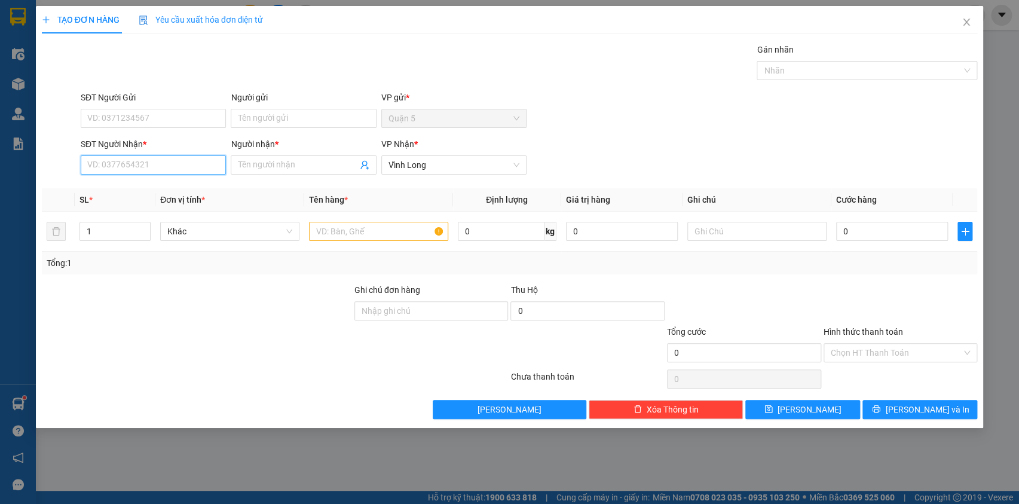
click at [170, 172] on input "SĐT Người Nhận *" at bounding box center [153, 164] width 145 height 19
click at [178, 212] on div "0989720631 - Phương" at bounding box center [153, 207] width 131 height 13
type input "0989720631"
type input "Phương"
type input "0989720631"
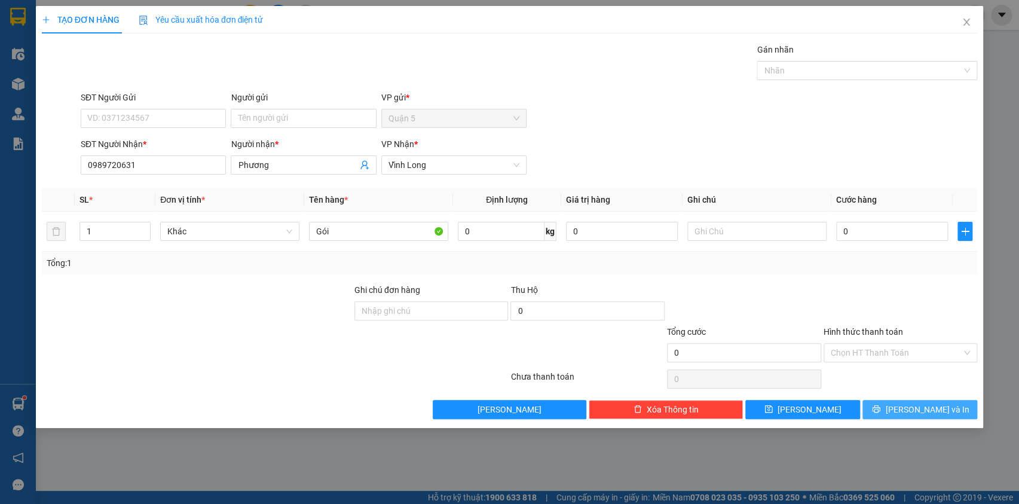
click at [895, 400] on button "[PERSON_NAME] và In" at bounding box center [920, 409] width 115 height 19
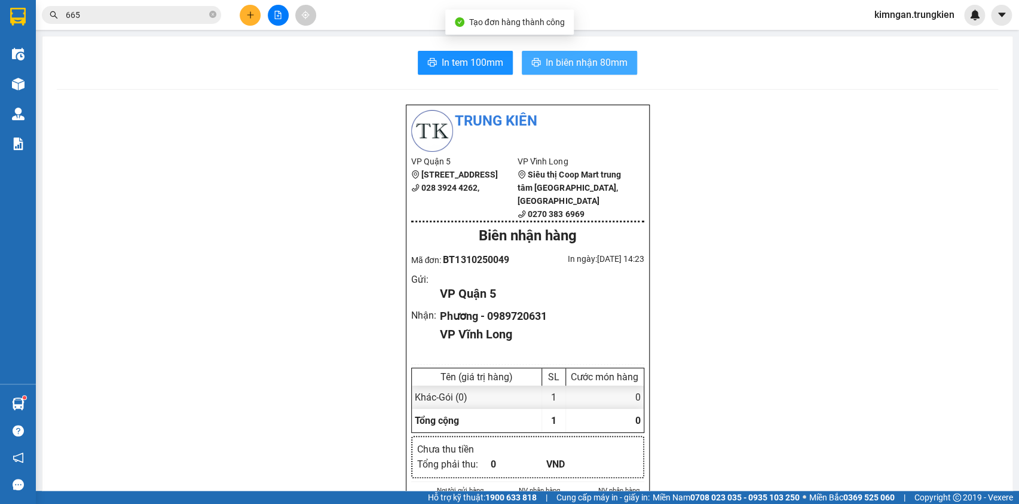
click at [594, 55] on span "In biên nhận 80mm" at bounding box center [587, 62] width 82 height 15
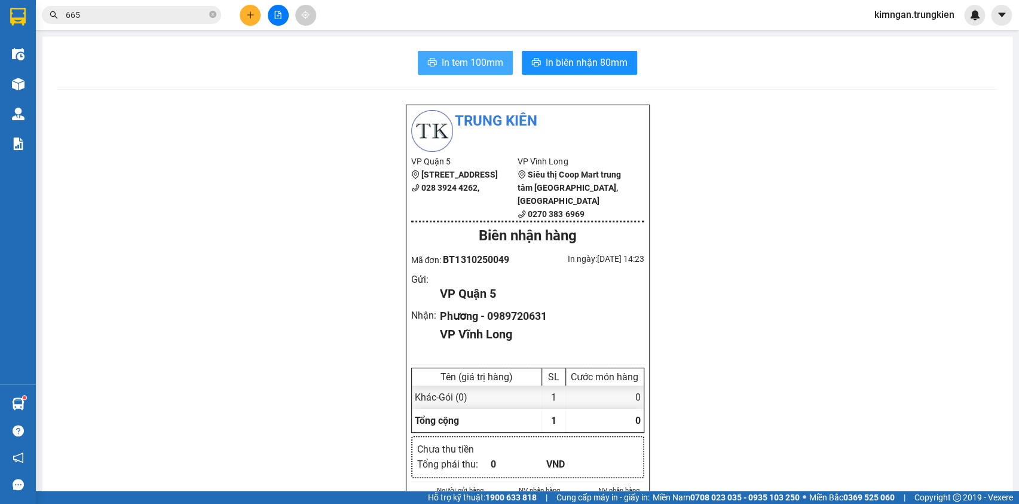
click at [472, 63] on span "In tem 100mm" at bounding box center [473, 62] width 62 height 15
click at [256, 1] on div "Kết quả tìm kiếm ( 1 ) Bộ lọc Gửi 3 ngày gần nhất Mã ĐH Trạng thái Món hàng Thu…" at bounding box center [509, 15] width 1019 height 30
click at [253, 12] on icon "plus" at bounding box center [250, 15] width 8 height 8
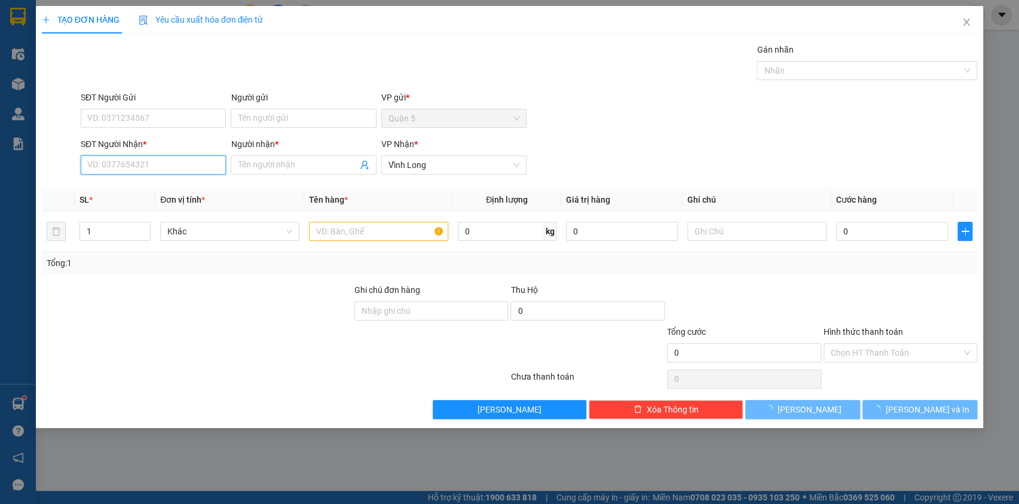
click at [152, 167] on input "SĐT Người Nhận *" at bounding box center [153, 164] width 145 height 19
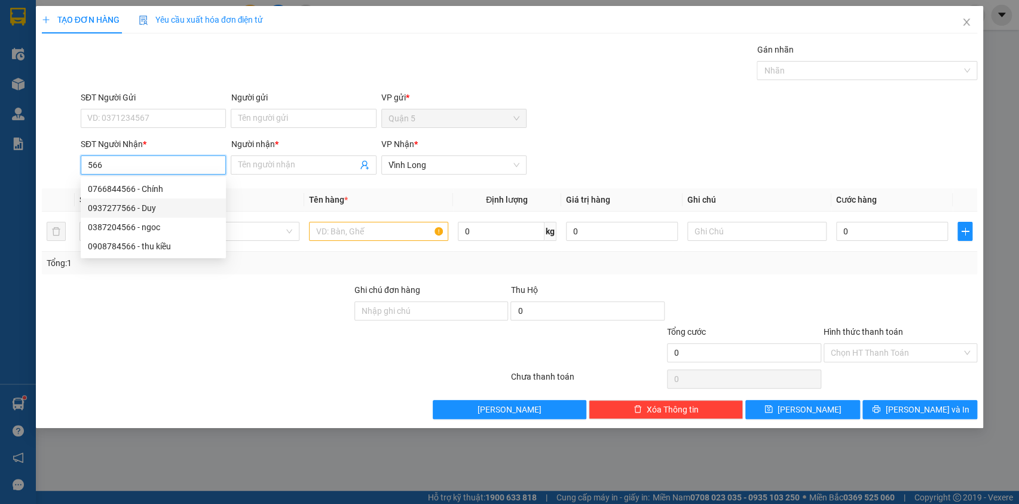
click at [158, 207] on div "0937277566 - Duy" at bounding box center [153, 207] width 131 height 13
type input "0937277566"
type input "Duy"
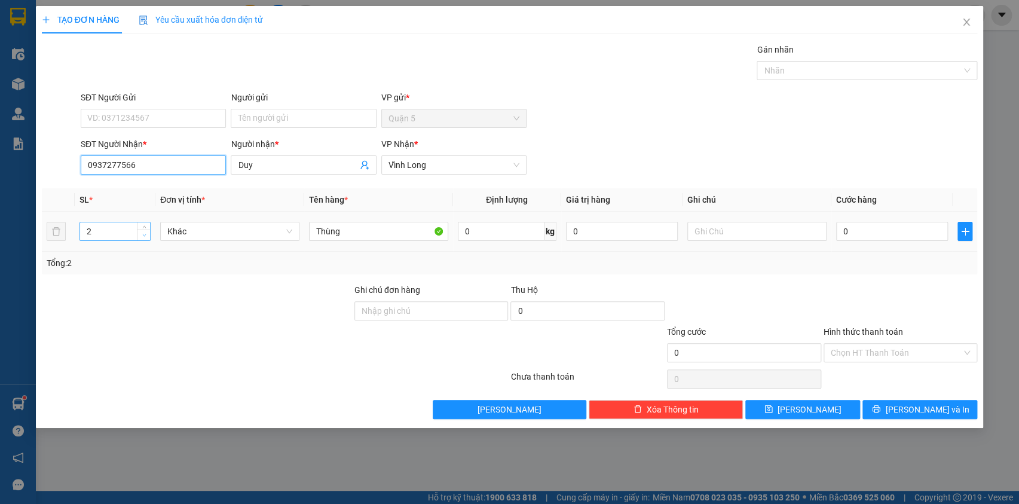
type input "0937277566"
type input "1"
click at [143, 234] on icon "down" at bounding box center [144, 235] width 4 height 4
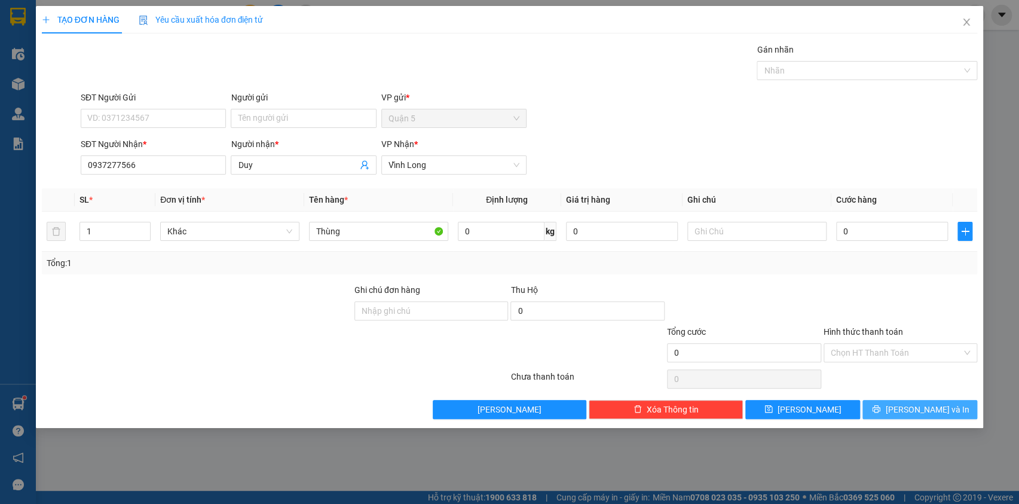
click at [887, 402] on button "[PERSON_NAME] và In" at bounding box center [920, 409] width 115 height 19
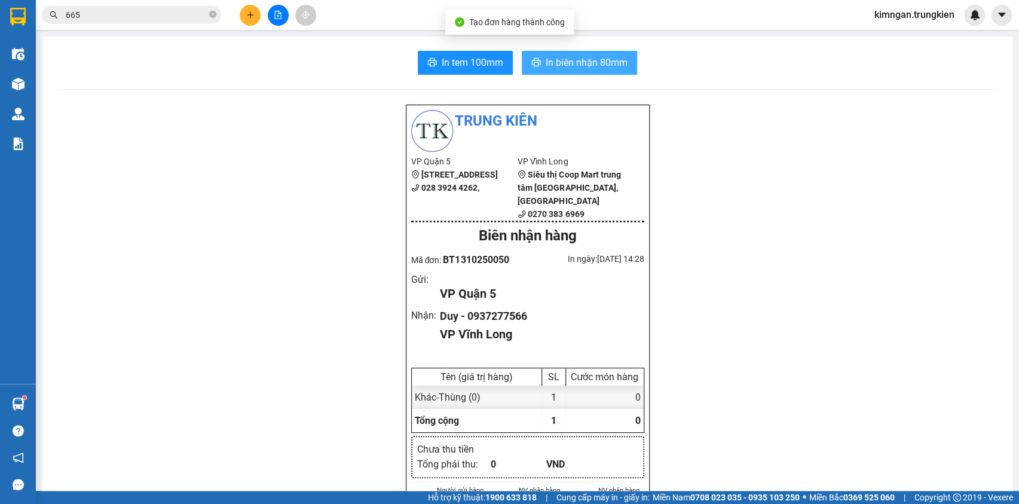
click at [604, 54] on button "In biên nhận 80mm" at bounding box center [579, 63] width 115 height 24
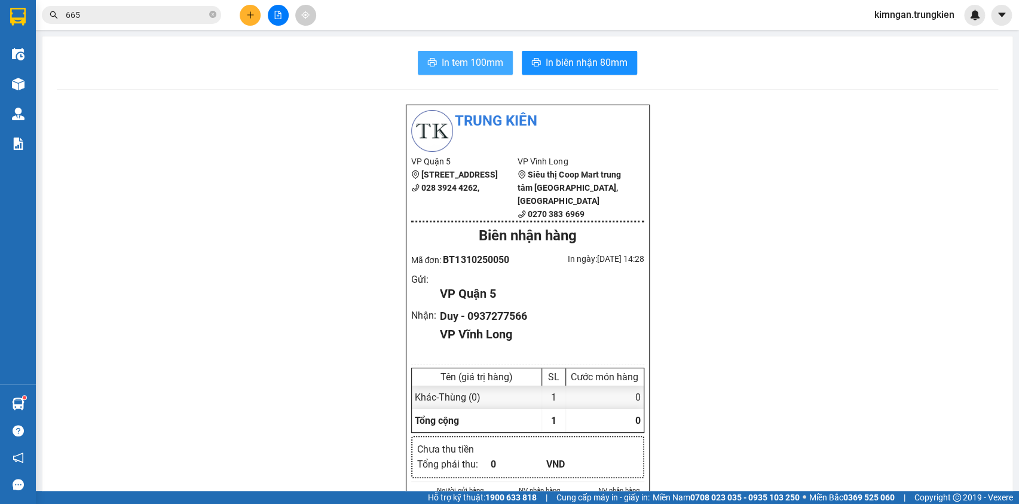
drag, startPoint x: 674, startPoint y: 65, endPoint x: 491, endPoint y: 62, distance: 183.5
click at [491, 62] on span "In tem 100mm" at bounding box center [473, 62] width 62 height 15
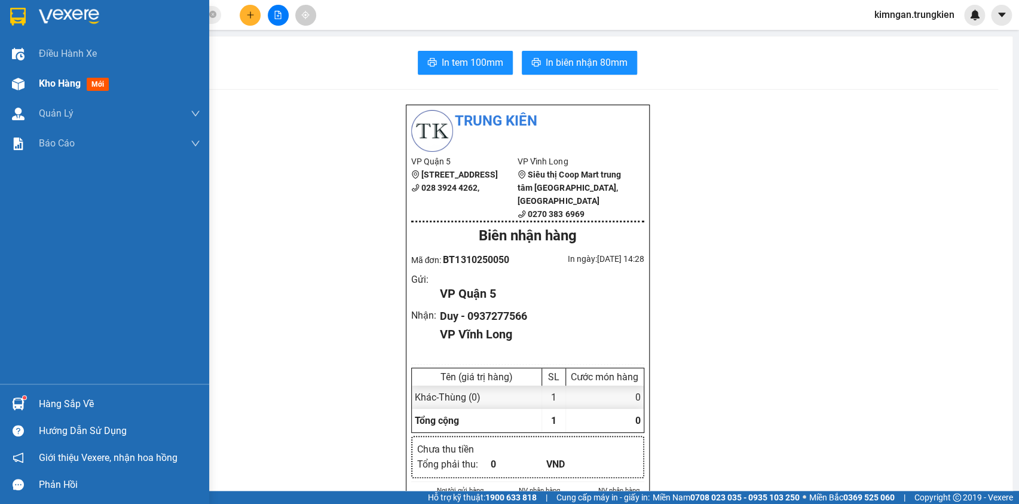
click at [39, 86] on span "Kho hàng" at bounding box center [60, 83] width 42 height 11
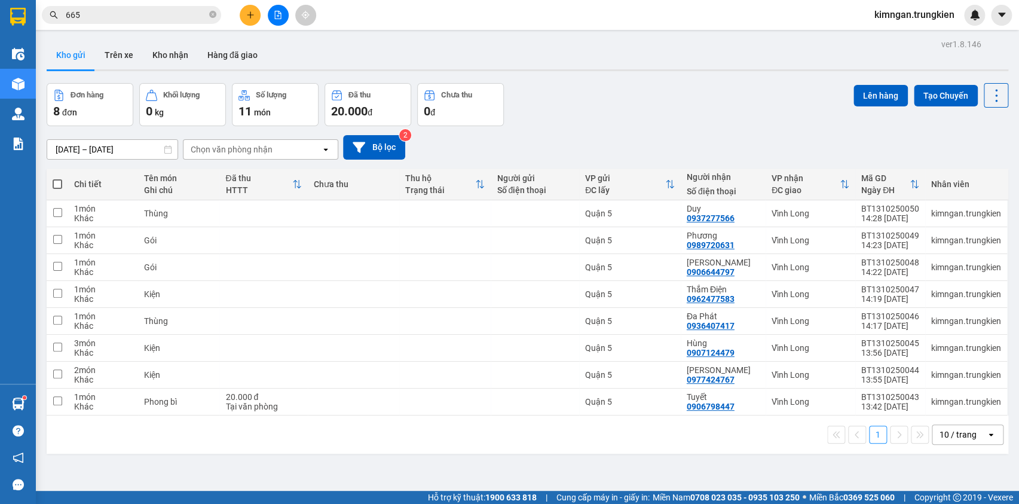
drag, startPoint x: 53, startPoint y: 187, endPoint x: 45, endPoint y: 189, distance: 8.1
click at [53, 187] on span at bounding box center [58, 184] width 10 height 10
click at [57, 178] on input "checkbox" at bounding box center [57, 178] width 0 height 0
checkbox input "true"
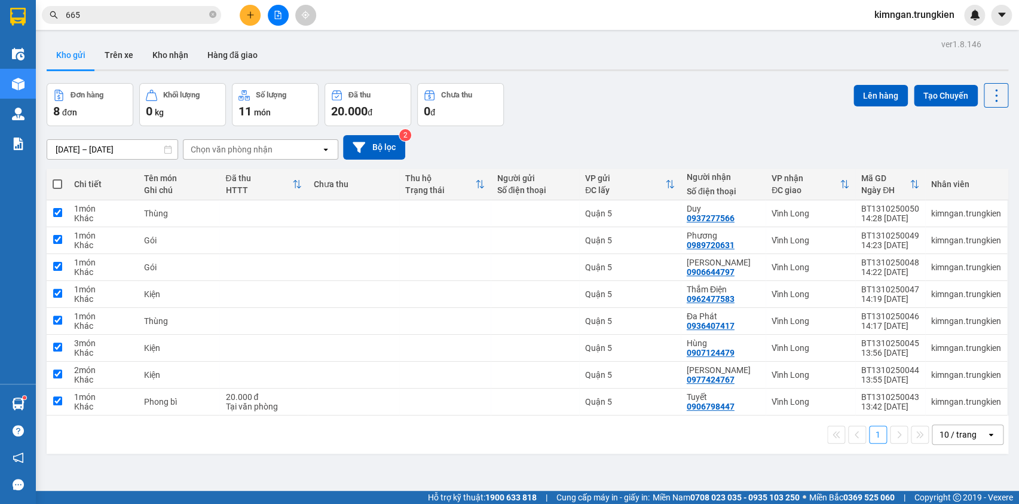
checkbox input "true"
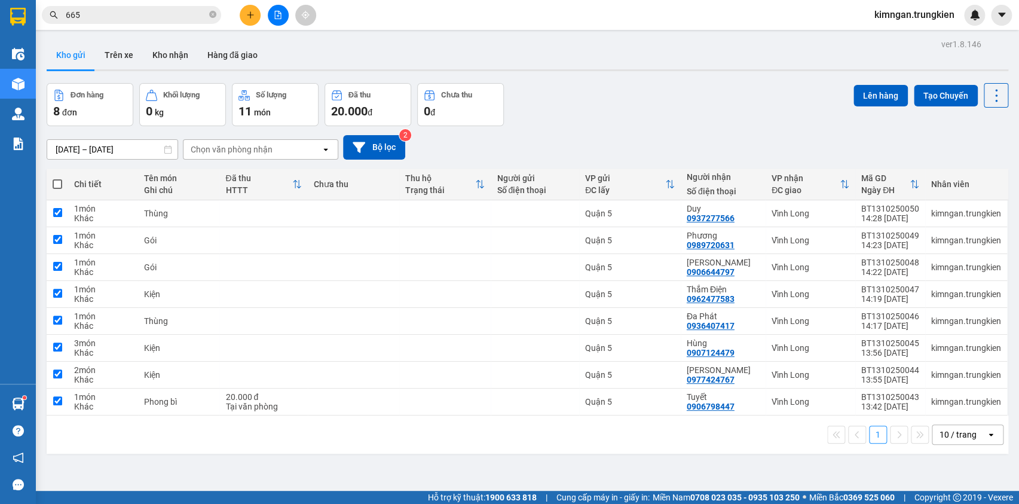
checkbox input "true"
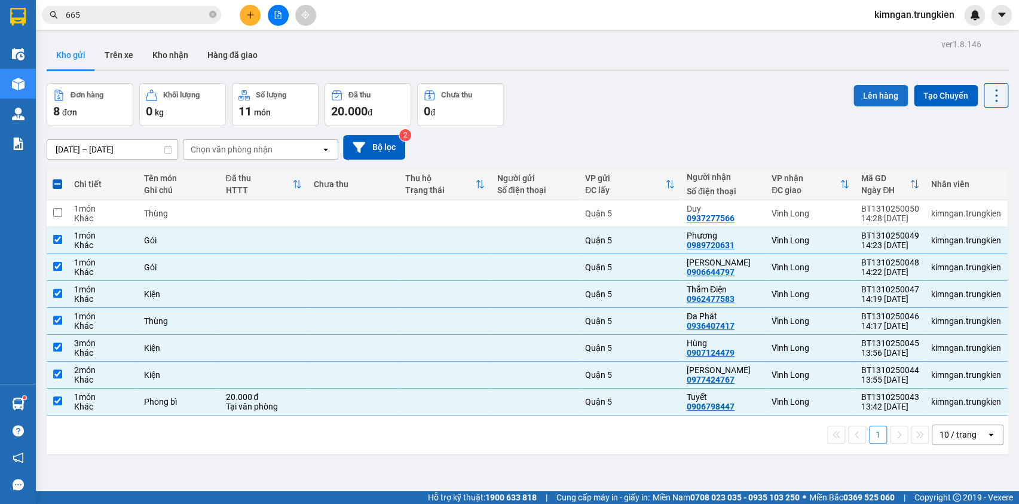
click at [858, 93] on button "Lên hàng" at bounding box center [881, 96] width 54 height 22
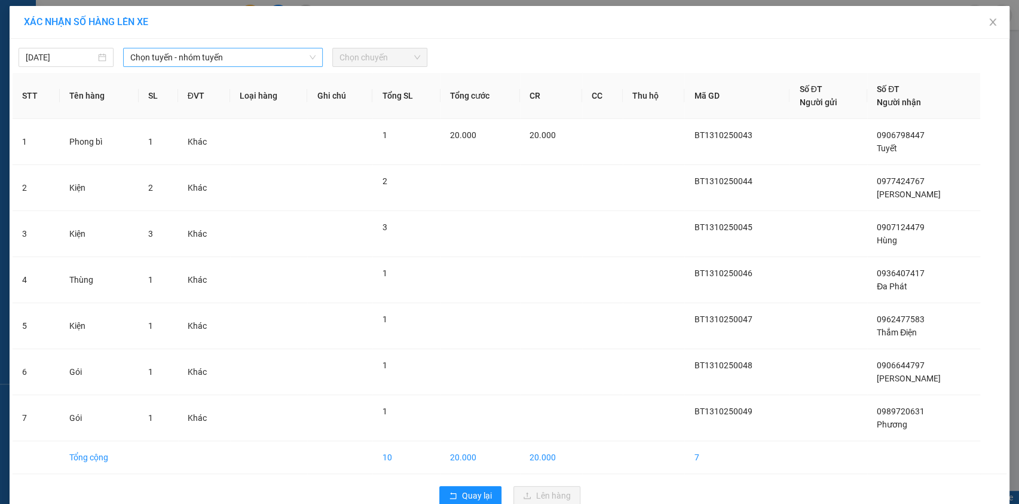
click at [243, 53] on span "Chọn tuyến - nhóm tuyến" at bounding box center [222, 57] width 185 height 18
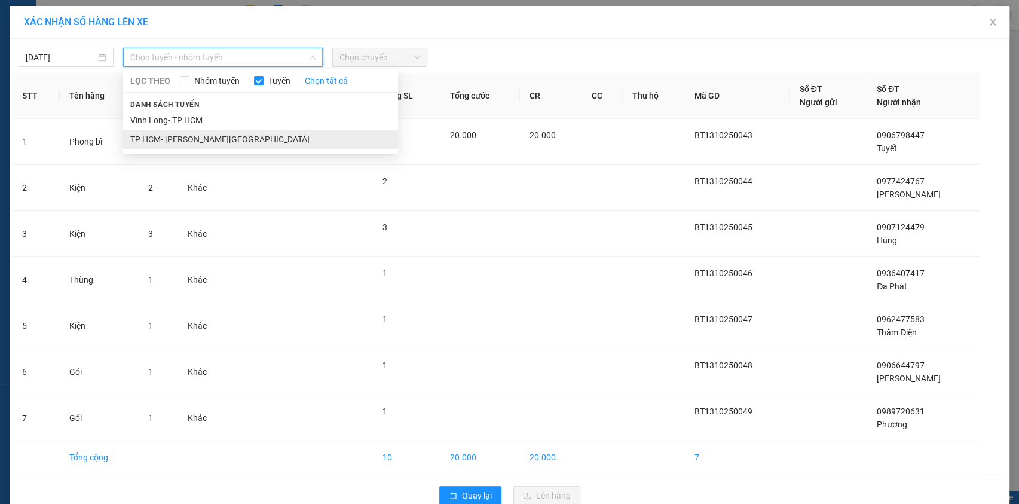
click at [231, 137] on li "TP HCM- [PERSON_NAME][GEOGRAPHIC_DATA]" at bounding box center [260, 139] width 275 height 19
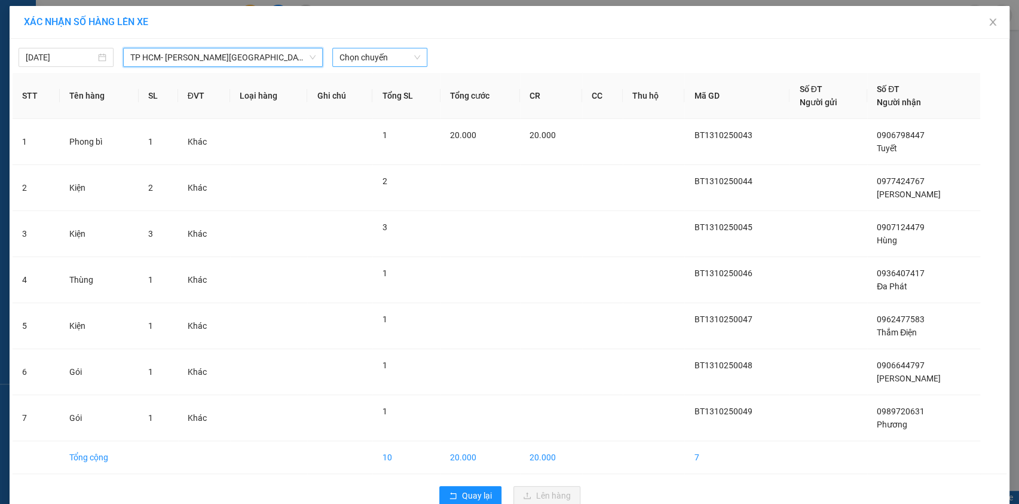
click at [388, 59] on span "Chọn chuyến" at bounding box center [380, 57] width 81 height 18
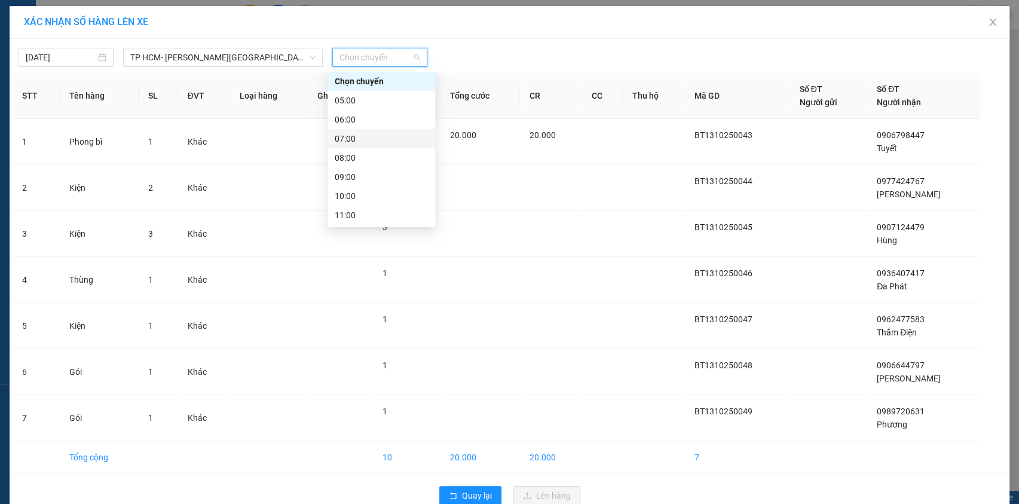
scroll to position [108, 0]
click at [393, 185] on div "15:00" at bounding box center [381, 183] width 93 height 13
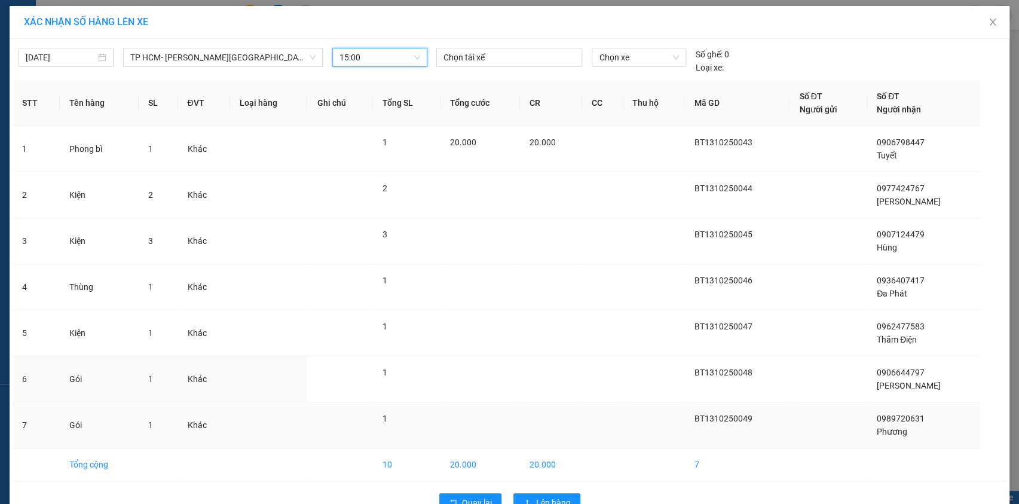
scroll to position [31, 0]
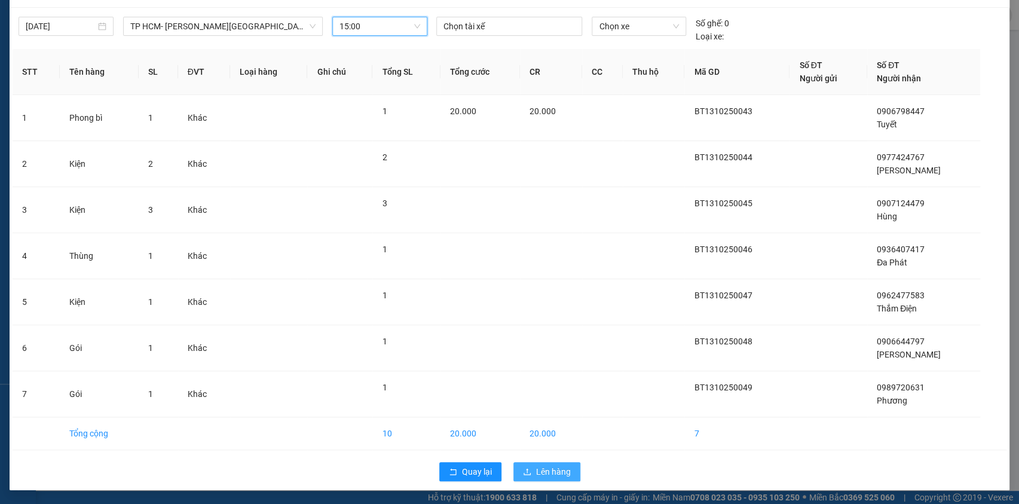
click at [536, 472] on span "Lên hàng" at bounding box center [553, 471] width 35 height 13
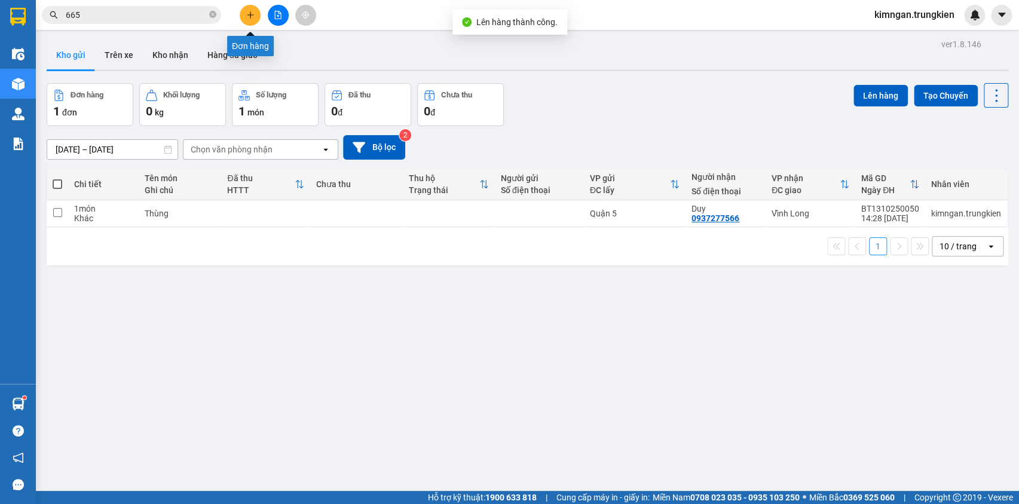
click at [250, 17] on icon "plus" at bounding box center [250, 15] width 8 height 8
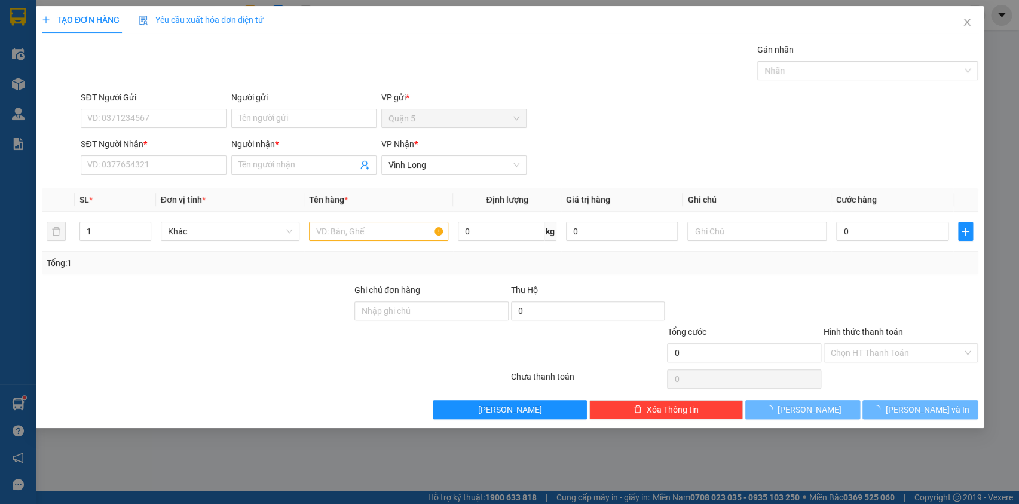
click at [247, 16] on span "Yêu cầu xuất hóa đơn điện tử" at bounding box center [201, 20] width 125 height 10
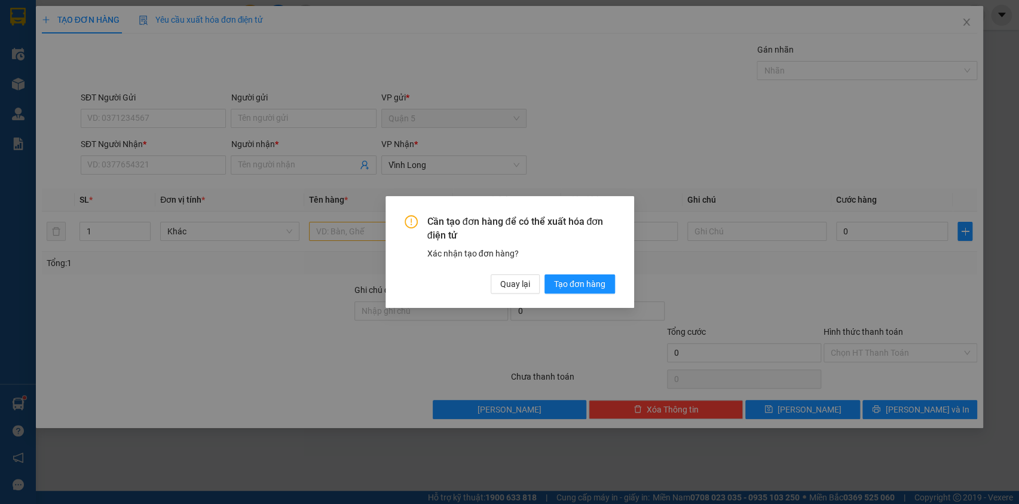
drag, startPoint x: 161, startPoint y: 150, endPoint x: 435, endPoint y: 210, distance: 280.2
click at [271, 182] on div "Cần tạo đơn hàng để có thể xuất hóa đơn điện tử Xác nhận tạo đơn hàng? Quay lại…" at bounding box center [509, 252] width 1019 height 504
drag, startPoint x: 577, startPoint y: 283, endPoint x: 570, endPoint y: 286, distance: 7.0
click at [577, 284] on span "Tạo đơn hàng" at bounding box center [579, 283] width 51 height 13
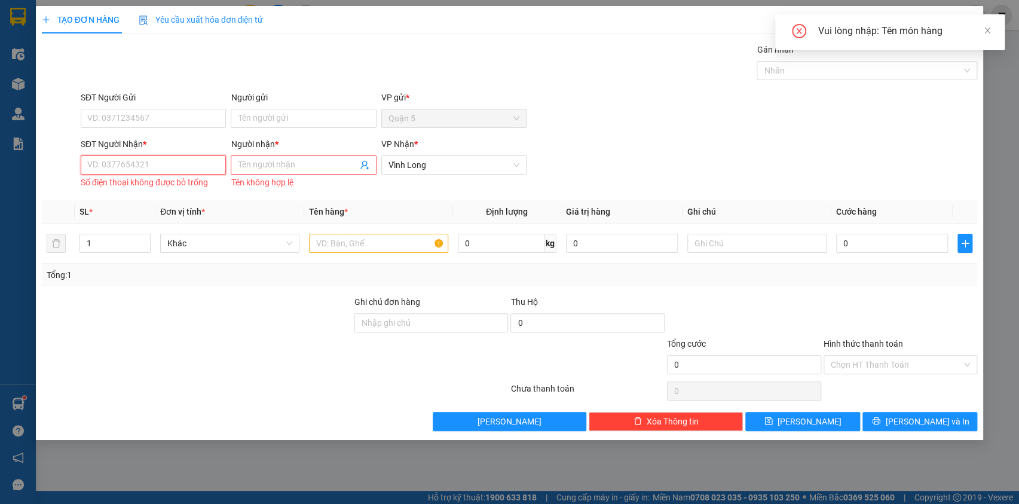
click at [139, 166] on input "SĐT Người Nhận *" at bounding box center [153, 164] width 145 height 19
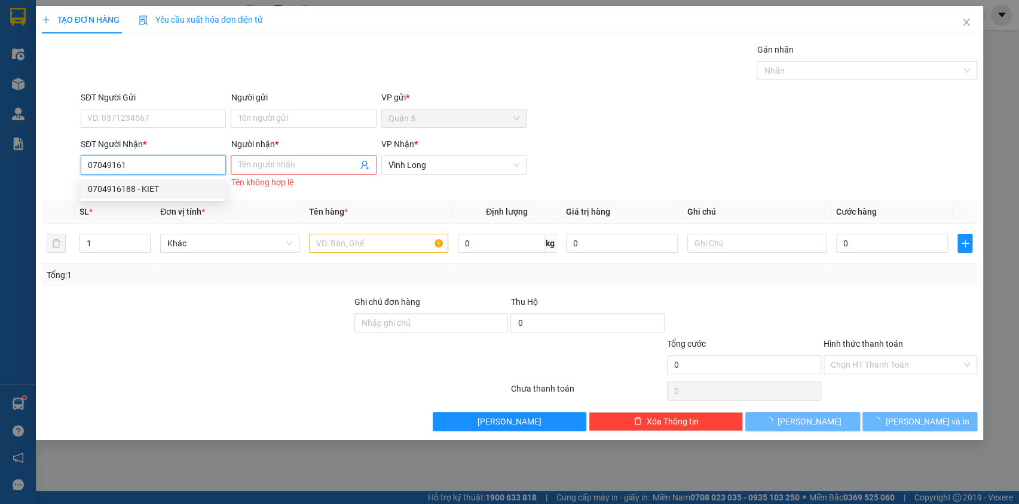
click at [120, 179] on div "0704916188 - KIET" at bounding box center [153, 188] width 145 height 19
type input "0704916188"
type input "KIET"
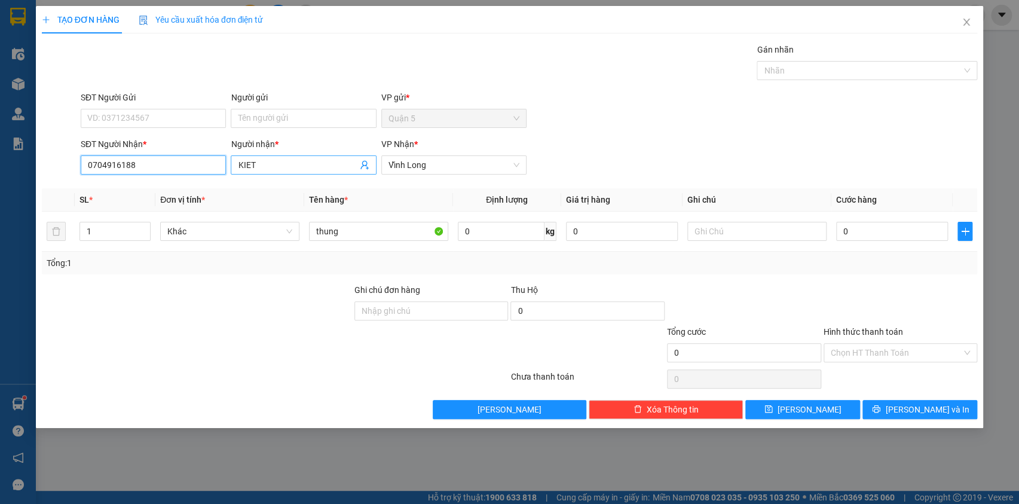
type input "0704916188"
drag, startPoint x: 271, startPoint y: 158, endPoint x: 227, endPoint y: 161, distance: 43.7
click at [226, 159] on div "SĐT Người [PERSON_NAME] * 0704916188 Người [PERSON_NAME] * [PERSON_NAME] [PERSO…" at bounding box center [528, 158] width 901 height 42
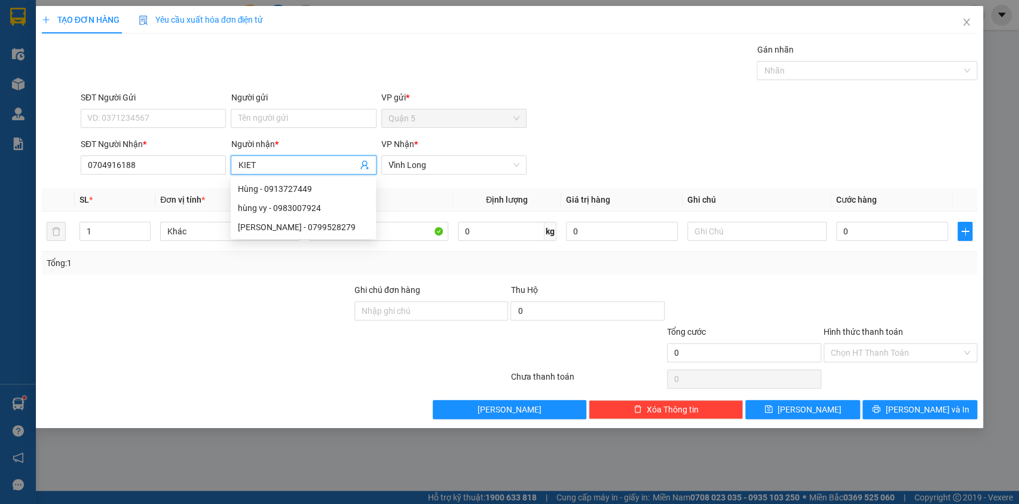
drag, startPoint x: 260, startPoint y: 160, endPoint x: 232, endPoint y: 164, distance: 28.4
click at [232, 164] on span "KIET" at bounding box center [303, 164] width 145 height 19
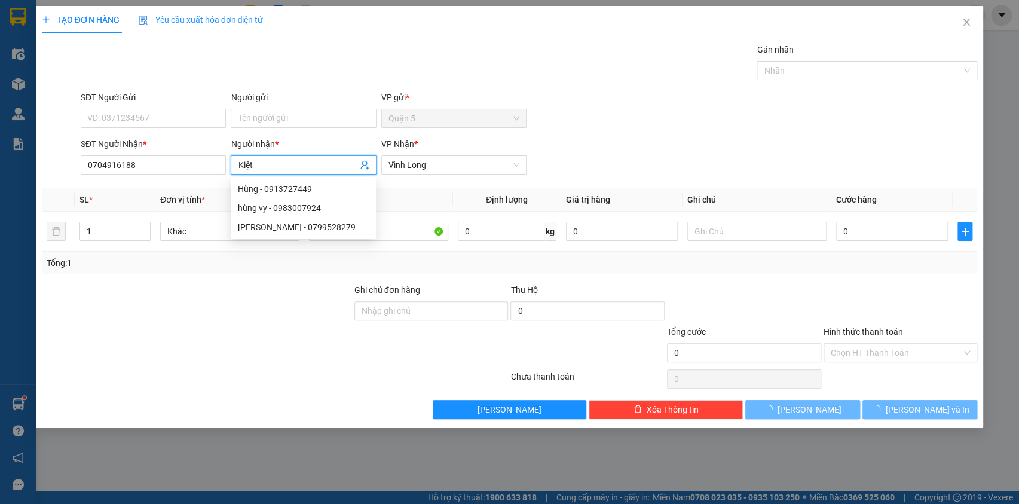
type input "Kiệt"
click at [626, 102] on div "SĐT Người Gửi VD: 0371234567 Người gửi Tên người gửi VP gửi * Quận 5" at bounding box center [528, 112] width 901 height 42
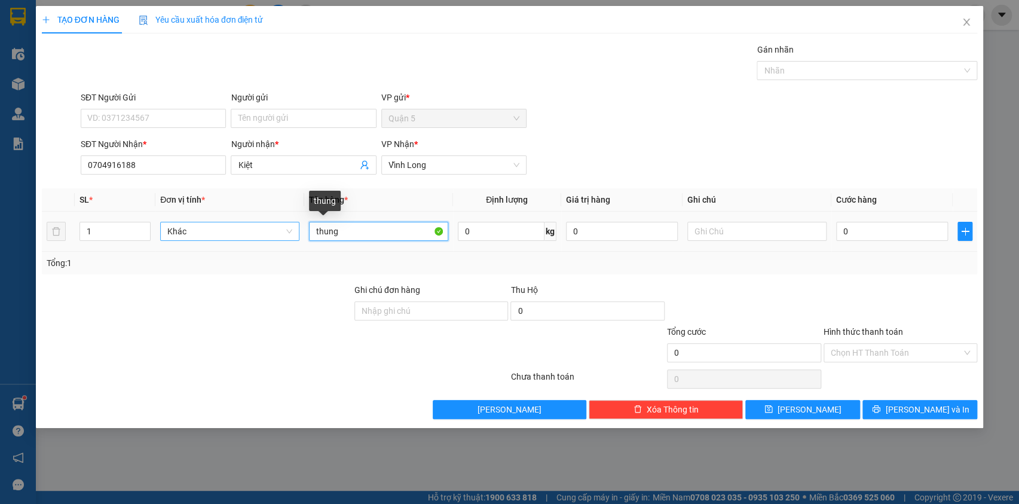
drag, startPoint x: 315, startPoint y: 229, endPoint x: 292, endPoint y: 233, distance: 23.1
click at [292, 233] on tr "1 Khác thung 0 kg 0 0" at bounding box center [510, 232] width 936 height 40
drag, startPoint x: 347, startPoint y: 235, endPoint x: 307, endPoint y: 236, distance: 40.1
click at [307, 236] on td "thung" at bounding box center [378, 232] width 149 height 40
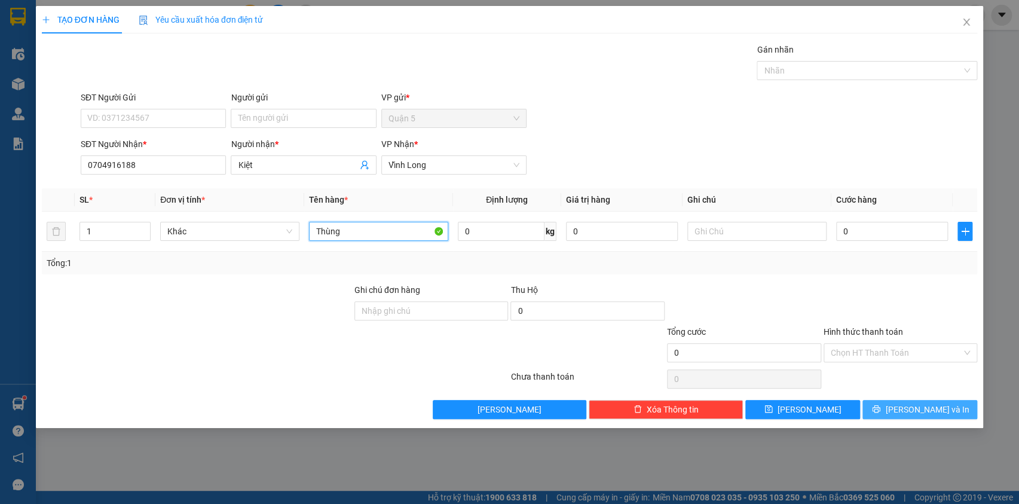
type input "Thùng"
click at [943, 406] on button "[PERSON_NAME] và In" at bounding box center [920, 409] width 115 height 19
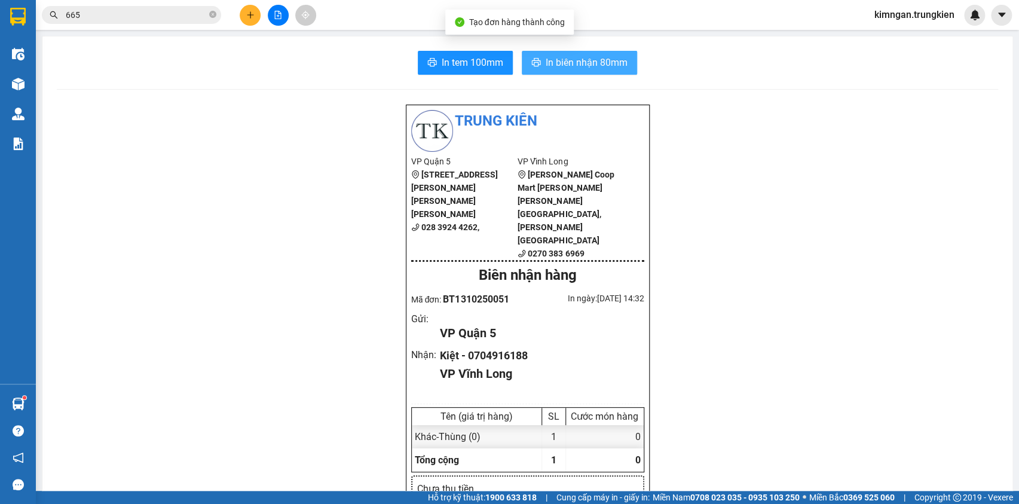
click at [559, 56] on span "In biên nhận 80mm" at bounding box center [587, 62] width 82 height 15
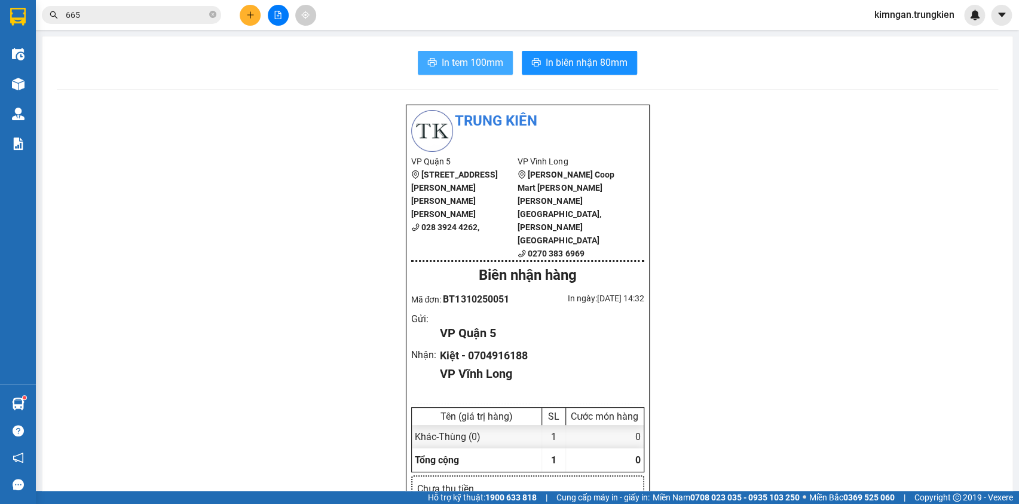
click at [462, 60] on span "In tem 100mm" at bounding box center [473, 62] width 62 height 15
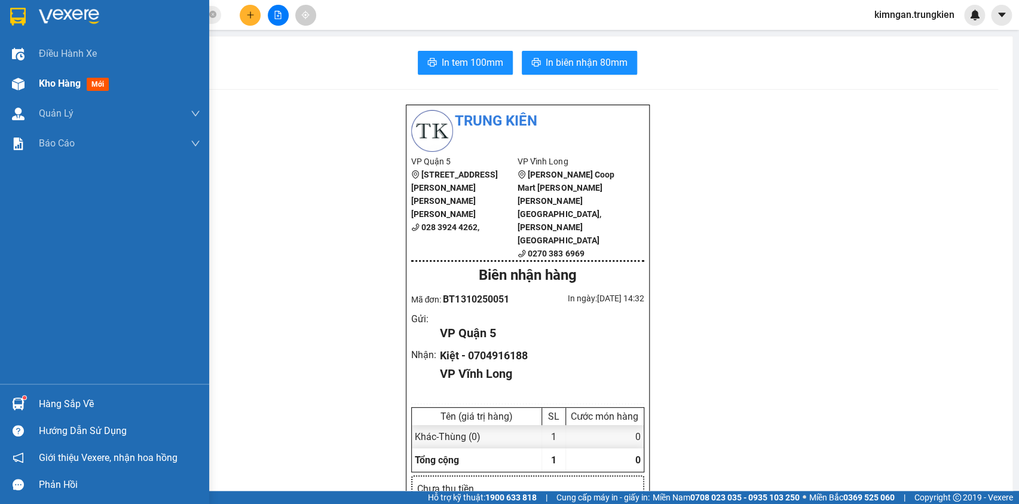
click at [39, 96] on div "Kho hàng mới" at bounding box center [119, 84] width 161 height 30
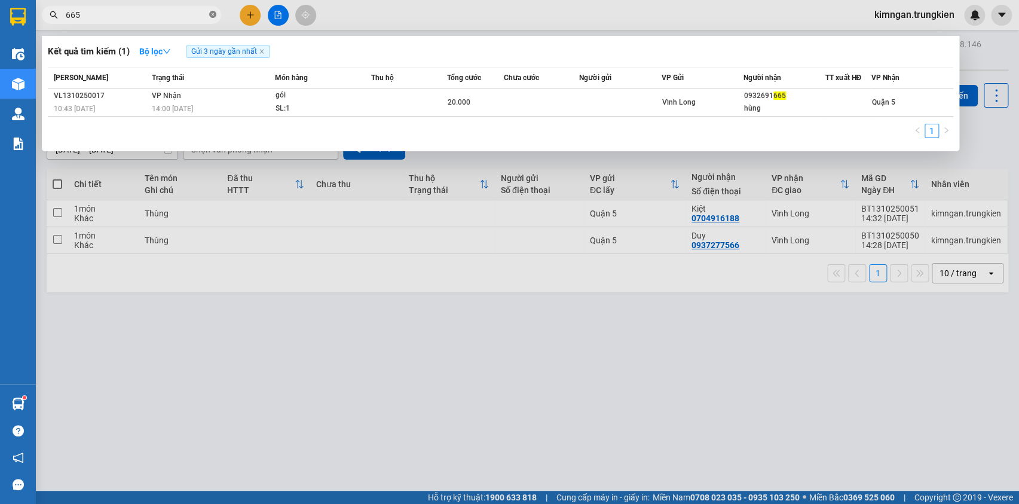
click at [210, 16] on icon "close-circle" at bounding box center [212, 14] width 7 height 7
type input "211"
click at [212, 12] on icon "close-circle" at bounding box center [212, 14] width 7 height 7
type input "769"
click at [215, 18] on span at bounding box center [212, 15] width 7 height 11
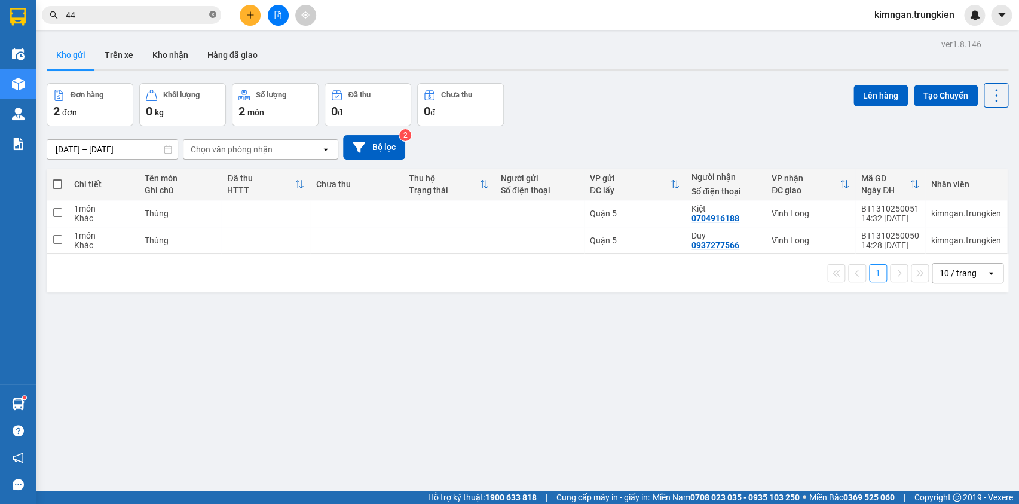
type input "444"
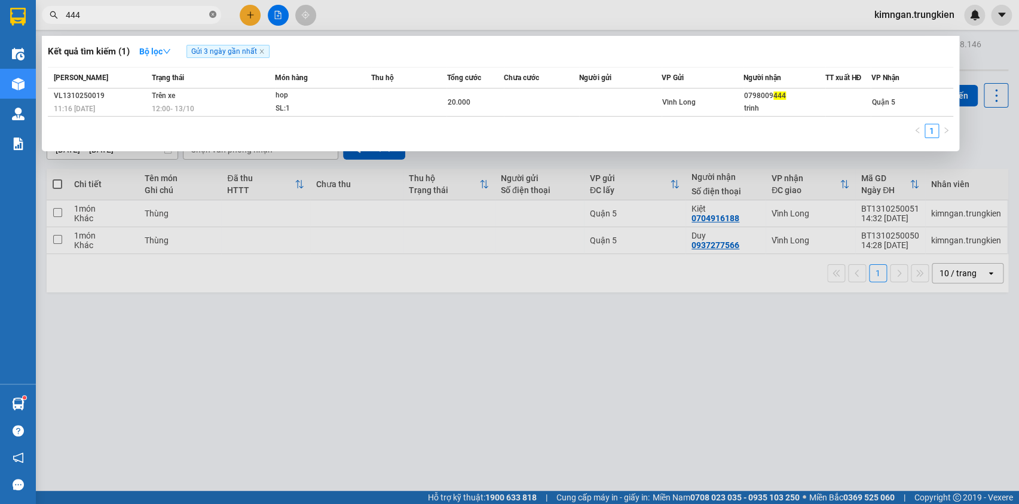
click at [215, 16] on icon "close-circle" at bounding box center [212, 14] width 7 height 7
click at [215, 16] on span at bounding box center [212, 14] width 7 height 13
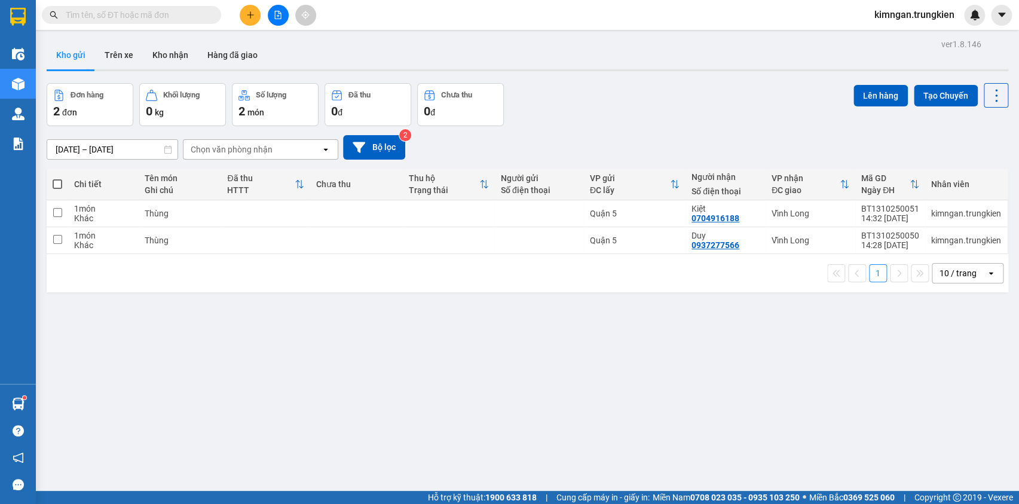
click at [187, 11] on input "text" at bounding box center [136, 14] width 141 height 13
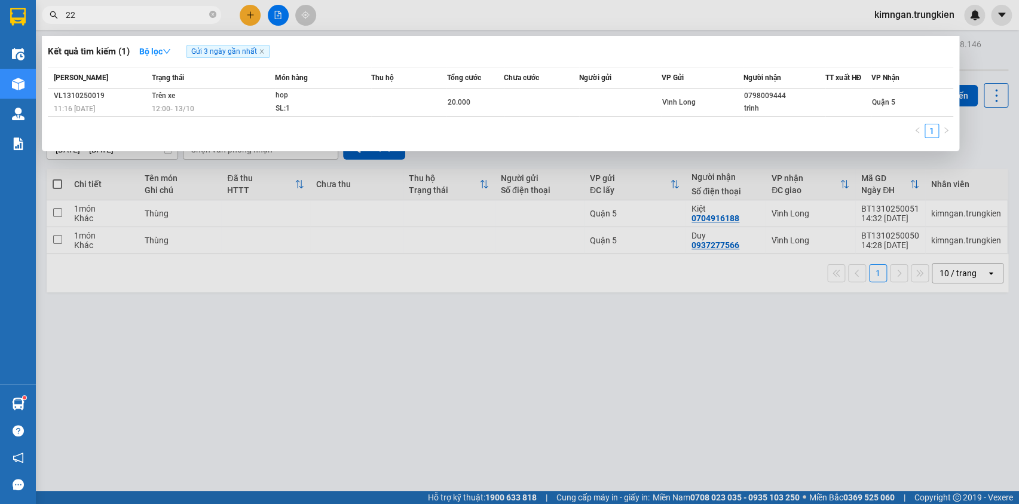
type input "228"
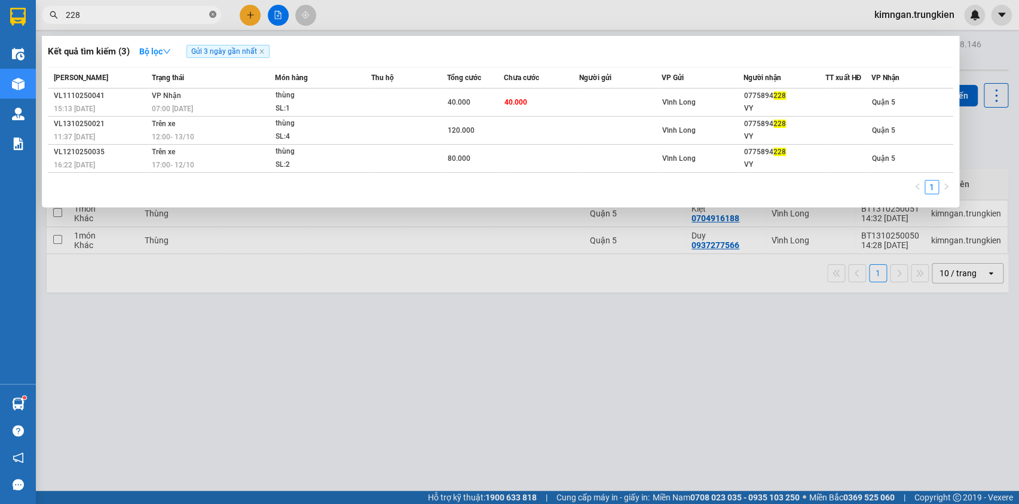
click at [216, 13] on icon "close-circle" at bounding box center [212, 14] width 7 height 7
type input "377"
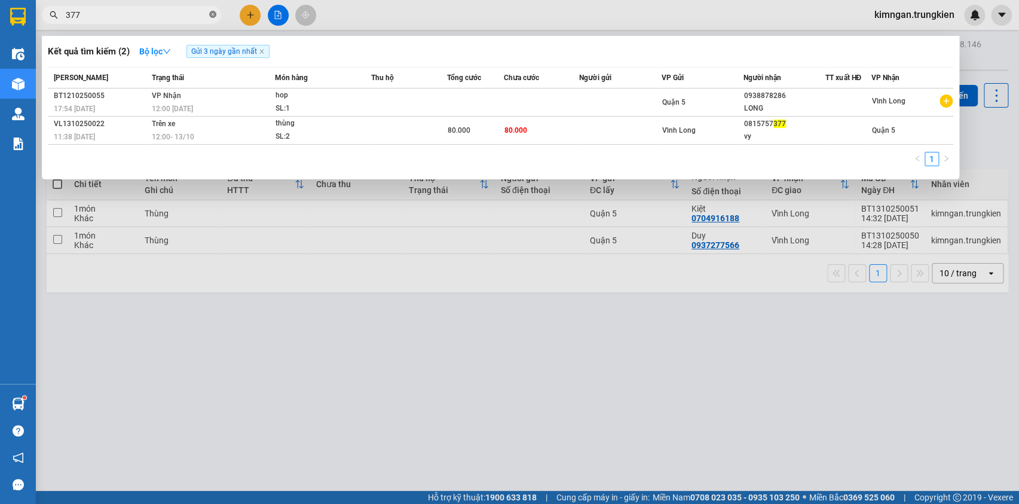
click at [211, 14] on icon "close-circle" at bounding box center [212, 14] width 7 height 7
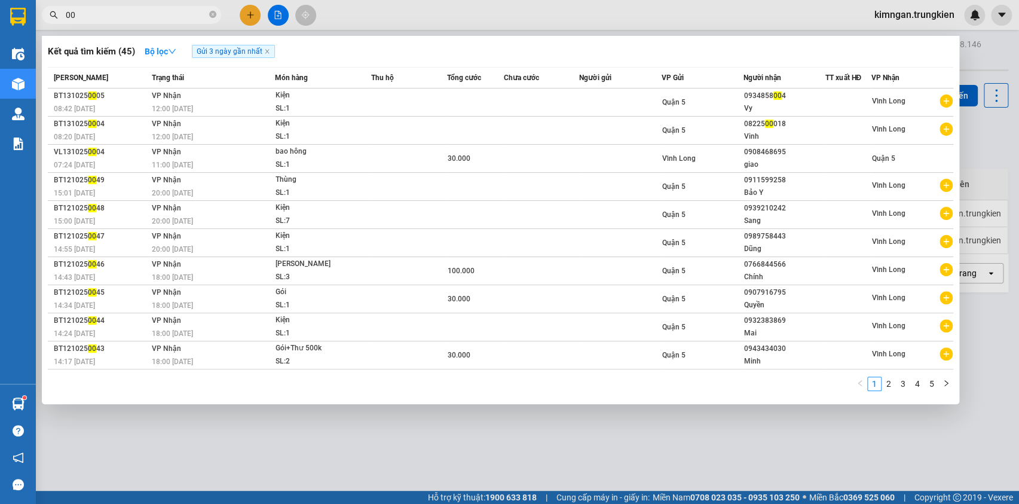
type input "0"
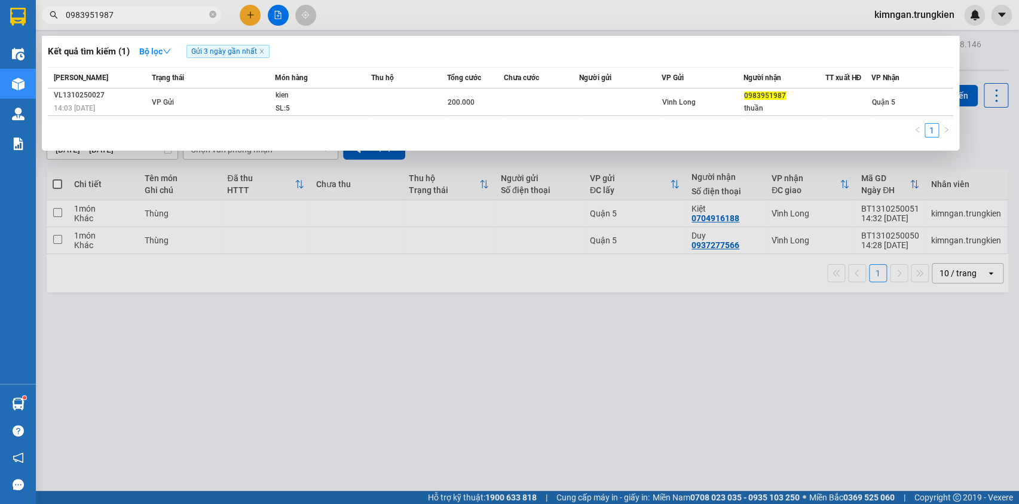
type input "0983951987"
click at [259, 23] on div at bounding box center [509, 252] width 1019 height 504
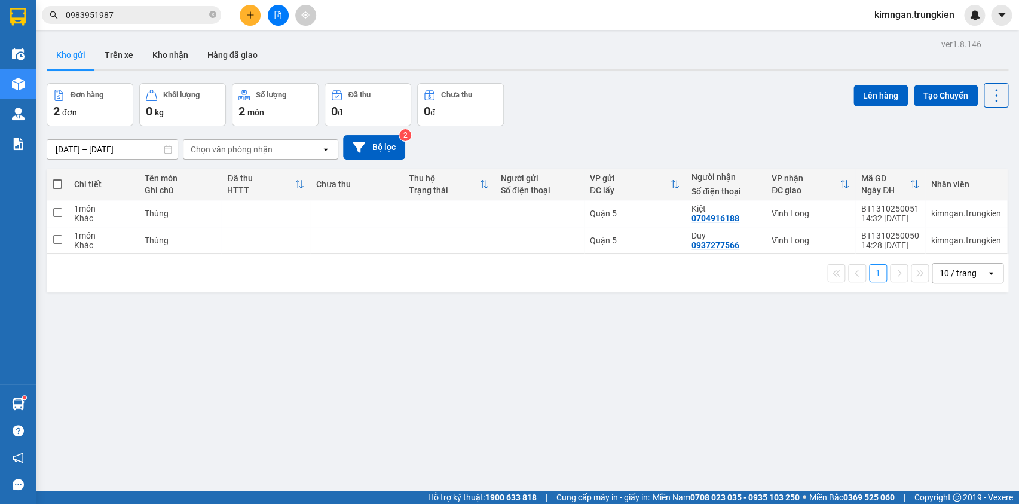
click at [253, 18] on icon "plus" at bounding box center [250, 15] width 8 height 8
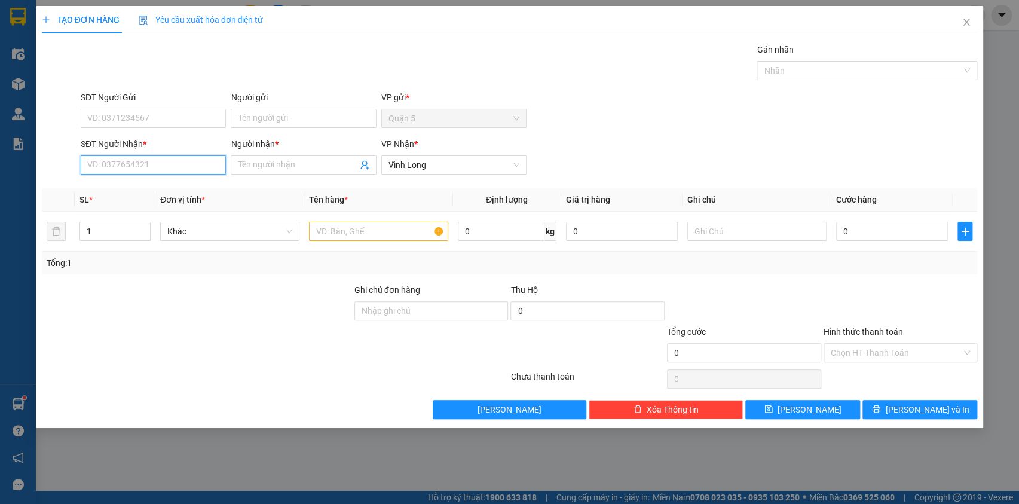
click at [163, 161] on input "SĐT Người Nhận *" at bounding box center [153, 164] width 145 height 19
click at [164, 190] on div "0777888990 - Tỏi Trần" at bounding box center [153, 188] width 131 height 13
type input "0777888990"
type input "Tỏi Trần"
type input "0777888990"
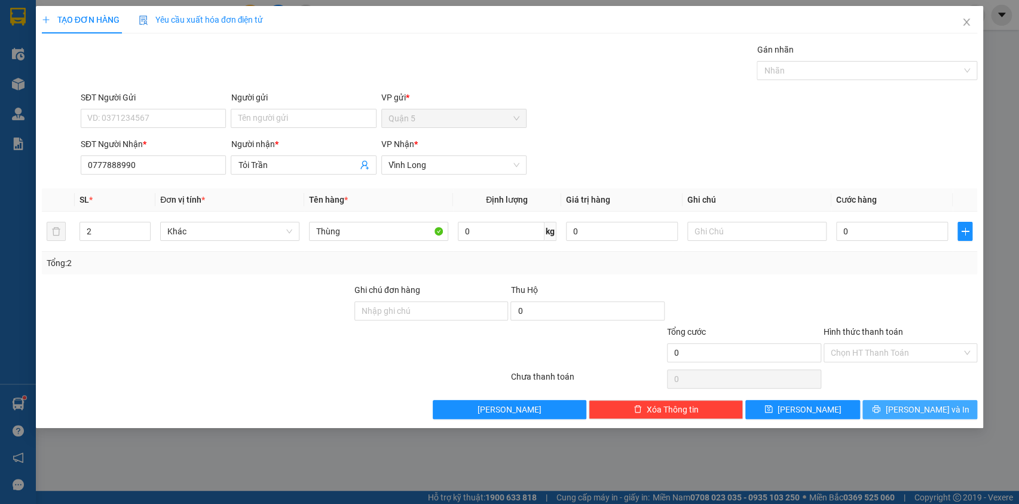
click at [885, 407] on button "[PERSON_NAME] và In" at bounding box center [920, 409] width 115 height 19
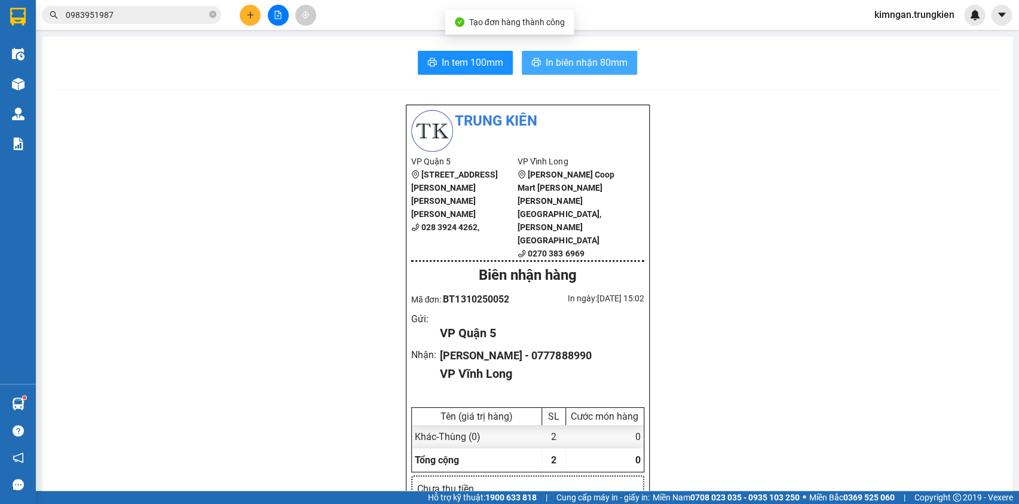
click at [582, 63] on span "In biên nhận 80mm" at bounding box center [587, 62] width 82 height 15
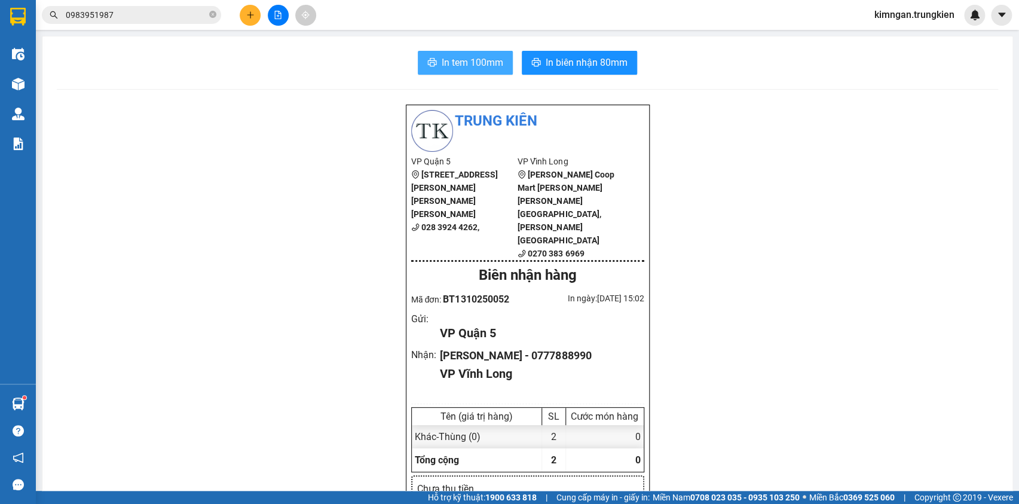
click at [456, 68] on span "In tem 100mm" at bounding box center [473, 62] width 62 height 15
click at [249, 11] on icon "plus" at bounding box center [250, 15] width 8 height 8
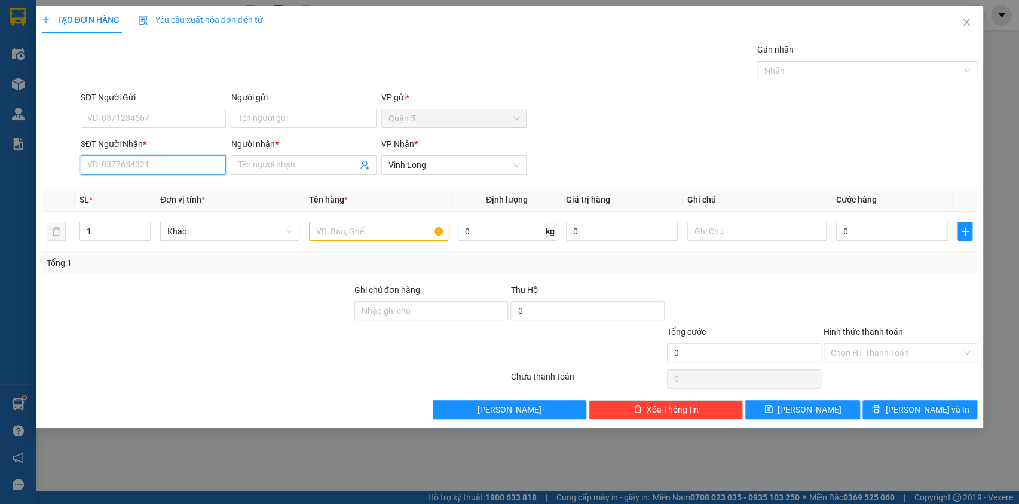
click at [173, 161] on input "SĐT Người Nhận *" at bounding box center [153, 164] width 145 height 19
click at [171, 184] on div "0908875181 - [PERSON_NAME]" at bounding box center [155, 188] width 135 height 13
type input "0908875181"
type input "[PERSON_NAME]"
type input "0908875181"
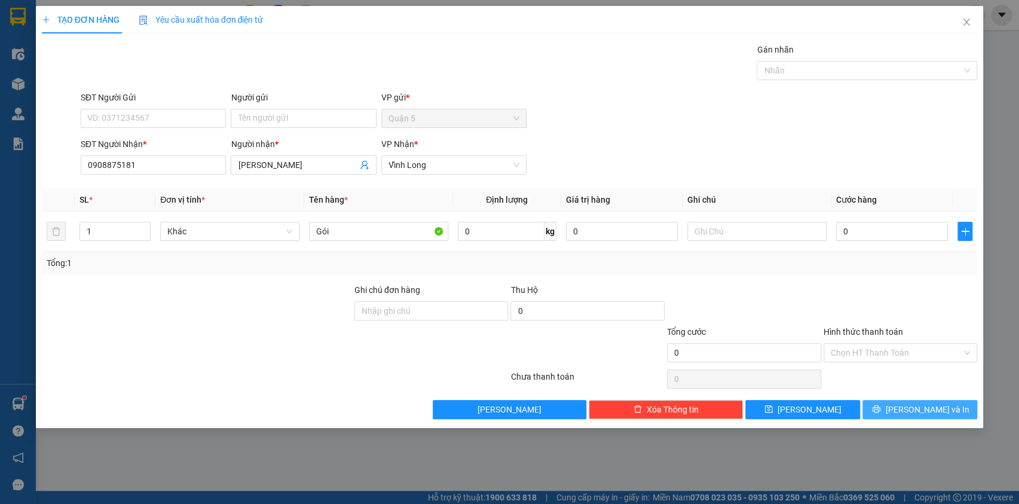
click at [925, 401] on button "[PERSON_NAME] và In" at bounding box center [920, 409] width 115 height 19
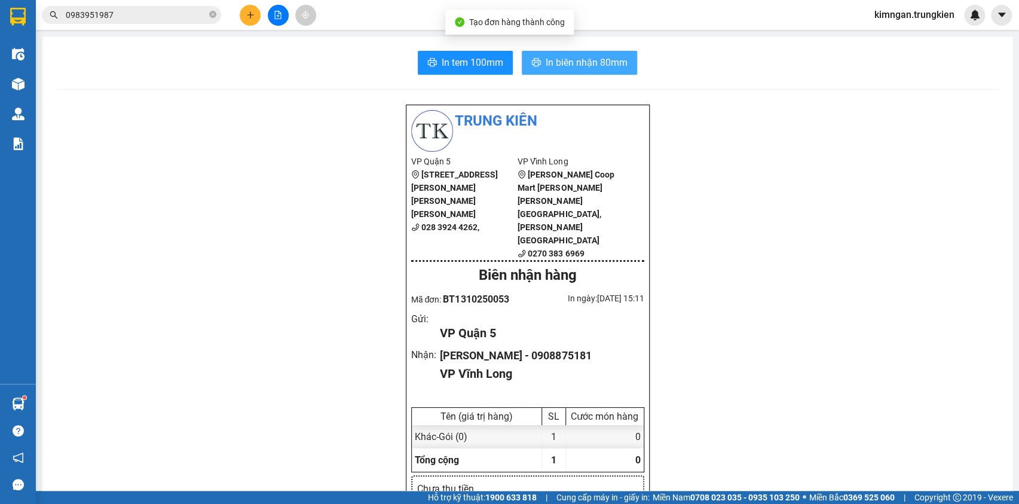
click at [550, 63] on span "In biên nhận 80mm" at bounding box center [587, 62] width 82 height 15
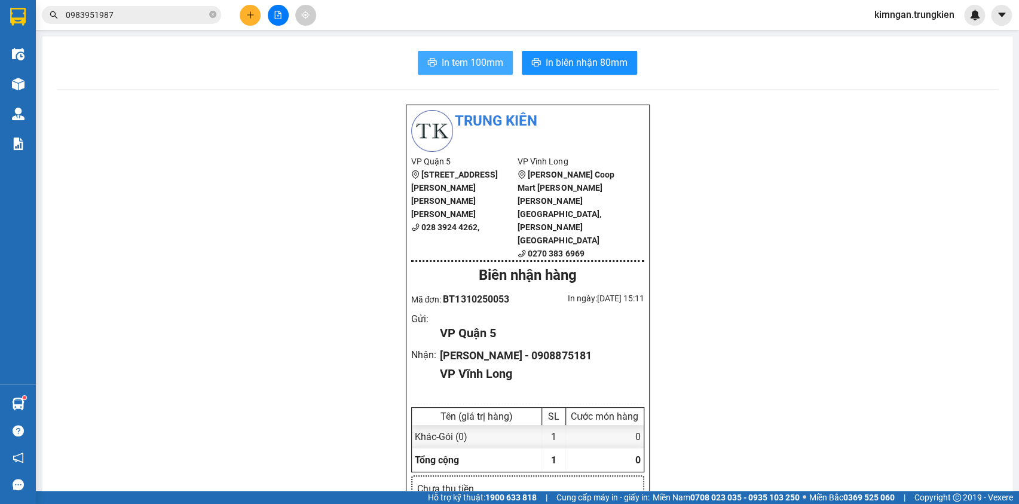
click at [485, 63] on span "In tem 100mm" at bounding box center [473, 62] width 62 height 15
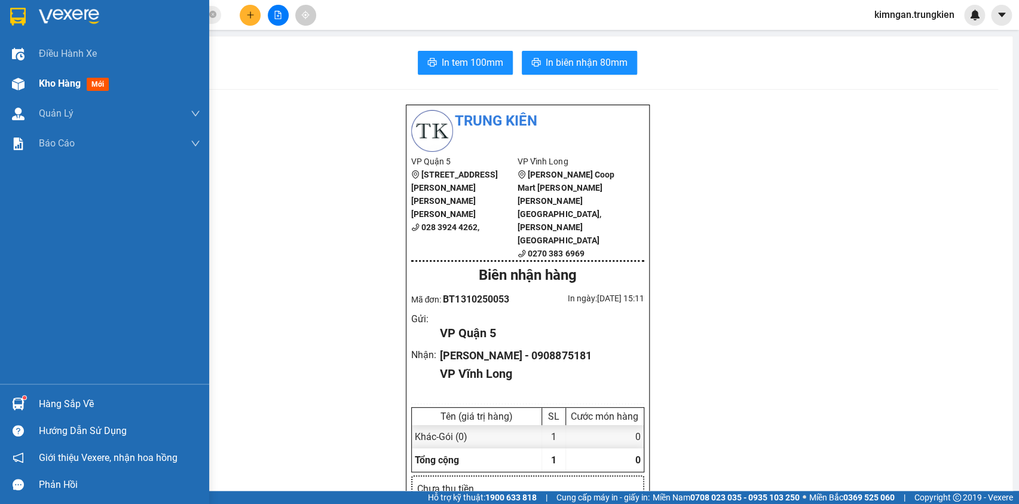
click at [41, 78] on span "Kho hàng" at bounding box center [60, 83] width 42 height 11
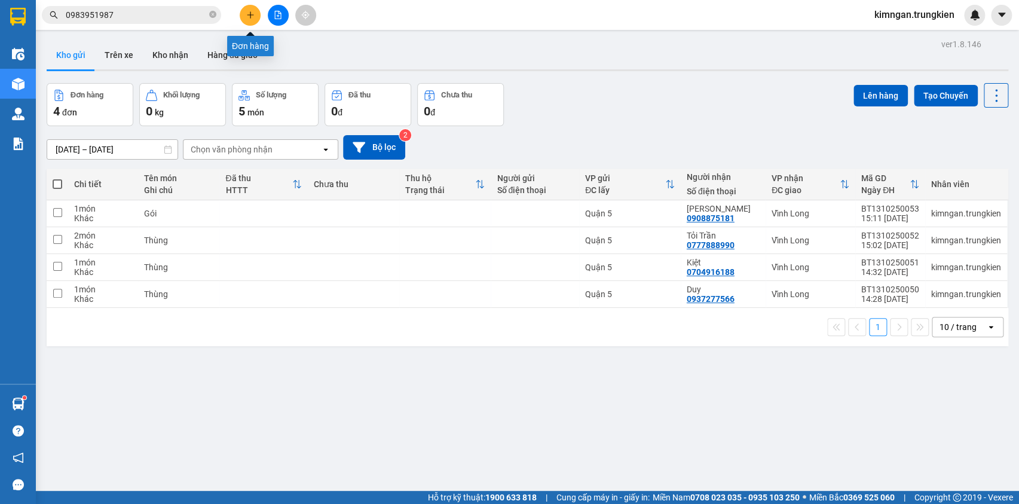
click at [248, 15] on icon "plus" at bounding box center [250, 14] width 7 height 1
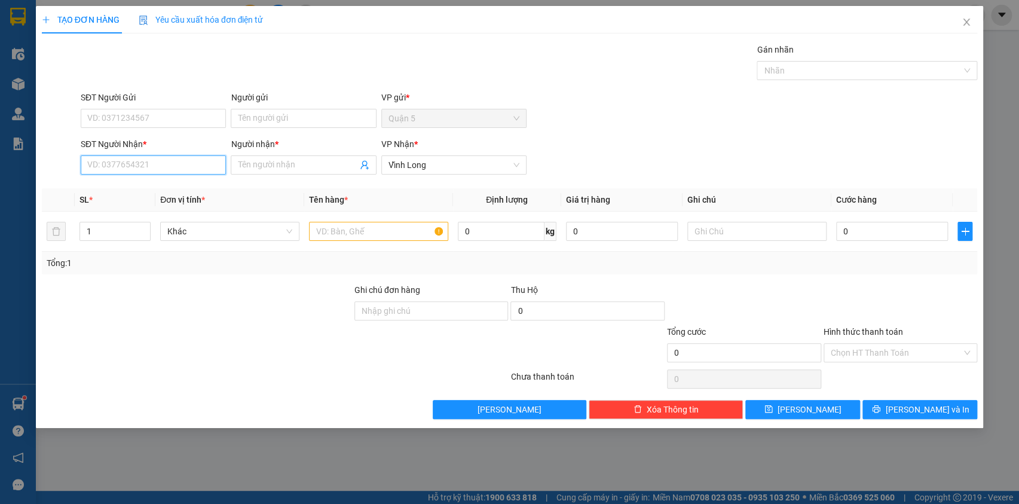
click at [181, 171] on input "SĐT Người Nhận *" at bounding box center [153, 164] width 145 height 19
click at [195, 188] on div "0763872181 - co xuan" at bounding box center [153, 188] width 131 height 13
type input "0763872181"
type input "co xuan"
type input "0763872181"
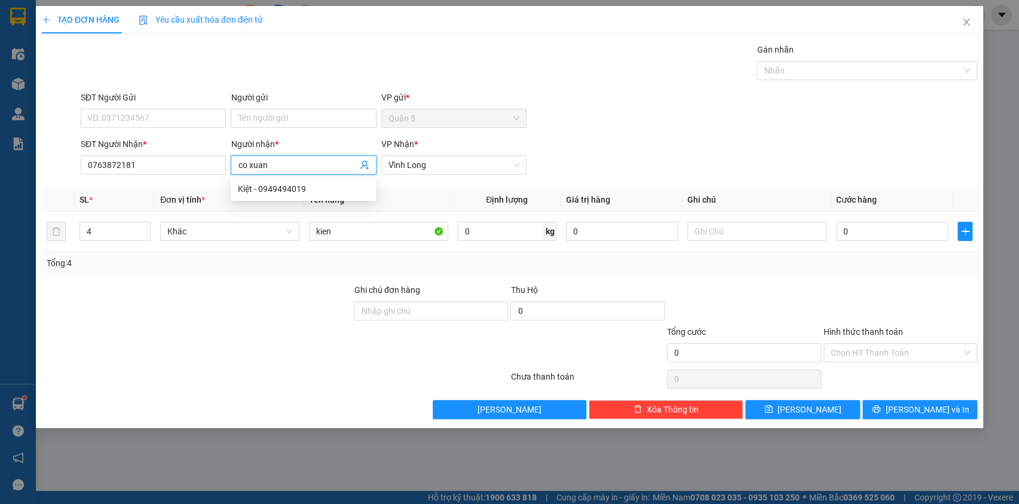
drag, startPoint x: 304, startPoint y: 160, endPoint x: 230, endPoint y: 166, distance: 74.3
click at [230, 166] on div "Người nhận * co xuan" at bounding box center [303, 158] width 150 height 42
type input "Bà Hai"
click at [137, 239] on span "Decrease Value" at bounding box center [143, 235] width 13 height 11
click at [139, 237] on span "Decrease Value" at bounding box center [143, 235] width 13 height 11
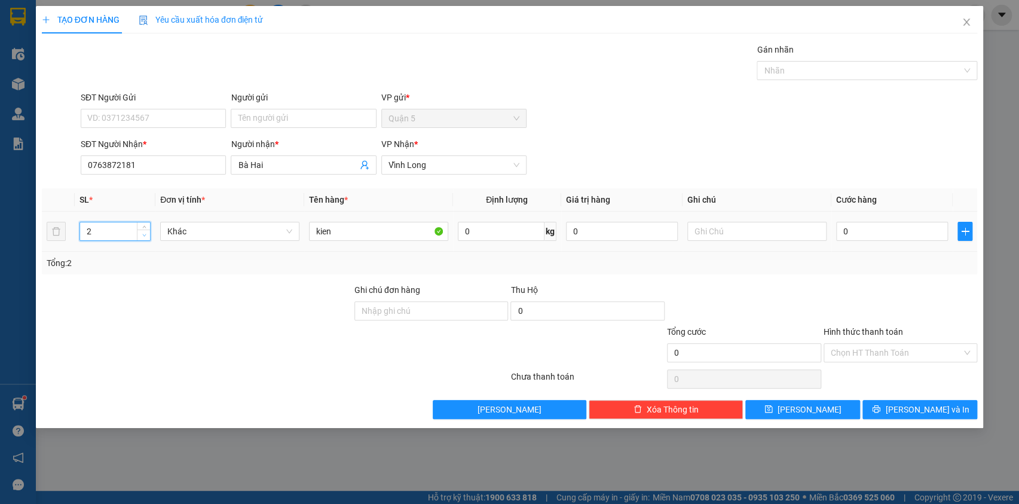
click at [141, 236] on span "down" at bounding box center [143, 235] width 7 height 7
type input "2"
click at [145, 225] on span "up" at bounding box center [143, 228] width 7 height 7
click at [371, 227] on input "kien" at bounding box center [378, 231] width 139 height 19
drag, startPoint x: 370, startPoint y: 227, endPoint x: 323, endPoint y: 229, distance: 47.3
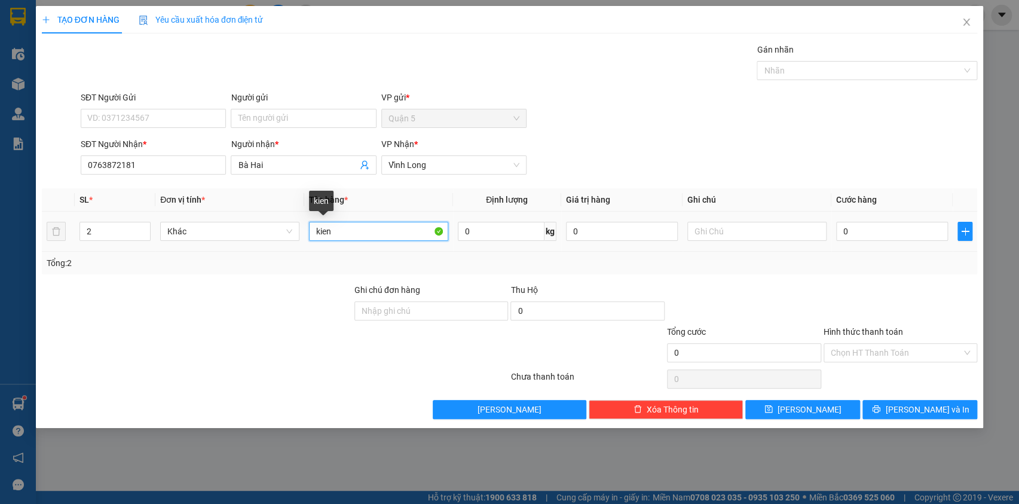
click at [363, 227] on input "kien" at bounding box center [378, 231] width 139 height 19
click at [304, 230] on td "kien" at bounding box center [378, 232] width 149 height 40
drag, startPoint x: 350, startPoint y: 227, endPoint x: 307, endPoint y: 228, distance: 42.5
click at [307, 229] on td "kien" at bounding box center [378, 232] width 149 height 40
type input "Gói"
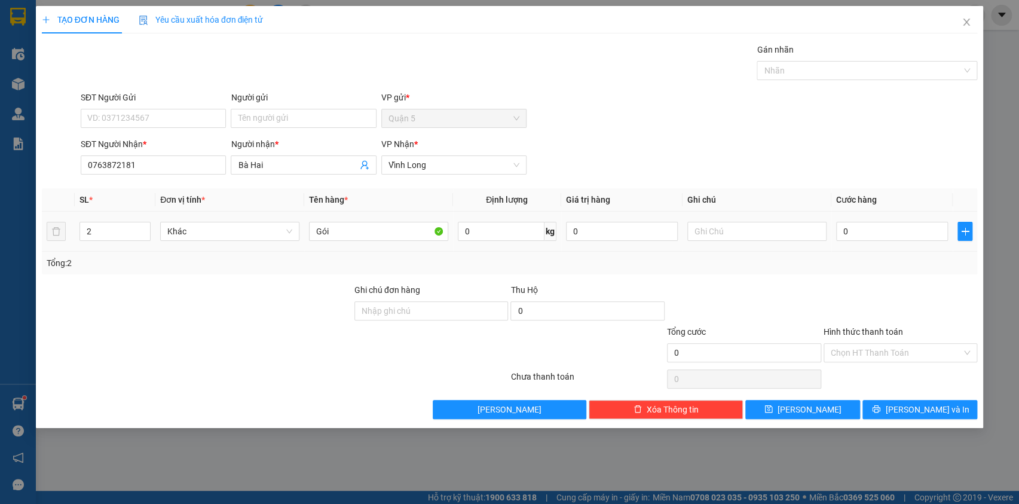
drag, startPoint x: 879, startPoint y: 243, endPoint x: 884, endPoint y: 237, distance: 7.6
click at [880, 242] on div "0" at bounding box center [892, 231] width 112 height 24
click at [885, 237] on input "0" at bounding box center [892, 231] width 112 height 19
type input "8"
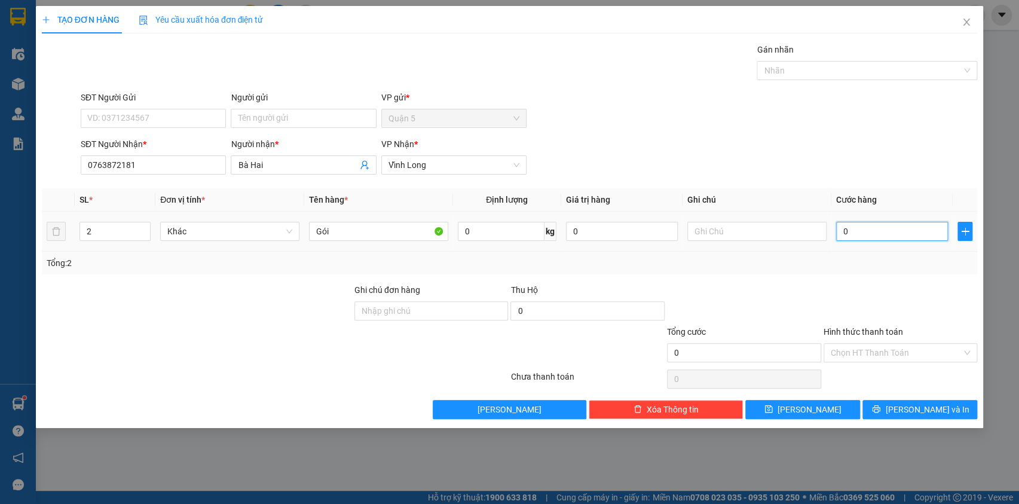
type input "8"
type input "80"
type input "80.000"
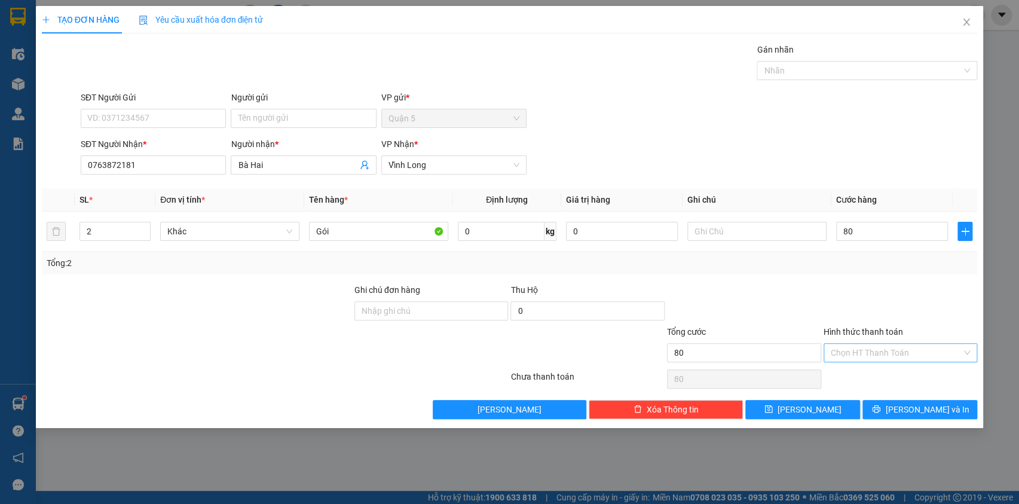
type input "80.000"
drag, startPoint x: 875, startPoint y: 343, endPoint x: 873, endPoint y: 351, distance: 8.0
click at [873, 350] on input "Hình thức thanh toán" at bounding box center [897, 353] width 132 height 18
click at [884, 383] on div "Tại văn phòng" at bounding box center [900, 375] width 154 height 19
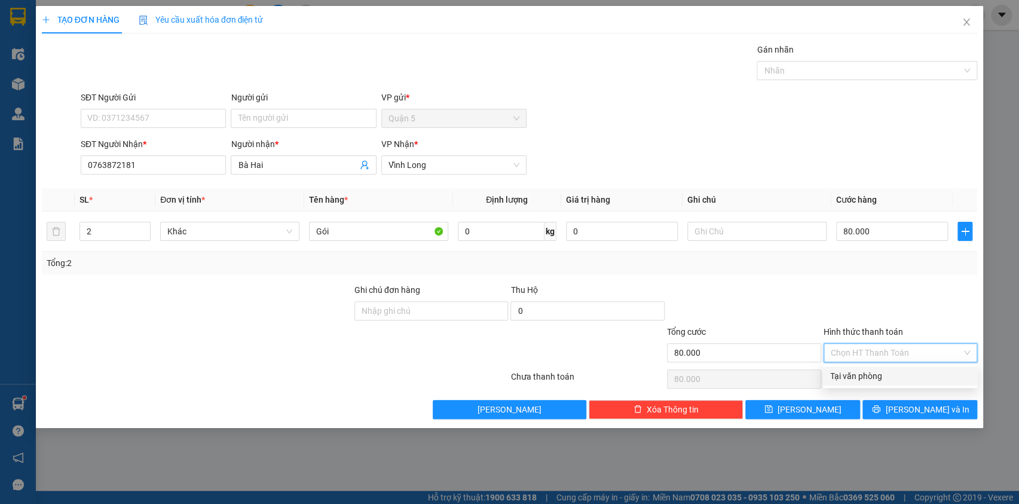
type input "0"
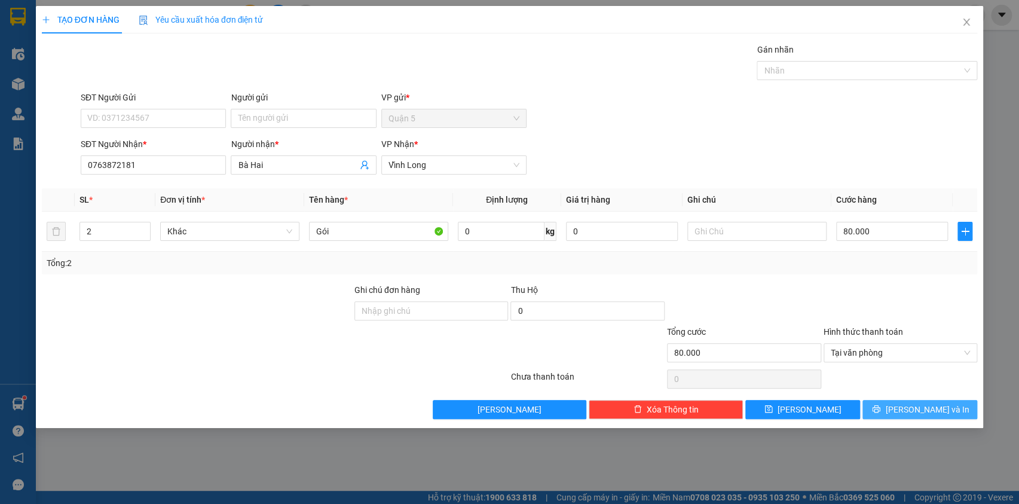
click at [921, 403] on span "[PERSON_NAME] và In" at bounding box center [927, 409] width 84 height 13
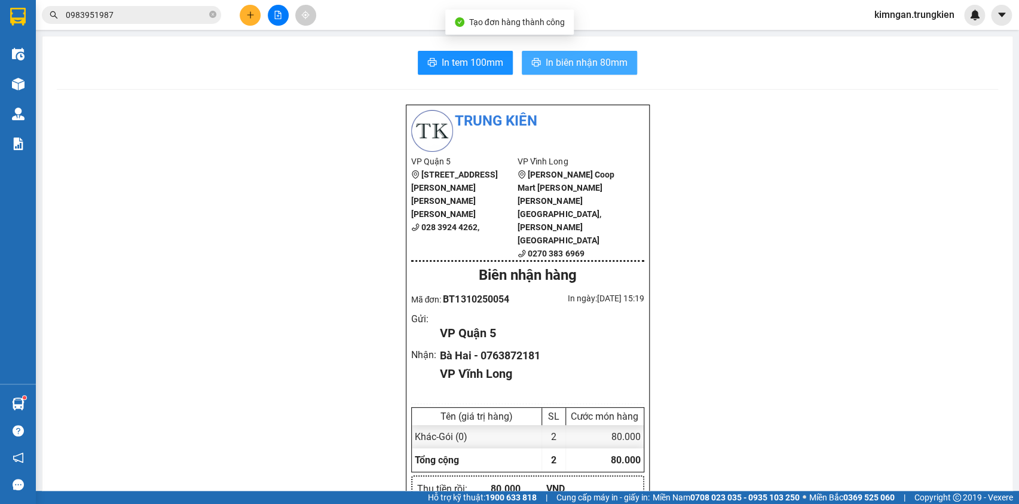
click at [549, 68] on span "In biên nhận 80mm" at bounding box center [587, 62] width 82 height 15
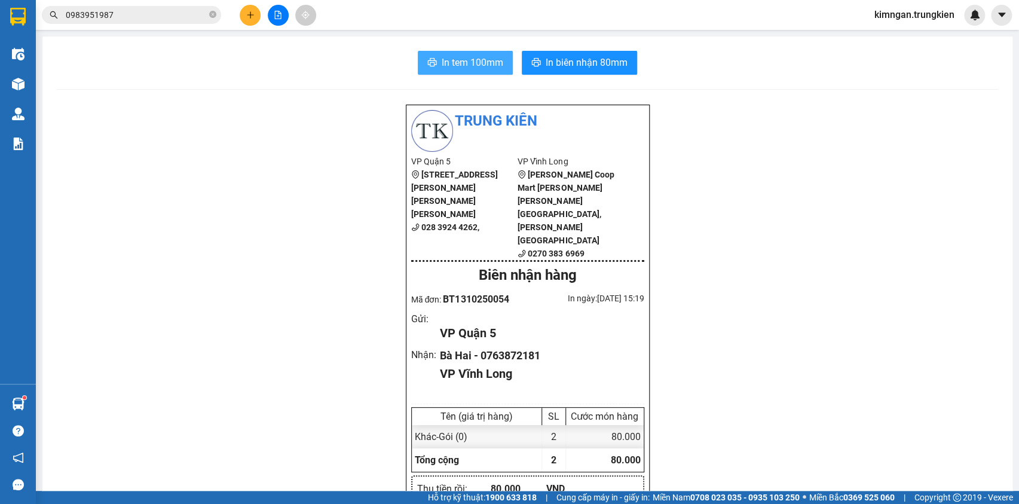
click at [469, 60] on span "In tem 100mm" at bounding box center [473, 62] width 62 height 15
click at [253, 12] on icon "plus" at bounding box center [250, 15] width 8 height 8
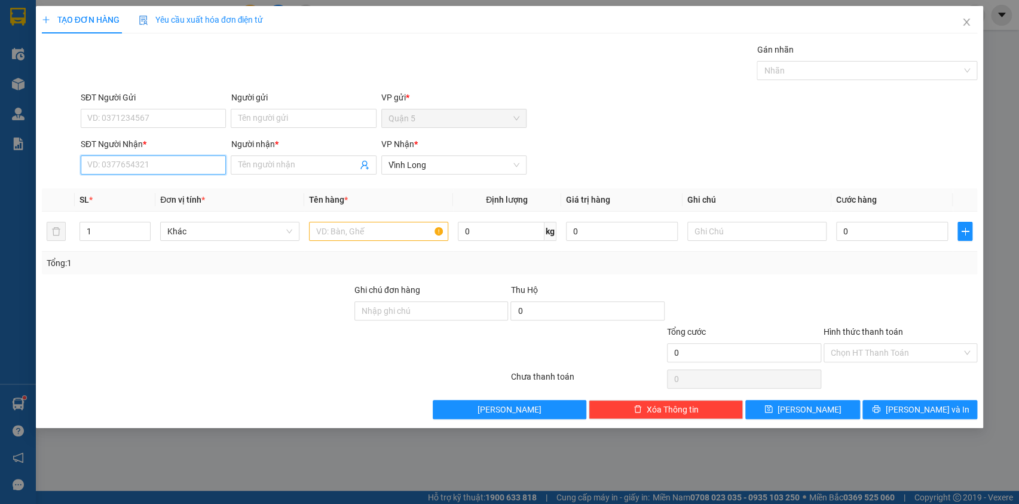
click at [217, 163] on input "SĐT Người Nhận *" at bounding box center [153, 164] width 145 height 19
click at [185, 191] on div "0918008859 - Tâm" at bounding box center [153, 188] width 131 height 13
type input "0918008859"
type input "Tâm"
drag, startPoint x: 185, startPoint y: 163, endPoint x: 59, endPoint y: 151, distance: 127.3
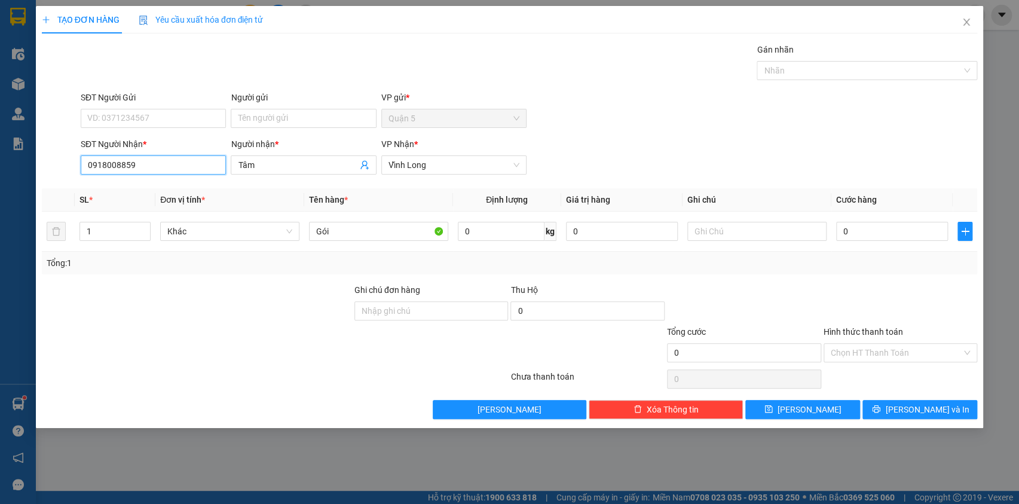
click at [59, 151] on div "SĐT Người [PERSON_NAME] * 0918008859 Người [PERSON_NAME] * [PERSON_NAME] [PERSO…" at bounding box center [510, 158] width 939 height 42
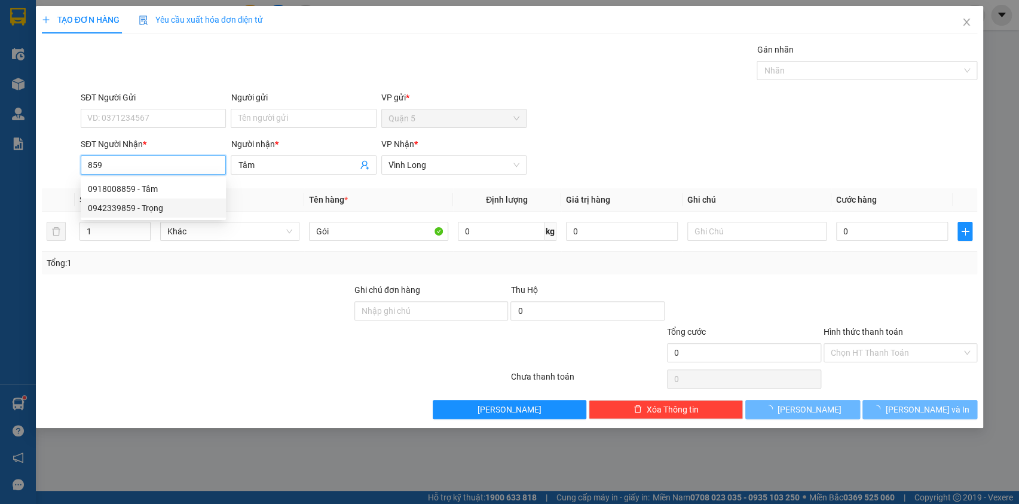
click at [148, 207] on div "0942339859 - Trọng" at bounding box center [153, 207] width 131 height 13
type input "0942339859"
type input "Trọng"
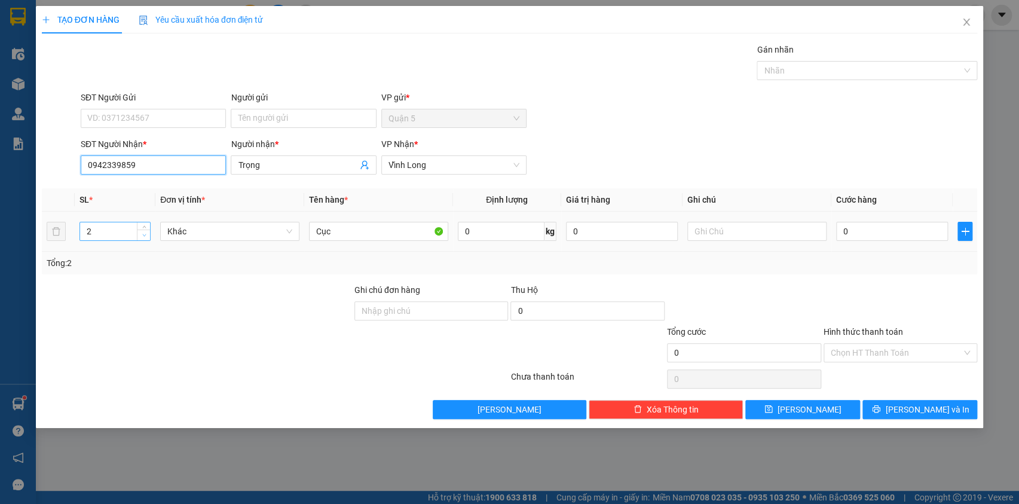
type input "0942339859"
type input "1"
click at [148, 235] on span "down" at bounding box center [143, 235] width 7 height 7
click at [927, 409] on span "[PERSON_NAME] và In" at bounding box center [927, 409] width 84 height 13
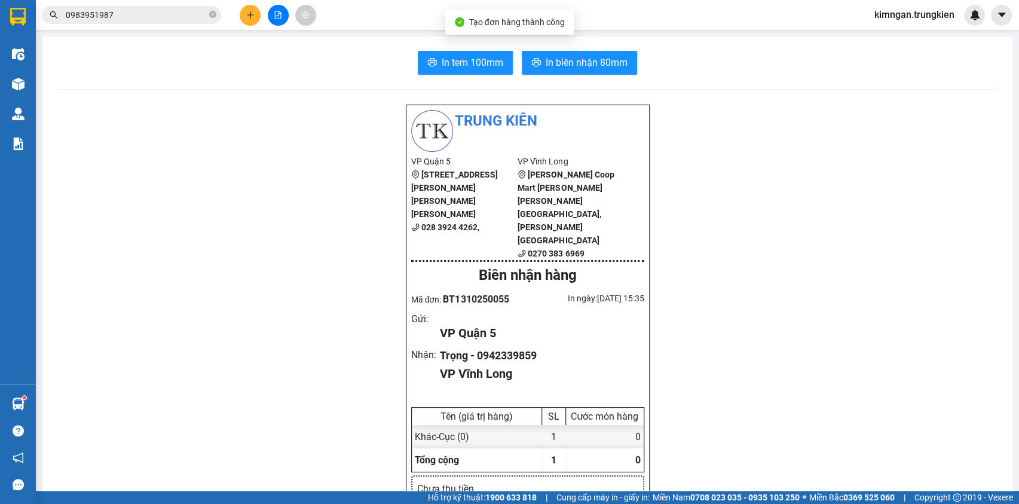
click at [401, 66] on div "In tem 100mm In biên nhận 80mm" at bounding box center [528, 63] width 942 height 24
click at [457, 61] on span "In tem 100mm" at bounding box center [473, 62] width 62 height 15
click at [558, 65] on span "In biên nhận 80mm" at bounding box center [587, 62] width 82 height 15
click at [467, 65] on span "In tem 100mm" at bounding box center [473, 62] width 62 height 15
click at [252, 17] on icon "plus" at bounding box center [250, 15] width 8 height 8
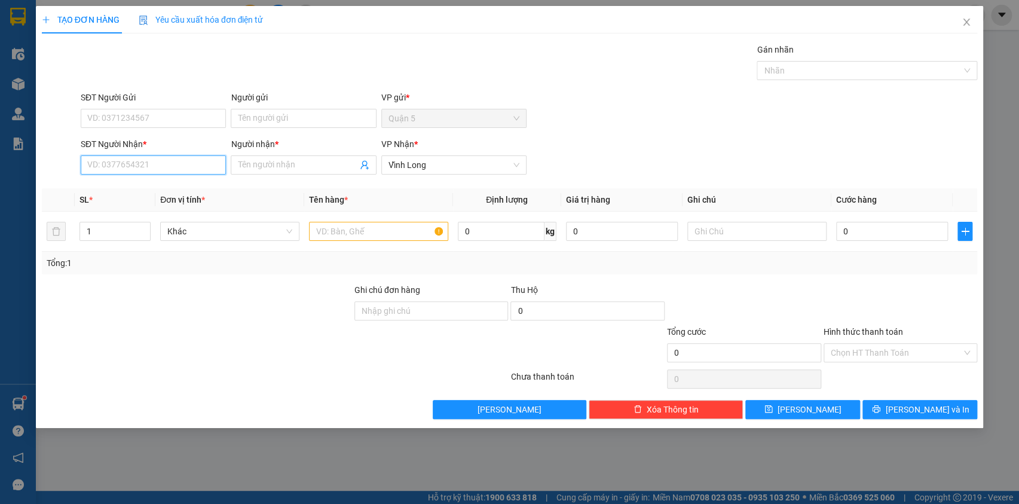
click at [174, 169] on input "SĐT Người Nhận *" at bounding box center [153, 164] width 145 height 19
click at [171, 189] on div "0915767826 - quyen" at bounding box center [153, 188] width 131 height 13
type input "0915767826"
type input "quyen"
type input "0915767826"
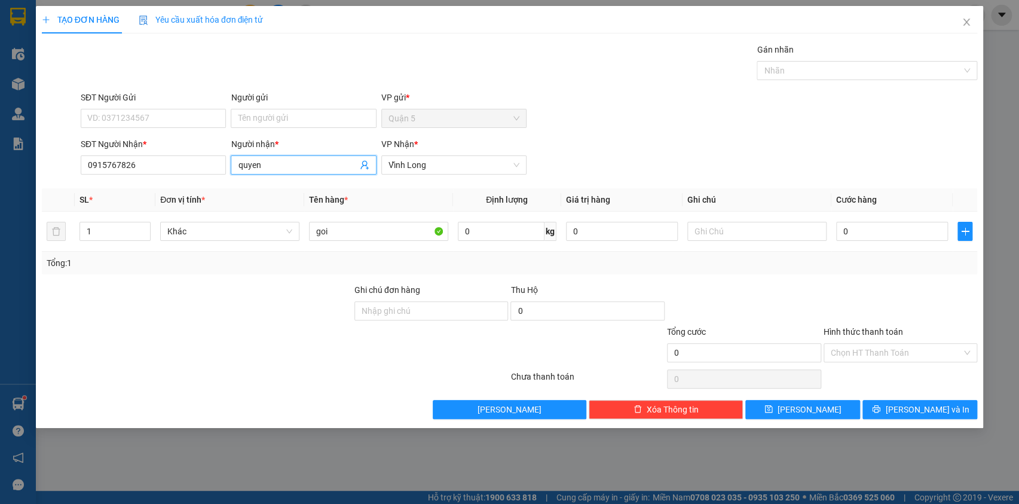
drag, startPoint x: 274, startPoint y: 167, endPoint x: 206, endPoint y: 175, distance: 69.3
click at [206, 175] on div "SĐT Người [PERSON_NAME] * 0915767826 Người [PERSON_NAME] * [PERSON_NAME] [PERSO…" at bounding box center [528, 158] width 901 height 42
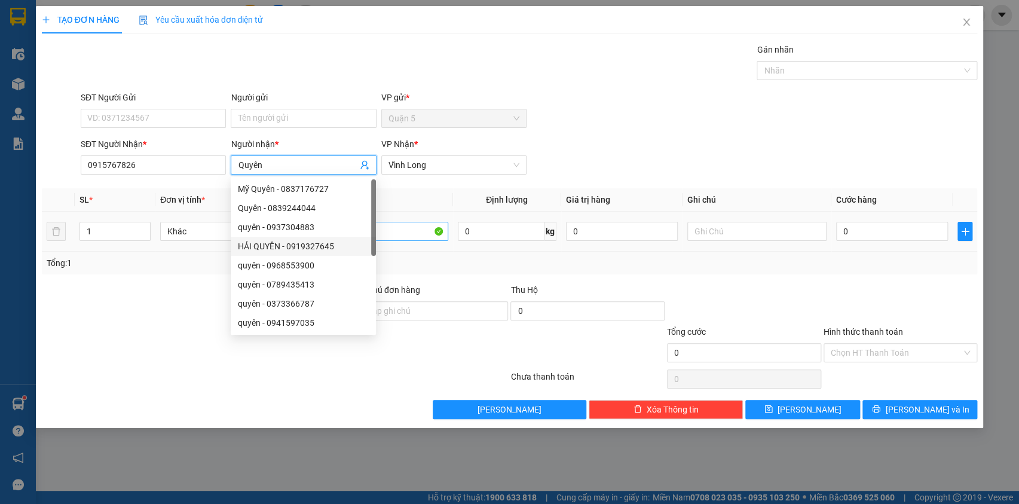
type input "Quyên"
click at [412, 230] on input "goi" at bounding box center [378, 231] width 139 height 19
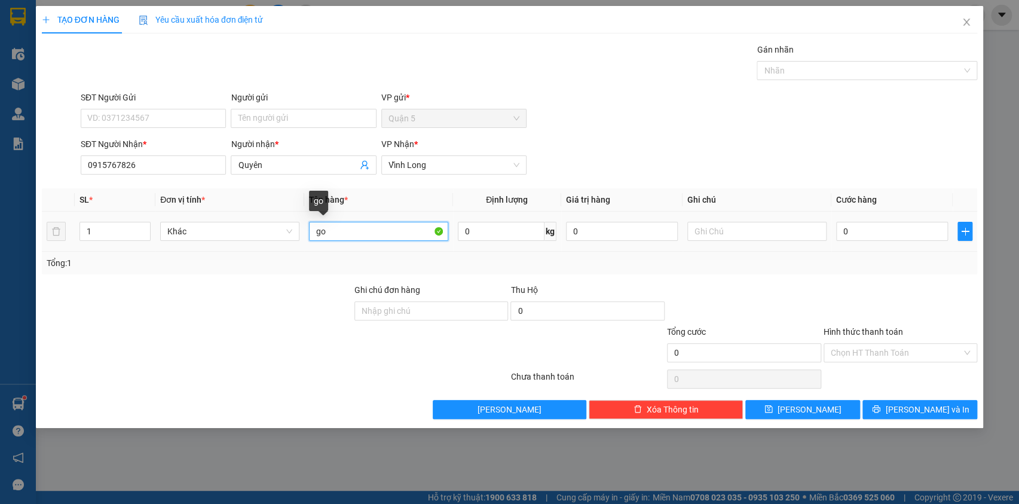
type input "g"
type input "Thùng"
click at [881, 409] on icon "printer" at bounding box center [876, 409] width 8 height 8
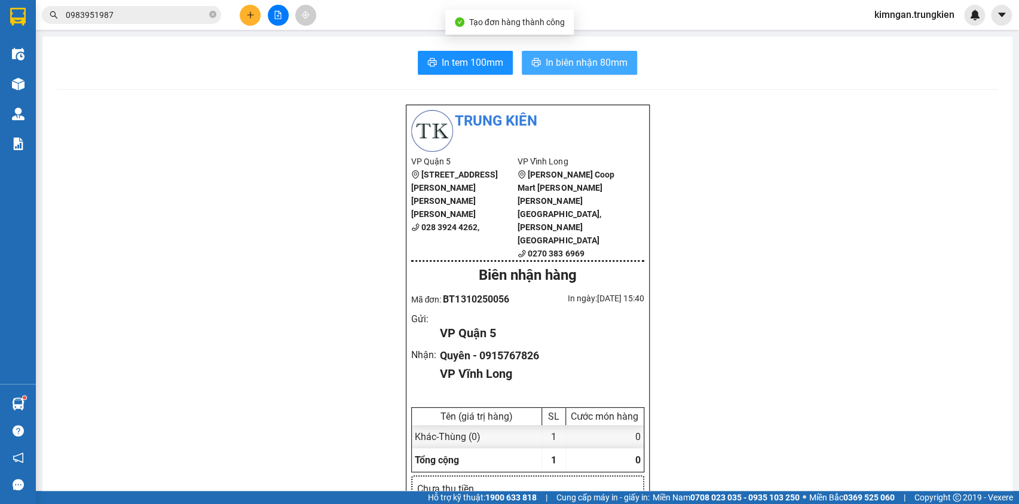
click at [580, 60] on span "In biên nhận 80mm" at bounding box center [587, 62] width 82 height 15
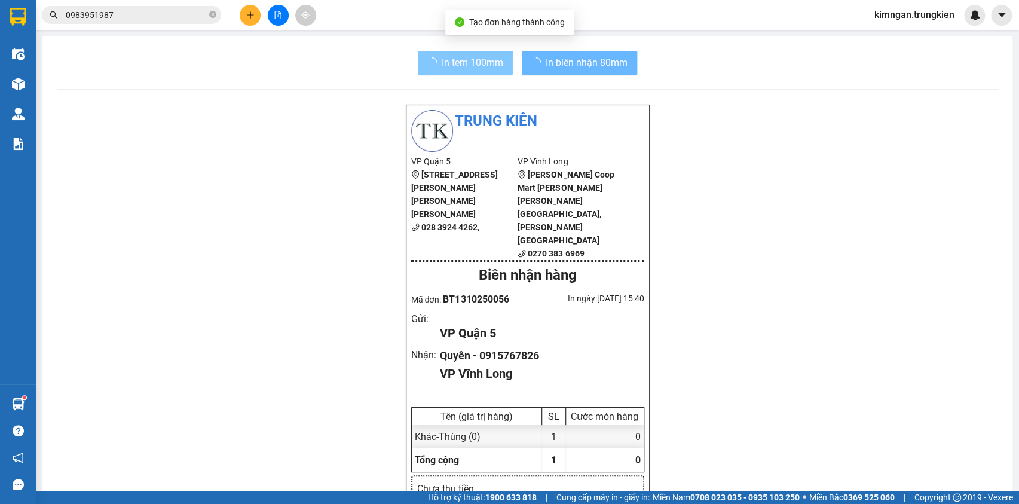
click at [475, 62] on span "In tem 100mm" at bounding box center [473, 62] width 62 height 15
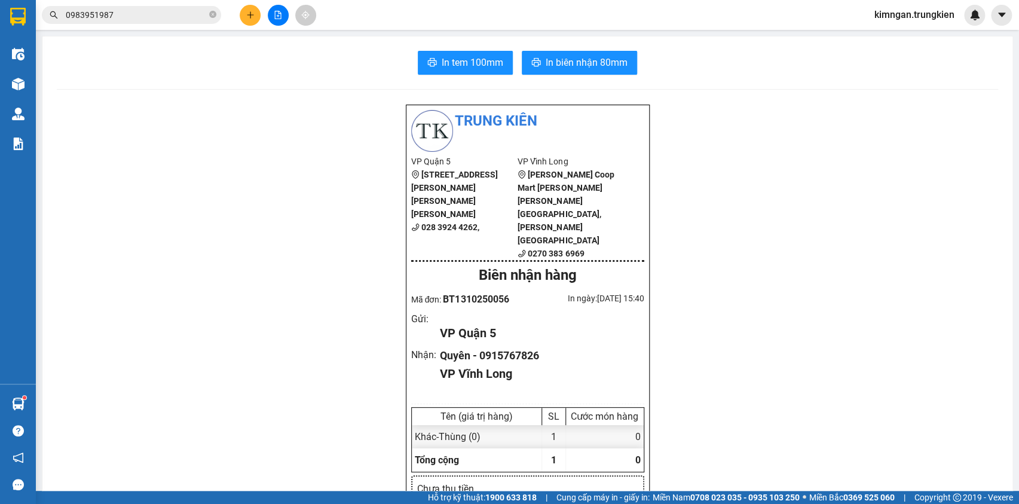
click at [210, 17] on icon "close-circle" at bounding box center [212, 14] width 7 height 7
click at [185, 17] on input "text" at bounding box center [136, 14] width 141 height 13
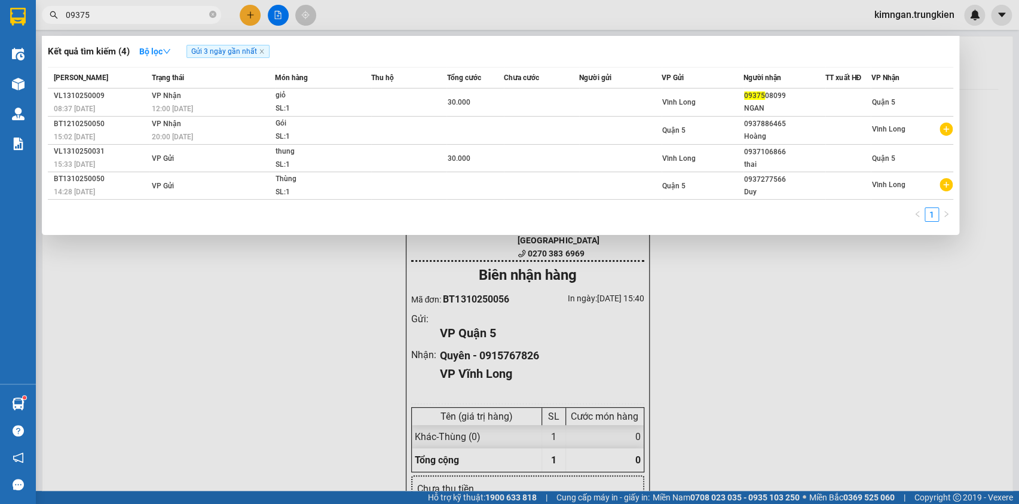
type input "093750"
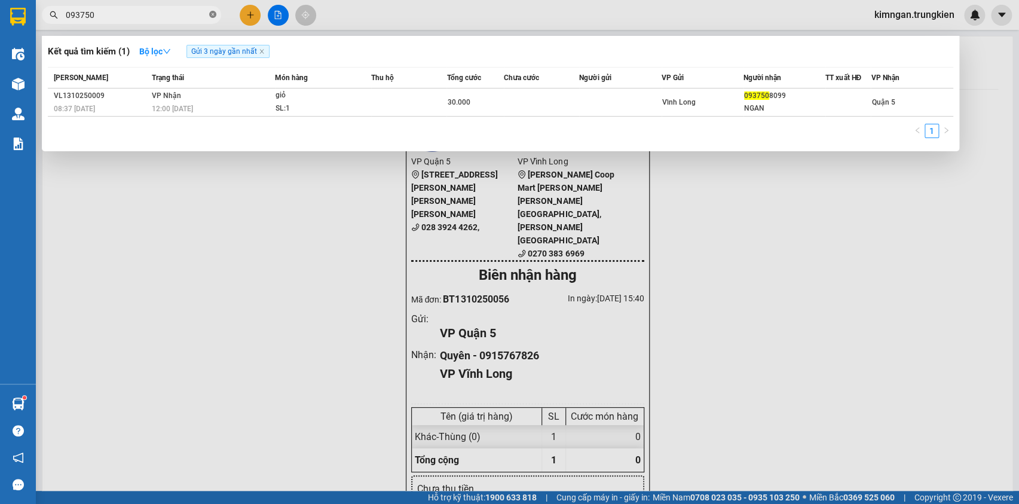
click at [214, 15] on icon "close-circle" at bounding box center [212, 14] width 7 height 7
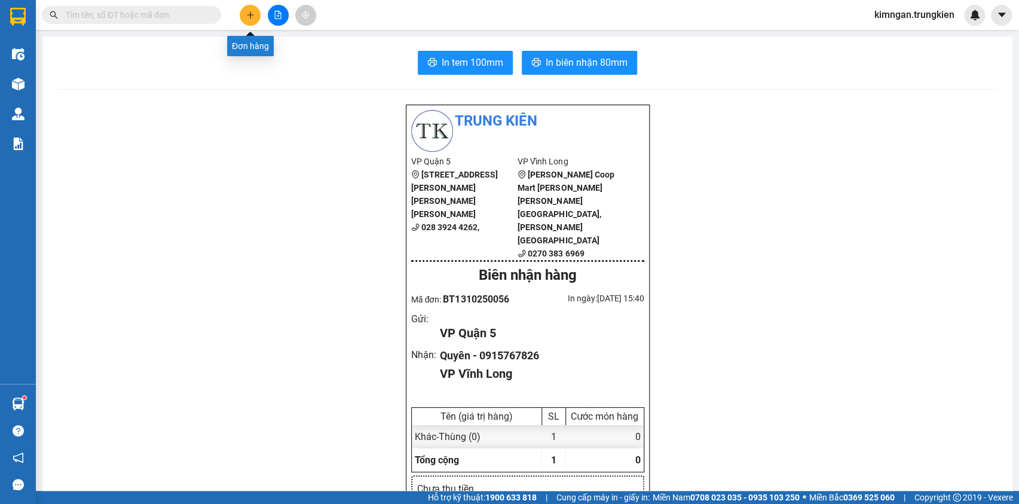
click at [251, 13] on icon "plus" at bounding box center [250, 15] width 8 height 8
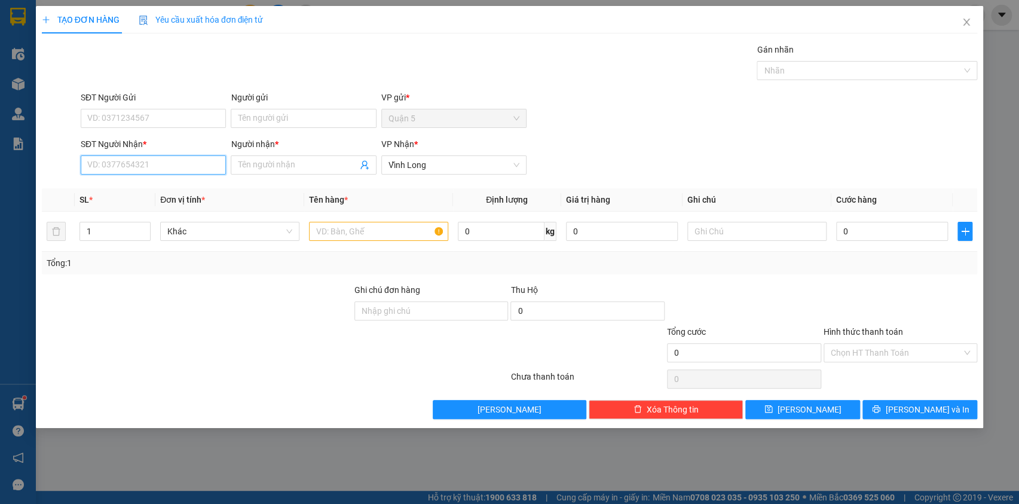
click at [157, 160] on input "SĐT Người Nhận *" at bounding box center [153, 164] width 145 height 19
click at [181, 192] on div "0908366754 - Phượng" at bounding box center [153, 188] width 131 height 13
type input "0908366754"
type input "Phượng"
type input "0908366754"
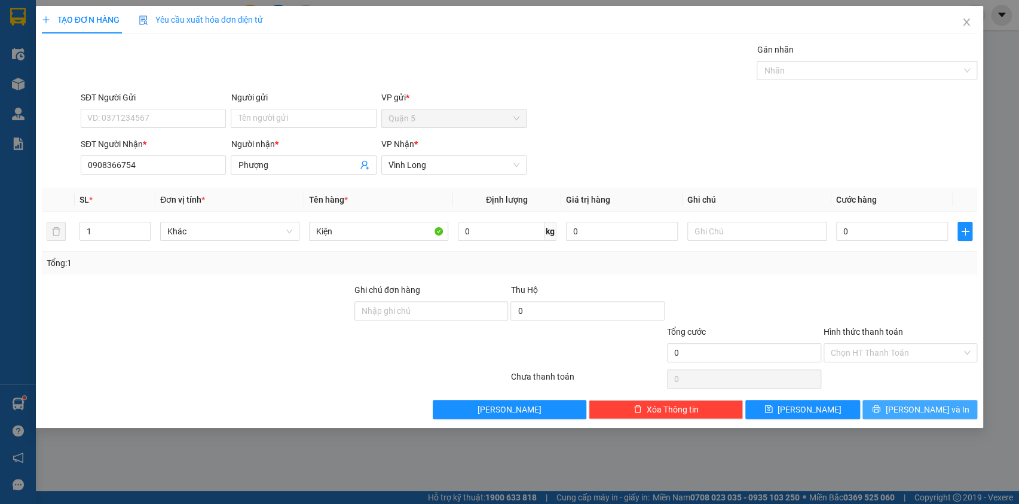
click at [923, 406] on span "[PERSON_NAME] và In" at bounding box center [927, 409] width 84 height 13
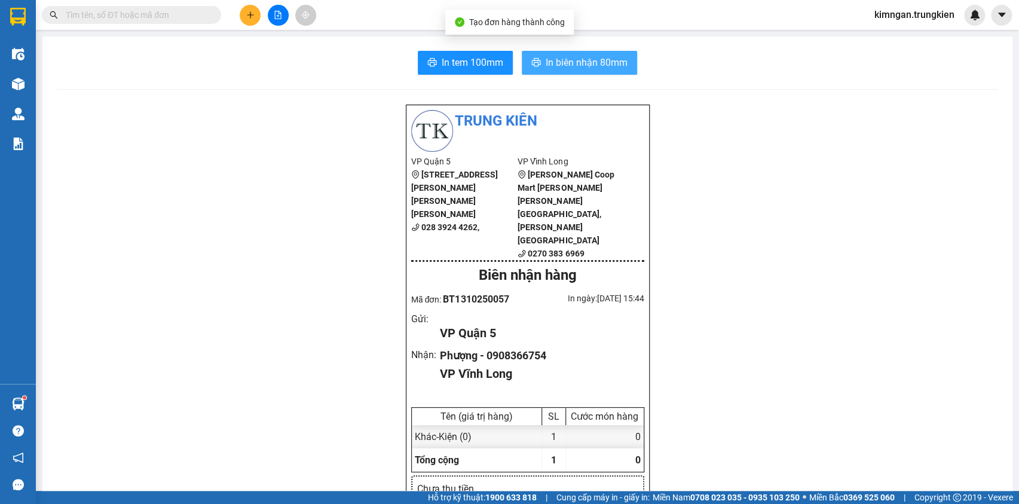
click at [575, 61] on span "In biên nhận 80mm" at bounding box center [587, 62] width 82 height 15
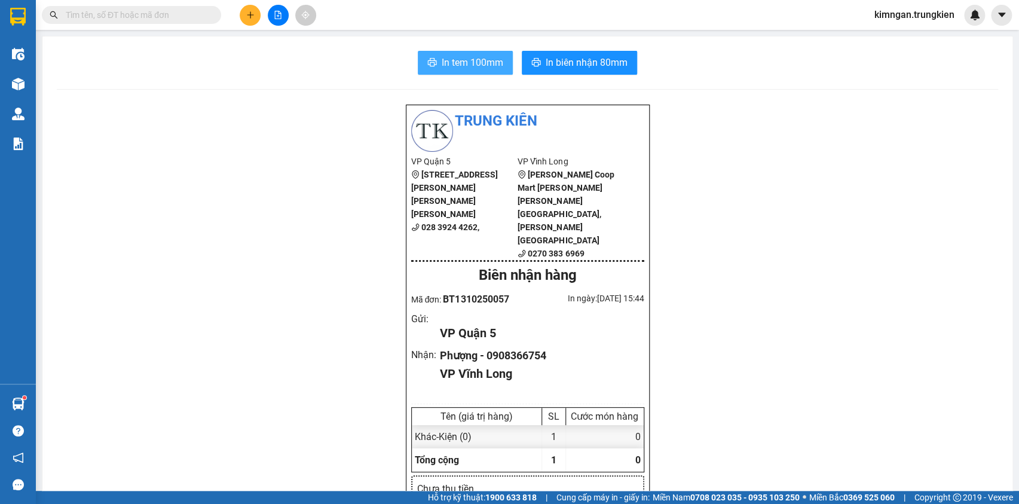
click at [478, 60] on span "In tem 100mm" at bounding box center [473, 62] width 62 height 15
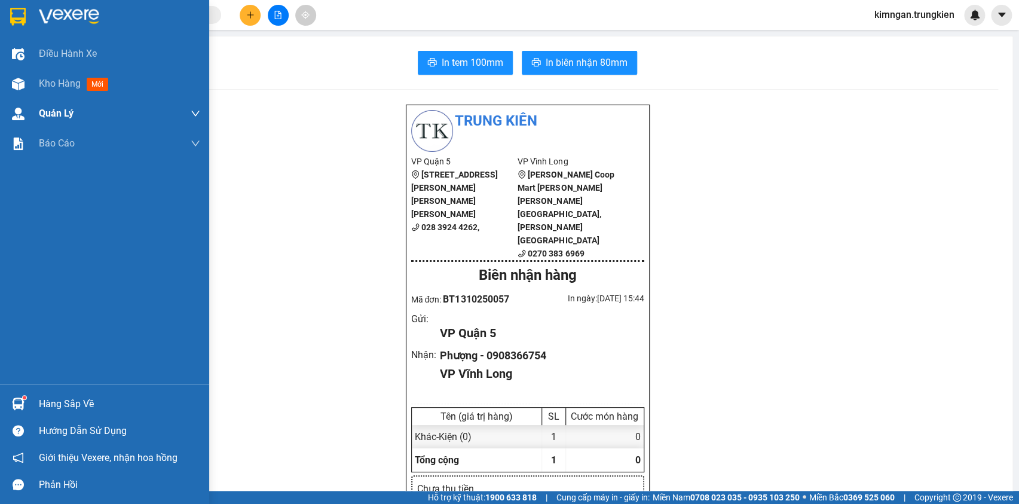
drag, startPoint x: 39, startPoint y: 81, endPoint x: 81, endPoint y: 105, distance: 48.5
click at [40, 81] on span "Kho hàng" at bounding box center [60, 83] width 42 height 11
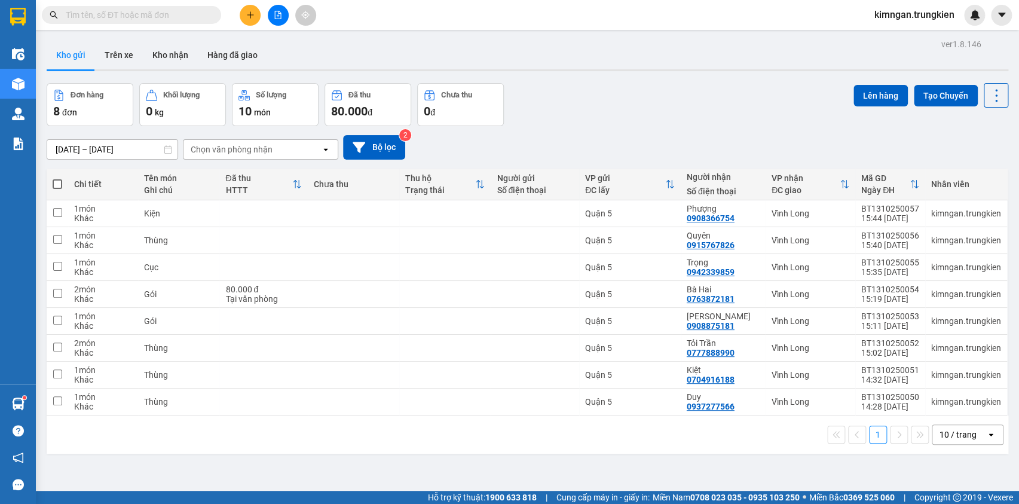
click at [250, 13] on icon "plus" at bounding box center [250, 14] width 1 height 7
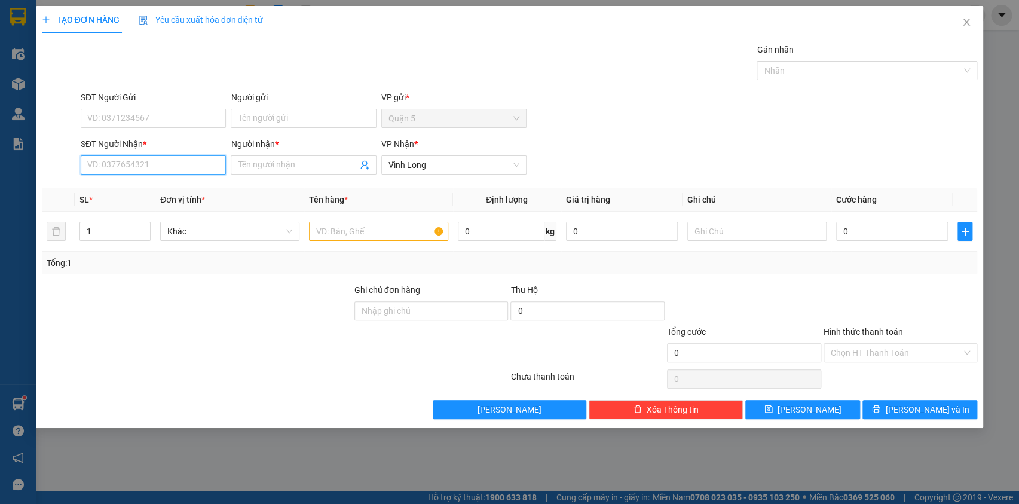
click at [172, 162] on input "SĐT Người Nhận *" at bounding box center [153, 164] width 145 height 19
click at [175, 184] on div "0849519166 - Hương" at bounding box center [153, 188] width 131 height 13
type input "0849519166"
type input "Hương"
type input "0849519166"
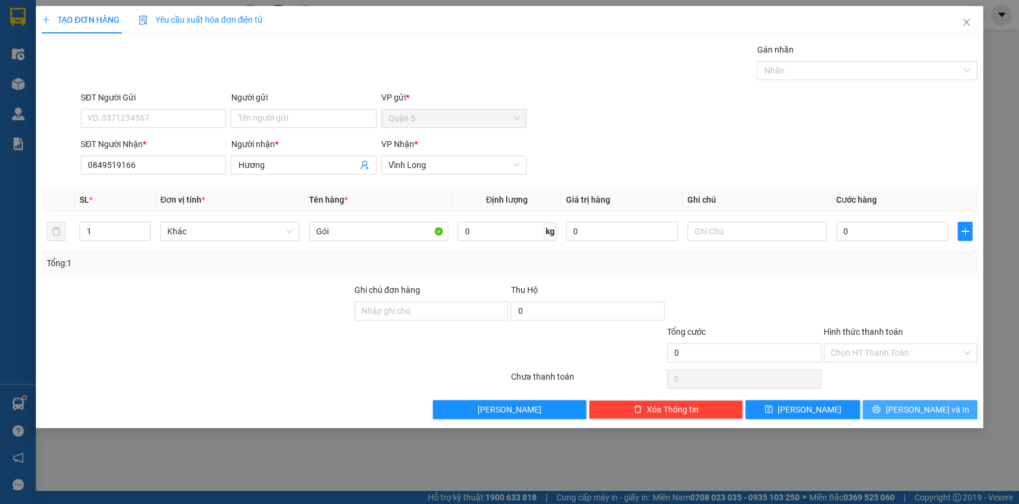
drag, startPoint x: 926, startPoint y: 409, endPoint x: 866, endPoint y: 381, distance: 66.1
click at [925, 409] on span "[PERSON_NAME] và In" at bounding box center [927, 409] width 84 height 13
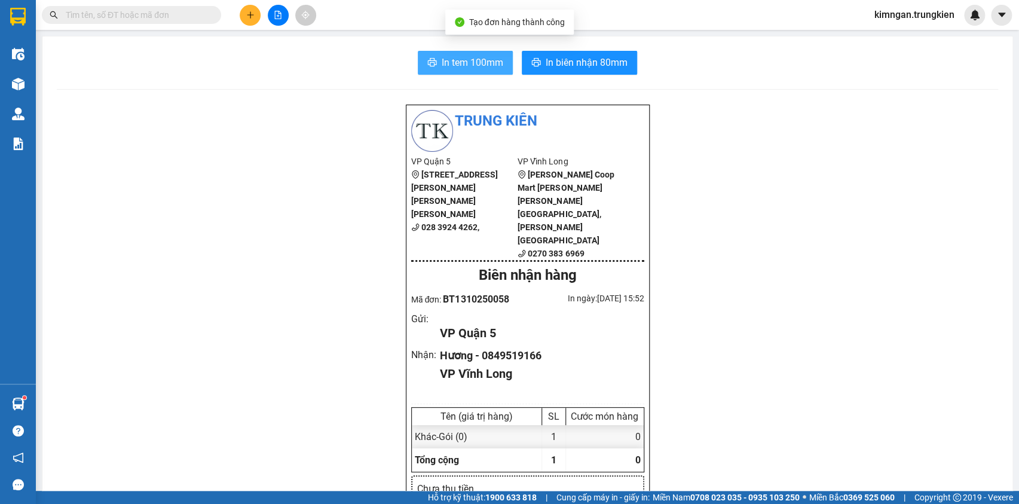
click at [442, 60] on span "In tem 100mm" at bounding box center [473, 62] width 62 height 15
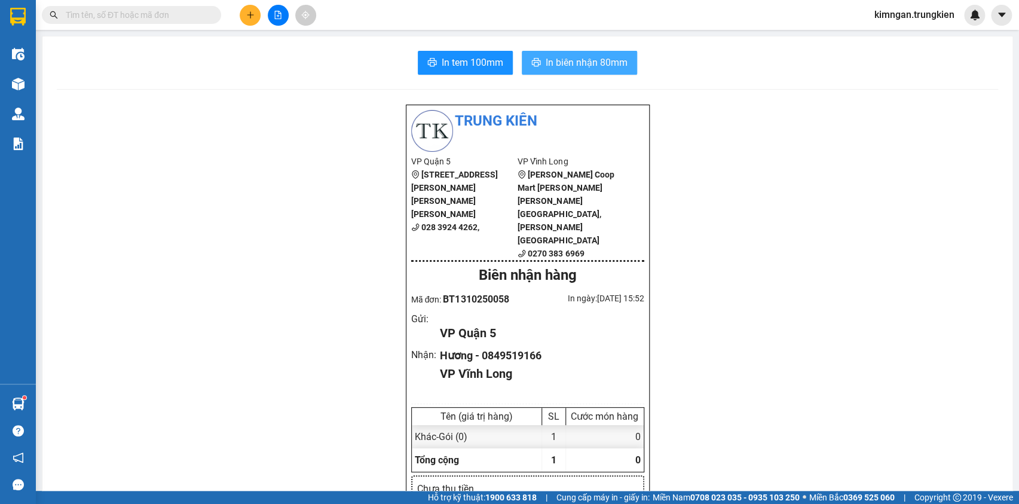
click at [603, 64] on span "In biên nhận 80mm" at bounding box center [587, 62] width 82 height 15
click at [191, 17] on input "text" at bounding box center [136, 14] width 141 height 13
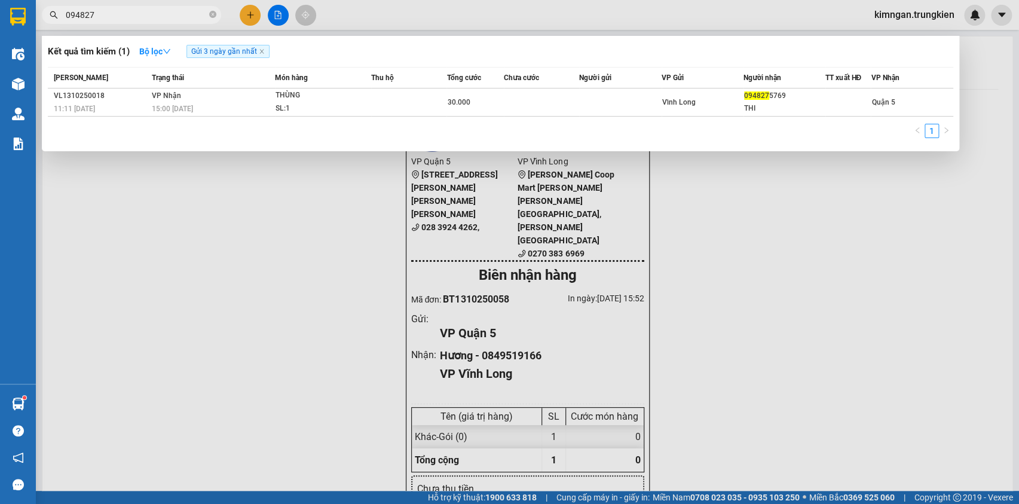
type input "094827"
click at [251, 14] on div at bounding box center [509, 252] width 1019 height 504
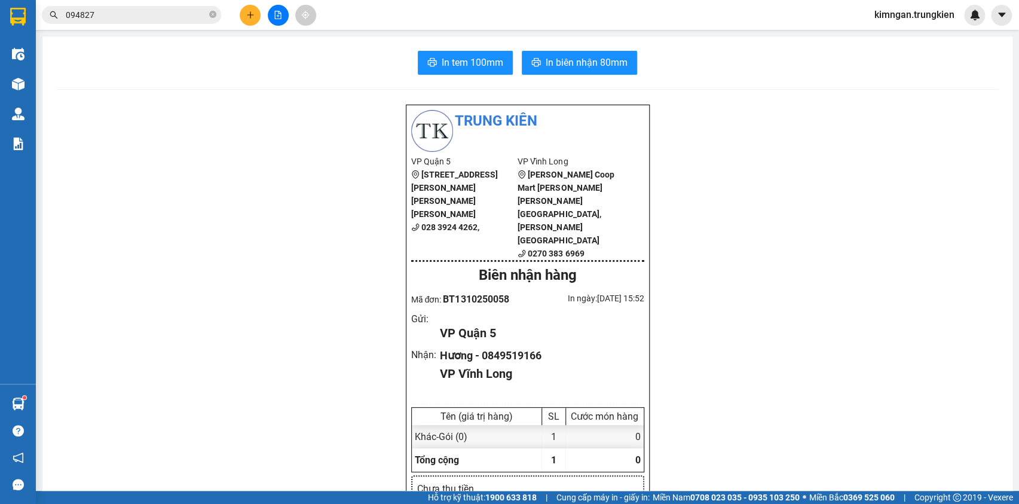
click at [251, 13] on icon "plus" at bounding box center [250, 15] width 8 height 8
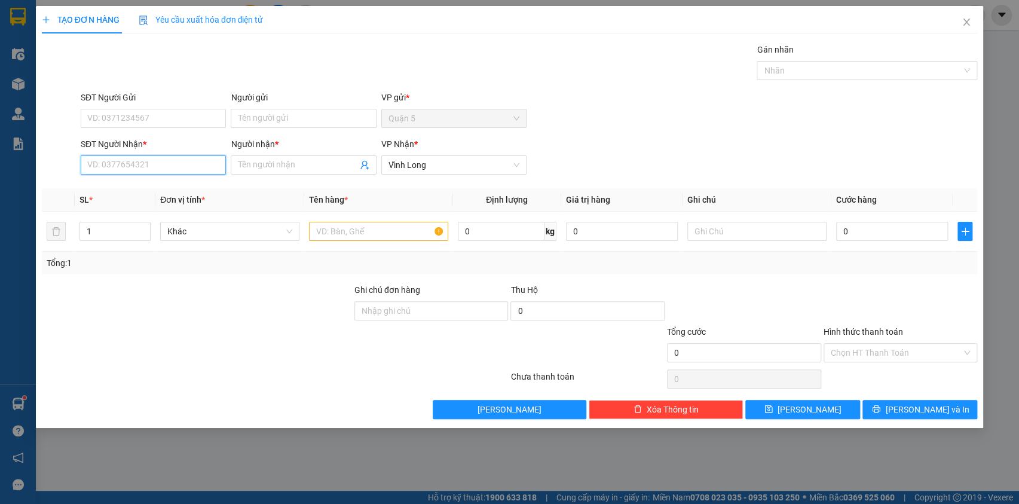
click at [171, 157] on input "SĐT Người Nhận *" at bounding box center [153, 164] width 145 height 19
click at [183, 185] on div "0942261972 - [PERSON_NAME]" at bounding box center [153, 188] width 131 height 13
type input "0942261972"
type input "[PERSON_NAME]"
type input "0942261972"
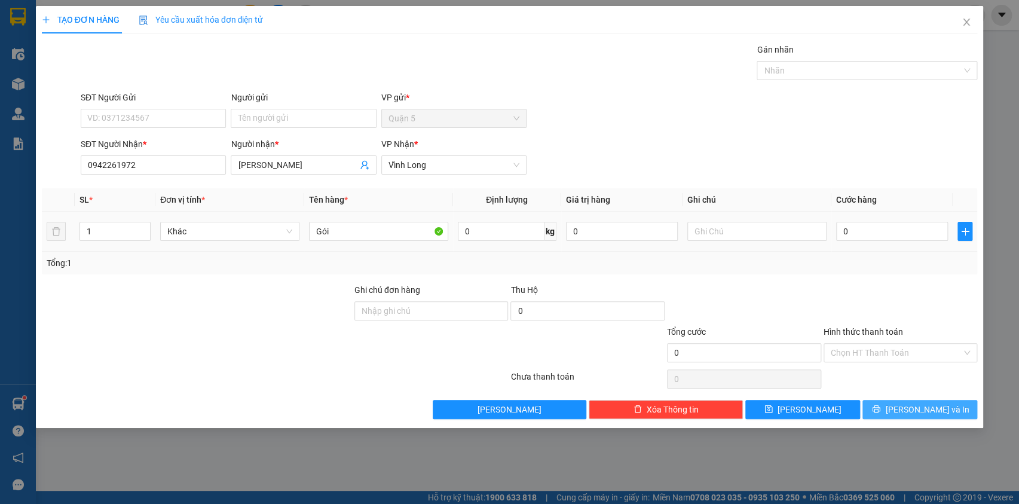
drag, startPoint x: 952, startPoint y: 401, endPoint x: 934, endPoint y: 395, distance: 18.3
click at [950, 404] on button "[PERSON_NAME] và In" at bounding box center [920, 409] width 115 height 19
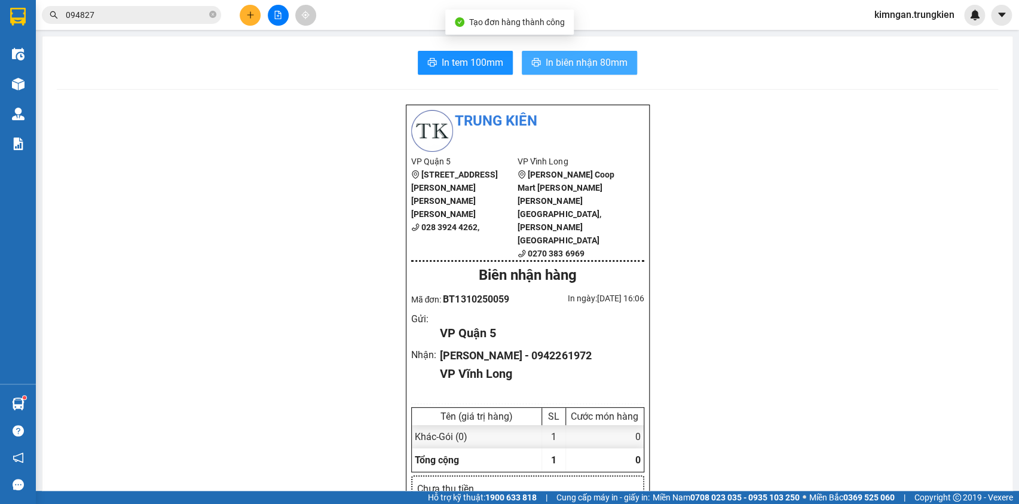
click at [567, 71] on button "In biên nhận 80mm" at bounding box center [579, 63] width 115 height 24
click at [457, 59] on span "In tem 100mm" at bounding box center [473, 62] width 62 height 15
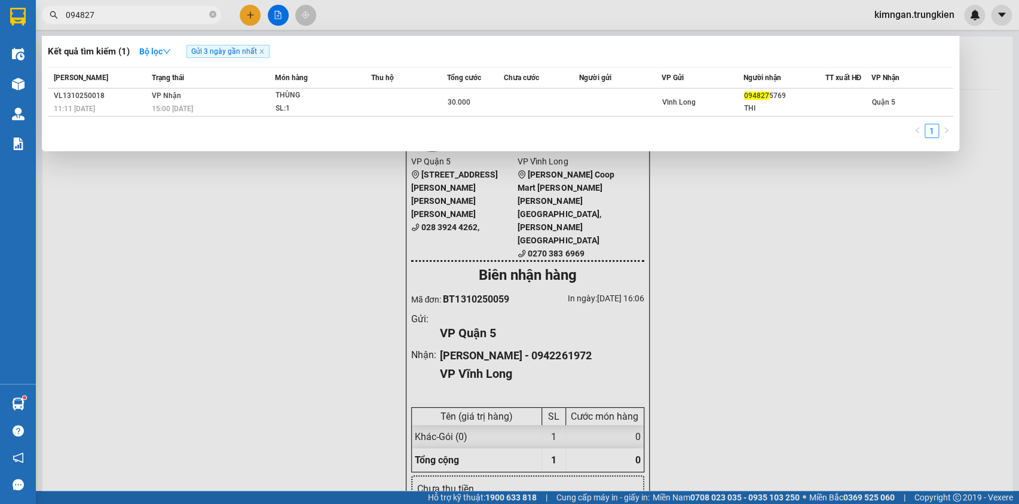
drag, startPoint x: 215, startPoint y: 12, endPoint x: 192, endPoint y: 16, distance: 23.7
click at [213, 12] on icon "close-circle" at bounding box center [212, 14] width 7 height 7
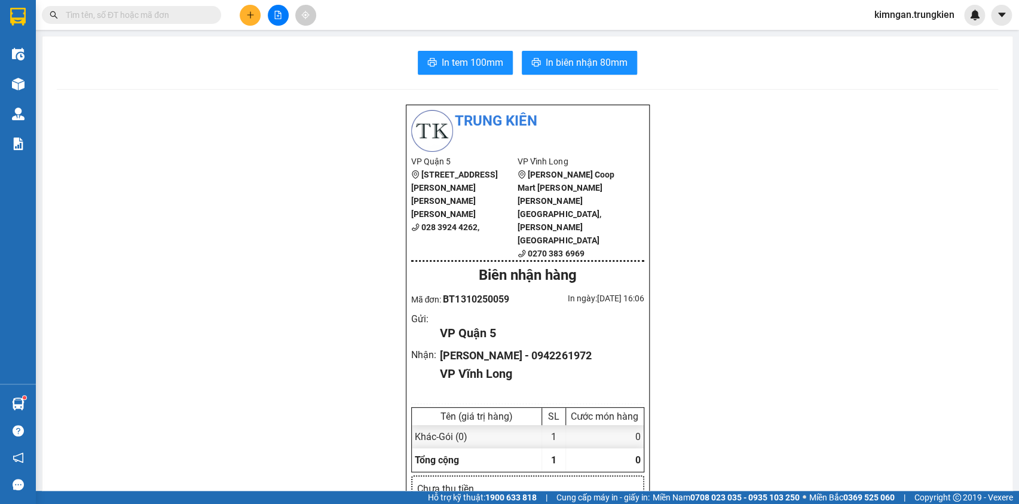
click at [192, 16] on input "text" at bounding box center [136, 14] width 141 height 13
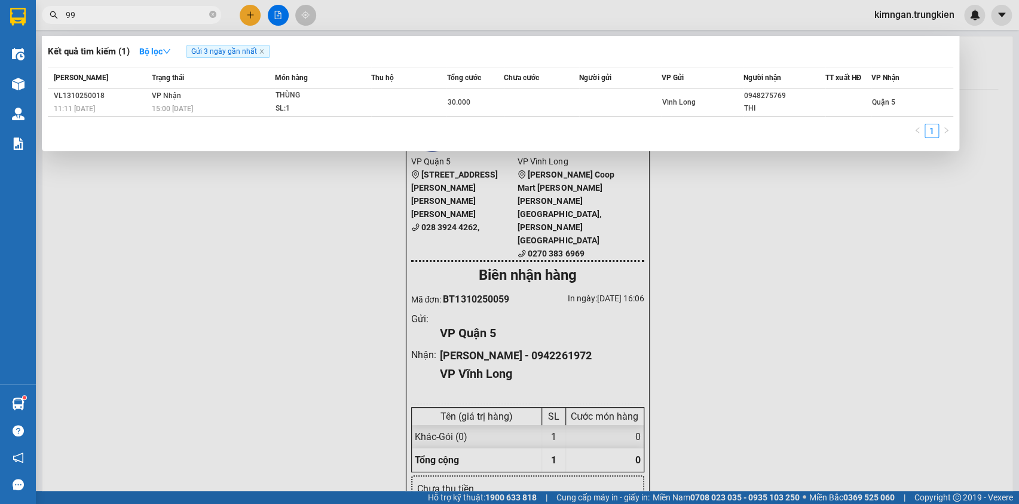
type input "995"
click at [213, 14] on icon "close-circle" at bounding box center [212, 14] width 7 height 7
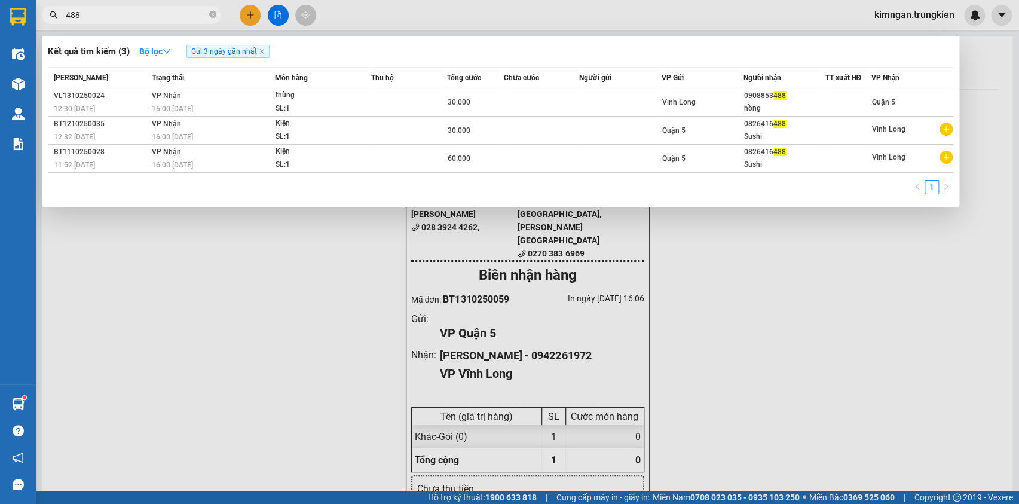
type input "488"
click at [244, 16] on div at bounding box center [509, 252] width 1019 height 504
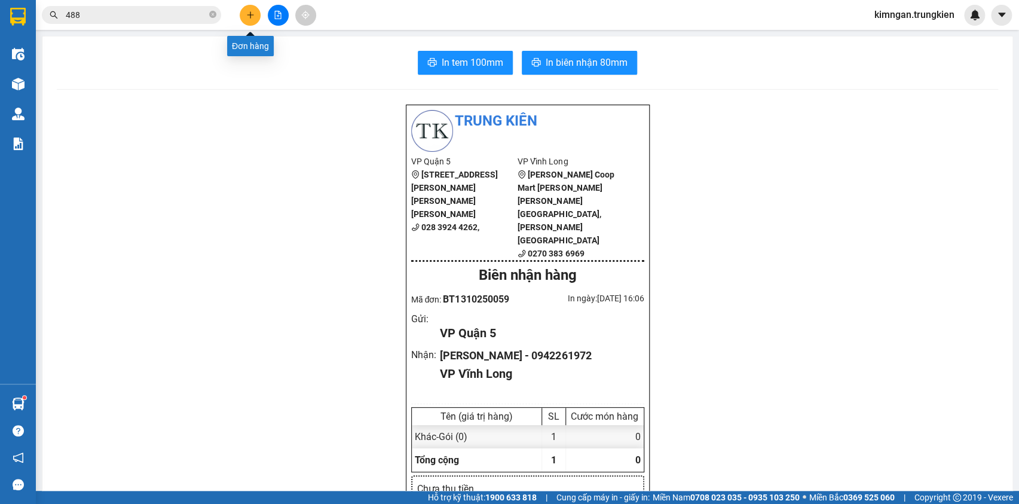
click at [247, 16] on icon "plus" at bounding box center [250, 15] width 8 height 8
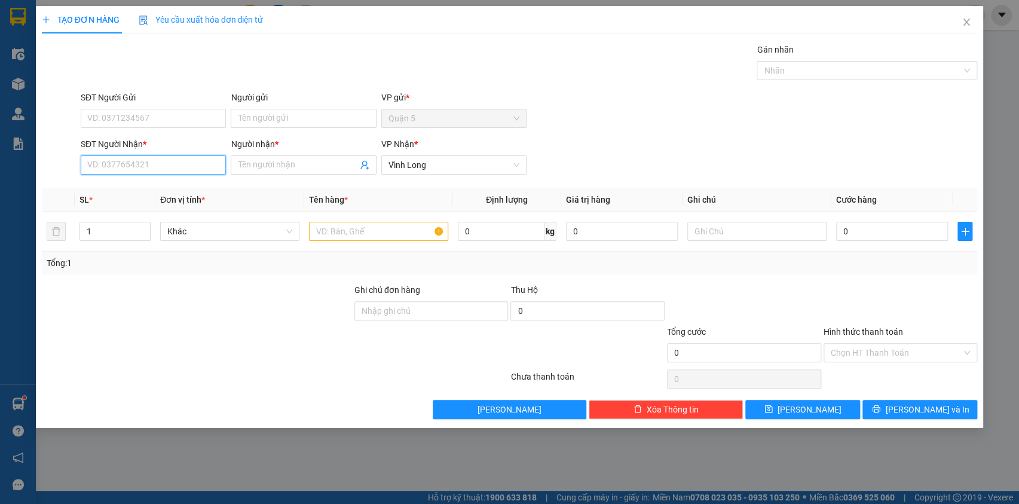
click at [183, 167] on input "SĐT Người Nhận *" at bounding box center [153, 164] width 145 height 19
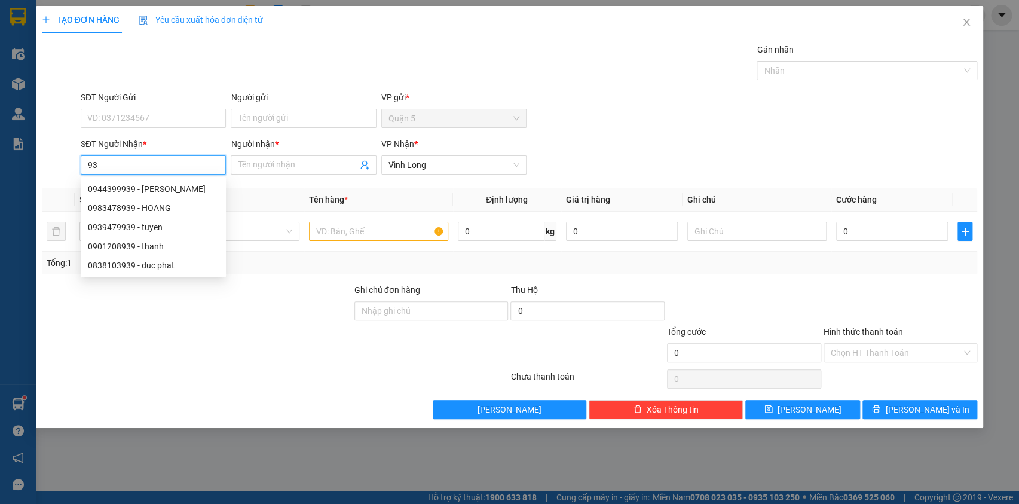
type input "9"
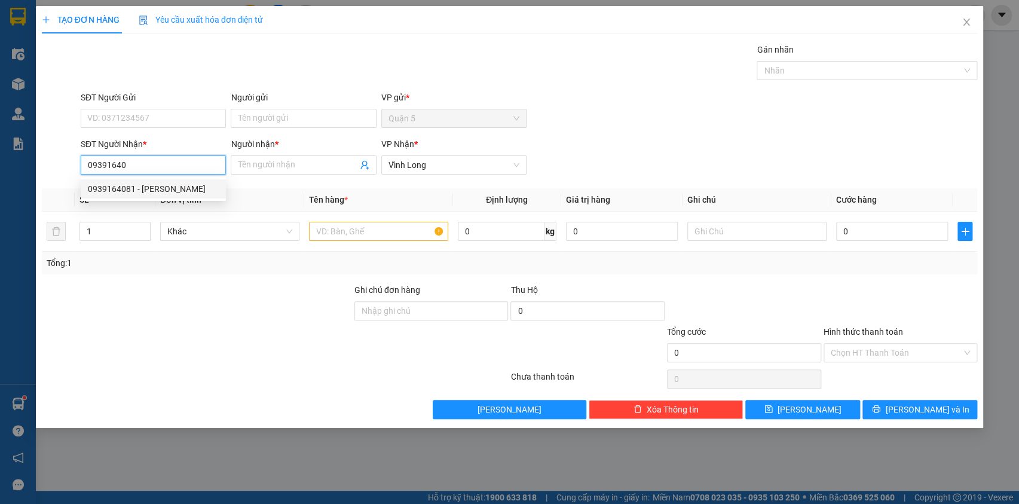
click at [196, 188] on div "0939164081 - [PERSON_NAME]" at bounding box center [153, 188] width 131 height 13
type input "0939164081"
type input "Bác Hai"
type input "40.000"
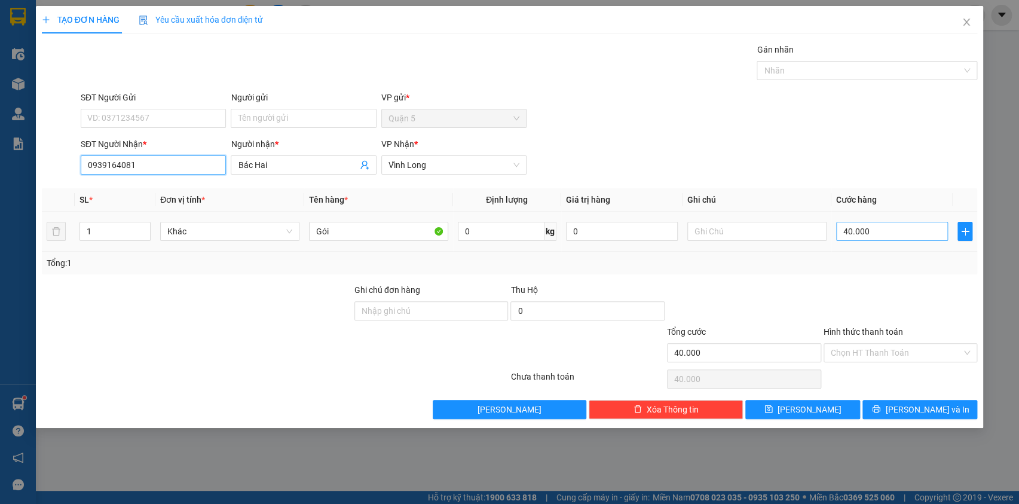
type input "0939164081"
click at [867, 233] on input "40.000" at bounding box center [892, 231] width 112 height 19
type input "2"
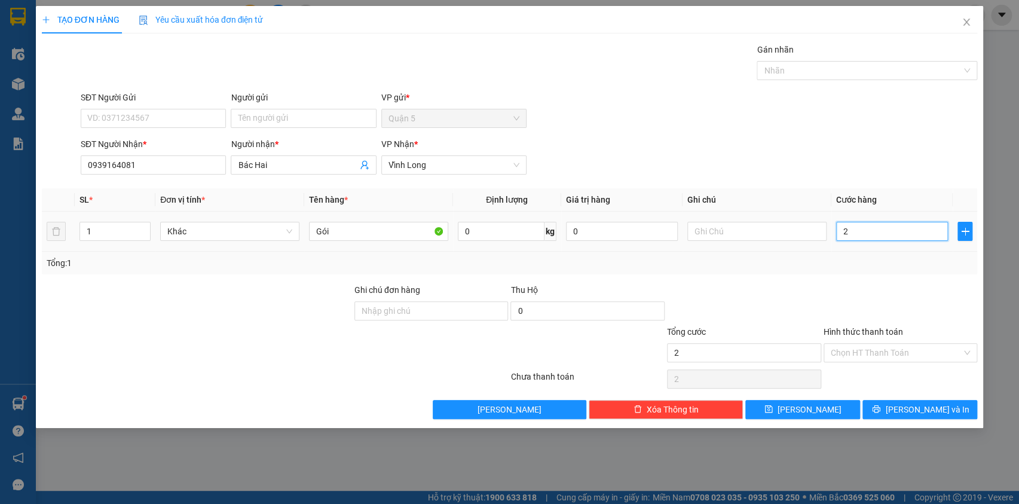
type input "20"
click at [891, 350] on input "Hình thức thanh toán" at bounding box center [897, 353] width 132 height 18
type input "20.000"
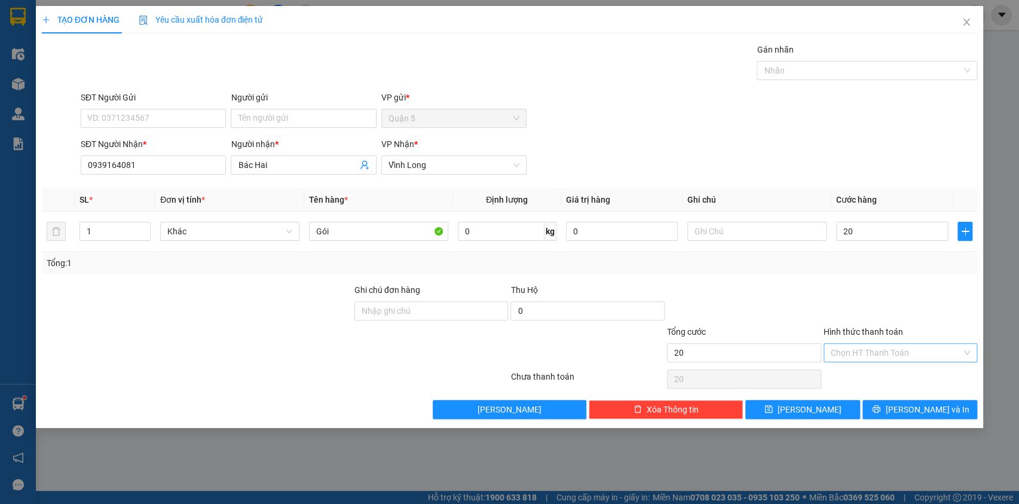
type input "20.000"
click at [884, 373] on div "Tại văn phòng" at bounding box center [900, 375] width 140 height 13
type input "0"
click at [907, 407] on button "[PERSON_NAME] và In" at bounding box center [920, 409] width 115 height 19
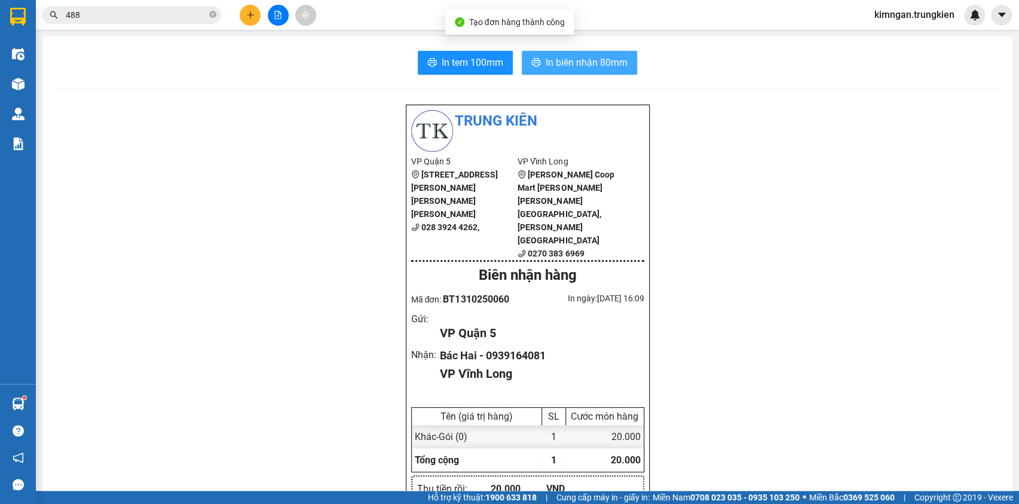
click at [547, 53] on button "In biên nhận 80mm" at bounding box center [579, 63] width 115 height 24
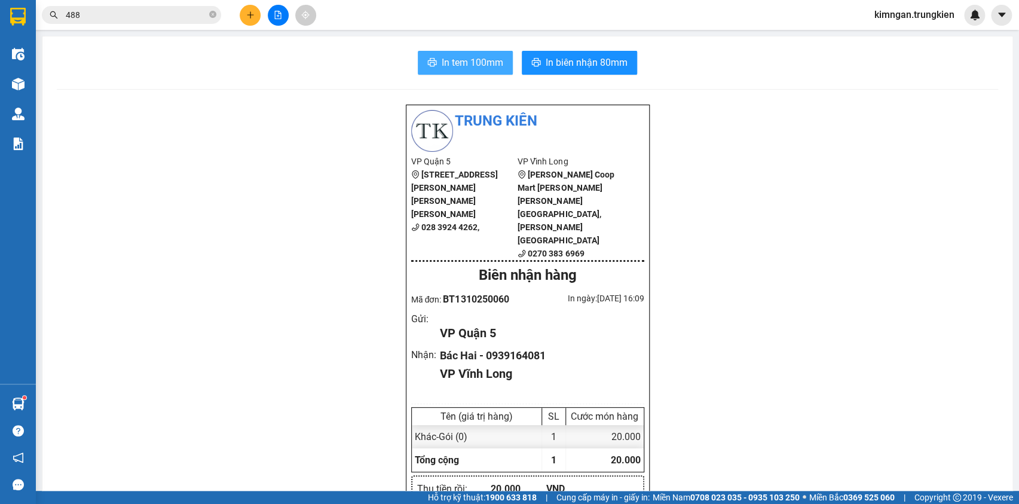
click at [481, 55] on span "In tem 100mm" at bounding box center [473, 62] width 62 height 15
click at [253, 23] on button at bounding box center [250, 15] width 21 height 21
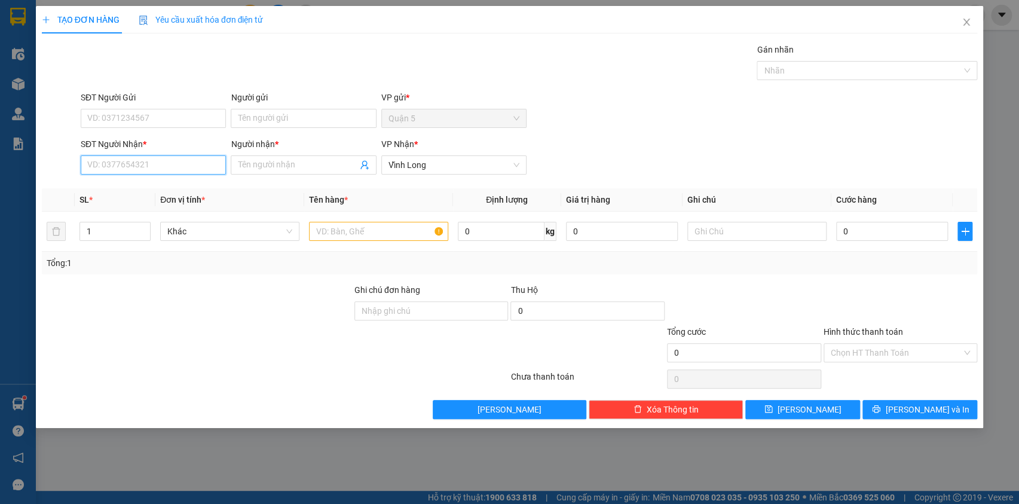
click at [161, 161] on input "SĐT Người Nhận *" at bounding box center [153, 164] width 145 height 19
click at [166, 193] on div "0939093801 - Uyên" at bounding box center [153, 188] width 131 height 13
type input "0939093801"
type input "Uyên"
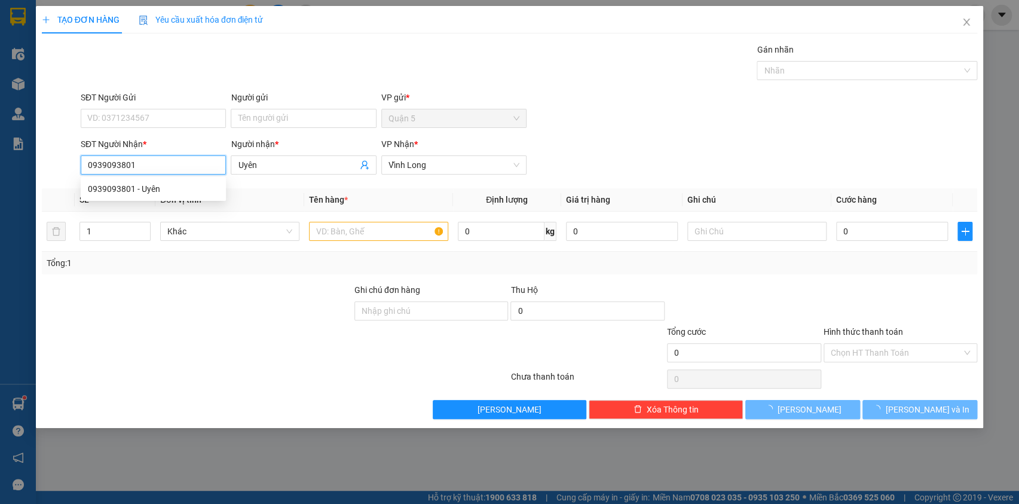
type input "160.000"
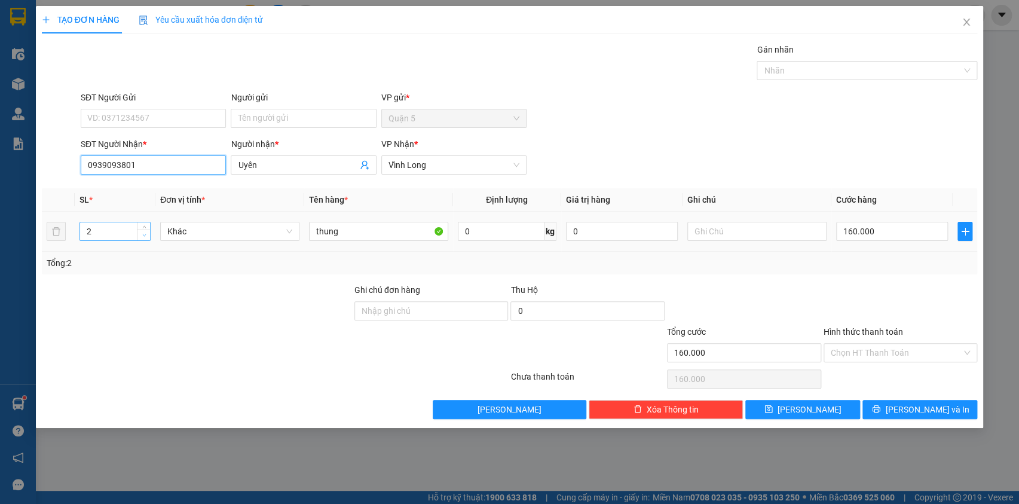
type input "0939093801"
type input "1"
click at [144, 236] on span "down" at bounding box center [143, 235] width 7 height 7
drag, startPoint x: 310, startPoint y: 244, endPoint x: 286, endPoint y: 243, distance: 24.5
click at [286, 243] on tr "1 Khác thung 0 kg 0 160.000" at bounding box center [510, 232] width 936 height 40
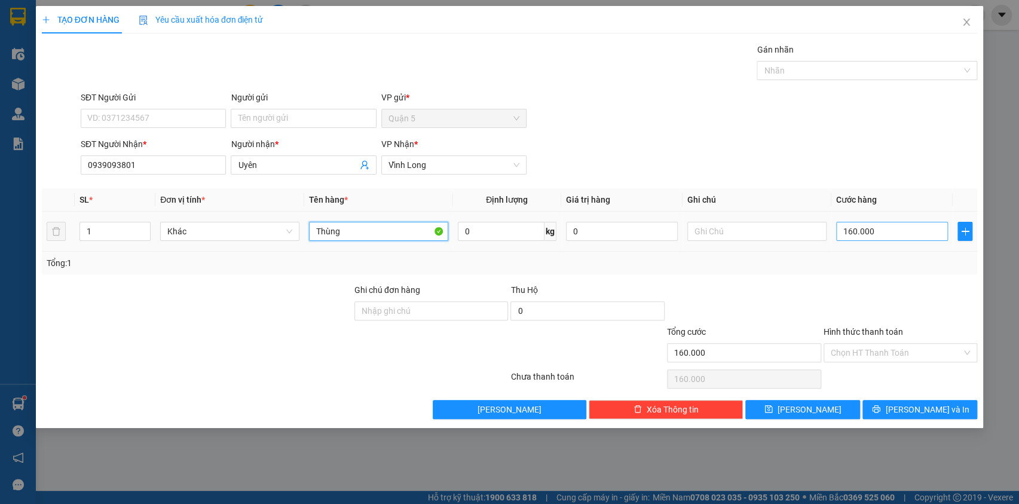
type input "Thùng"
click at [888, 232] on input "160.000" at bounding box center [892, 231] width 112 height 19
type input "0"
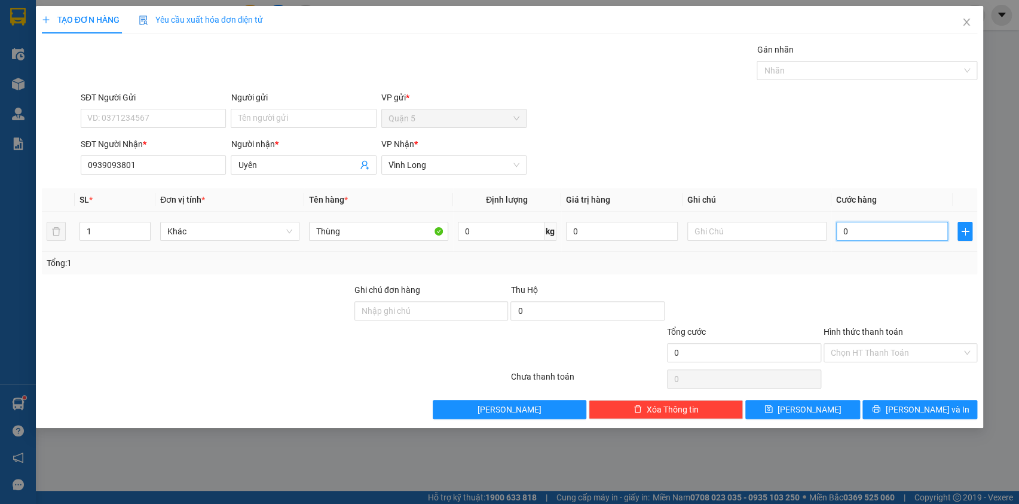
type input "5"
type input "05"
type input "50"
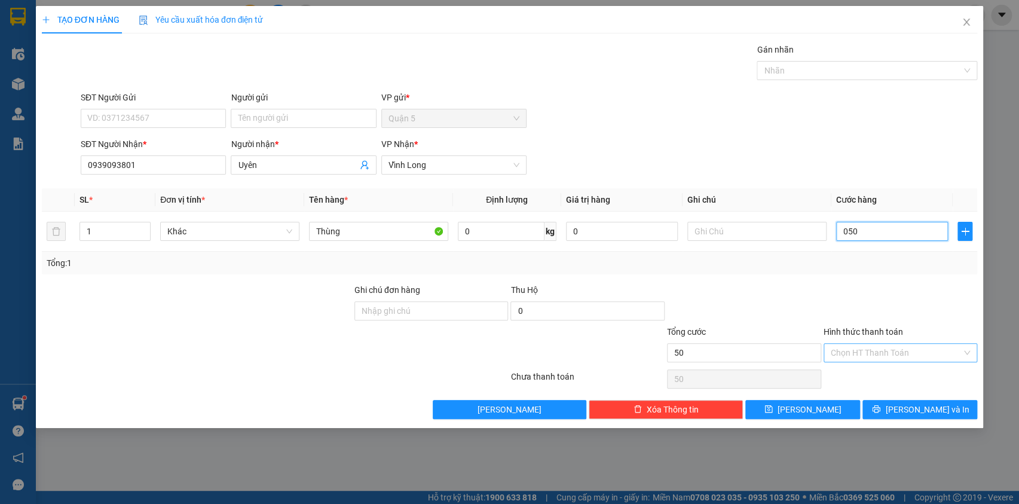
type input "050"
type input "50.000"
click at [906, 352] on input "Hình thức thanh toán" at bounding box center [897, 353] width 132 height 18
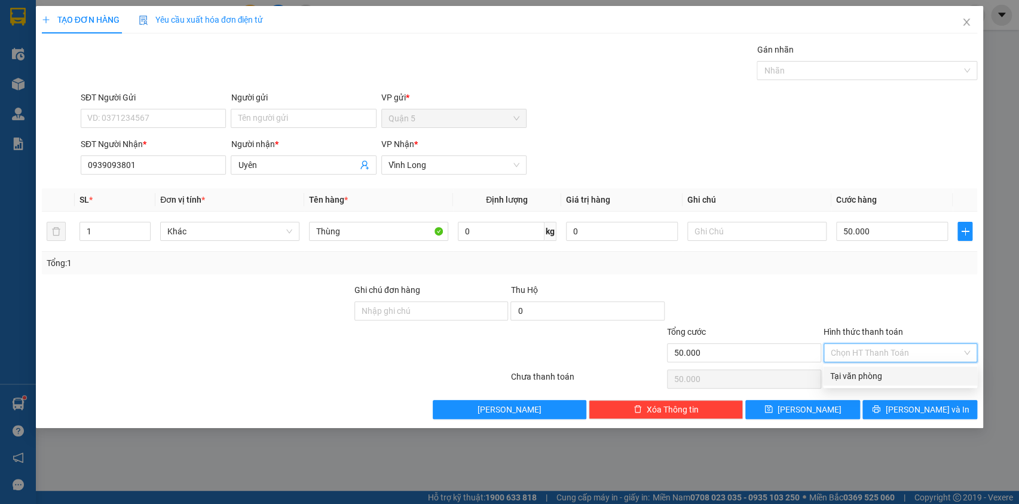
click at [895, 375] on div "Tại văn phòng" at bounding box center [900, 375] width 140 height 13
type input "0"
click at [918, 412] on span "[PERSON_NAME] và In" at bounding box center [927, 409] width 84 height 13
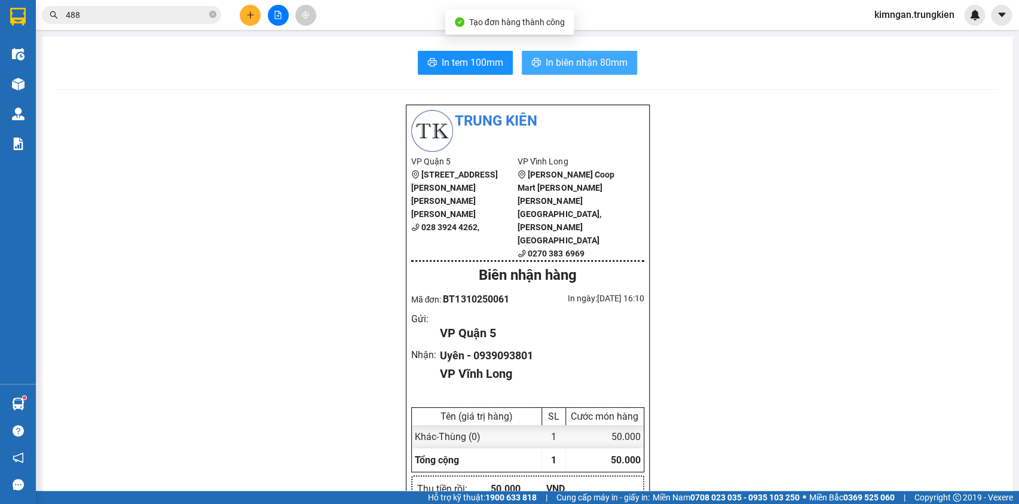
click at [546, 60] on span "In biên nhận 80mm" at bounding box center [587, 62] width 82 height 15
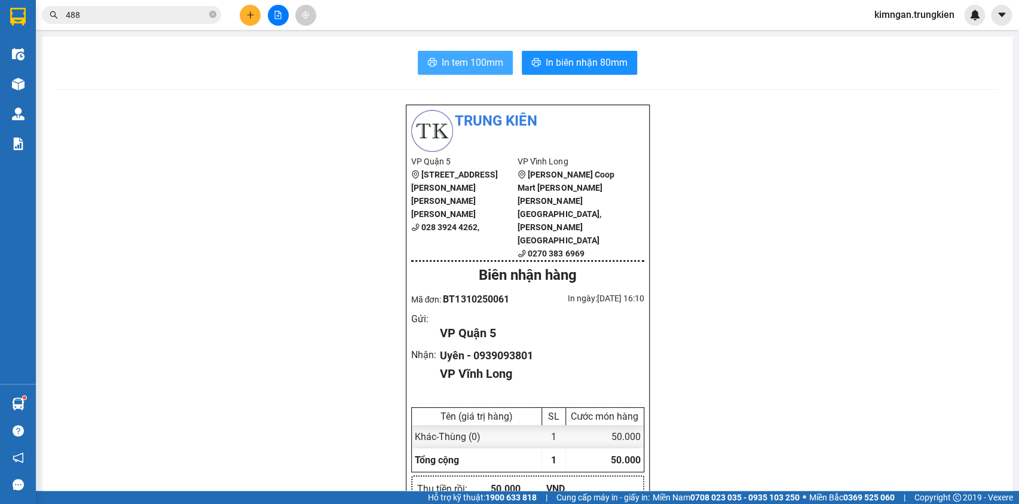
click at [475, 55] on span "In tem 100mm" at bounding box center [473, 62] width 62 height 15
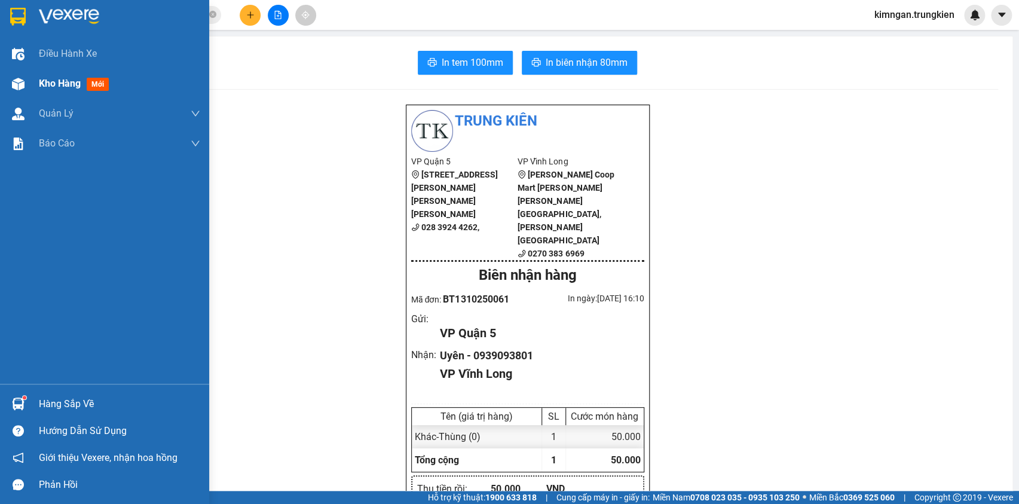
drag, startPoint x: 27, startPoint y: 87, endPoint x: 16, endPoint y: 87, distance: 10.8
click at [27, 87] on div at bounding box center [18, 84] width 21 height 21
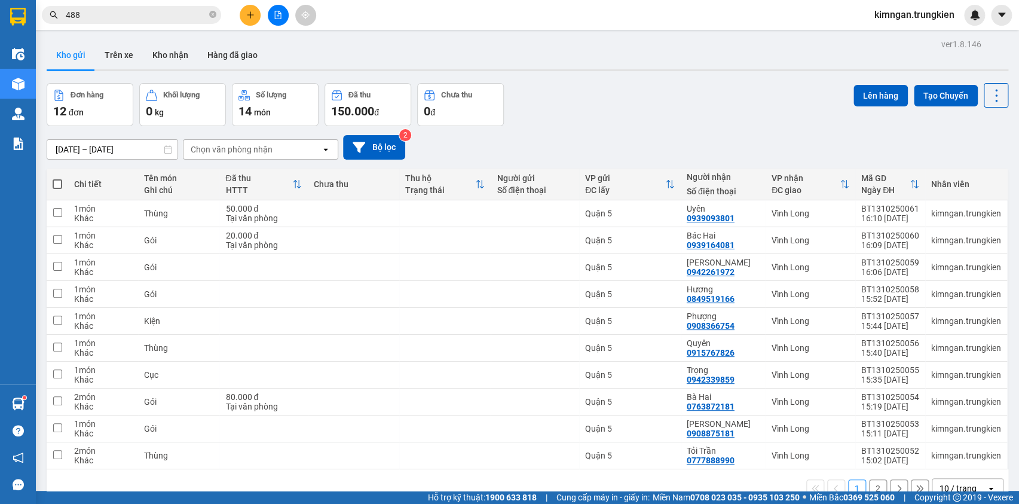
click at [59, 187] on span at bounding box center [58, 184] width 10 height 10
click at [57, 178] on input "checkbox" at bounding box center [57, 178] width 0 height 0
checkbox input "true"
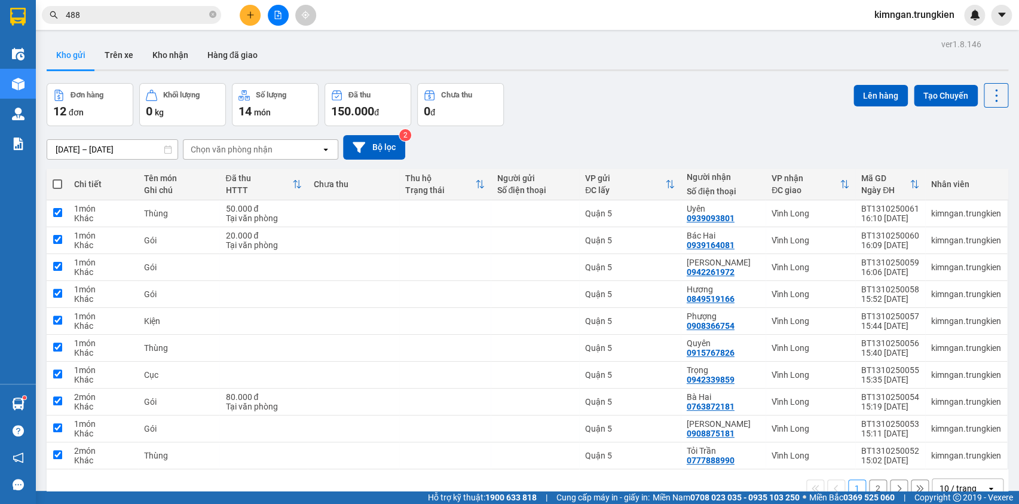
checkbox input "true"
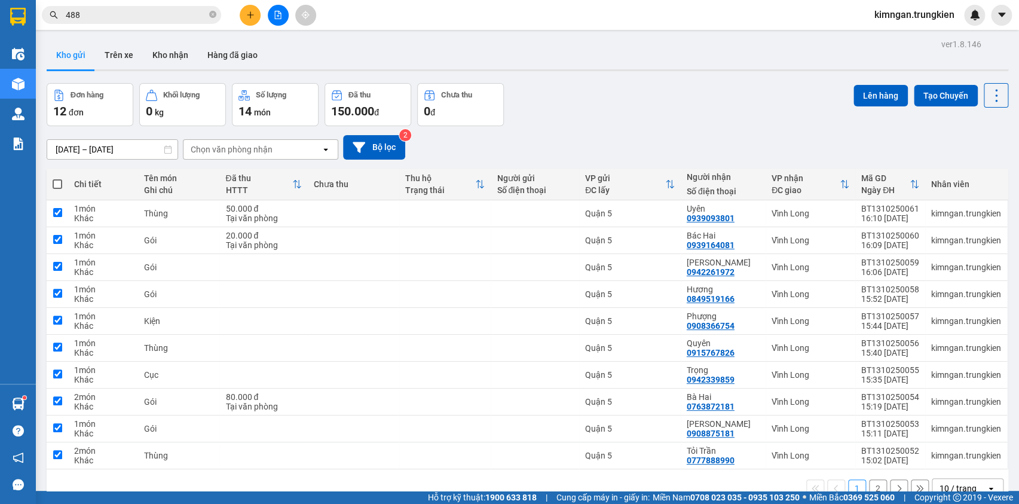
checkbox input "true"
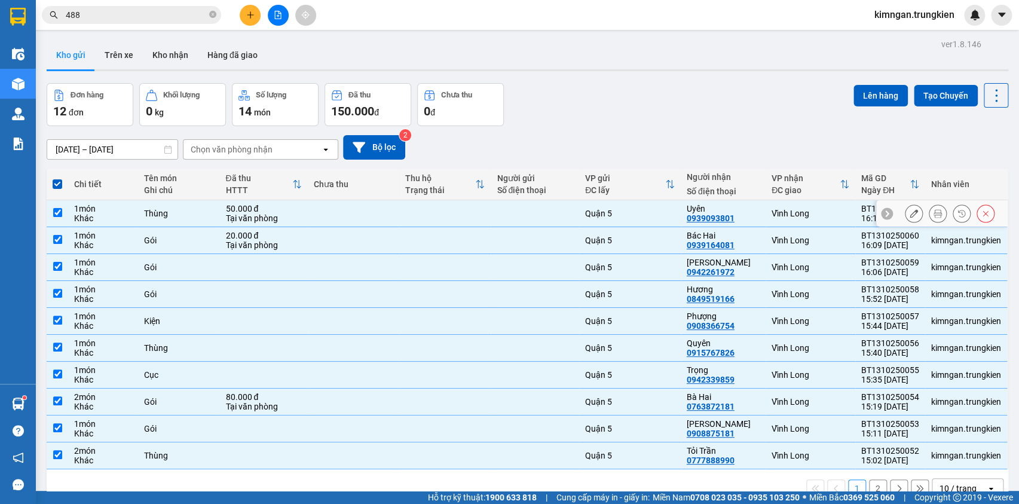
click at [146, 216] on div "Thùng" at bounding box center [179, 214] width 70 height 10
checkbox input "false"
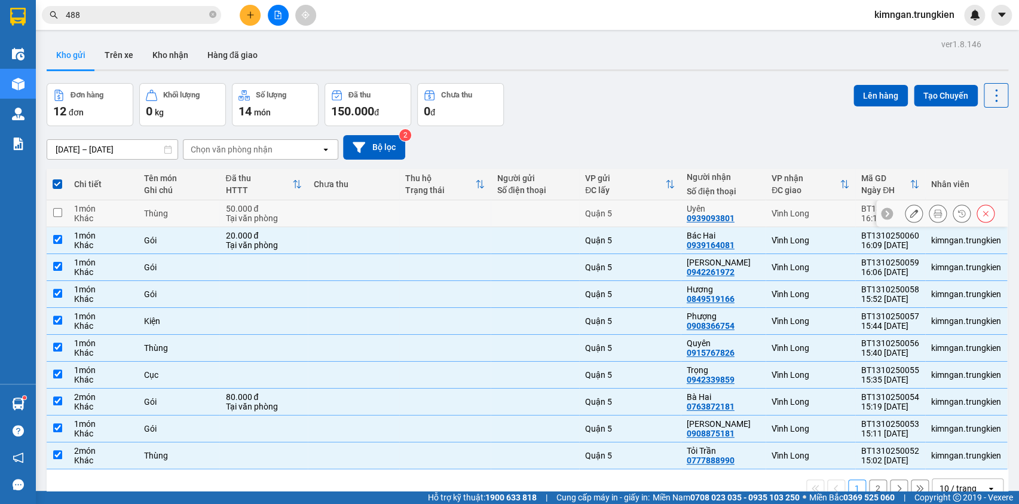
click at [156, 240] on div "Gói" at bounding box center [179, 241] width 70 height 10
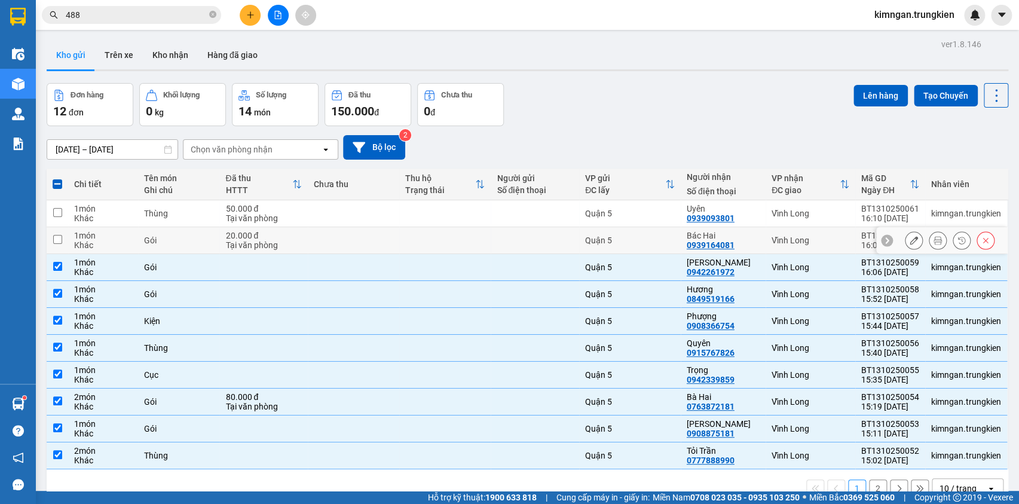
checkbox input "false"
click at [155, 266] on div "Gói" at bounding box center [179, 267] width 70 height 10
checkbox input "false"
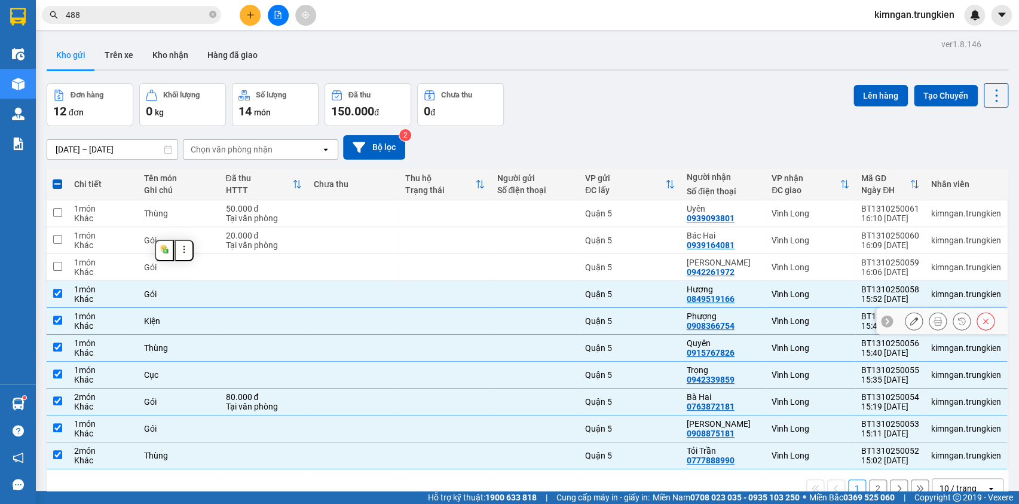
click at [501, 315] on td at bounding box center [535, 321] width 88 height 27
checkbox input "false"
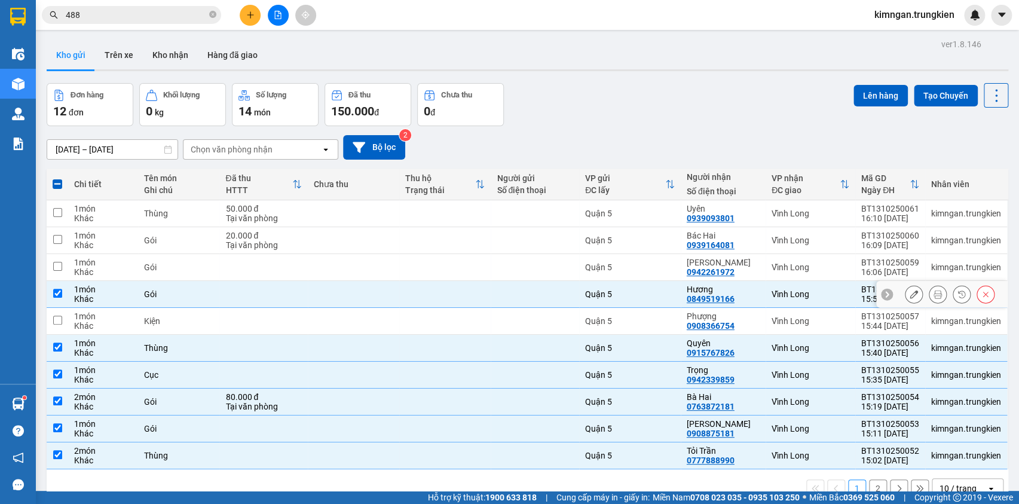
click at [548, 301] on td at bounding box center [535, 294] width 88 height 27
checkbox input "false"
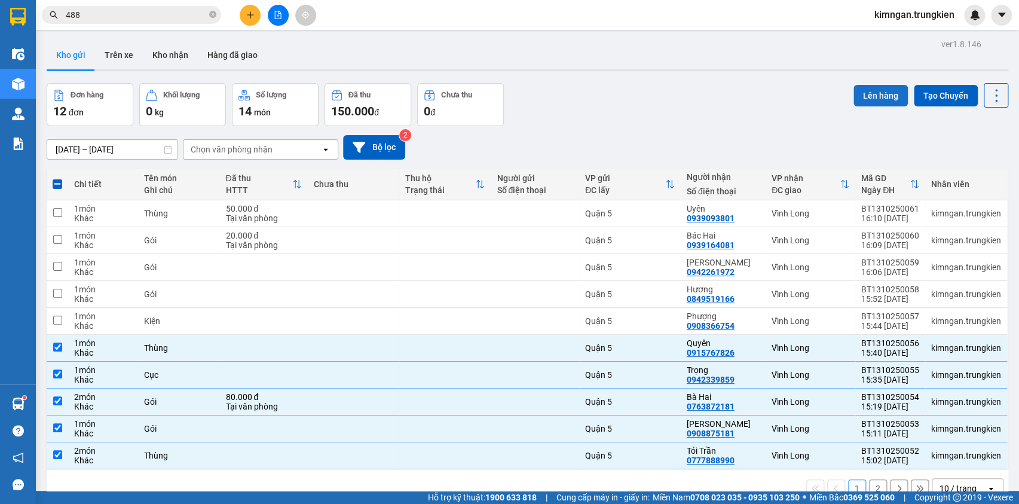
click at [875, 91] on button "Lên hàng" at bounding box center [881, 96] width 54 height 22
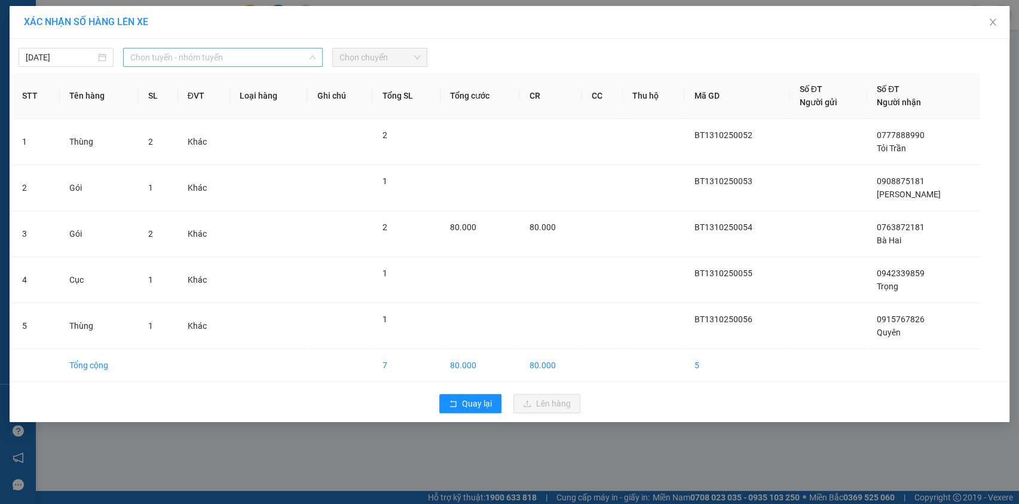
click at [301, 63] on span "Chọn tuyến - nhóm tuyến" at bounding box center [222, 57] width 185 height 18
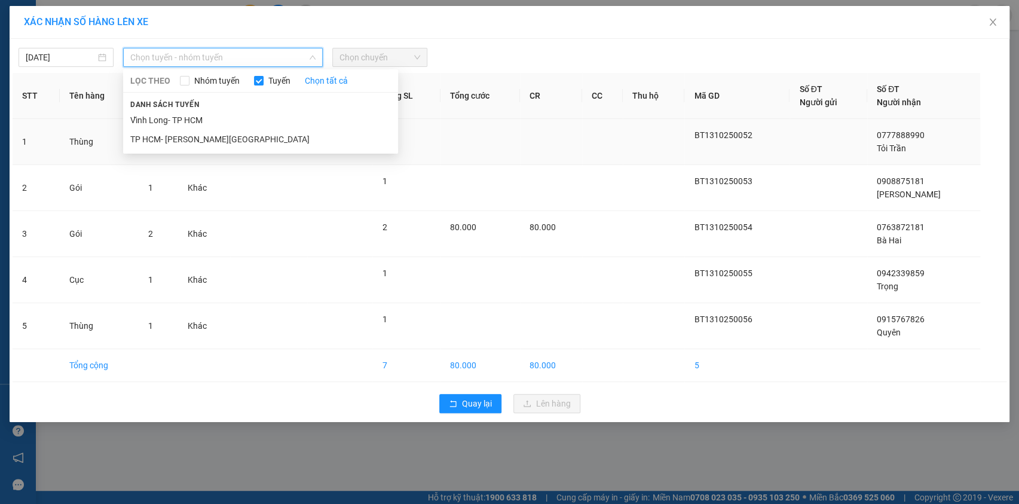
click at [274, 148] on li "TP HCM- [GEOGRAPHIC_DATA]" at bounding box center [260, 139] width 275 height 19
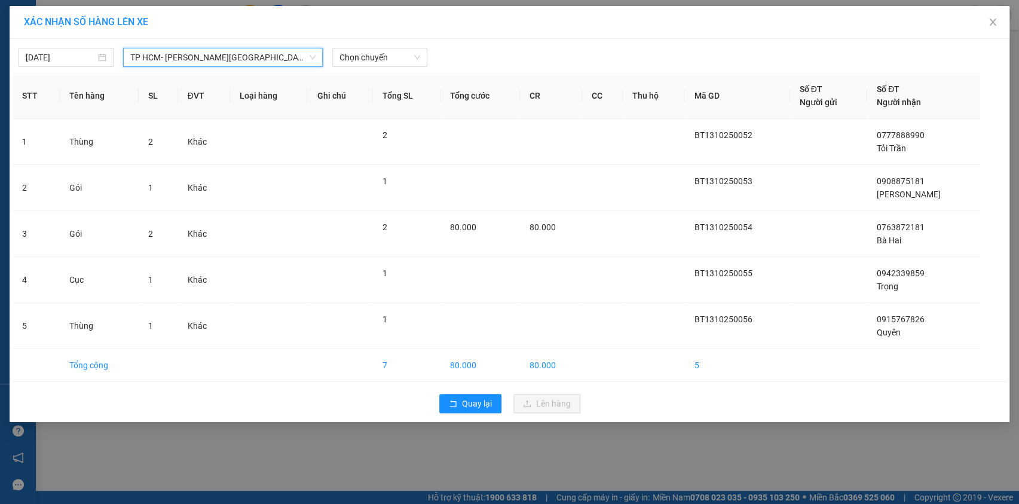
drag, startPoint x: 427, startPoint y: 70, endPoint x: 389, endPoint y: 44, distance: 45.6
click at [416, 59] on div "13/10/2025 TP HCM- Vĩnh Long TP HCM- Vĩnh Long LỌC THEO Nhóm tuyến Tuyến Chọn t…" at bounding box center [510, 230] width 1000 height 383
drag, startPoint x: 389, startPoint y: 45, endPoint x: 391, endPoint y: 53, distance: 8.7
click at [390, 50] on div "13/10/2025 TP HCM- Vĩnh Long LỌC THEO Nhóm tuyến Tuyến Chọn tất cả Danh sách tu…" at bounding box center [510, 54] width 994 height 25
click at [393, 55] on span "Chọn chuyến" at bounding box center [380, 57] width 81 height 18
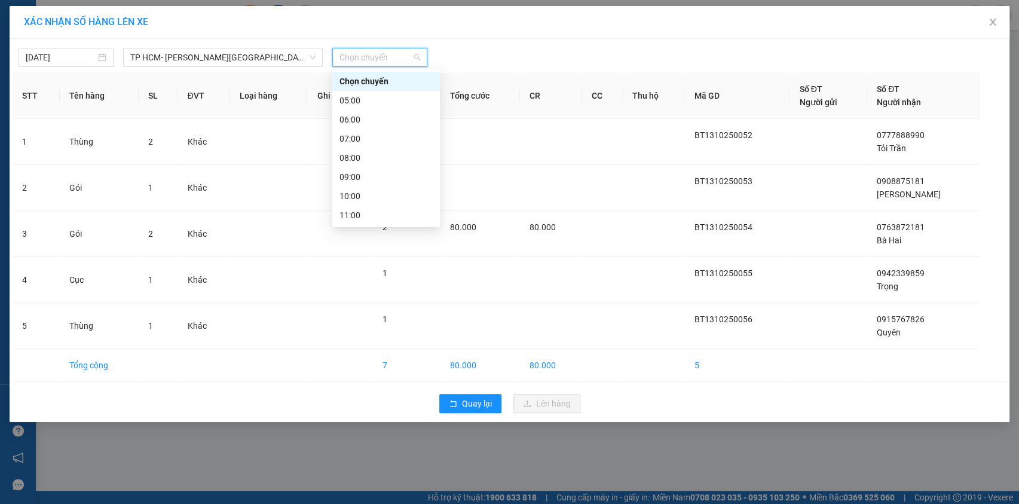
scroll to position [152, 0]
click at [380, 157] on div "16:00" at bounding box center [386, 158] width 93 height 13
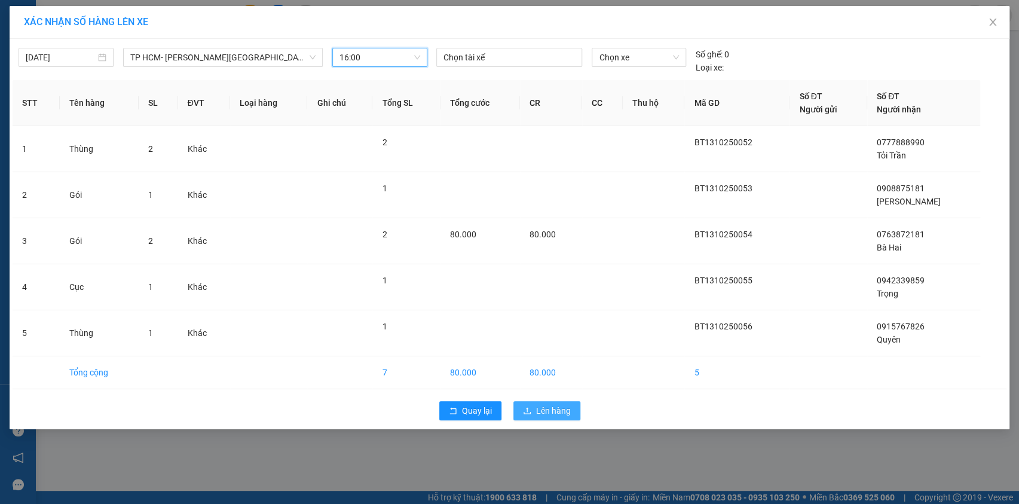
click at [534, 412] on button "Lên hàng" at bounding box center [547, 410] width 67 height 19
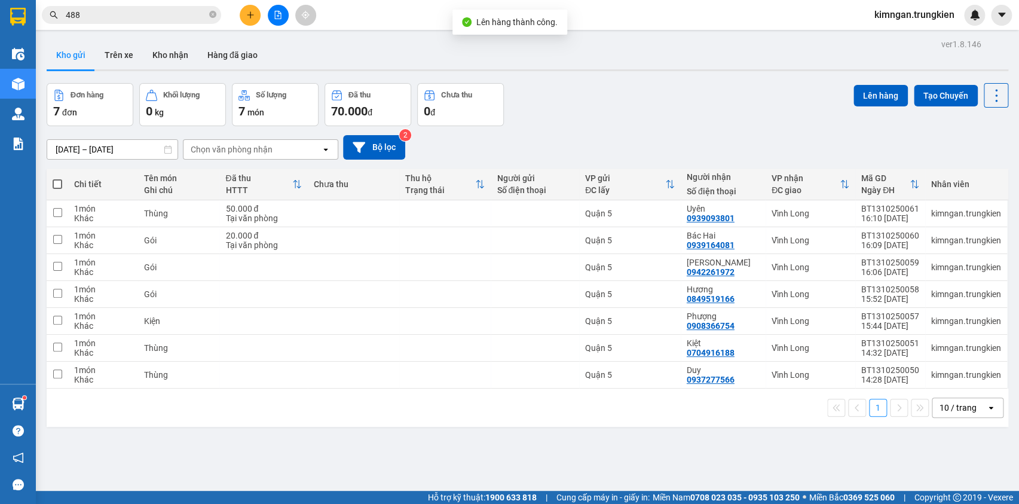
click at [60, 181] on span at bounding box center [58, 184] width 10 height 10
click at [57, 178] on input "checkbox" at bounding box center [57, 178] width 0 height 0
checkbox input "true"
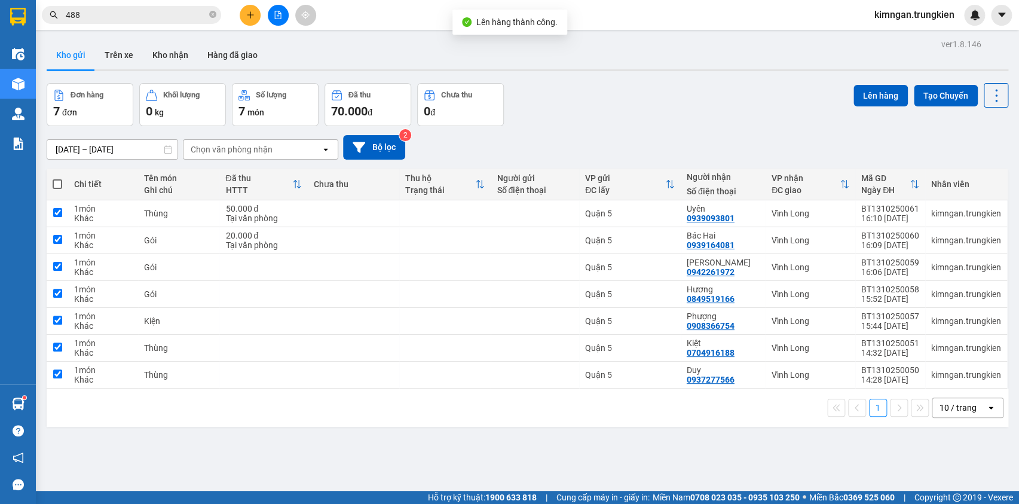
checkbox input "true"
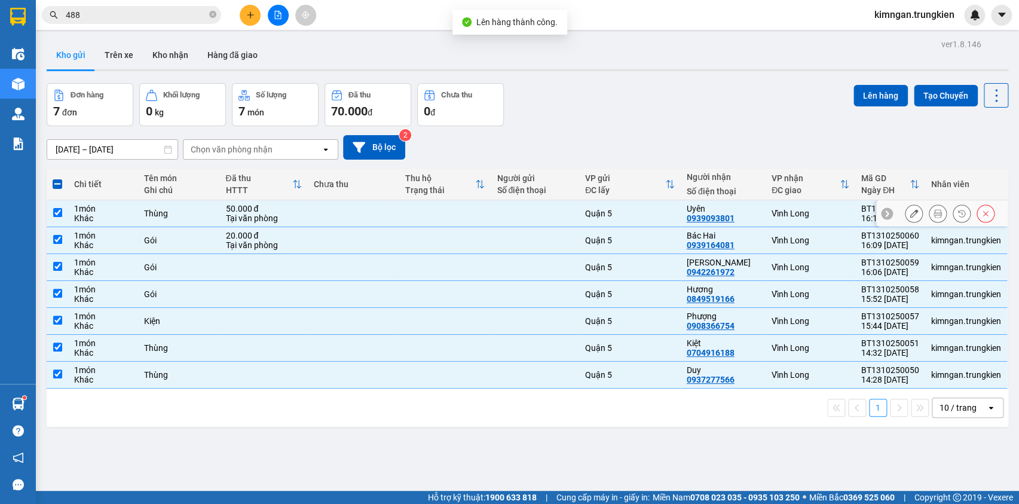
click at [106, 210] on div "1 món" at bounding box center [103, 209] width 58 height 10
checkbox input "false"
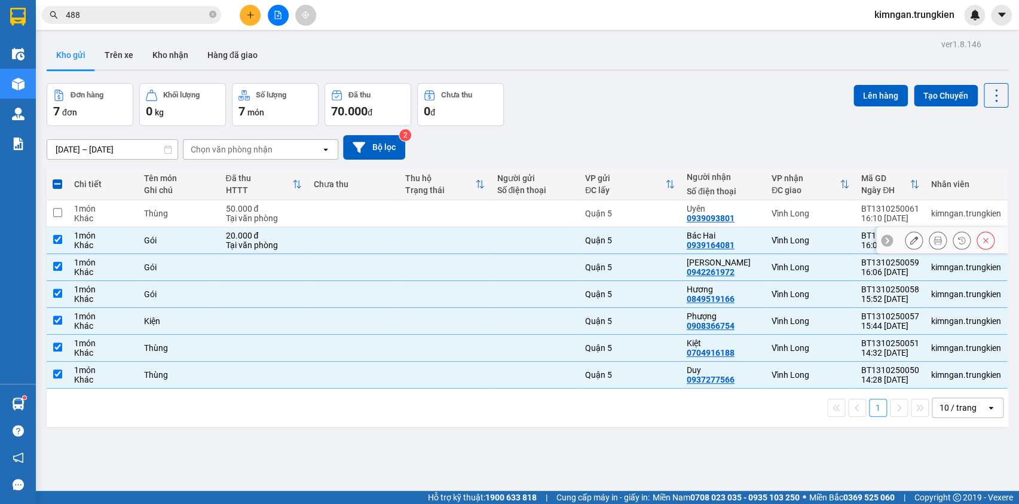
drag, startPoint x: 126, startPoint y: 243, endPoint x: 126, endPoint y: 274, distance: 31.1
click at [125, 244] on div "Khác" at bounding box center [103, 245] width 58 height 10
checkbox input "false"
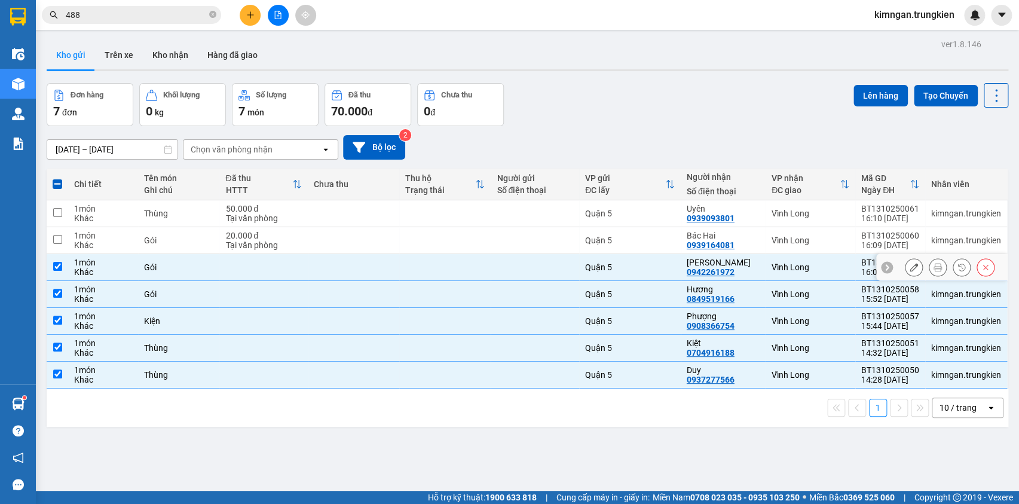
drag, startPoint x: 126, startPoint y: 274, endPoint x: 129, endPoint y: 283, distance: 9.5
click at [126, 276] on div "Khác" at bounding box center [103, 272] width 58 height 10
checkbox input "false"
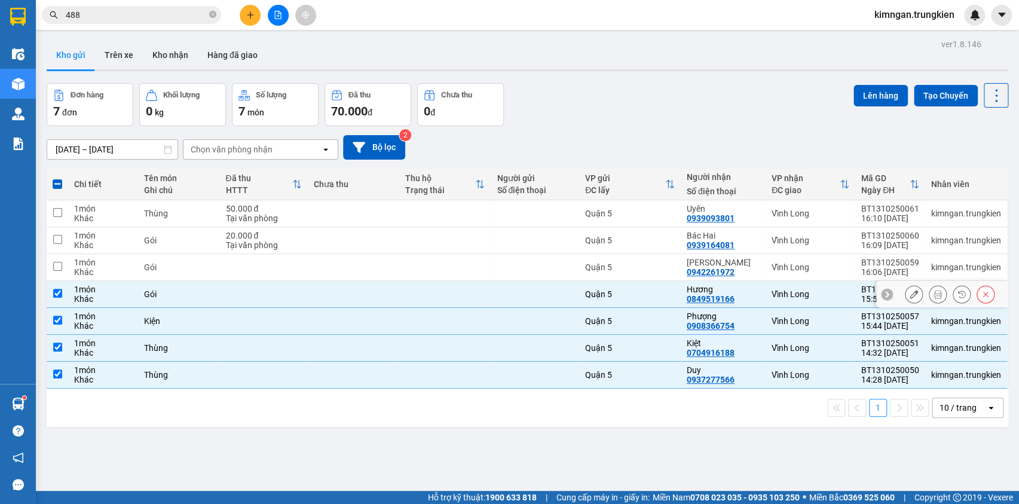
click at [138, 300] on td "Gói" at bounding box center [179, 294] width 82 height 27
checkbox input "false"
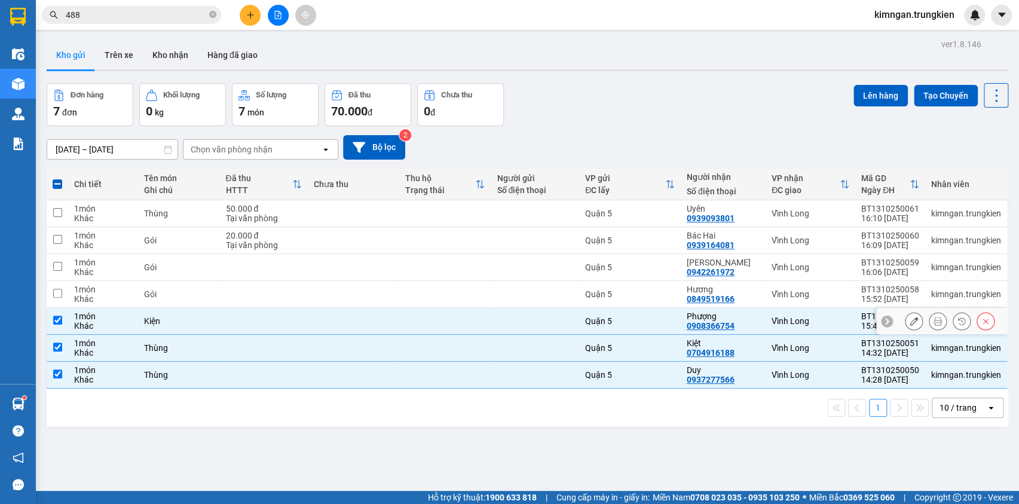
click at [700, 319] on div "Phượng" at bounding box center [723, 316] width 73 height 10
checkbox input "false"
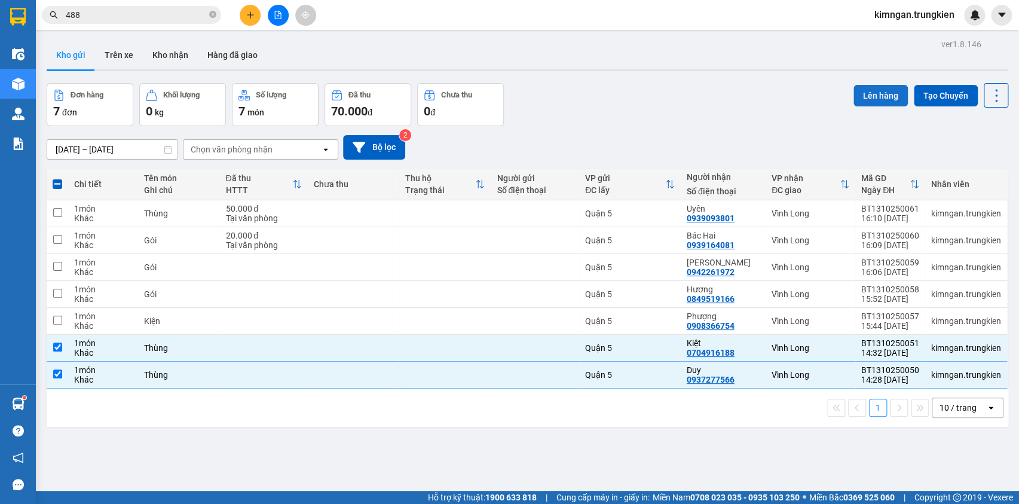
click at [863, 93] on button "Lên hàng" at bounding box center [881, 96] width 54 height 22
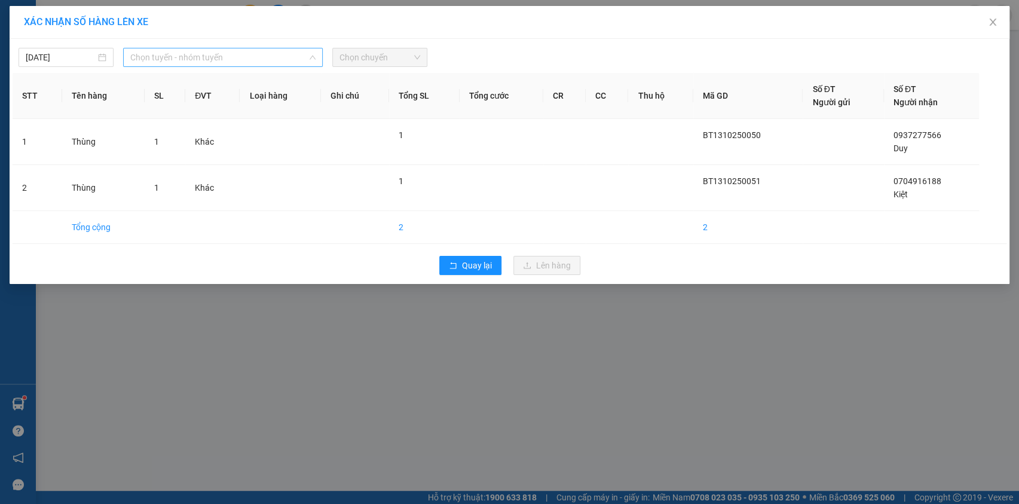
click at [255, 61] on span "Chọn tuyến - nhóm tuyến" at bounding box center [222, 57] width 185 height 18
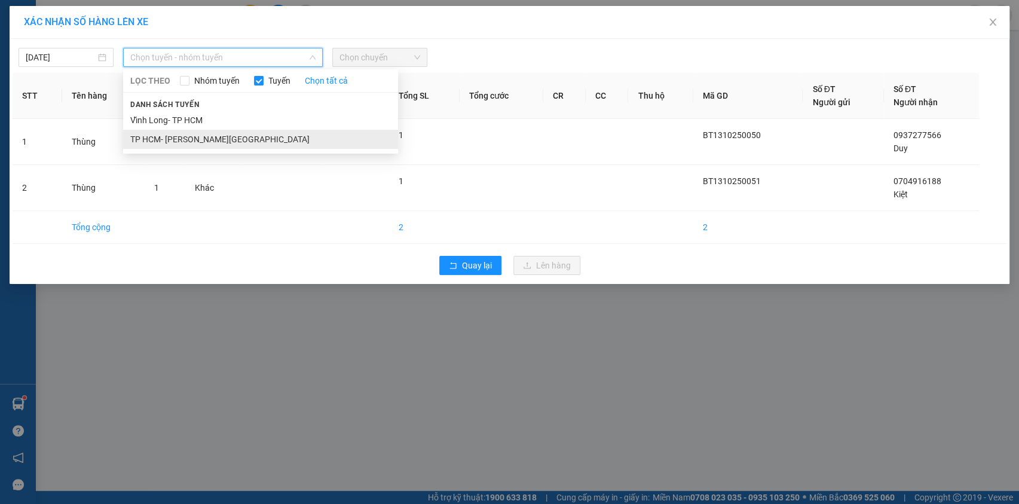
click at [259, 143] on li "TP HCM- [GEOGRAPHIC_DATA]" at bounding box center [260, 139] width 275 height 19
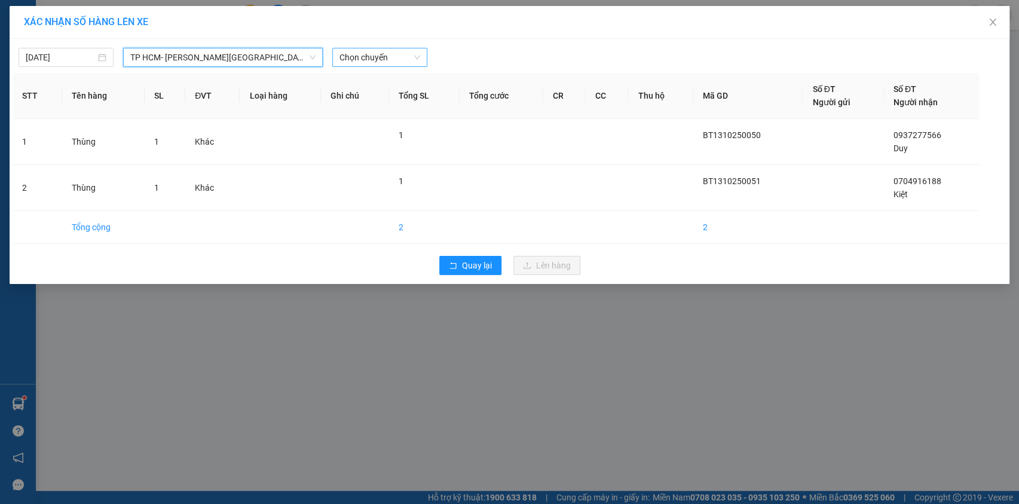
click at [372, 65] on span "Chọn chuyến" at bounding box center [380, 57] width 81 height 18
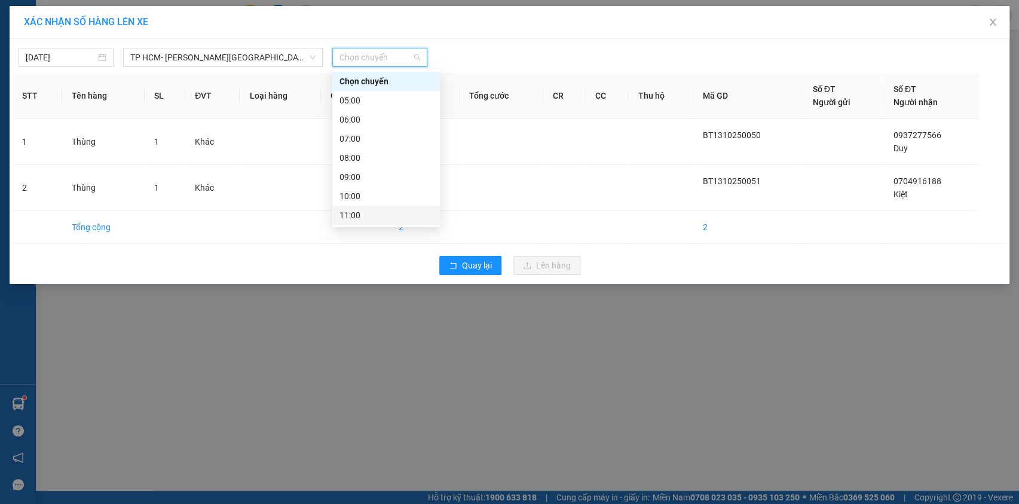
scroll to position [152, 0]
click at [394, 160] on div "16:00" at bounding box center [386, 158] width 93 height 13
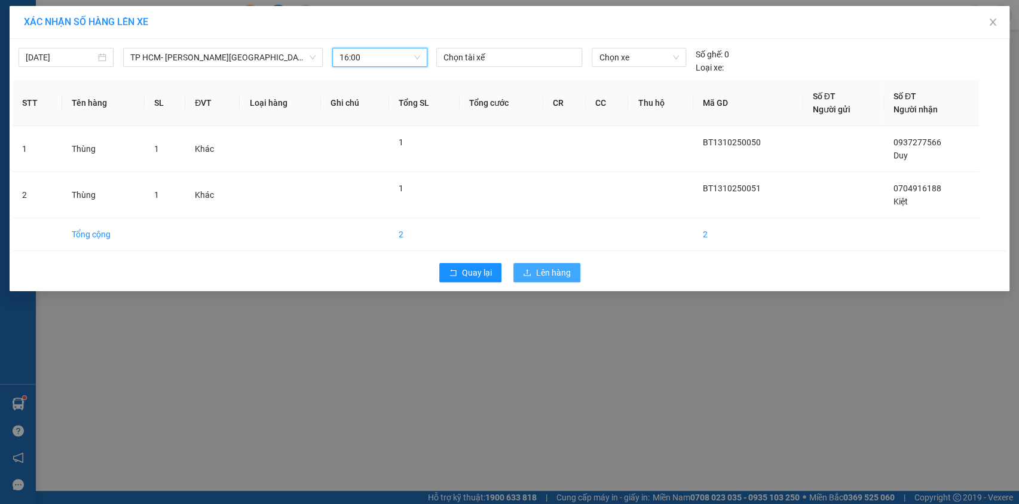
click at [557, 275] on span "Lên hàng" at bounding box center [553, 272] width 35 height 13
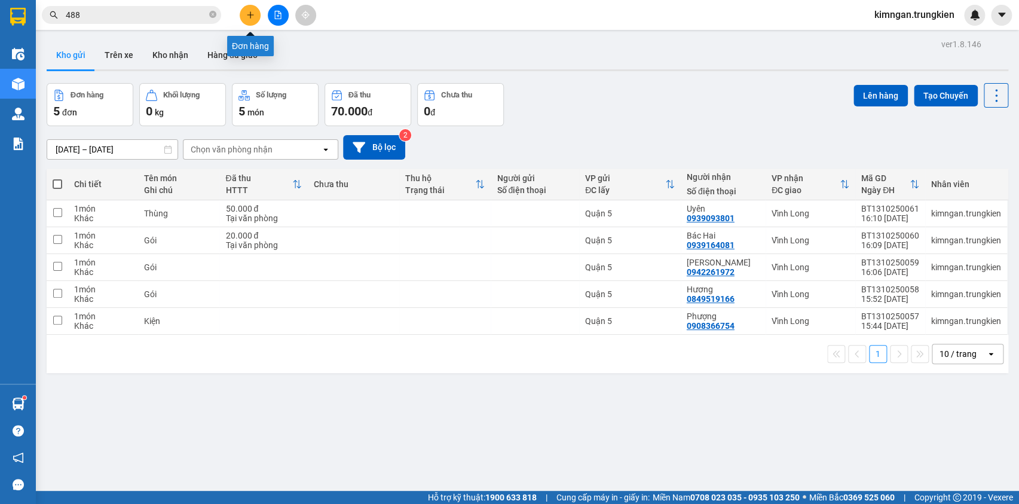
click at [255, 14] on button at bounding box center [250, 15] width 21 height 21
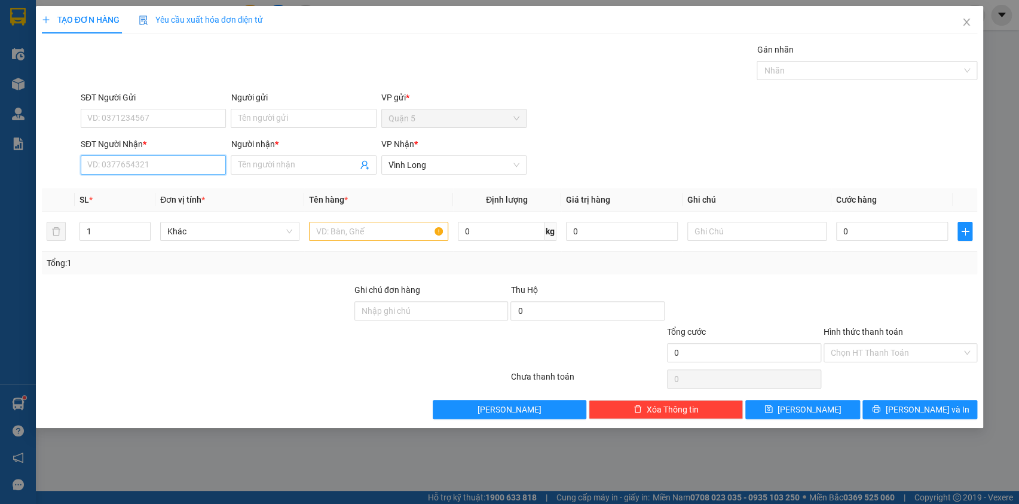
click at [134, 165] on input "SĐT Người Nhận *" at bounding box center [153, 164] width 145 height 19
type input "0769351537"
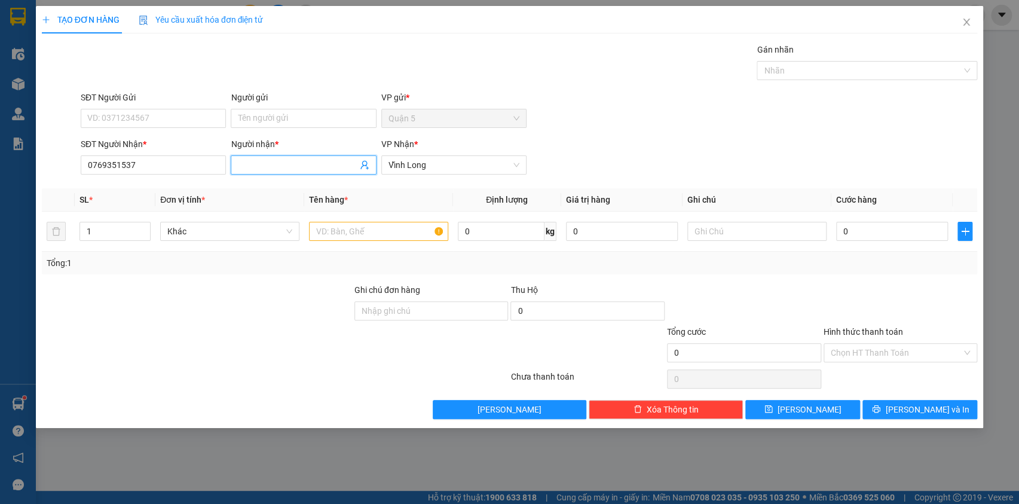
click at [293, 166] on input "Người nhận *" at bounding box center [297, 164] width 119 height 13
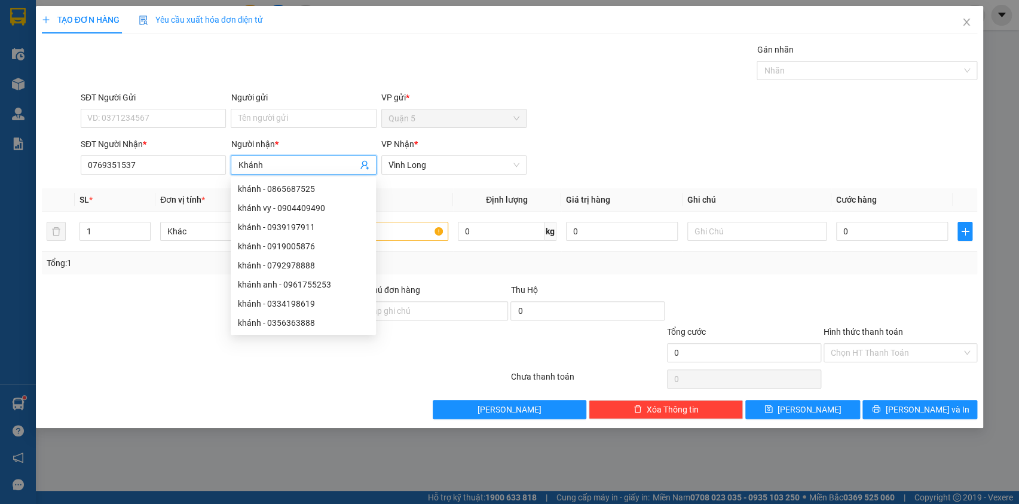
type input "Khánh"
click at [139, 188] on div "Transit Pickup Surcharge Ids Transit Deliver Surcharge Ids Transit Deliver Surc…" at bounding box center [510, 231] width 936 height 376
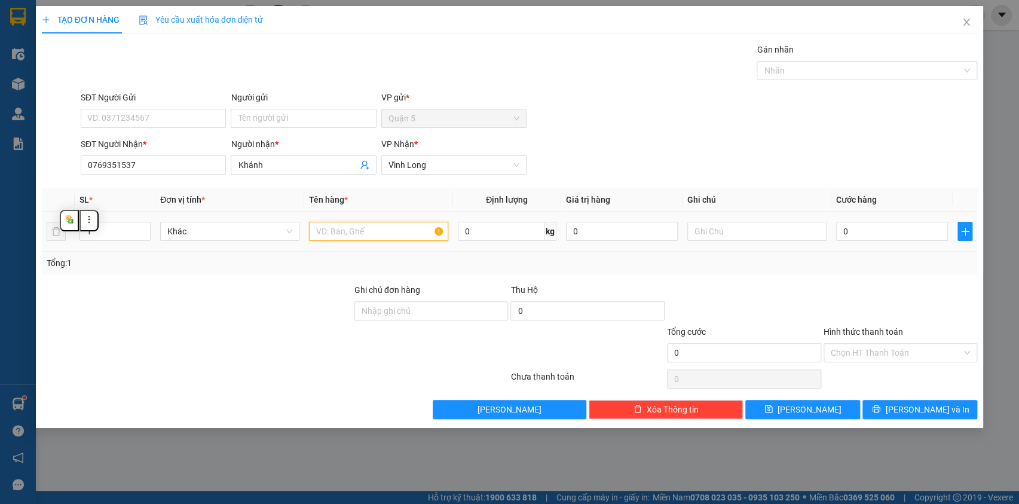
click at [356, 225] on input "text" at bounding box center [378, 231] width 139 height 19
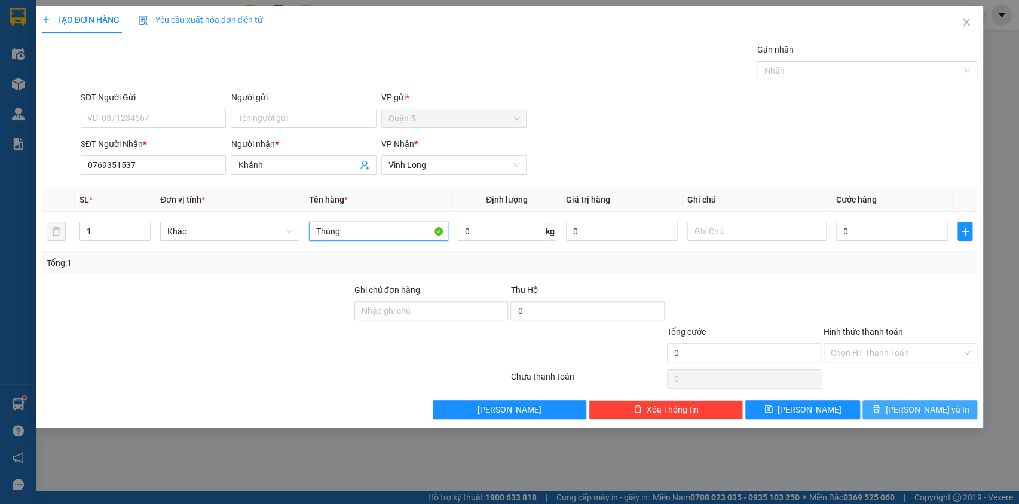
type input "Thùng"
click at [915, 405] on span "[PERSON_NAME] và In" at bounding box center [927, 409] width 84 height 13
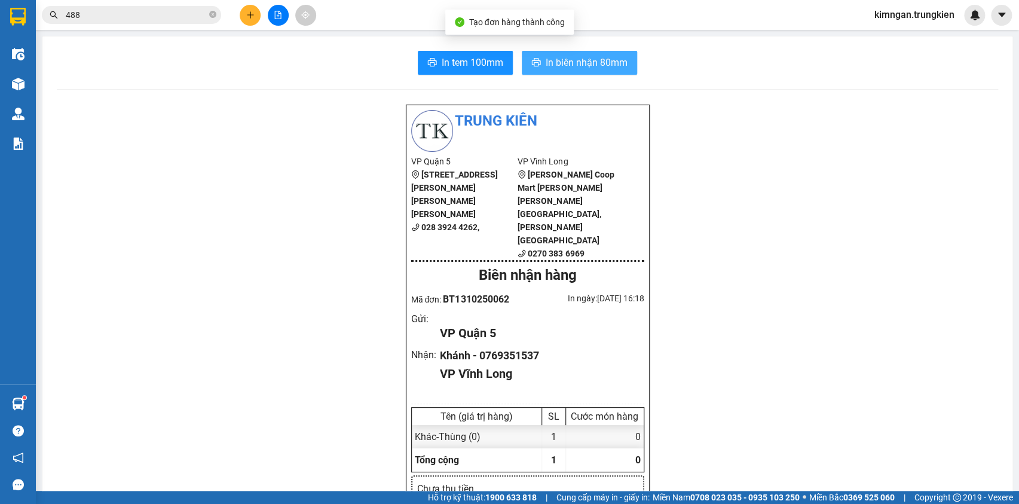
click at [585, 56] on span "In biên nhận 80mm" at bounding box center [587, 62] width 82 height 15
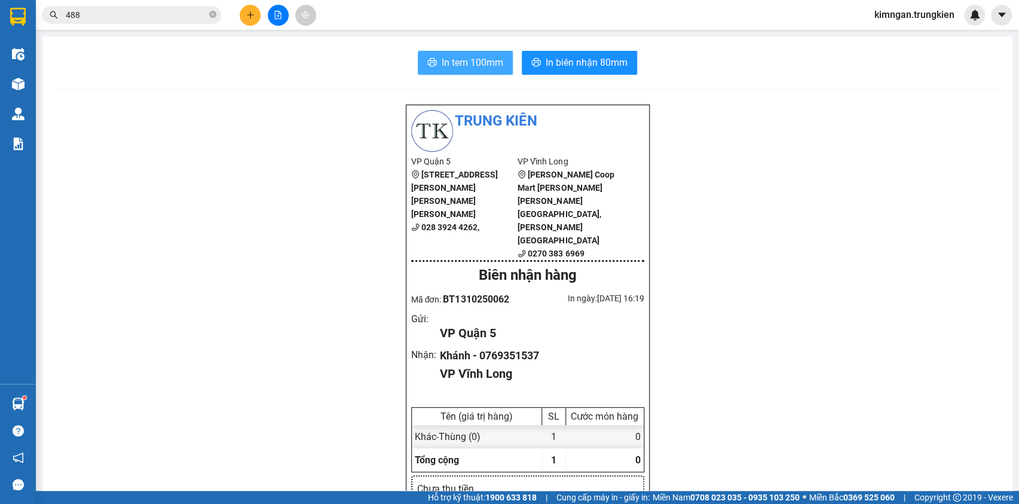
click at [470, 60] on span "In tem 100mm" at bounding box center [473, 62] width 62 height 15
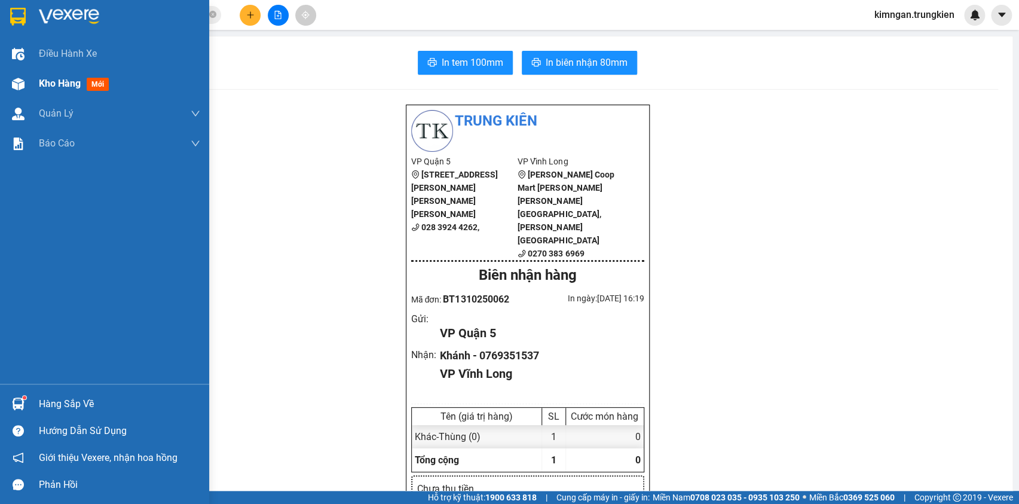
click at [60, 71] on div "Kho hàng mới" at bounding box center [119, 84] width 161 height 30
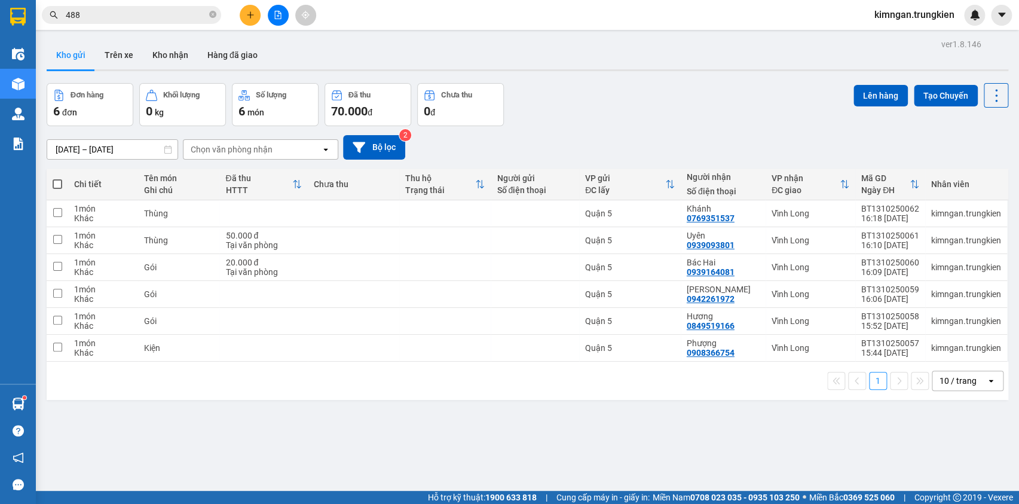
click at [209, 19] on span "488" at bounding box center [131, 15] width 179 height 18
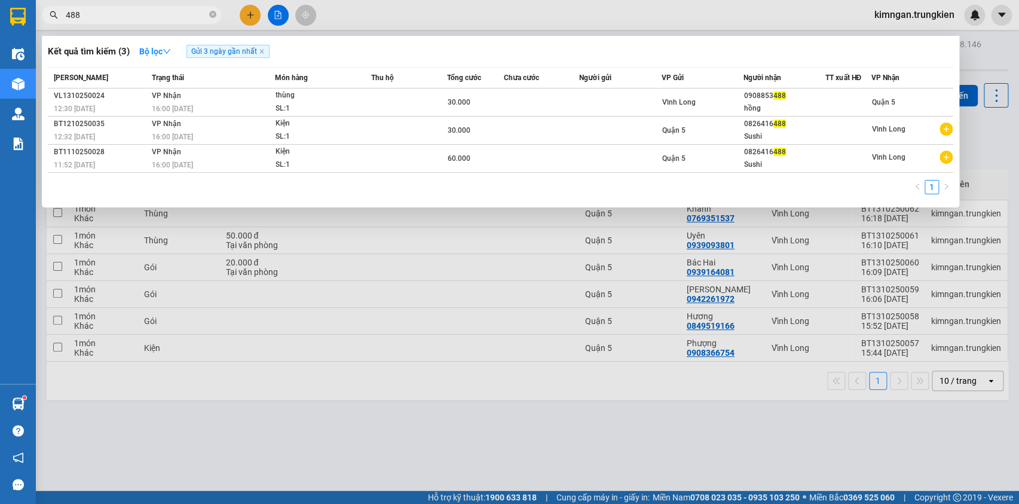
click at [220, 13] on span "488" at bounding box center [131, 15] width 179 height 18
click at [210, 17] on icon "close-circle" at bounding box center [212, 14] width 7 height 7
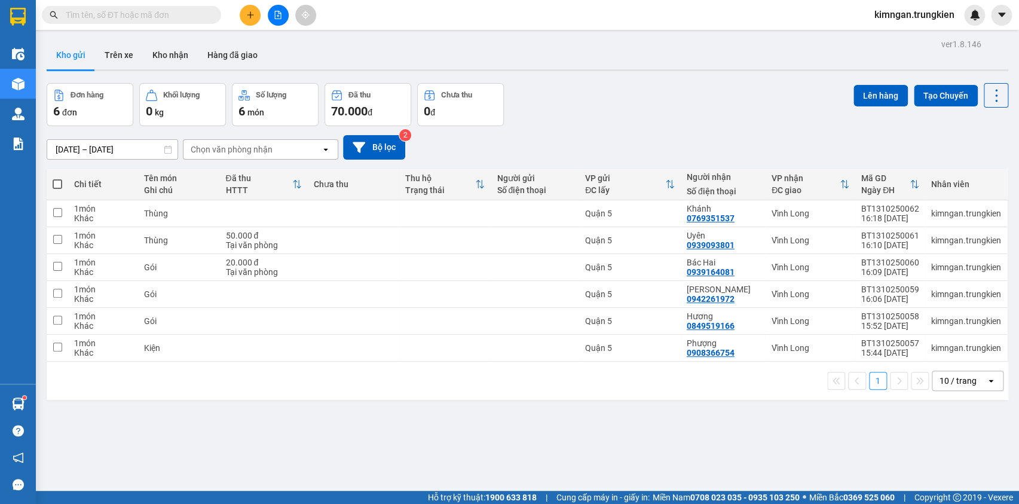
click at [207, 17] on span at bounding box center [131, 15] width 179 height 18
click at [202, 17] on input "text" at bounding box center [136, 14] width 141 height 13
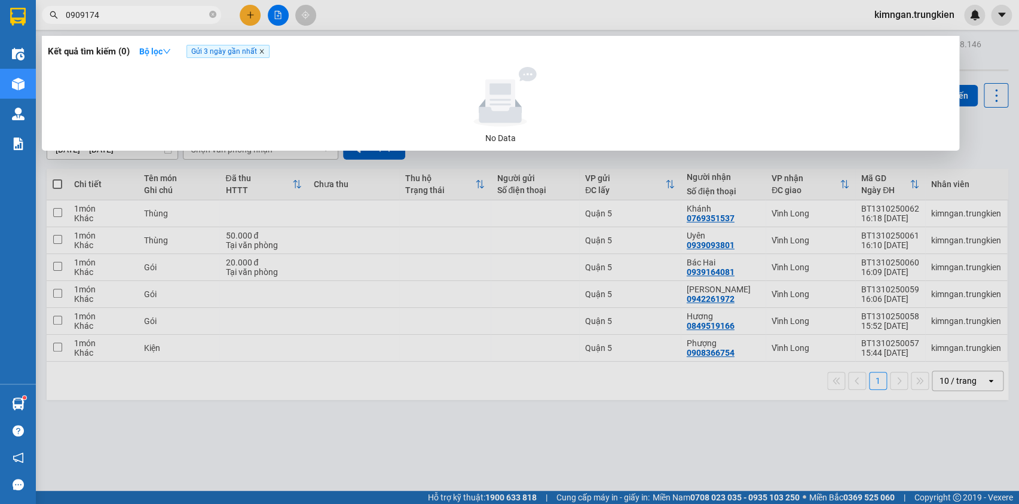
type input "0909174"
click at [264, 54] on icon "close" at bounding box center [262, 51] width 6 height 6
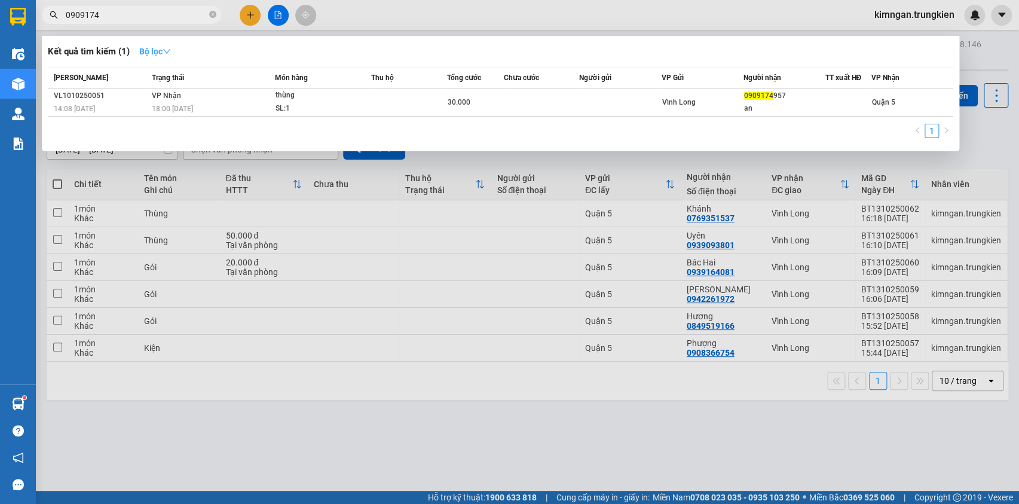
click at [149, 56] on button "Bộ lọc" at bounding box center [155, 51] width 51 height 19
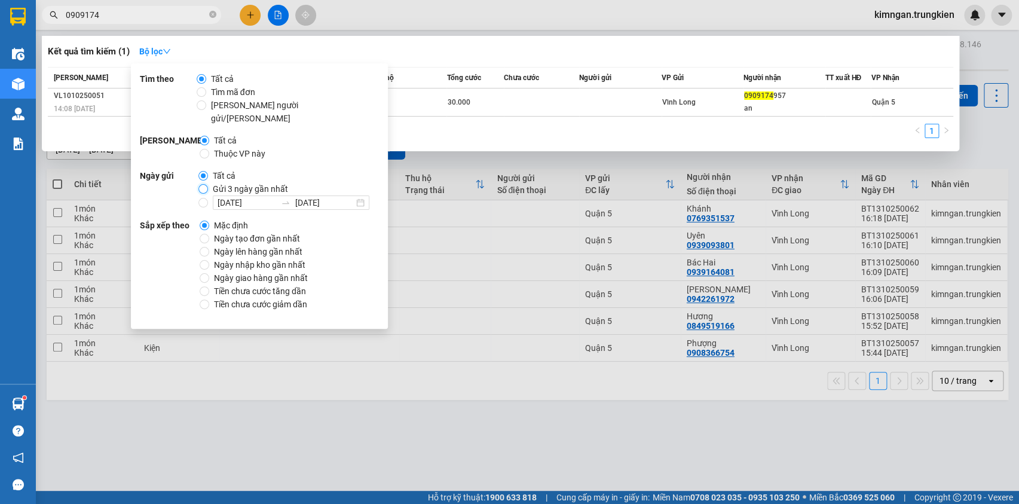
click at [205, 184] on input "Gửi 3 ngày gần nhất" at bounding box center [203, 189] width 10 height 10
radio input "true"
radio input "false"
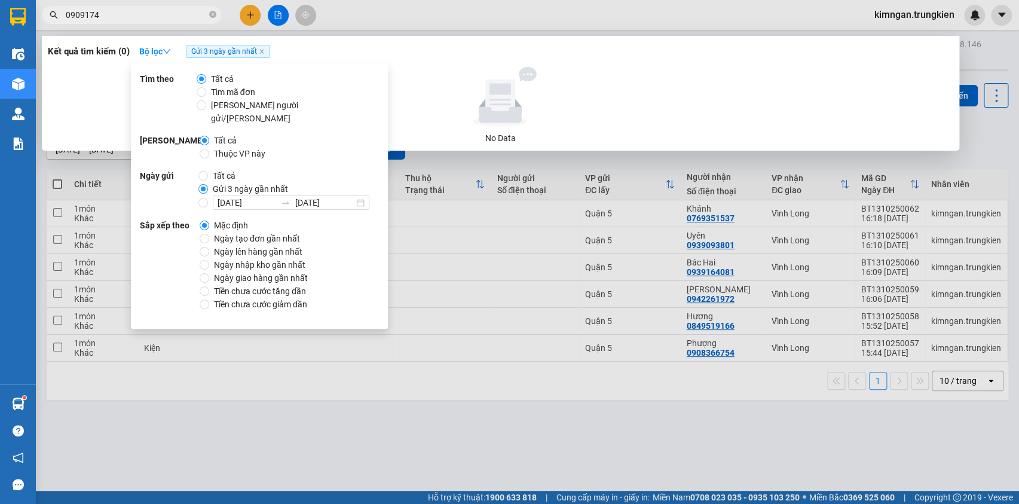
click at [209, 15] on span "0909174" at bounding box center [131, 15] width 179 height 18
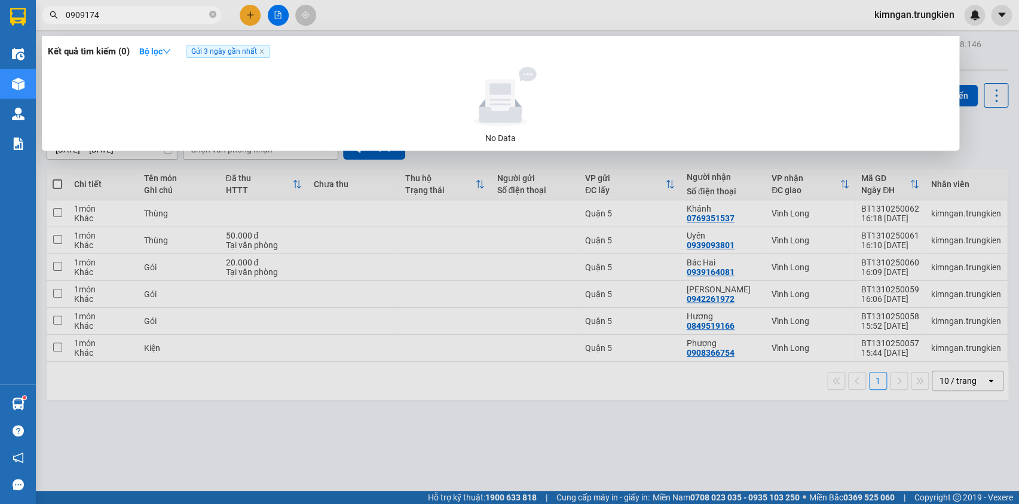
click at [212, 17] on icon "close-circle" at bounding box center [212, 14] width 7 height 7
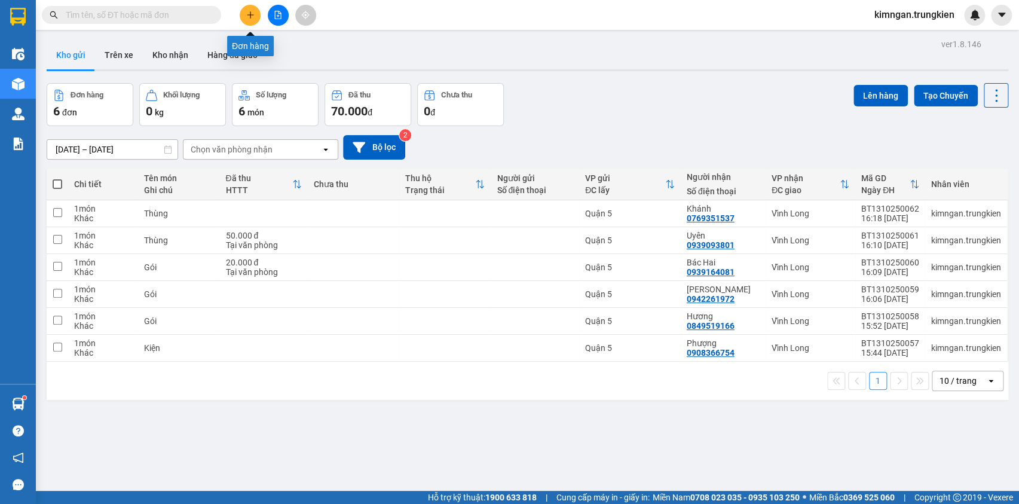
click at [252, 14] on icon "plus" at bounding box center [250, 15] width 8 height 8
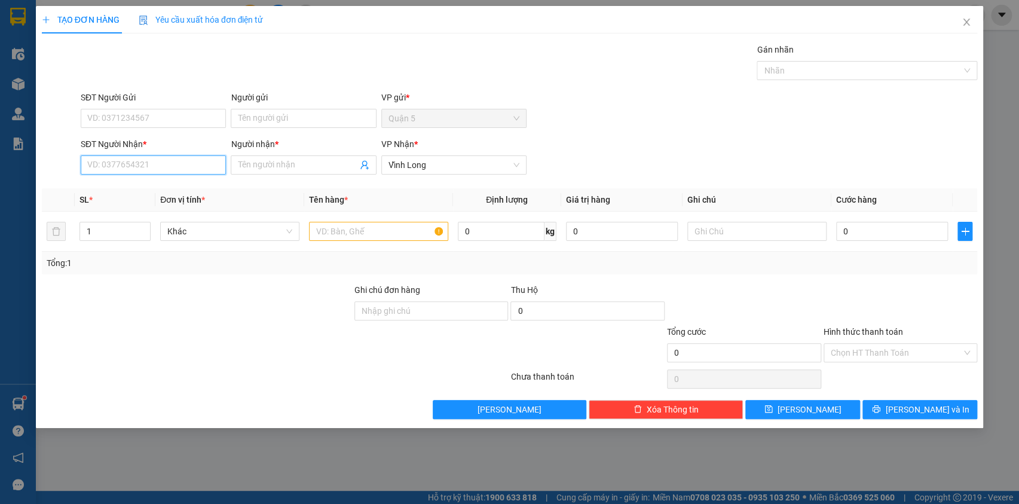
click at [146, 170] on input "SĐT Người Nhận *" at bounding box center [153, 164] width 145 height 19
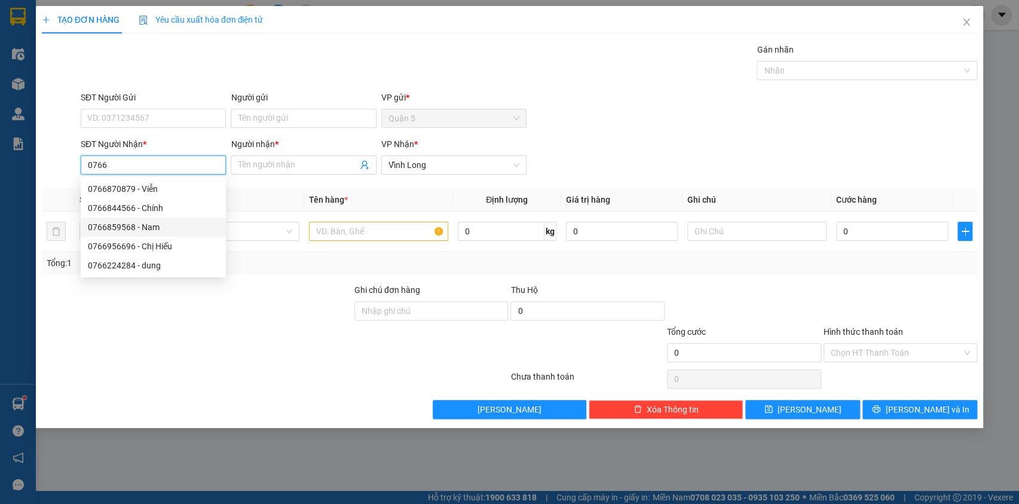
click at [175, 227] on div "0766859568 - Nam" at bounding box center [153, 227] width 131 height 13
type input "0766859568"
type input "Nam"
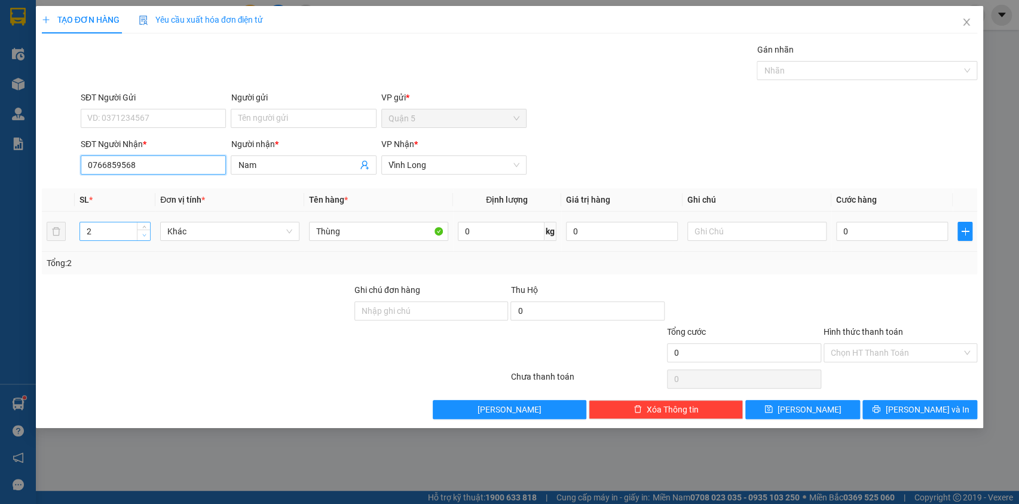
type input "0766859568"
click at [142, 237] on span "down" at bounding box center [143, 235] width 7 height 7
type input "1"
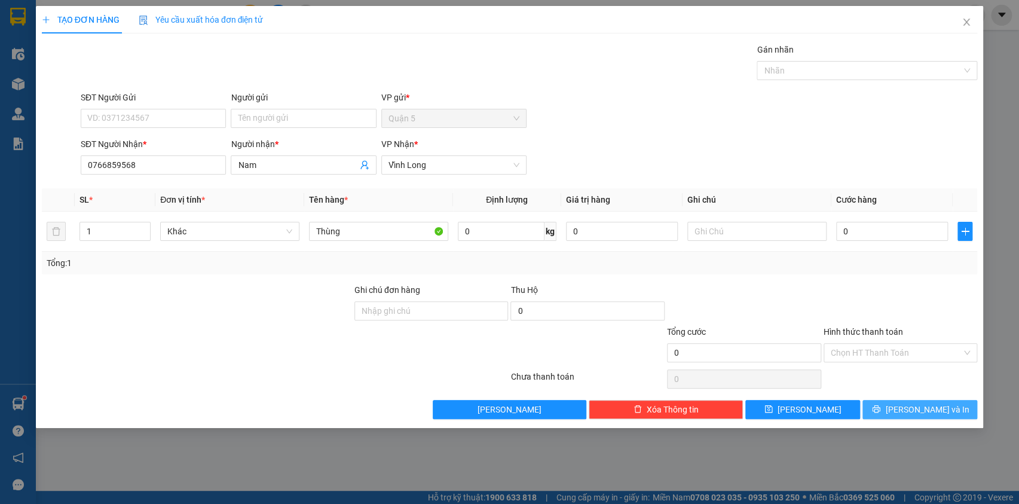
click at [936, 416] on button "[PERSON_NAME] và In" at bounding box center [920, 409] width 115 height 19
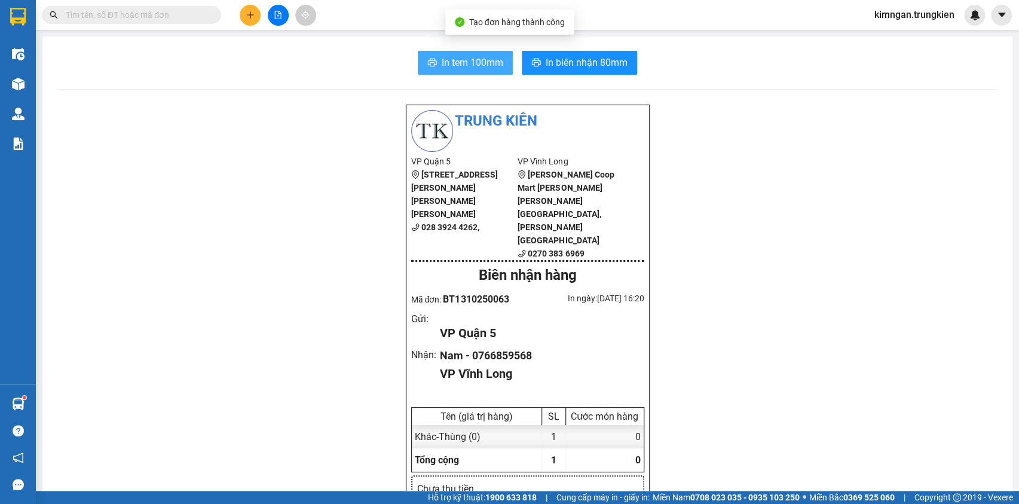
click at [460, 66] on span "In tem 100mm" at bounding box center [473, 62] width 62 height 15
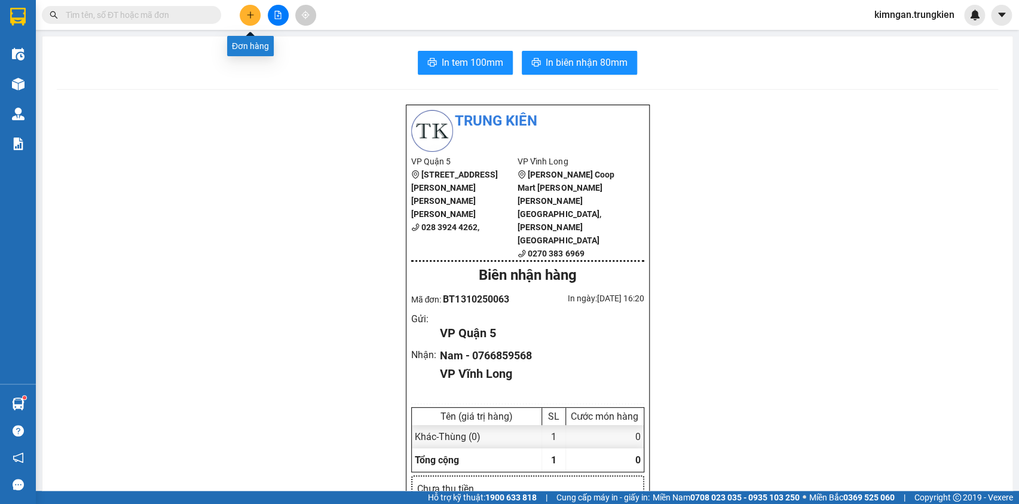
click at [250, 16] on icon "plus" at bounding box center [250, 14] width 1 height 7
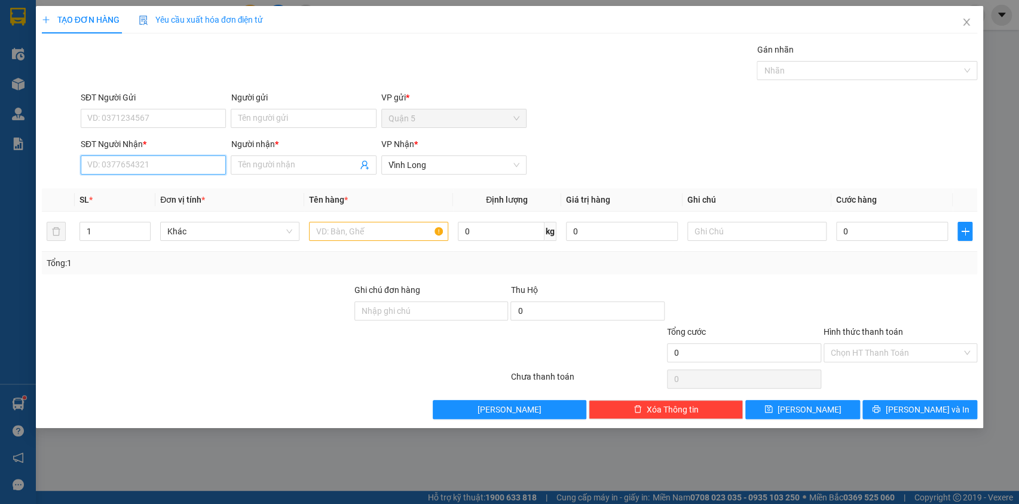
click at [185, 158] on input "SĐT Người Nhận *" at bounding box center [153, 164] width 145 height 19
click at [187, 191] on div "02703877153 - Ngầu Em" at bounding box center [153, 188] width 131 height 13
type input "02703877153"
type input "Ngầu Em"
type input "02703877153"
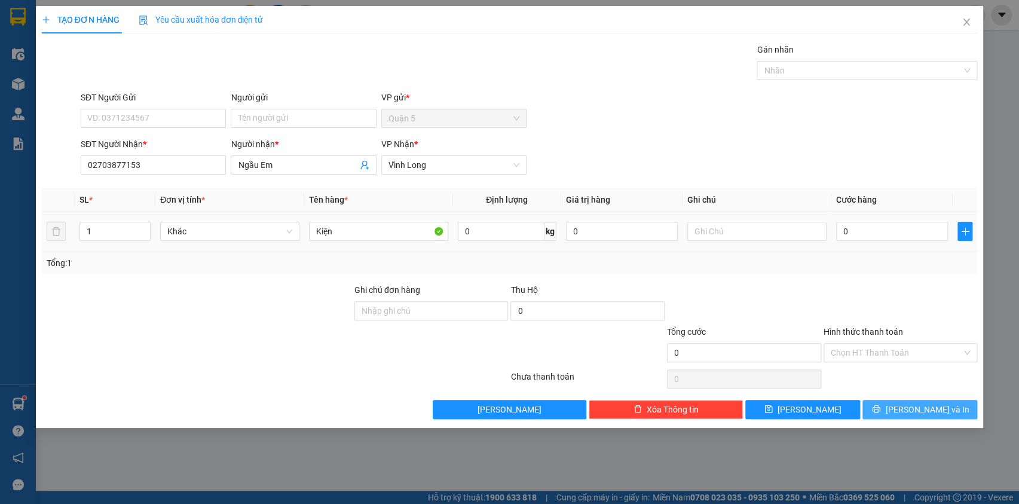
drag, startPoint x: 902, startPoint y: 402, endPoint x: 684, endPoint y: 219, distance: 284.7
click at [902, 401] on button "[PERSON_NAME] và In" at bounding box center [920, 409] width 115 height 19
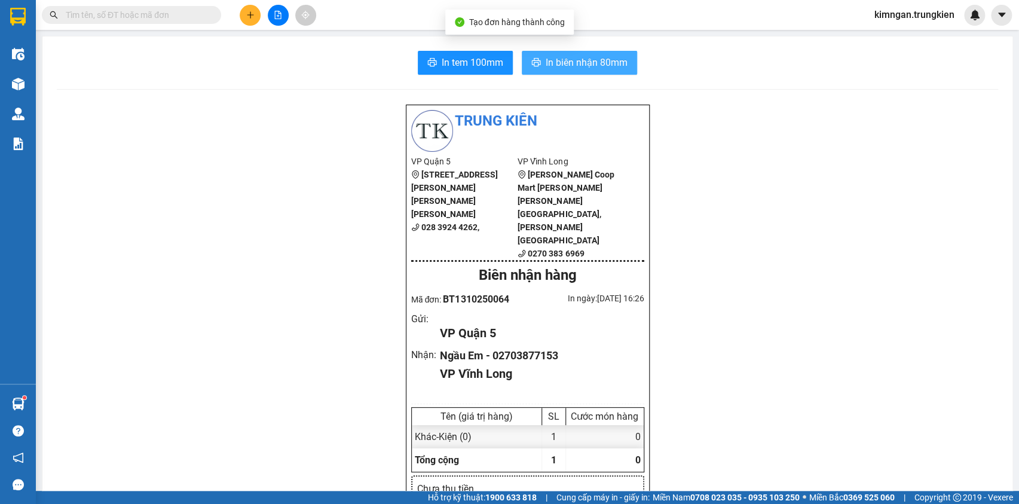
click at [568, 65] on span "In biên nhận 80mm" at bounding box center [587, 62] width 82 height 15
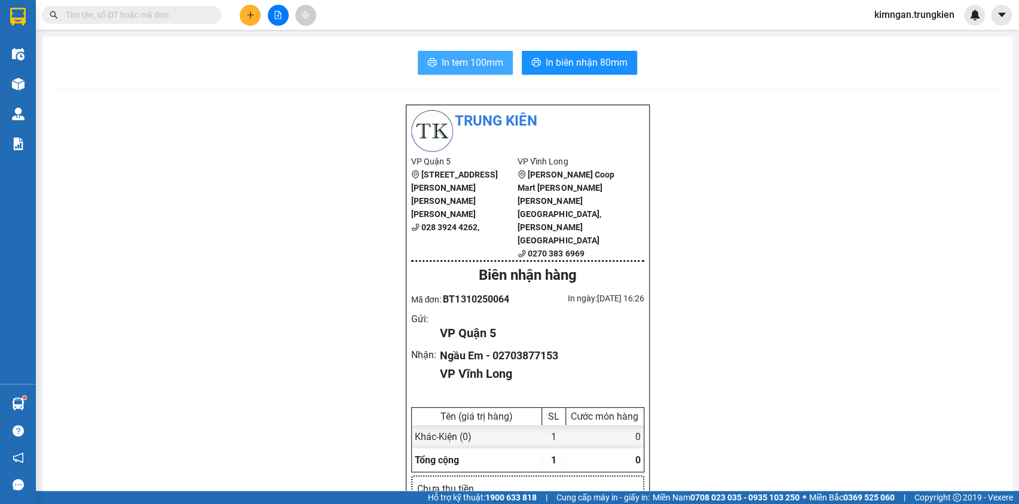
click at [453, 60] on span "In tem 100mm" at bounding box center [473, 62] width 62 height 15
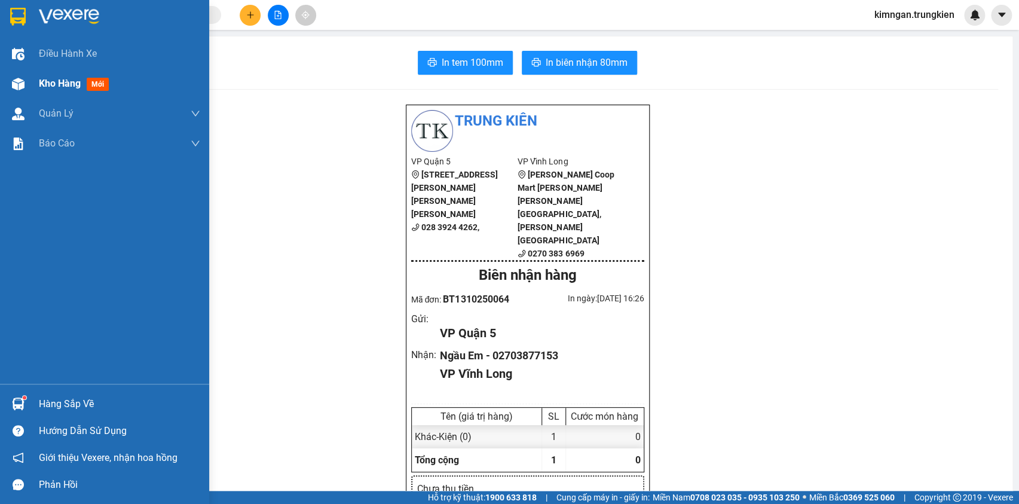
click at [34, 84] on div "Kho hàng mới" at bounding box center [104, 84] width 209 height 30
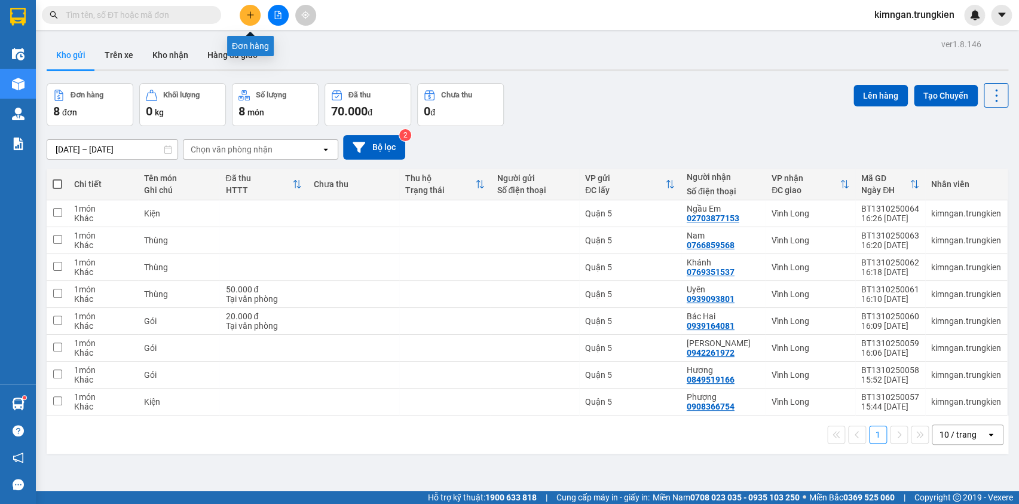
click at [249, 17] on icon "plus" at bounding box center [250, 15] width 8 height 8
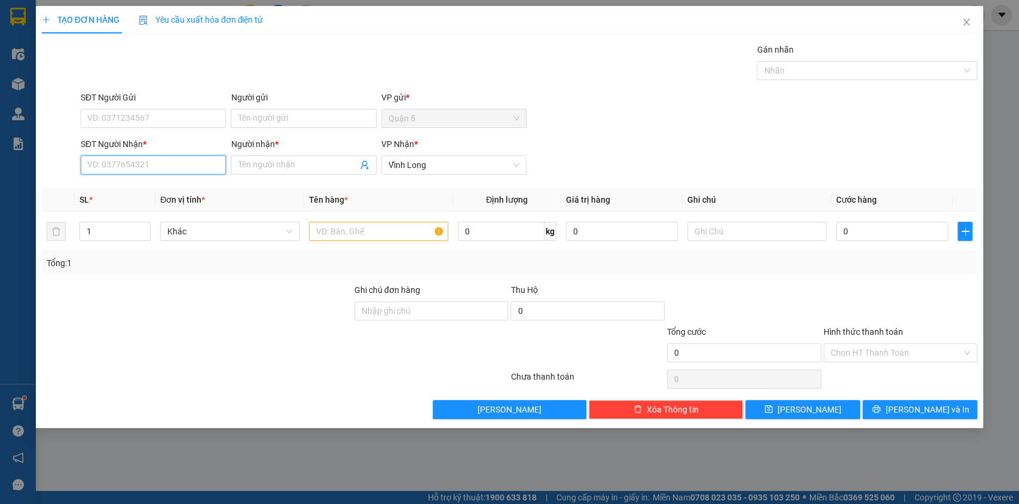
drag, startPoint x: 173, startPoint y: 161, endPoint x: 162, endPoint y: 158, distance: 11.2
click at [172, 161] on input "SĐT Người Nhận *" at bounding box center [153, 164] width 145 height 19
type input "378"
drag, startPoint x: 165, startPoint y: 165, endPoint x: 72, endPoint y: 163, distance: 93.3
click at [72, 163] on div "SĐT Người Nhận * 378 Người nhận * Tên người nhận VP Nhận * Vĩnh Long" at bounding box center [510, 158] width 939 height 42
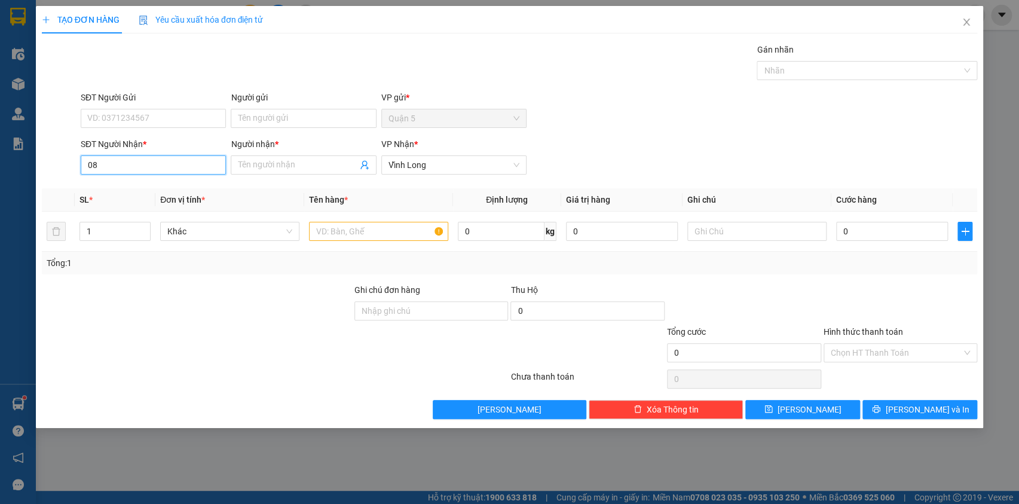
type input "0"
type input "0888880378"
click at [319, 155] on span at bounding box center [303, 164] width 145 height 19
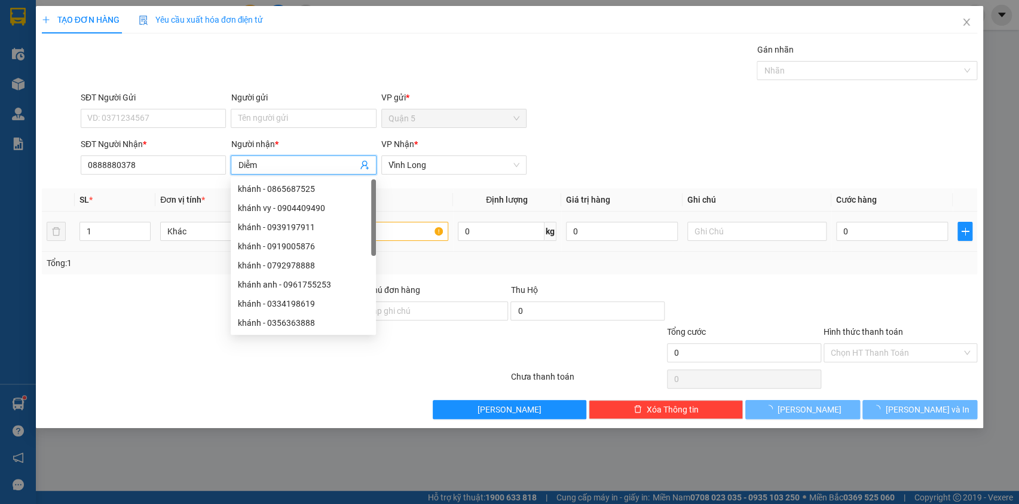
type input "Diễm"
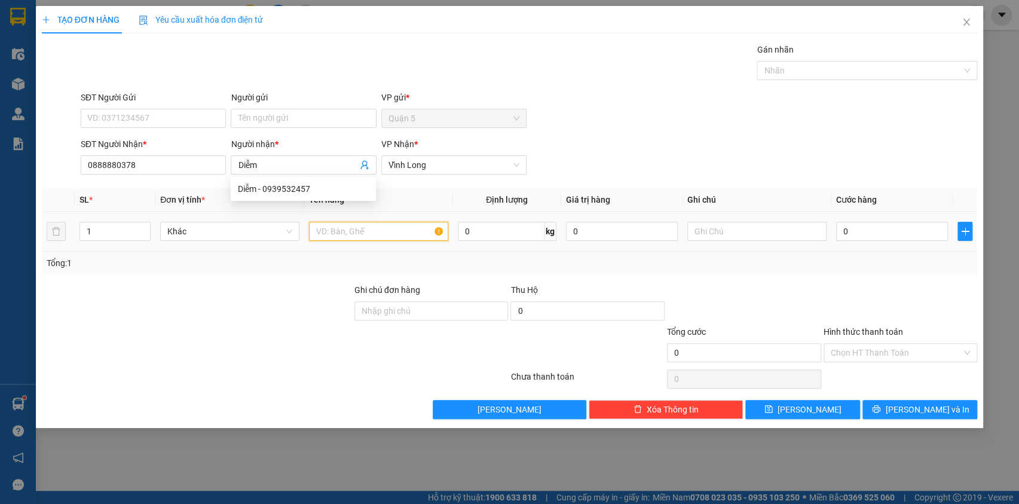
click at [408, 232] on input "text" at bounding box center [378, 231] width 139 height 19
type input "T"
type input "Kiện"
click at [918, 393] on div "Transit Pickup Surcharge Ids Transit Deliver Surcharge Ids Transit Deliver Surc…" at bounding box center [510, 231] width 936 height 376
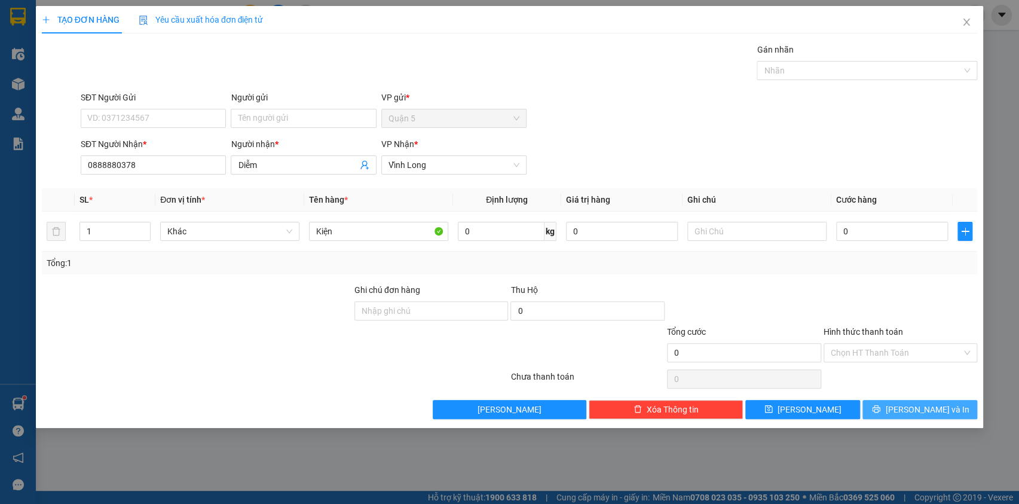
drag, startPoint x: 916, startPoint y: 412, endPoint x: 898, endPoint y: 401, distance: 22.1
click at [916, 412] on span "[PERSON_NAME] và In" at bounding box center [927, 409] width 84 height 13
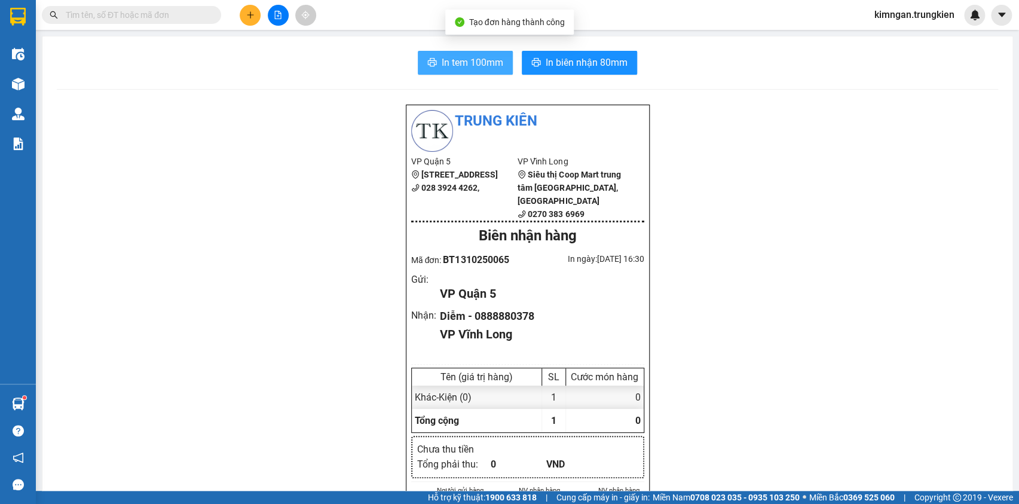
click at [463, 59] on span "In tem 100mm" at bounding box center [473, 62] width 62 height 15
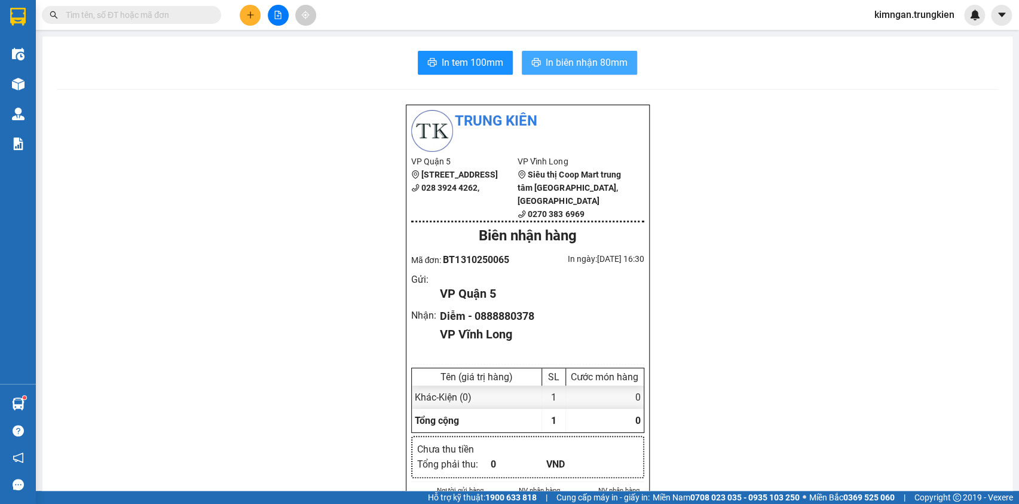
click at [577, 60] on span "In biên nhận 80mm" at bounding box center [587, 62] width 82 height 15
click at [256, 0] on div "Kết quả tìm kiếm ( 0 ) Bộ lọc Gửi 3 ngày gần nhất No Data kimngan.trungkien" at bounding box center [509, 15] width 1019 height 30
click at [248, 17] on icon "plus" at bounding box center [250, 15] width 8 height 8
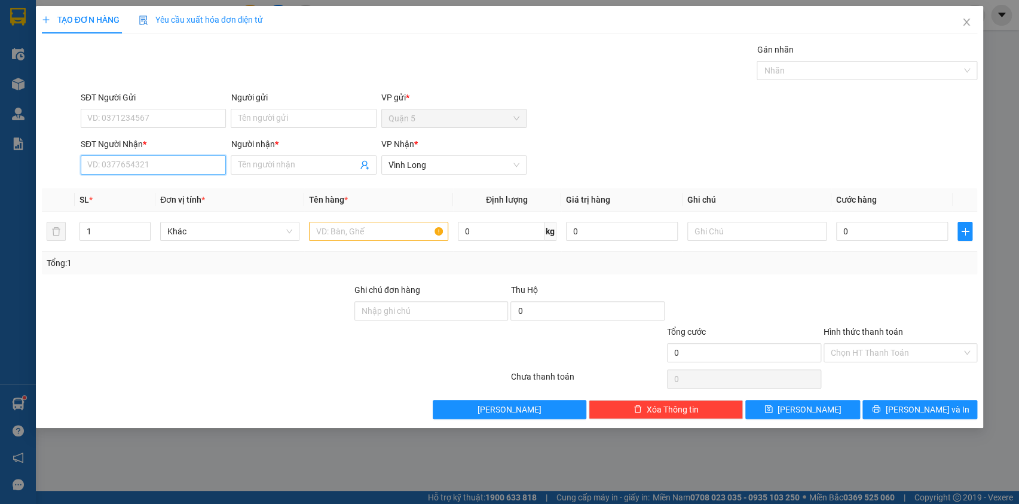
click at [184, 167] on input "SĐT Người Nhận *" at bounding box center [153, 164] width 145 height 19
click at [182, 191] on div "0907222687 - [GEOGRAPHIC_DATA]" at bounding box center [155, 188] width 135 height 13
type input "0907222687"
type input "Thiên An"
type input "0907222687"
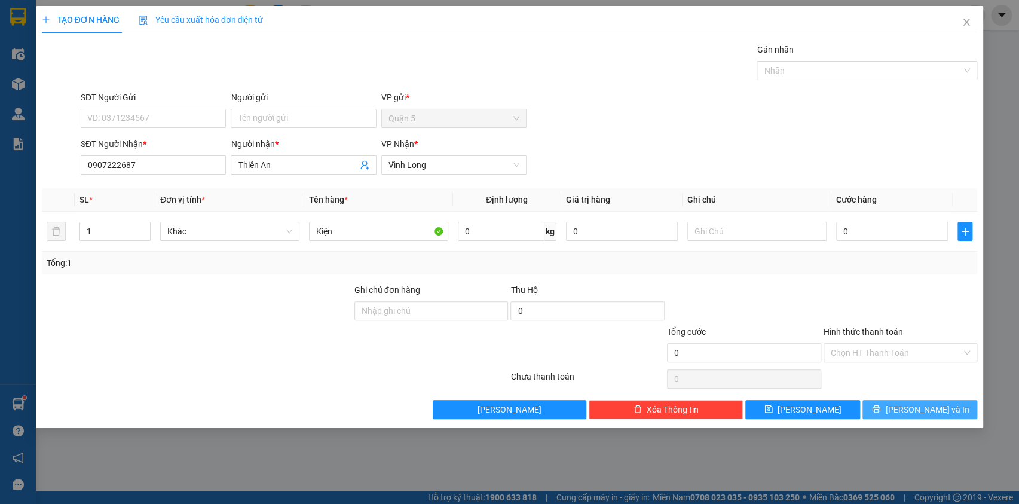
click at [925, 407] on span "[PERSON_NAME] và In" at bounding box center [927, 409] width 84 height 13
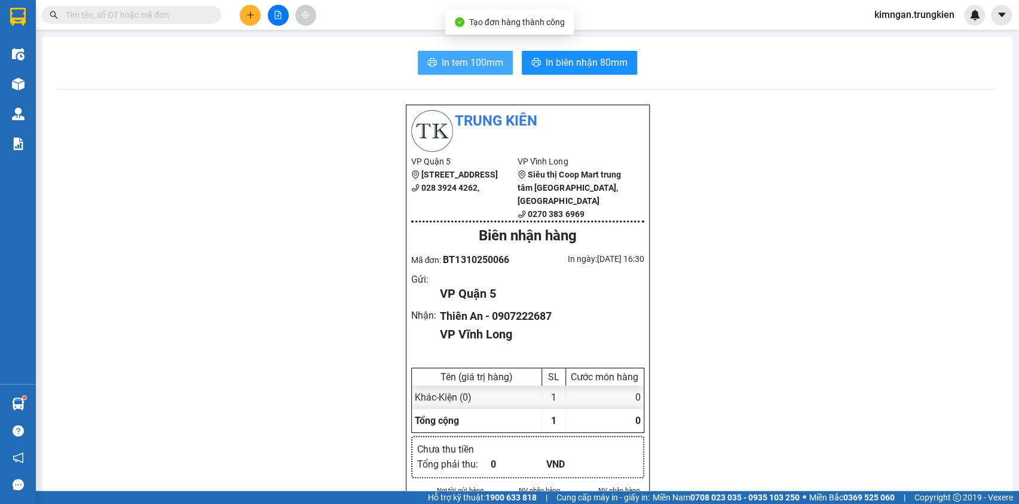
click at [426, 56] on button "In tem 100mm" at bounding box center [465, 63] width 95 height 24
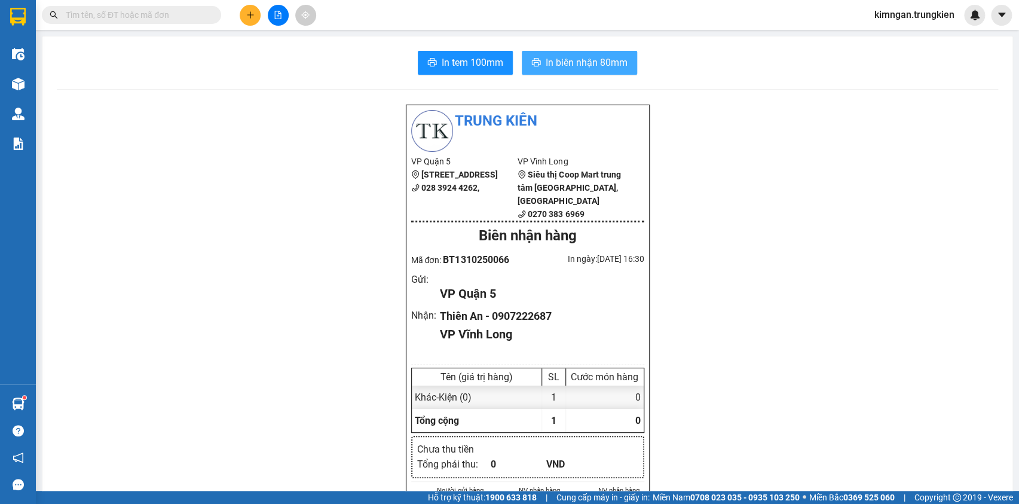
click at [555, 65] on span "In biên nhận 80mm" at bounding box center [587, 62] width 82 height 15
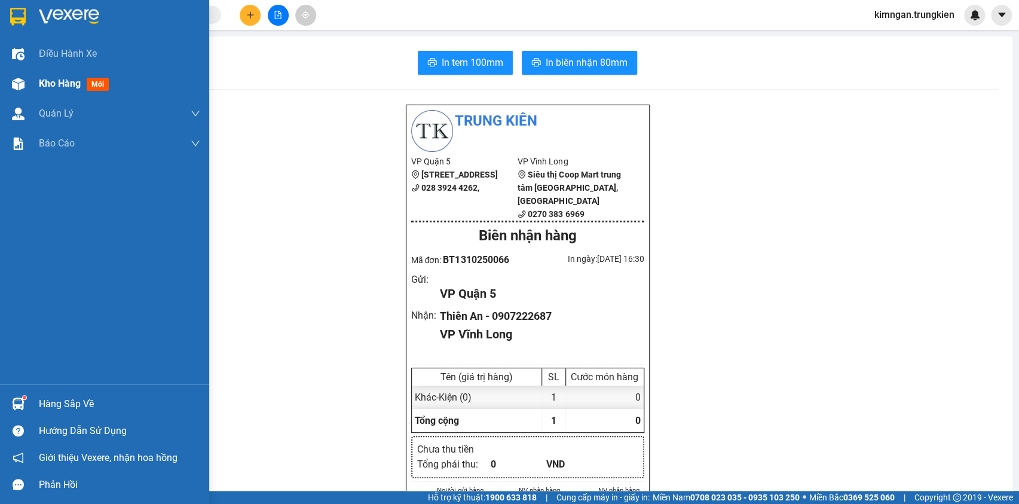
drag, startPoint x: 43, startPoint y: 85, endPoint x: 41, endPoint y: 78, distance: 6.8
click at [41, 78] on span "Kho hàng" at bounding box center [60, 83] width 42 height 11
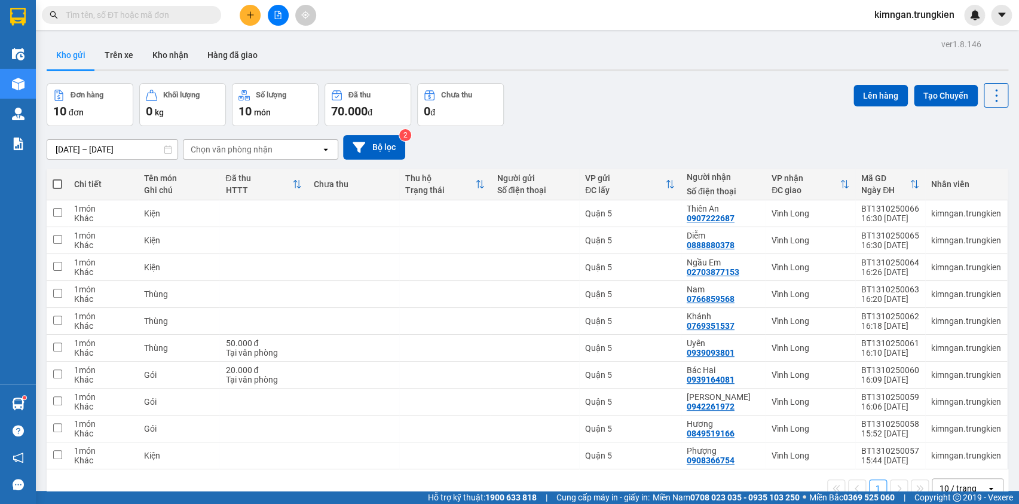
click at [60, 190] on label at bounding box center [58, 184] width 10 height 12
click at [57, 178] on input "checkbox" at bounding box center [57, 178] width 0 height 0
checkbox input "true"
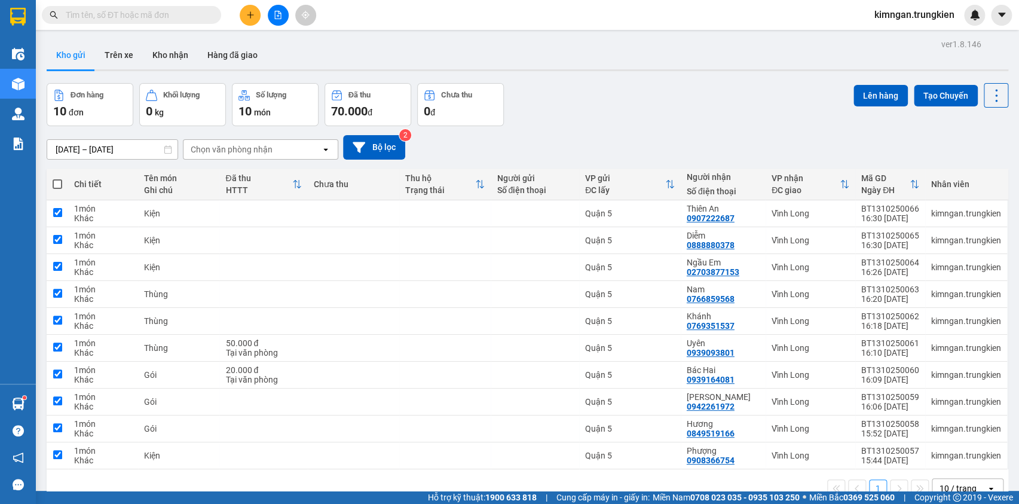
checkbox input "true"
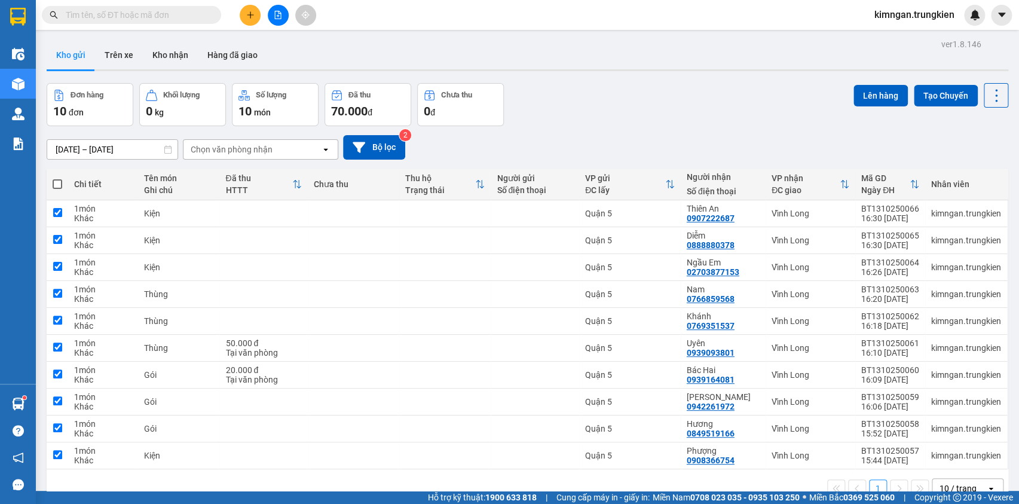
checkbox input "true"
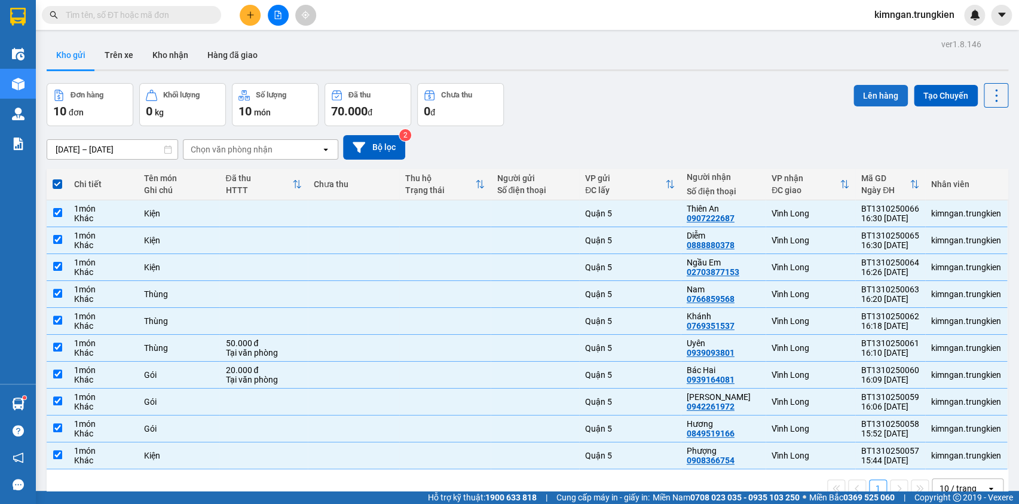
click at [873, 103] on button "Lên hàng" at bounding box center [881, 96] width 54 height 22
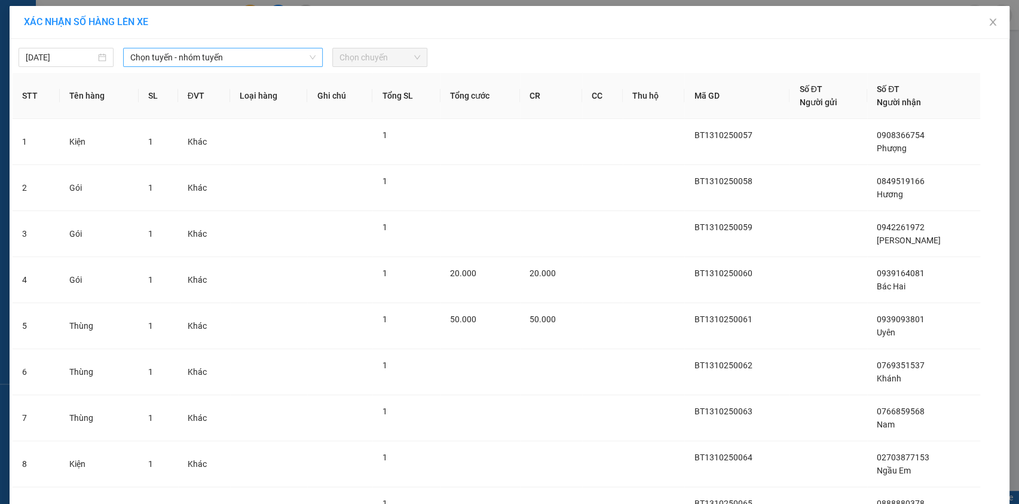
click at [251, 65] on span "Chọn tuyến - nhóm tuyến" at bounding box center [222, 57] width 185 height 18
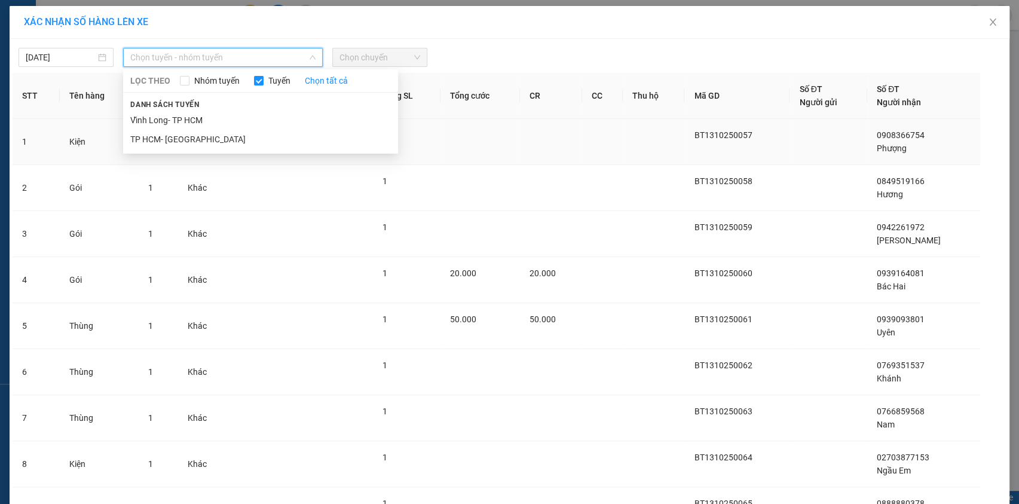
click at [228, 142] on li "TP HCM- [GEOGRAPHIC_DATA]" at bounding box center [260, 139] width 275 height 19
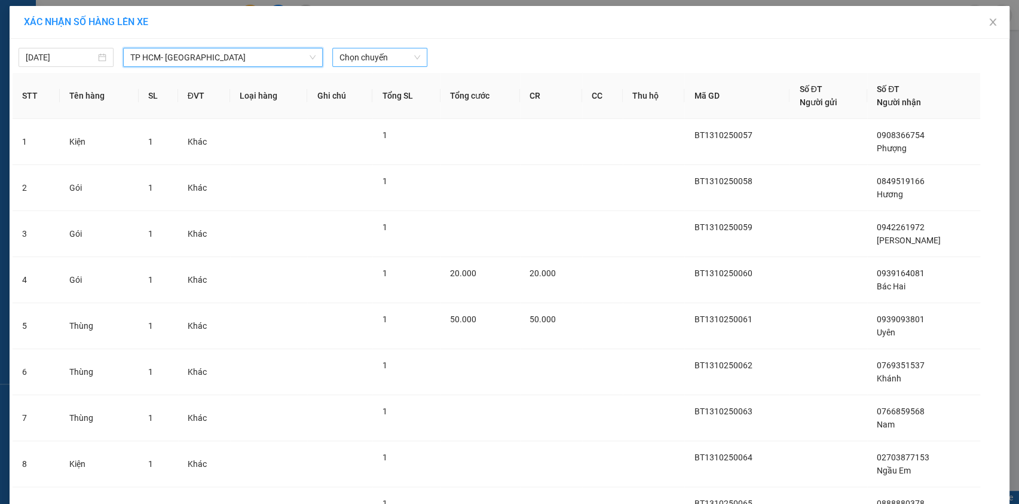
click at [366, 60] on span "Chọn chuyến" at bounding box center [380, 57] width 81 height 18
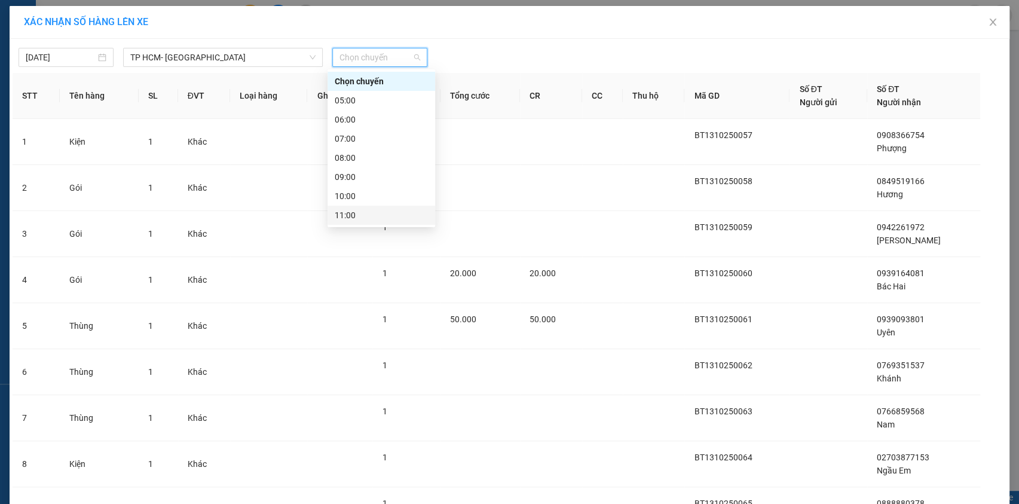
scroll to position [152, 0]
click at [371, 174] on div "17:00" at bounding box center [381, 177] width 93 height 13
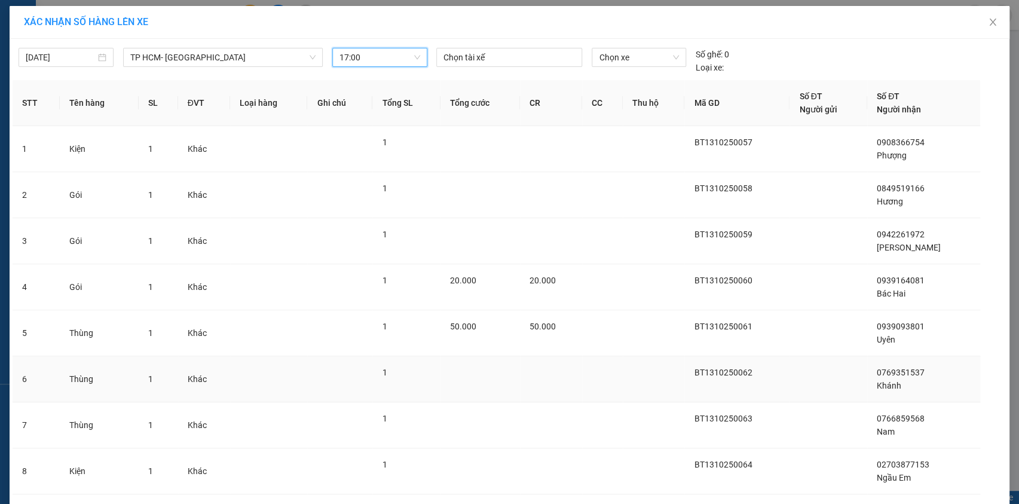
scroll to position [169, 0]
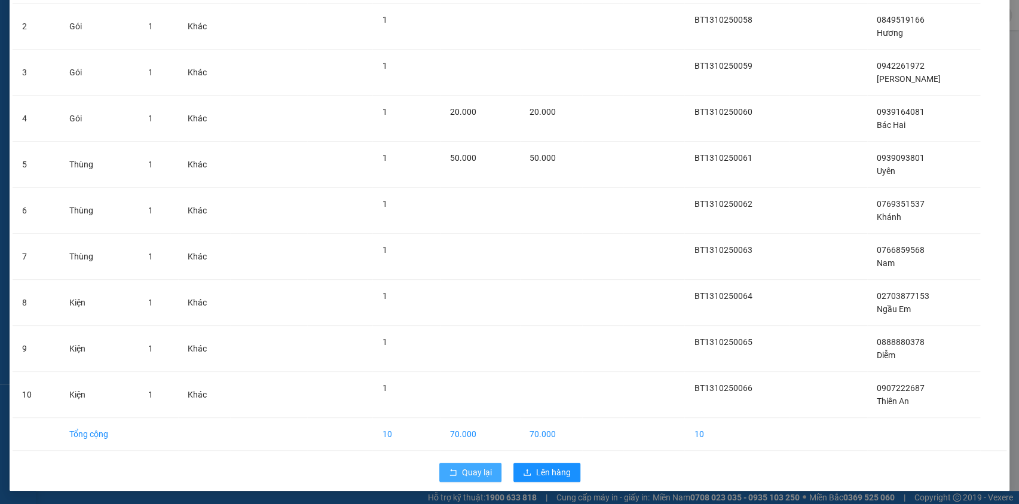
click at [475, 477] on span "Quay lại" at bounding box center [477, 472] width 30 height 13
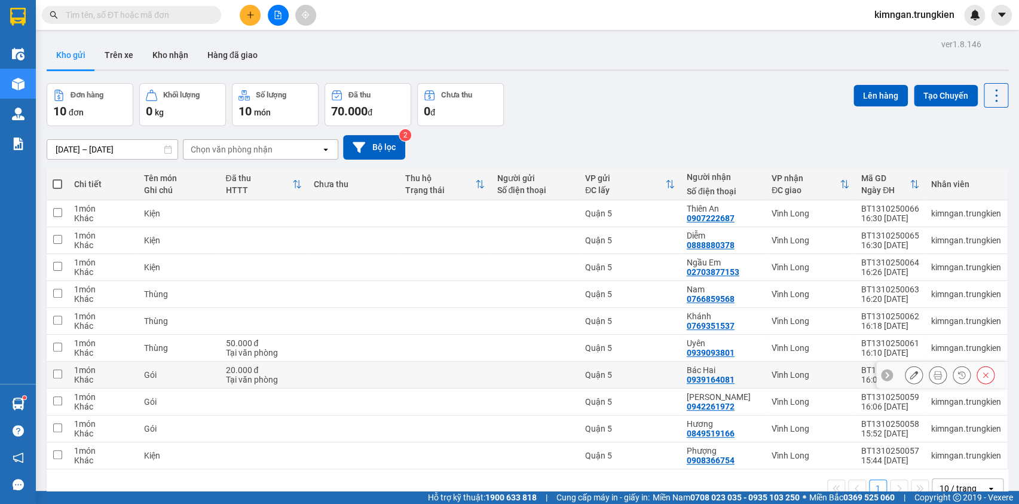
scroll to position [54, 0]
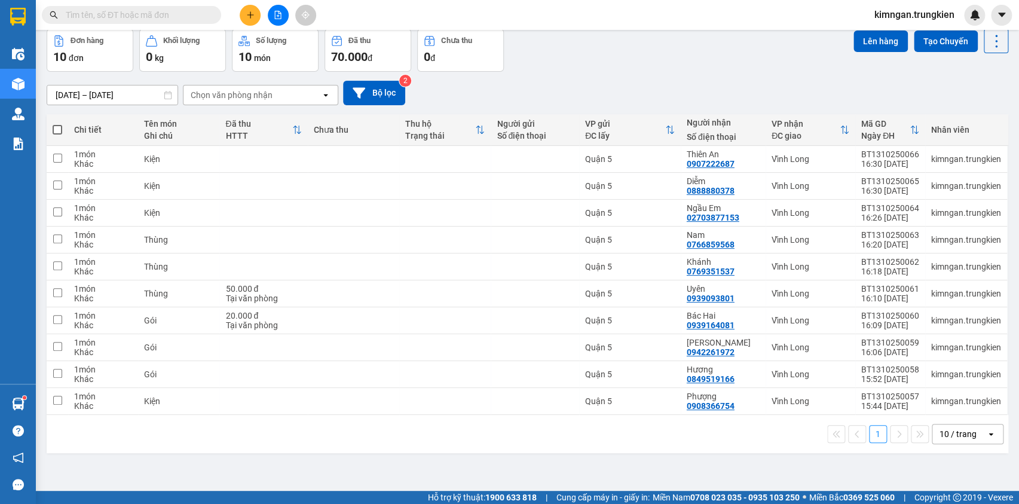
click at [55, 124] on label at bounding box center [58, 130] width 10 height 12
click at [57, 124] on input "checkbox" at bounding box center [57, 124] width 0 height 0
checkbox input "true"
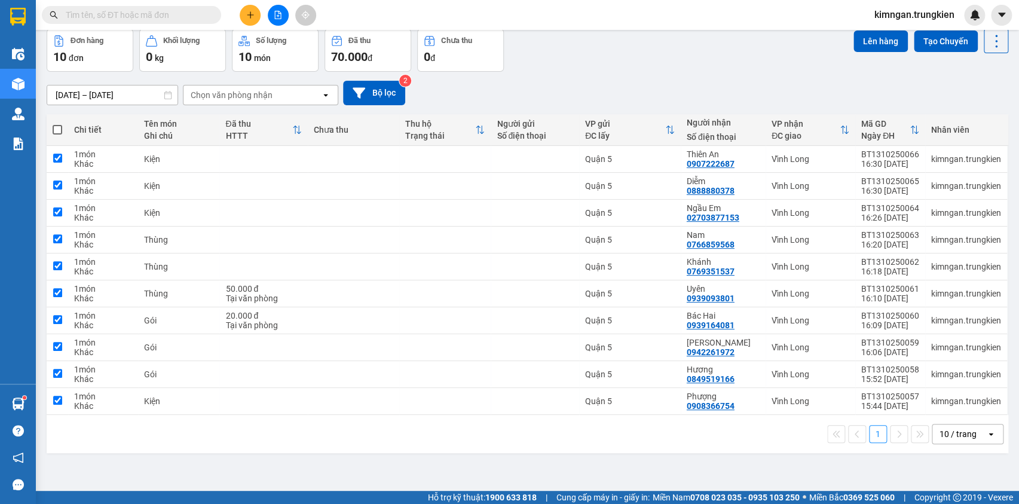
checkbox input "true"
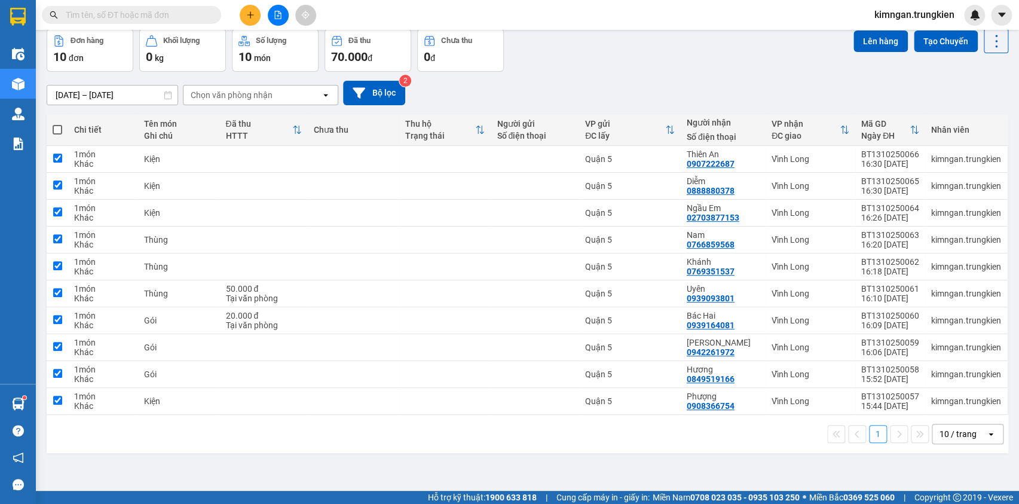
checkbox input "true"
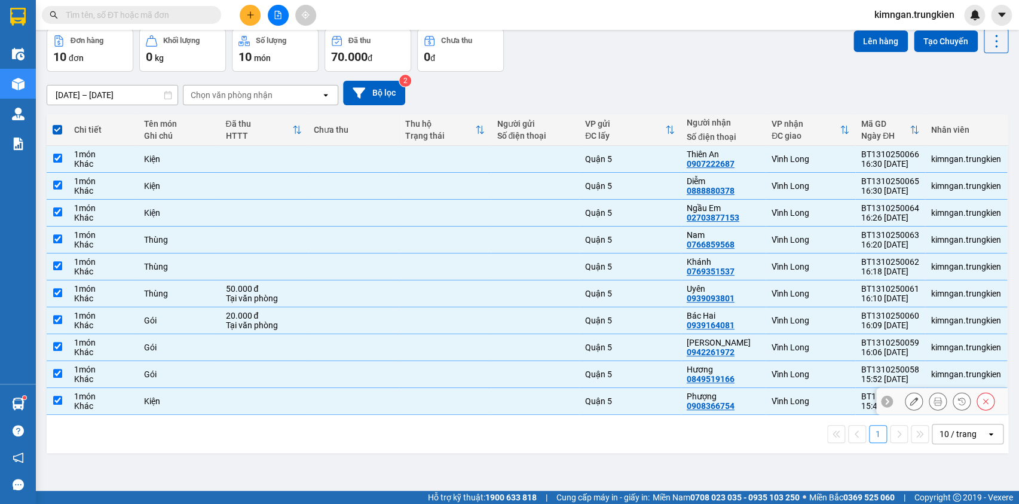
click at [580, 391] on td "Quận 5" at bounding box center [630, 401] width 102 height 27
checkbox input "false"
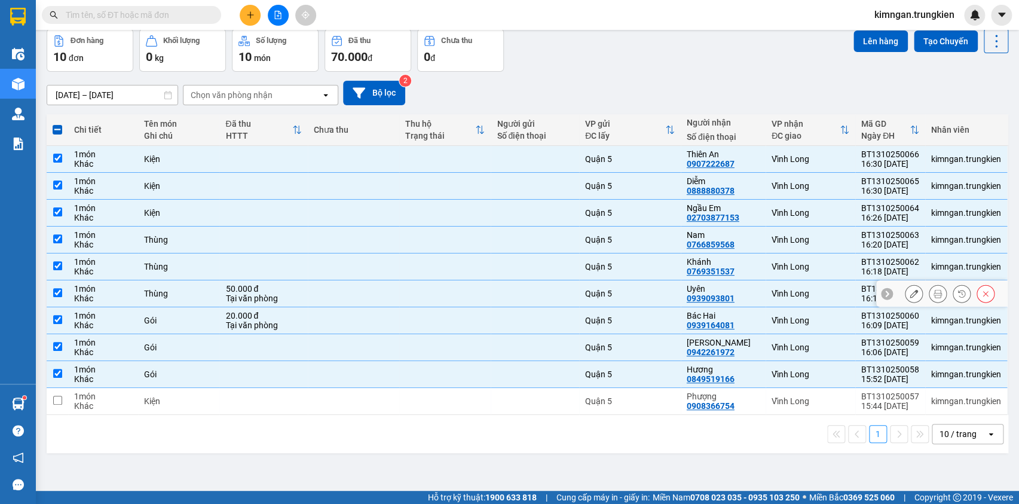
click at [629, 292] on div "Quận 5" at bounding box center [630, 294] width 90 height 10
checkbox input "false"
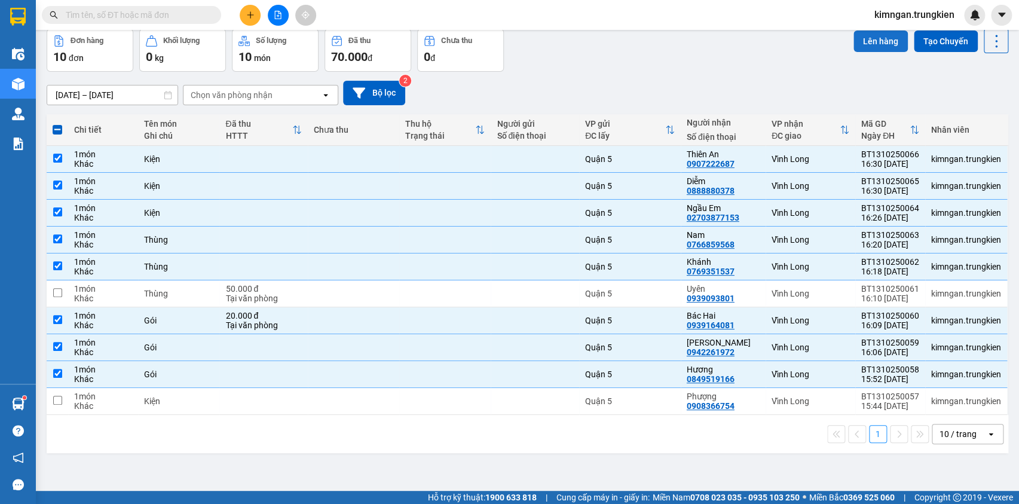
click at [875, 41] on button "Lên hàng" at bounding box center [881, 41] width 54 height 22
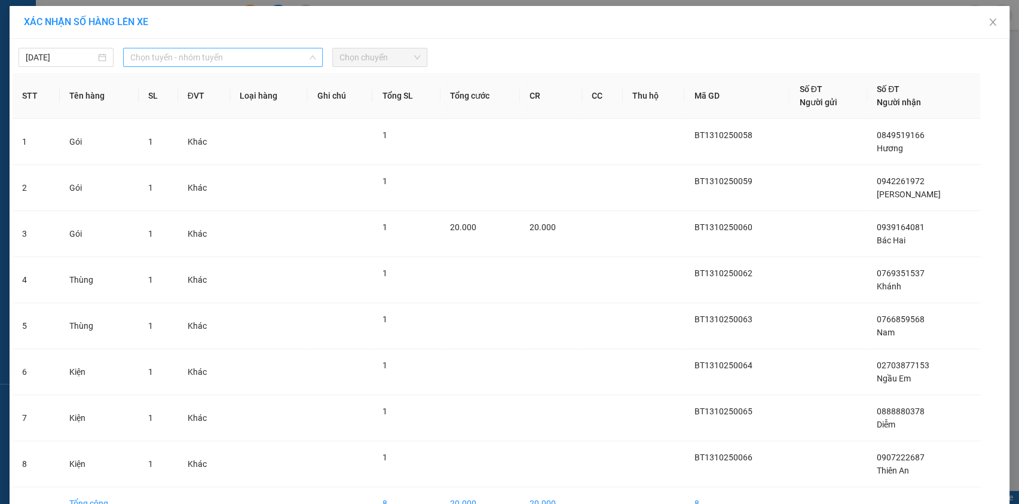
click at [285, 59] on span "Chọn tuyến - nhóm tuyến" at bounding box center [222, 57] width 185 height 18
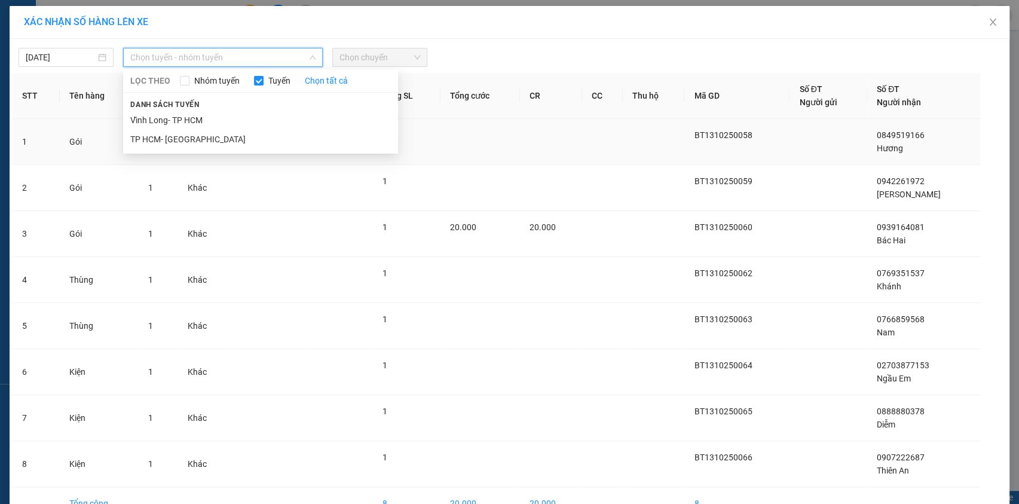
drag, startPoint x: 239, startPoint y: 134, endPoint x: 248, endPoint y: 140, distance: 11.1
click at [244, 140] on li "TP HCM- [GEOGRAPHIC_DATA]" at bounding box center [260, 139] width 275 height 19
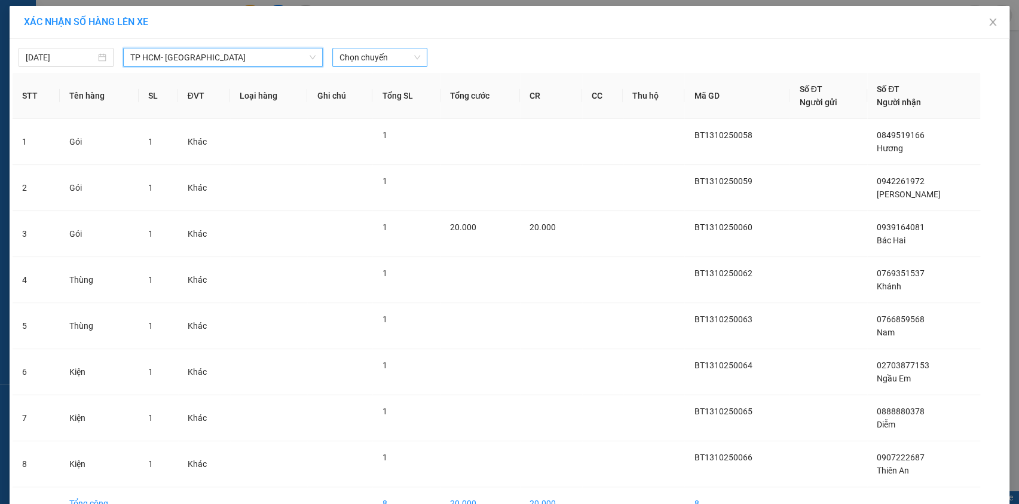
click at [381, 59] on span "Chọn chuyến" at bounding box center [380, 57] width 81 height 18
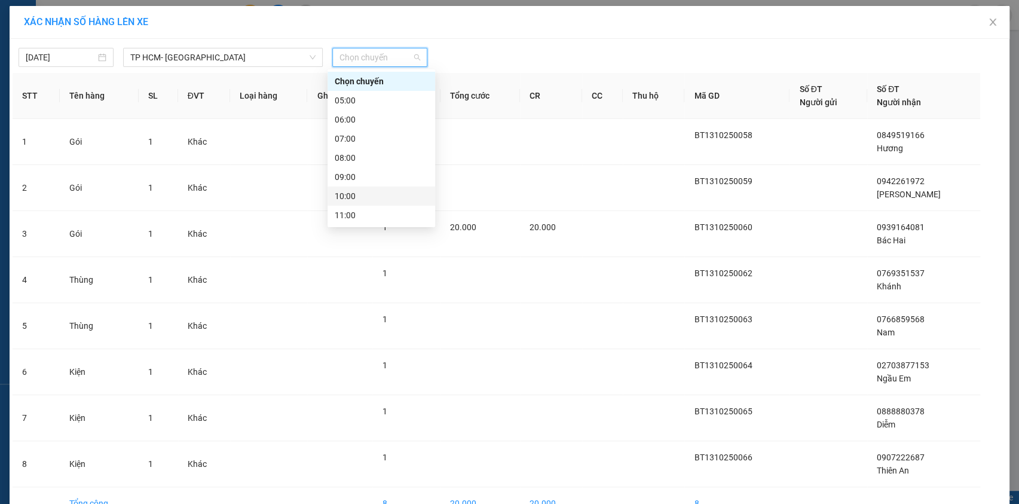
scroll to position [152, 0]
click at [384, 176] on div "17:00" at bounding box center [381, 177] width 93 height 13
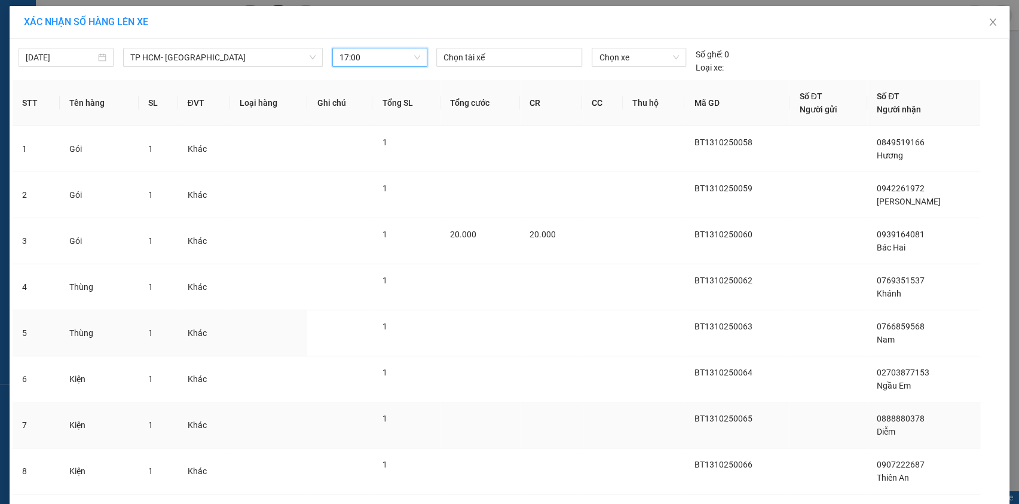
scroll to position [77, 0]
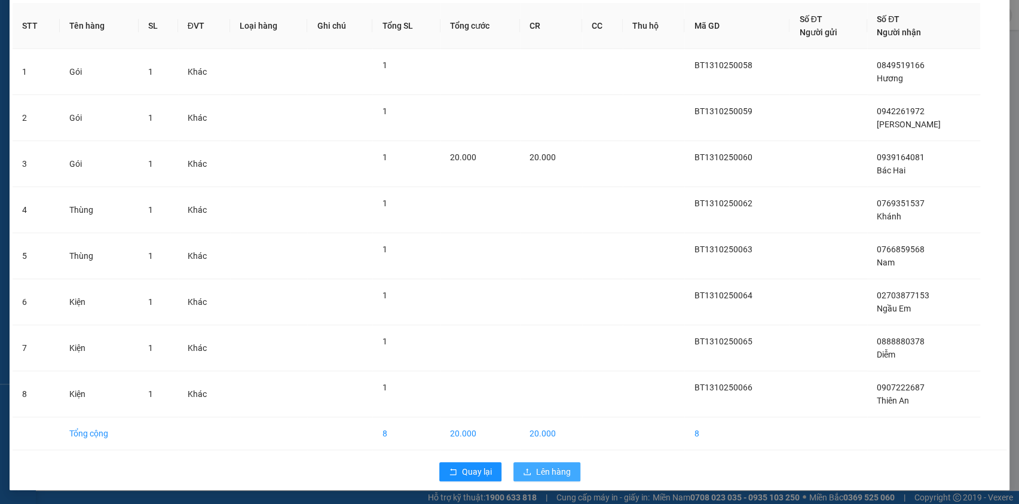
click at [550, 476] on span "Lên hàng" at bounding box center [553, 471] width 35 height 13
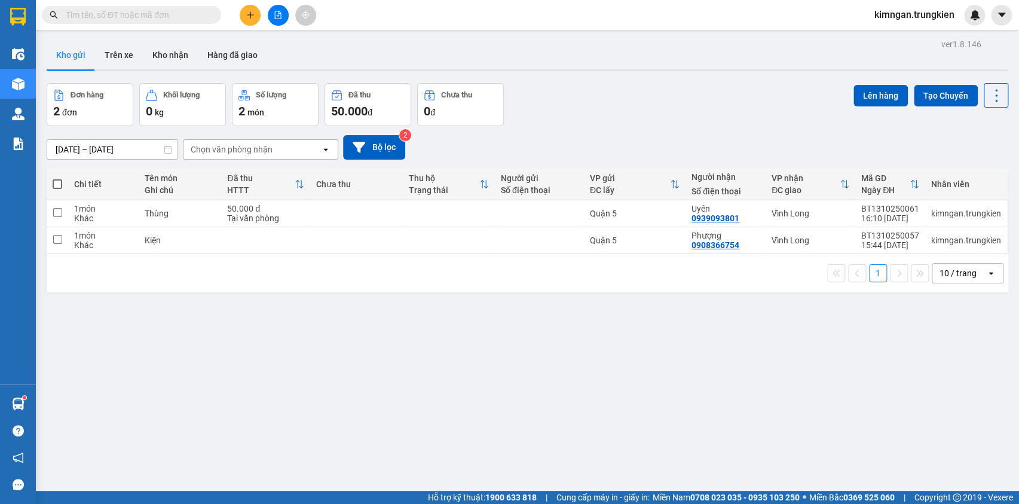
click at [280, 17] on icon "file-add" at bounding box center [278, 15] width 8 height 8
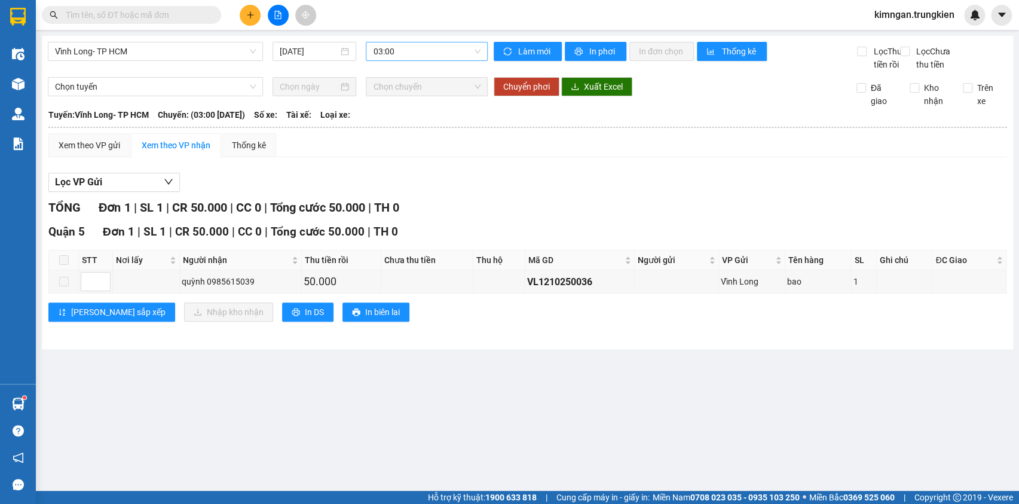
click at [400, 51] on span "03:00" at bounding box center [426, 51] width 107 height 18
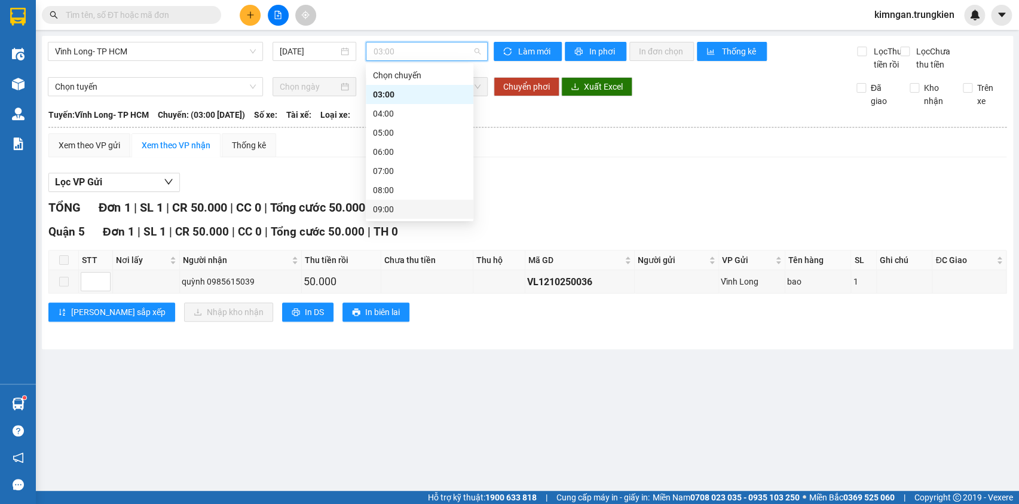
scroll to position [152, 0]
click at [430, 206] on div "17:00" at bounding box center [419, 209] width 93 height 13
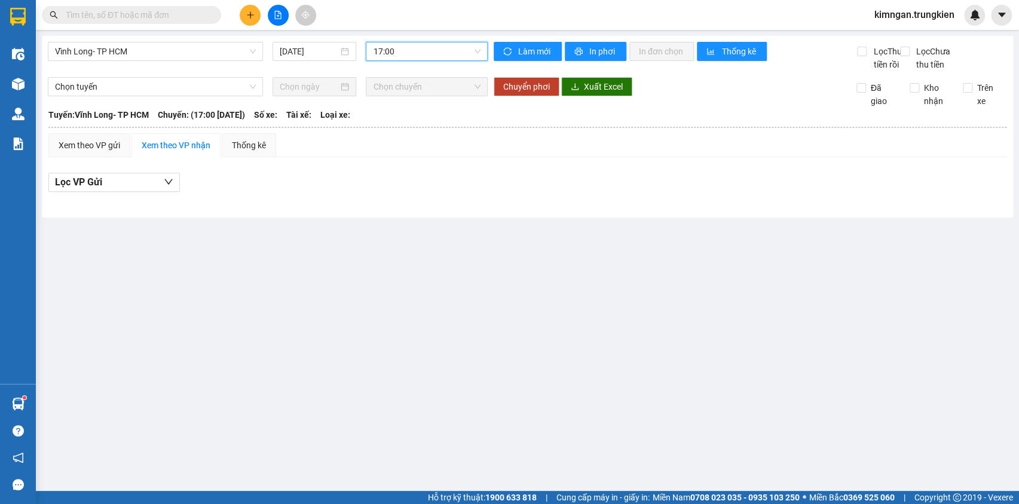
click at [188, 61] on div "Vĩnh Long- TP HCM [DATE] 17:00 17:00" at bounding box center [268, 56] width 440 height 29
click at [197, 53] on span "Vĩnh Long- TP HCM" at bounding box center [155, 51] width 201 height 18
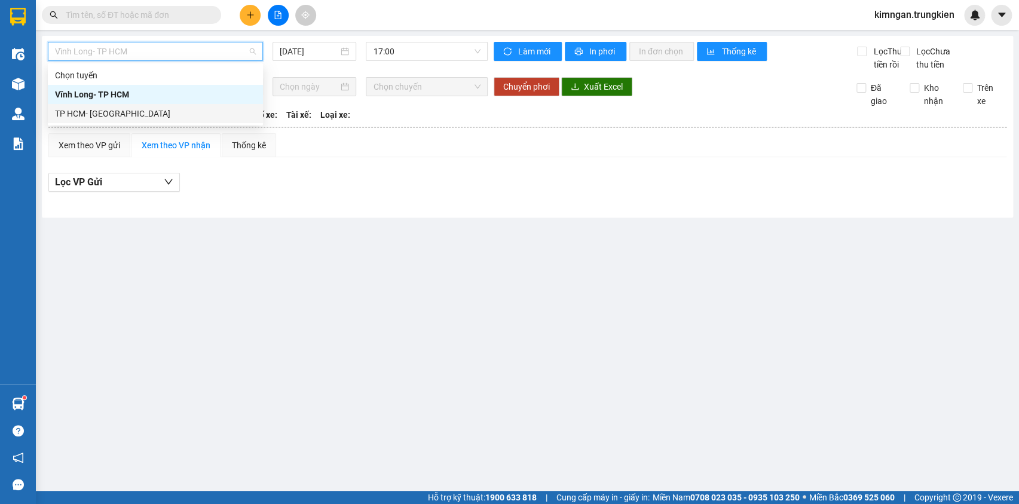
click at [192, 114] on div "TP HCM- [GEOGRAPHIC_DATA]" at bounding box center [155, 113] width 201 height 13
type input "[DATE]"
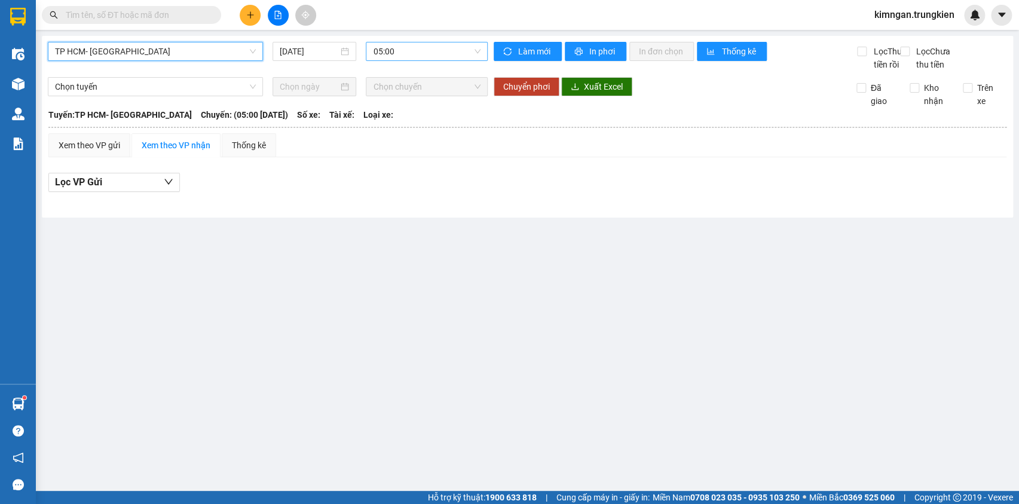
click at [435, 56] on span "05:00" at bounding box center [426, 51] width 107 height 18
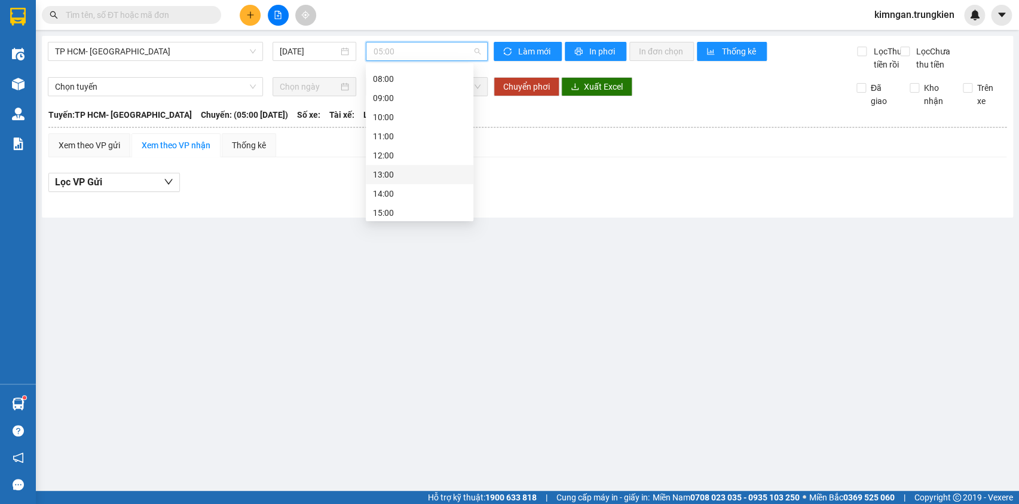
scroll to position [152, 0]
click at [423, 172] on div "17:00" at bounding box center [419, 171] width 93 height 13
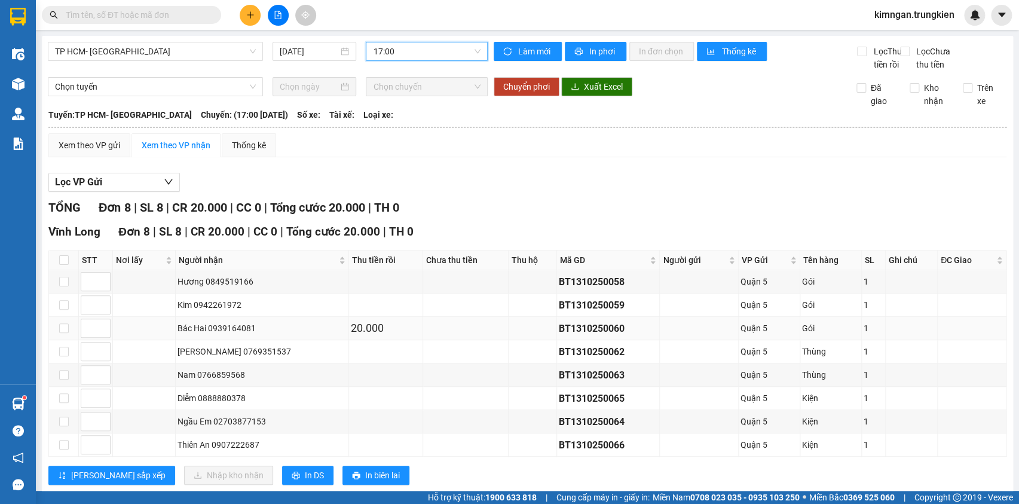
scroll to position [52, 0]
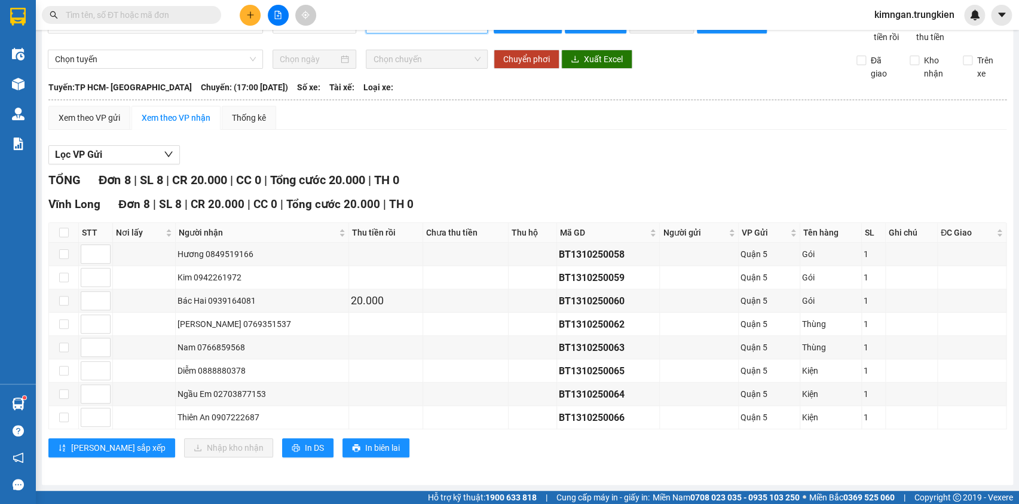
click at [244, 14] on button at bounding box center [250, 15] width 21 height 21
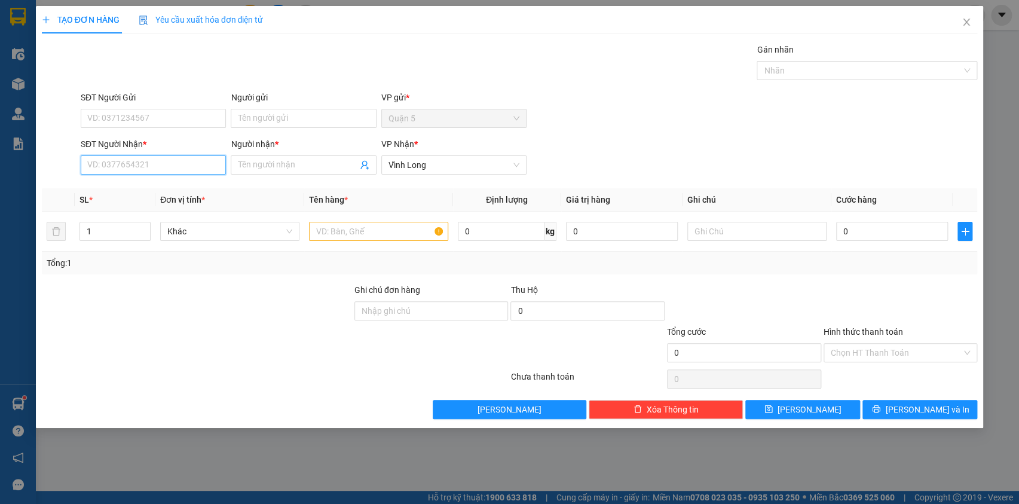
click at [183, 165] on input "SĐT Người Nhận *" at bounding box center [153, 164] width 145 height 19
click at [180, 186] on div "0849519166 - Hương" at bounding box center [153, 188] width 131 height 13
type input "0849519166"
type input "Hương"
type input "0849519166"
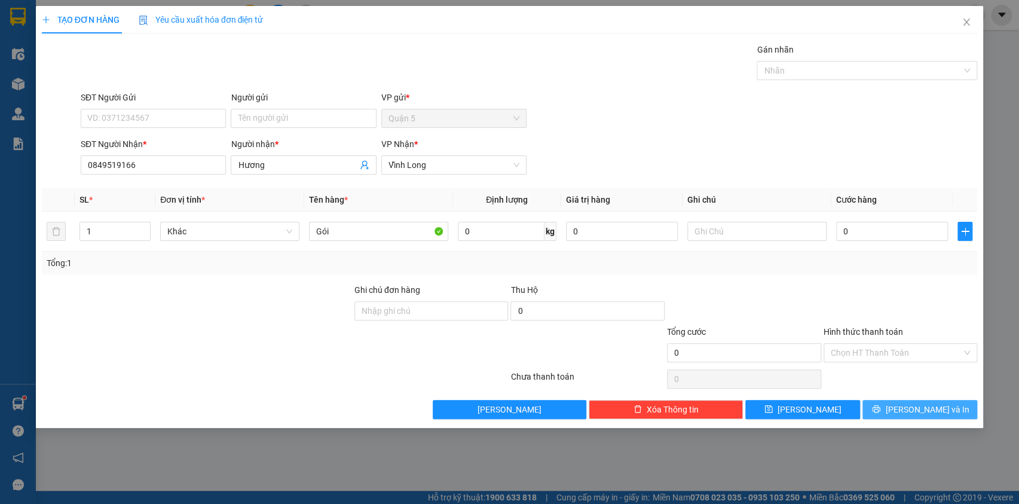
click at [913, 414] on span "[PERSON_NAME] và In" at bounding box center [927, 409] width 84 height 13
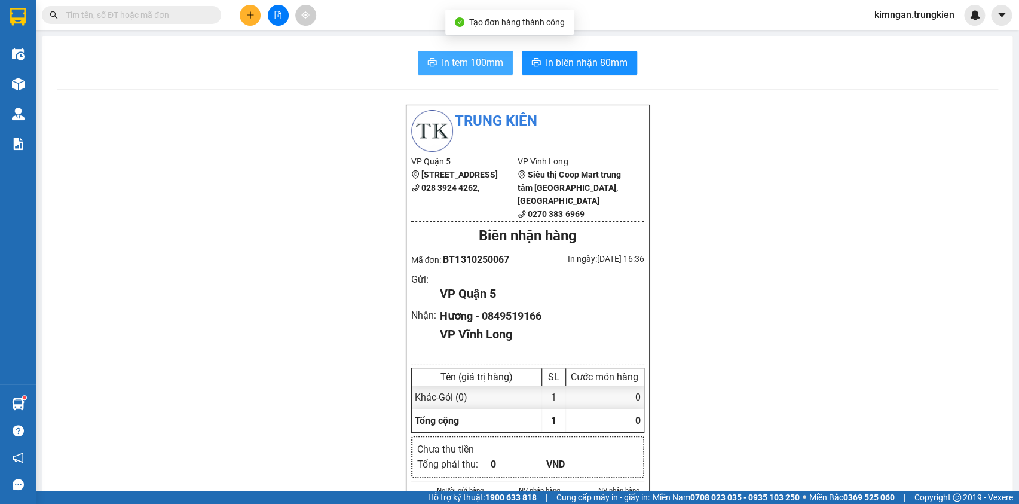
drag, startPoint x: 488, startPoint y: 60, endPoint x: 491, endPoint y: 71, distance: 11.2
click at [490, 60] on span "In tem 100mm" at bounding box center [473, 62] width 62 height 15
click at [485, 68] on span "In tem 100mm" at bounding box center [473, 62] width 62 height 15
click at [247, 12] on icon "plus" at bounding box center [250, 15] width 8 height 8
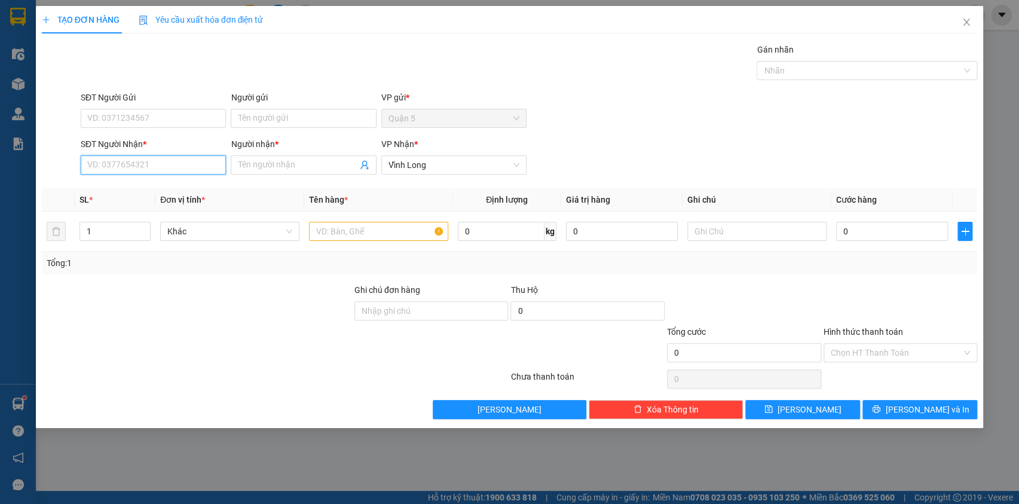
click at [149, 172] on input "SĐT Người Nhận *" at bounding box center [153, 164] width 145 height 19
click at [192, 185] on div "0908366754 - Phượng" at bounding box center [153, 188] width 131 height 13
type input "0908366754"
type input "Phượng"
type input "0908366754"
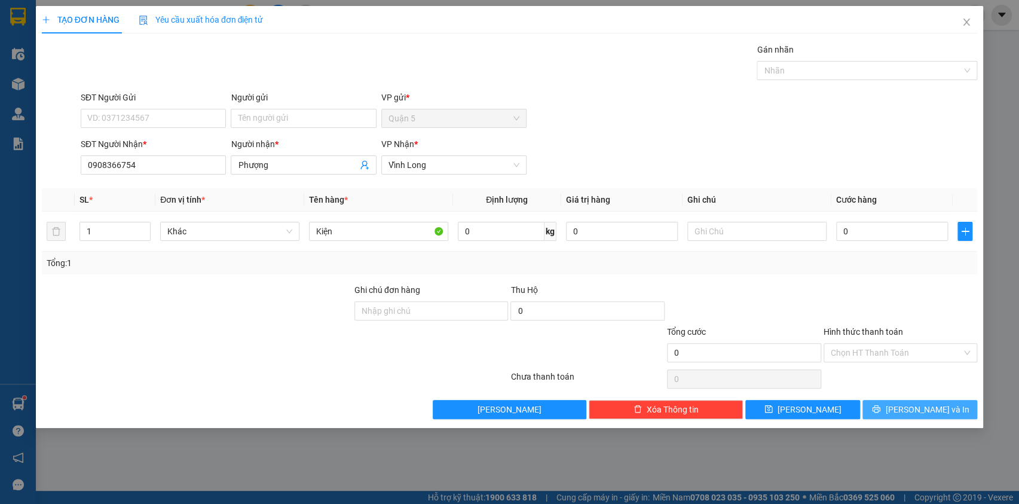
click at [933, 414] on span "[PERSON_NAME] và In" at bounding box center [927, 409] width 84 height 13
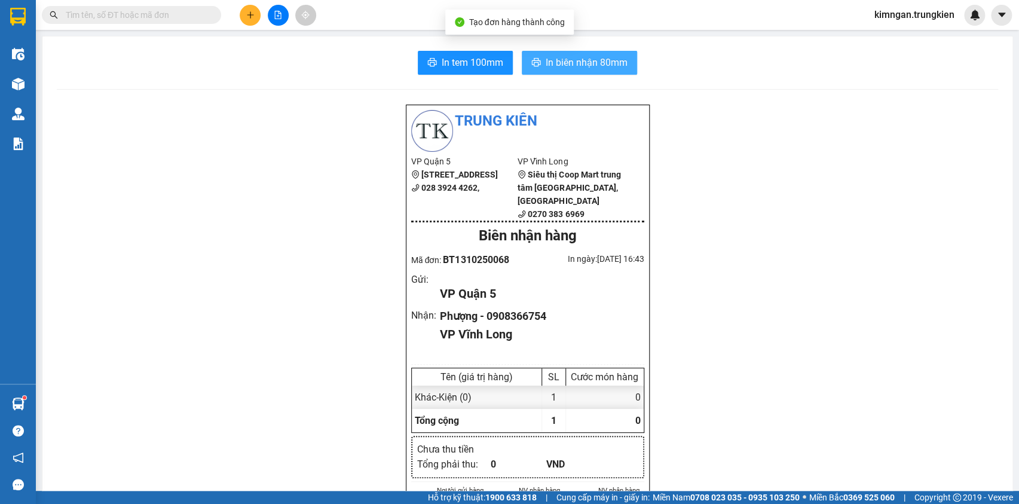
click at [549, 66] on span "In biên nhận 80mm" at bounding box center [587, 62] width 82 height 15
drag, startPoint x: 603, startPoint y: 54, endPoint x: 683, endPoint y: 88, distance: 87.1
click at [602, 54] on button "In biên nhận 80mm" at bounding box center [579, 63] width 115 height 24
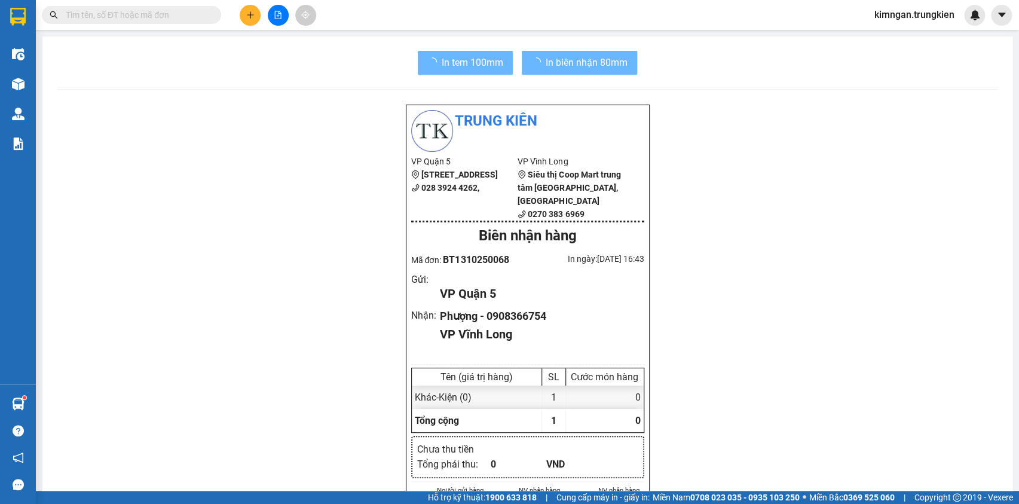
click at [453, 59] on span "In tem 100mm" at bounding box center [473, 62] width 62 height 15
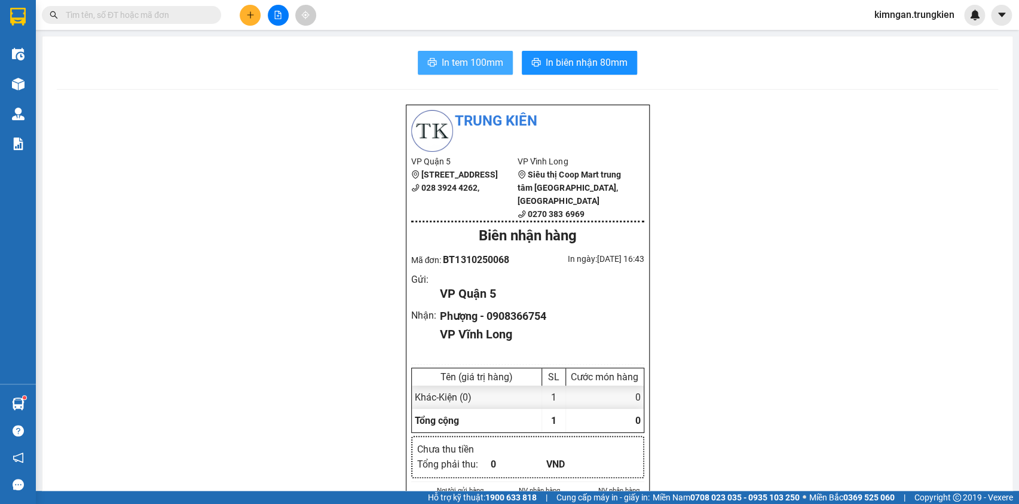
click at [457, 60] on span "In tem 100mm" at bounding box center [473, 62] width 62 height 15
click at [244, 12] on button at bounding box center [250, 15] width 21 height 21
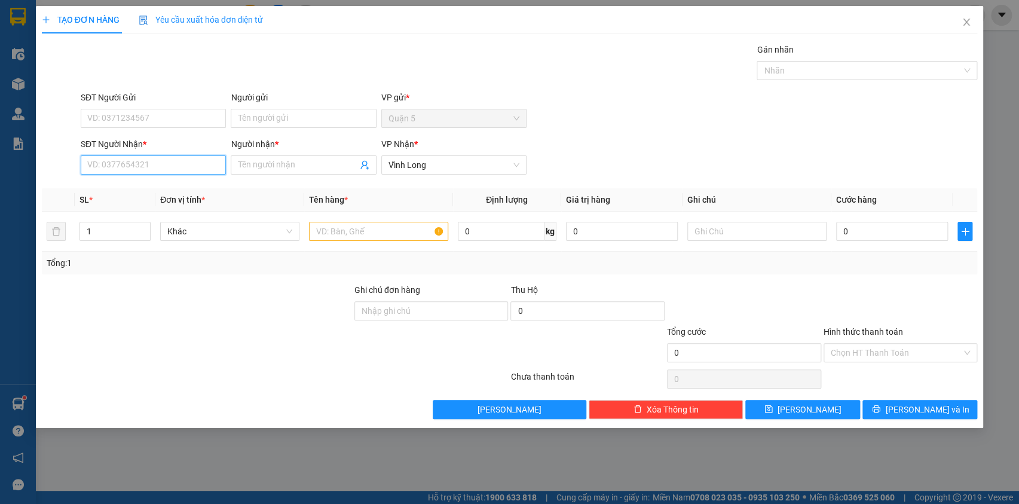
click at [167, 164] on input "SĐT Người Nhận *" at bounding box center [153, 164] width 145 height 19
click at [164, 187] on div "0939245462 - tuyen" at bounding box center [153, 188] width 131 height 13
type input "0939245462"
type input "tuyen"
type input "0939245462"
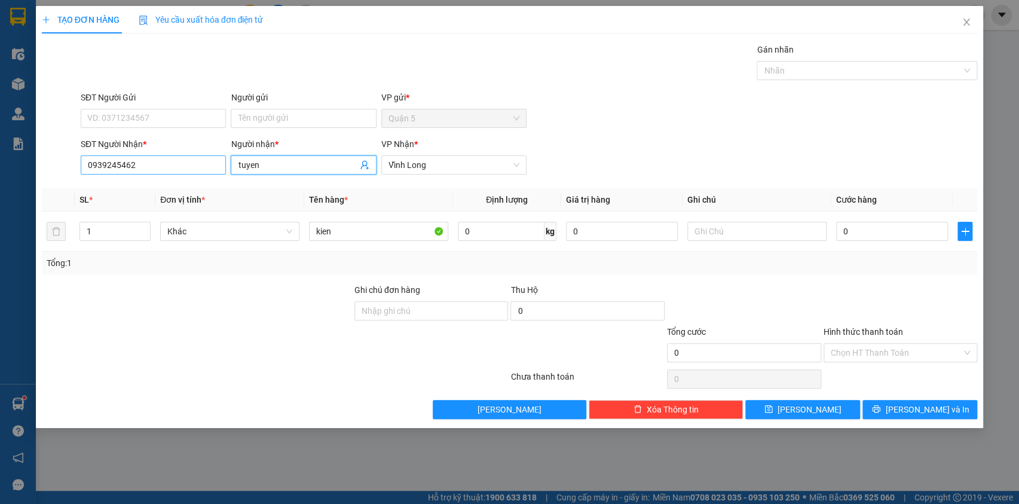
drag, startPoint x: 278, startPoint y: 167, endPoint x: 203, endPoint y: 167, distance: 74.7
click at [203, 167] on div "SĐT Người Nhận * 0939245462 Người nhận * tuyen VP Nhận * [GEOGRAPHIC_DATA]" at bounding box center [528, 158] width 901 height 42
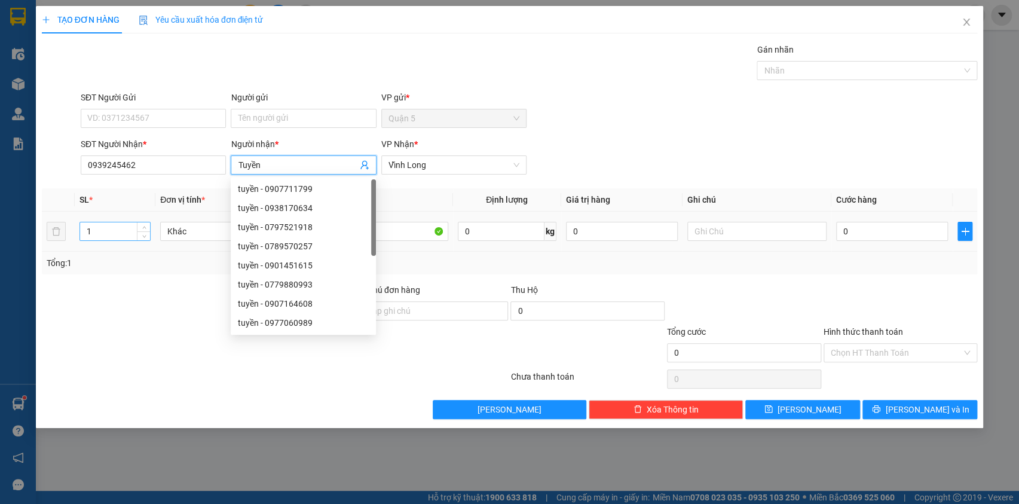
type input "Tuyền"
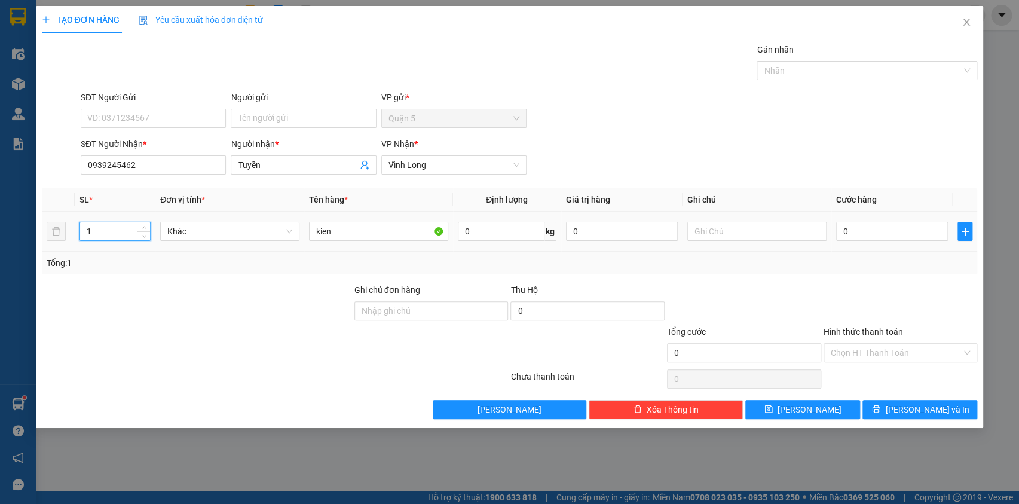
drag, startPoint x: 93, startPoint y: 234, endPoint x: 84, endPoint y: 234, distance: 9.0
click at [84, 234] on input "1" at bounding box center [115, 231] width 71 height 18
type input "7"
drag, startPoint x: 343, startPoint y: 230, endPoint x: 288, endPoint y: 227, distance: 55.7
click at [287, 231] on tr "7 Khác kien 0 kg 0 0" at bounding box center [510, 232] width 936 height 40
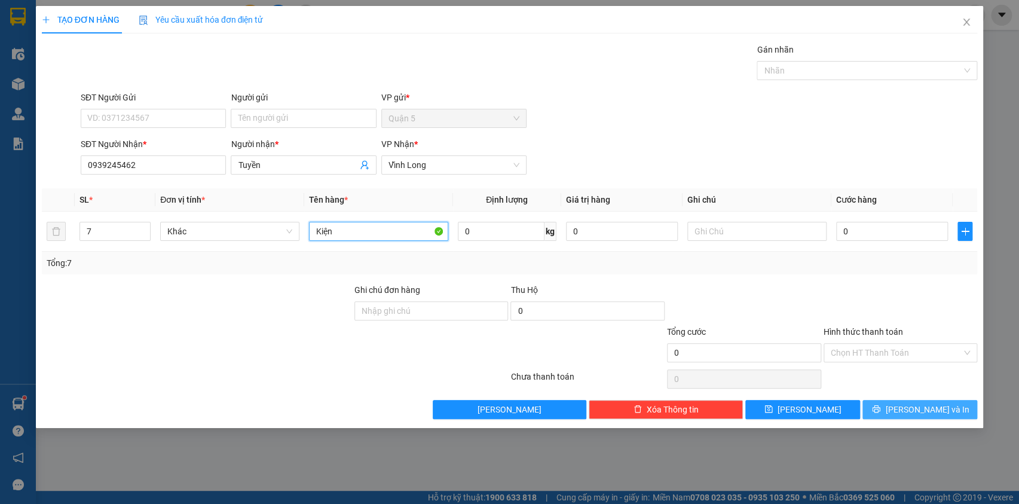
type input "Kiện"
click at [906, 407] on button "[PERSON_NAME] và In" at bounding box center [920, 409] width 115 height 19
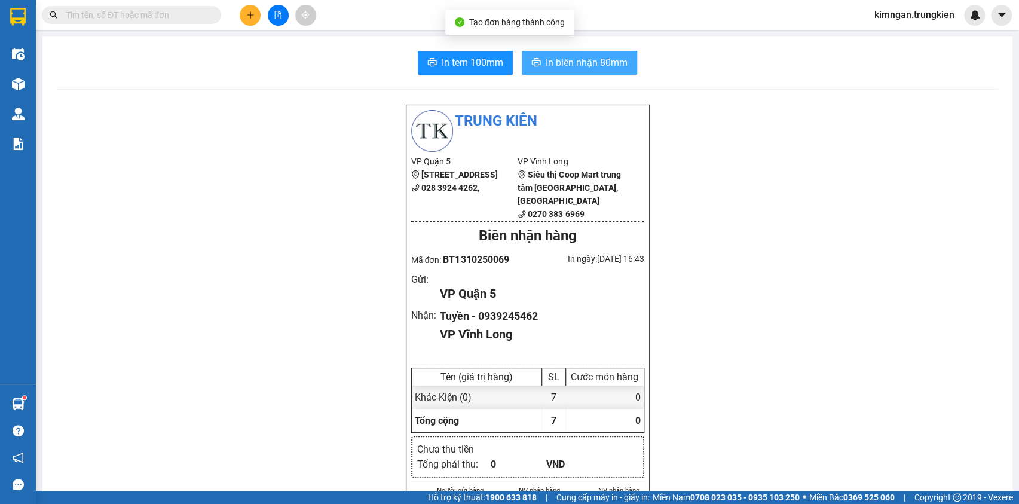
click at [566, 59] on span "In biên nhận 80mm" at bounding box center [587, 62] width 82 height 15
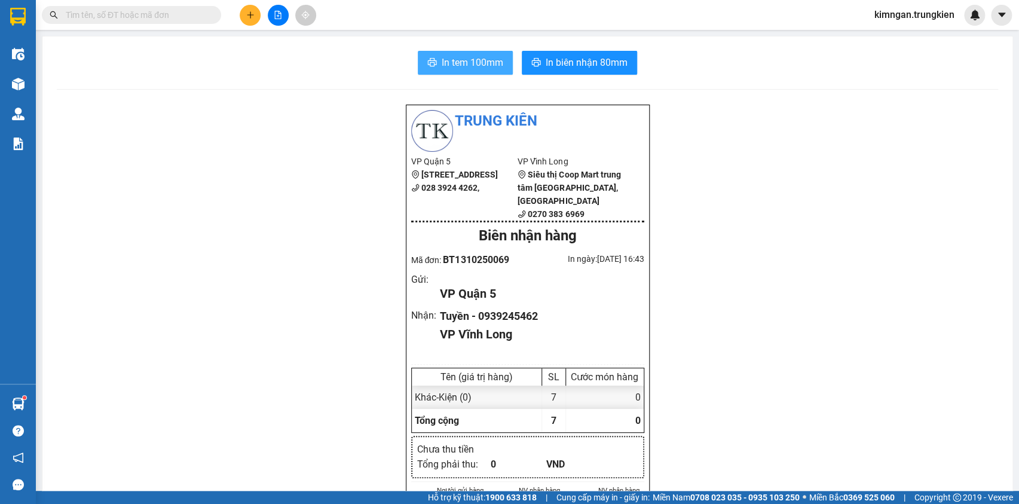
click at [478, 56] on span "In tem 100mm" at bounding box center [473, 62] width 62 height 15
click at [156, 17] on input "text" at bounding box center [136, 14] width 141 height 13
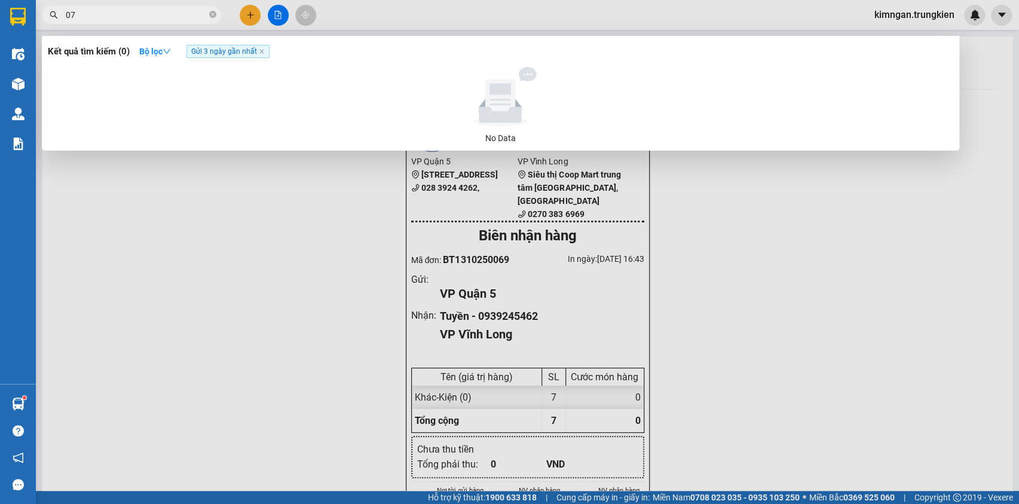
type input "072"
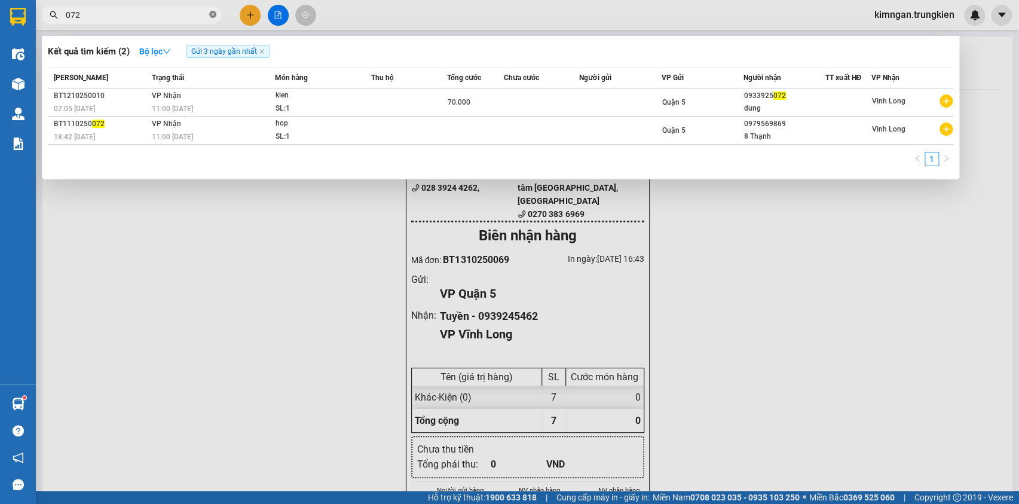
click at [215, 14] on icon "close-circle" at bounding box center [212, 14] width 7 height 7
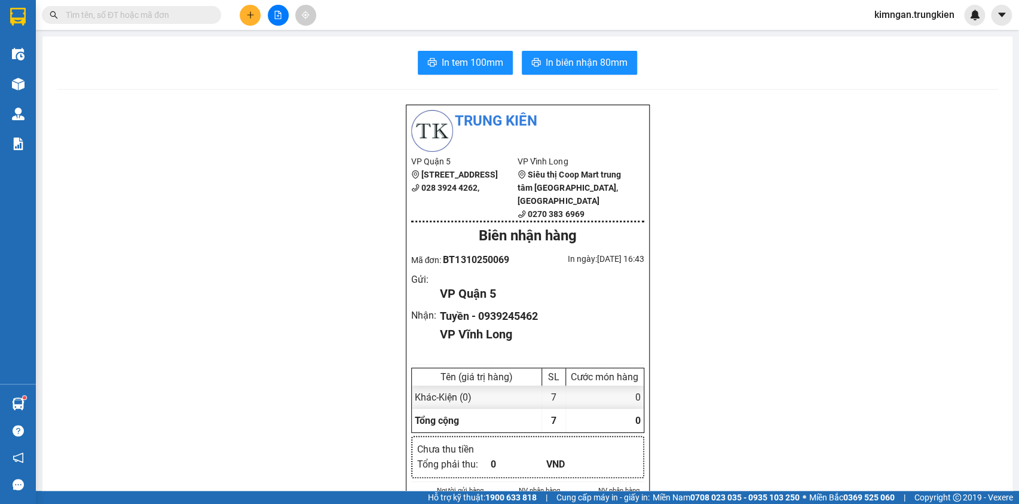
click at [162, 20] on input "text" at bounding box center [136, 14] width 141 height 13
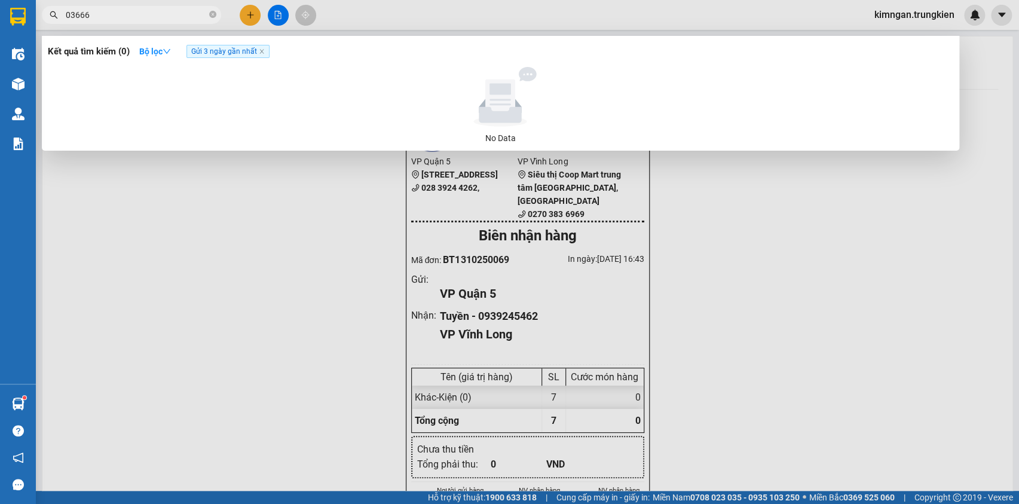
type input "03666"
click at [209, 14] on span "03666" at bounding box center [131, 15] width 179 height 18
click at [216, 16] on icon "close-circle" at bounding box center [212, 14] width 7 height 7
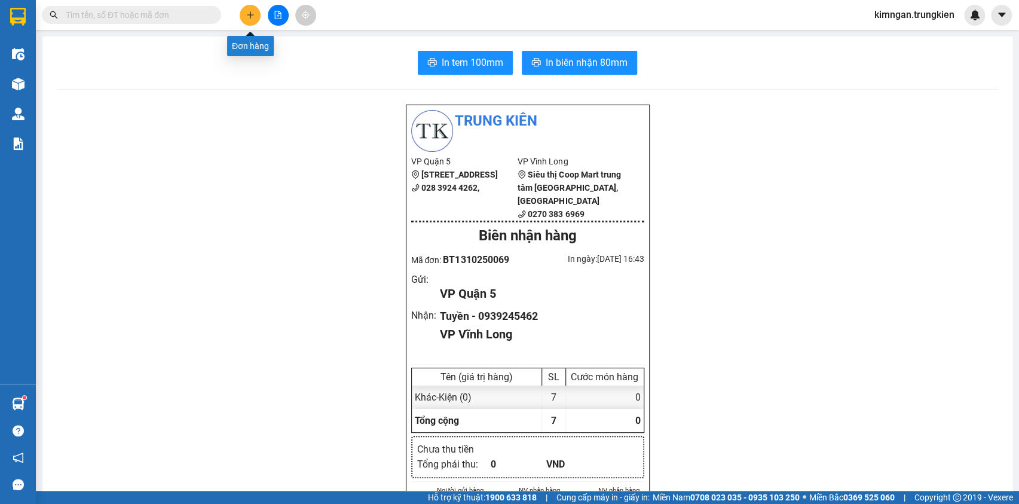
click at [254, 11] on icon "plus" at bounding box center [250, 15] width 8 height 8
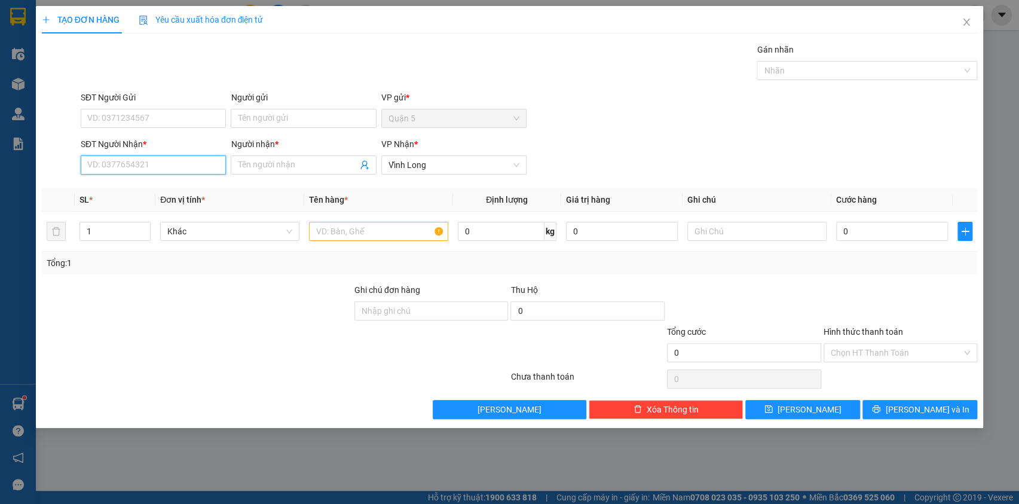
click at [155, 166] on input "SĐT Người Nhận *" at bounding box center [153, 164] width 145 height 19
click at [185, 185] on div "0916822784 - phuc map" at bounding box center [153, 188] width 131 height 13
type input "0916822784"
type input "phuc map"
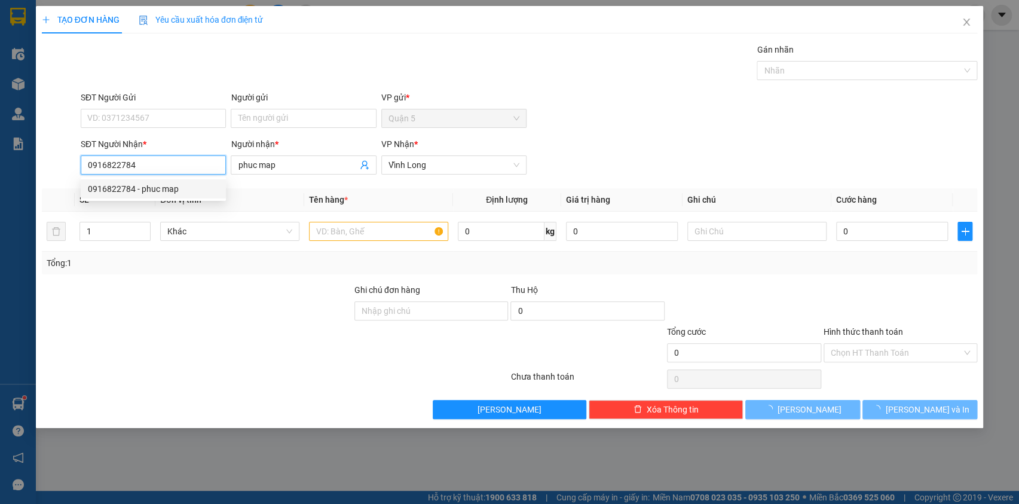
type input "75.000"
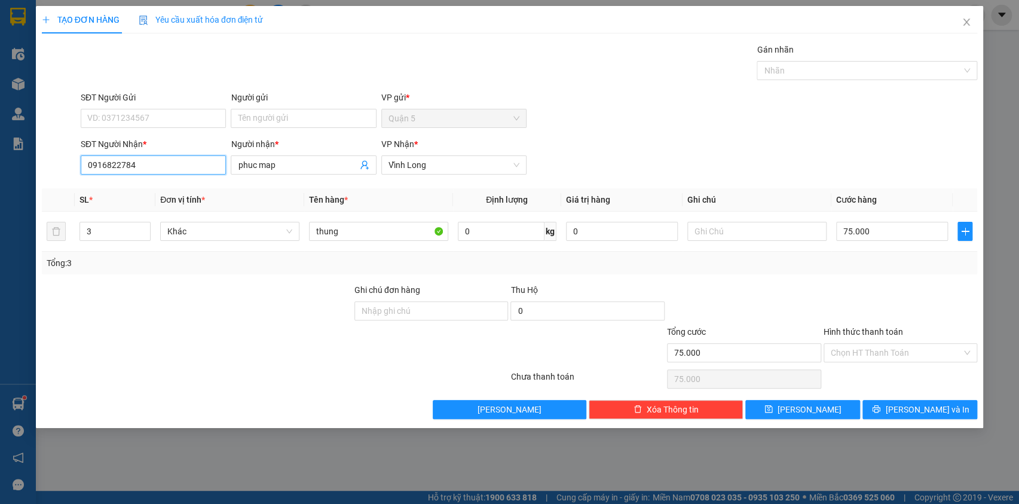
click at [179, 165] on input "0916822784" at bounding box center [153, 164] width 145 height 19
type input "0"
click at [161, 210] on div "02703822784 - PHUC" at bounding box center [153, 207] width 131 height 13
type input "02703822784"
type input "PHUC"
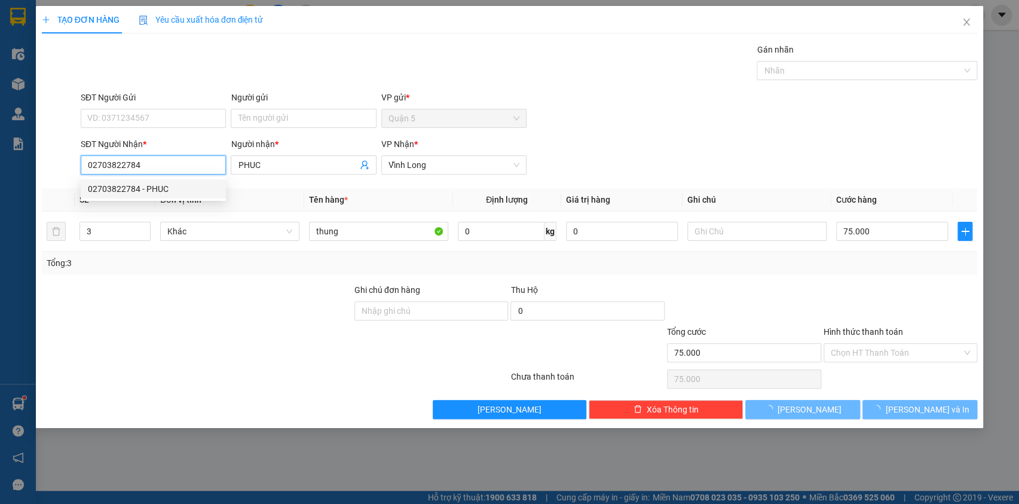
type input "20.000"
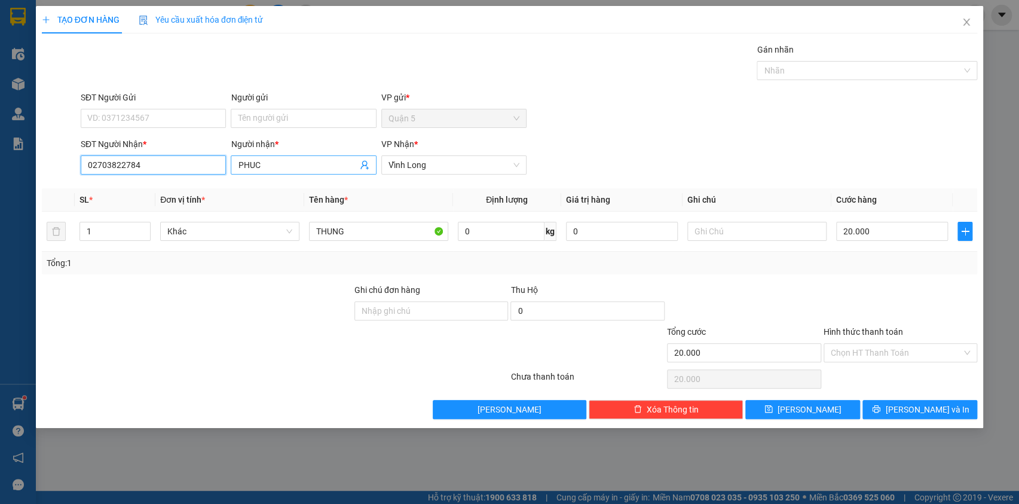
type input "02703822784"
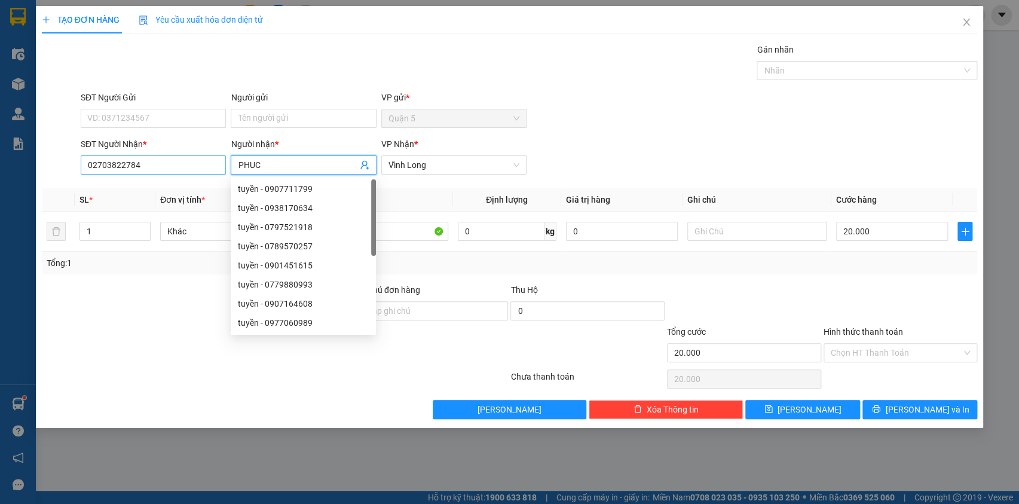
drag, startPoint x: 260, startPoint y: 160, endPoint x: 213, endPoint y: 161, distance: 47.2
click at [213, 161] on div "SĐT Người Nhận * 02703822784 Người nhận * PHUC VP Nhận * [GEOGRAPHIC_DATA]" at bounding box center [528, 158] width 901 height 42
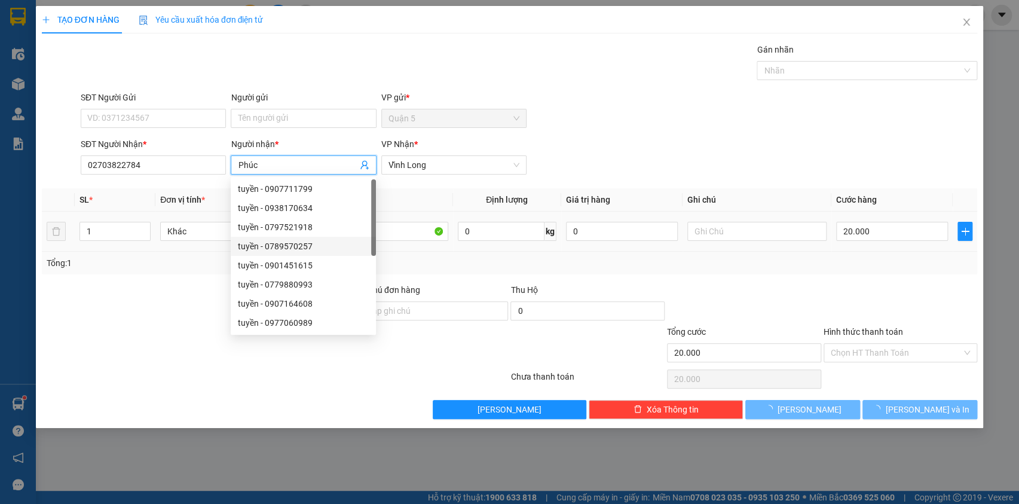
type input "Phúc"
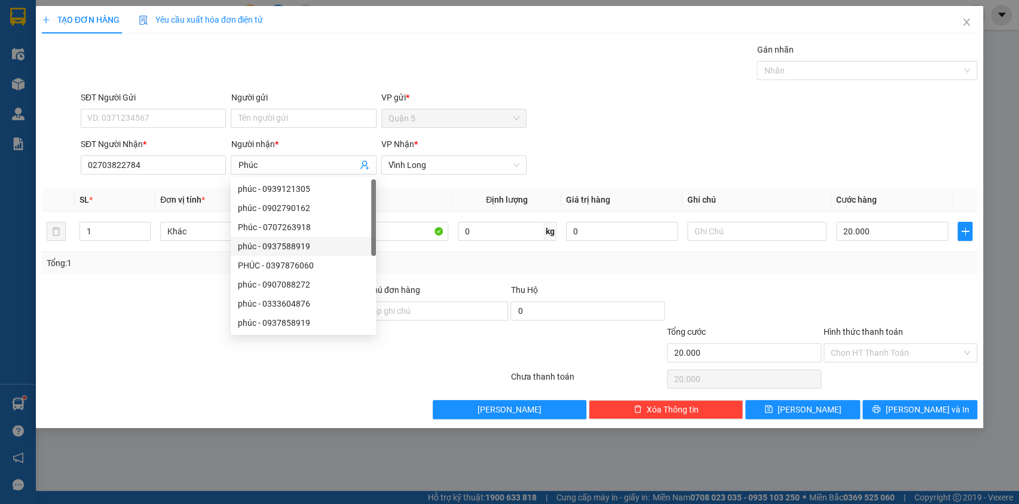
click at [173, 293] on div at bounding box center [197, 304] width 313 height 42
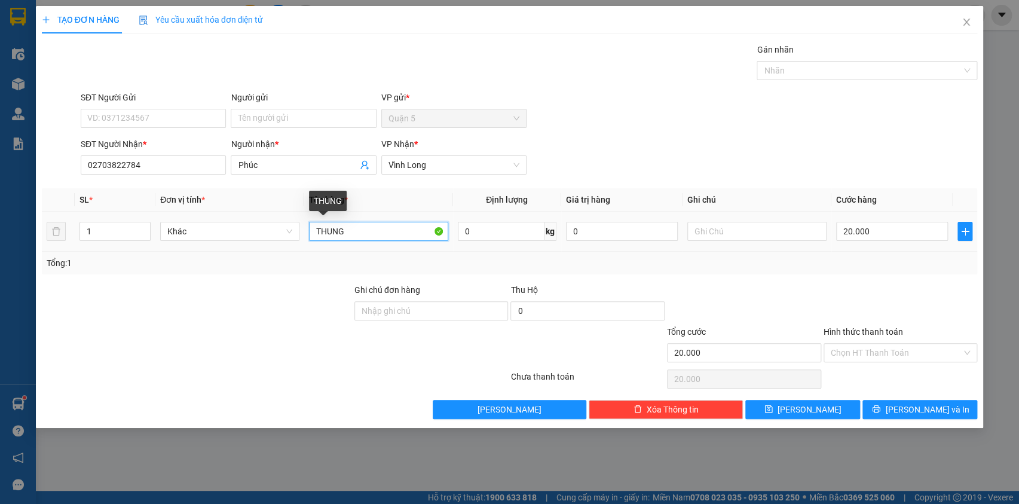
click at [396, 231] on input "THUNG" at bounding box center [378, 231] width 139 height 19
drag, startPoint x: 396, startPoint y: 231, endPoint x: 314, endPoint y: 231, distance: 82.5
click at [314, 231] on input "THUNG" at bounding box center [378, 231] width 139 height 19
type input "Gói"
click at [855, 358] on input "Hình thức thanh toán" at bounding box center [897, 353] width 132 height 18
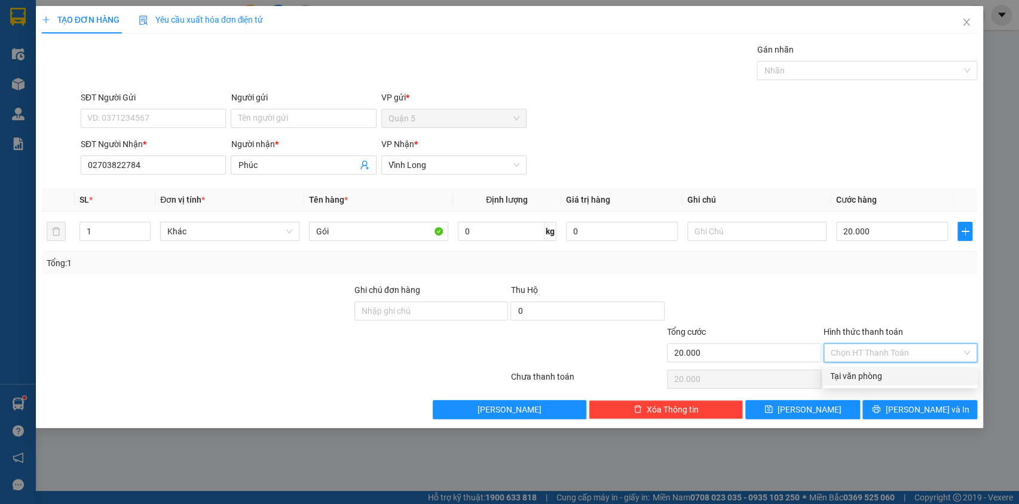
click at [860, 373] on div "Tại văn phòng" at bounding box center [900, 375] width 140 height 13
type input "0"
click at [928, 400] on button "[PERSON_NAME] và In" at bounding box center [920, 409] width 115 height 19
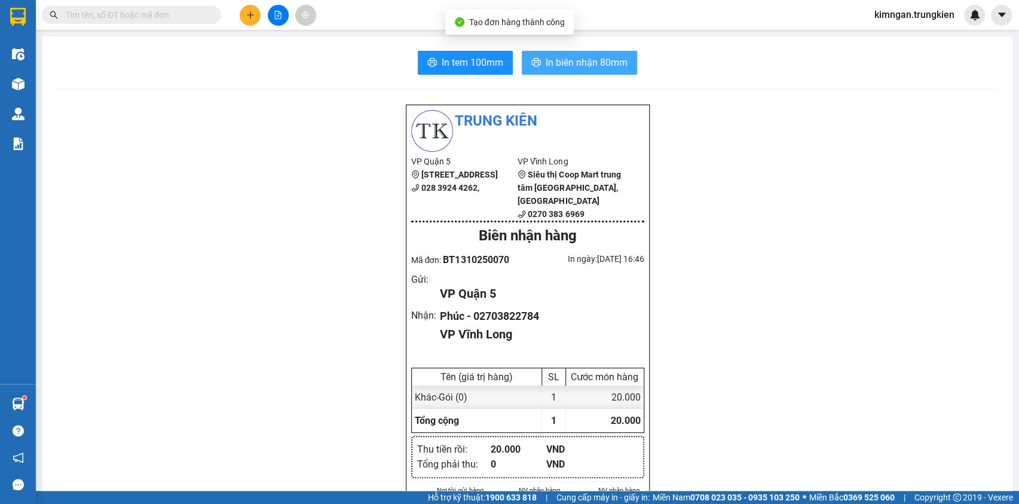
click at [555, 62] on span "In biên nhận 80mm" at bounding box center [587, 62] width 82 height 15
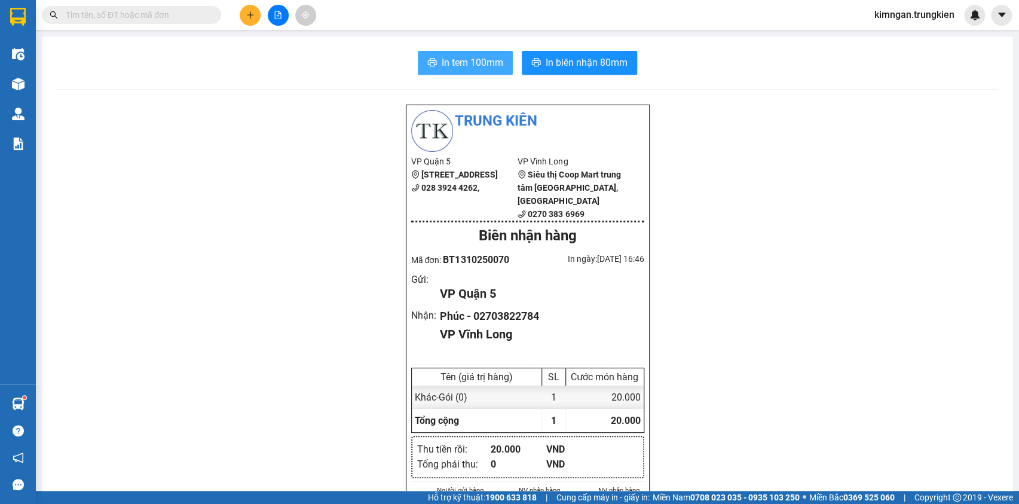
click at [484, 67] on span "In tem 100mm" at bounding box center [473, 62] width 62 height 15
drag, startPoint x: 172, startPoint y: 14, endPoint x: 172, endPoint y: 21, distance: 7.2
click at [172, 15] on input "text" at bounding box center [136, 14] width 141 height 13
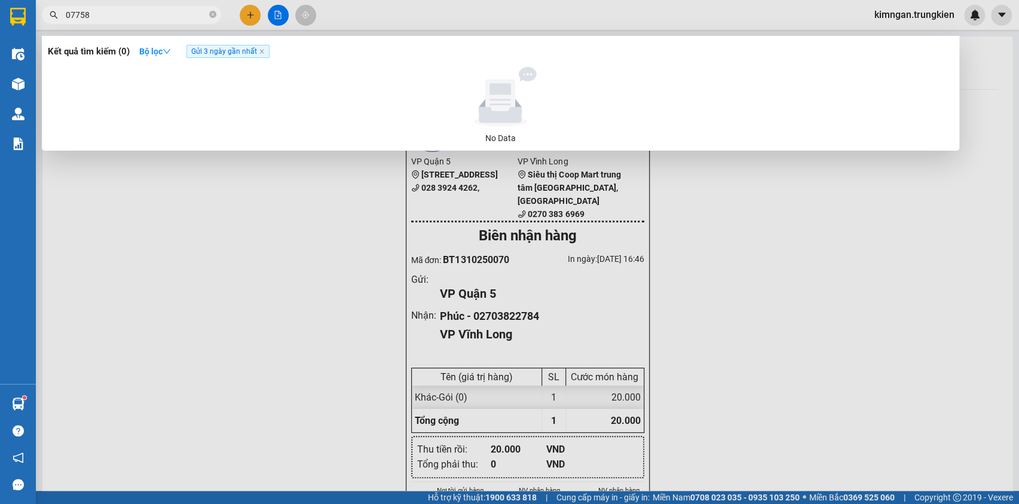
type input "077588"
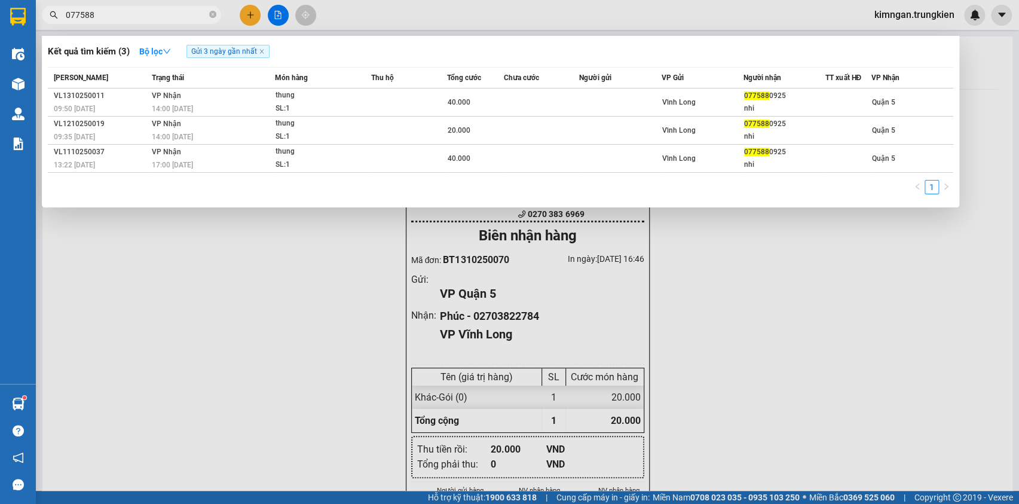
click at [215, 14] on icon "close-circle" at bounding box center [212, 14] width 7 height 7
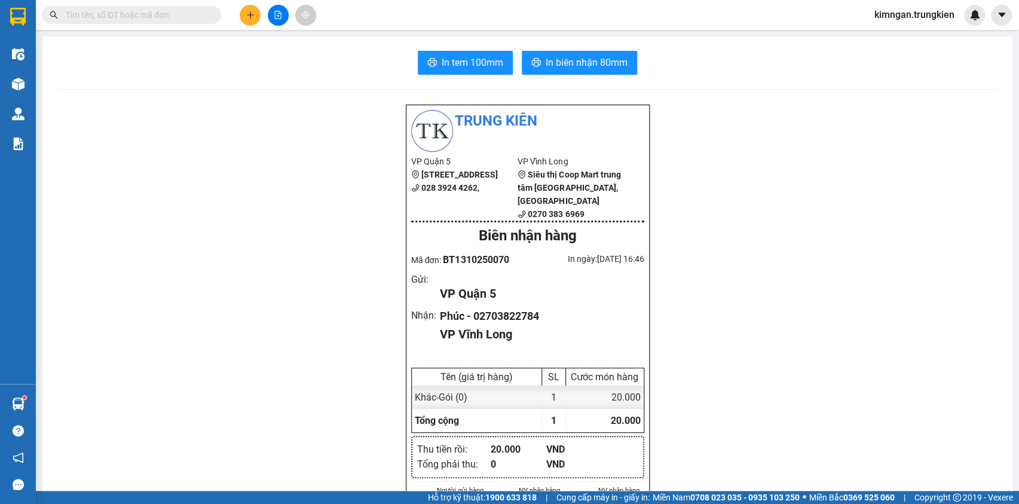
click at [153, 16] on input "text" at bounding box center [136, 14] width 141 height 13
type input "669"
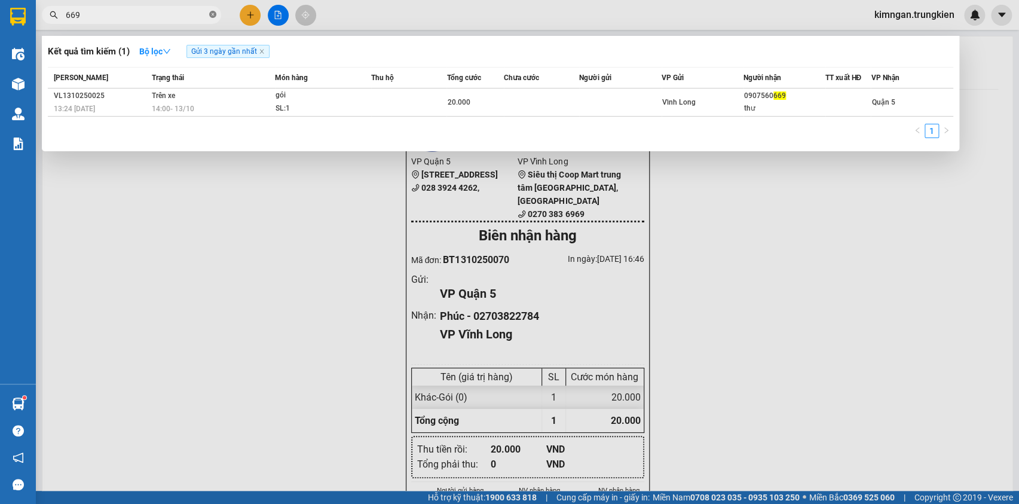
click at [212, 15] on icon "close-circle" at bounding box center [212, 14] width 7 height 7
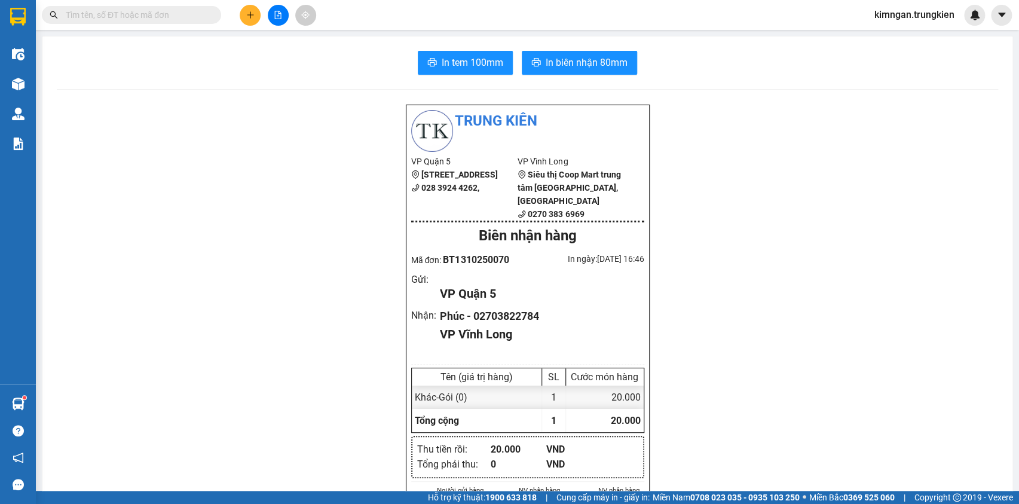
click at [196, 14] on input "text" at bounding box center [136, 14] width 141 height 13
click at [248, 15] on icon "plus" at bounding box center [250, 14] width 7 height 1
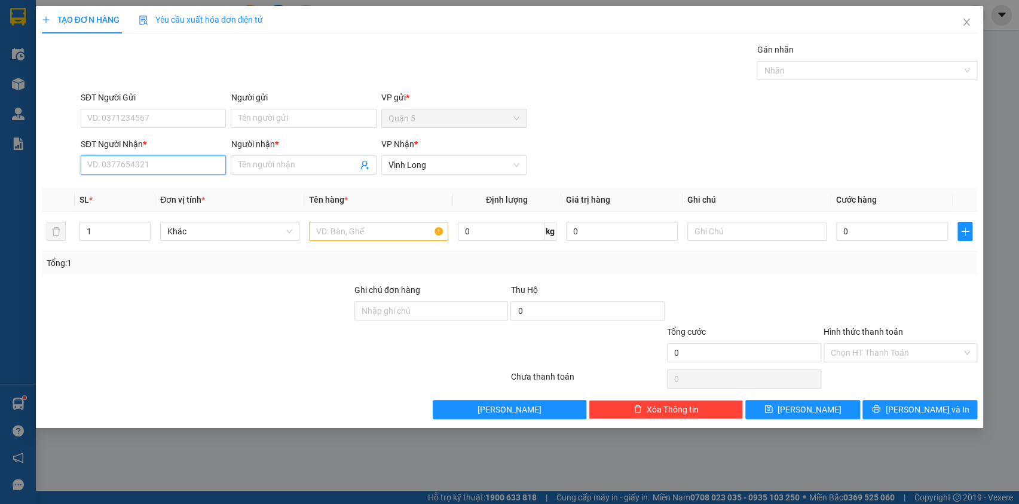
click at [133, 161] on input "SĐT Người Nhận *" at bounding box center [153, 164] width 145 height 19
click at [161, 186] on div "0984861116 - My" at bounding box center [153, 188] width 131 height 13
type input "0984861116"
type input "My"
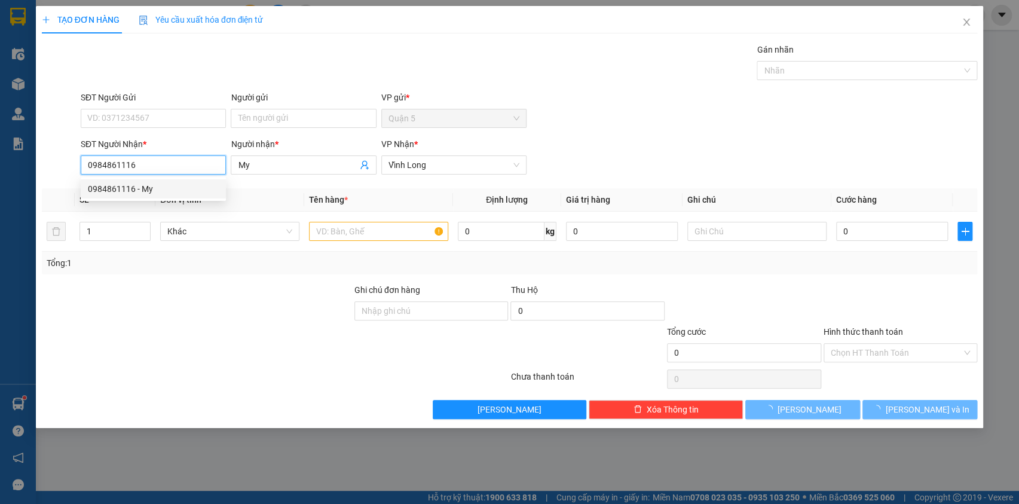
type input "20.000"
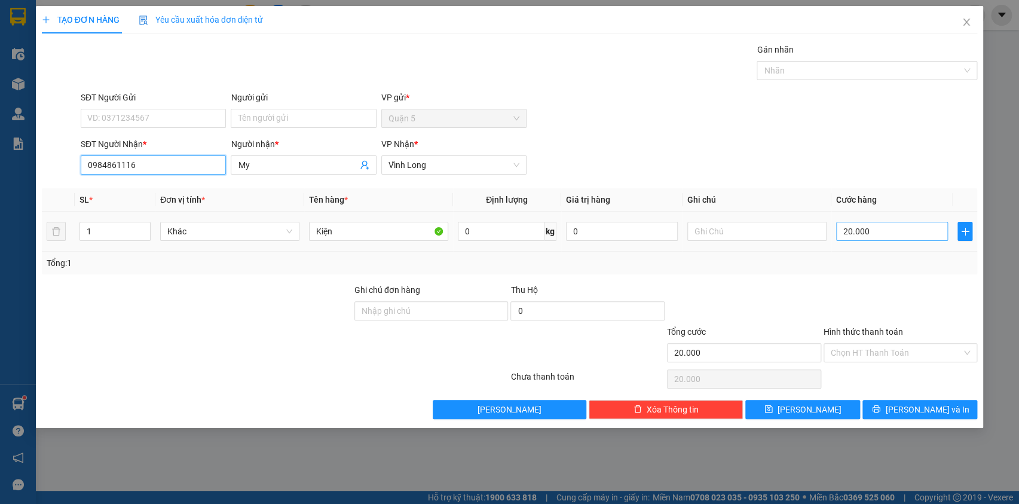
type input "0984861116"
click at [872, 232] on input "20.000" at bounding box center [892, 231] width 112 height 19
type input "0"
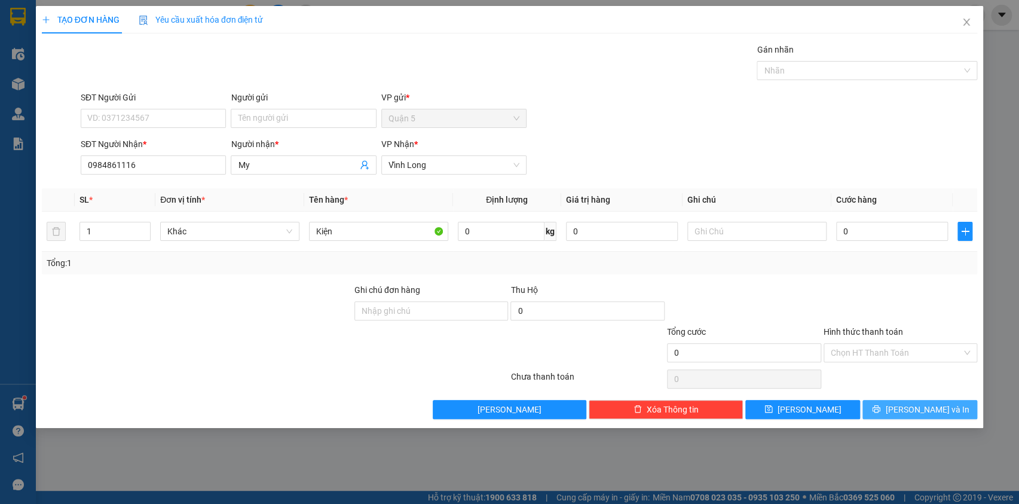
drag, startPoint x: 935, startPoint y: 407, endPoint x: 932, endPoint y: 395, distance: 12.3
click at [934, 404] on span "[PERSON_NAME] và In" at bounding box center [927, 409] width 84 height 13
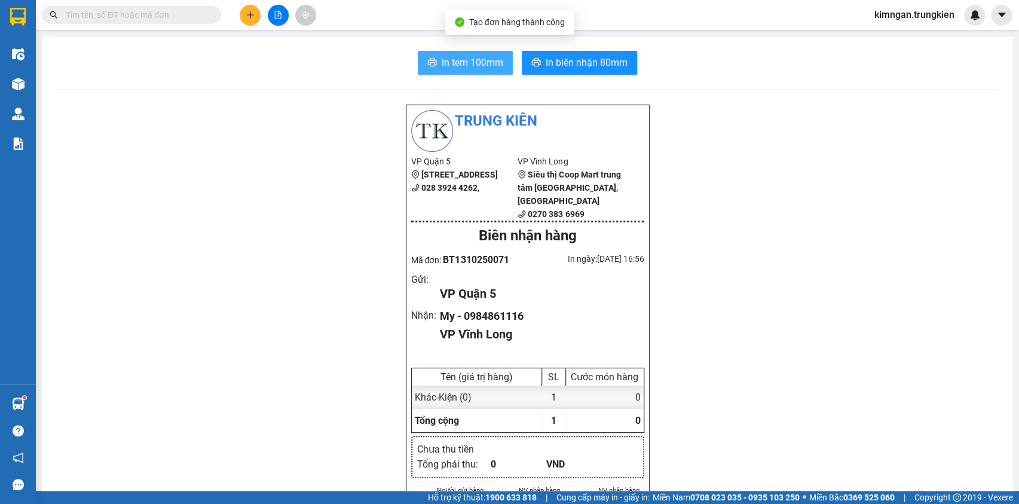
click at [467, 65] on span "In tem 100mm" at bounding box center [473, 62] width 62 height 15
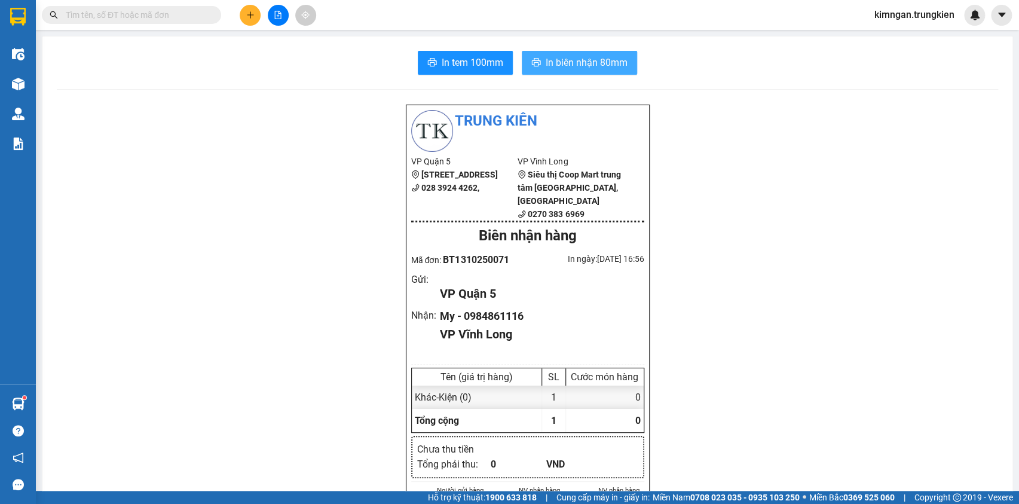
click at [564, 72] on button "In biên nhận 80mm" at bounding box center [579, 63] width 115 height 24
click at [249, 12] on icon "plus" at bounding box center [250, 15] width 8 height 8
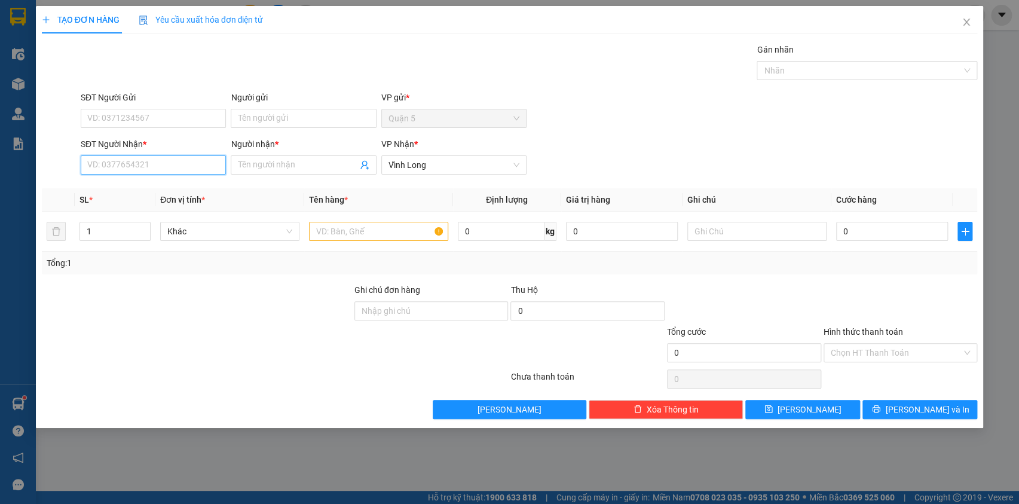
click at [109, 166] on input "SĐT Người Nhận *" at bounding box center [153, 164] width 145 height 19
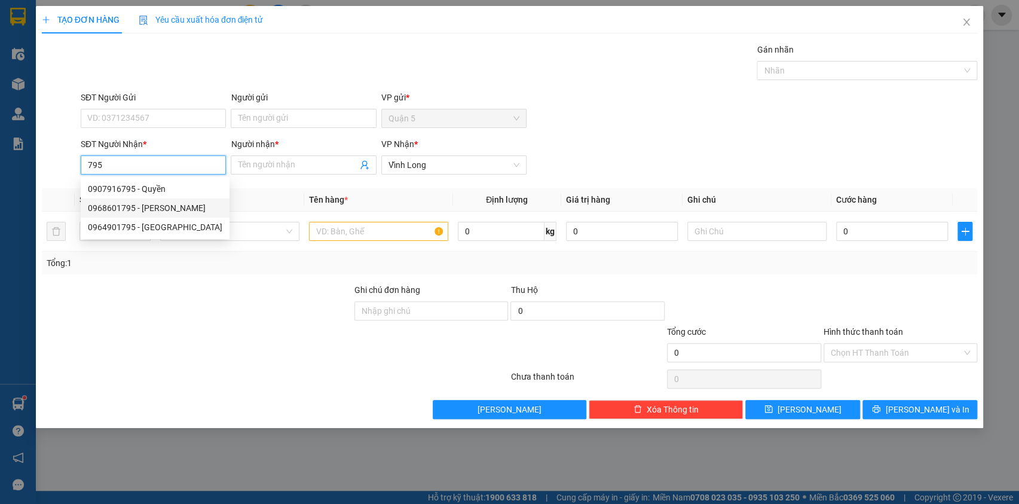
click at [181, 206] on div "0968601795 - [PERSON_NAME]" at bounding box center [155, 207] width 135 height 13
type input "0968601795"
type input "[PERSON_NAME]"
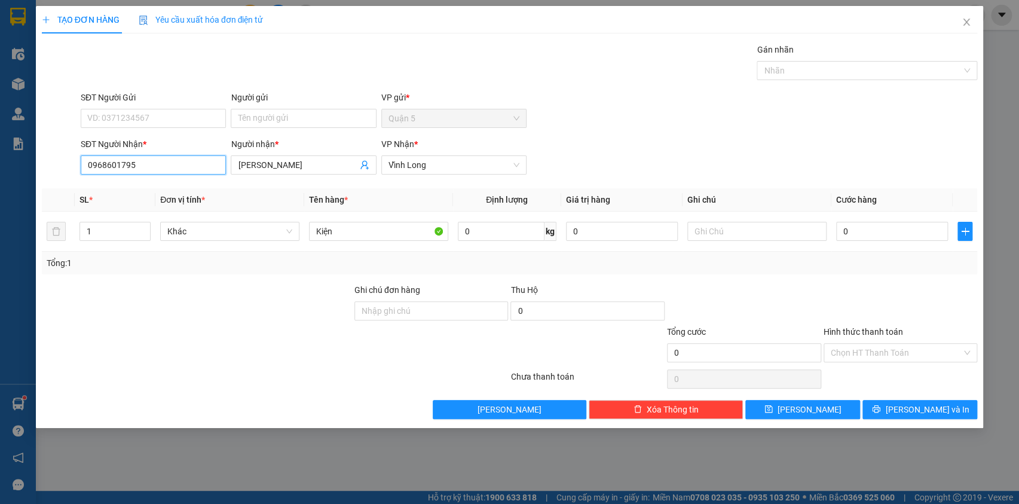
type input "0968601795"
click at [956, 409] on button "[PERSON_NAME] và In" at bounding box center [920, 409] width 115 height 19
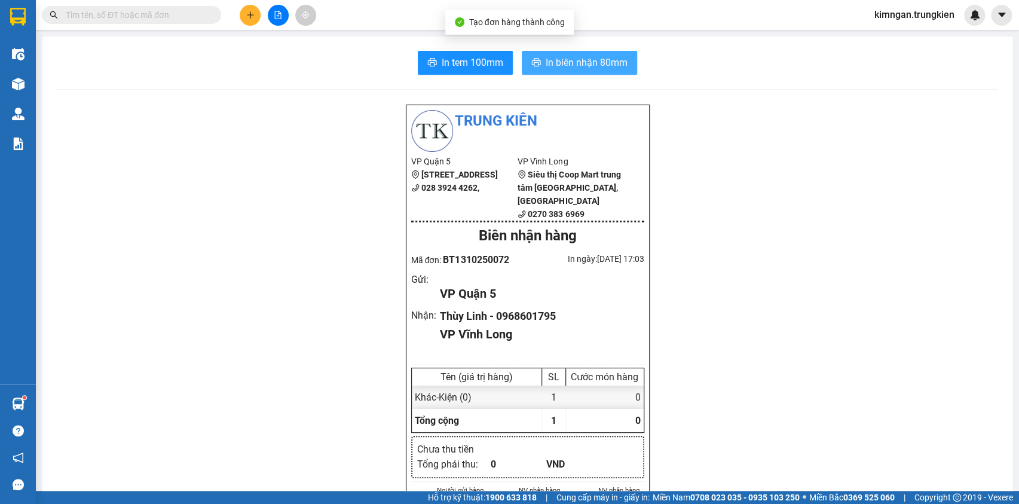
click at [601, 65] on span "In biên nhận 80mm" at bounding box center [587, 62] width 82 height 15
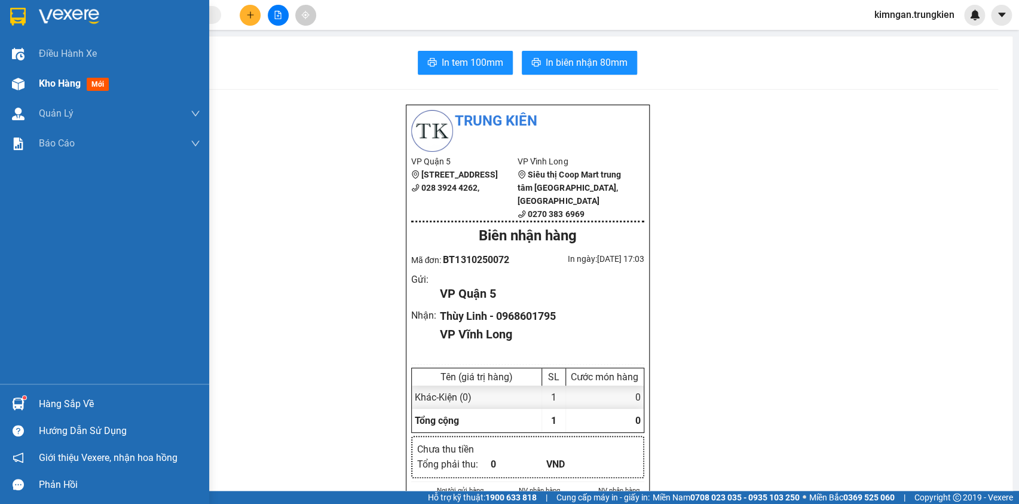
click at [62, 85] on span "Kho hàng" at bounding box center [60, 83] width 42 height 11
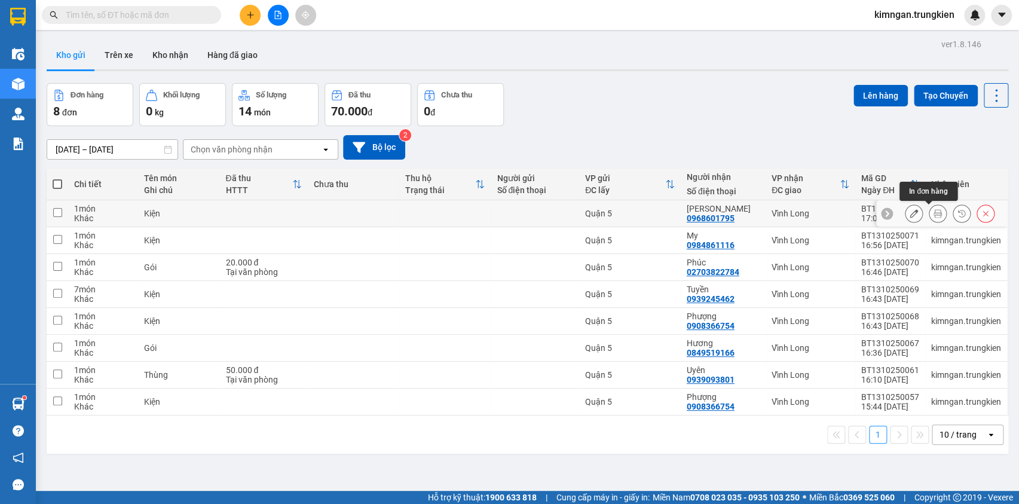
click at [933, 208] on button at bounding box center [938, 213] width 17 height 21
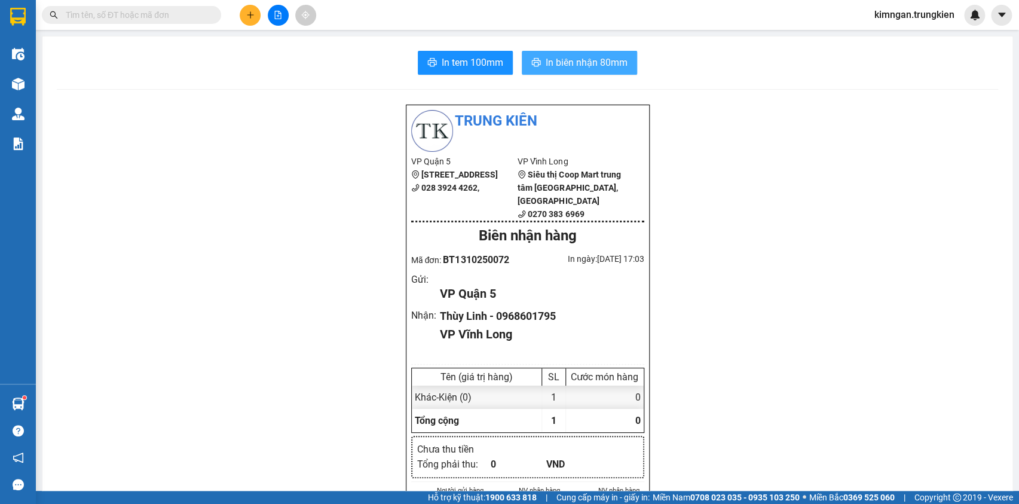
click at [559, 60] on span "In biên nhận 80mm" at bounding box center [587, 62] width 82 height 15
click at [475, 61] on span "In tem 100mm" at bounding box center [473, 62] width 62 height 15
click at [251, 15] on icon "plus" at bounding box center [250, 14] width 7 height 1
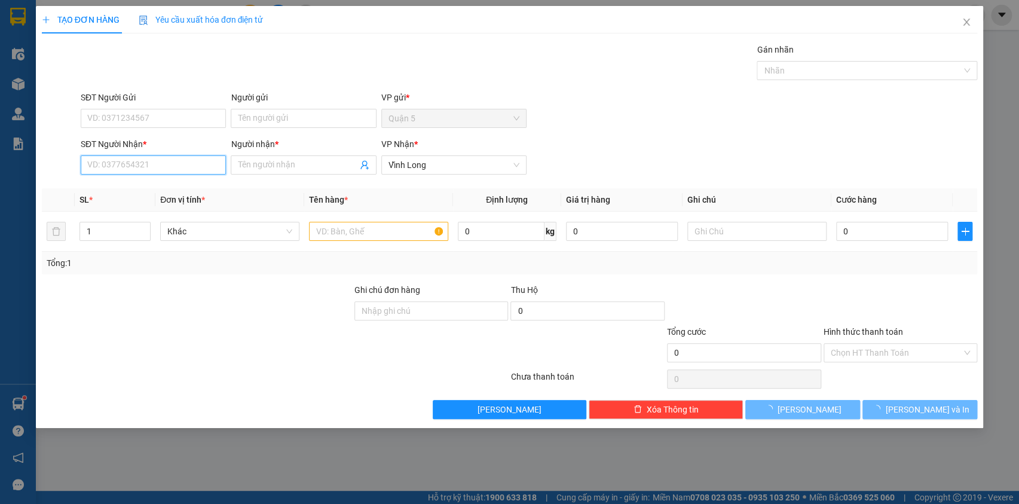
click at [184, 159] on input "SĐT Người Nhận *" at bounding box center [153, 164] width 145 height 19
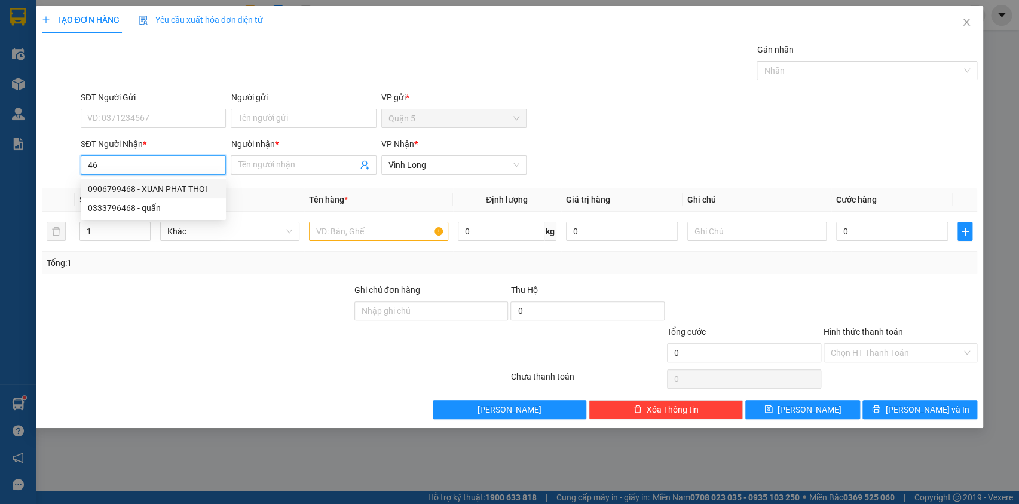
type input "4"
click at [179, 190] on div "0908067890 - Chị Sa" at bounding box center [153, 188] width 131 height 13
type input "0908067890"
type input "Chị Sa"
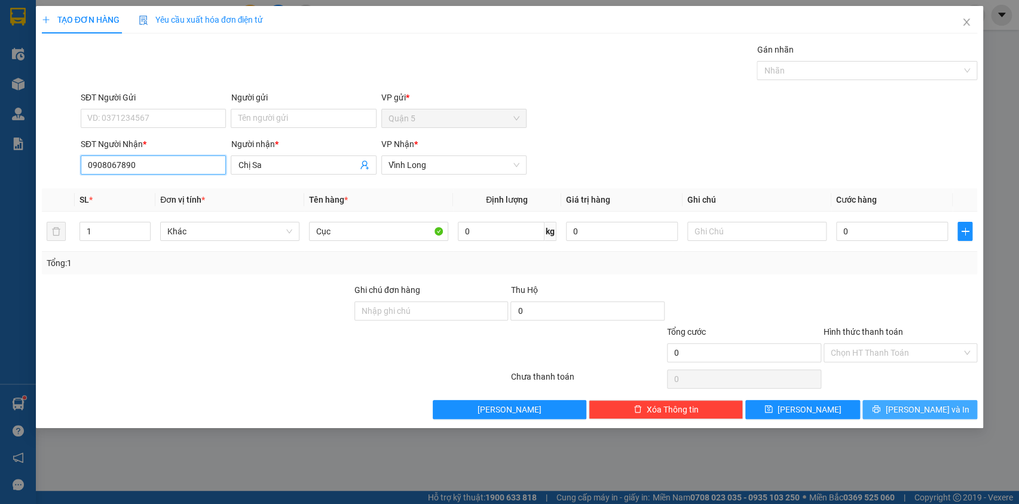
type input "0908067890"
drag, startPoint x: 882, startPoint y: 404, endPoint x: 885, endPoint y: 397, distance: 7.6
click at [884, 404] on button "[PERSON_NAME] và In" at bounding box center [920, 409] width 115 height 19
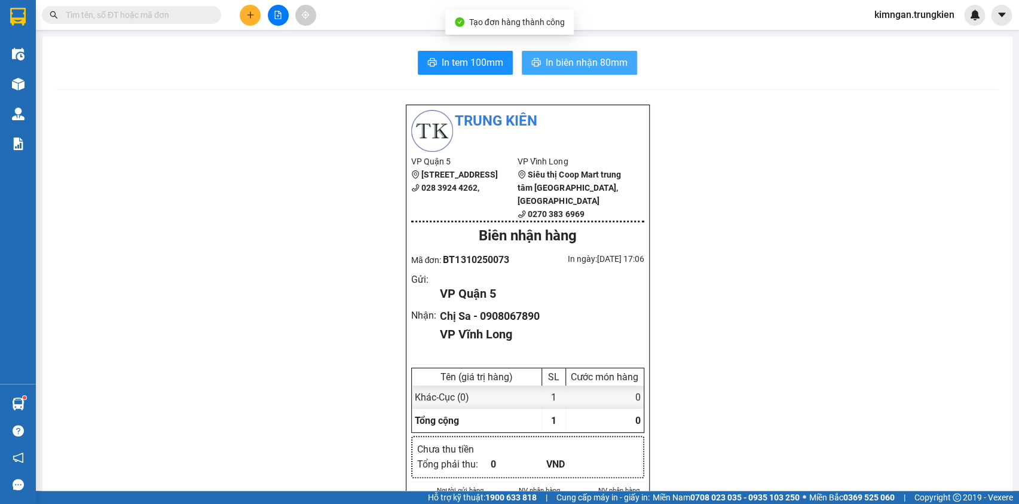
click at [584, 59] on span "In biên nhận 80mm" at bounding box center [587, 62] width 82 height 15
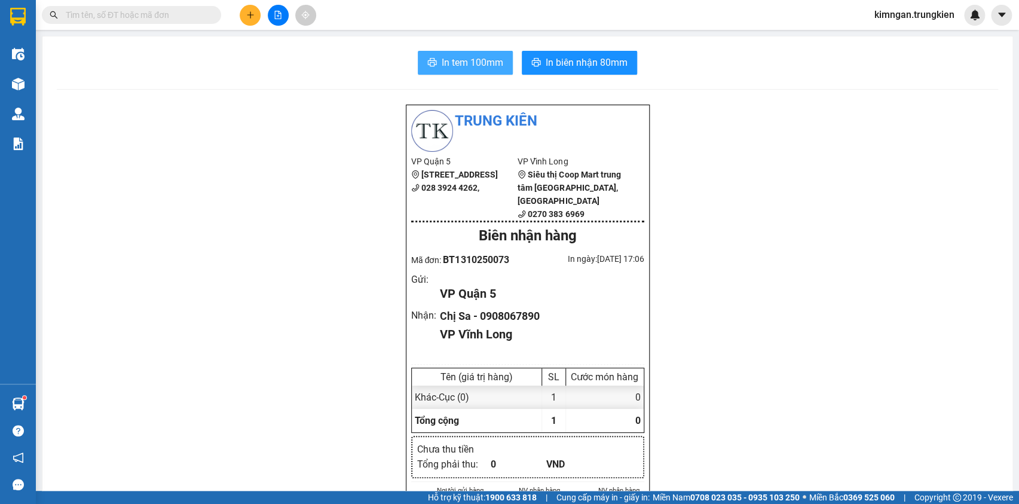
click at [485, 57] on span "In tem 100mm" at bounding box center [473, 62] width 62 height 15
click at [249, 14] on icon "plus" at bounding box center [250, 15] width 8 height 8
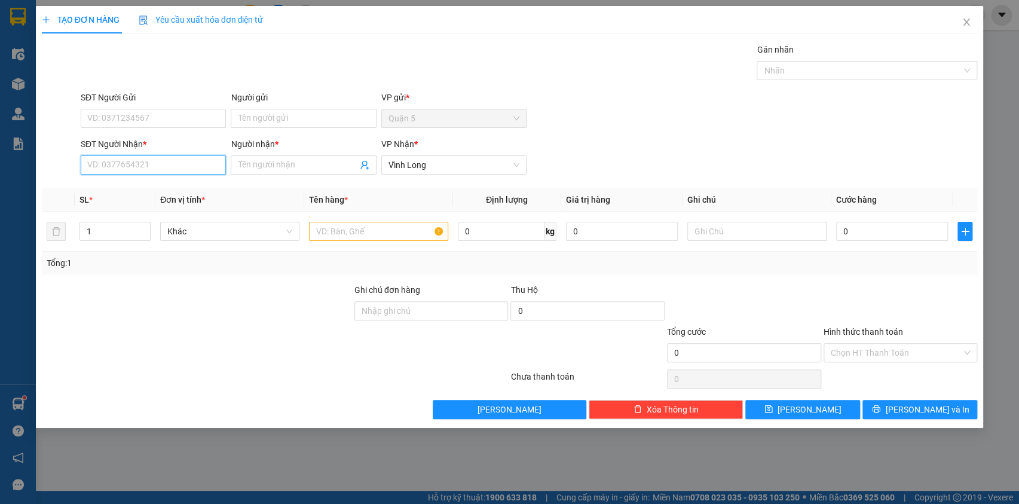
click at [173, 173] on input "SĐT Người Nhận *" at bounding box center [153, 164] width 145 height 19
type input "1"
click at [176, 188] on div "0383918381 - Tùng" at bounding box center [153, 188] width 131 height 13
type input "0383918381"
type input "Tùng"
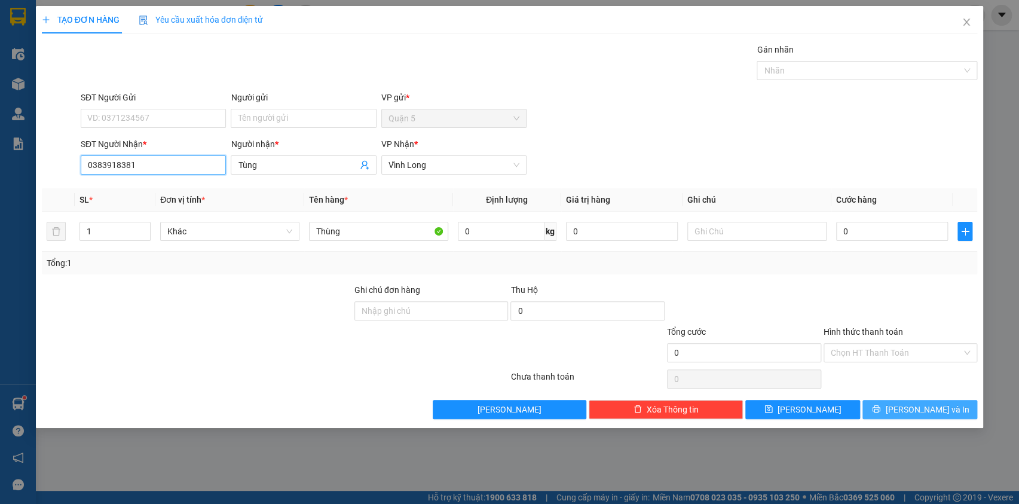
type input "0383918381"
click at [909, 408] on div "Transit Pickup Surcharge Ids Transit Deliver Surcharge Ids Transit Deliver Surc…" at bounding box center [510, 231] width 936 height 376
drag, startPoint x: 899, startPoint y: 414, endPoint x: 895, endPoint y: 293, distance: 121.4
click at [898, 414] on button "[PERSON_NAME] và In" at bounding box center [920, 409] width 115 height 19
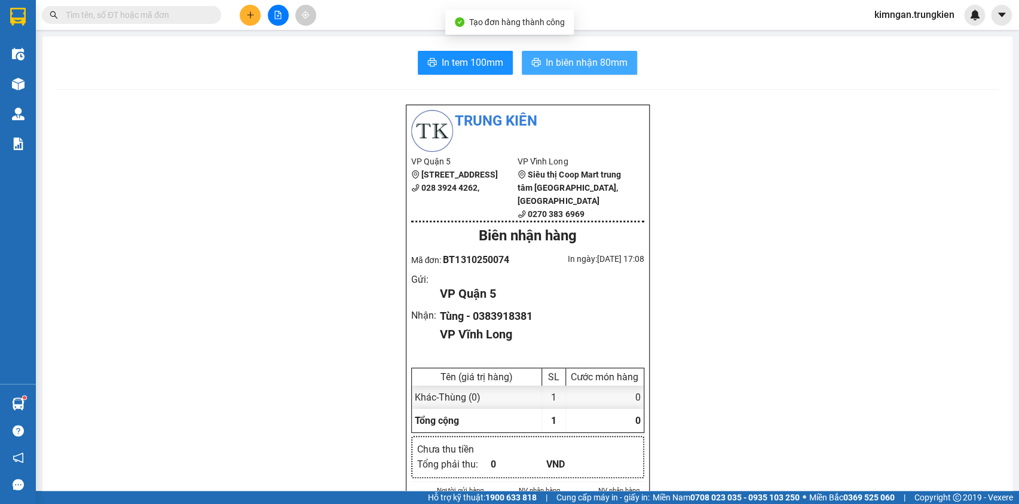
click at [564, 62] on span "In biên nhận 80mm" at bounding box center [587, 62] width 82 height 15
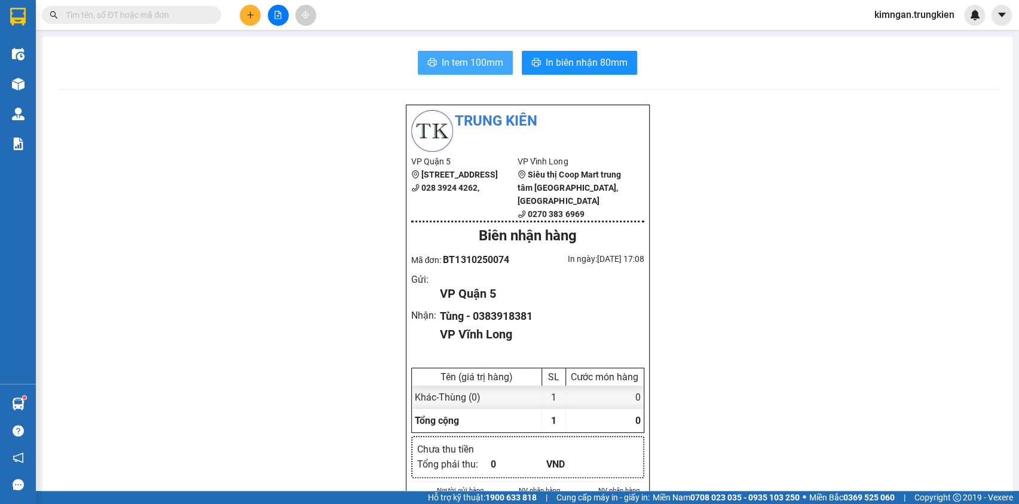
click at [476, 60] on span "In tem 100mm" at bounding box center [473, 62] width 62 height 15
click at [251, 15] on button at bounding box center [250, 15] width 21 height 21
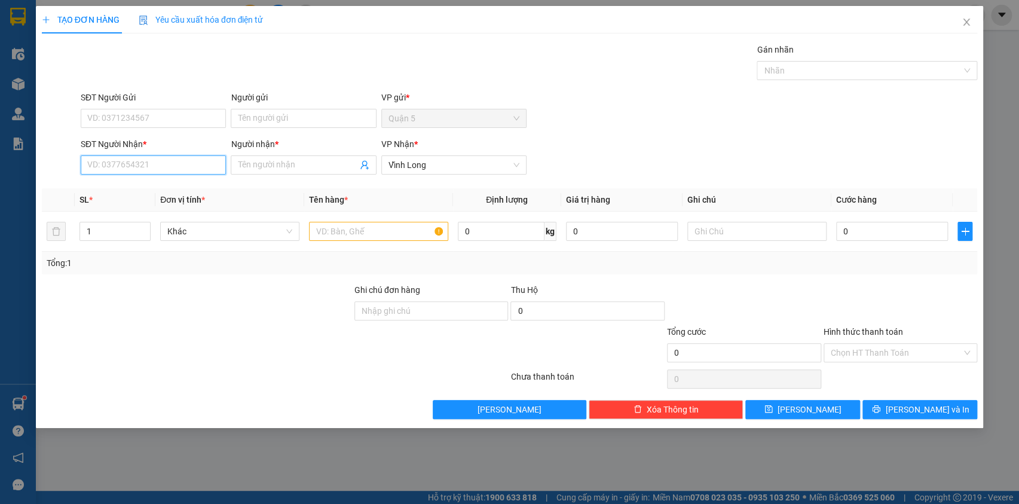
click at [151, 165] on input "SĐT Người Nhận *" at bounding box center [153, 164] width 145 height 19
type input "8"
click at [160, 191] on div "0862363889 - Quyên" at bounding box center [153, 188] width 131 height 13
type input "0862363889"
type input "Quyên"
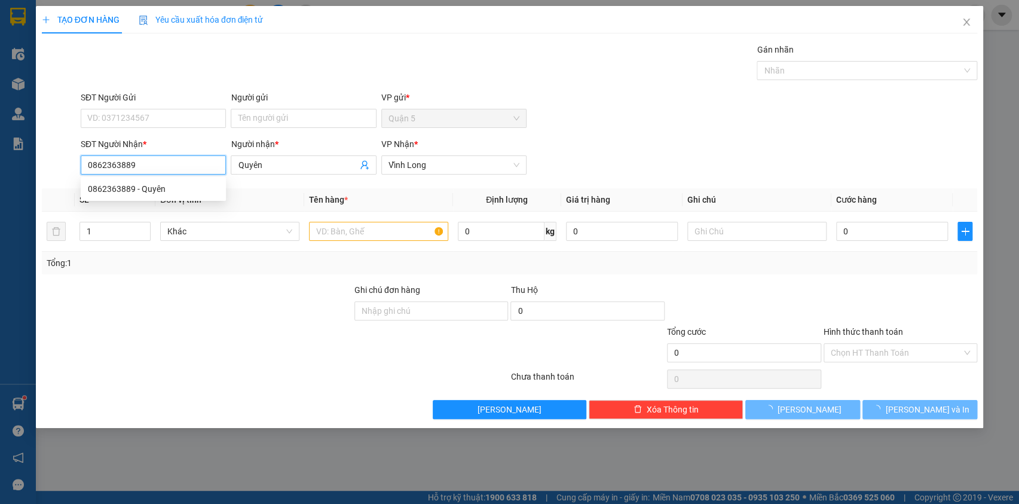
type input "70.000"
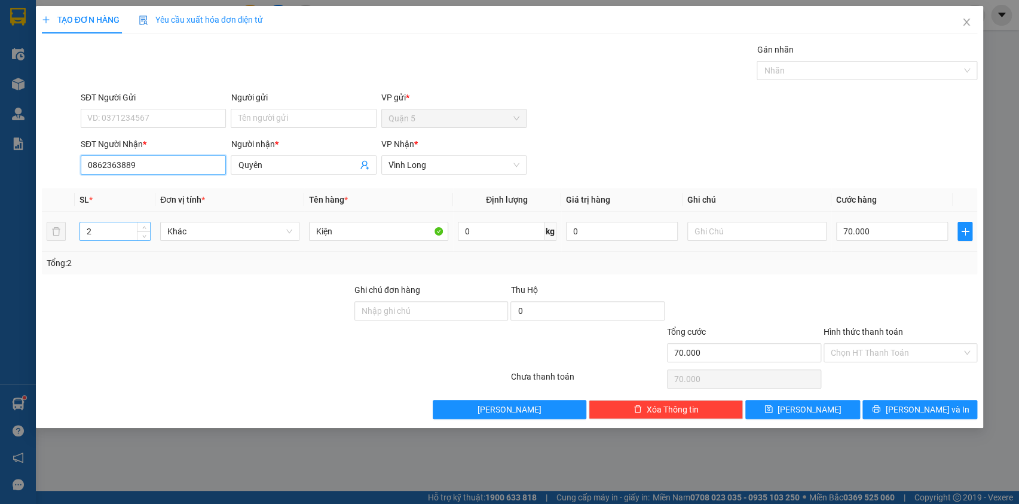
type input "0862363889"
drag, startPoint x: 115, startPoint y: 233, endPoint x: 66, endPoint y: 232, distance: 49.0
click at [66, 232] on tr "2 Khác Kiện 0 kg 0 70.000" at bounding box center [510, 232] width 936 height 40
type input "1"
click at [916, 236] on input "70.000" at bounding box center [892, 231] width 112 height 19
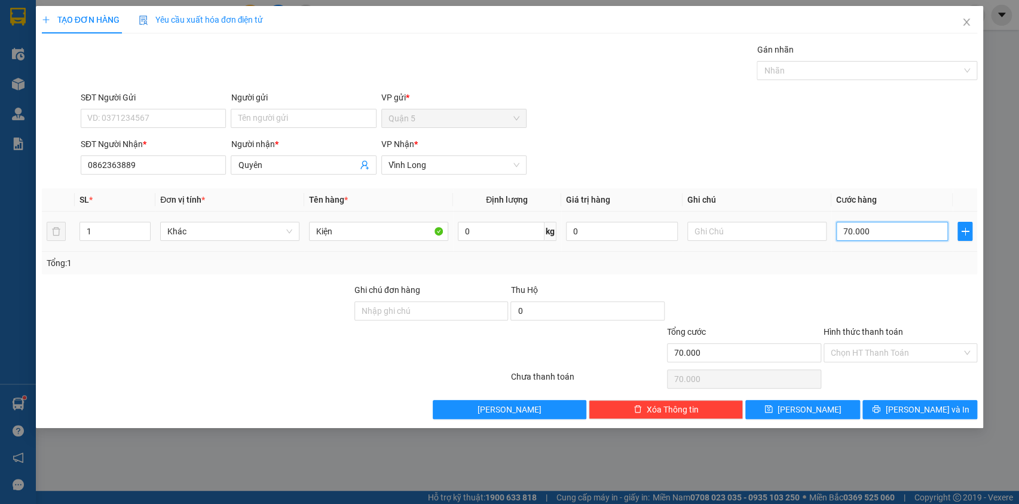
type input "0"
type input "3"
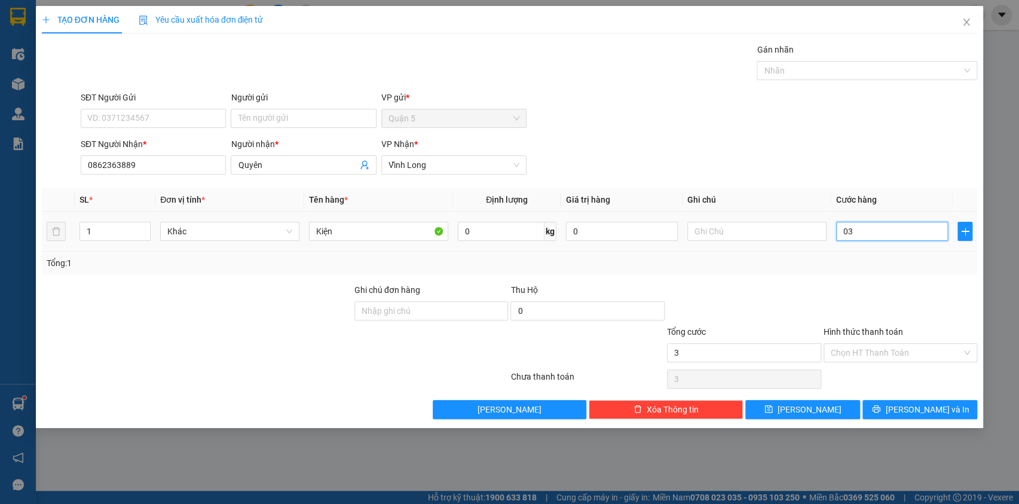
type input "030"
type input "30"
type input "030"
click at [893, 352] on input "Hình thức thanh toán" at bounding box center [897, 353] width 132 height 18
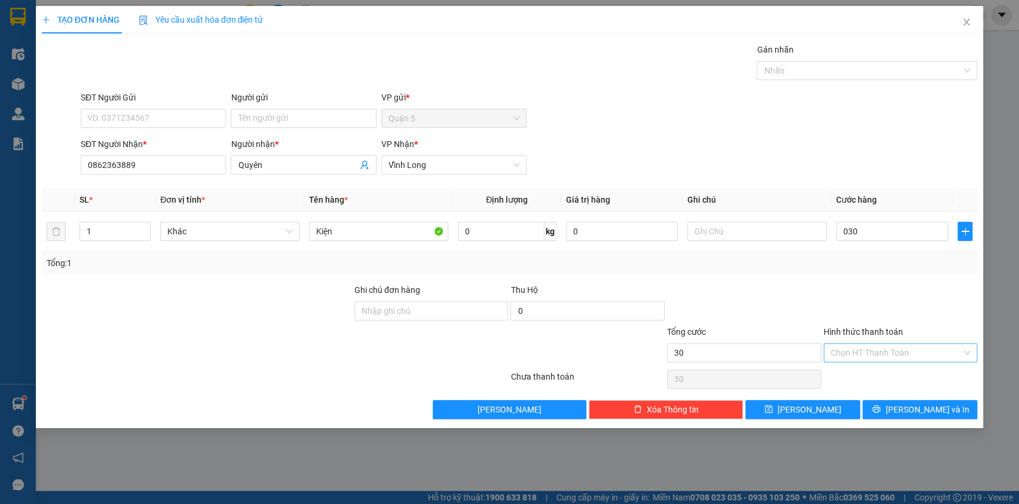
type input "30.000"
click at [879, 375] on div "Tại văn phòng" at bounding box center [900, 375] width 140 height 13
type input "0"
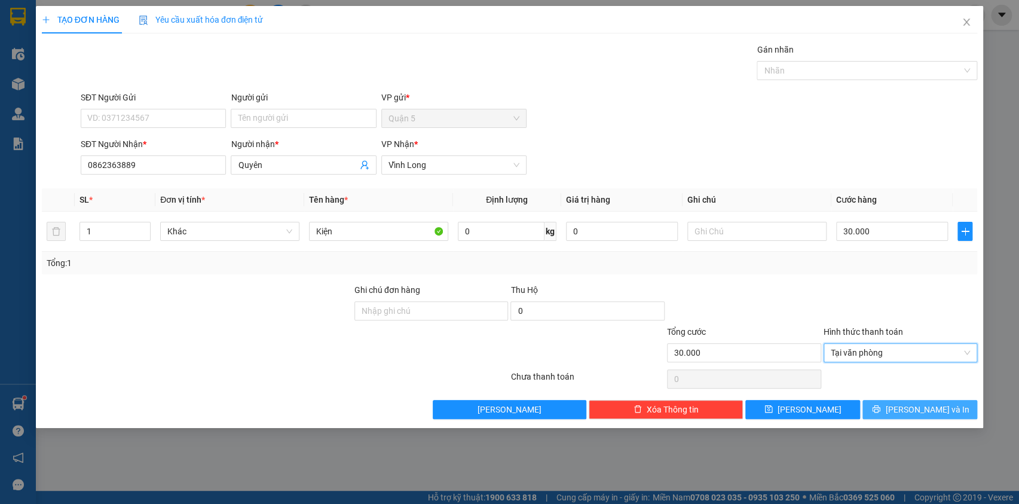
click at [916, 408] on span "[PERSON_NAME] và In" at bounding box center [927, 409] width 84 height 13
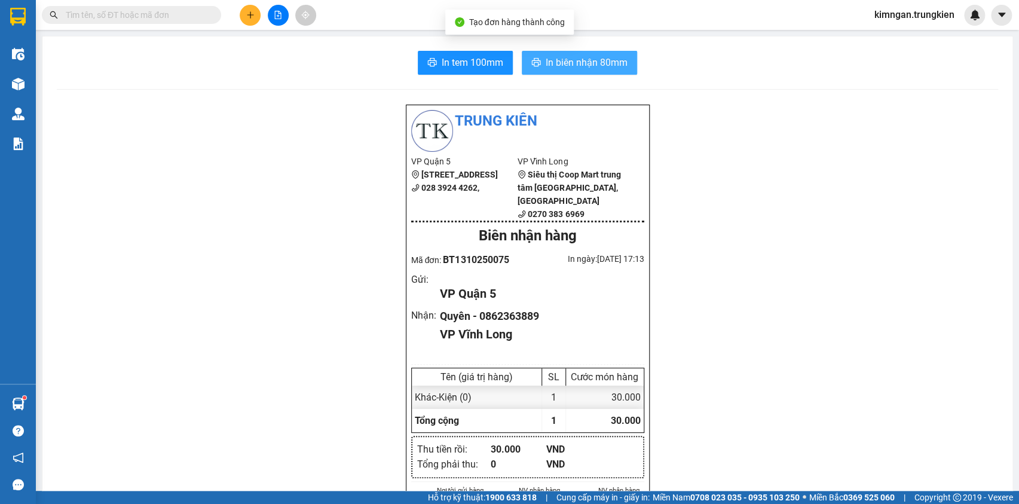
click at [566, 74] on button "In biên nhận 80mm" at bounding box center [579, 63] width 115 height 24
click at [597, 65] on span "In biên nhận 80mm" at bounding box center [587, 62] width 82 height 15
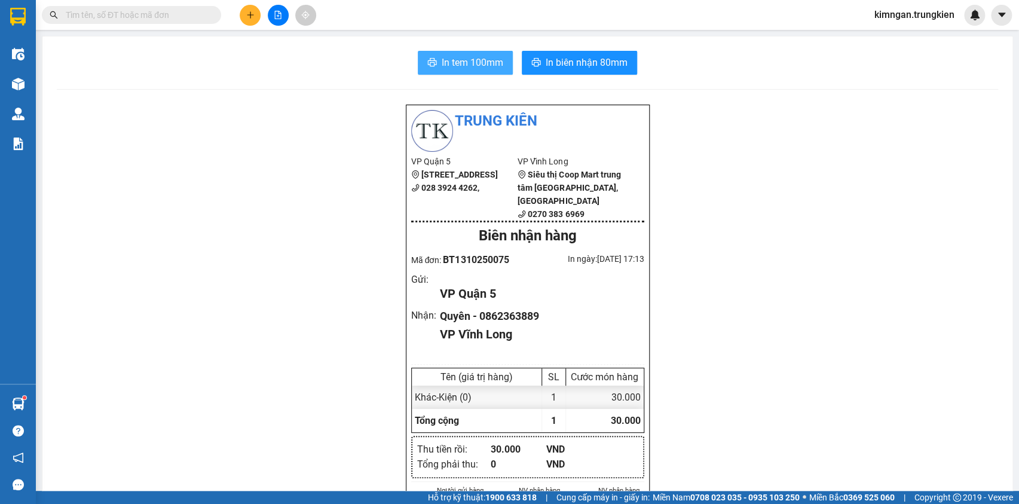
click at [460, 60] on span "In tem 100mm" at bounding box center [473, 62] width 62 height 15
click at [256, 10] on button at bounding box center [250, 15] width 21 height 21
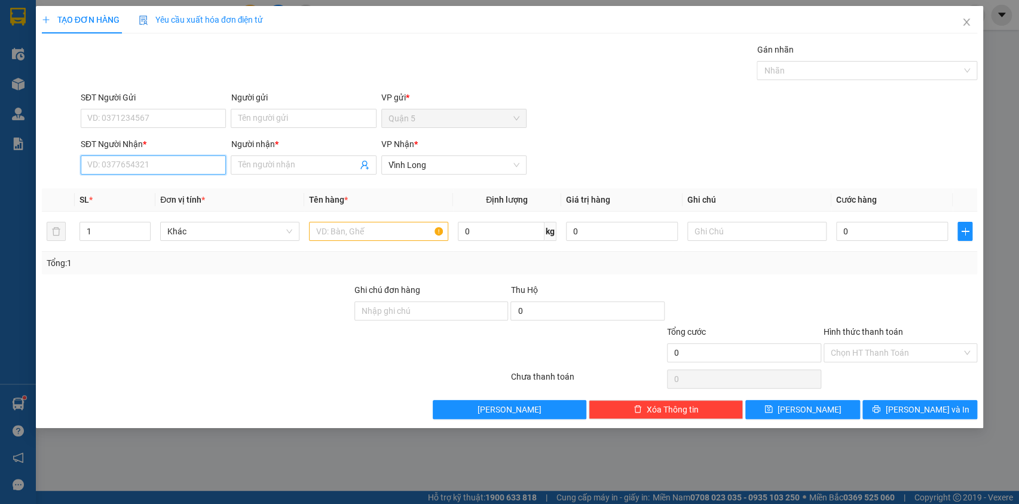
click at [196, 163] on input "SĐT Người Nhận *" at bounding box center [153, 164] width 145 height 19
type input "7925"
drag, startPoint x: 175, startPoint y: 167, endPoint x: 53, endPoint y: 175, distance: 121.6
click at [53, 175] on div "SĐT Người Nhận * 7925 7925 Người nhận * Tên người nhận VP Nhận * Vĩnh Long" at bounding box center [510, 158] width 939 height 42
click at [156, 189] on div "0948859725 - Nghĩa" at bounding box center [153, 188] width 131 height 13
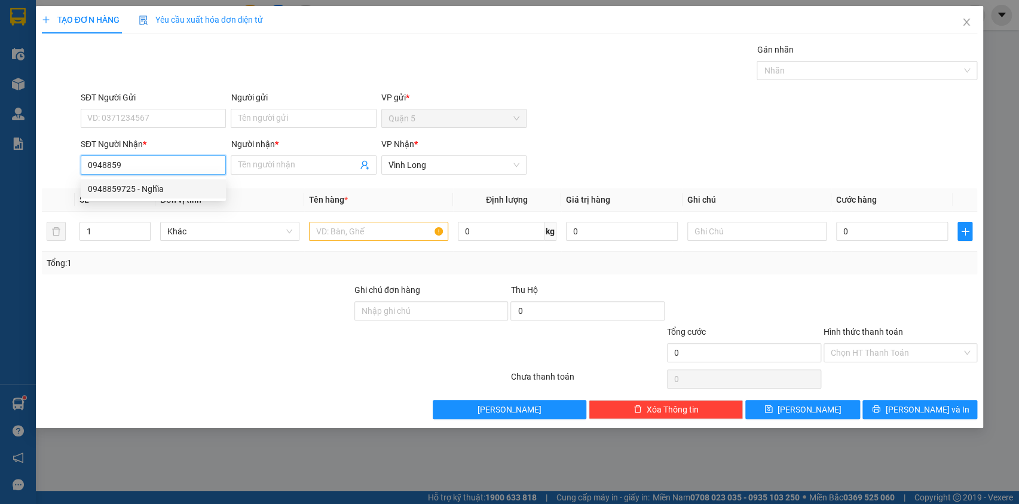
type input "0948859725"
type input "Nghĩa"
type input "0948859725"
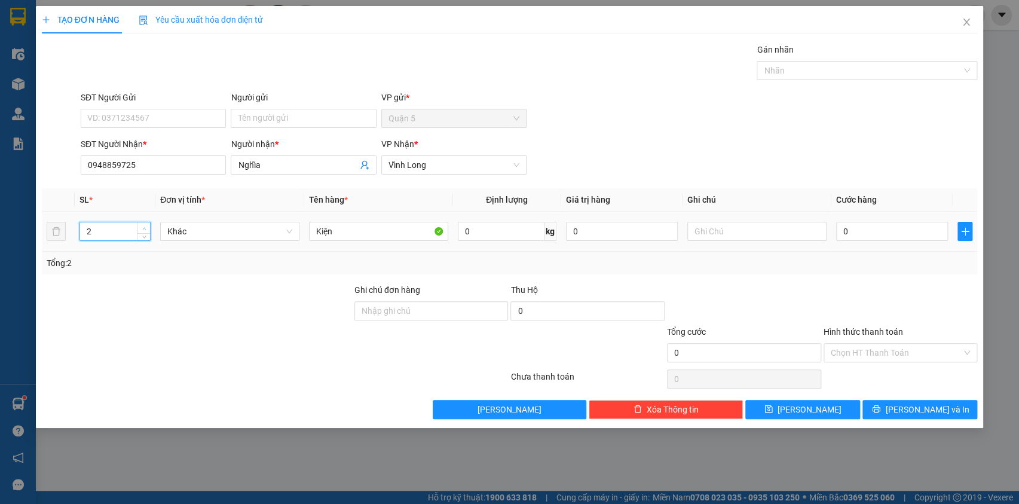
click at [142, 228] on span "up" at bounding box center [143, 228] width 7 height 7
type input "3"
click at [144, 228] on icon "up" at bounding box center [144, 229] width 4 height 4
click at [918, 401] on button "[PERSON_NAME] và In" at bounding box center [920, 409] width 115 height 19
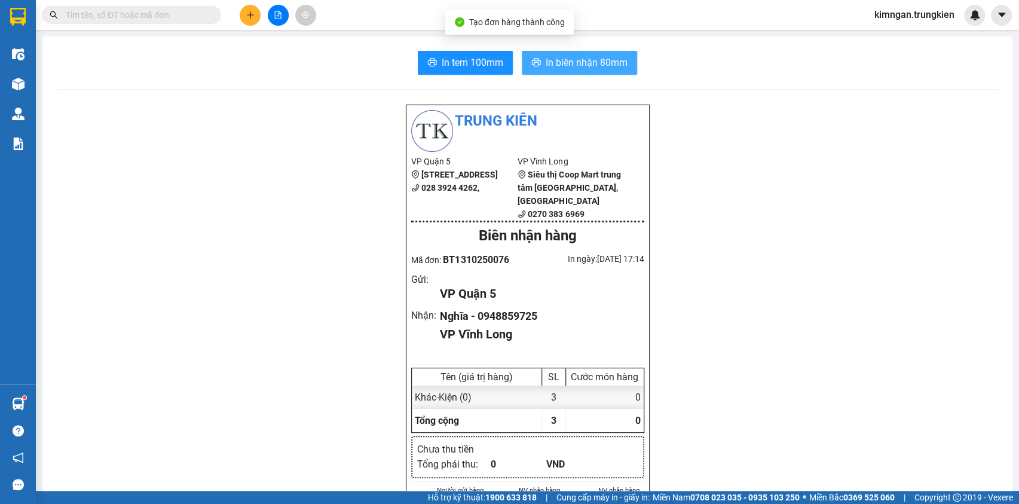
click at [573, 60] on span "In biên nhận 80mm" at bounding box center [587, 62] width 82 height 15
click at [569, 67] on span "In biên nhận 80mm" at bounding box center [587, 62] width 82 height 15
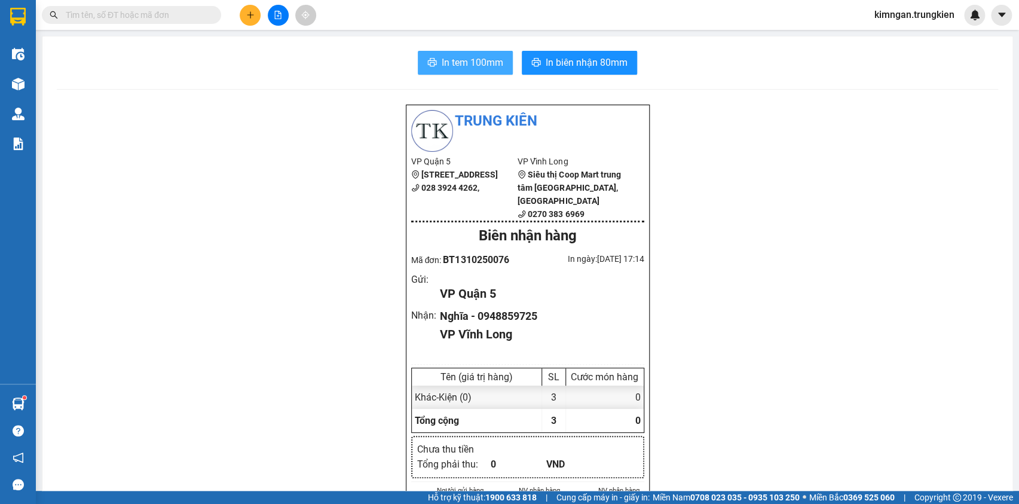
click at [463, 70] on span "In tem 100mm" at bounding box center [473, 62] width 62 height 15
click at [245, 11] on button at bounding box center [250, 15] width 21 height 21
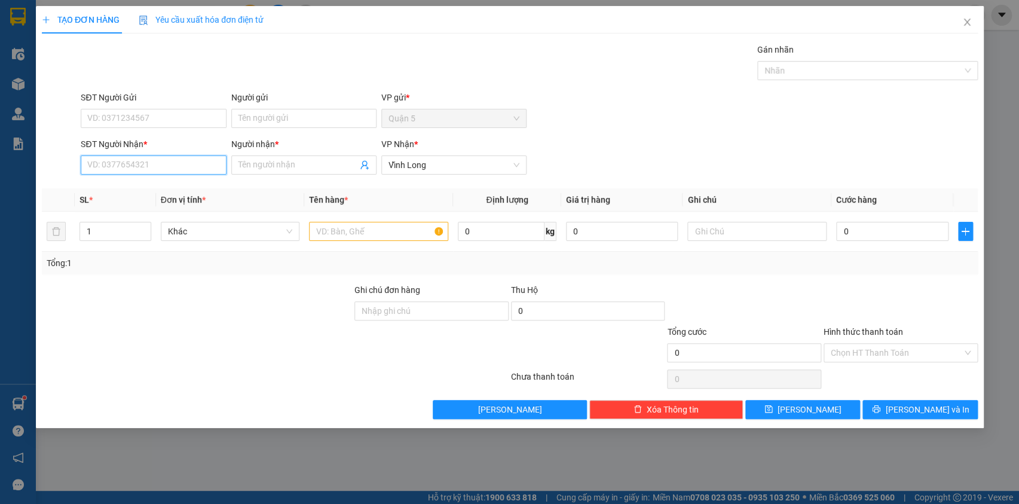
click at [173, 161] on input "SĐT Người Nhận *" at bounding box center [153, 164] width 145 height 19
click at [175, 206] on div "0918221153 - Tuấn" at bounding box center [153, 207] width 131 height 13
type input "0918221153"
type input "Tuấn"
type input "0918221153"
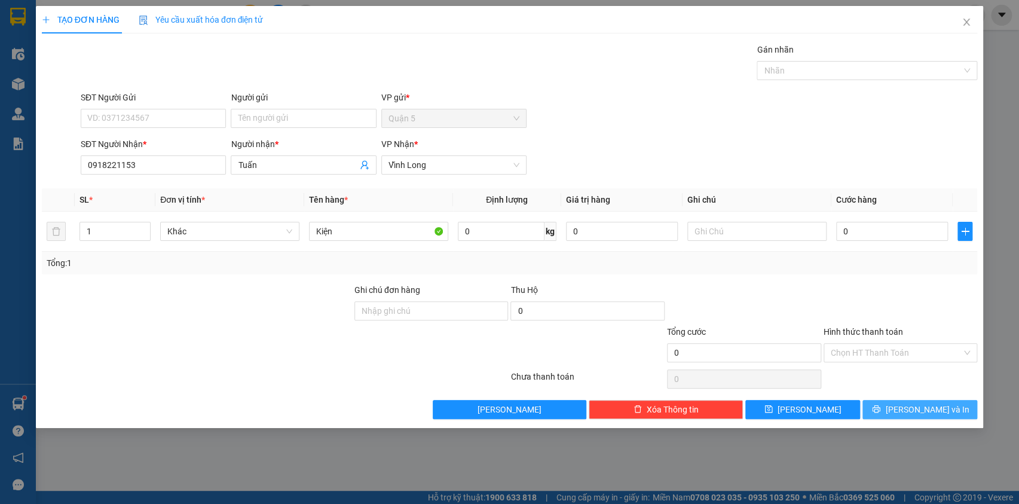
click at [945, 410] on button "[PERSON_NAME] và In" at bounding box center [920, 409] width 115 height 19
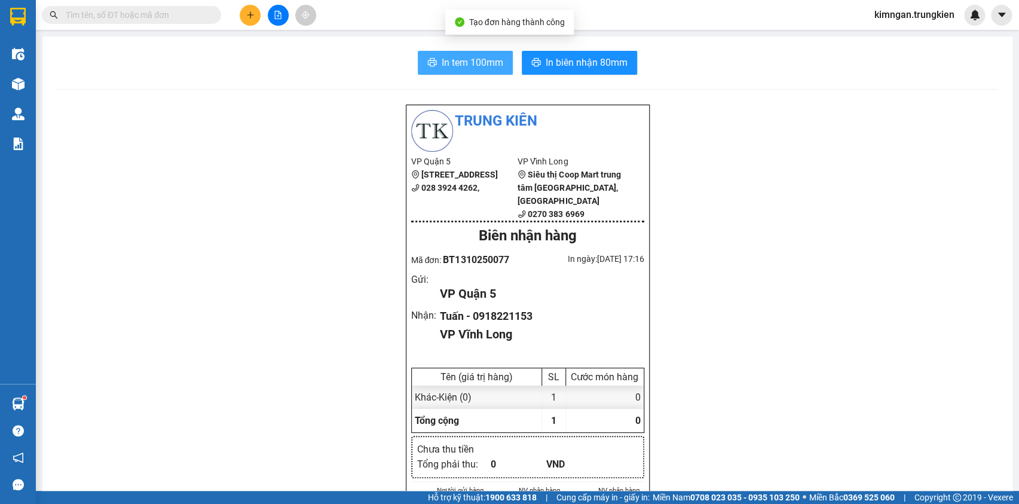
click at [430, 59] on icon "printer" at bounding box center [432, 62] width 10 height 10
click at [570, 65] on span "In biên nhận 80mm" at bounding box center [587, 62] width 82 height 15
click at [256, 17] on button at bounding box center [250, 15] width 21 height 21
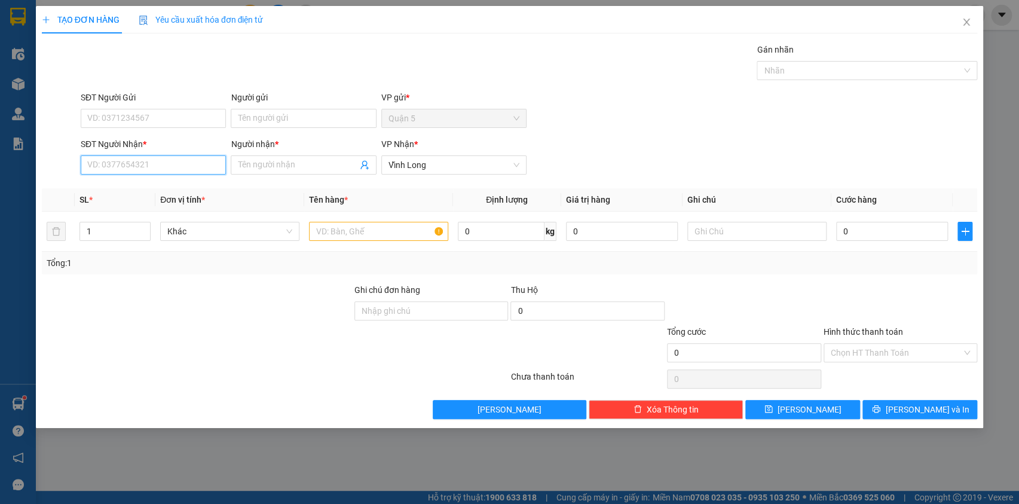
click at [158, 164] on input "SĐT Người Nhận *" at bounding box center [153, 164] width 145 height 19
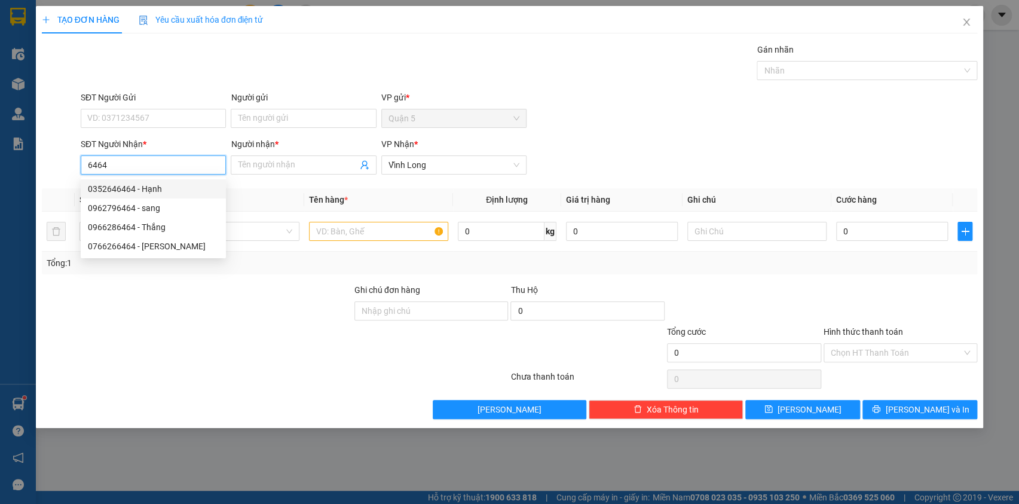
click at [182, 192] on div "0352646464 - Hạnh" at bounding box center [153, 188] width 131 height 13
type input "0352646464"
type input "Hạnh"
type input "80.000"
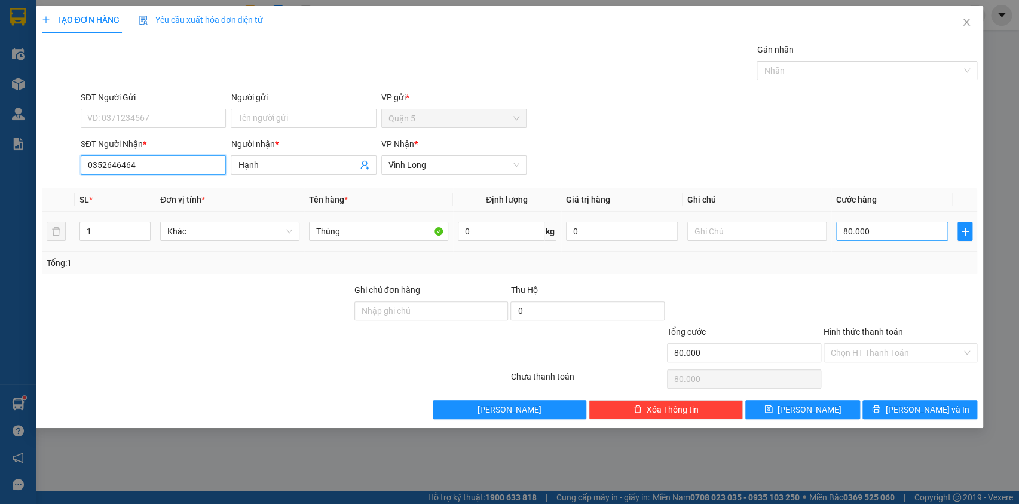
type input "0352646464"
click at [870, 237] on input "80.000" at bounding box center [892, 231] width 112 height 19
type input "0"
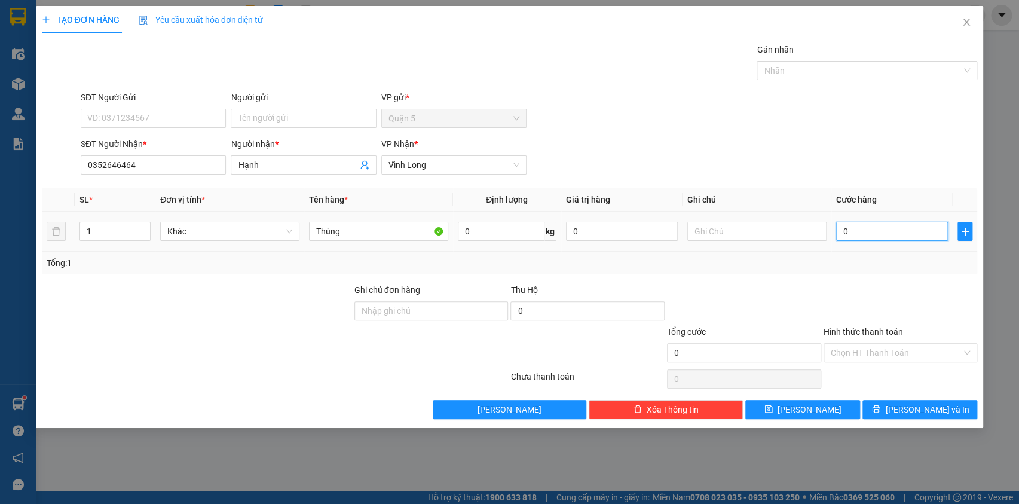
type input "8"
type input "08"
type input "80"
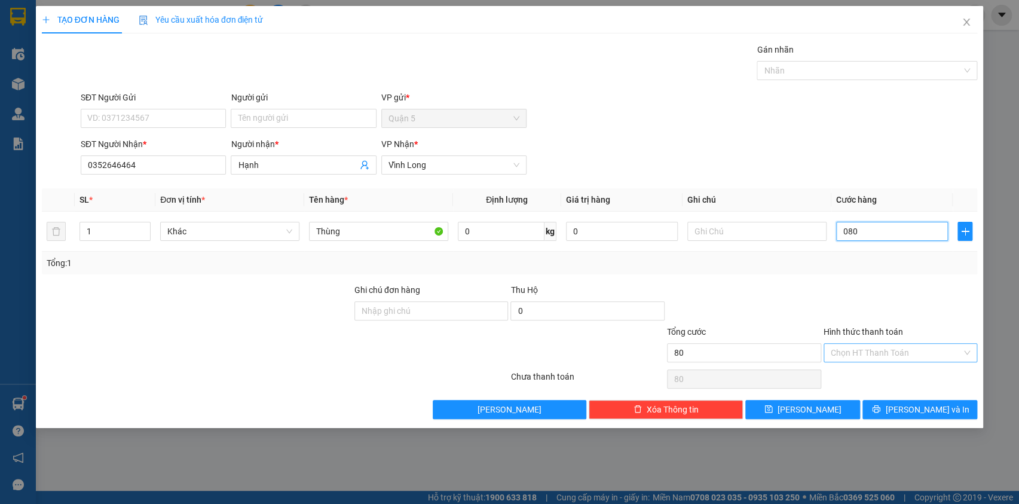
type input "080"
type input "80.000"
click at [860, 351] on input "Hình thức thanh toán" at bounding box center [897, 353] width 132 height 18
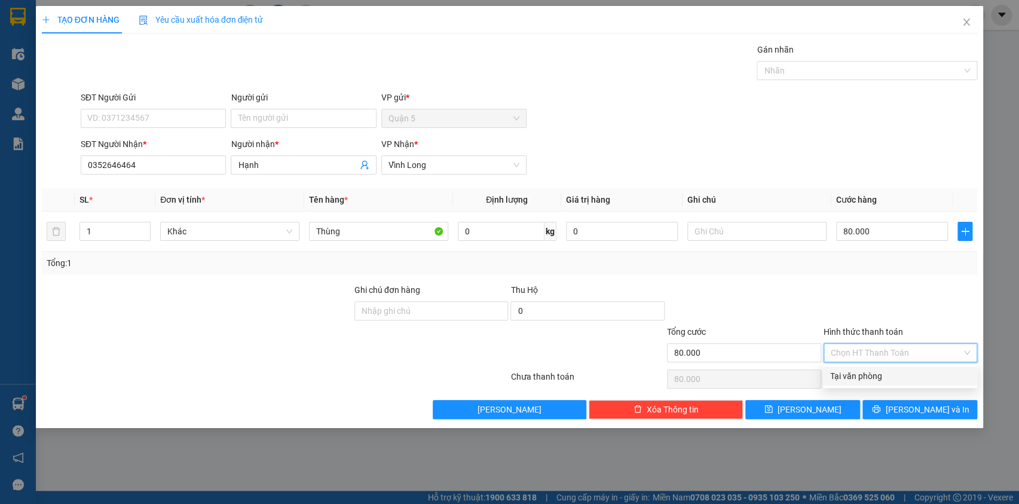
click at [906, 381] on div "Tại văn phòng" at bounding box center [900, 375] width 140 height 13
click at [933, 415] on span "[PERSON_NAME] và In" at bounding box center [927, 409] width 84 height 13
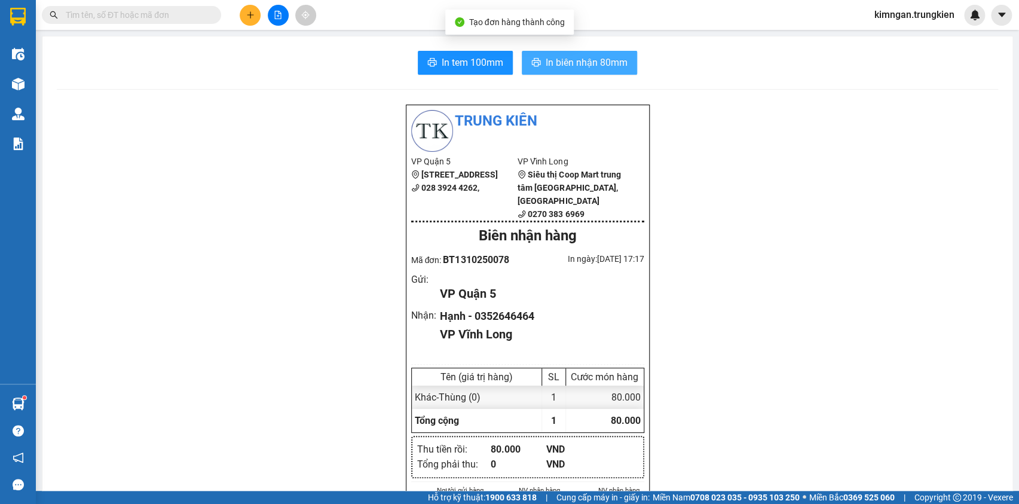
click at [565, 65] on span "In biên nhận 80mm" at bounding box center [587, 62] width 82 height 15
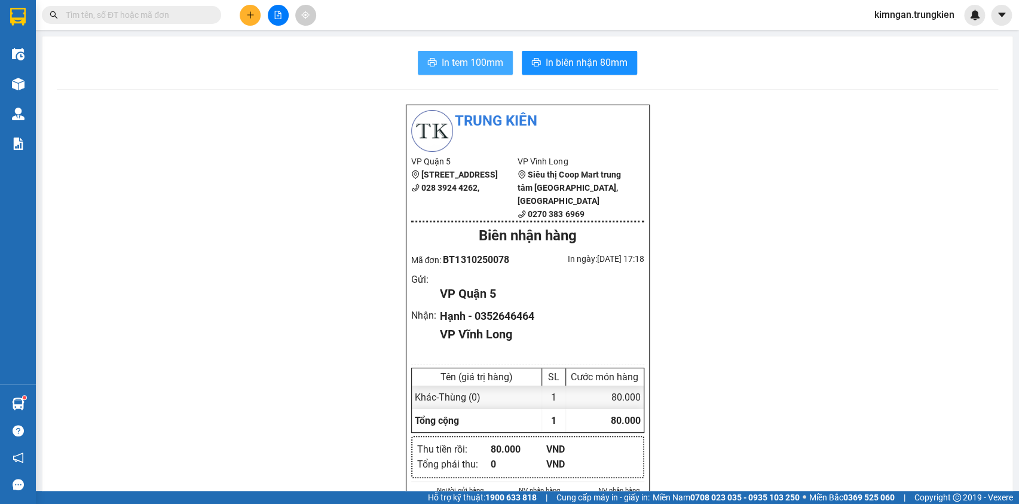
click at [502, 66] on button "In tem 100mm" at bounding box center [465, 63] width 95 height 24
click at [476, 65] on span "In tem 100mm" at bounding box center [473, 62] width 62 height 15
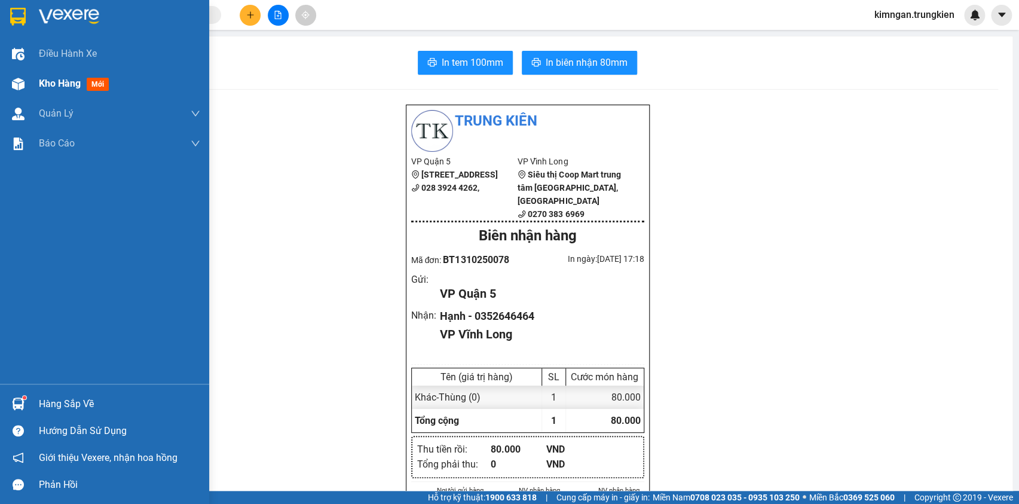
click at [55, 83] on span "Kho hàng" at bounding box center [60, 83] width 42 height 11
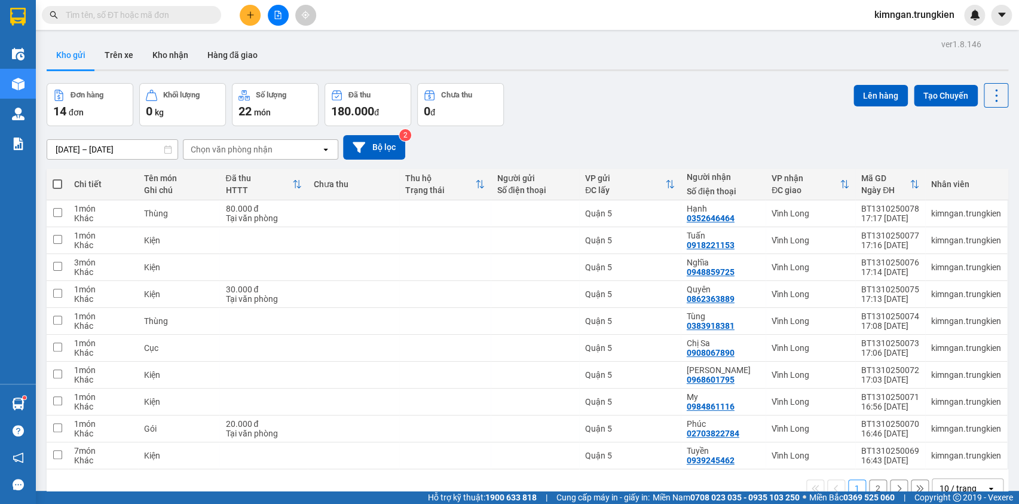
click at [869, 479] on button "2" at bounding box center [878, 488] width 18 height 18
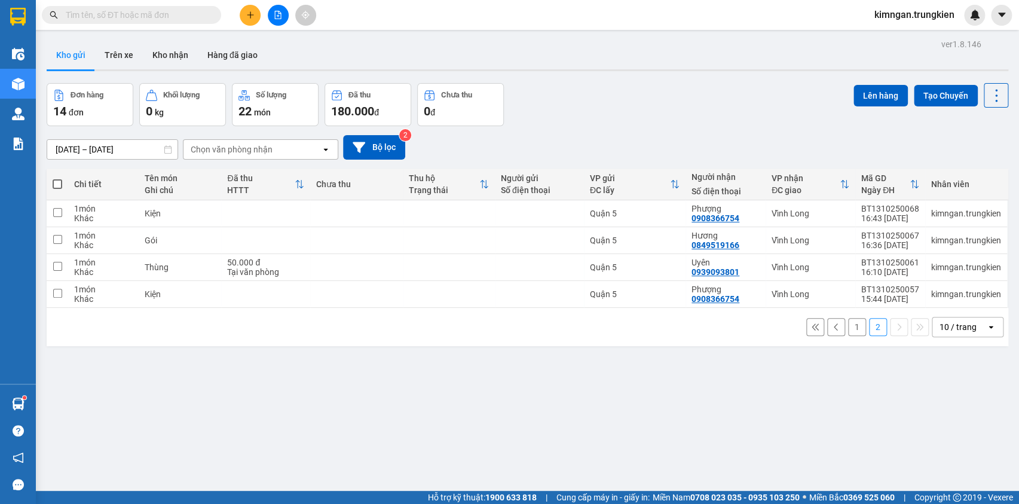
click at [855, 318] on button "1" at bounding box center [857, 327] width 18 height 18
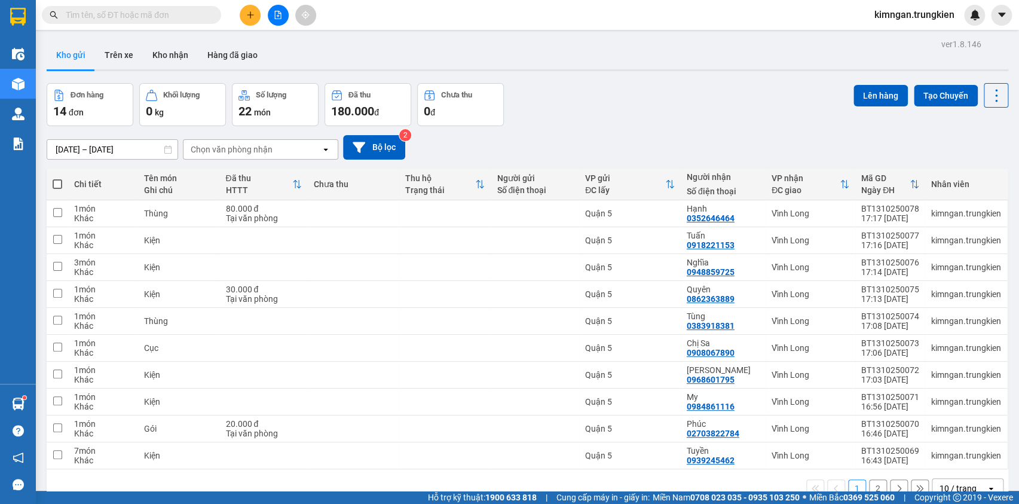
drag, startPoint x: 197, startPoint y: 17, endPoint x: 195, endPoint y: 10, distance: 6.7
click at [197, 16] on input "text" at bounding box center [136, 14] width 141 height 13
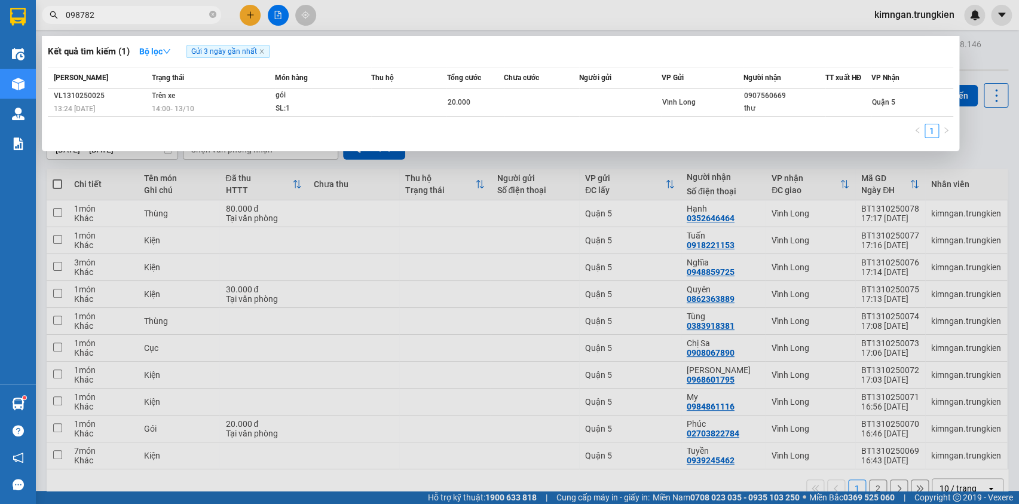
type input "0987823"
click at [213, 14] on icon "close-circle" at bounding box center [212, 14] width 7 height 7
type input "995"
click at [258, 4] on div at bounding box center [509, 252] width 1019 height 504
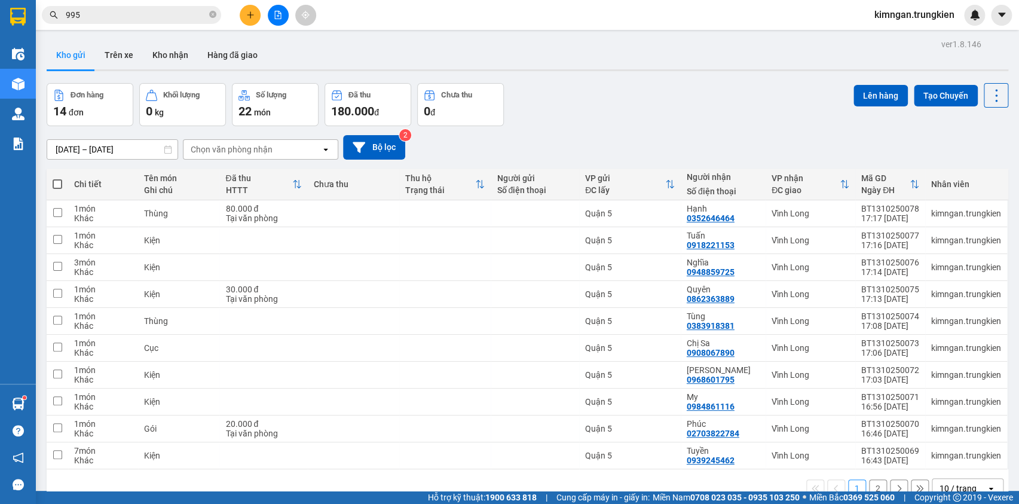
click at [257, 0] on div "Kết quả tìm kiếm ( 1 ) Bộ lọc Gửi 3 ngày gần nhất Mã ĐH Trạng thái Món hàng Thu…" at bounding box center [509, 15] width 1019 height 30
click at [246, 14] on div at bounding box center [278, 15] width 90 height 21
click at [256, 8] on button at bounding box center [250, 15] width 21 height 21
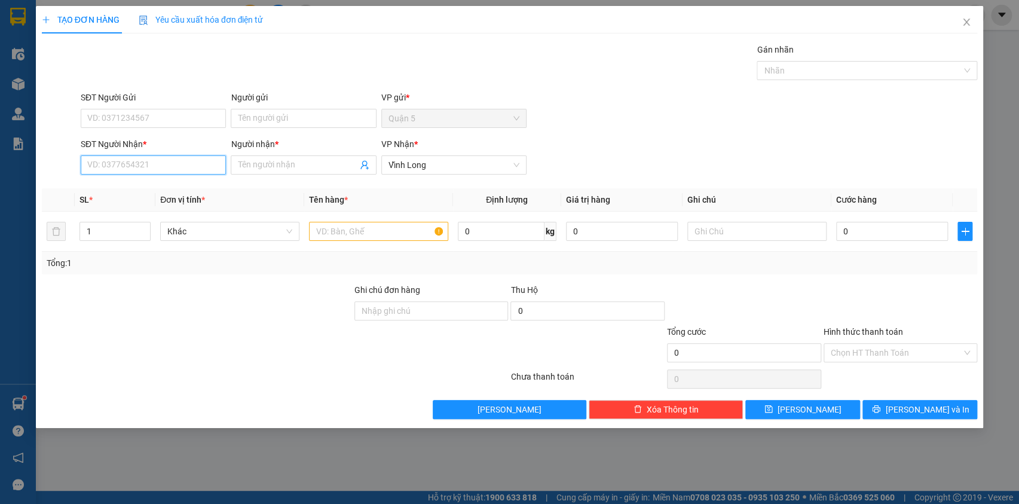
click at [167, 163] on input "SĐT Người Nhận *" at bounding box center [153, 164] width 145 height 19
type input "0"
click at [182, 192] on div "0919774059 - [PERSON_NAME]" at bounding box center [153, 188] width 131 height 13
type input "0919774059"
type input "Thủy"
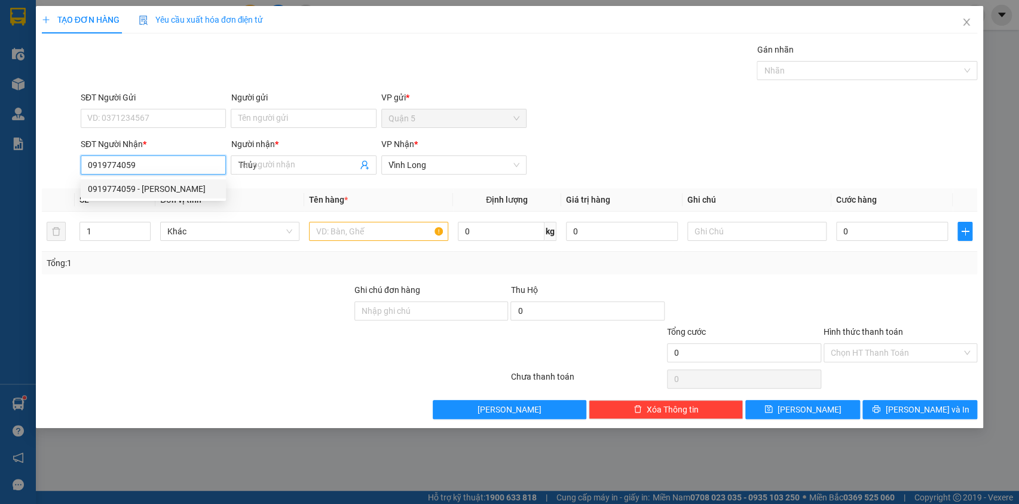
type input "20.000"
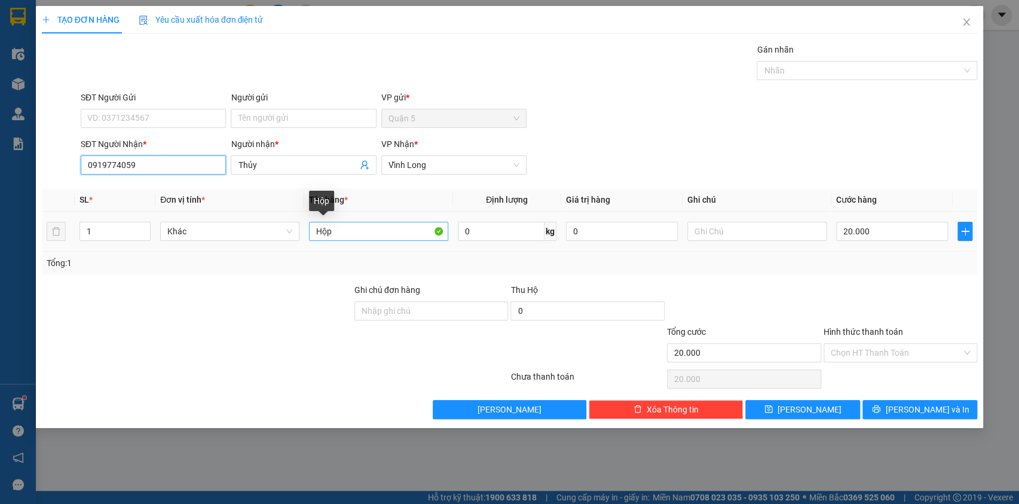
type input "0919774059"
drag, startPoint x: 320, startPoint y: 227, endPoint x: 284, endPoint y: 228, distance: 35.9
click at [284, 228] on tr "1 Khác Hộp 0 kg 0 20.000" at bounding box center [510, 232] width 936 height 40
type input "Gói"
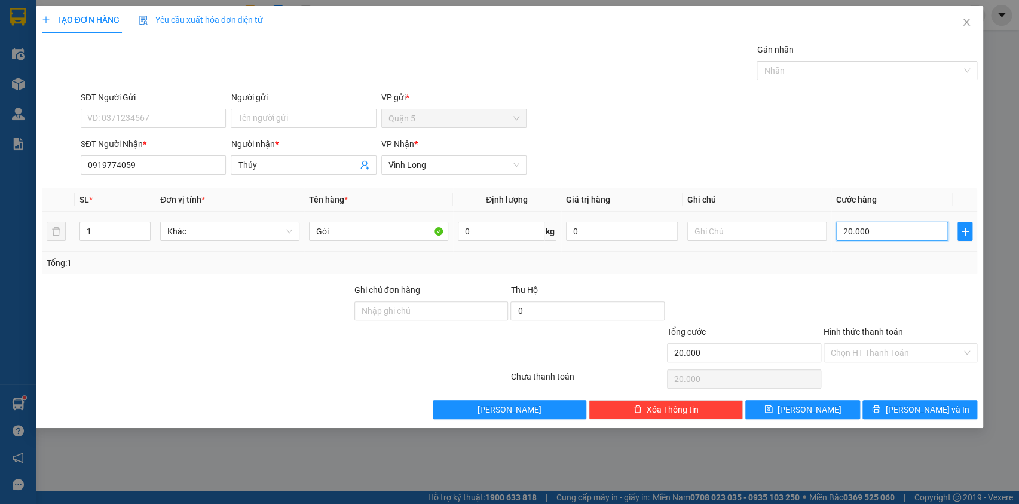
click at [896, 240] on input "20.000" at bounding box center [892, 231] width 112 height 19
type input "4"
type input "40"
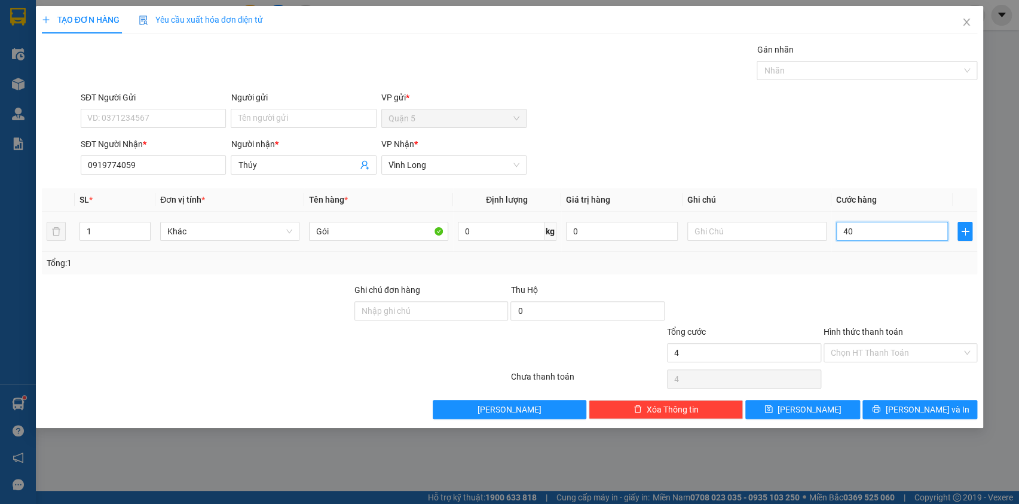
type input "40"
click at [913, 350] on input "Hình thức thanh toán" at bounding box center [897, 353] width 132 height 18
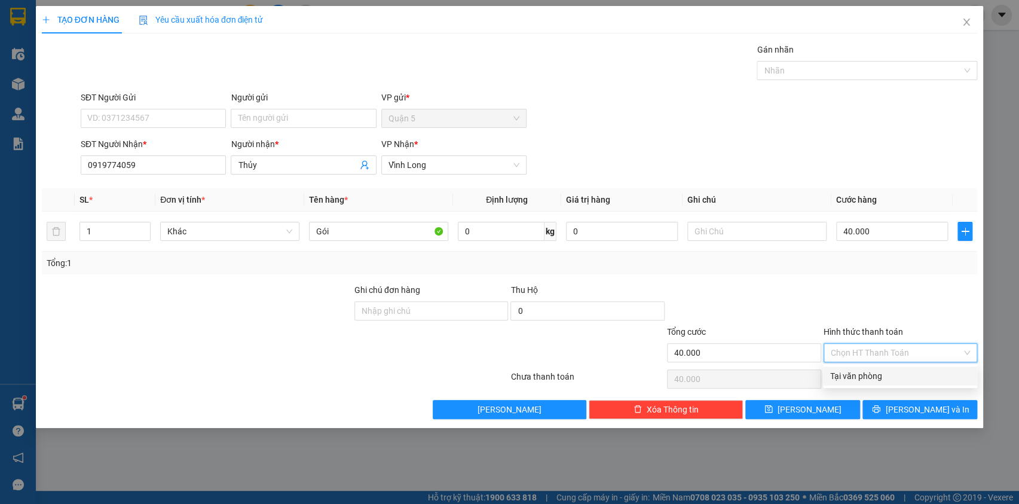
click at [903, 377] on div "Tại văn phòng" at bounding box center [900, 375] width 140 height 13
drag, startPoint x: 916, startPoint y: 406, endPoint x: 918, endPoint y: 396, distance: 10.3
click at [917, 406] on span "[PERSON_NAME] và In" at bounding box center [927, 409] width 84 height 13
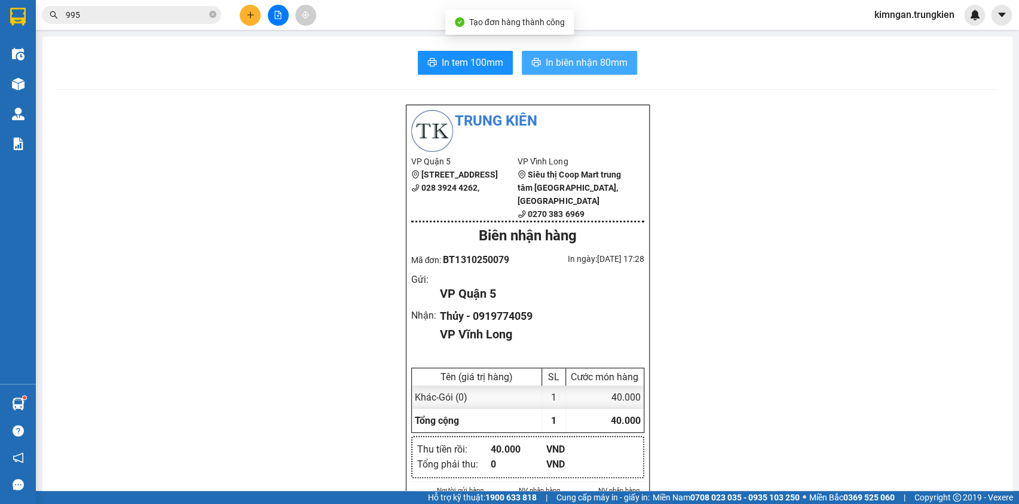
click at [585, 62] on span "In biên nhận 80mm" at bounding box center [587, 62] width 82 height 15
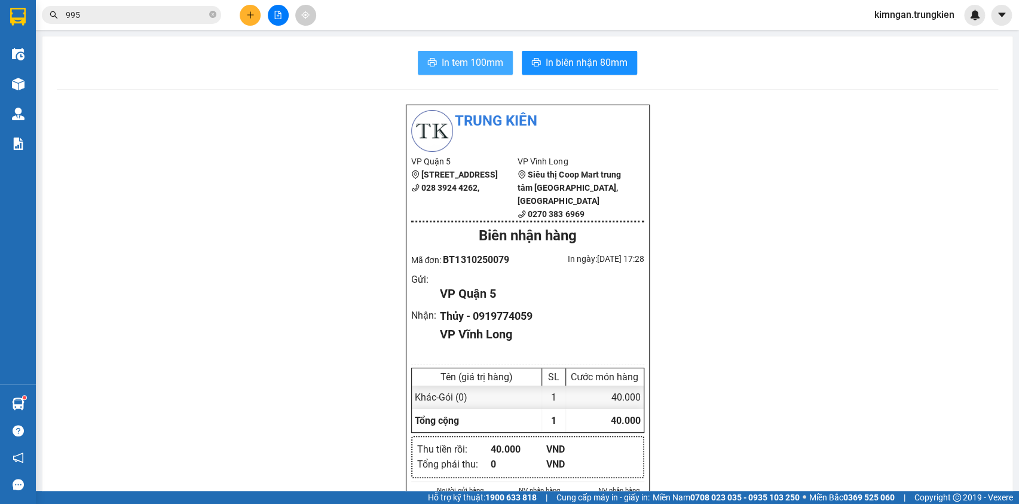
click at [469, 65] on span "In tem 100mm" at bounding box center [473, 62] width 62 height 15
click at [261, 15] on div at bounding box center [278, 15] width 90 height 21
click at [246, 11] on icon "plus" at bounding box center [250, 15] width 8 height 8
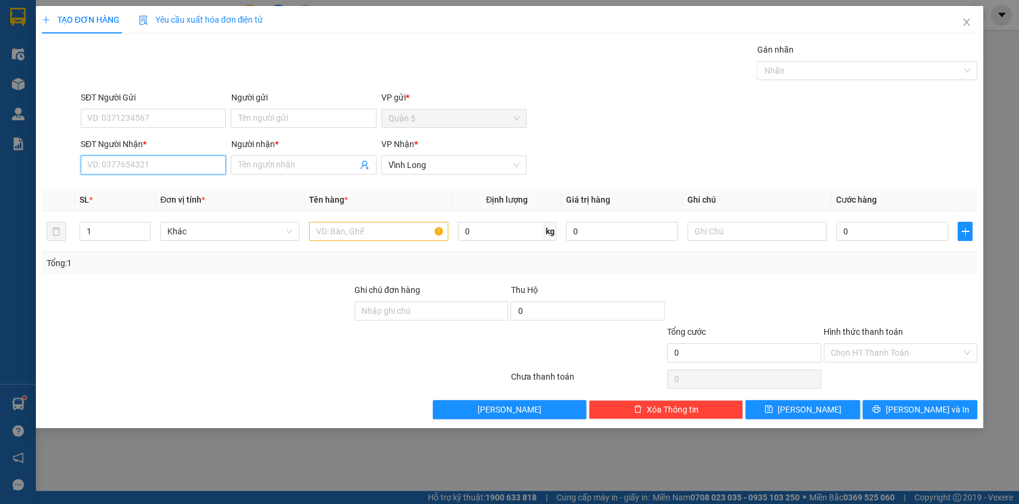
click at [190, 163] on input "SĐT Người Nhận *" at bounding box center [153, 164] width 145 height 19
click at [172, 191] on div "0968601795 - Thùy Linh" at bounding box center [153, 188] width 131 height 13
type input "0968601795"
type input "[PERSON_NAME]"
type input "0968601795"
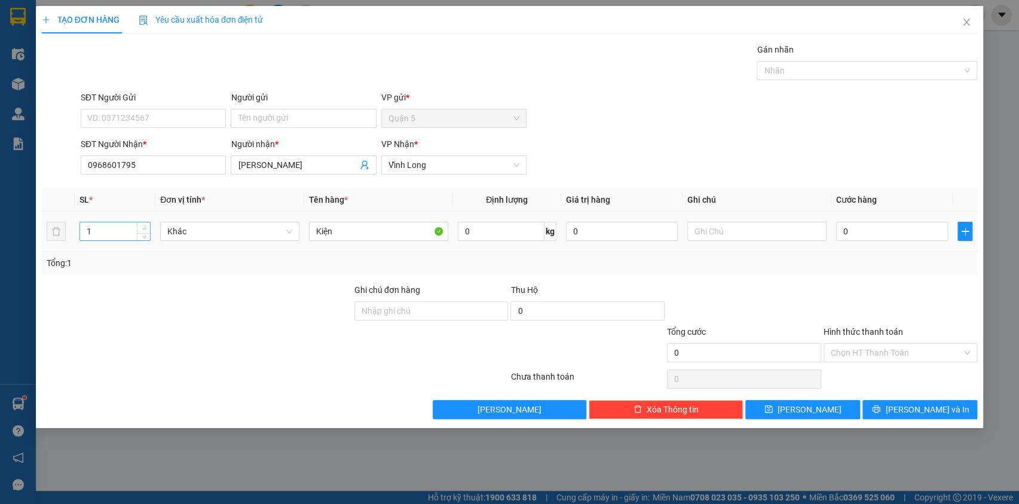
click at [143, 225] on span "up" at bounding box center [143, 228] width 7 height 7
type input "2"
click at [946, 405] on button "[PERSON_NAME] và In" at bounding box center [920, 409] width 115 height 19
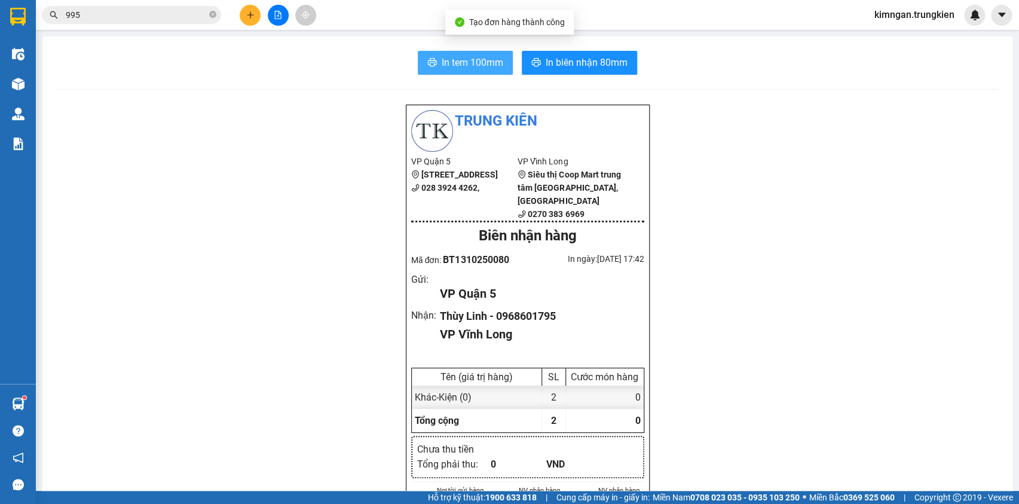
click at [472, 56] on span "In tem 100mm" at bounding box center [473, 62] width 62 height 15
click at [250, 16] on icon "plus" at bounding box center [250, 15] width 8 height 8
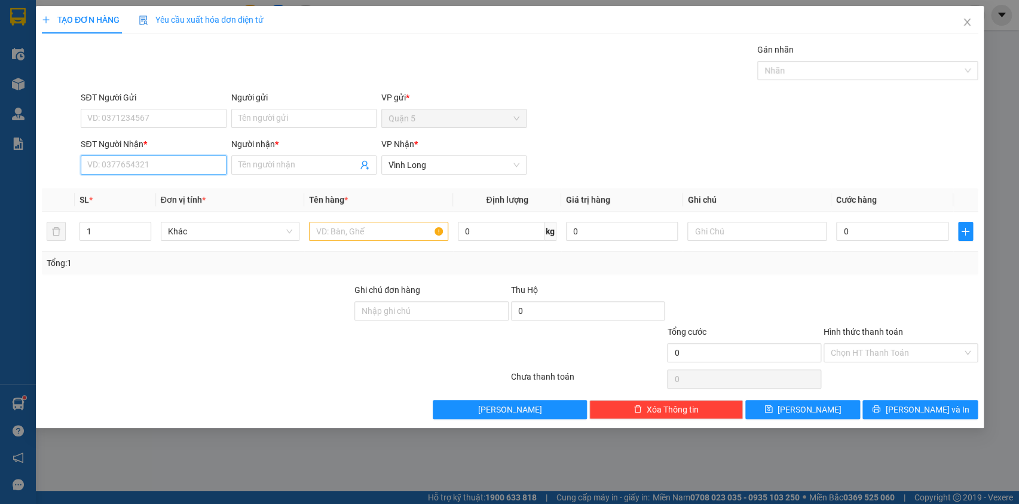
click at [169, 165] on input "SĐT Người Nhận *" at bounding box center [153, 164] width 145 height 19
click at [185, 189] on div "0907615316 - Tùng" at bounding box center [153, 188] width 131 height 13
type input "0907615316"
type input "Tùng"
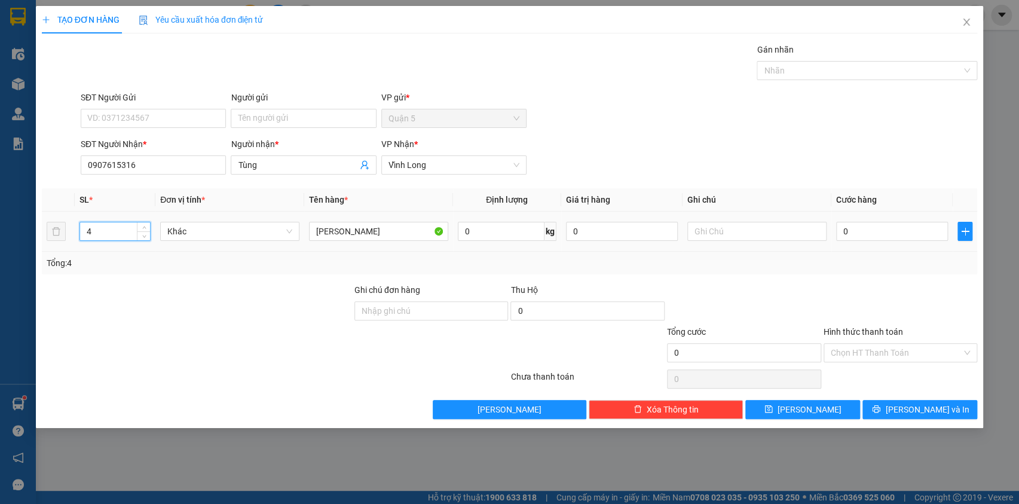
drag, startPoint x: 94, startPoint y: 227, endPoint x: 78, endPoint y: 233, distance: 17.0
click at [78, 233] on td "4" at bounding box center [115, 232] width 81 height 40
click at [910, 414] on span "[PERSON_NAME] và In" at bounding box center [927, 409] width 84 height 13
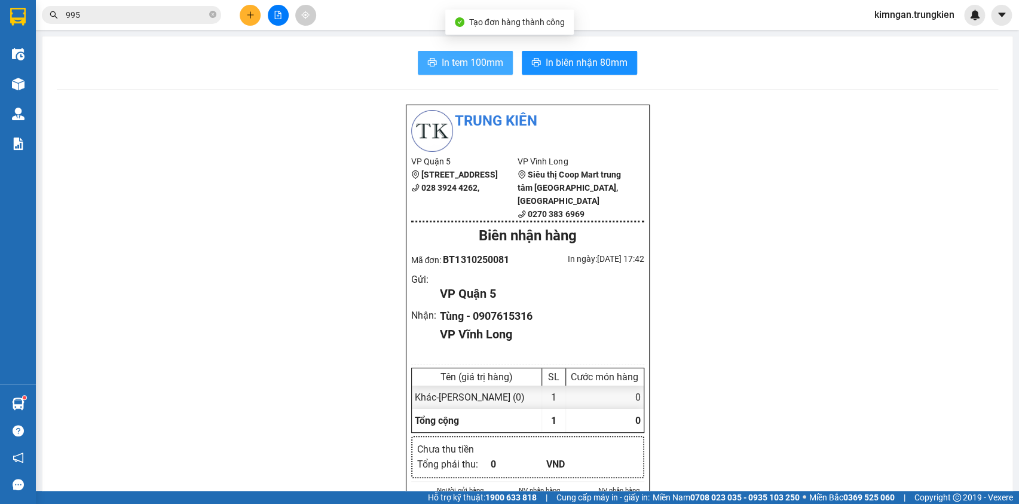
click at [460, 60] on span "In tem 100mm" at bounding box center [473, 62] width 62 height 15
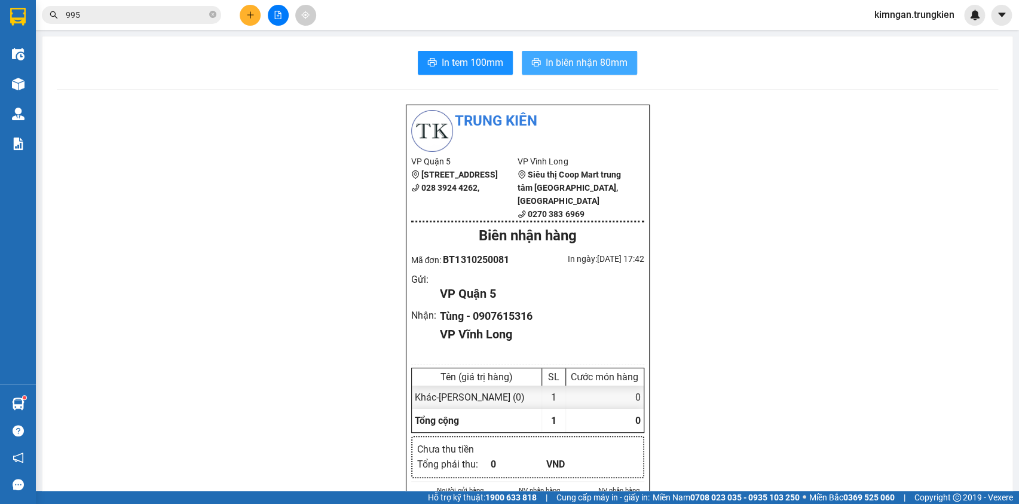
click at [574, 71] on button "In biên nhận 80mm" at bounding box center [579, 63] width 115 height 24
click at [567, 64] on span "In biên nhận 80mm" at bounding box center [587, 62] width 82 height 15
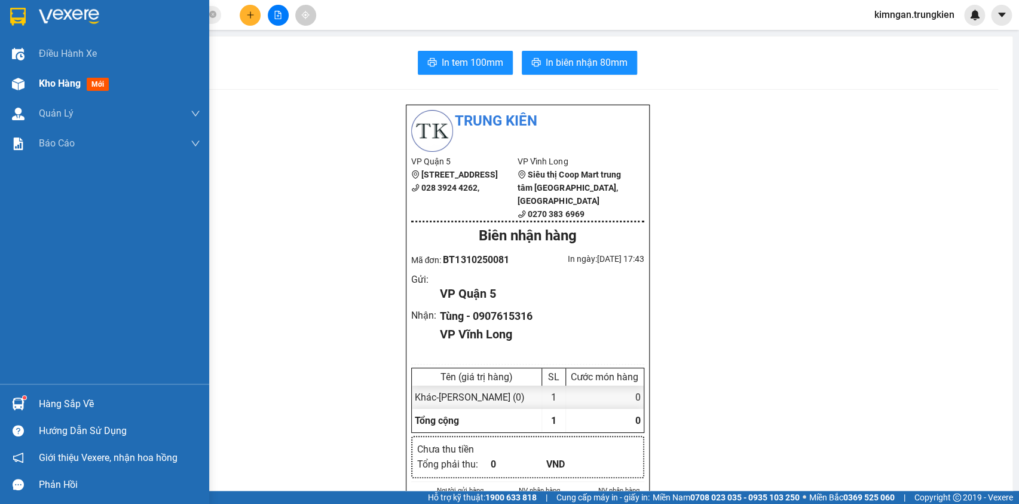
click at [29, 88] on div "Kho hàng mới" at bounding box center [104, 84] width 209 height 30
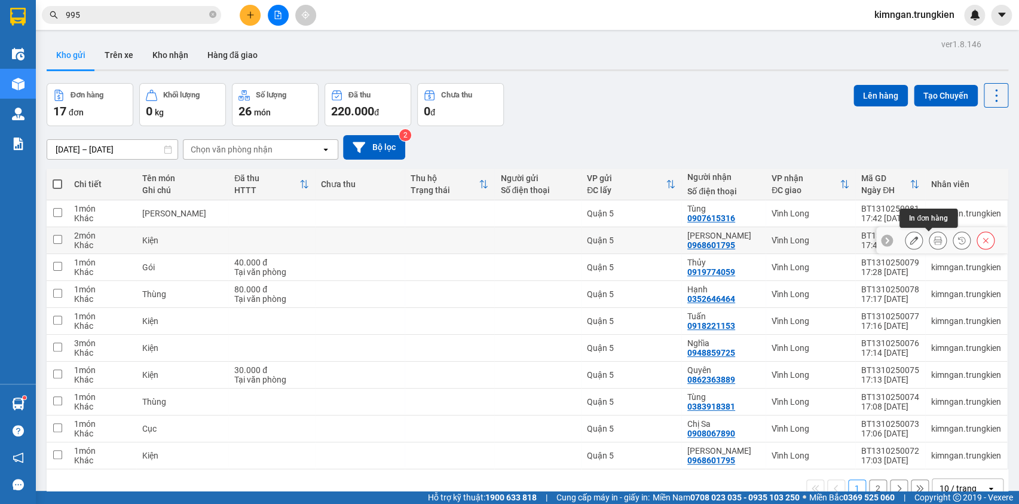
click at [930, 234] on button at bounding box center [938, 240] width 17 height 21
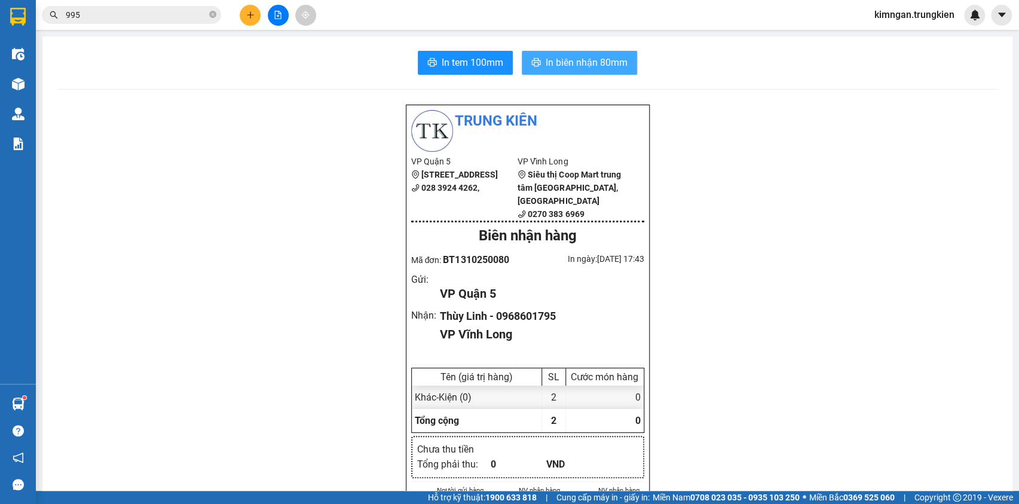
click at [569, 64] on span "In biên nhận 80mm" at bounding box center [587, 62] width 82 height 15
click at [248, 17] on icon "plus" at bounding box center [250, 15] width 8 height 8
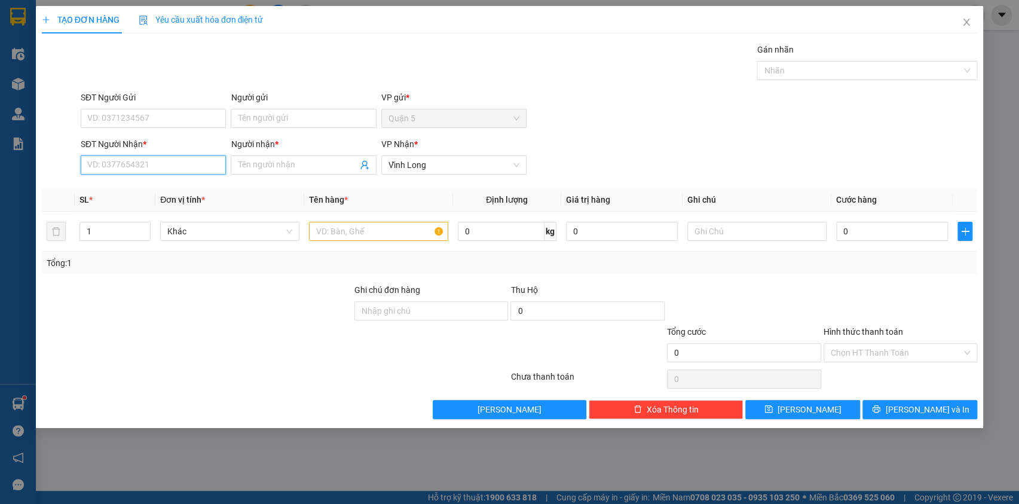
click at [202, 164] on input "SĐT Người Nhận *" at bounding box center [153, 164] width 145 height 19
type input "767"
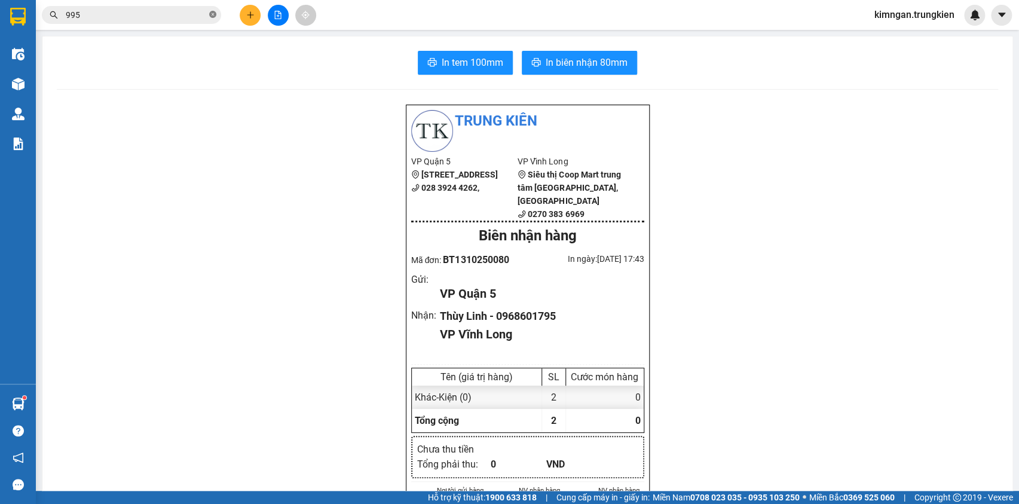
click at [209, 14] on icon "close-circle" at bounding box center [212, 14] width 7 height 7
click at [183, 14] on input "text" at bounding box center [136, 14] width 141 height 13
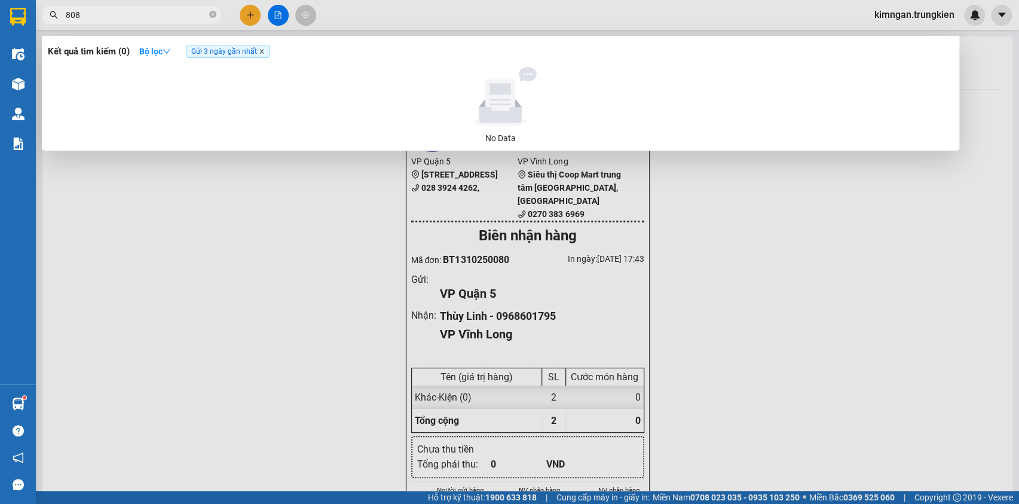
type input "808"
click at [262, 51] on icon "close" at bounding box center [262, 51] width 6 height 6
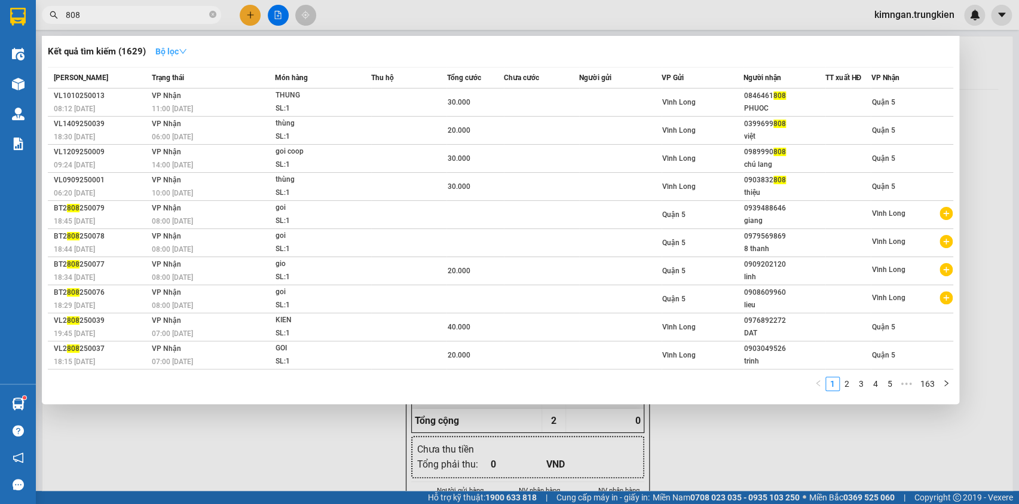
click at [179, 51] on strong "Bộ lọc" at bounding box center [171, 52] width 32 height 10
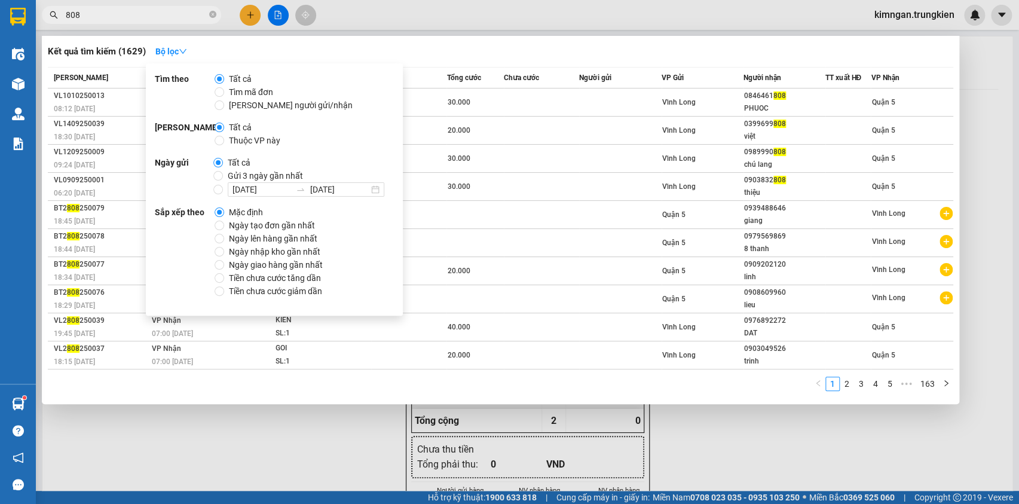
click at [211, 166] on div "Ngày gửi Tất cả Gửi 3 ngày gần nhất 11/10/2025 11/10/2025" at bounding box center [274, 176] width 239 height 41
click at [219, 173] on input "Gửi 3 ngày gần nhất" at bounding box center [218, 176] width 10 height 10
radio input "true"
radio input "false"
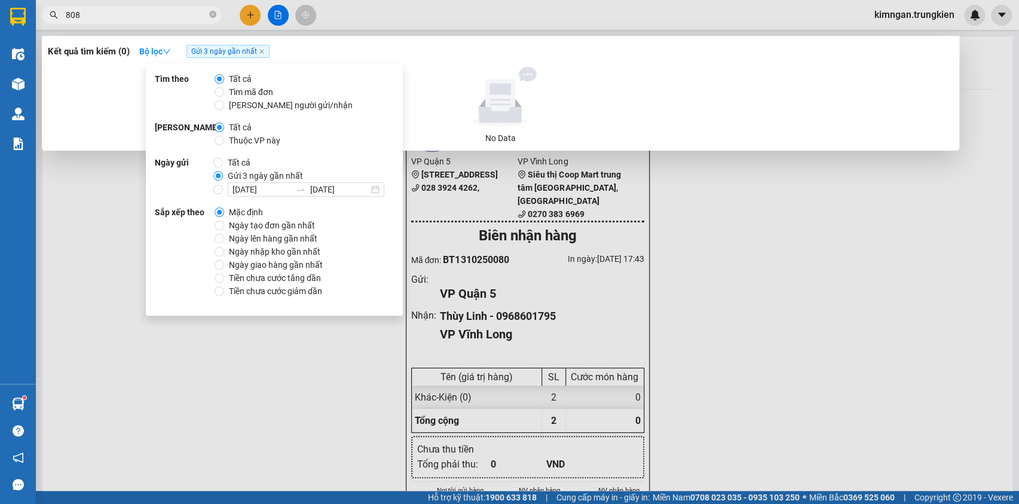
click at [108, 402] on div at bounding box center [509, 252] width 1019 height 504
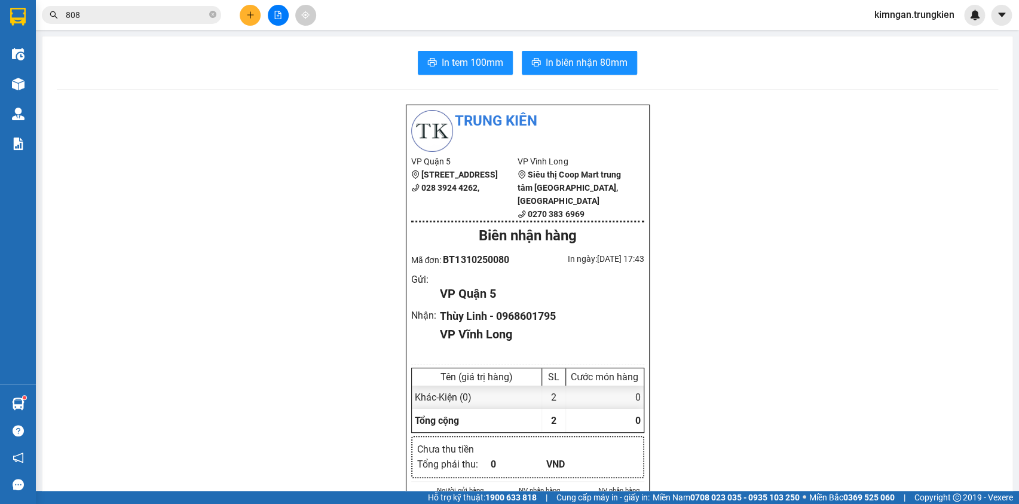
click at [246, 17] on icon "plus" at bounding box center [250, 15] width 8 height 8
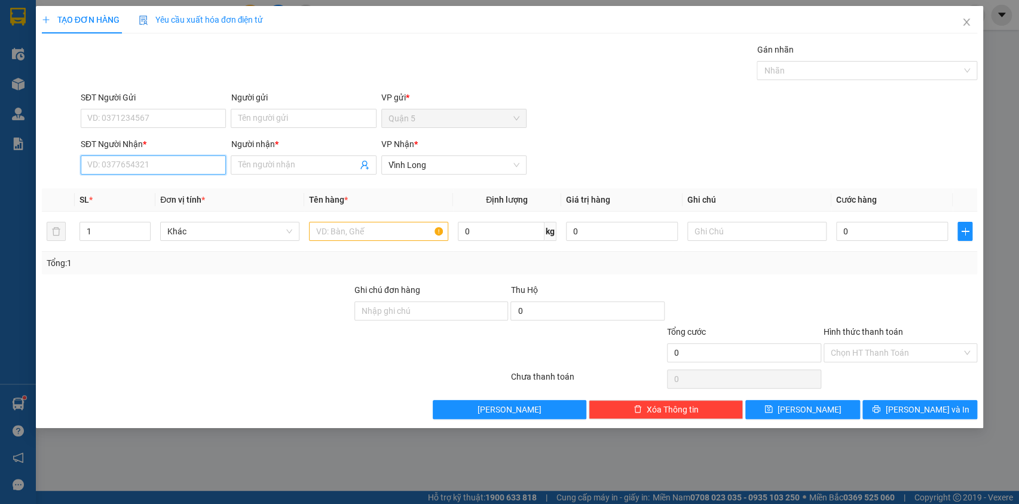
click at [167, 160] on input "SĐT Người Nhận *" at bounding box center [153, 164] width 145 height 19
click at [160, 198] on div "0977424767 0977424767 - Phương Thảo" at bounding box center [153, 189] width 145 height 24
click at [175, 167] on input "SĐT Người Nhận *" at bounding box center [153, 164] width 145 height 19
click at [177, 193] on div "0977424767 - Phương Thảo" at bounding box center [153, 188] width 145 height 19
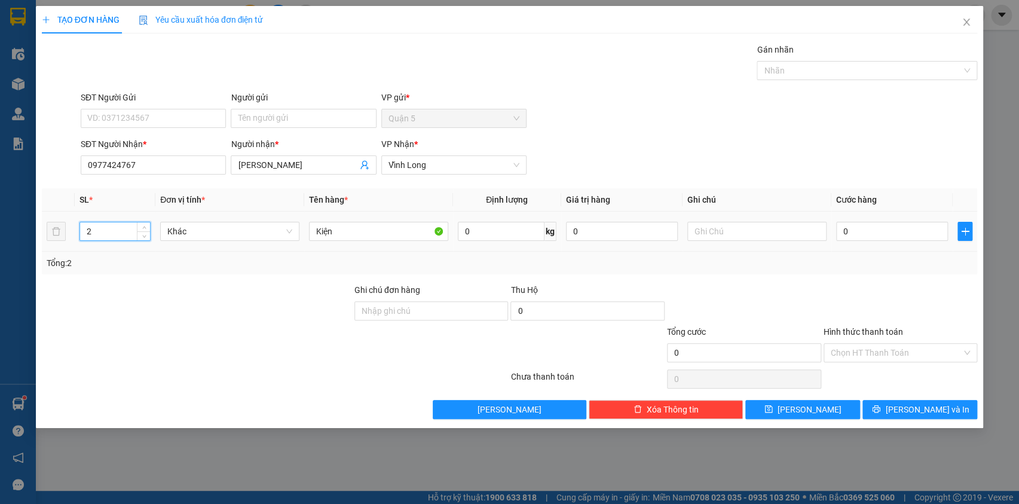
click at [48, 240] on tr "2 Khác Kiện 0 kg 0 0" at bounding box center [510, 232] width 936 height 40
click at [910, 412] on span "[PERSON_NAME] và In" at bounding box center [927, 409] width 84 height 13
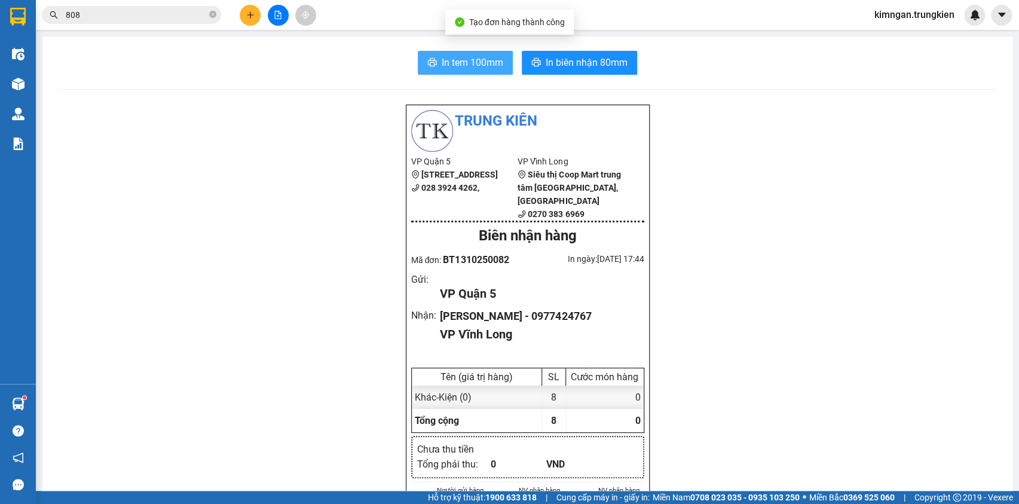
click at [481, 60] on span "In tem 100mm" at bounding box center [473, 62] width 62 height 15
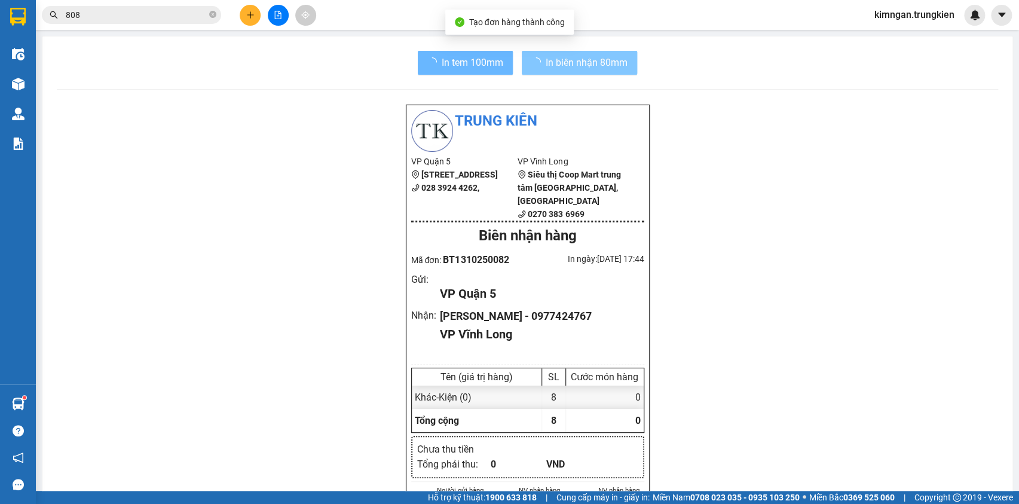
click at [625, 63] on button "In biên nhận 80mm" at bounding box center [579, 63] width 115 height 24
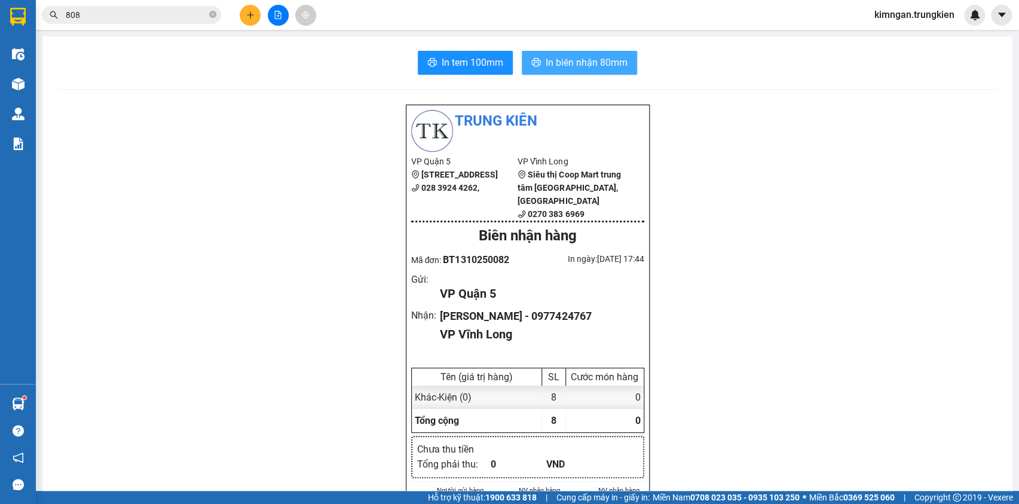
click at [594, 65] on span "In biên nhận 80mm" at bounding box center [587, 62] width 82 height 15
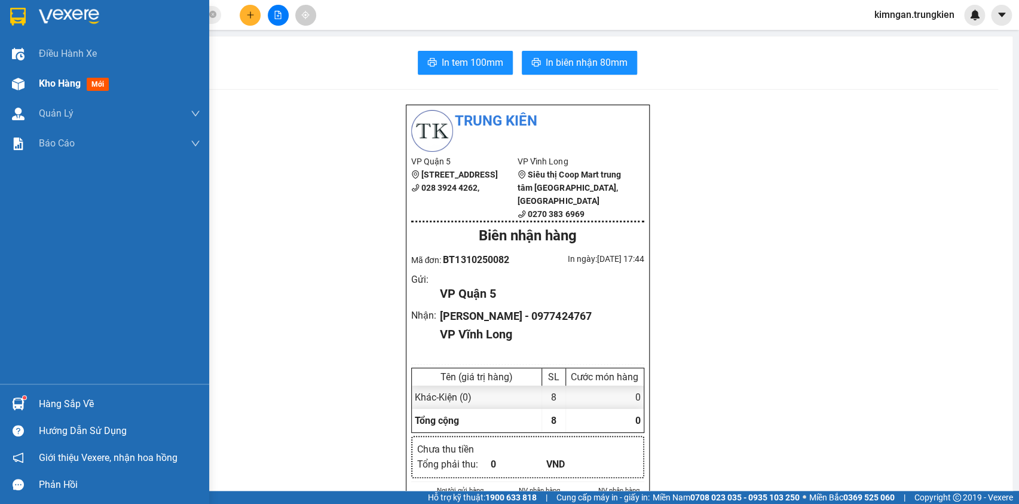
click at [69, 82] on span "Kho hàng" at bounding box center [60, 83] width 42 height 11
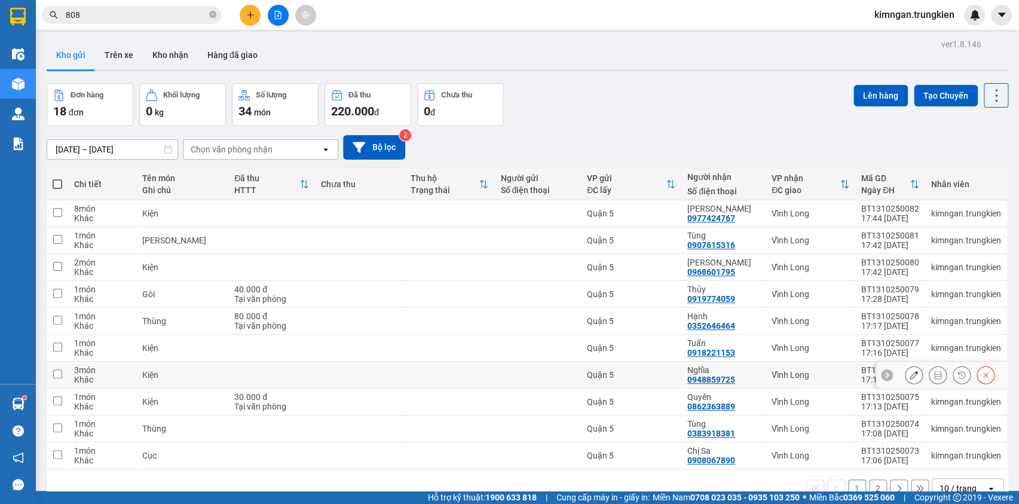
scroll to position [54, 0]
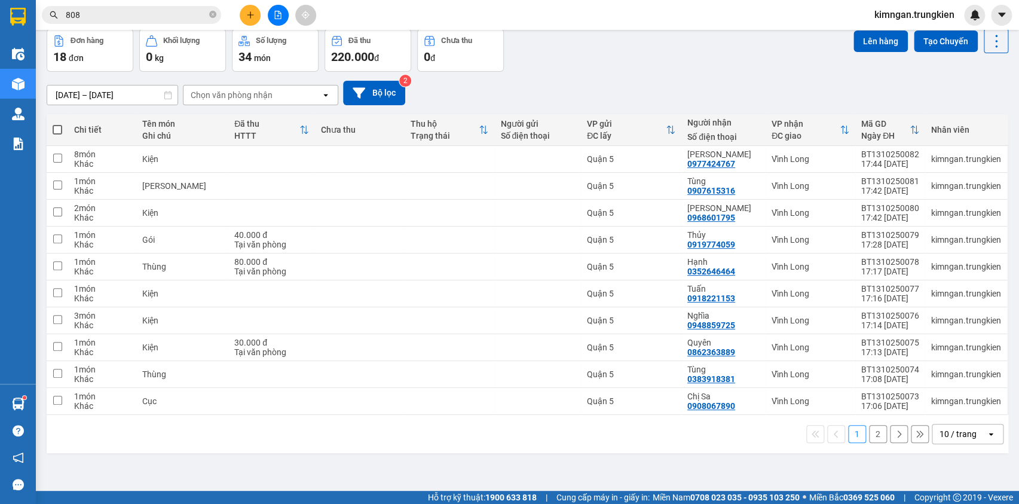
click at [57, 129] on span at bounding box center [58, 130] width 10 height 10
click at [57, 124] on input "checkbox" at bounding box center [57, 124] width 0 height 0
checkbox input "true"
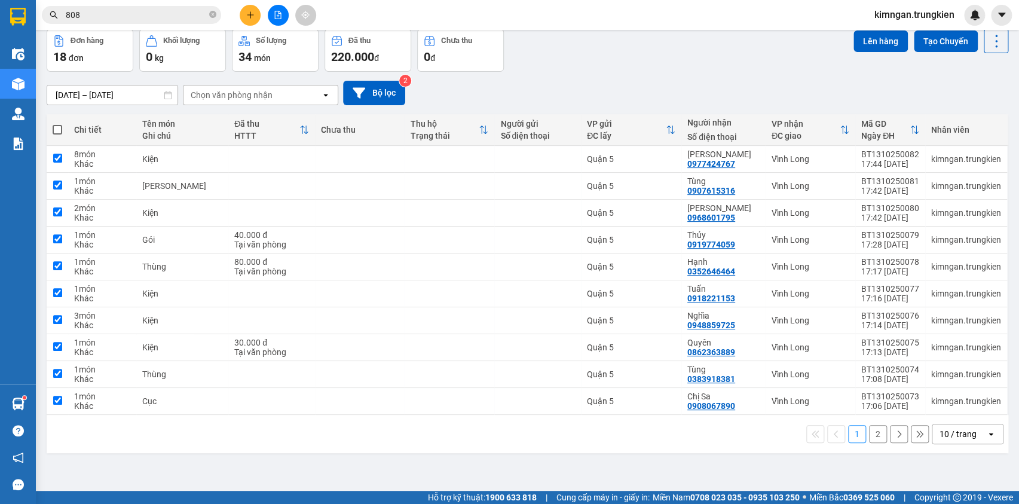
checkbox input "true"
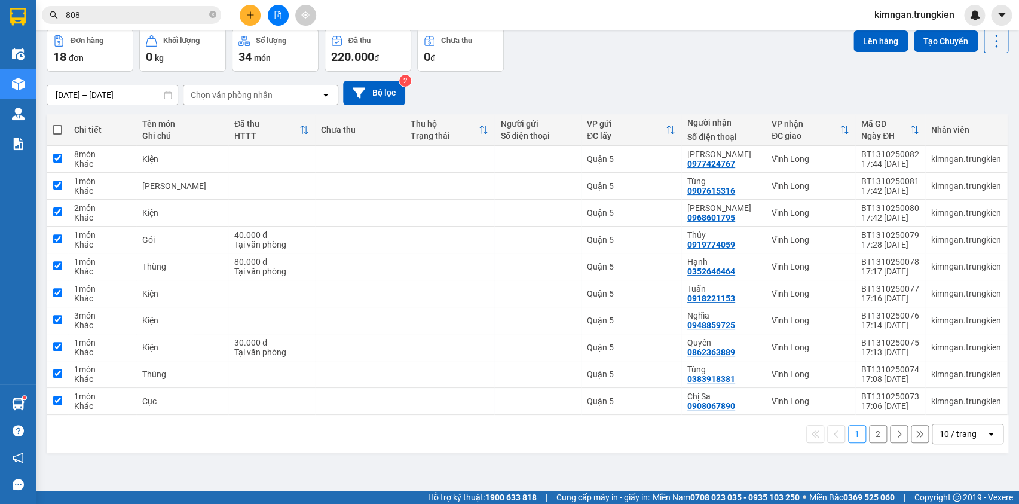
checkbox input "true"
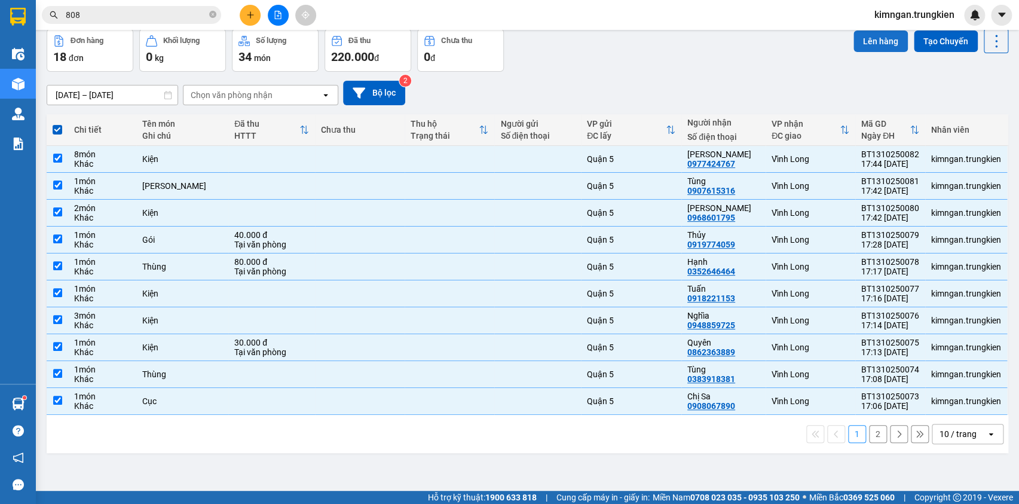
click at [873, 46] on button "Lên hàng" at bounding box center [881, 41] width 54 height 22
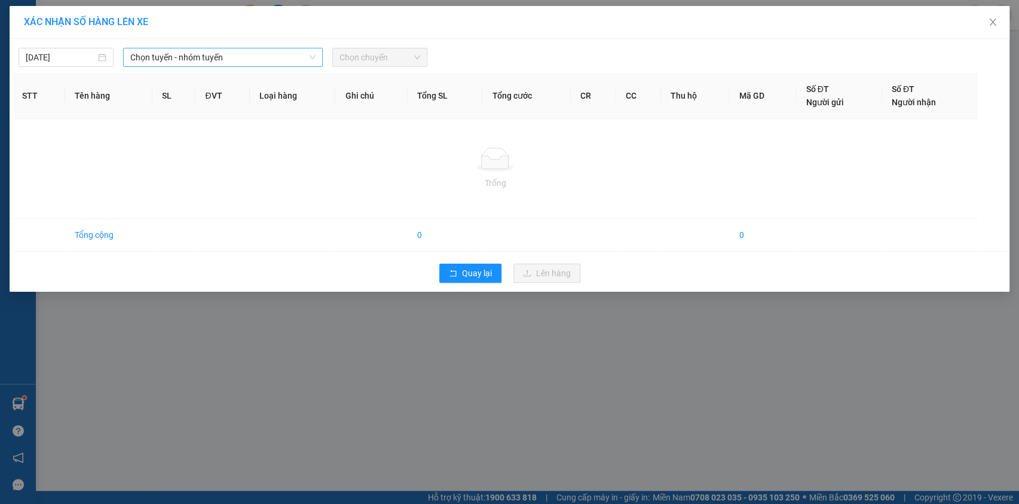
click at [240, 66] on div "Chọn tuyến - nhóm tuyến" at bounding box center [223, 57] width 200 height 19
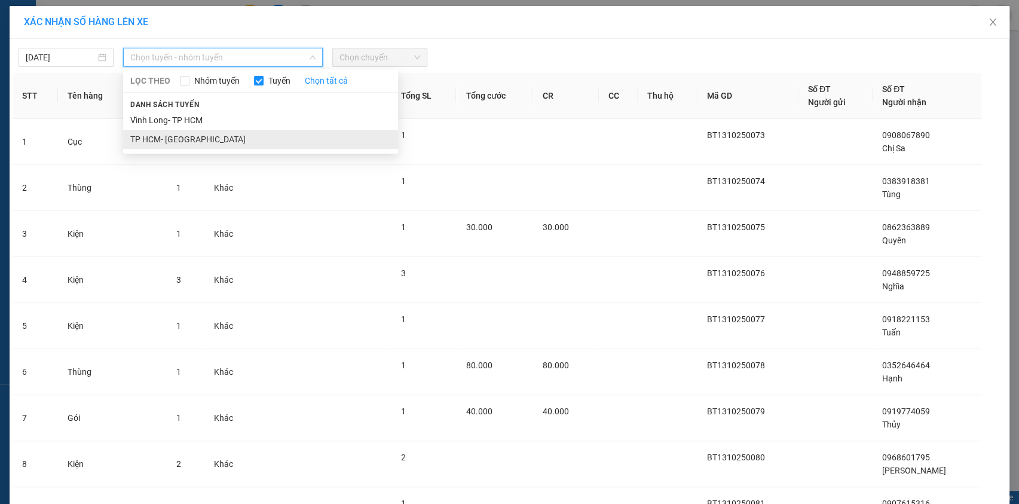
drag, startPoint x: 198, startPoint y: 149, endPoint x: 207, endPoint y: 139, distance: 13.1
click at [199, 146] on div "LỌC THEO Nhóm tuyến Tuyến Chọn tất cả Danh sách tuyến [GEOGRAPHIC_DATA]- [GEOGR…" at bounding box center [260, 112] width 275 height 80
click at [206, 140] on li "TP HCM- [GEOGRAPHIC_DATA]" at bounding box center [260, 139] width 275 height 19
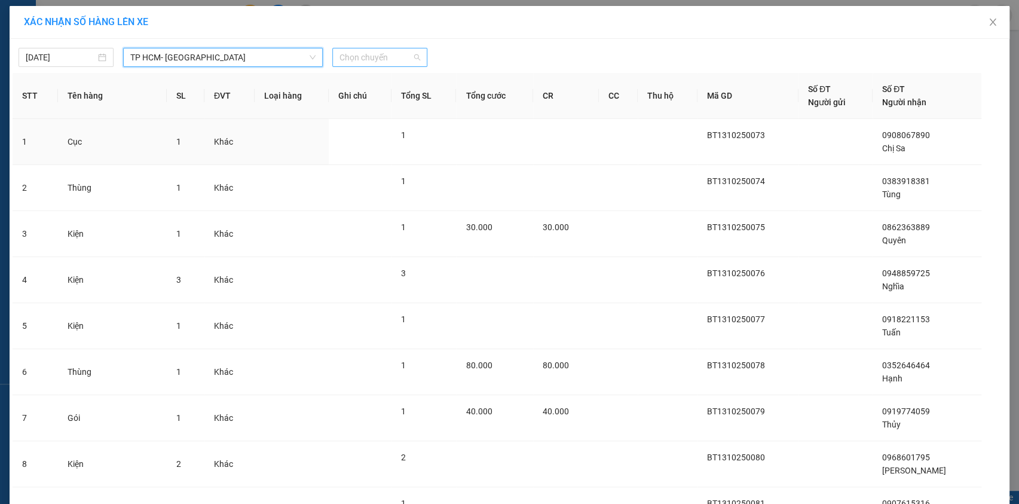
click at [371, 54] on span "Chọn chuyến" at bounding box center [380, 57] width 81 height 18
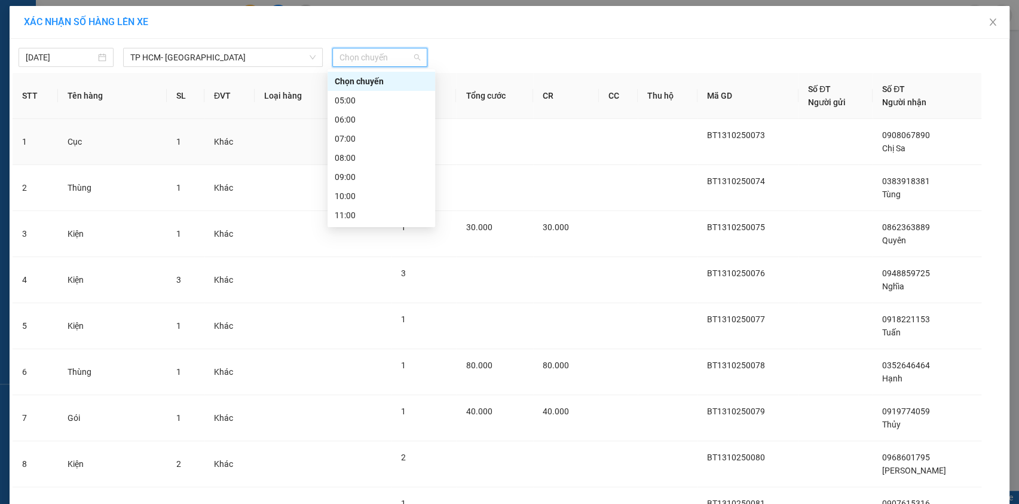
scroll to position [152, 0]
click at [376, 194] on div "18:00" at bounding box center [381, 196] width 93 height 13
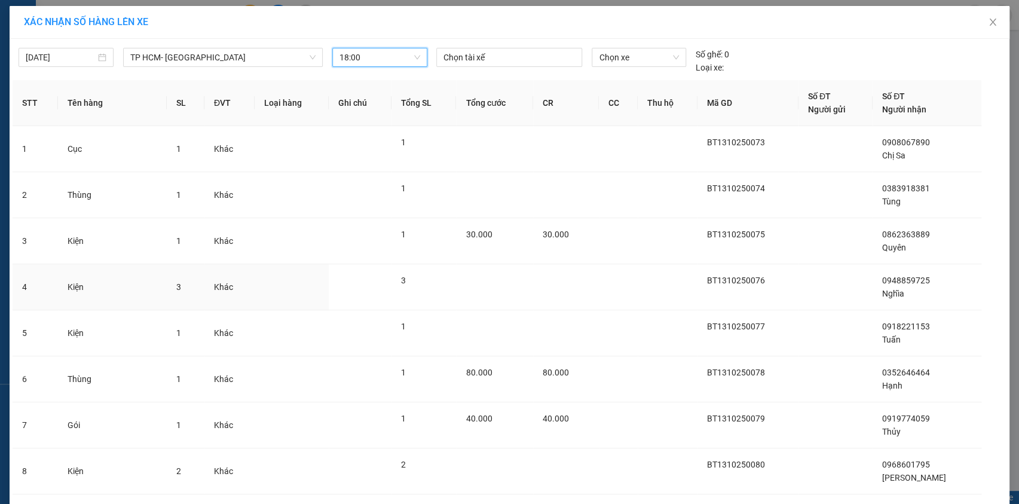
scroll to position [169, 0]
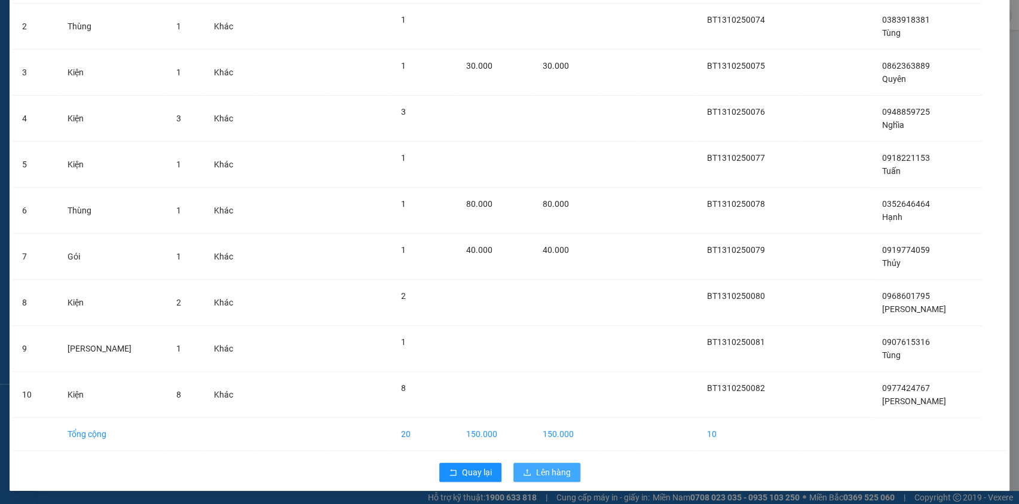
click at [536, 466] on span "Lên hàng" at bounding box center [553, 472] width 35 height 13
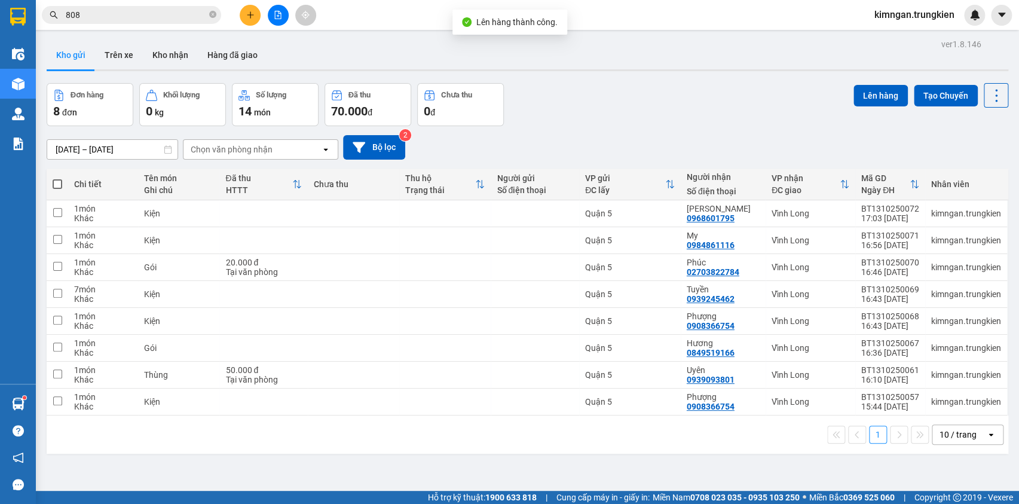
drag, startPoint x: 55, startPoint y: 185, endPoint x: 191, endPoint y: 158, distance: 138.8
click at [55, 184] on span at bounding box center [58, 184] width 10 height 10
click at [57, 178] on input "checkbox" at bounding box center [57, 178] width 0 height 0
checkbox input "true"
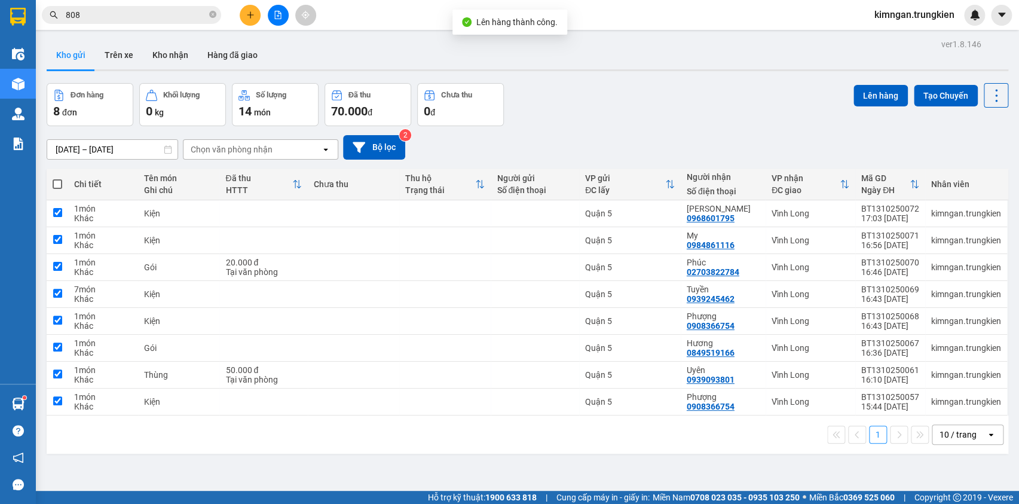
checkbox input "true"
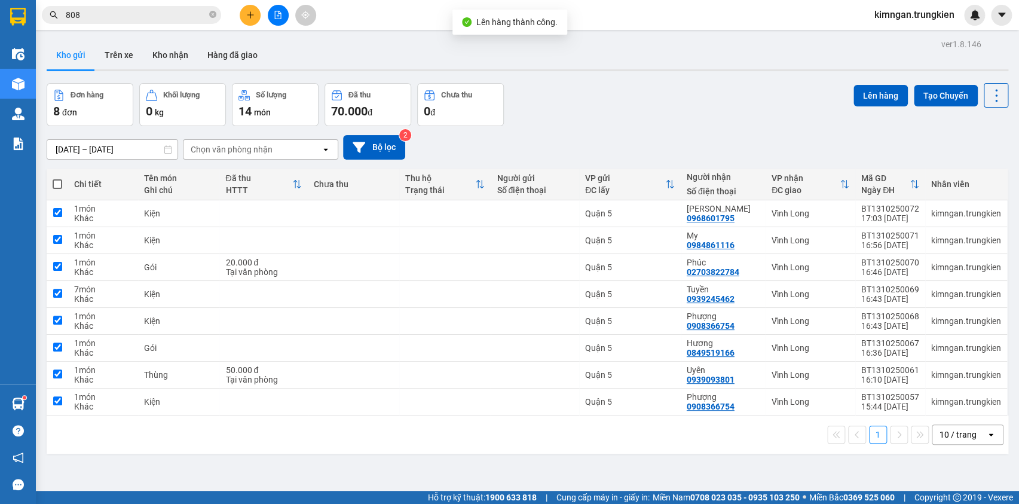
checkbox input "true"
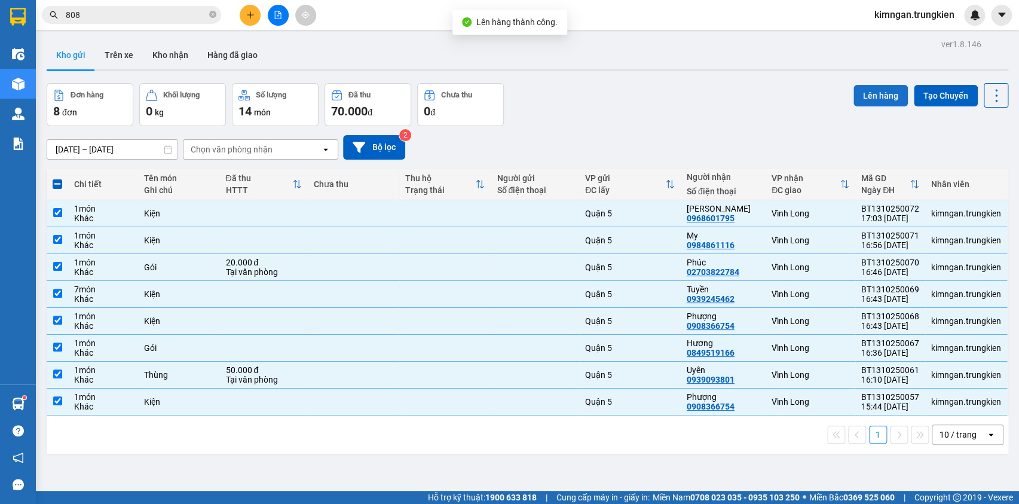
click at [854, 97] on button "Lên hàng" at bounding box center [881, 96] width 54 height 22
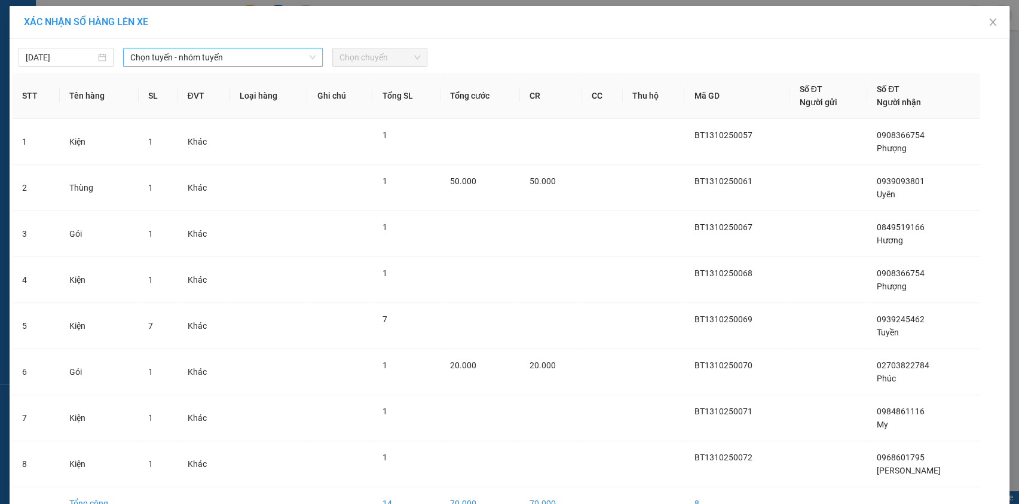
click at [295, 57] on span "Chọn tuyến - nhóm tuyến" at bounding box center [222, 57] width 185 height 18
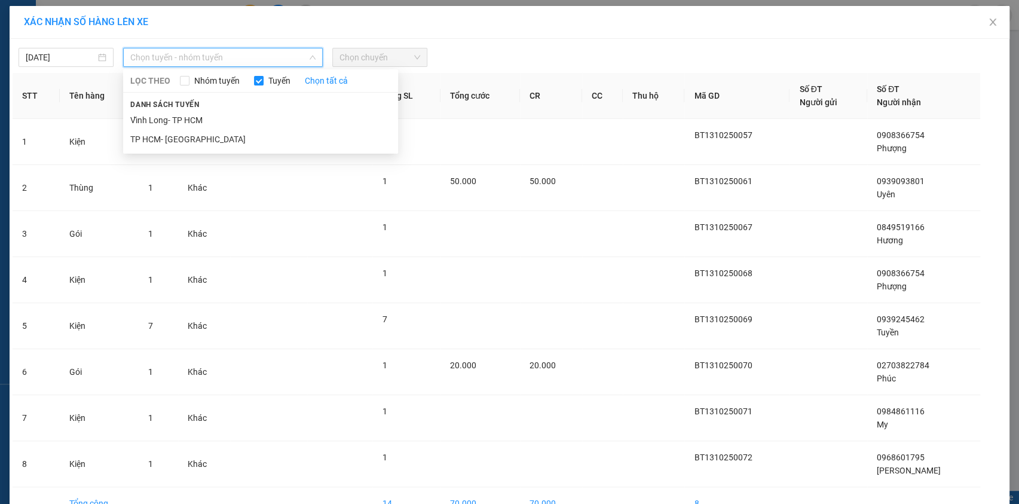
click at [247, 143] on li "TP HCM- [GEOGRAPHIC_DATA]" at bounding box center [260, 139] width 275 height 19
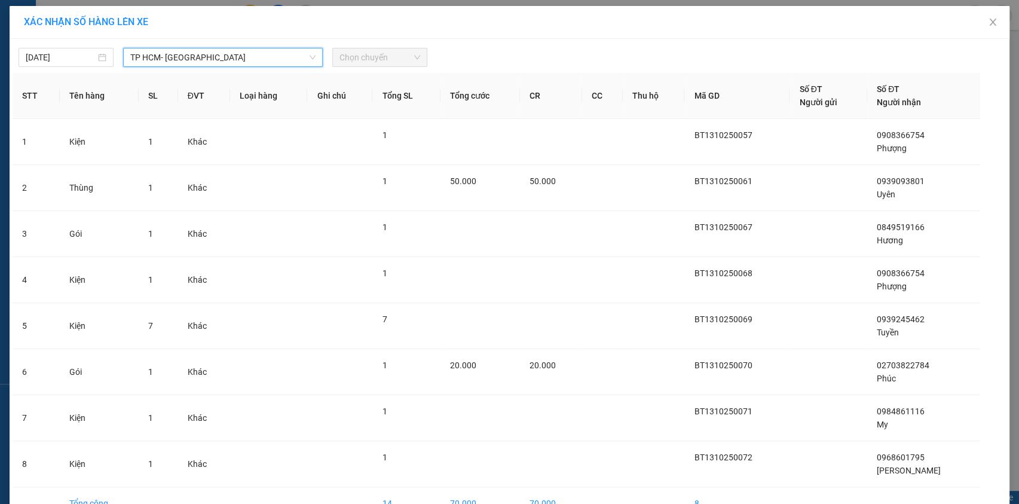
click at [352, 55] on span "Chọn chuyến" at bounding box center [380, 57] width 81 height 18
click at [394, 65] on span "Chọn chuyến" at bounding box center [380, 57] width 81 height 18
click at [400, 60] on span "Chọn chuyến" at bounding box center [380, 57] width 81 height 18
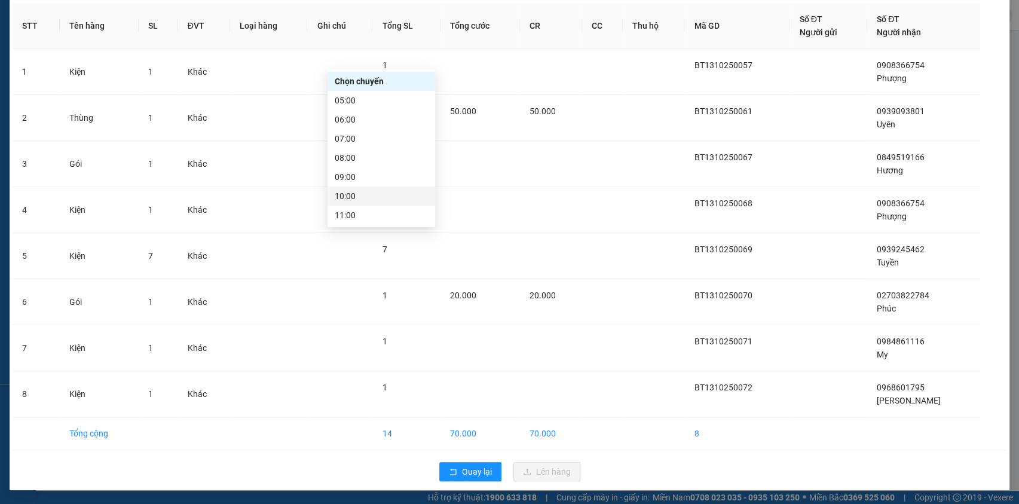
scroll to position [152, 0]
click at [375, 188] on div "18:00" at bounding box center [382, 196] width 108 height 19
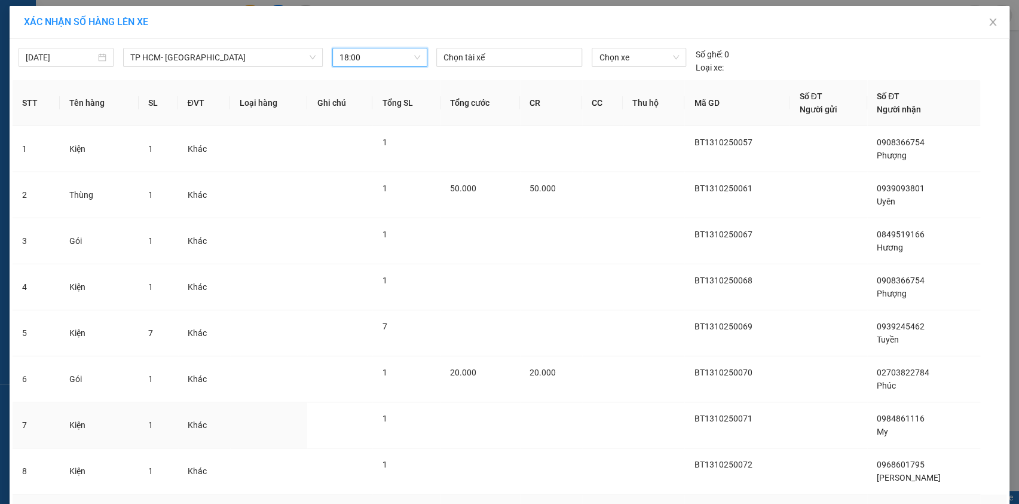
scroll to position [77, 0]
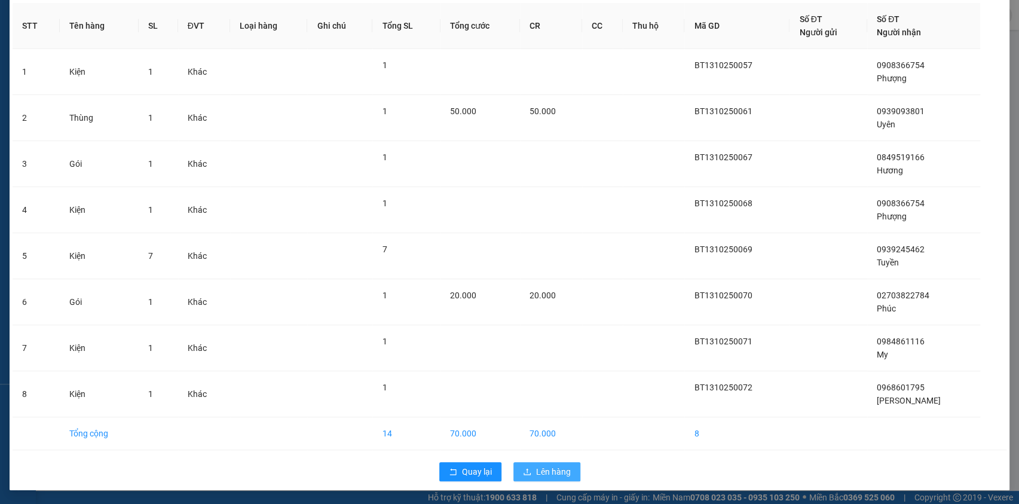
click at [540, 467] on button "Lên hàng" at bounding box center [547, 471] width 67 height 19
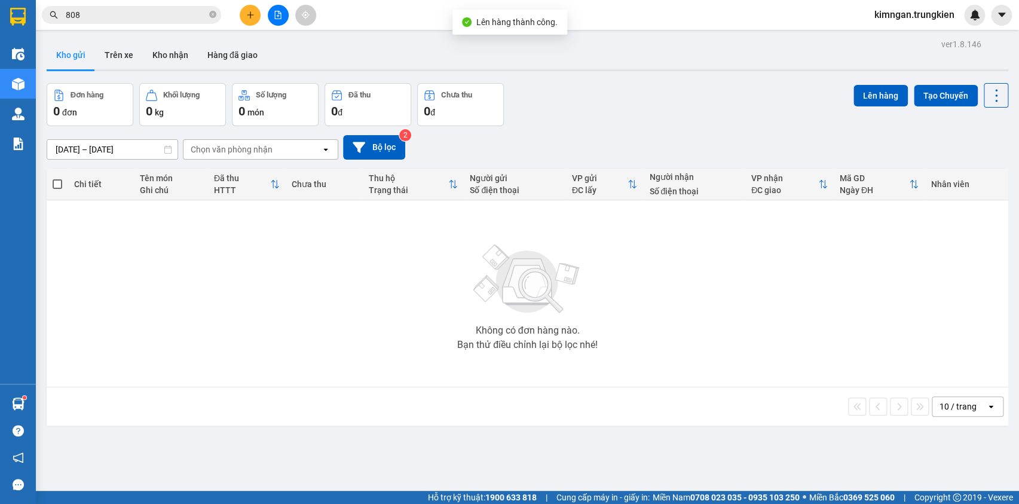
click at [252, 18] on icon "plus" at bounding box center [250, 15] width 8 height 8
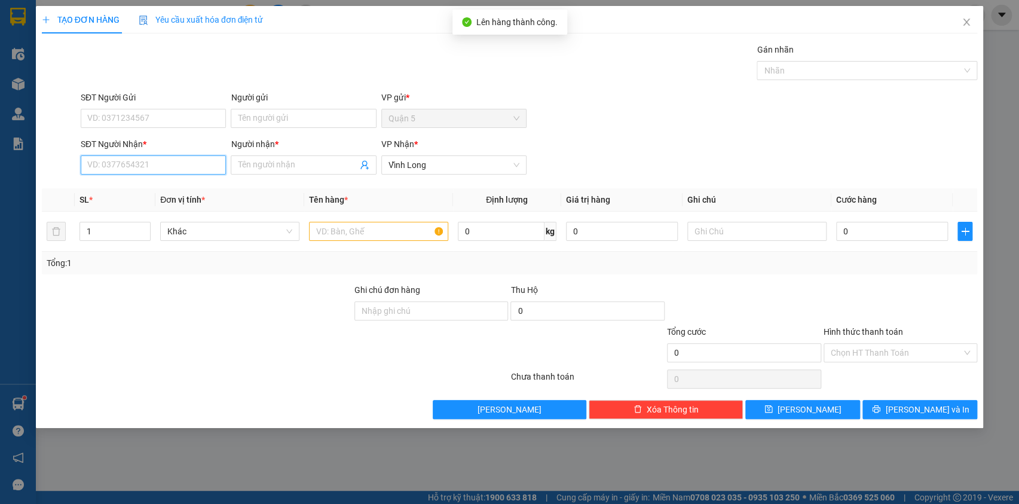
click at [142, 164] on input "SĐT Người Nhận *" at bounding box center [153, 164] width 145 height 19
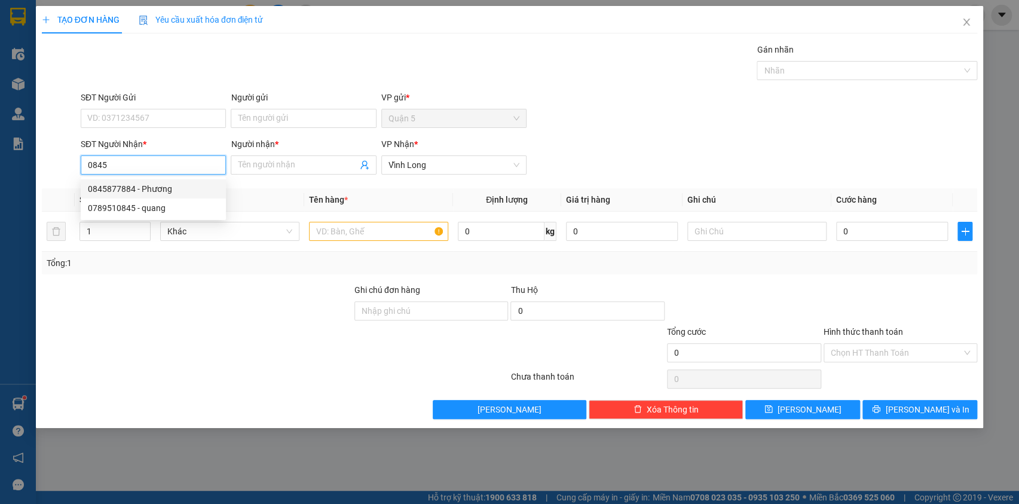
click at [134, 194] on div "0845877884 - Phương" at bounding box center [153, 188] width 131 height 13
type input "0845877884"
type input "Phương"
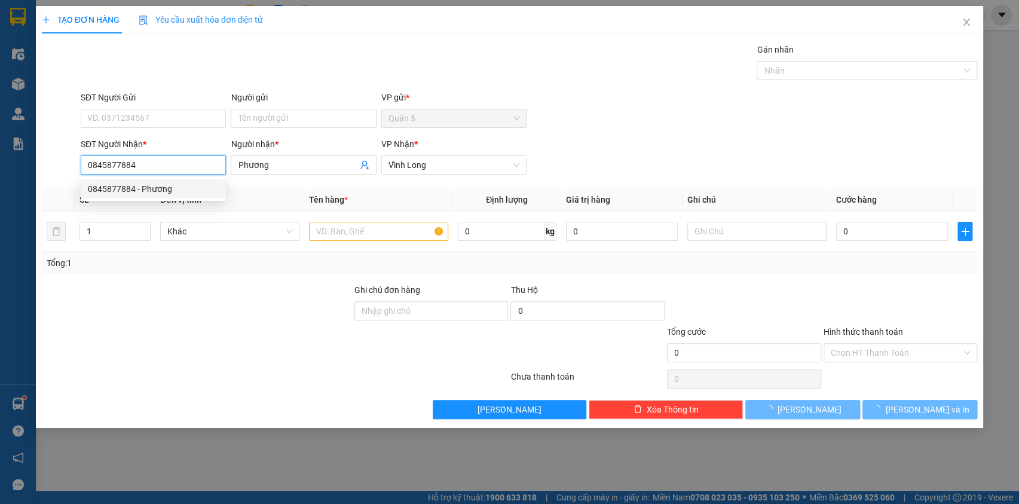
type input "20.000"
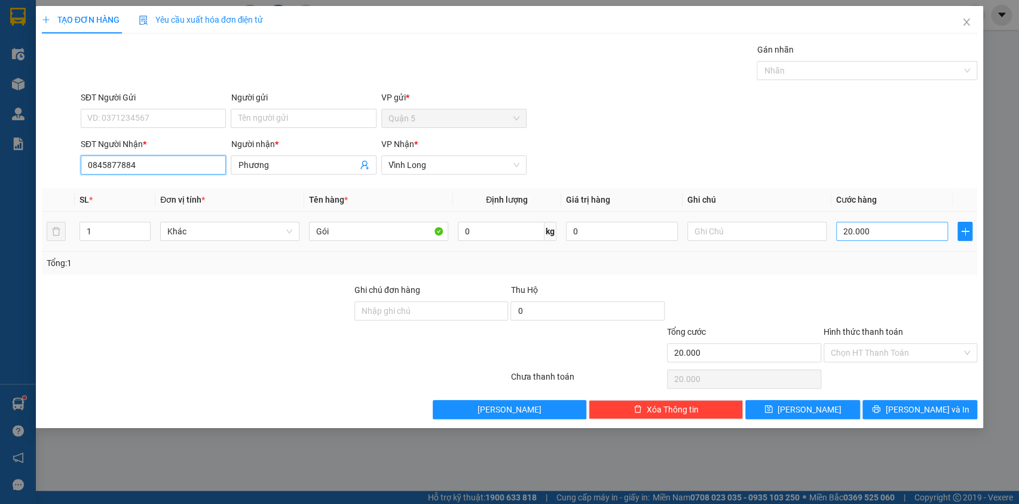
type input "0845877884"
click at [883, 231] on input "20.000" at bounding box center [892, 231] width 112 height 19
type input "0"
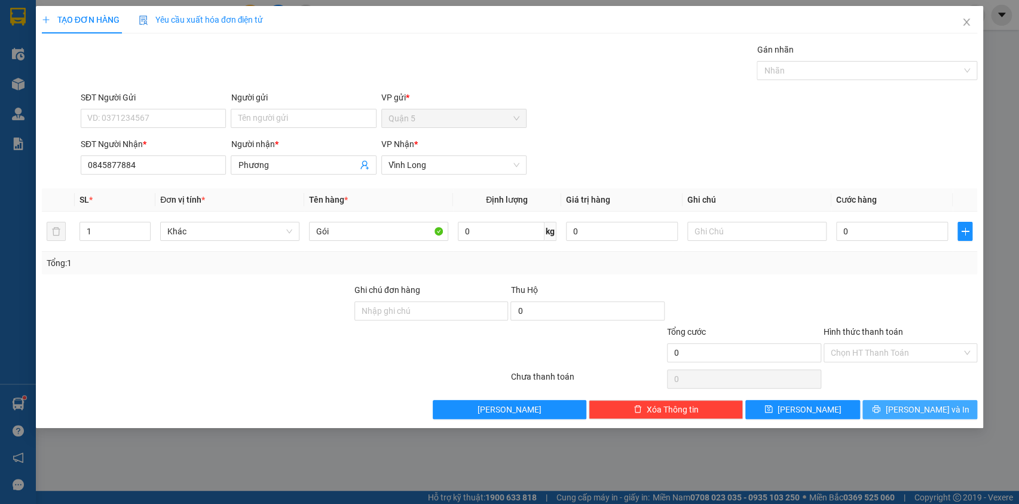
drag, startPoint x: 907, startPoint y: 418, endPoint x: 909, endPoint y: 408, distance: 10.2
click at [907, 417] on div "TẠO ĐƠN HÀNG Yêu cầu xuất hóa đơn điện tử Transit Pickup Surcharge Ids Transit …" at bounding box center [510, 217] width 948 height 422
click at [920, 408] on span "[PERSON_NAME] và In" at bounding box center [927, 409] width 84 height 13
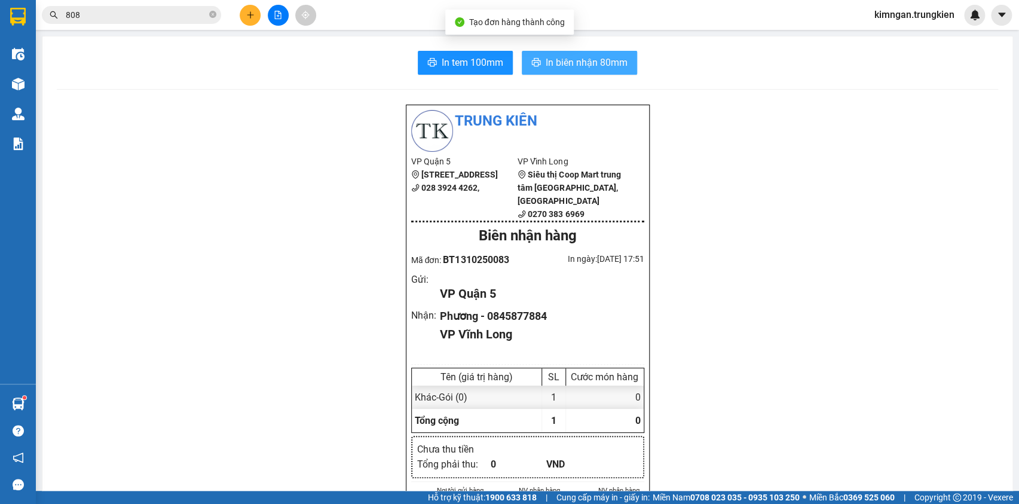
click at [593, 65] on span "In biên nhận 80mm" at bounding box center [587, 62] width 82 height 15
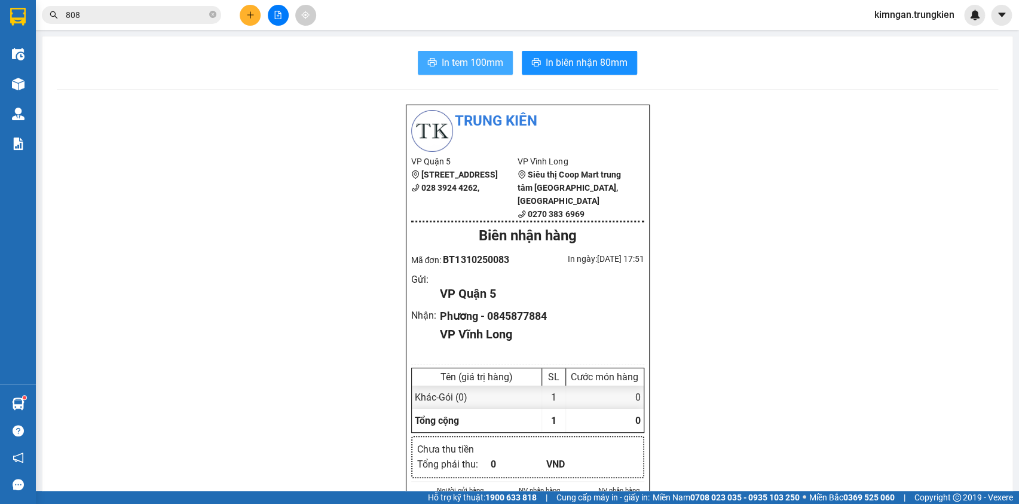
click at [458, 58] on span "In tem 100mm" at bounding box center [473, 62] width 62 height 15
click at [213, 13] on icon "close-circle" at bounding box center [212, 14] width 7 height 7
click at [200, 16] on input "text" at bounding box center [136, 14] width 141 height 13
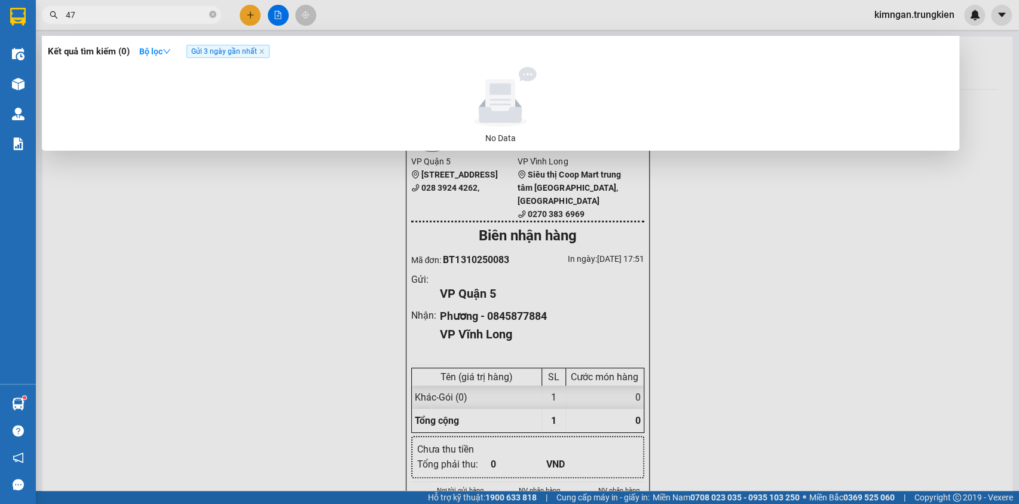
type input "478"
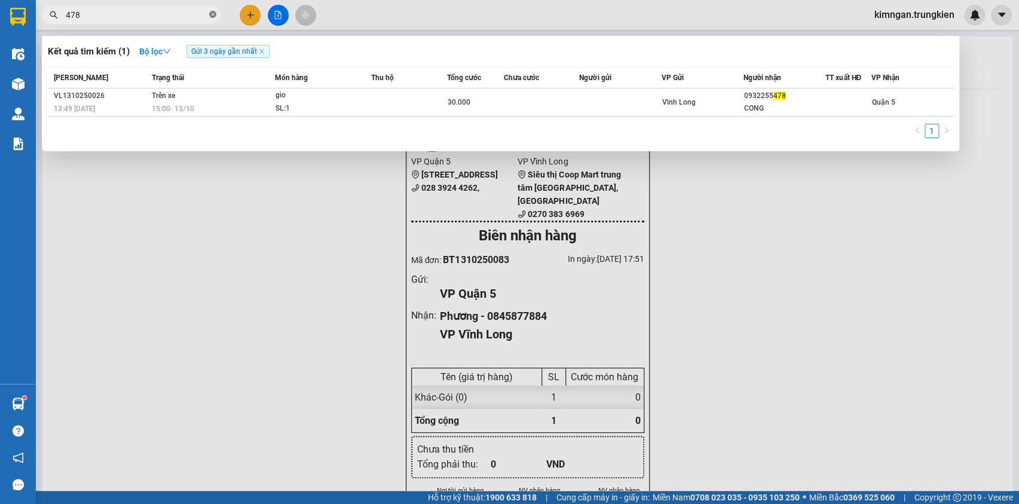
click at [210, 16] on icon "close-circle" at bounding box center [212, 14] width 7 height 7
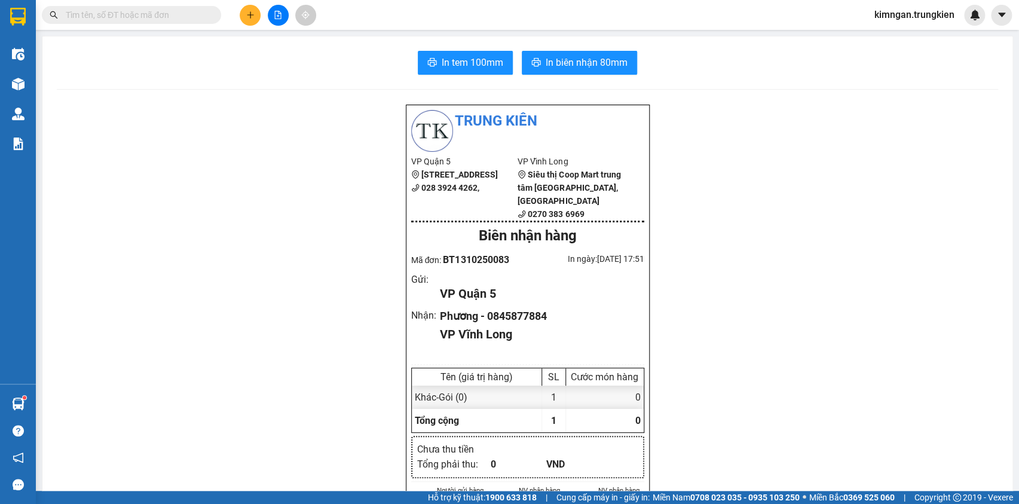
click at [191, 19] on input "text" at bounding box center [136, 14] width 141 height 13
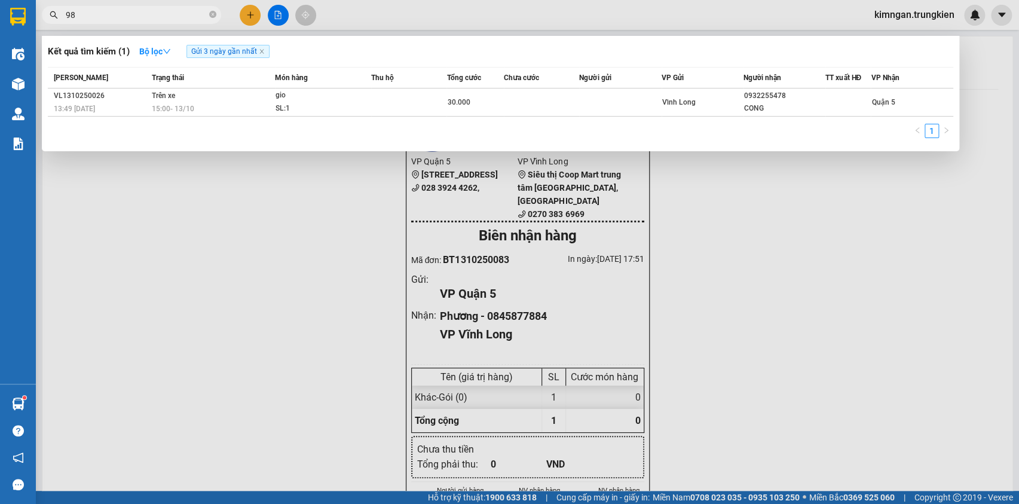
type input "987"
click at [210, 16] on icon "close-circle" at bounding box center [212, 14] width 7 height 7
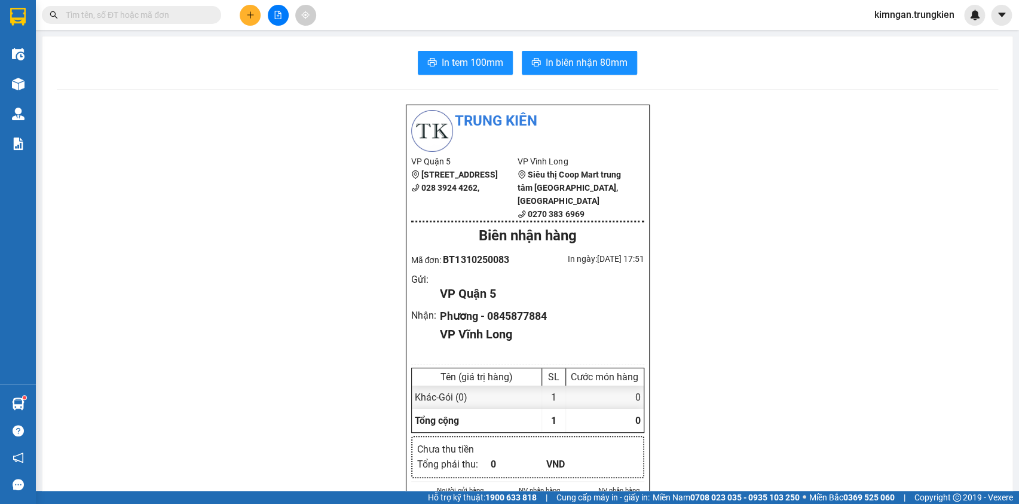
click at [161, 13] on input "text" at bounding box center [136, 14] width 141 height 13
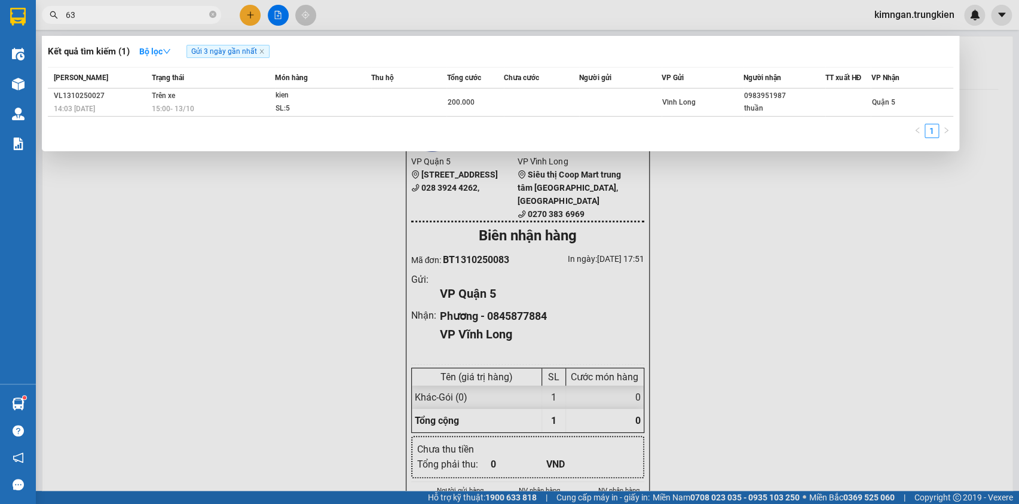
type input "636"
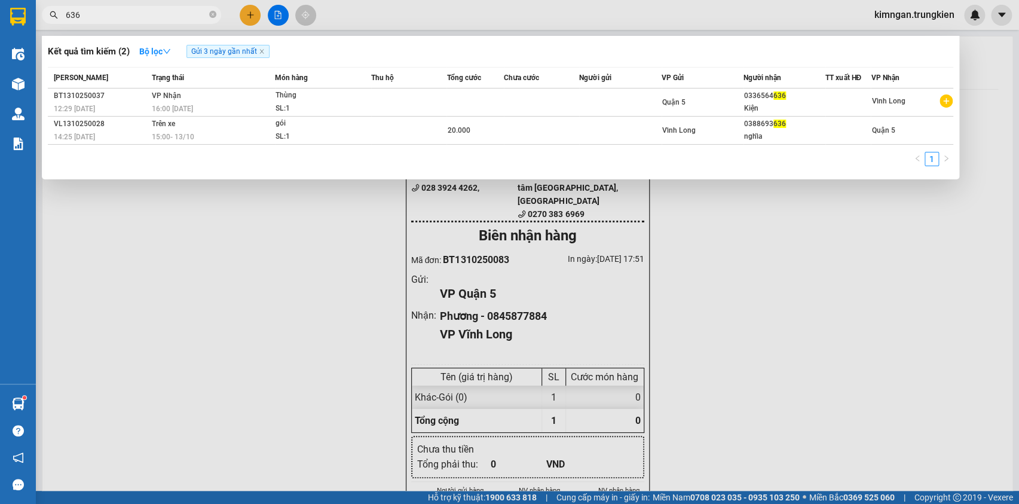
click at [213, 10] on span at bounding box center [212, 15] width 7 height 11
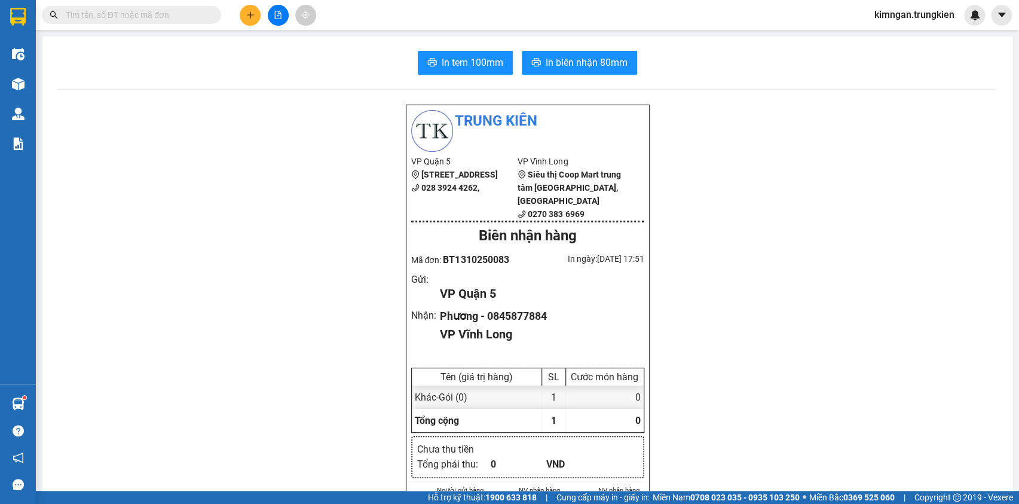
click at [178, 16] on input "text" at bounding box center [136, 14] width 141 height 13
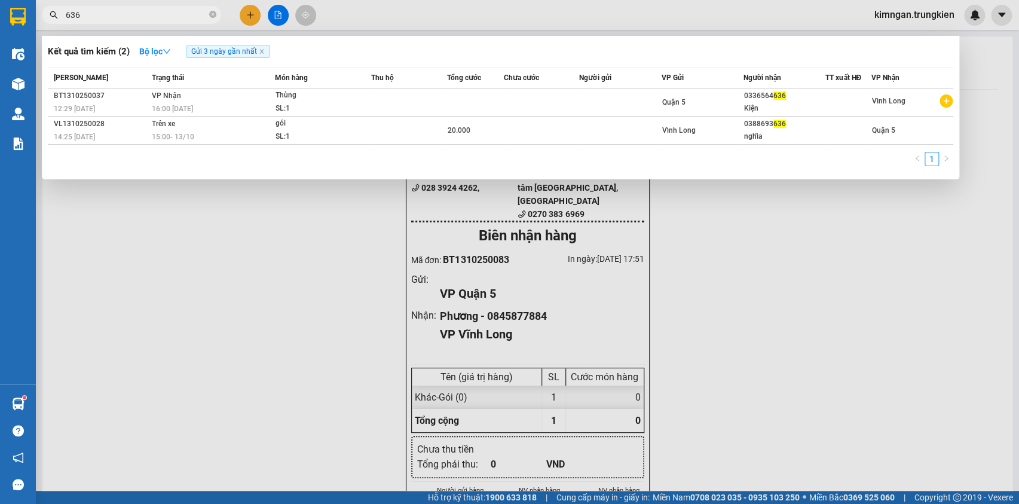
type input "636"
click at [216, 12] on span "636" at bounding box center [131, 15] width 179 height 18
click at [215, 12] on icon "close-circle" at bounding box center [212, 14] width 7 height 7
type input "407"
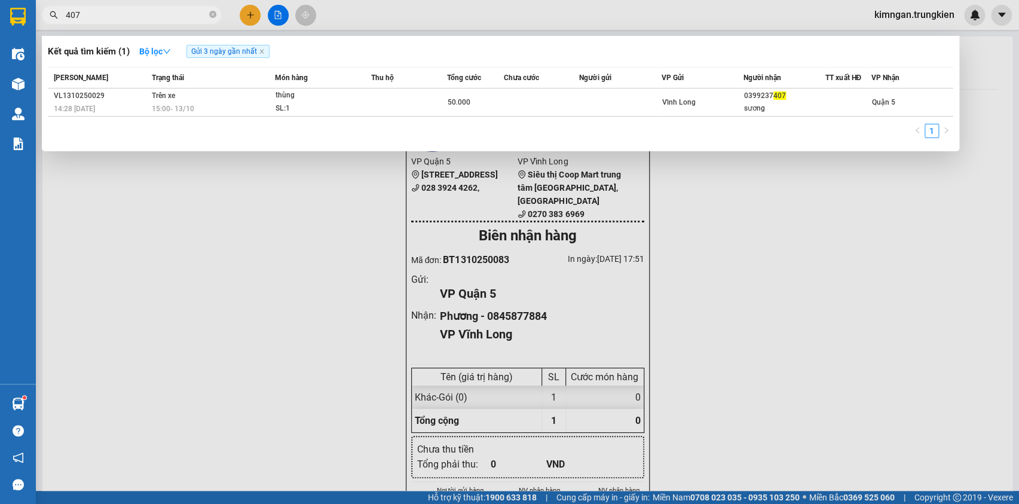
click at [215, 16] on icon "close-circle" at bounding box center [212, 14] width 7 height 7
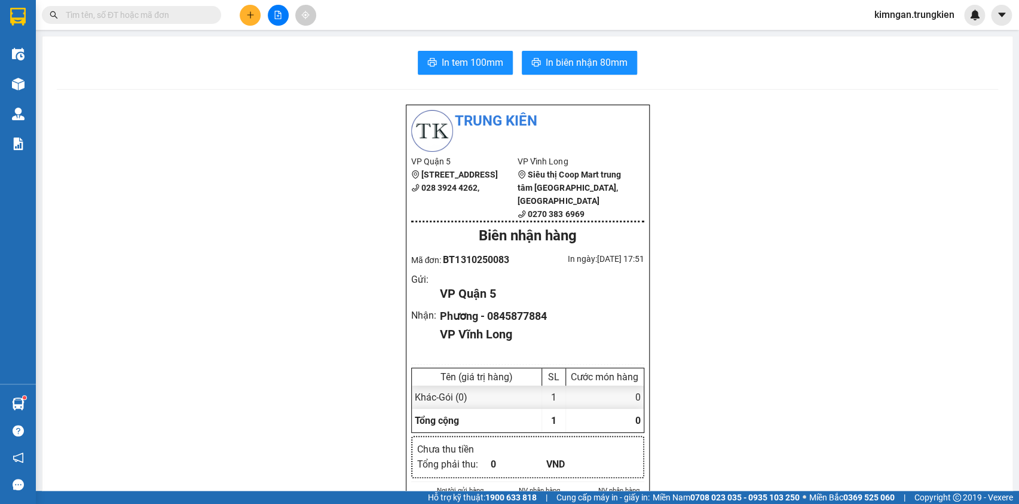
click at [170, 16] on input "text" at bounding box center [136, 14] width 141 height 13
type input "665"
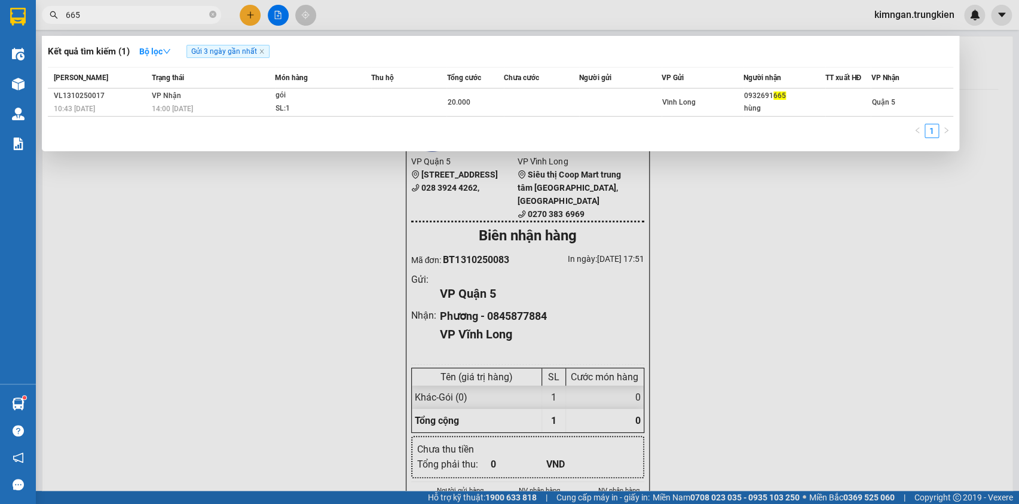
click at [212, 17] on icon "close-circle" at bounding box center [212, 14] width 7 height 7
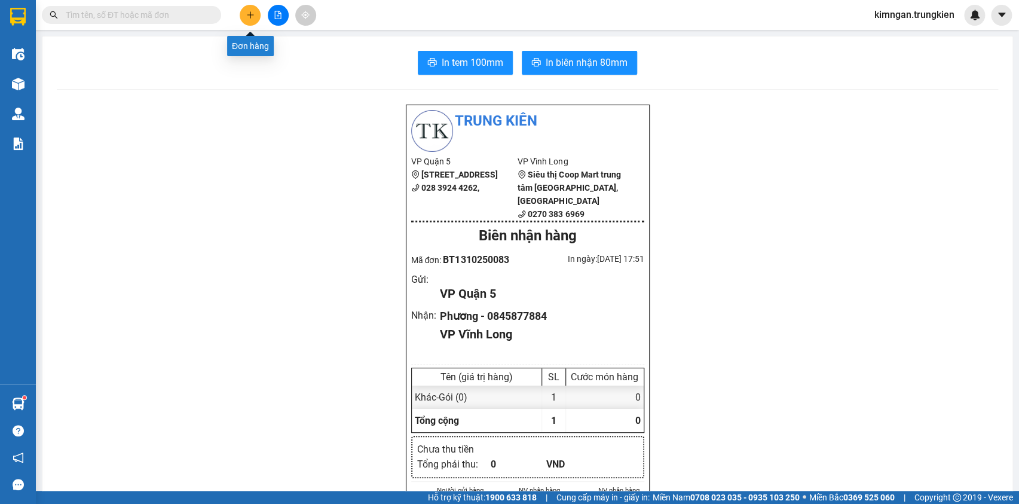
click at [251, 23] on button at bounding box center [250, 15] width 21 height 21
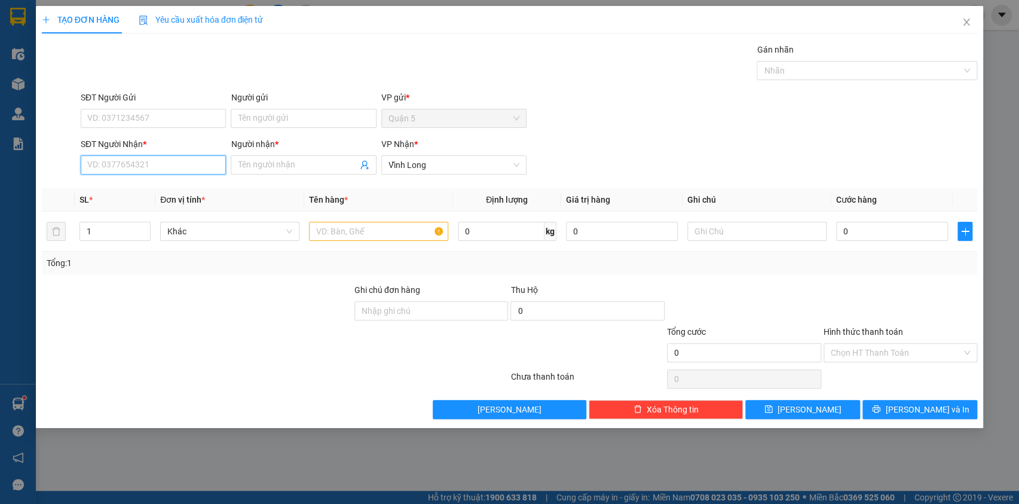
click at [139, 162] on input "SĐT Người Nhận *" at bounding box center [153, 164] width 145 height 19
click at [180, 190] on div "0906009560 - Mai Thảo" at bounding box center [153, 188] width 131 height 13
type input "0906009560"
type input "Mai Thảo"
type input "0906009560"
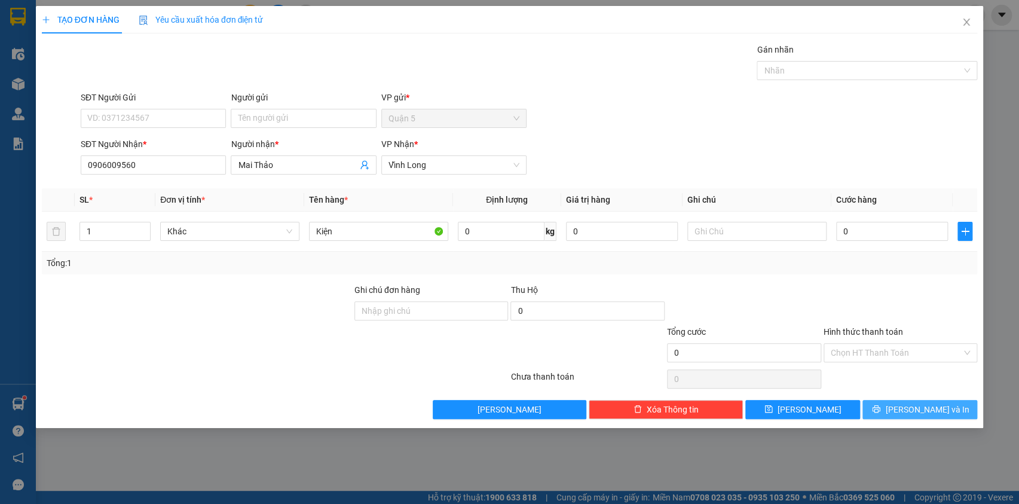
click at [940, 407] on span "[PERSON_NAME] và In" at bounding box center [927, 409] width 84 height 13
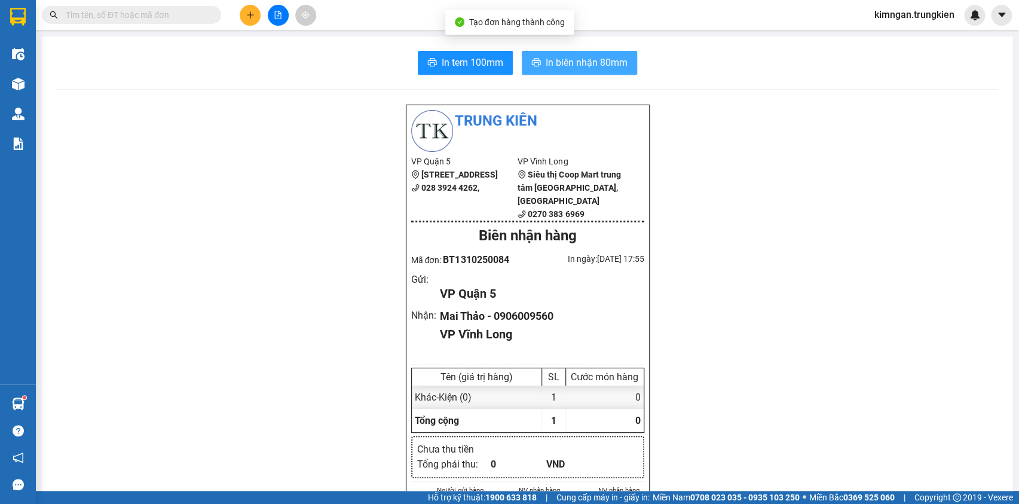
click at [555, 65] on span "In biên nhận 80mm" at bounding box center [587, 62] width 82 height 15
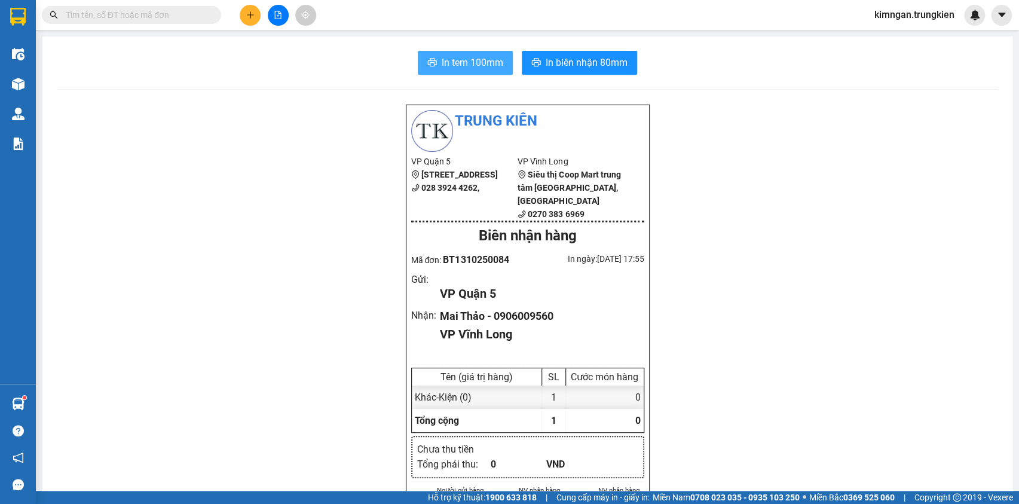
click at [463, 58] on span "In tem 100mm" at bounding box center [473, 62] width 62 height 15
click at [247, 17] on icon "plus" at bounding box center [250, 15] width 8 height 8
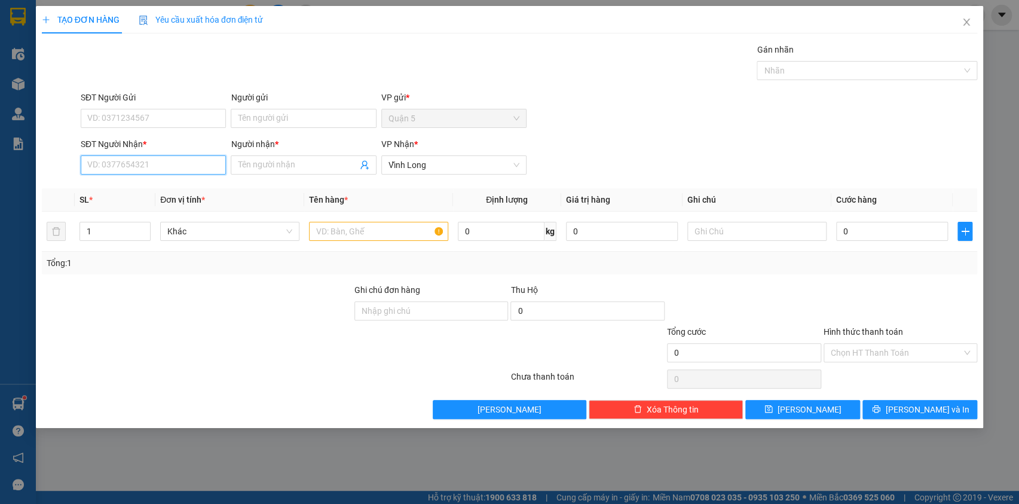
click at [129, 170] on input "SĐT Người Nhận *" at bounding box center [153, 164] width 145 height 19
click at [161, 186] on div "0373118825 - duy" at bounding box center [153, 188] width 131 height 13
type input "0373118825"
type input "duy"
type input "0373118825"
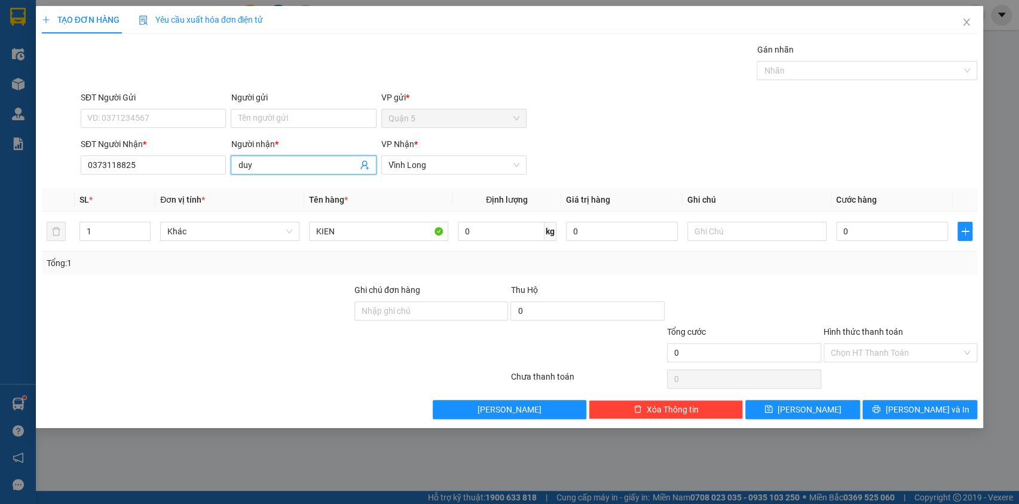
click at [242, 163] on input "duy" at bounding box center [297, 164] width 119 height 13
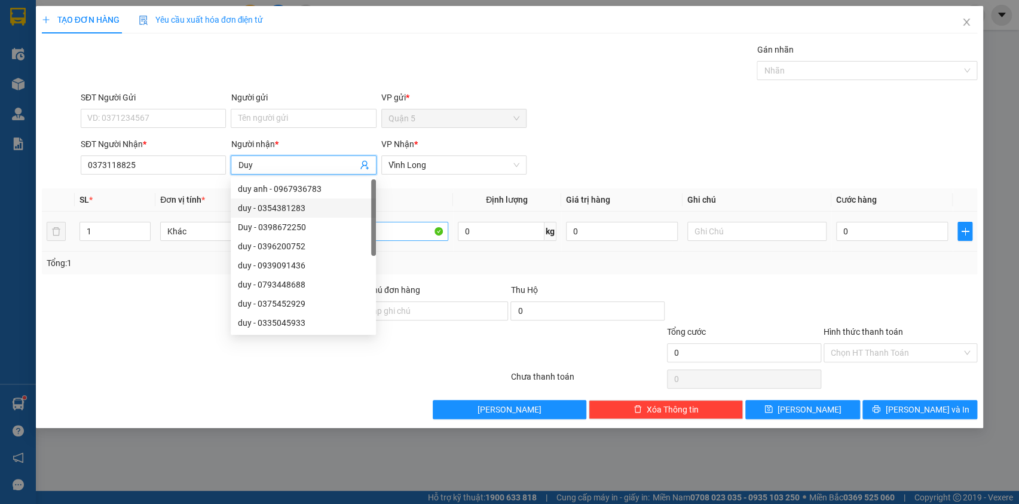
type input "Duy"
click at [405, 226] on input "KIEN" at bounding box center [378, 231] width 139 height 19
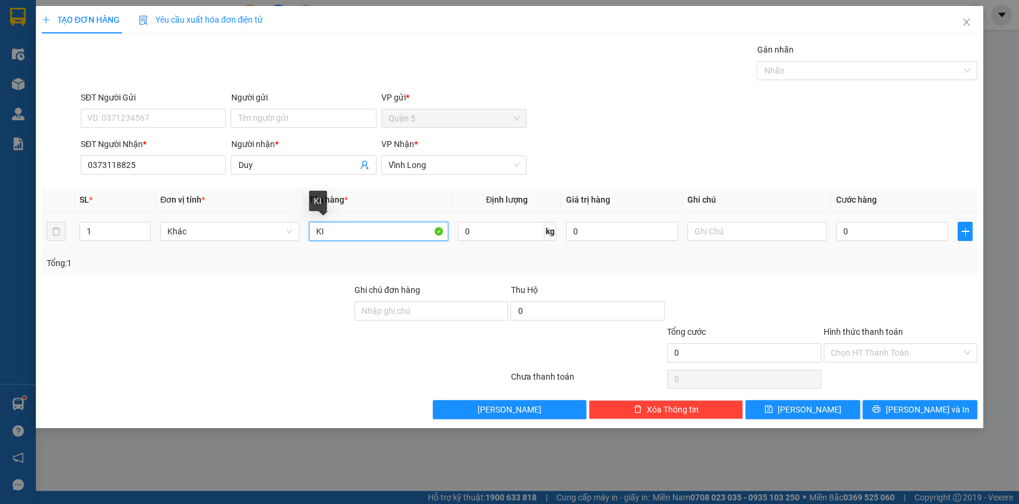
type input "K"
type input "Kiện"
click at [922, 401] on button "[PERSON_NAME] và In" at bounding box center [920, 409] width 115 height 19
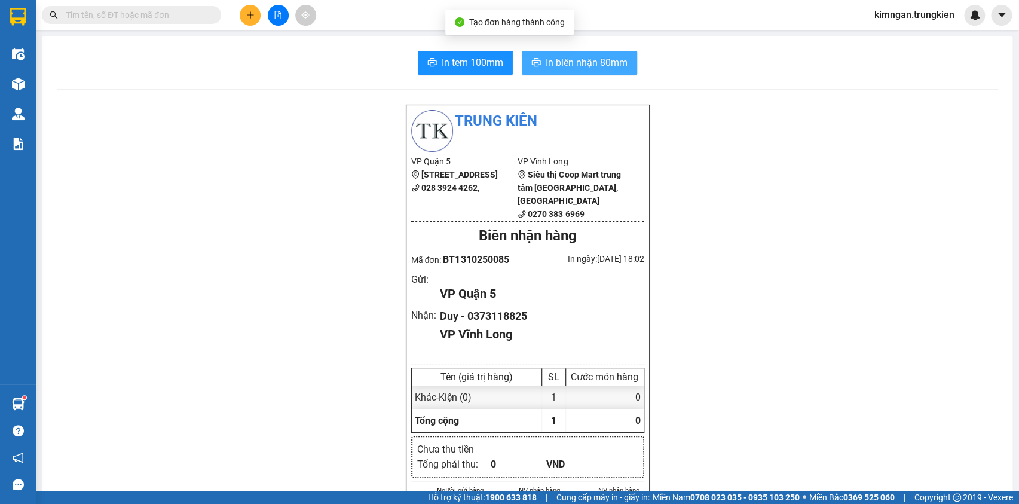
click at [598, 65] on span "In biên nhận 80mm" at bounding box center [587, 62] width 82 height 15
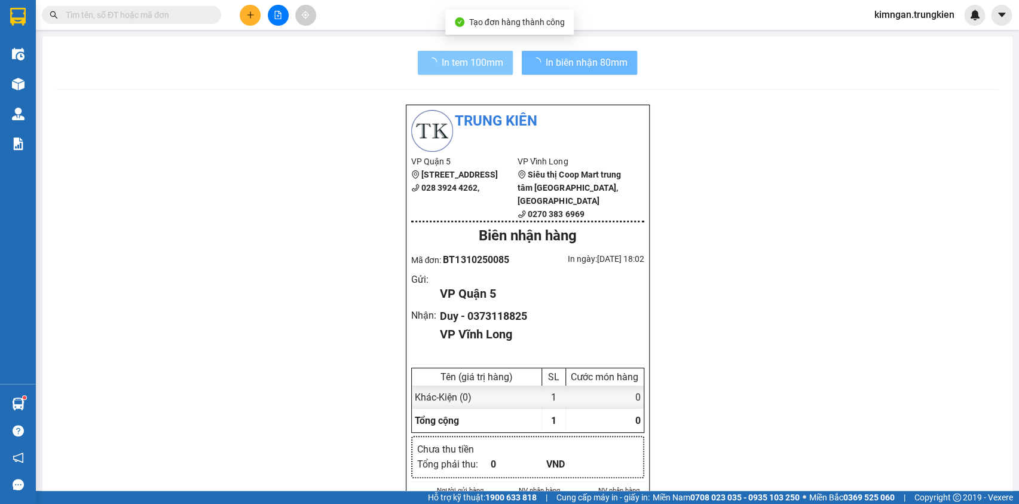
click at [490, 51] on button "In tem 100mm" at bounding box center [465, 63] width 95 height 24
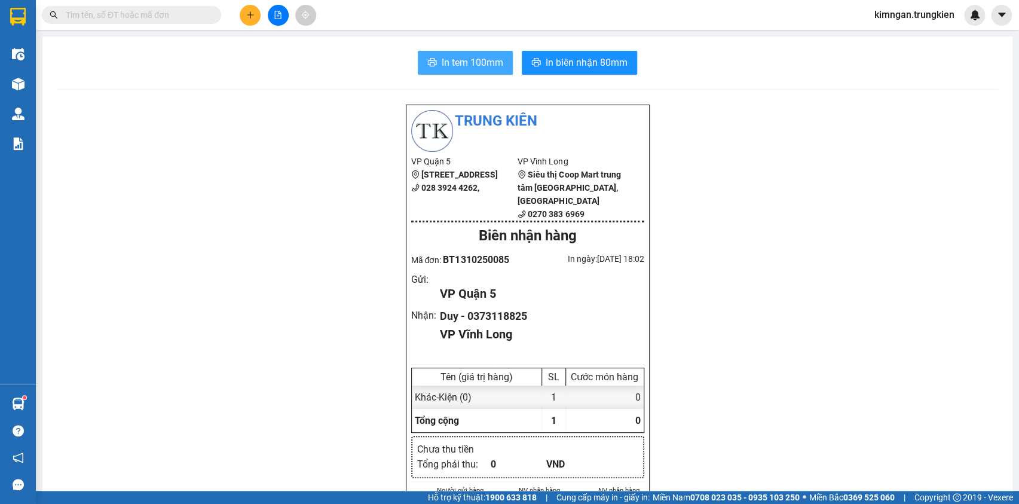
click at [484, 61] on span "In tem 100mm" at bounding box center [473, 62] width 62 height 15
click at [244, 12] on button at bounding box center [250, 15] width 21 height 21
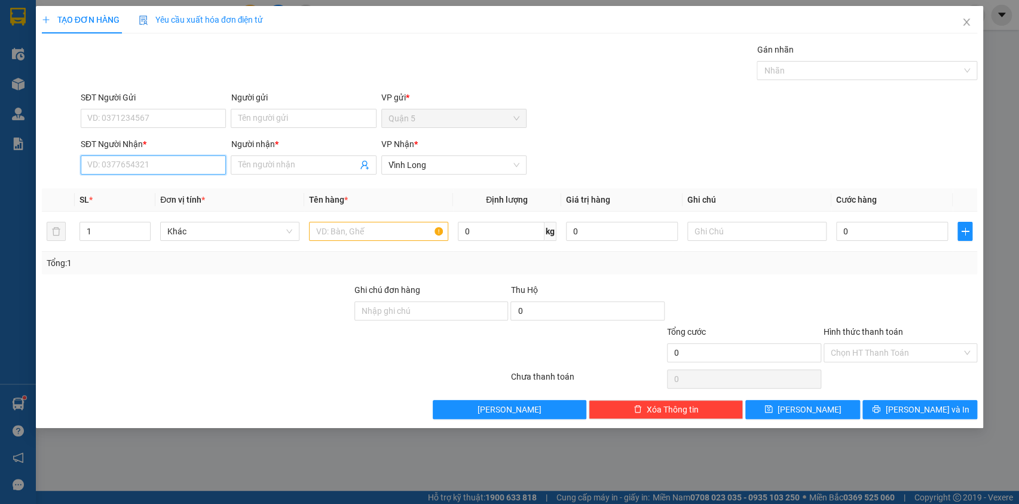
click at [166, 166] on input "SĐT Người Nhận *" at bounding box center [153, 164] width 145 height 19
click at [172, 194] on div "0919485923 - thuy" at bounding box center [153, 188] width 131 height 13
type input "0919485923"
type input "thuy"
type input "30.000"
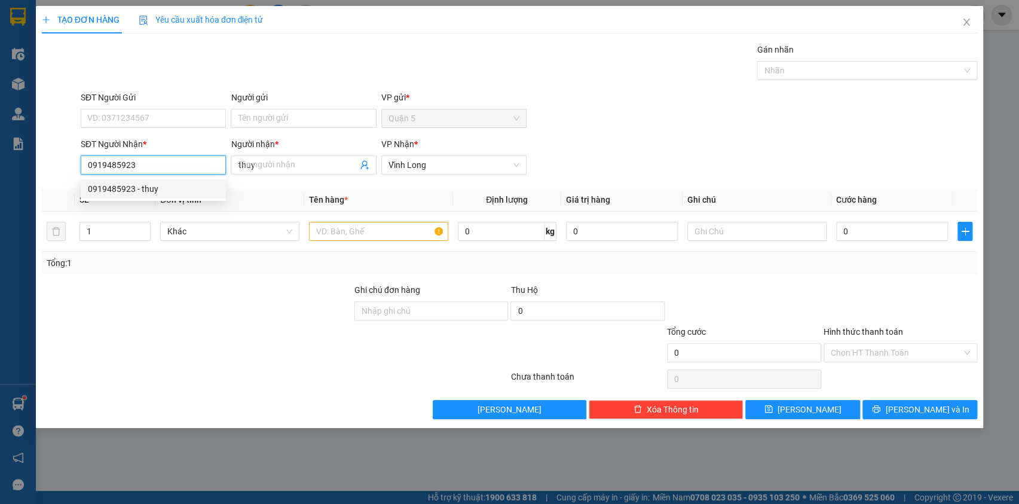
type input "30.000"
type input "0919485923"
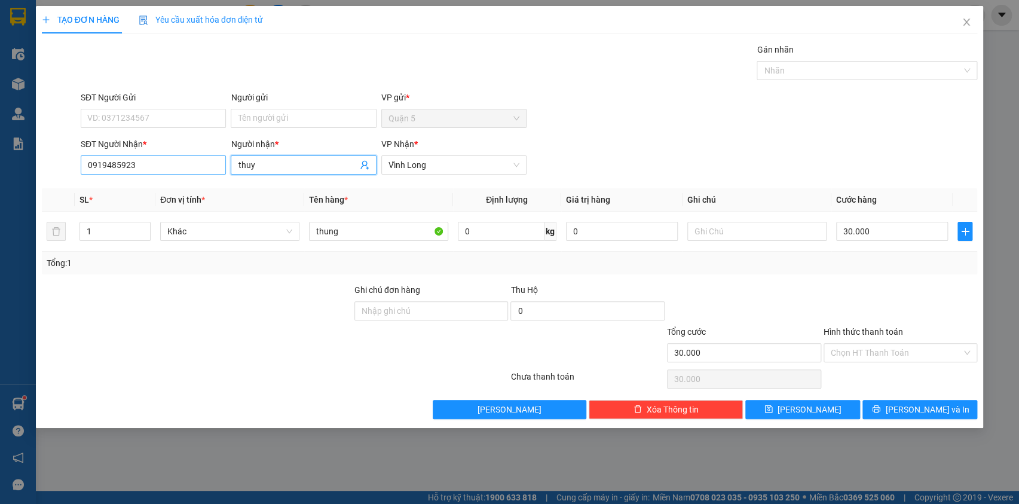
drag, startPoint x: 273, startPoint y: 167, endPoint x: 200, endPoint y: 163, distance: 73.0
click at [200, 163] on div "SĐT Người Nhận * 0919485923 Người nhận * thuy VP Nhận * [GEOGRAPHIC_DATA]" at bounding box center [528, 158] width 901 height 42
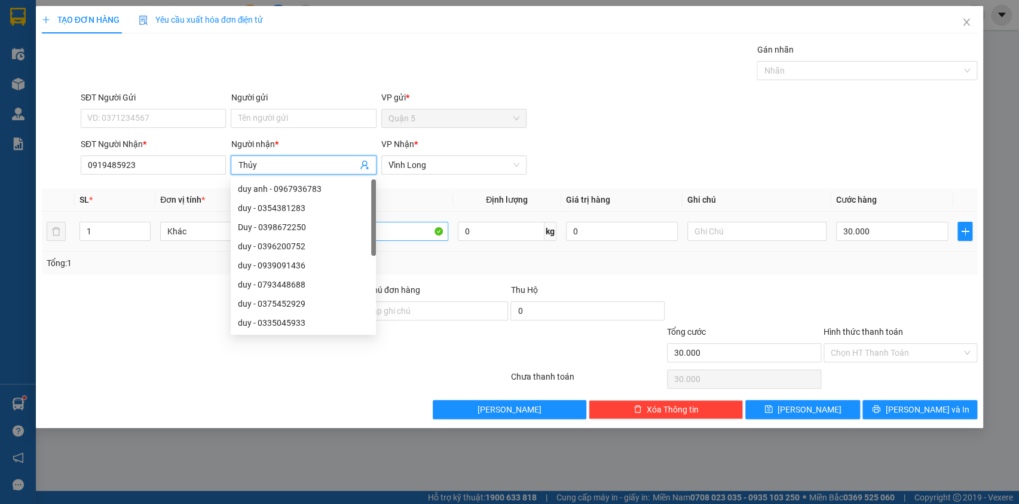
type input "Thủy"
click at [409, 233] on input "thung" at bounding box center [378, 231] width 139 height 19
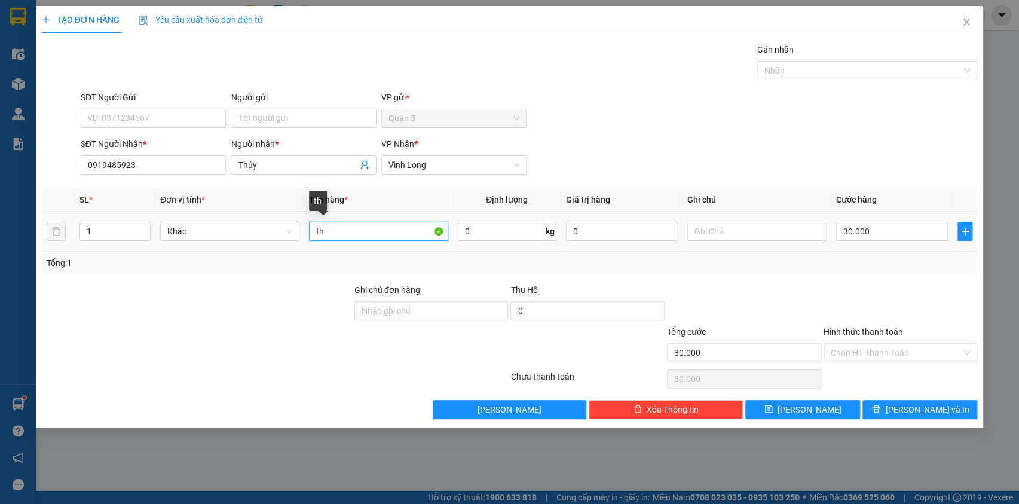
type input "t"
type input "Gói"
click at [867, 221] on div "30.000" at bounding box center [892, 231] width 112 height 24
click at [879, 234] on input "30.000" at bounding box center [892, 231] width 112 height 19
type input "2"
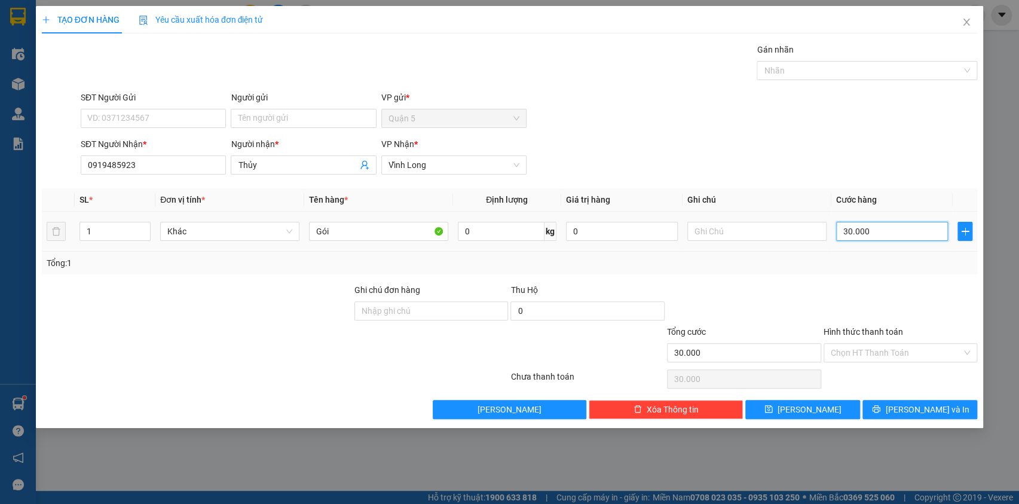
type input "2"
type input "20"
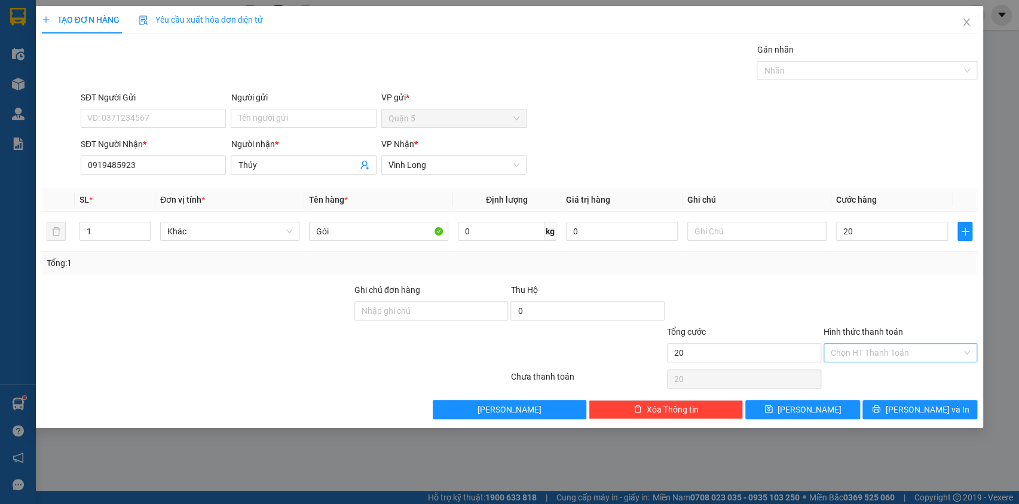
type input "20.000"
click at [897, 351] on input "Hình thức thanh toán" at bounding box center [897, 353] width 132 height 18
click at [897, 374] on div "Tại văn phòng" at bounding box center [900, 375] width 140 height 13
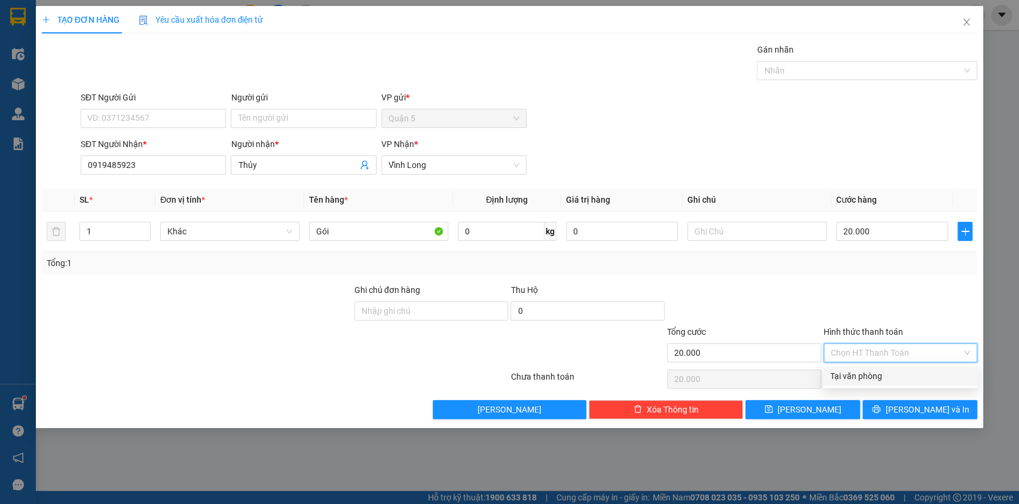
type input "0"
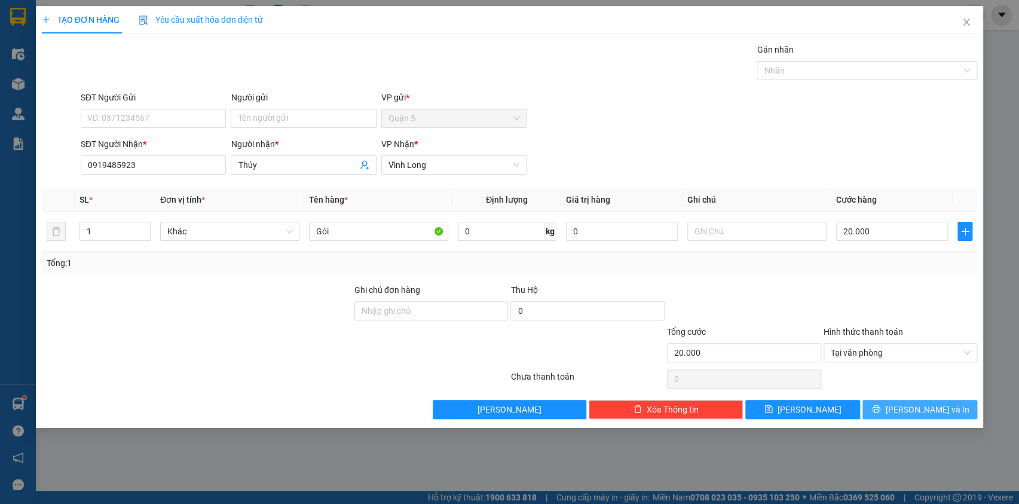
click at [916, 411] on span "[PERSON_NAME] và In" at bounding box center [927, 409] width 84 height 13
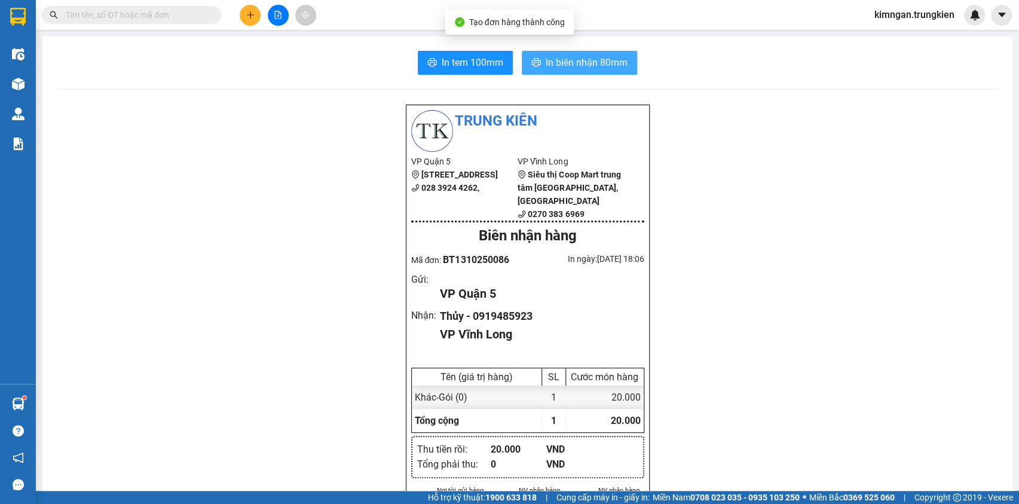
click at [583, 66] on span "In biên nhận 80mm" at bounding box center [587, 62] width 82 height 15
click at [556, 65] on span "In biên nhận 80mm" at bounding box center [587, 62] width 82 height 15
click at [479, 60] on span "In tem 100mm" at bounding box center [473, 62] width 62 height 15
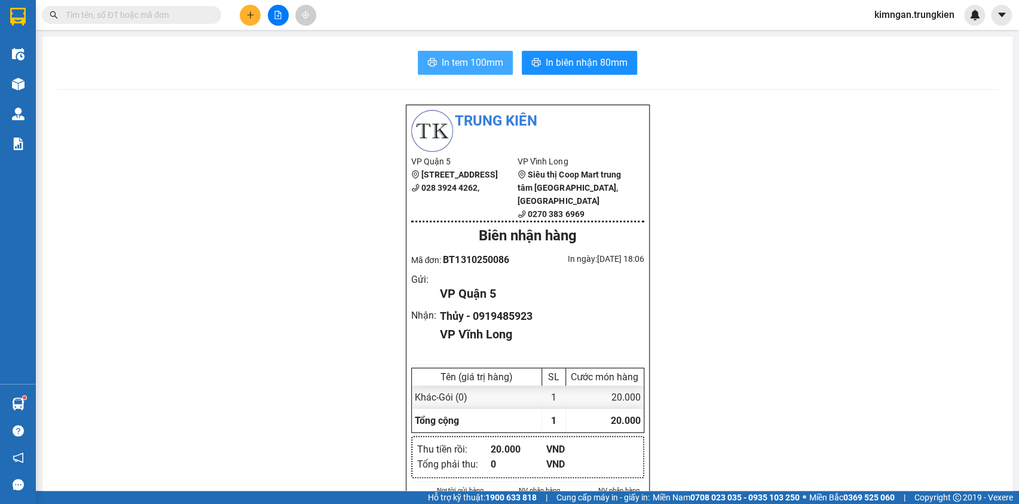
click at [478, 60] on span "In tem 100mm" at bounding box center [473, 62] width 62 height 15
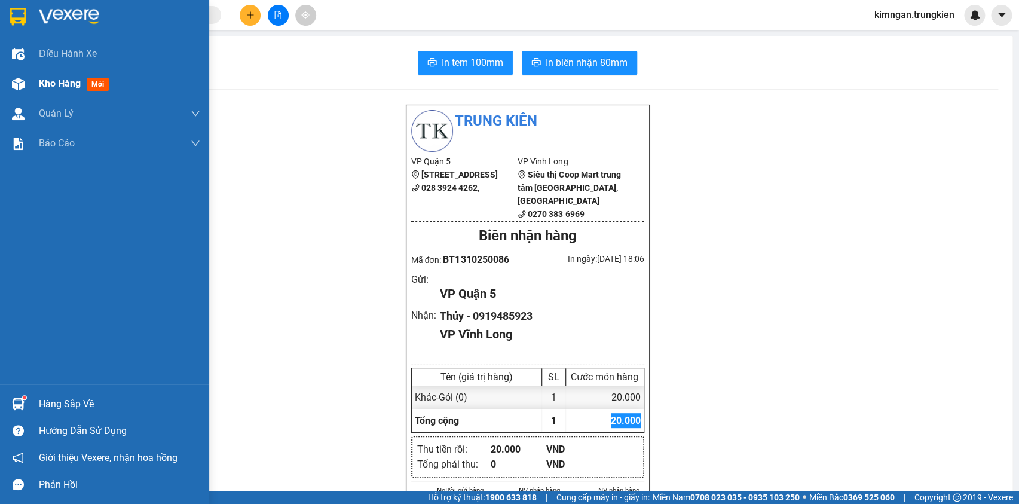
click at [93, 81] on span "mới" at bounding box center [98, 84] width 22 height 13
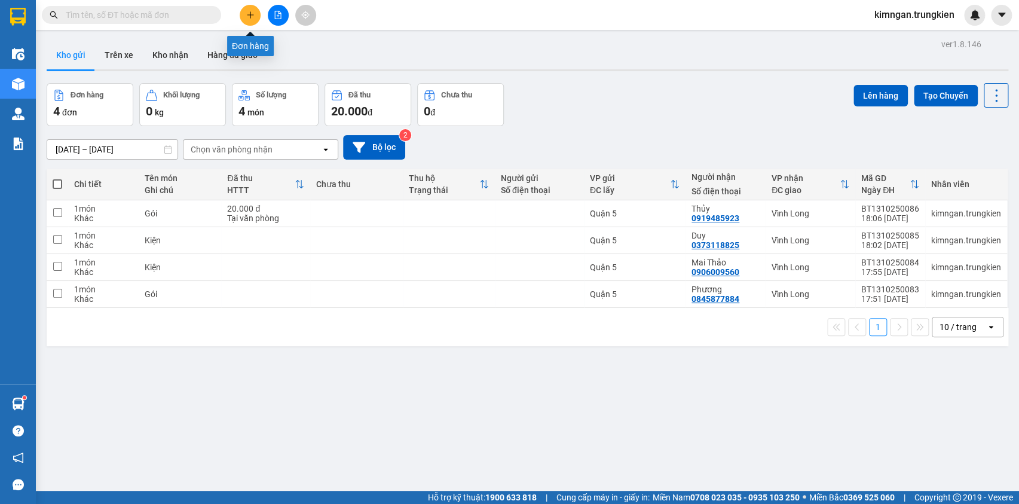
click at [256, 16] on button at bounding box center [250, 15] width 21 height 21
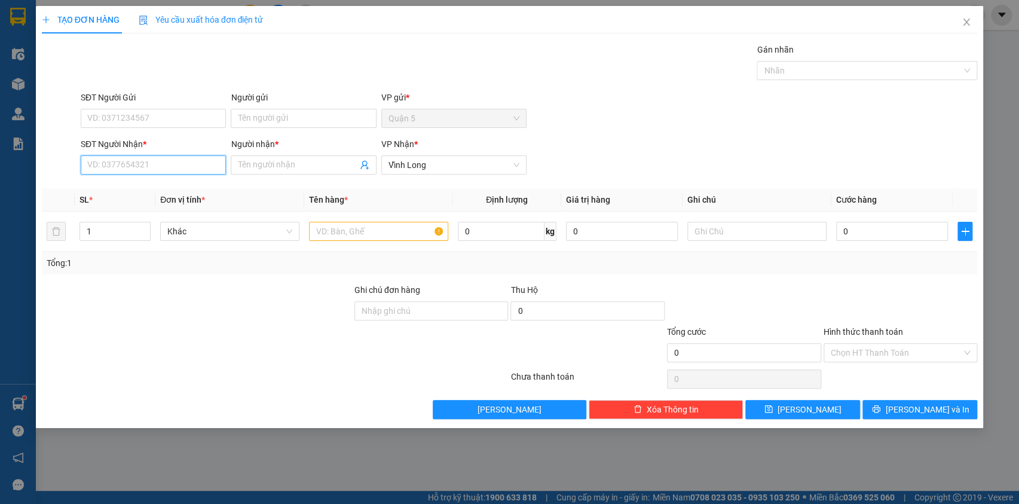
click at [196, 161] on input "SĐT Người Nhận *" at bounding box center [153, 164] width 145 height 19
click at [193, 192] on div "0939210242 - Sang" at bounding box center [153, 188] width 131 height 13
type input "0939210242"
type input "Sang"
type input "0939210242"
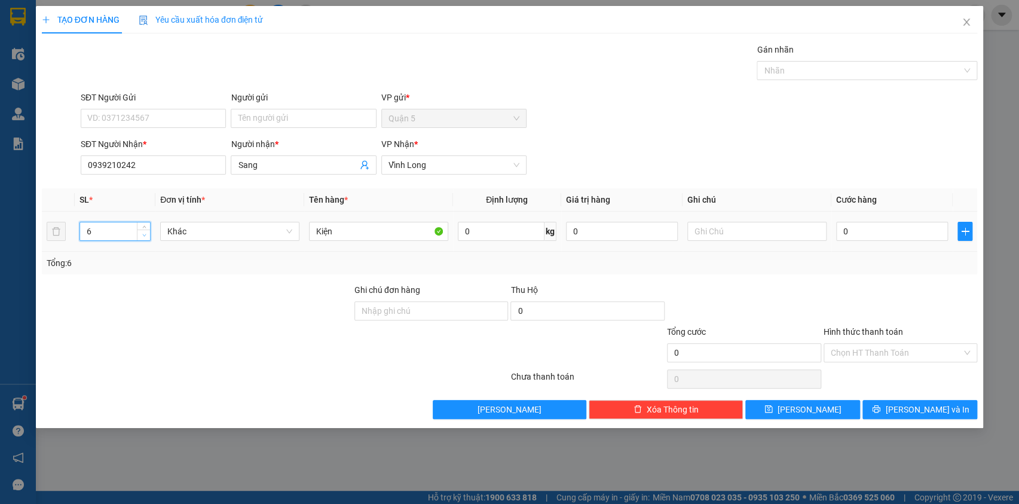
click at [147, 236] on span "down" at bounding box center [143, 235] width 7 height 7
type input "3"
click at [146, 236] on span "down" at bounding box center [143, 235] width 7 height 7
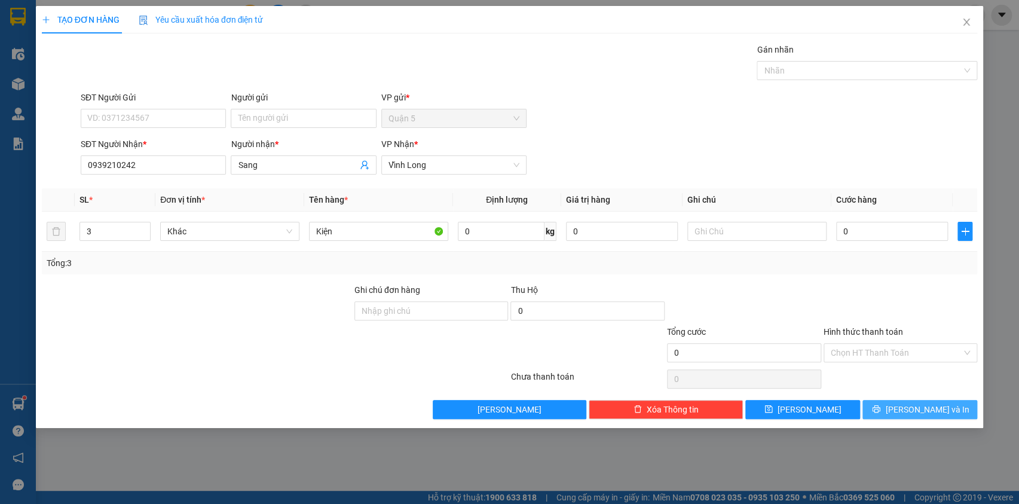
click at [953, 411] on button "[PERSON_NAME] và In" at bounding box center [920, 409] width 115 height 19
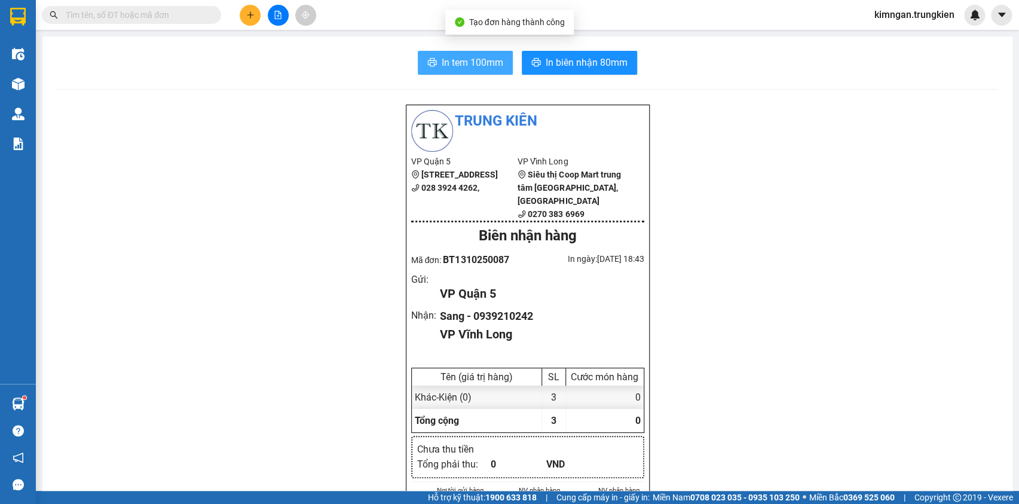
click at [477, 59] on span "In tem 100mm" at bounding box center [473, 62] width 62 height 15
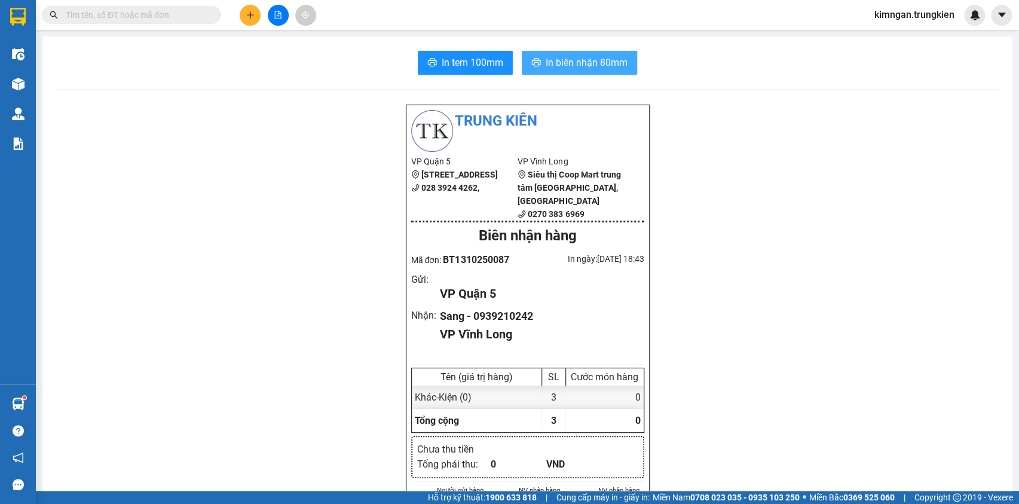
click at [610, 66] on span "In biên nhận 80mm" at bounding box center [587, 62] width 82 height 15
